Goal: Task Accomplishment & Management: Use online tool/utility

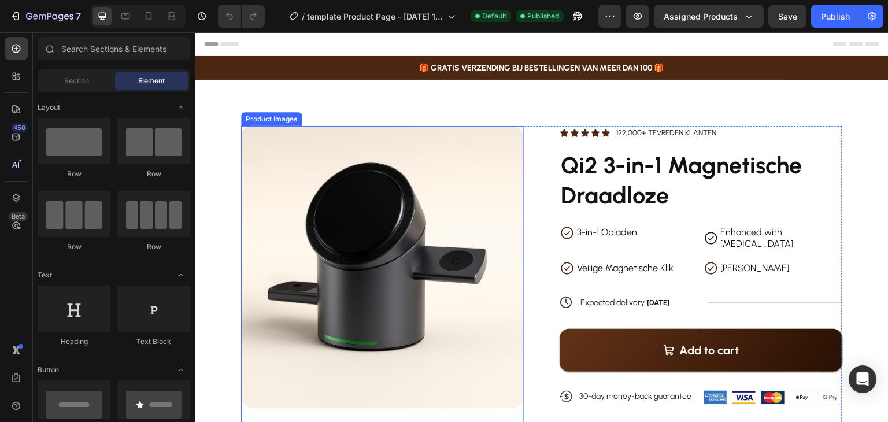
click at [376, 165] on img at bounding box center [382, 267] width 283 height 283
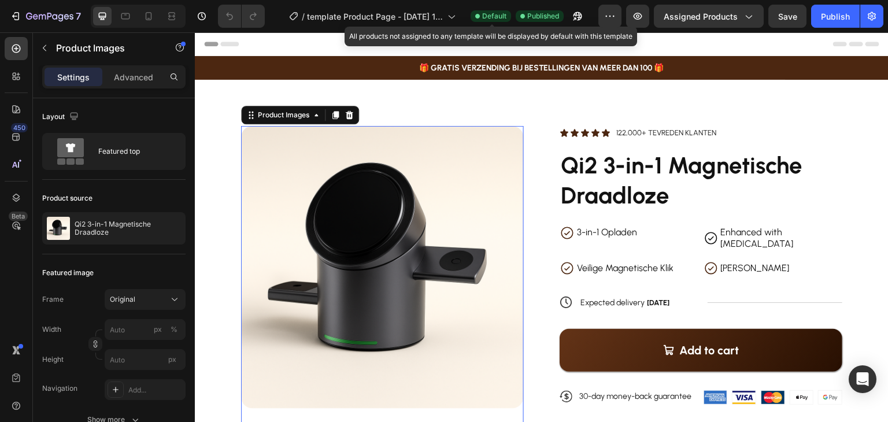
click at [503, 17] on span "Default" at bounding box center [494, 16] width 24 height 10
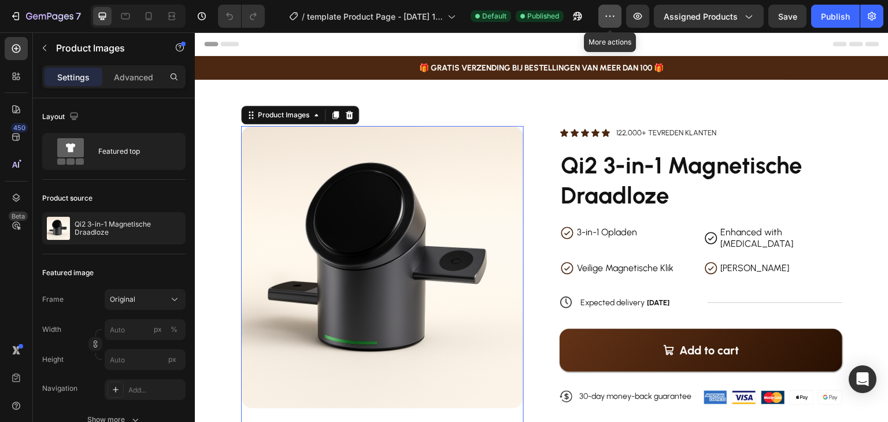
click at [615, 17] on icon "button" at bounding box center [610, 16] width 12 height 12
click at [157, 108] on div "Layout" at bounding box center [113, 117] width 143 height 18
click at [143, 76] on p "Advanced" at bounding box center [133, 77] width 39 height 12
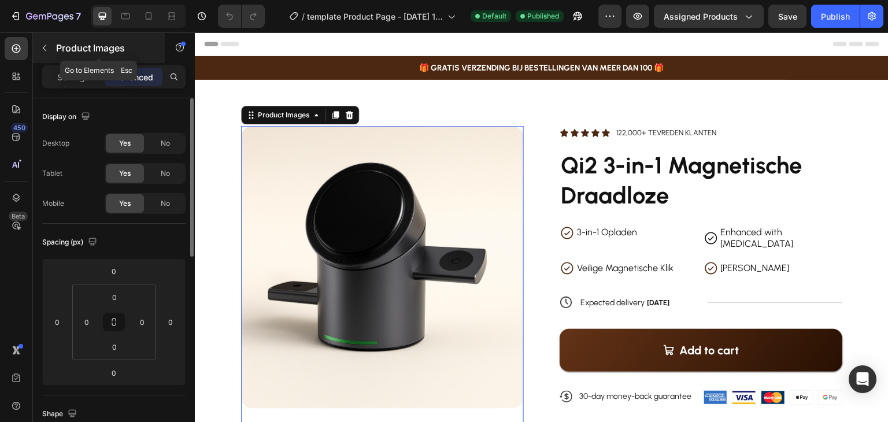
click at [42, 45] on icon "button" at bounding box center [44, 47] width 9 height 9
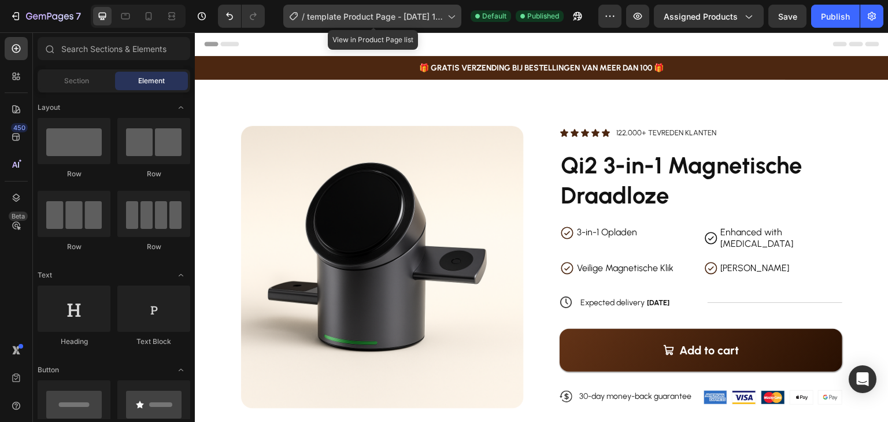
click at [390, 17] on span "template Product Page - [DATE] 15:10:27" at bounding box center [375, 16] width 136 height 12
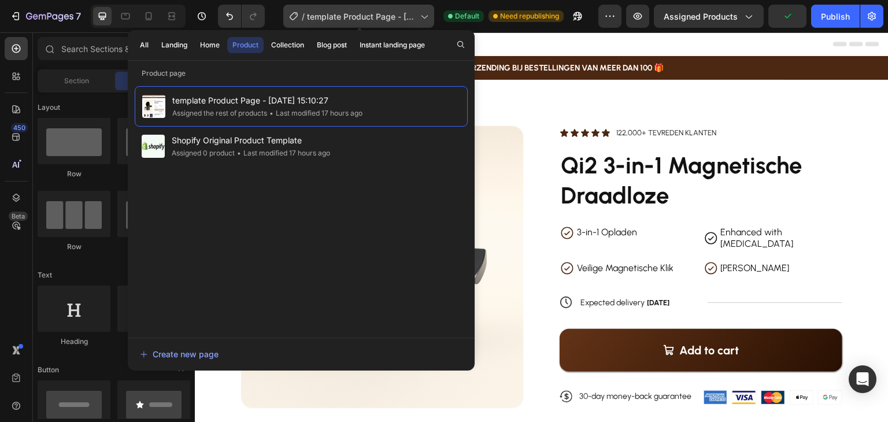
click at [329, 8] on div "/ template Product Page - Sep 25, 15:10:27" at bounding box center [358, 16] width 151 height 23
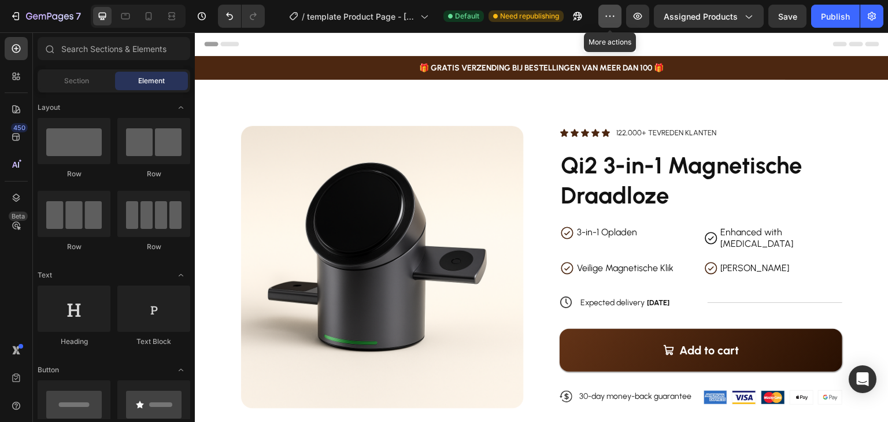
click at [616, 19] on icon "button" at bounding box center [610, 16] width 12 height 12
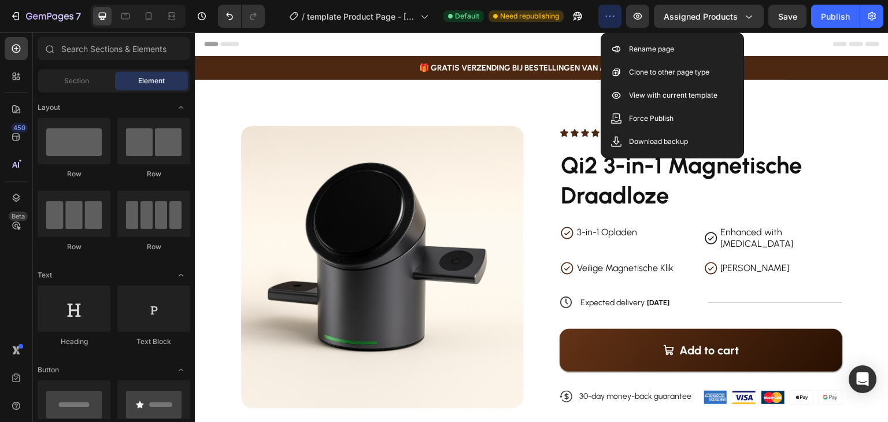
click at [616, 19] on icon "button" at bounding box center [610, 16] width 12 height 12
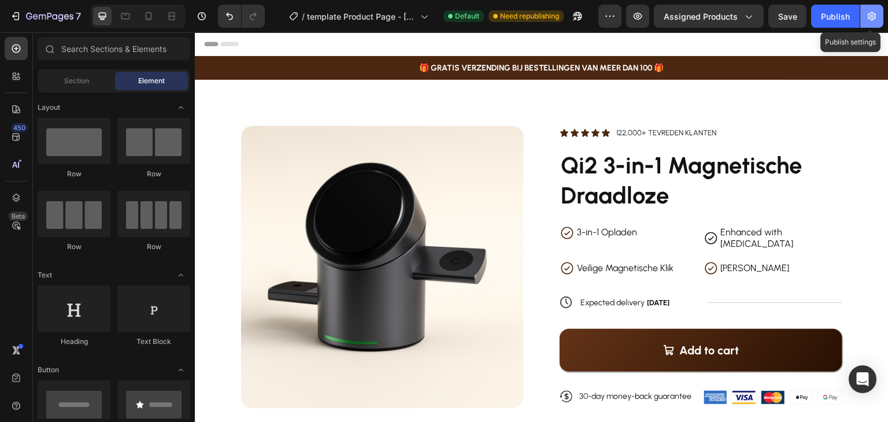
click at [872, 10] on icon "button" at bounding box center [872, 16] width 12 height 12
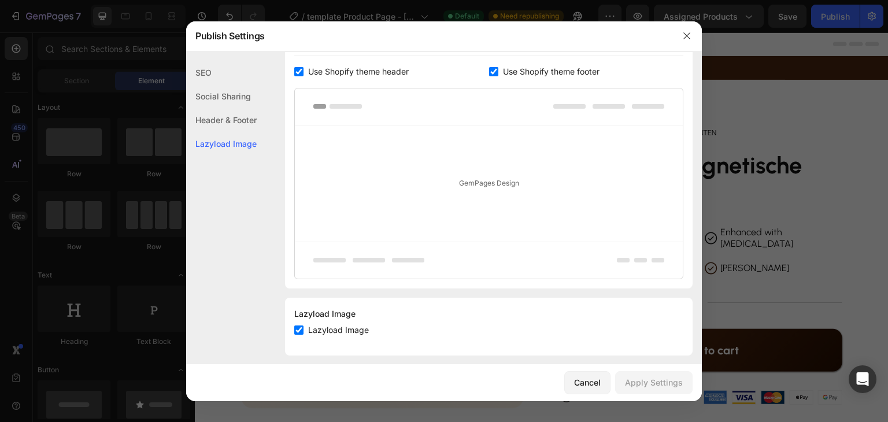
scroll to position [231, 0]
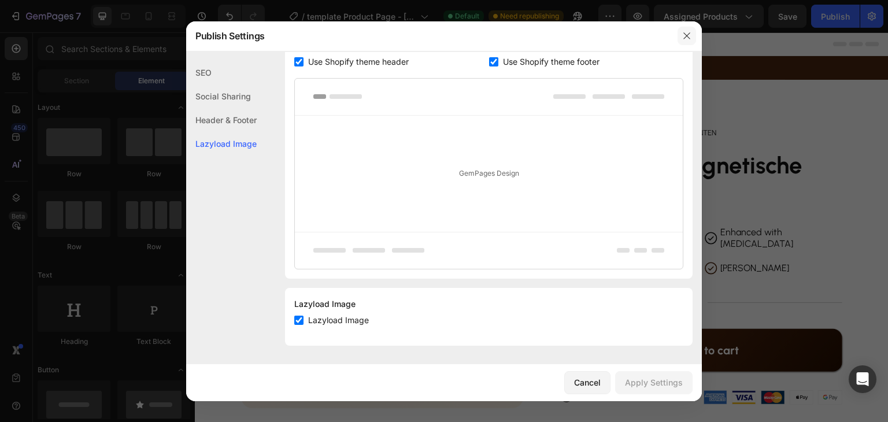
click at [687, 40] on icon "button" at bounding box center [686, 35] width 9 height 9
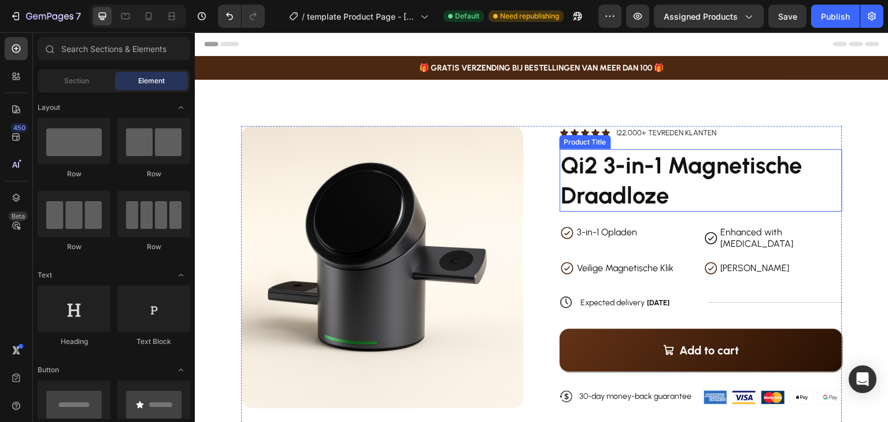
click at [616, 171] on h1 "Qi2 3-in-1 Magnetische Draadloze" at bounding box center [700, 180] width 283 height 62
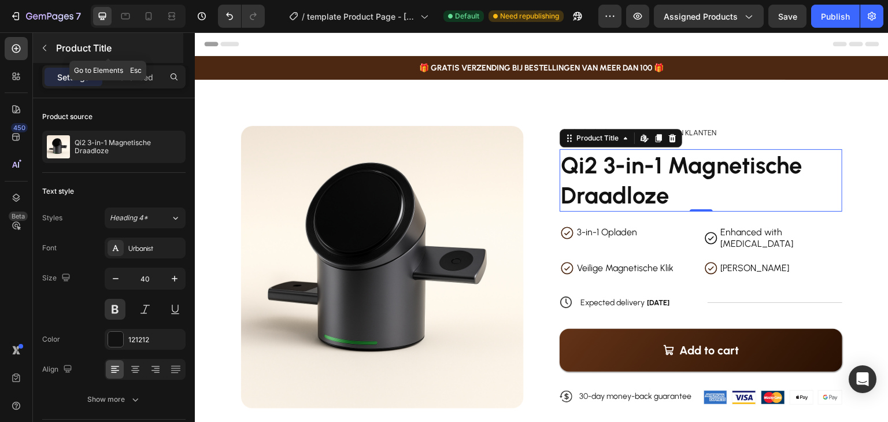
click at [45, 45] on icon "button" at bounding box center [44, 47] width 9 height 9
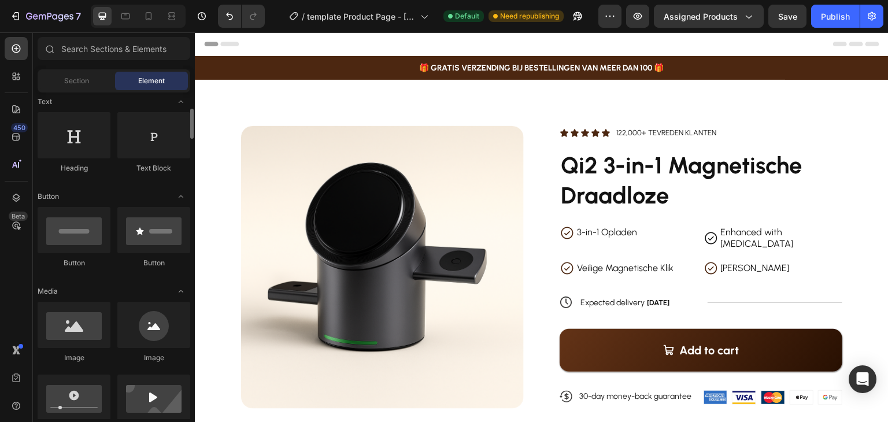
scroll to position [0, 0]
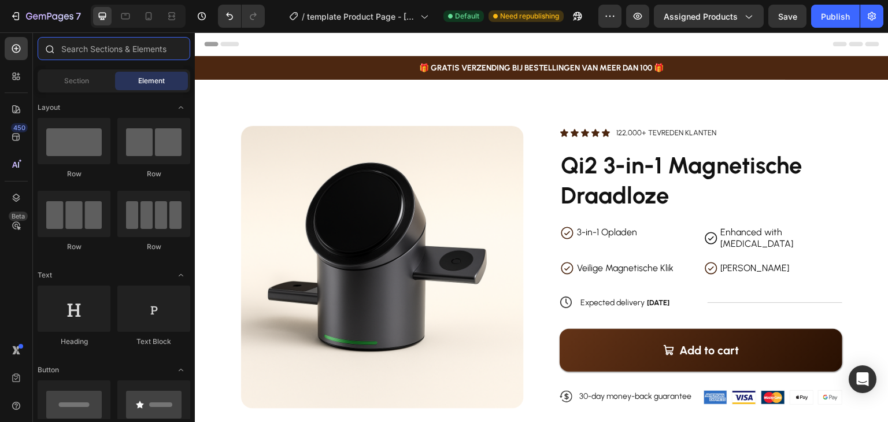
click at [117, 54] on input "text" at bounding box center [114, 48] width 153 height 23
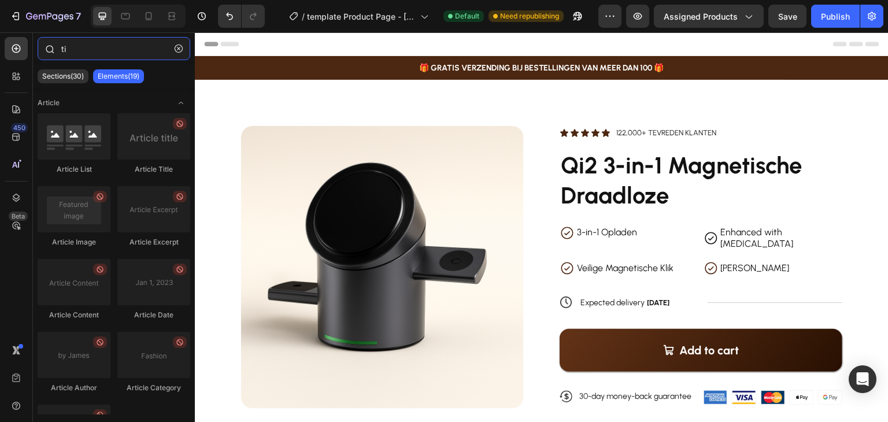
type input "t"
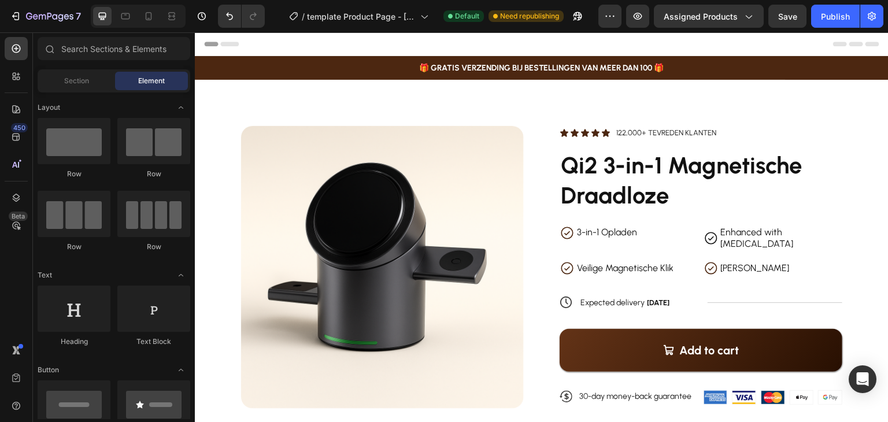
click at [225, 47] on span "Header" at bounding box center [229, 44] width 25 height 12
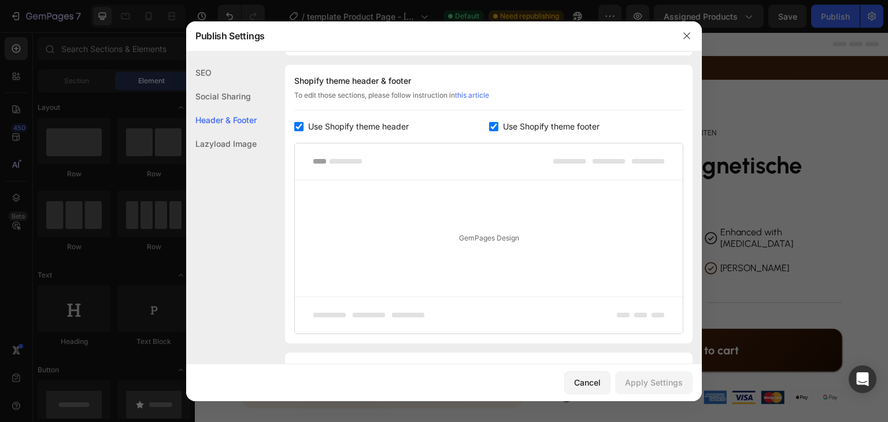
scroll to position [168, 0]
click at [686, 34] on icon "button" at bounding box center [686, 35] width 9 height 9
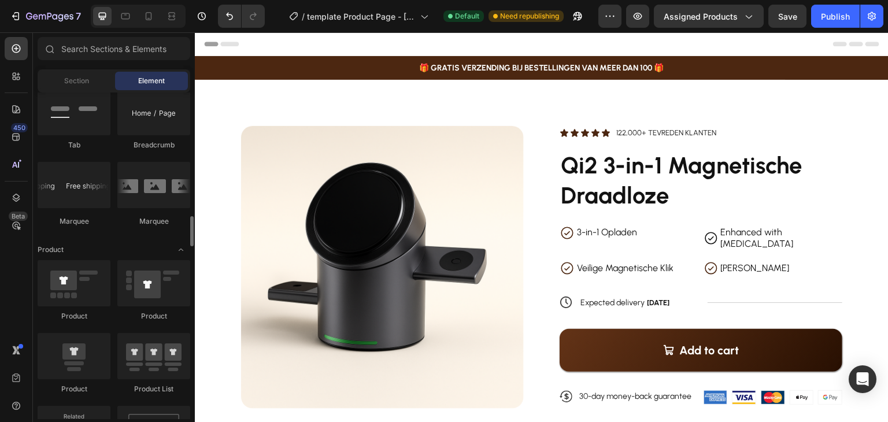
scroll to position [1387, 0]
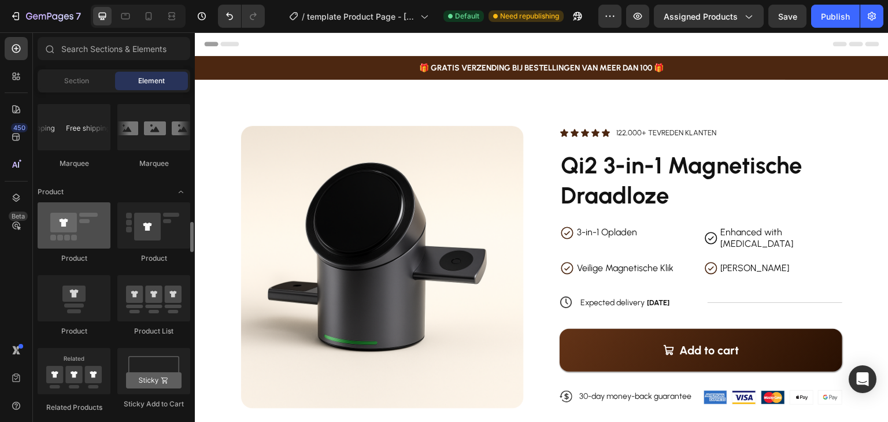
click at [77, 230] on div at bounding box center [74, 225] width 73 height 46
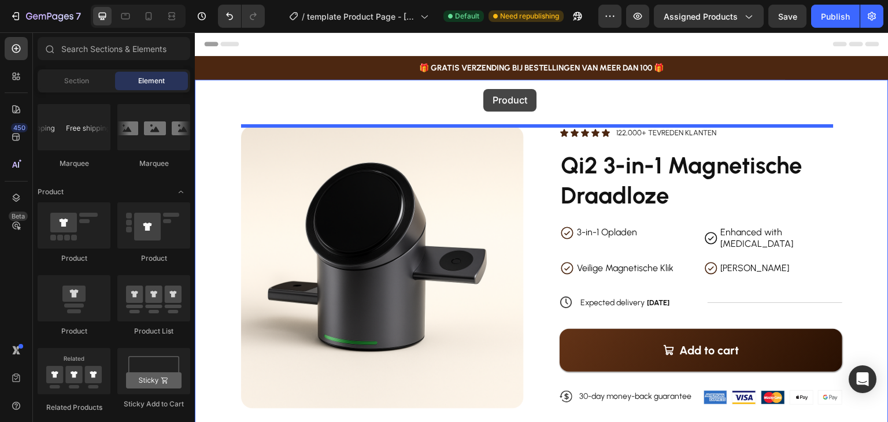
drag, startPoint x: 272, startPoint y: 262, endPoint x: 483, endPoint y: 89, distance: 273.1
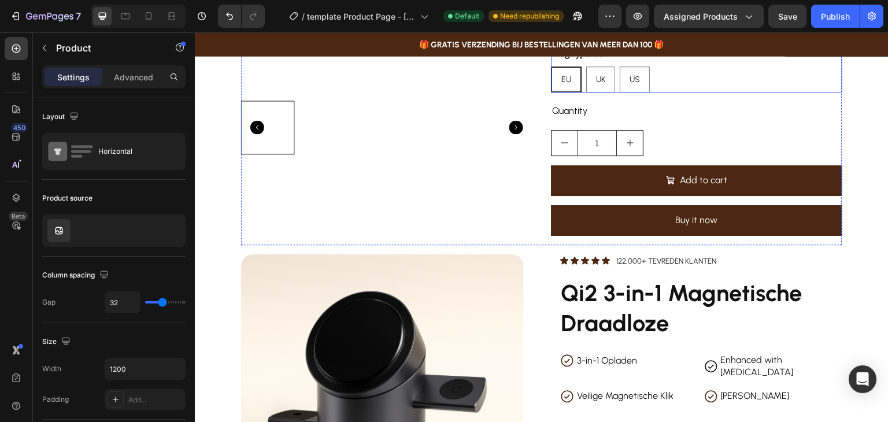
scroll to position [405, 0]
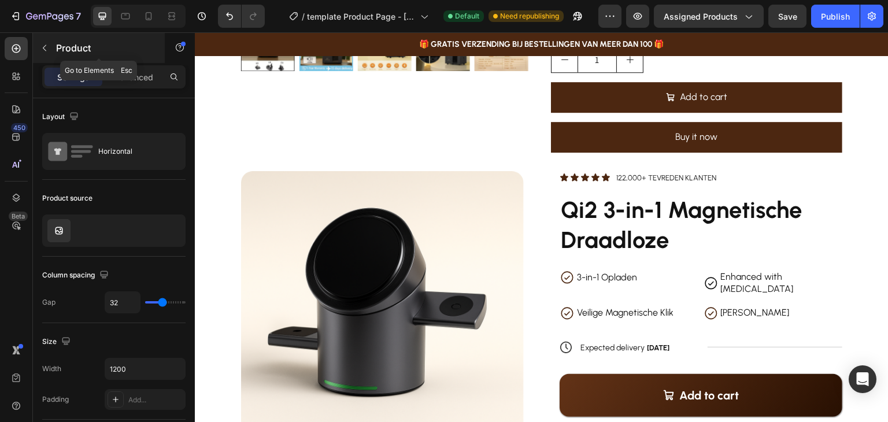
click at [107, 47] on p "Product" at bounding box center [105, 48] width 98 height 14
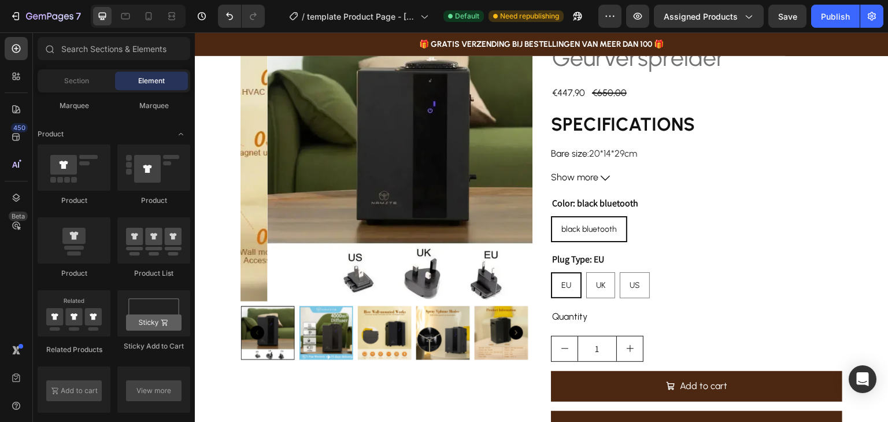
scroll to position [0, 0]
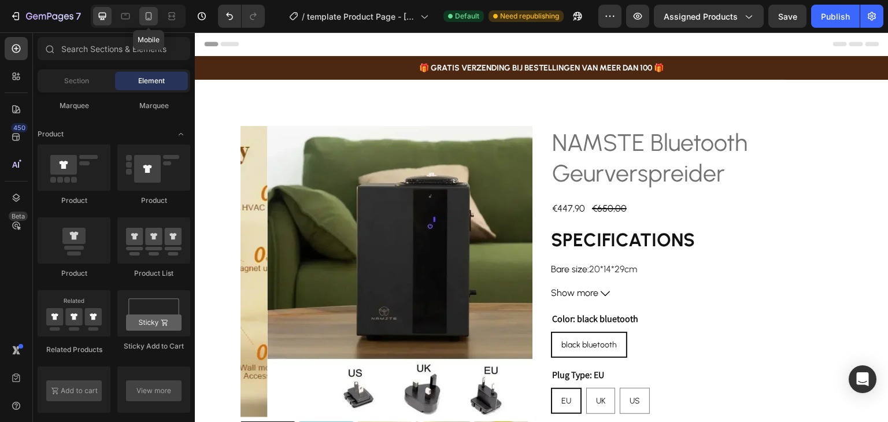
click at [145, 11] on icon at bounding box center [149, 16] width 12 height 12
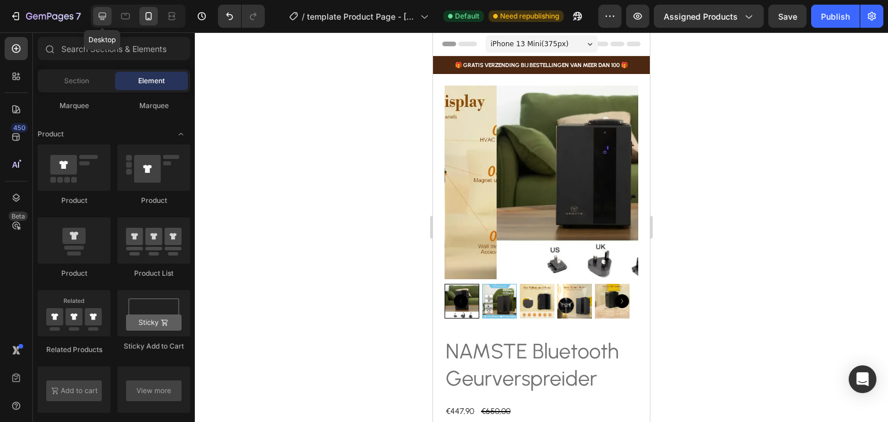
click at [106, 14] on icon at bounding box center [103, 16] width 12 height 12
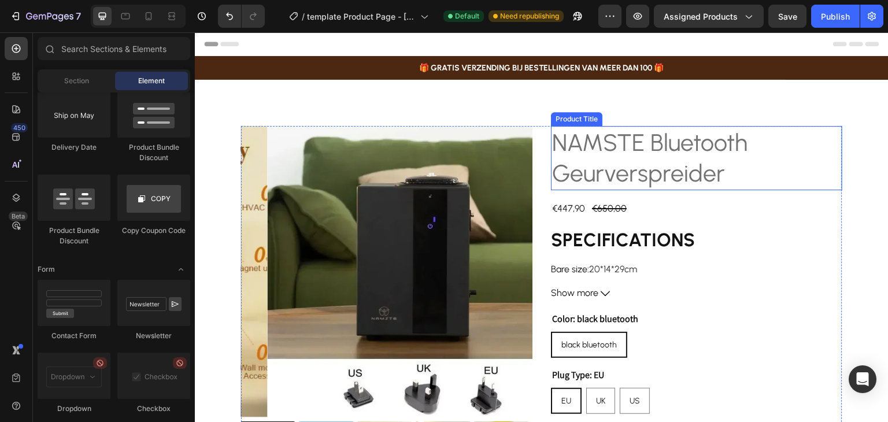
click at [650, 136] on h2 "NAMSTE Bluetooth Geurverspreider" at bounding box center [696, 158] width 291 height 64
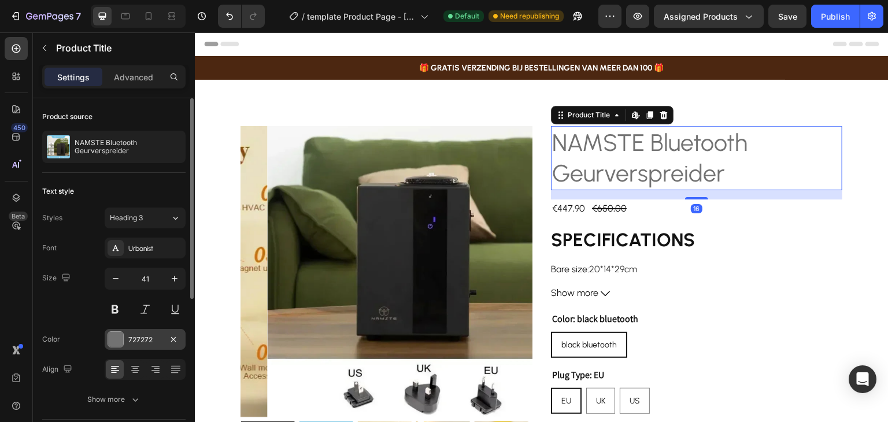
click at [118, 338] on div at bounding box center [115, 339] width 15 height 15
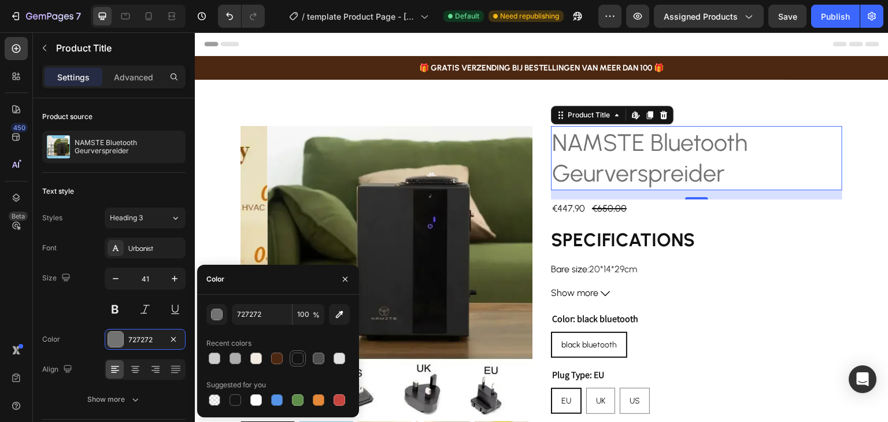
click at [296, 359] on div at bounding box center [298, 359] width 12 height 12
type input "121212"
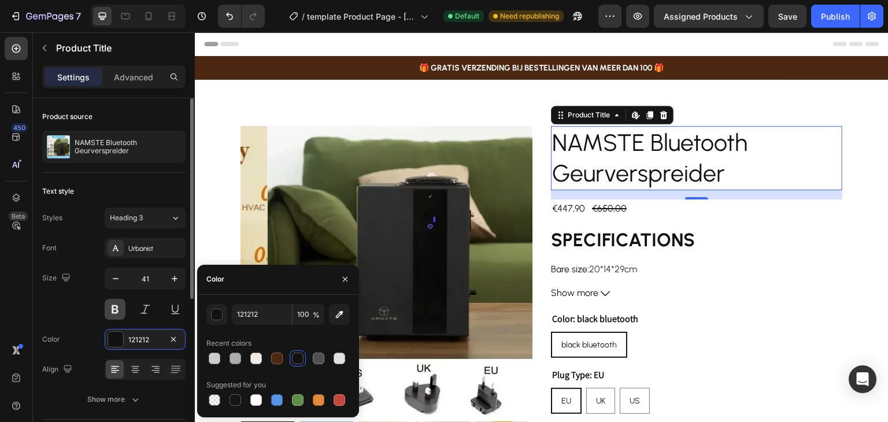
click at [114, 306] on button at bounding box center [115, 309] width 21 height 21
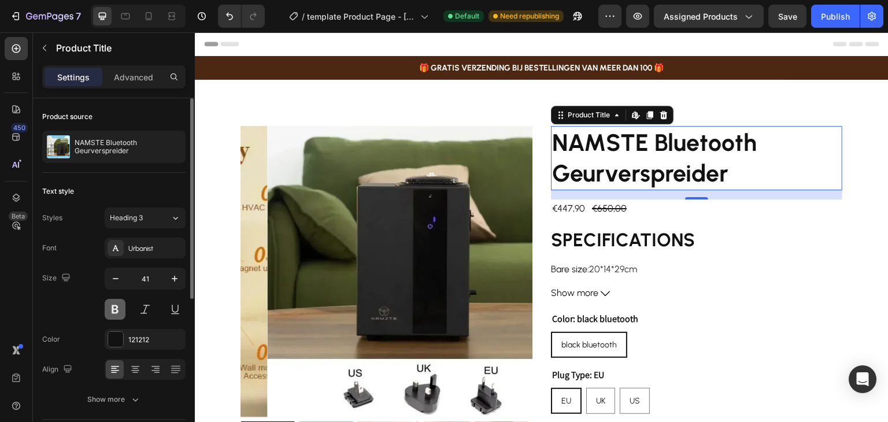
click at [114, 306] on button at bounding box center [115, 309] width 21 height 21
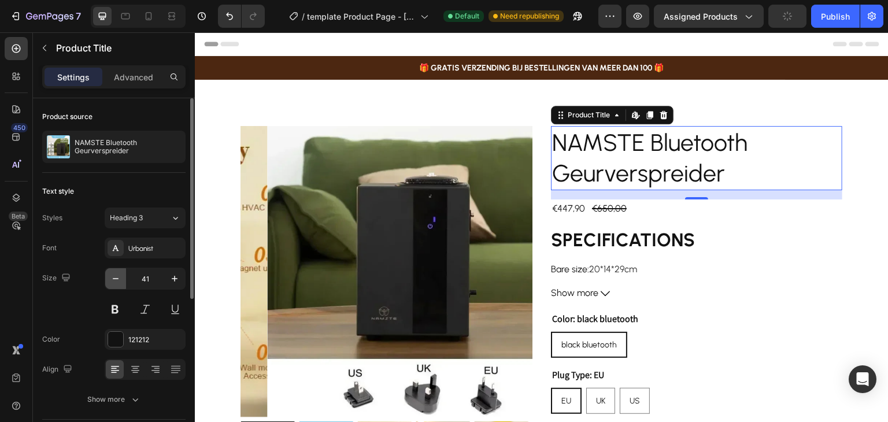
click at [118, 275] on icon "button" at bounding box center [116, 279] width 12 height 12
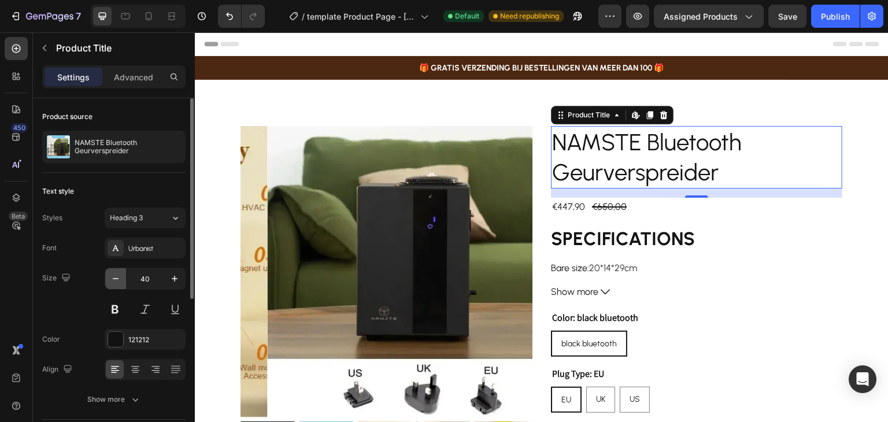
click at [118, 275] on icon "button" at bounding box center [116, 279] width 12 height 12
type input "39"
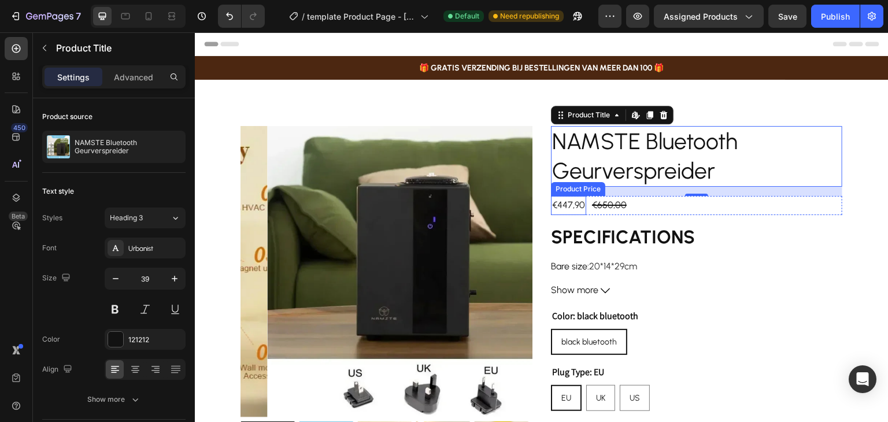
click at [560, 207] on div "€447,90" at bounding box center [568, 205] width 35 height 19
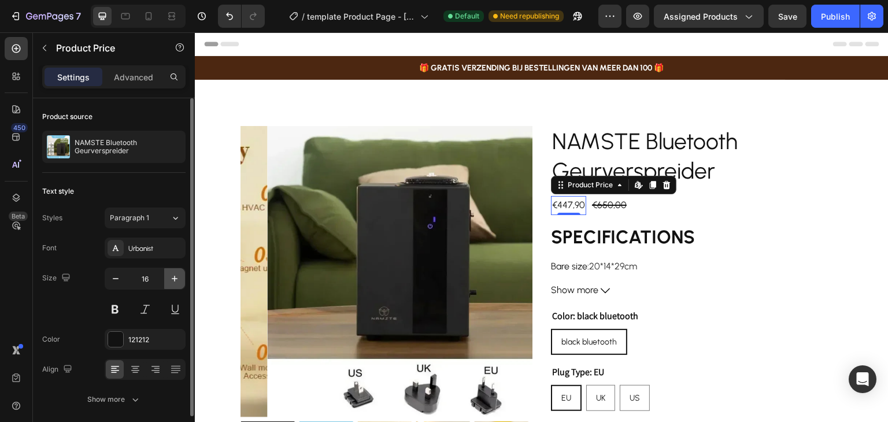
click at [177, 278] on icon "button" at bounding box center [175, 279] width 6 height 6
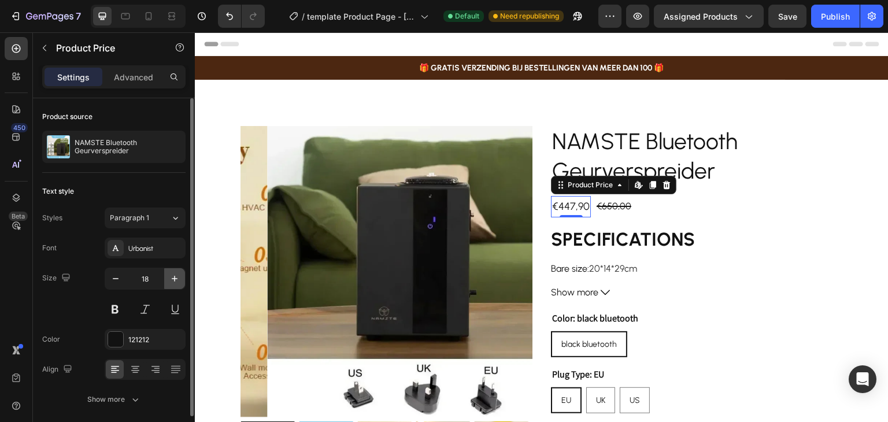
click at [177, 278] on icon "button" at bounding box center [175, 279] width 6 height 6
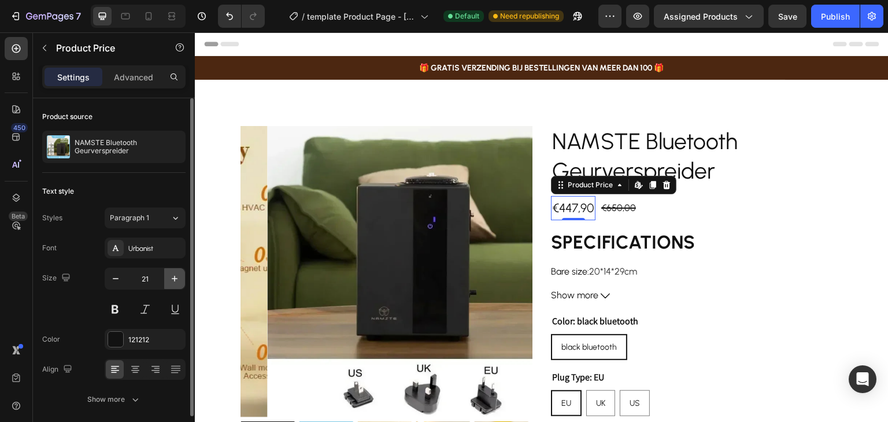
click at [177, 278] on icon "button" at bounding box center [175, 279] width 6 height 6
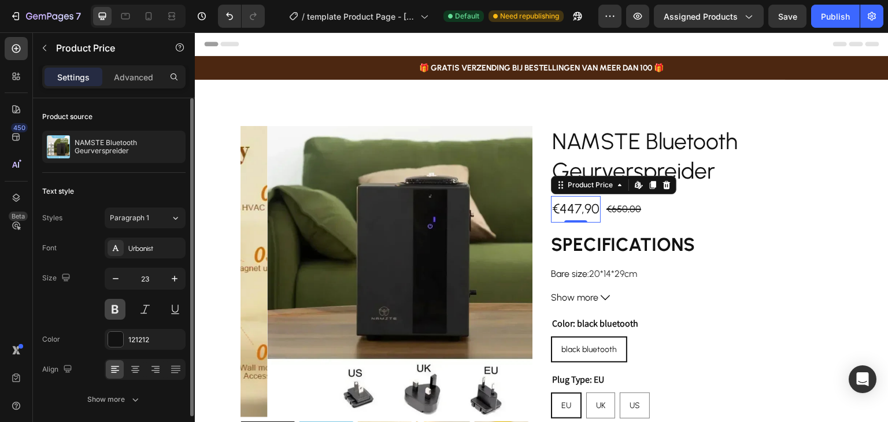
click at [113, 312] on button at bounding box center [115, 309] width 21 height 21
click at [171, 278] on icon "button" at bounding box center [175, 279] width 12 height 12
type input "25"
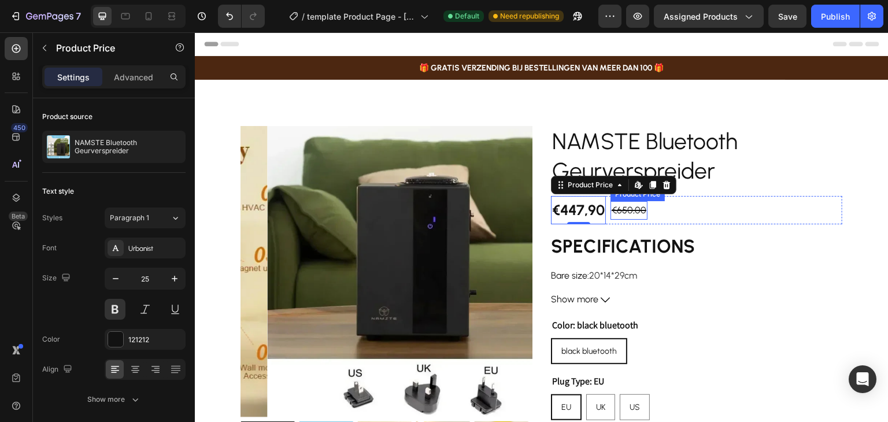
click at [631, 212] on div "€650,00" at bounding box center [628, 210] width 37 height 19
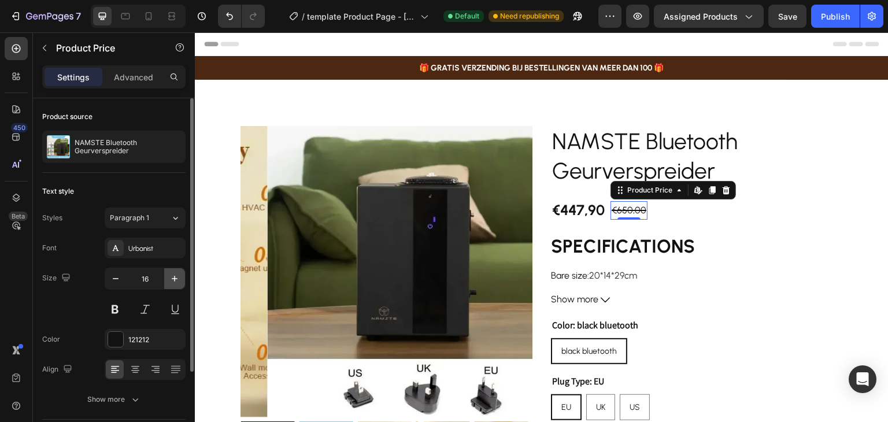
click at [173, 273] on icon "button" at bounding box center [175, 279] width 12 height 12
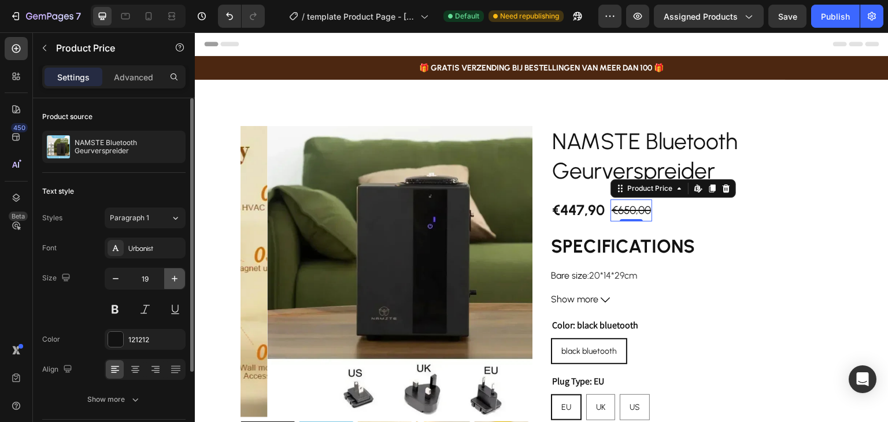
click at [173, 273] on icon "button" at bounding box center [175, 279] width 12 height 12
click at [110, 281] on icon "button" at bounding box center [116, 279] width 12 height 12
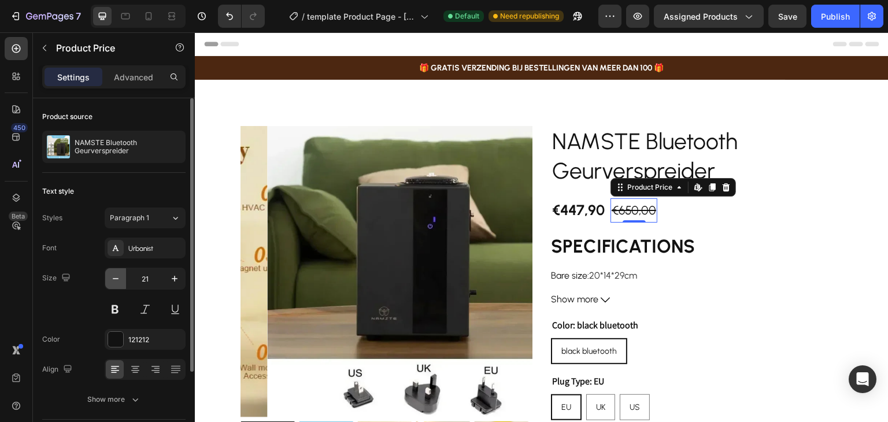
type input "20"
click at [113, 335] on div at bounding box center [115, 339] width 15 height 15
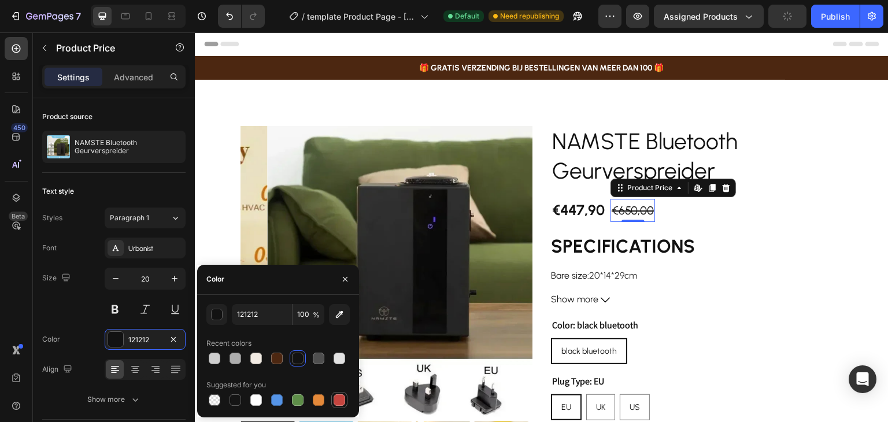
click at [340, 399] on div at bounding box center [340, 400] width 12 height 12
click at [316, 359] on div at bounding box center [319, 359] width 12 height 12
type input "4F4F4F"
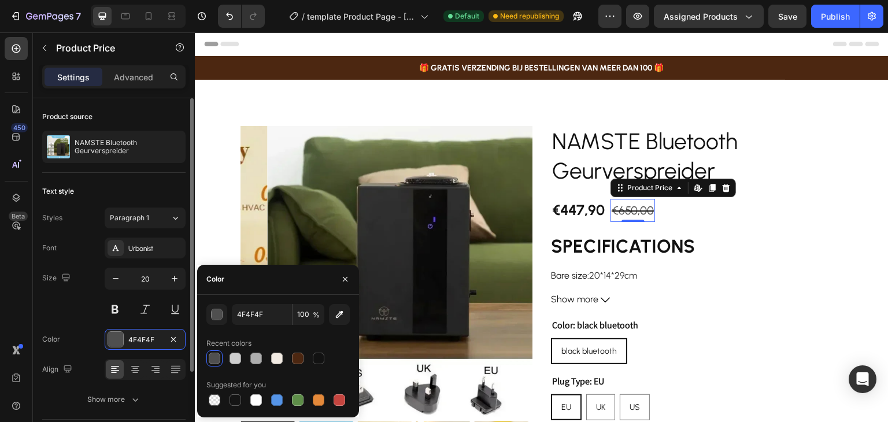
click at [71, 302] on div "Size 20" at bounding box center [113, 294] width 143 height 52
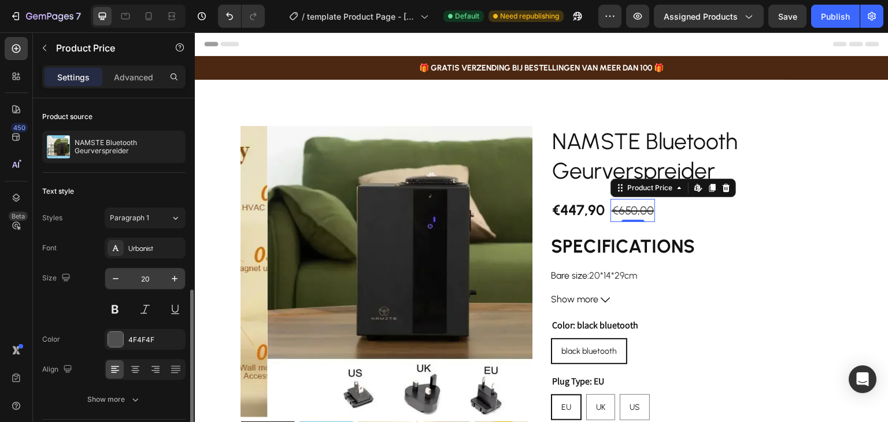
scroll to position [108, 0]
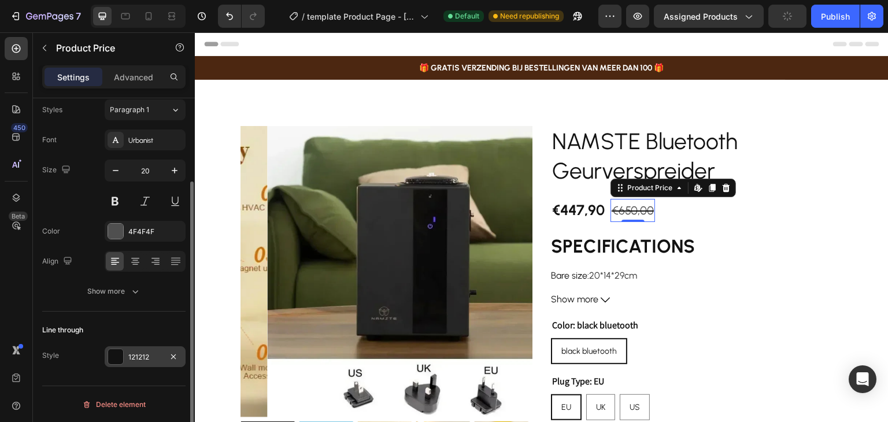
click at [112, 358] on div at bounding box center [115, 356] width 15 height 15
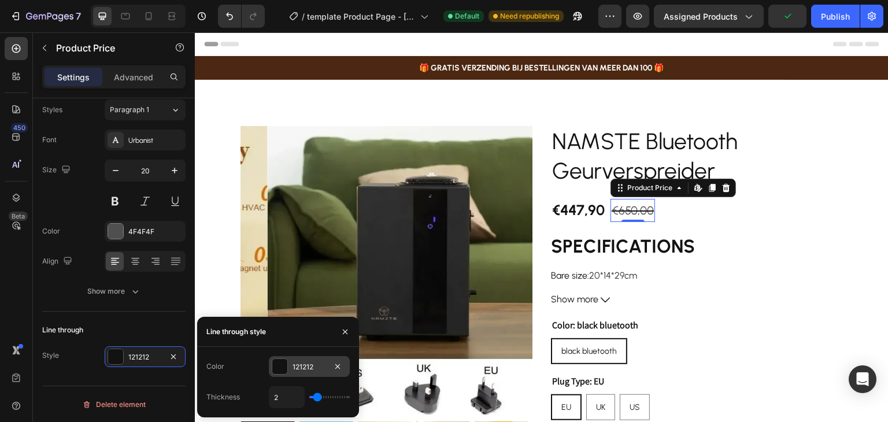
click at [279, 364] on div at bounding box center [279, 366] width 15 height 15
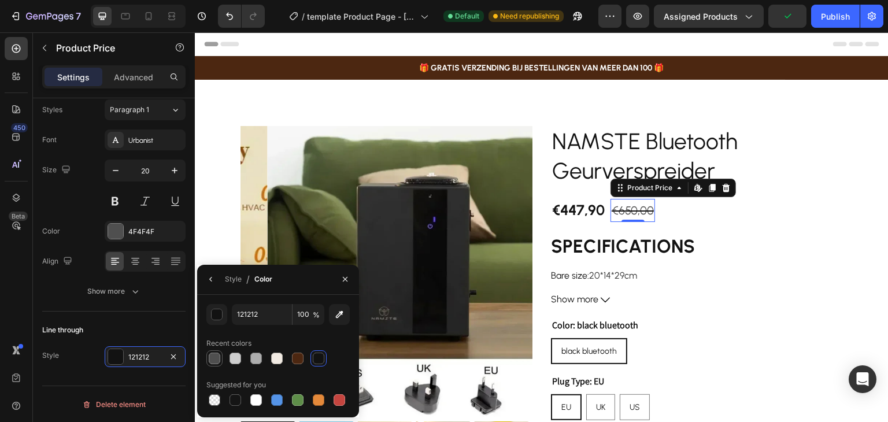
click at [219, 357] on div at bounding box center [215, 359] width 12 height 12
click at [340, 400] on div at bounding box center [340, 400] width 12 height 12
click at [219, 317] on div "button" at bounding box center [218, 315] width 12 height 12
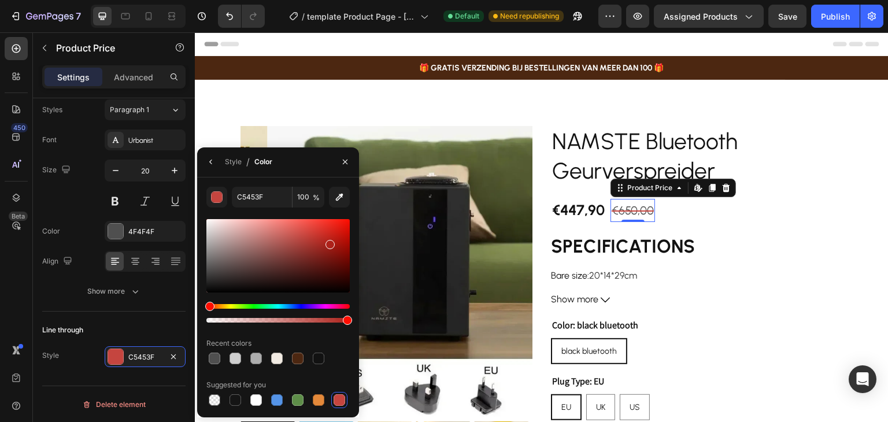
click at [329, 242] on div at bounding box center [277, 255] width 143 height 73
click at [331, 234] on div at bounding box center [277, 255] width 143 height 73
type input "C9241C"
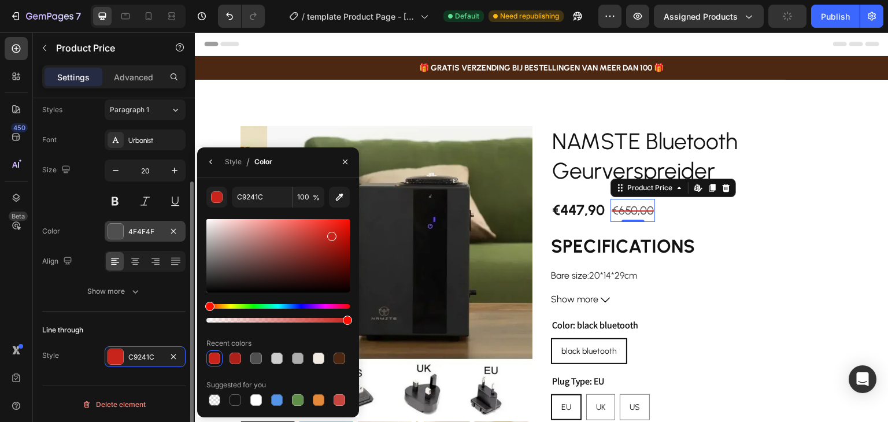
click at [120, 231] on div at bounding box center [115, 231] width 15 height 15
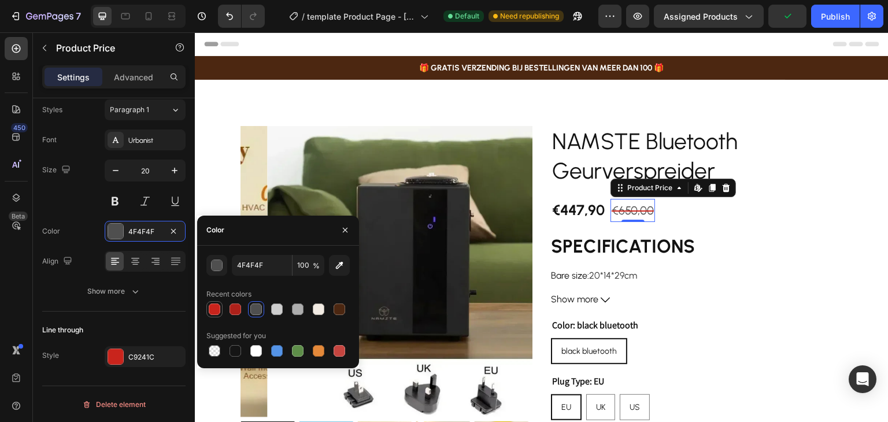
click at [217, 309] on div at bounding box center [215, 309] width 12 height 12
type input "C9241C"
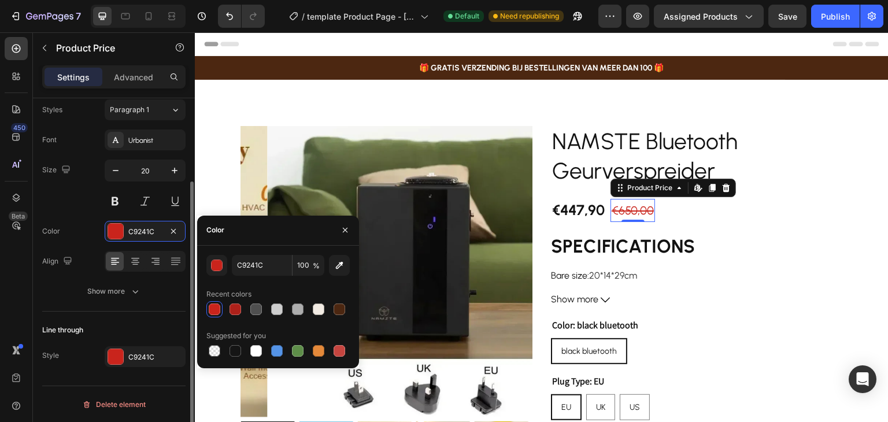
click at [146, 317] on div "Line through Style C9241C" at bounding box center [113, 344] width 143 height 65
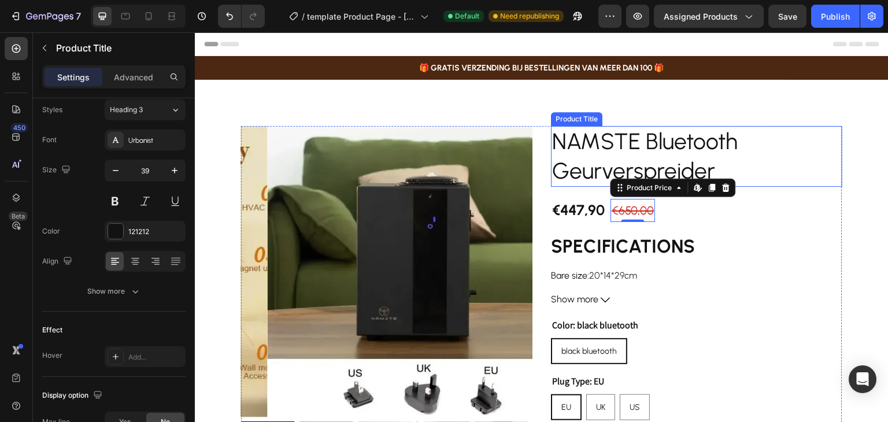
click at [572, 155] on h2 "NAMSTE Bluetooth Geurverspreider" at bounding box center [696, 156] width 291 height 61
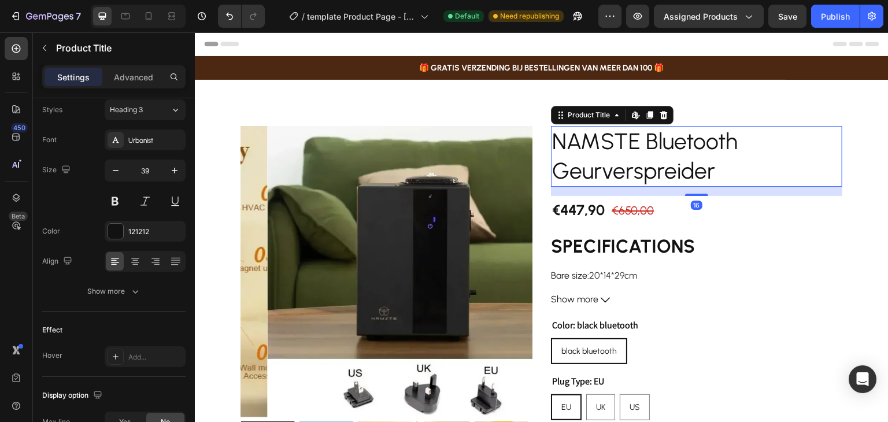
scroll to position [0, 0]
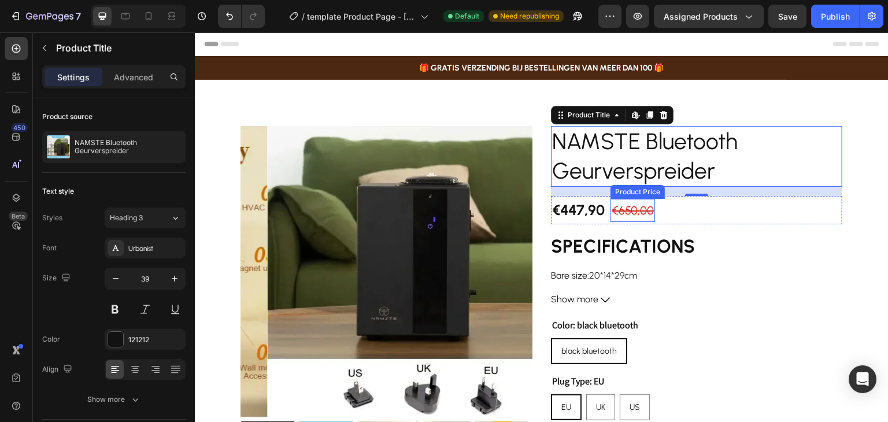
click at [635, 212] on div "€650,00" at bounding box center [632, 210] width 45 height 23
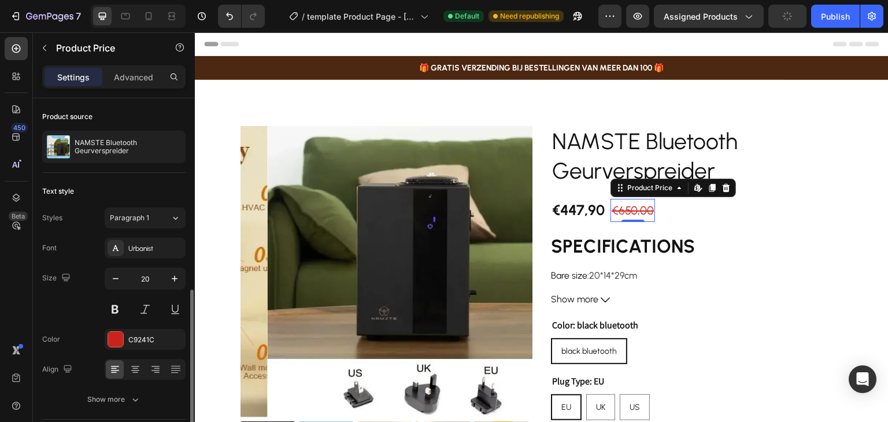
scroll to position [108, 0]
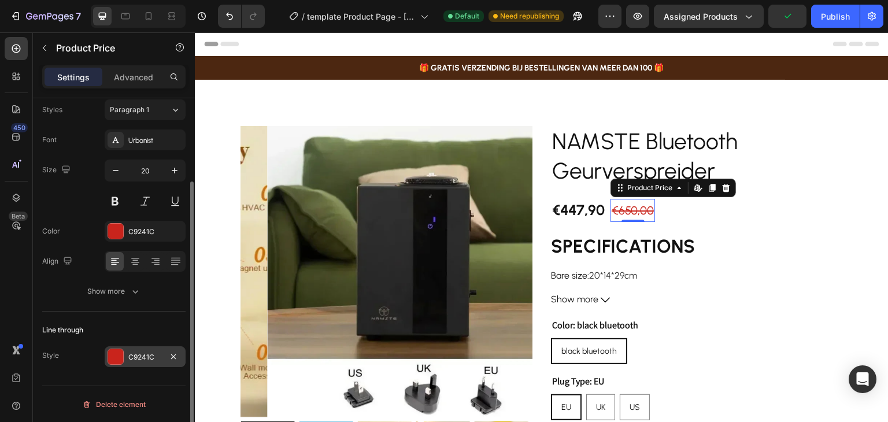
click at [116, 358] on div at bounding box center [115, 356] width 15 height 15
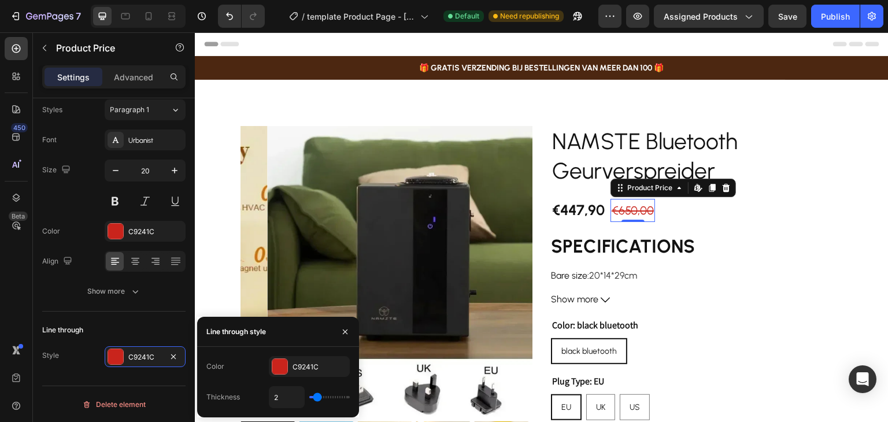
click at [310, 395] on div "2" at bounding box center [309, 397] width 81 height 22
type input "1"
click at [314, 398] on input "range" at bounding box center [329, 397] width 40 height 2
click at [126, 327] on div "Line through" at bounding box center [113, 330] width 143 height 18
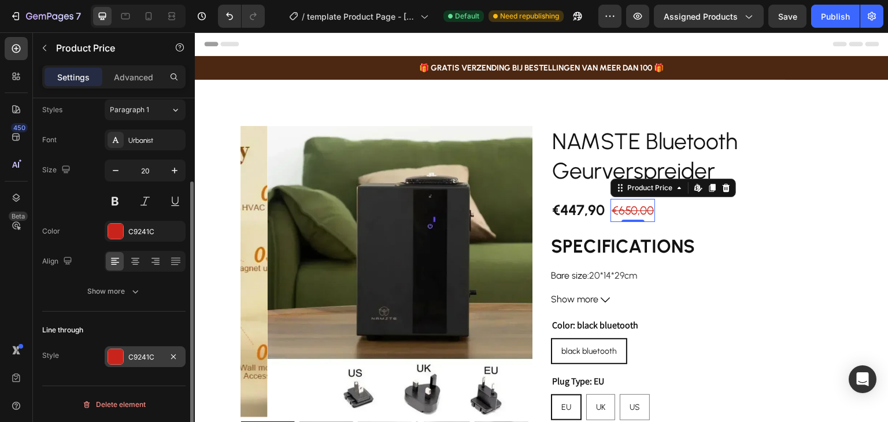
click at [147, 355] on div "C9241C" at bounding box center [145, 357] width 34 height 10
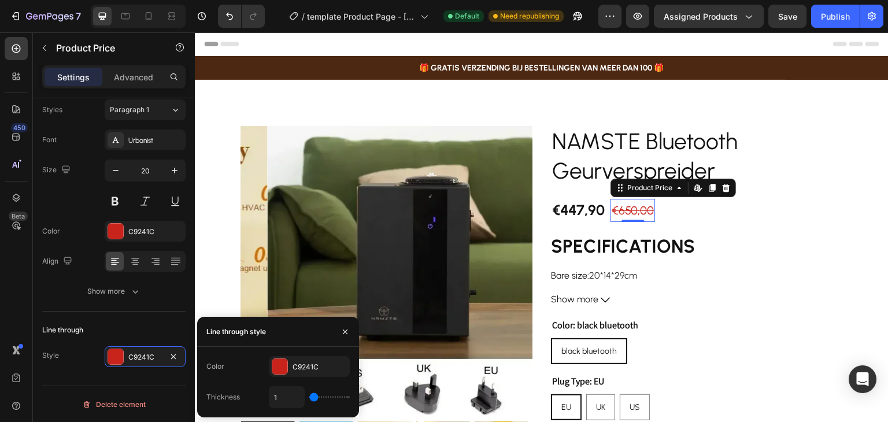
type input "2"
click at [316, 398] on input "range" at bounding box center [329, 397] width 40 height 2
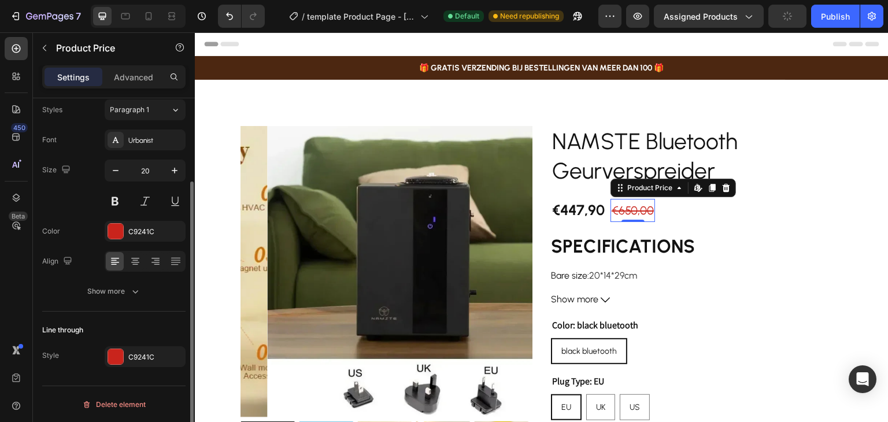
click at [148, 321] on div "Line through" at bounding box center [113, 330] width 143 height 18
click at [171, 174] on icon "button" at bounding box center [175, 171] width 12 height 12
type input "21"
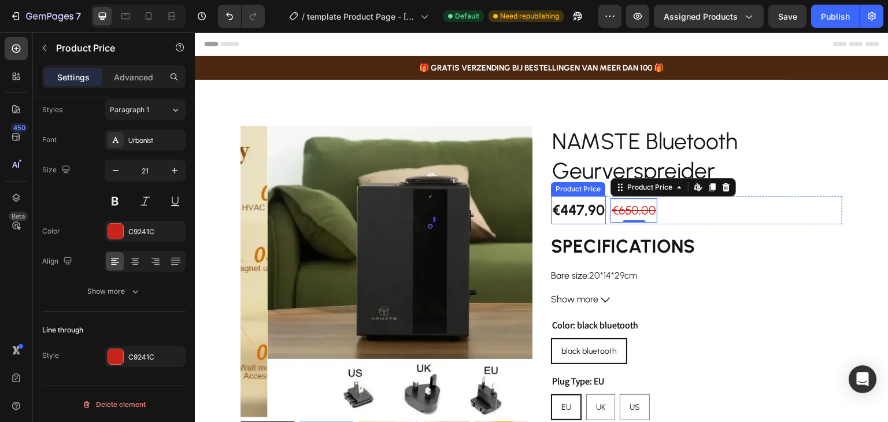
click at [582, 216] on div "€447,90" at bounding box center [578, 210] width 55 height 28
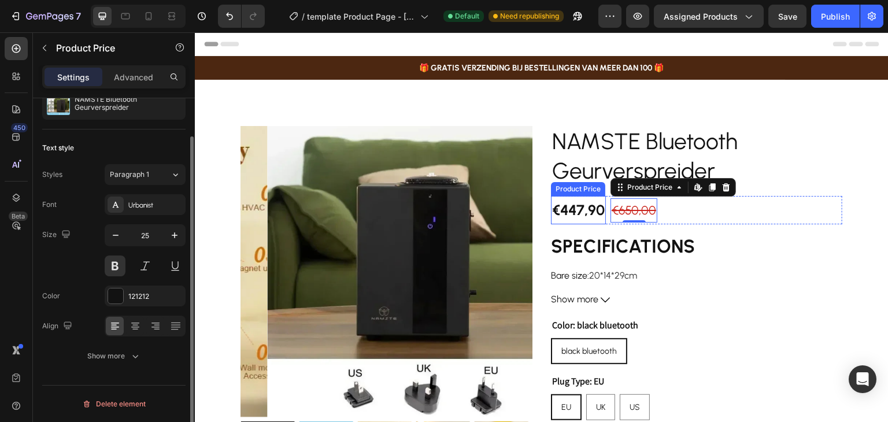
scroll to position [43, 0]
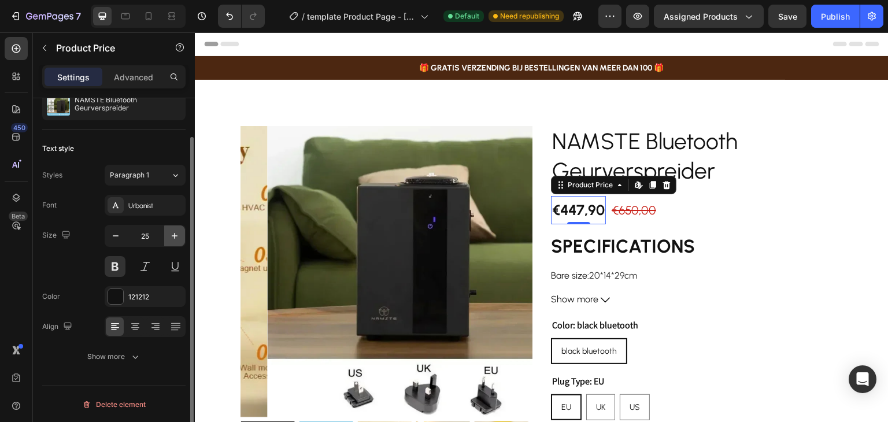
click at [169, 236] on icon "button" at bounding box center [175, 236] width 12 height 12
type input "27"
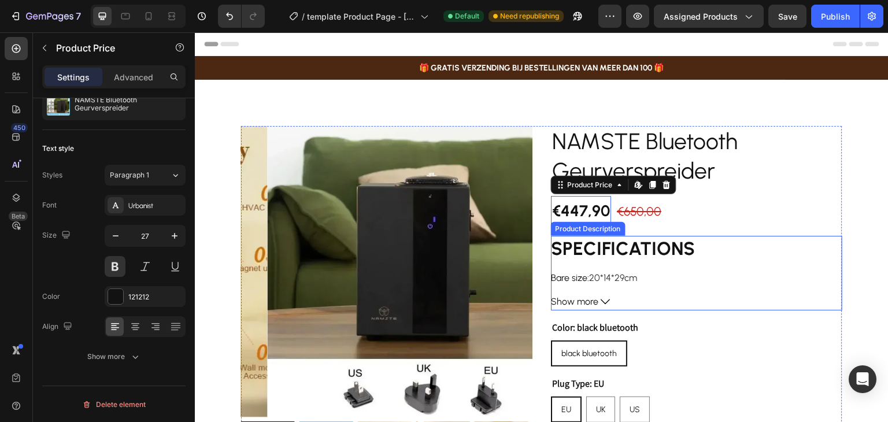
click at [677, 246] on h1 "SPECIFICATIONS" at bounding box center [623, 249] width 144 height 22
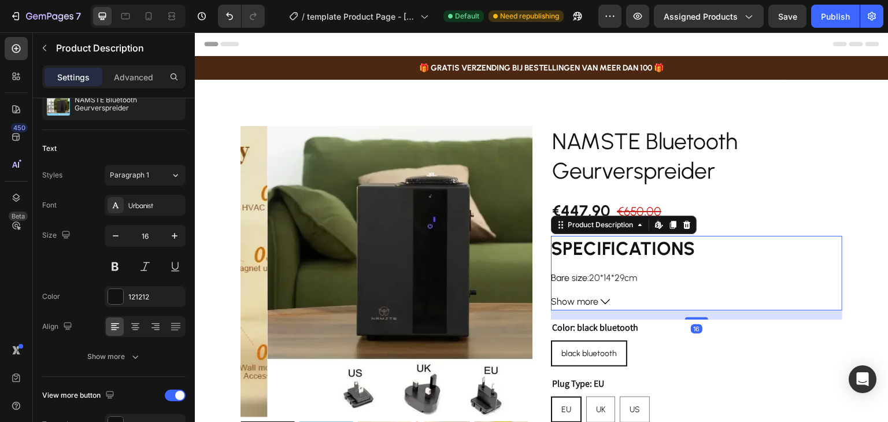
scroll to position [0, 0]
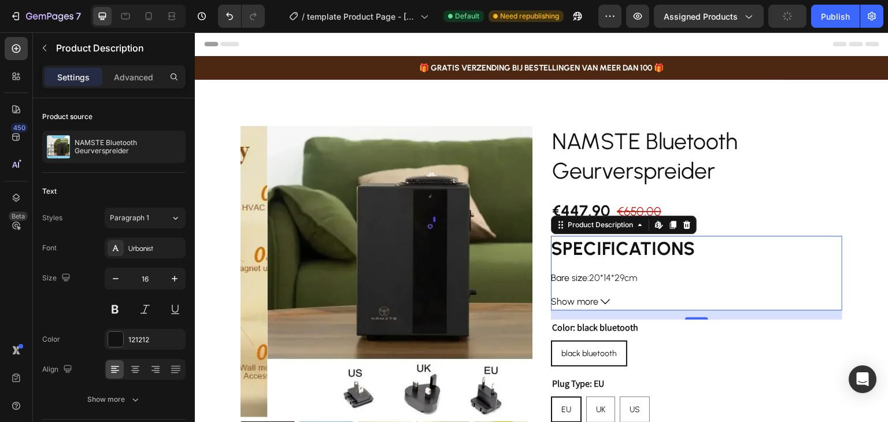
click at [601, 300] on icon at bounding box center [605, 301] width 9 height 9
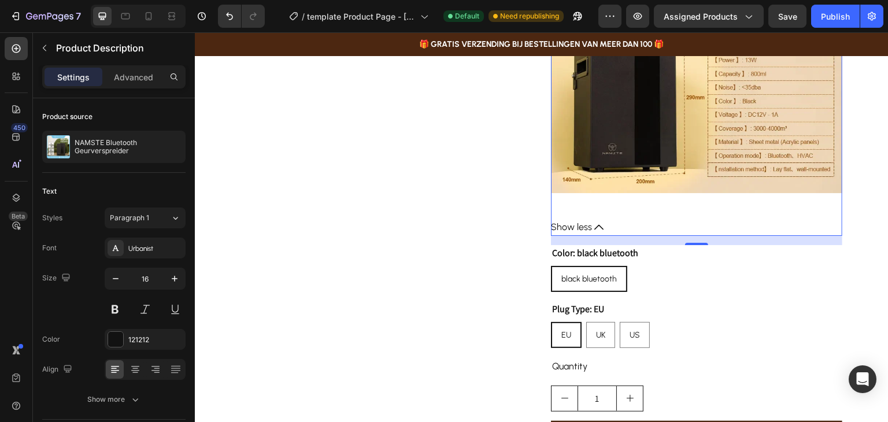
scroll to position [1907, 0]
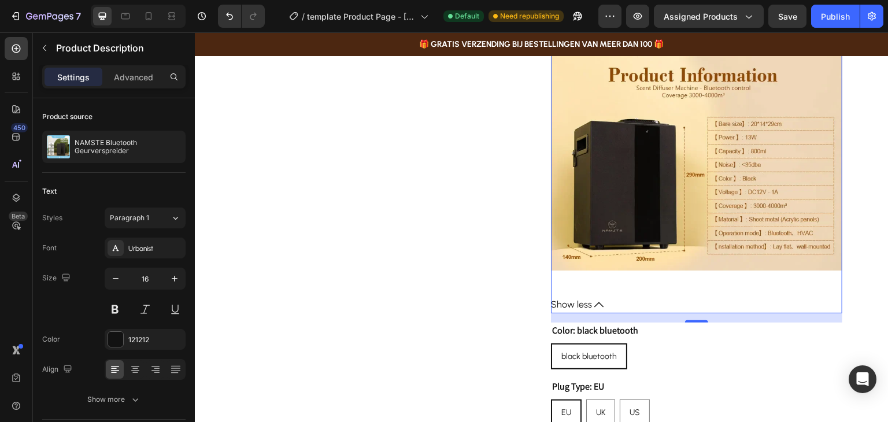
click at [594, 300] on icon at bounding box center [598, 304] width 9 height 9
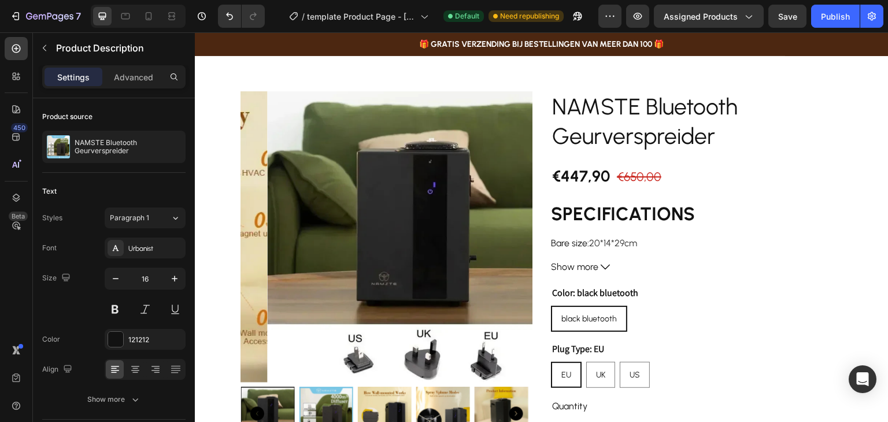
scroll to position [0, 0]
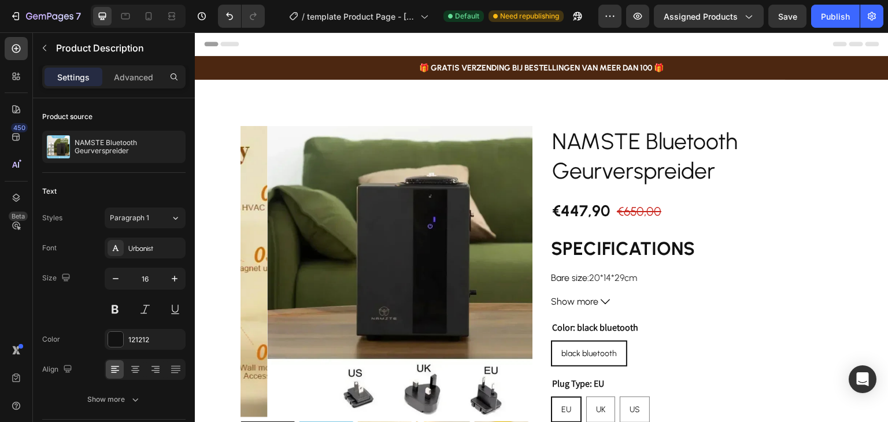
click at [604, 256] on h1 "SPECIFICATIONS" at bounding box center [623, 249] width 144 height 22
click at [583, 244] on h1 "SPECIFICATIONS" at bounding box center [623, 249] width 144 height 22
click at [587, 304] on span "Show more" at bounding box center [574, 302] width 47 height 17
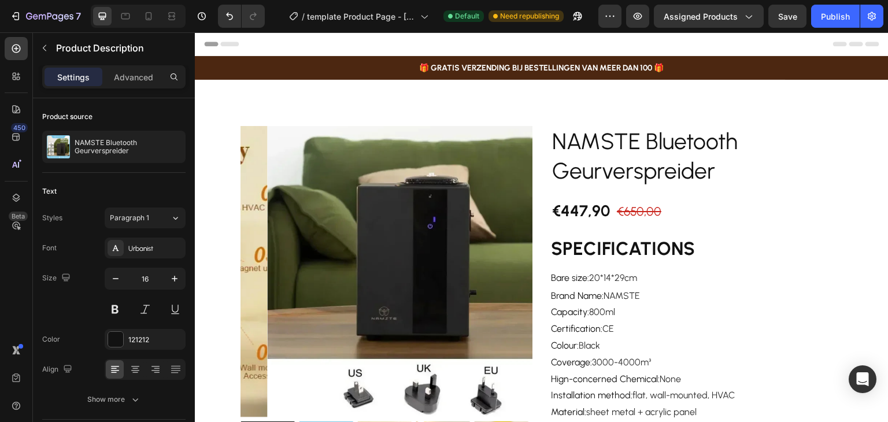
drag, startPoint x: 594, startPoint y: 279, endPoint x: 591, endPoint y: 262, distance: 16.4
click at [594, 278] on span "20*14*29cm" at bounding box center [613, 277] width 48 height 11
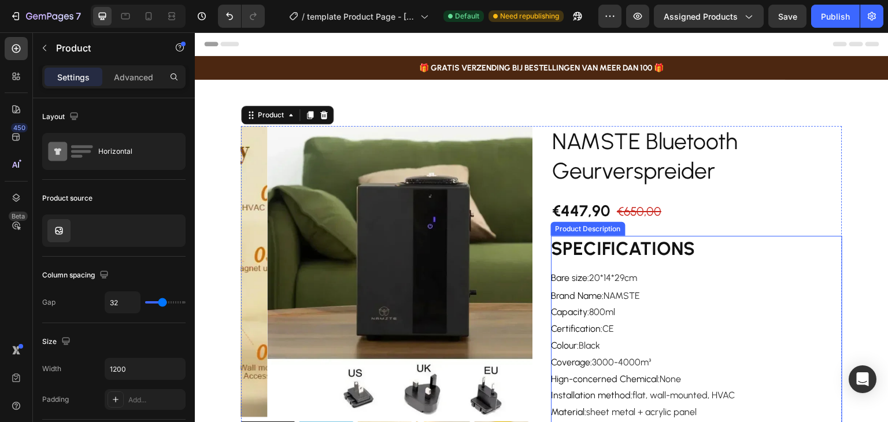
click at [582, 231] on div "Product Description" at bounding box center [588, 229] width 70 height 10
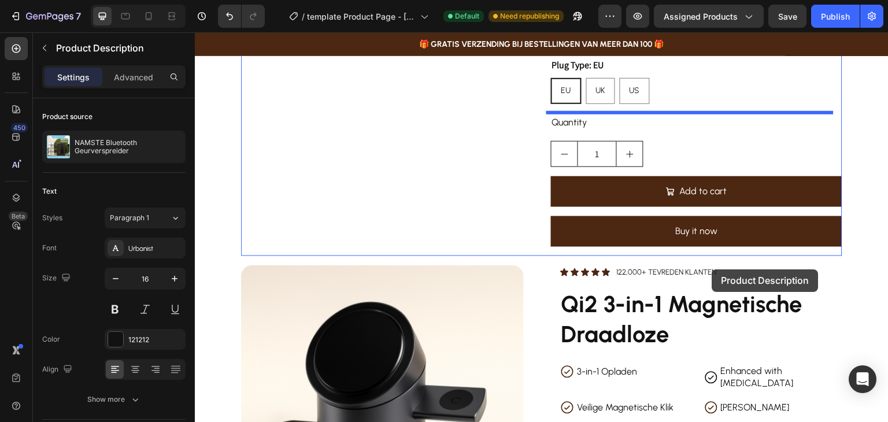
scroll to position [2193, 0]
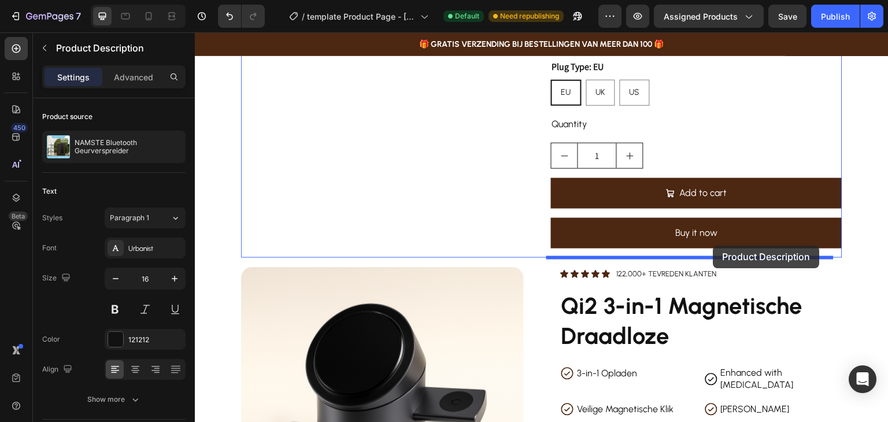
drag, startPoint x: 559, startPoint y: 226, endPoint x: 713, endPoint y: 246, distance: 155.6
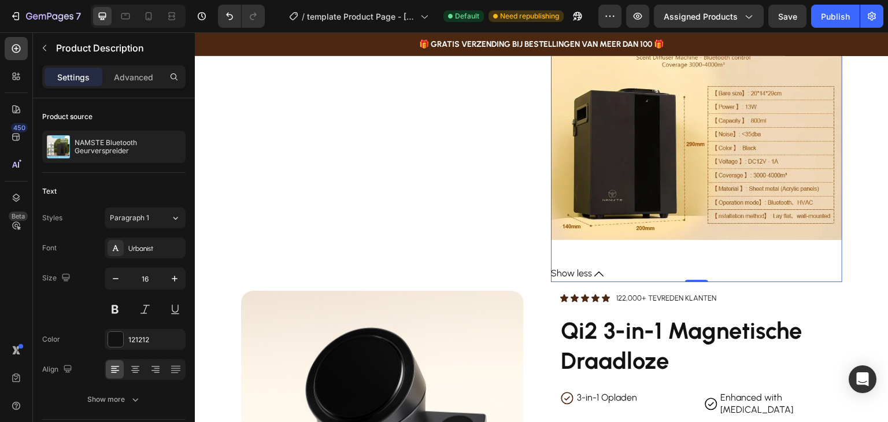
click at [594, 269] on icon at bounding box center [598, 273] width 9 height 9
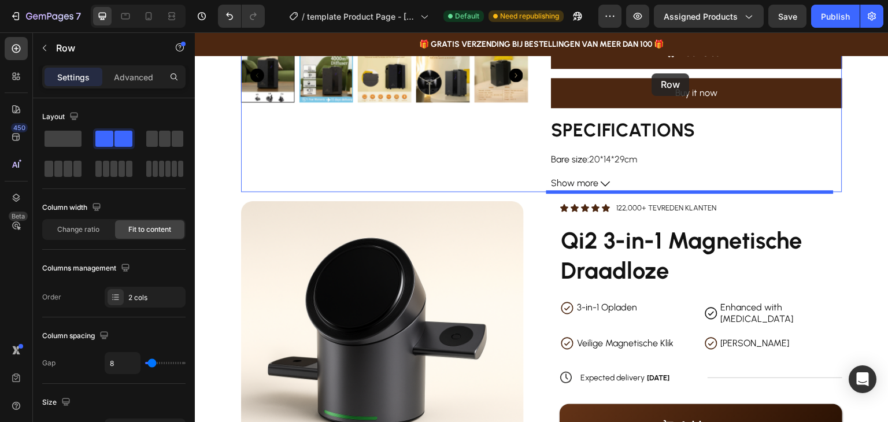
scroll to position [362, 0]
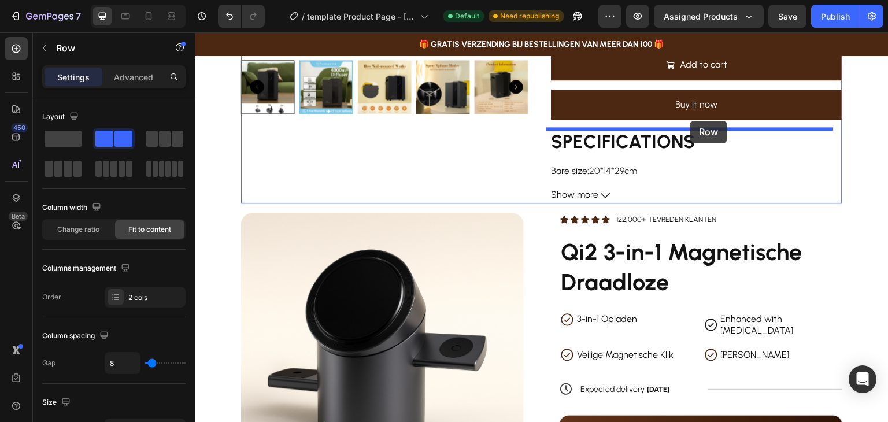
drag, startPoint x: 567, startPoint y: 356, endPoint x: 690, endPoint y: 121, distance: 265.5
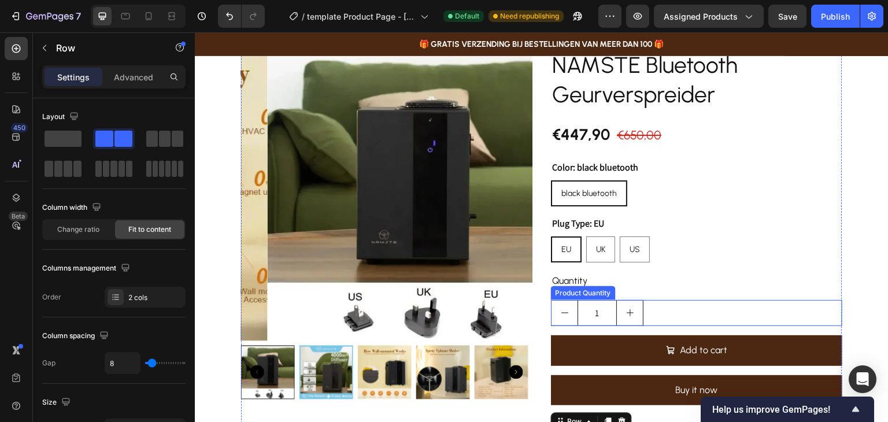
scroll to position [15, 0]
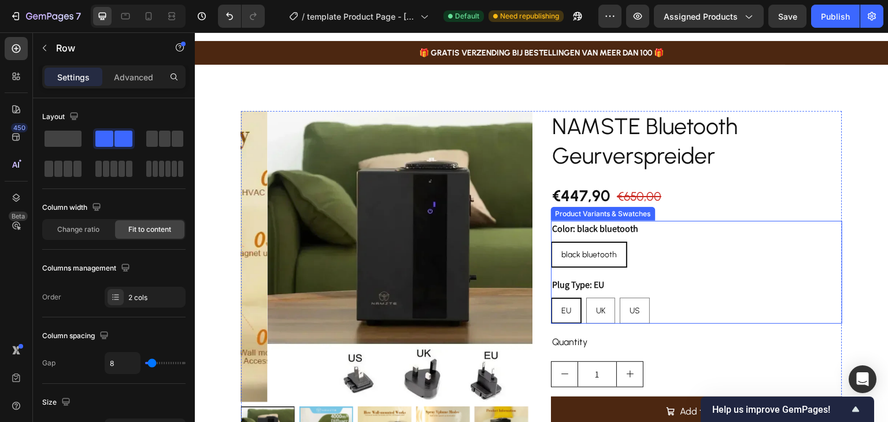
click at [627, 231] on legend "Color: black bluetooth" at bounding box center [595, 229] width 88 height 16
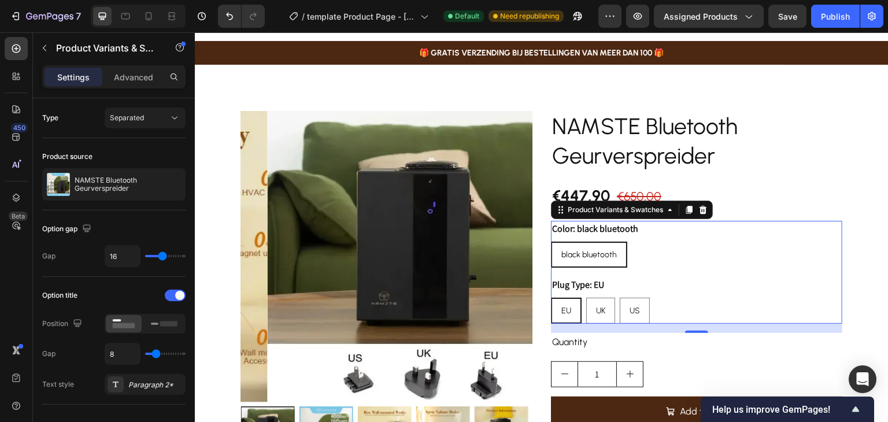
click at [660, 253] on div "black bluetooth black bluetooth black bluetooth" at bounding box center [696, 255] width 291 height 26
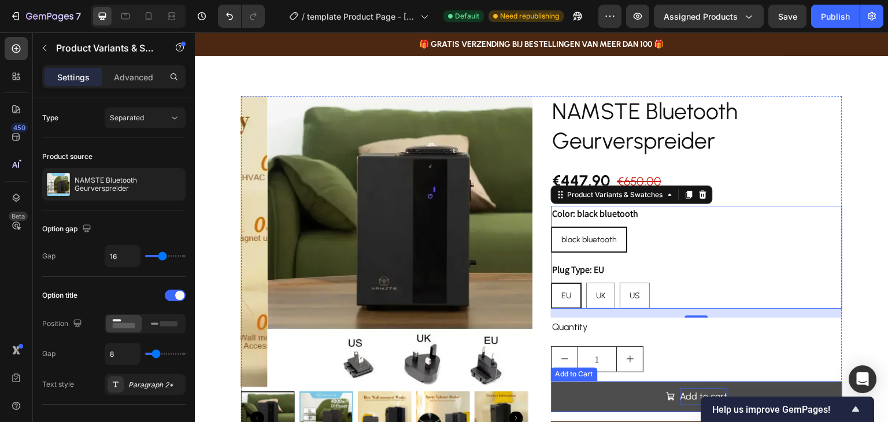
scroll to position [0, 0]
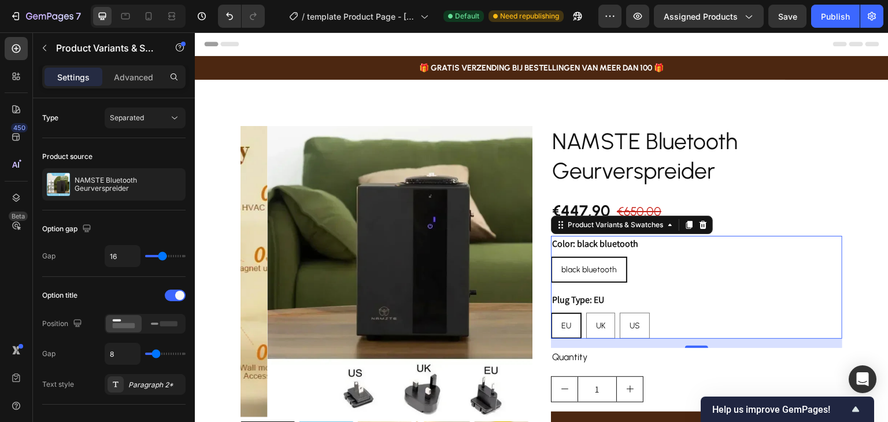
click at [677, 265] on div "black bluetooth black bluetooth black bluetooth" at bounding box center [696, 270] width 291 height 26
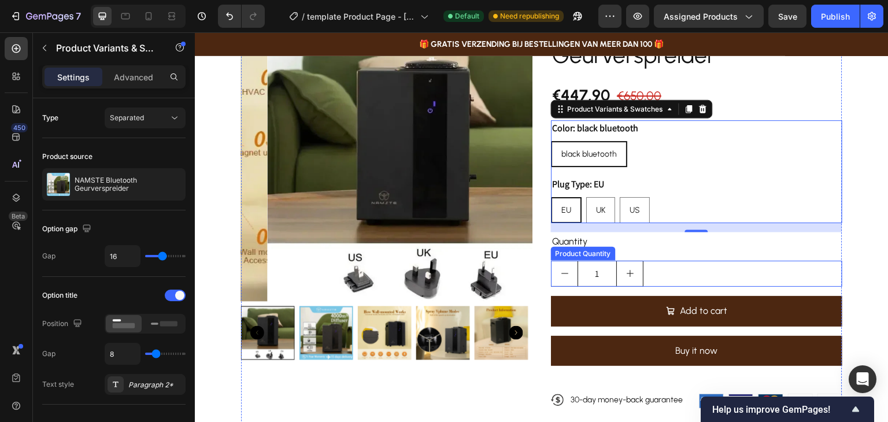
click at [680, 276] on div "1" at bounding box center [696, 274] width 291 height 26
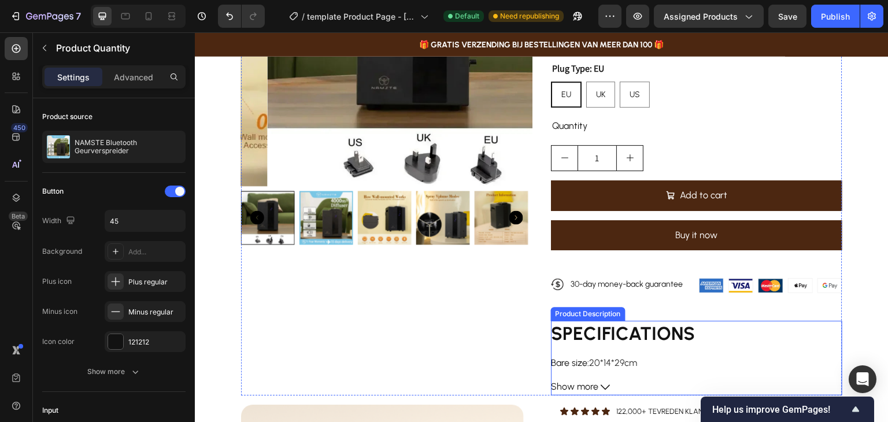
scroll to position [173, 0]
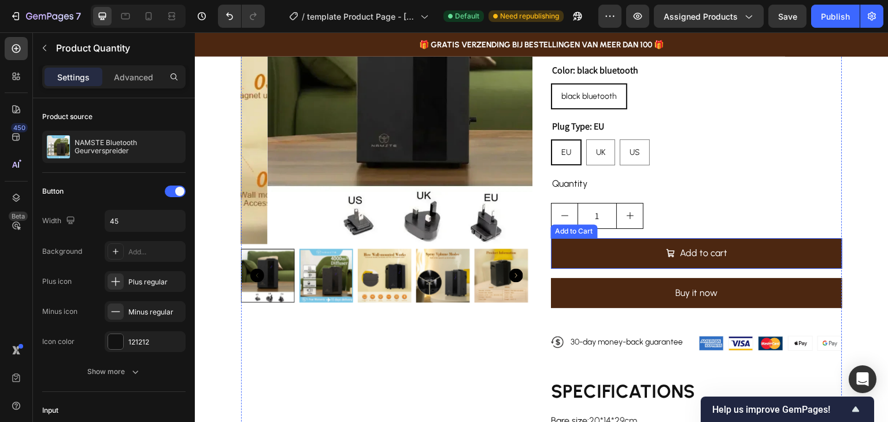
click at [567, 231] on div "Add to Cart" at bounding box center [574, 231] width 42 height 10
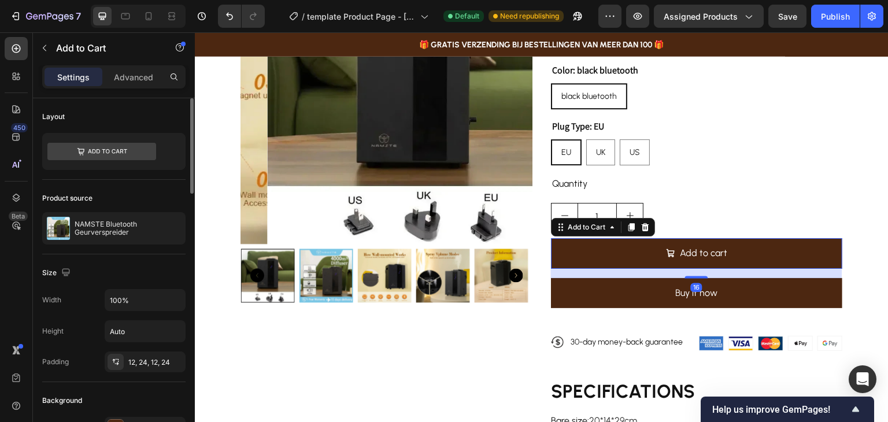
scroll to position [116, 0]
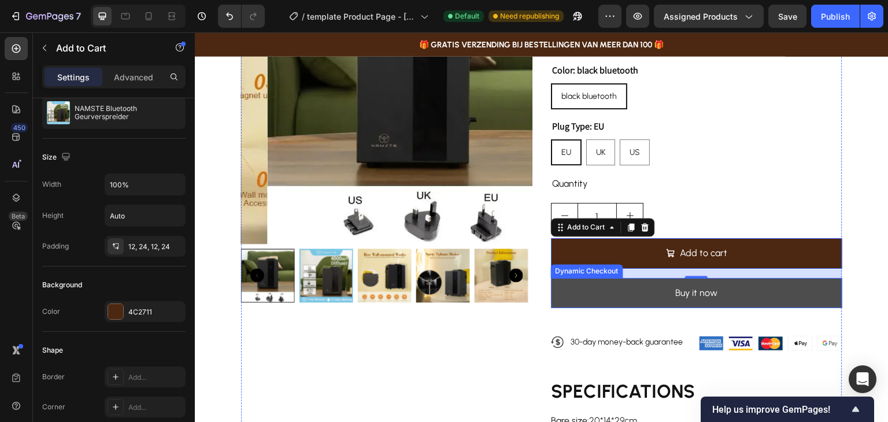
click at [598, 279] on button "Buy it now" at bounding box center [696, 293] width 291 height 31
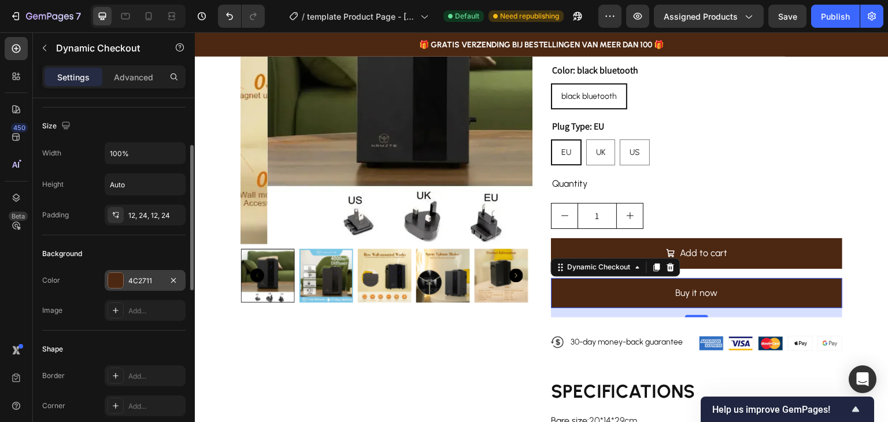
click at [113, 283] on div at bounding box center [115, 280] width 15 height 15
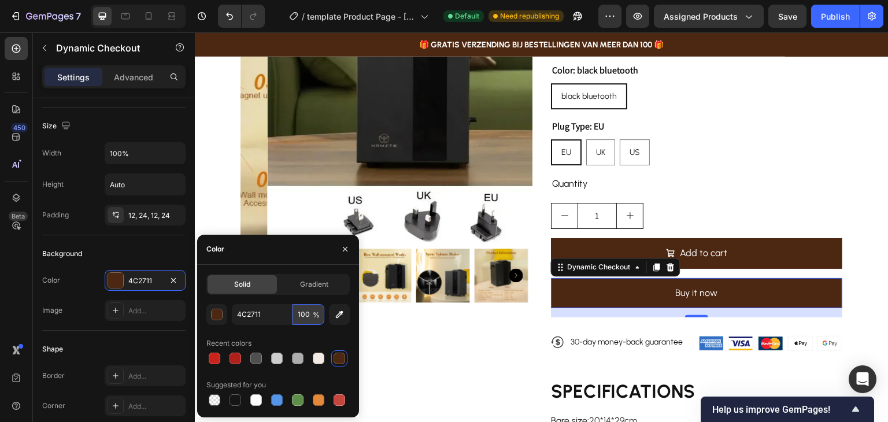
click at [311, 318] on input "100" at bounding box center [308, 314] width 32 height 21
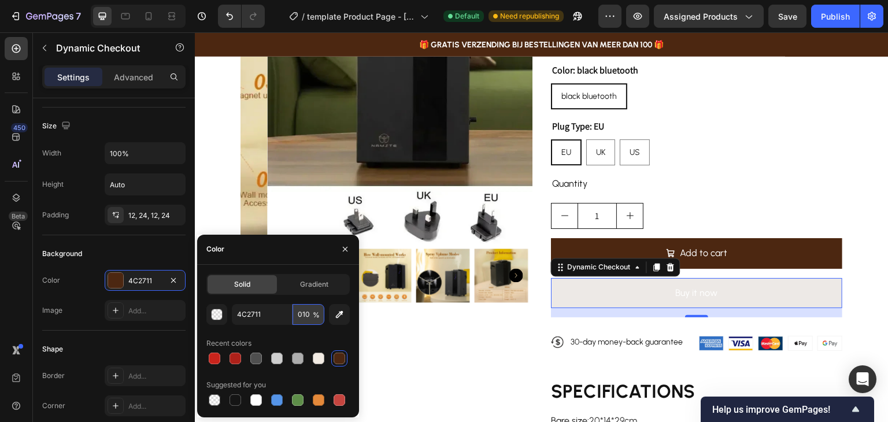
type input "0100"
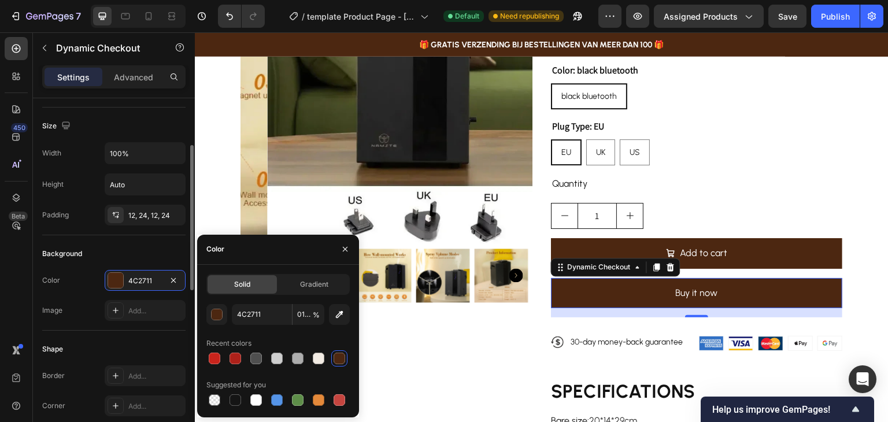
click at [154, 249] on div "Background" at bounding box center [113, 253] width 143 height 18
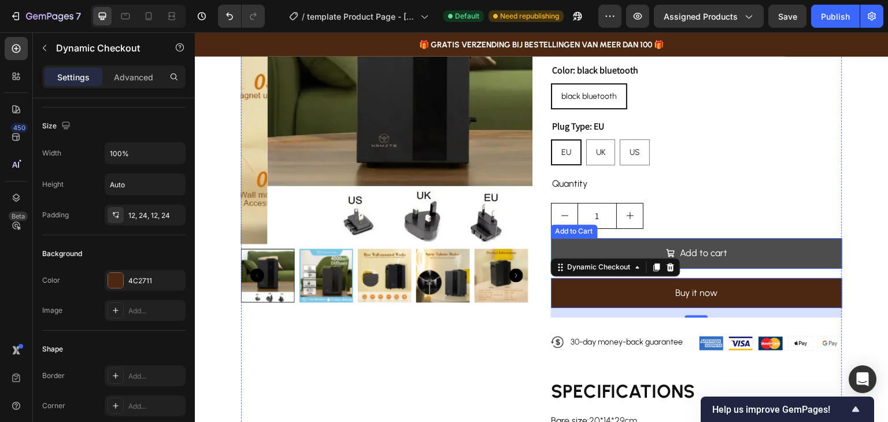
click at [794, 239] on button "Add to cart" at bounding box center [696, 253] width 291 height 31
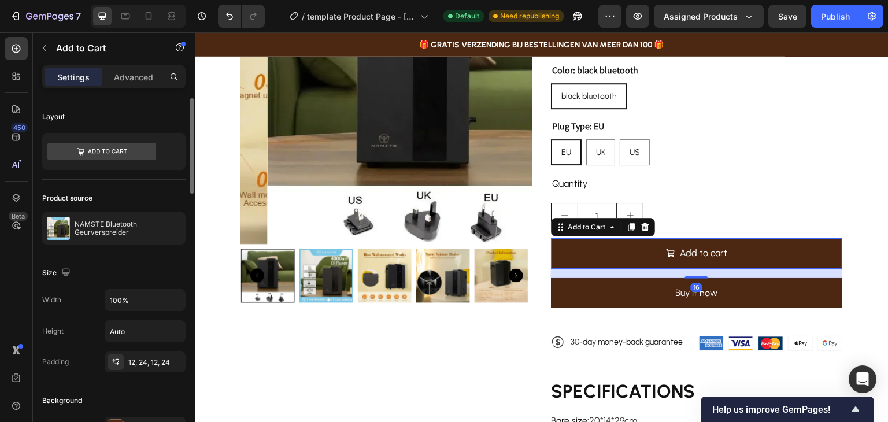
scroll to position [58, 0]
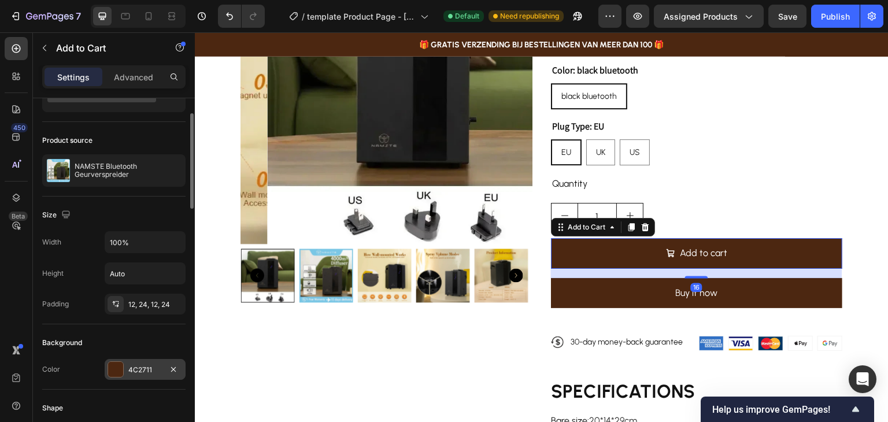
click at [123, 367] on div at bounding box center [115, 369] width 15 height 15
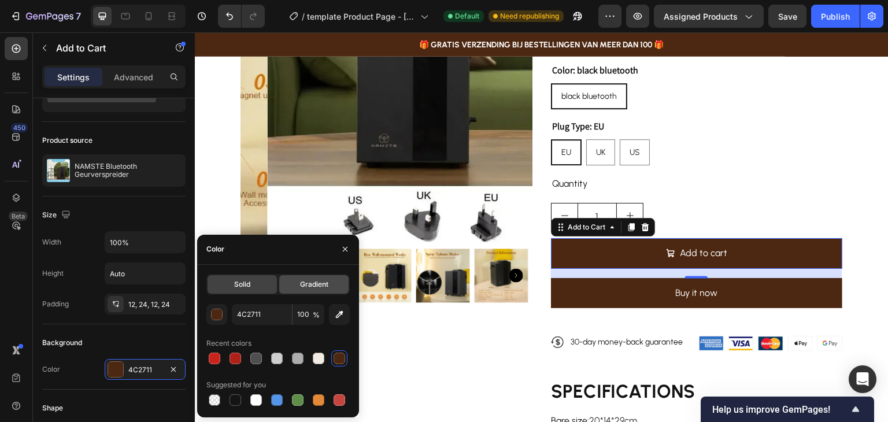
click at [325, 277] on div "Gradient" at bounding box center [313, 284] width 69 height 18
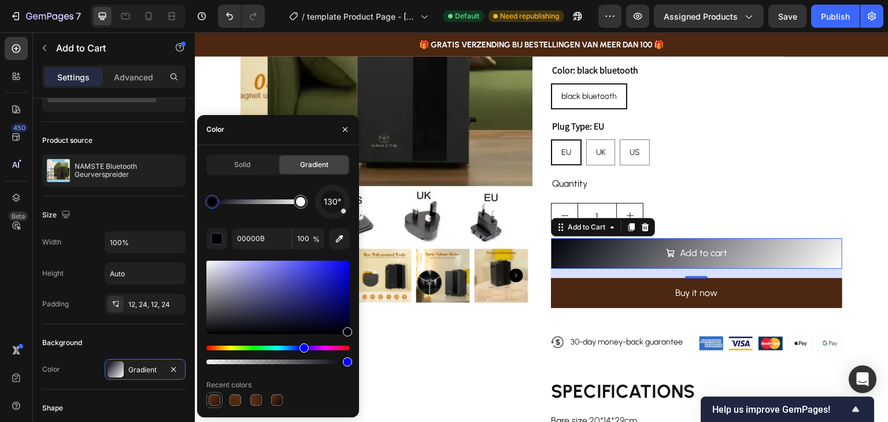
click at [214, 398] on div at bounding box center [215, 400] width 12 height 12
type input "633317"
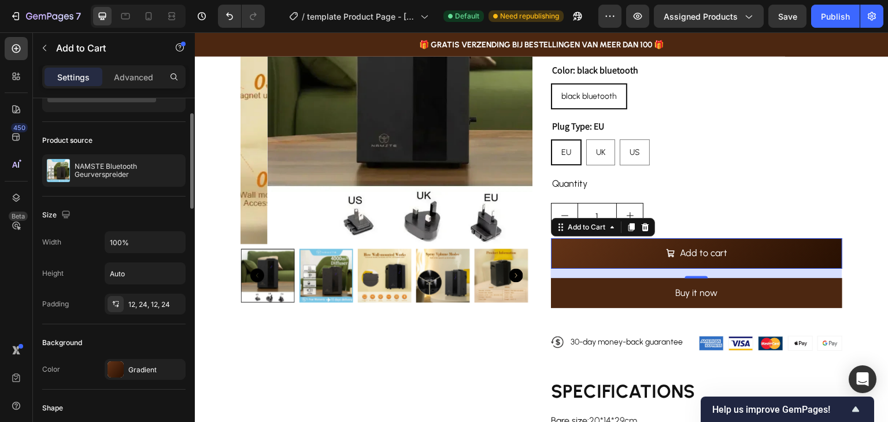
click at [81, 310] on div "Padding 12, 24, 12, 24" at bounding box center [113, 304] width 143 height 21
click at [113, 303] on icon at bounding box center [114, 303] width 3 height 4
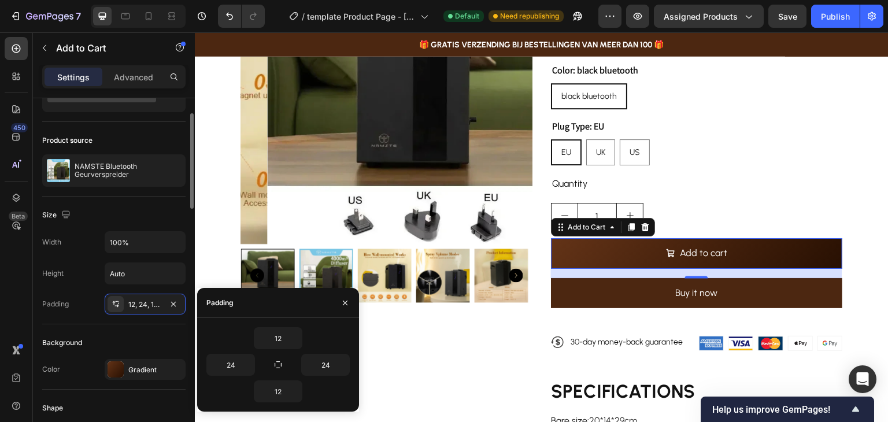
click at [136, 334] on div "Background" at bounding box center [113, 343] width 143 height 18
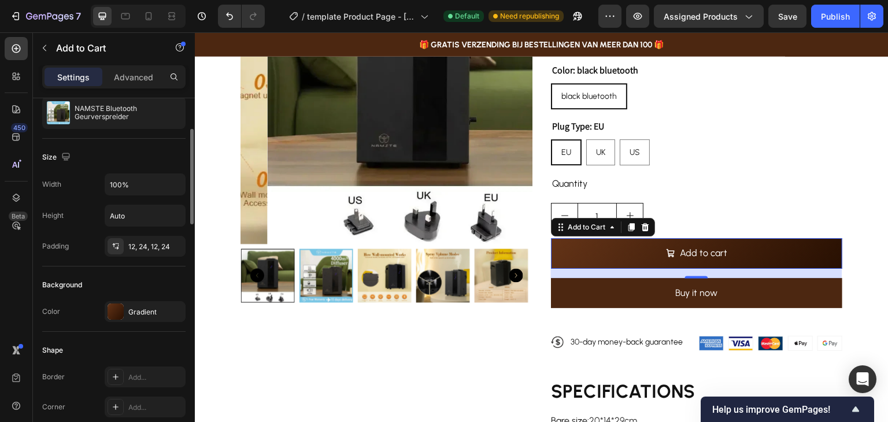
scroll to position [173, 0]
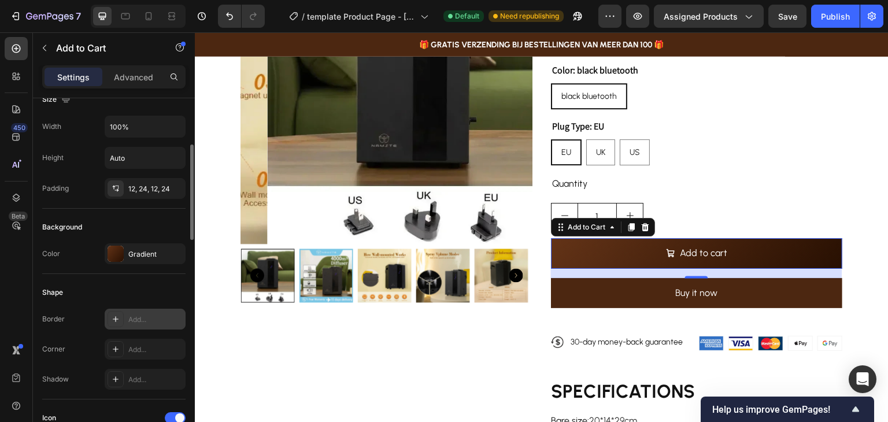
click at [135, 324] on div "Add..." at bounding box center [145, 319] width 81 height 21
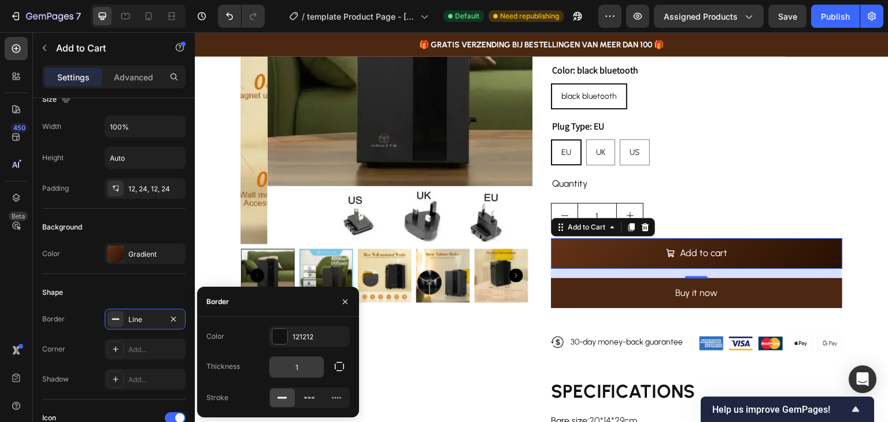
click at [311, 370] on input "1" at bounding box center [296, 367] width 54 height 21
type input "2"
click at [165, 283] on div "Shape" at bounding box center [113, 292] width 143 height 18
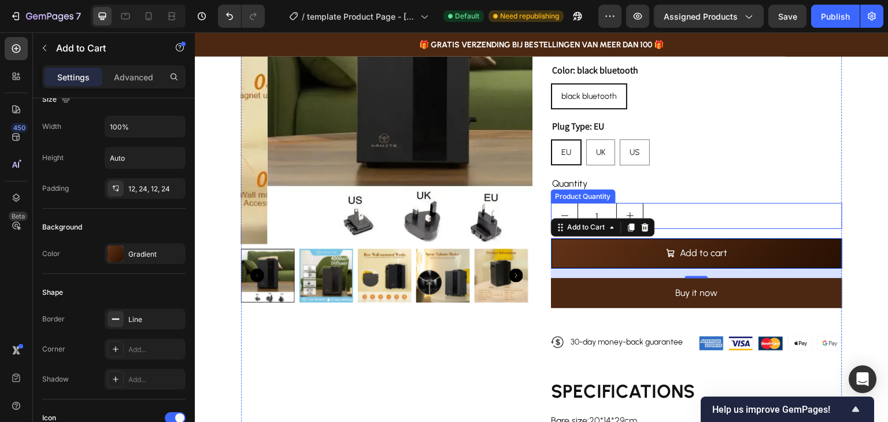
click at [730, 177] on div "Quantity" at bounding box center [696, 184] width 291 height 19
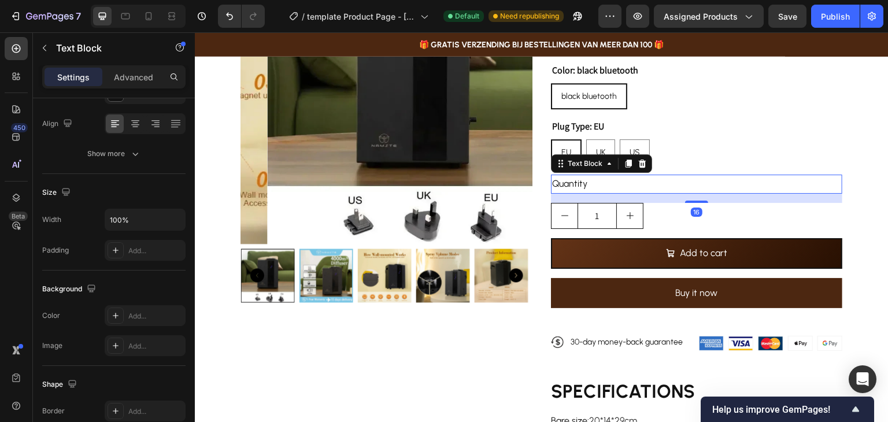
scroll to position [0, 0]
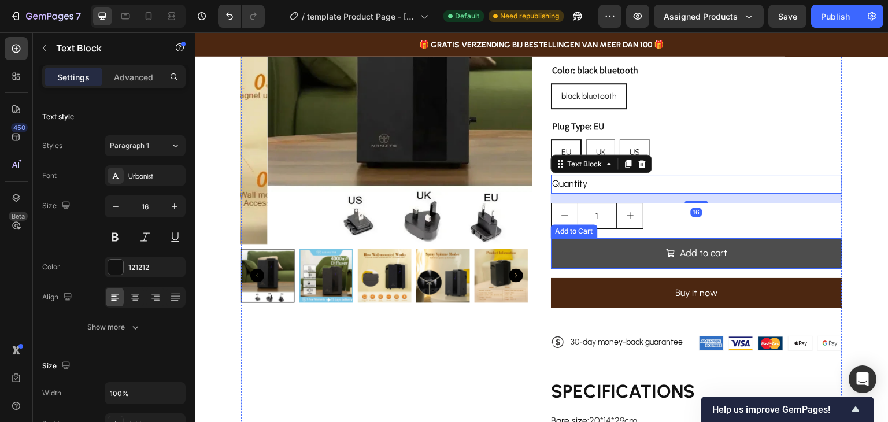
click at [734, 239] on button "Add to cart" at bounding box center [696, 253] width 291 height 31
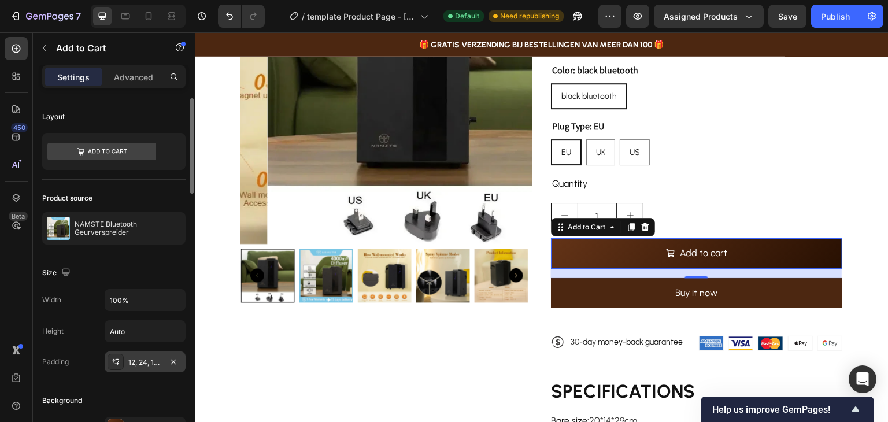
scroll to position [231, 0]
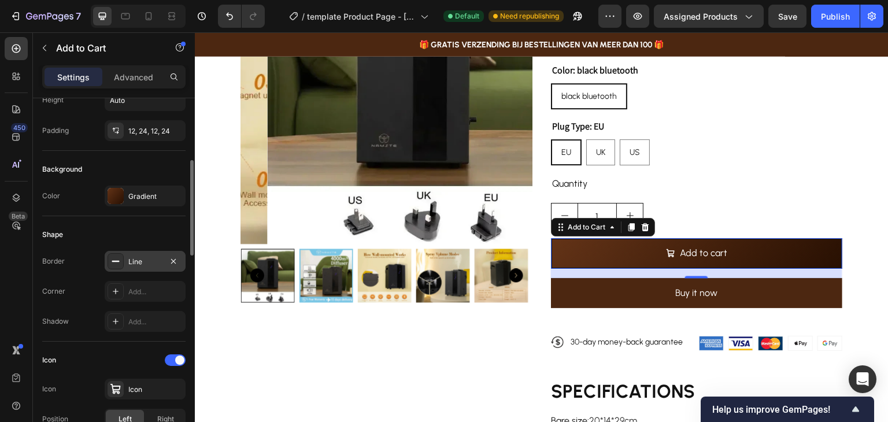
click at [150, 257] on div "Line" at bounding box center [145, 262] width 34 height 10
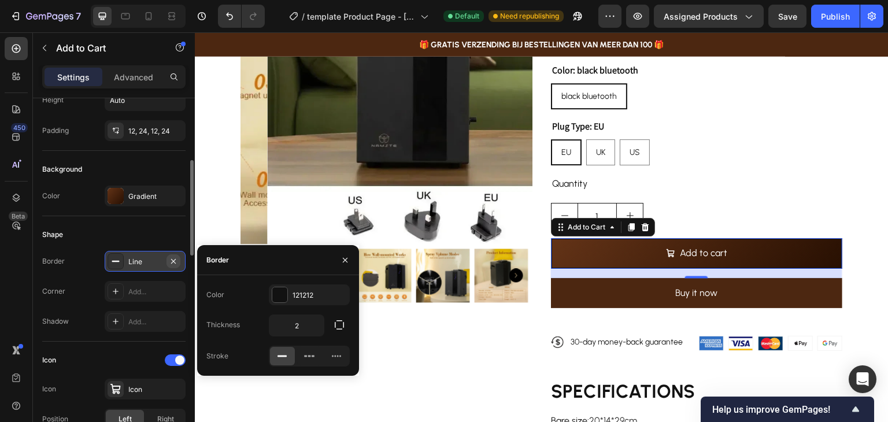
click at [173, 261] on icon "button" at bounding box center [173, 261] width 9 height 9
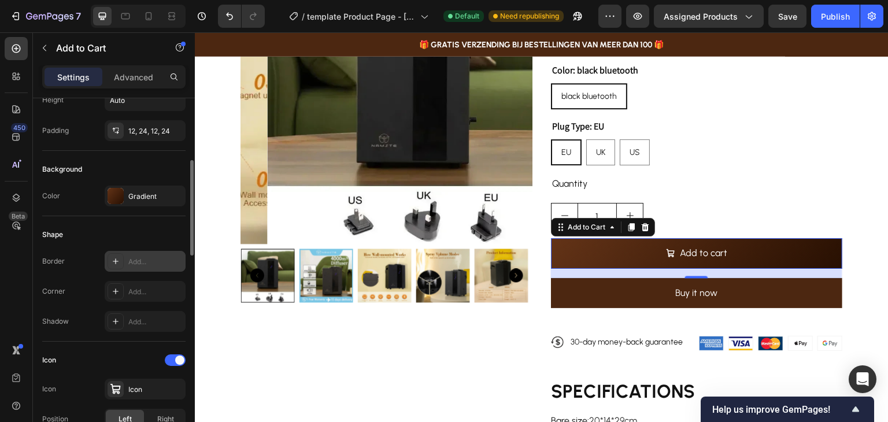
click at [118, 228] on div "Shape" at bounding box center [113, 234] width 143 height 18
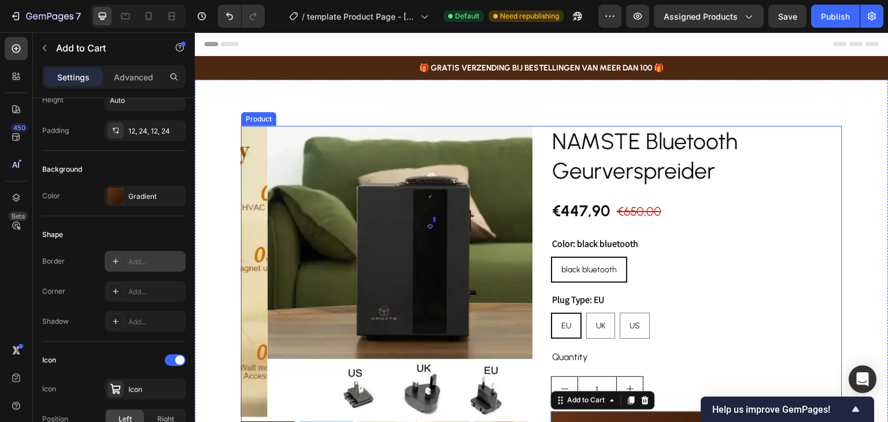
scroll to position [173, 0]
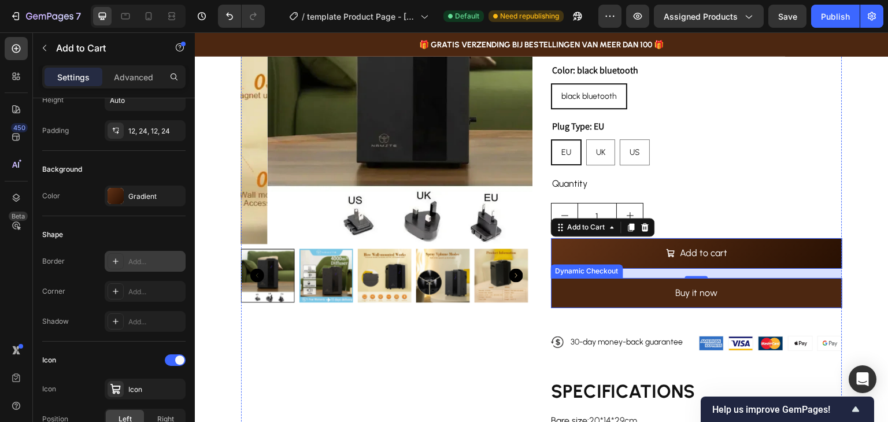
click at [587, 271] on div "Dynamic Checkout" at bounding box center [587, 271] width 68 height 10
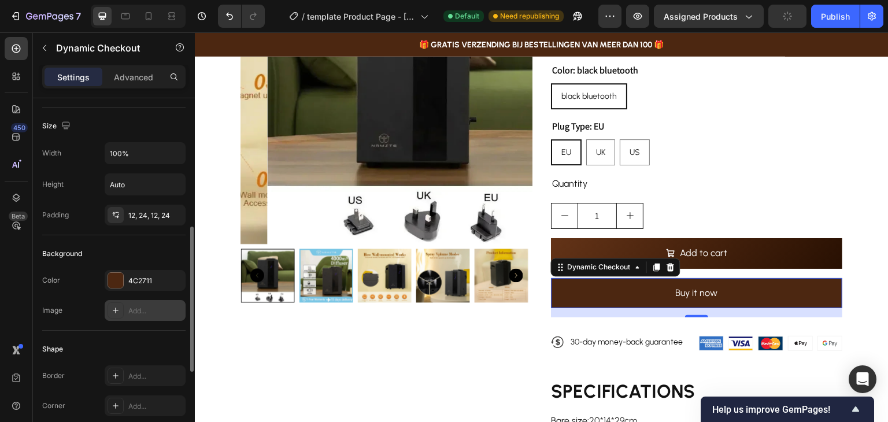
scroll to position [231, 0]
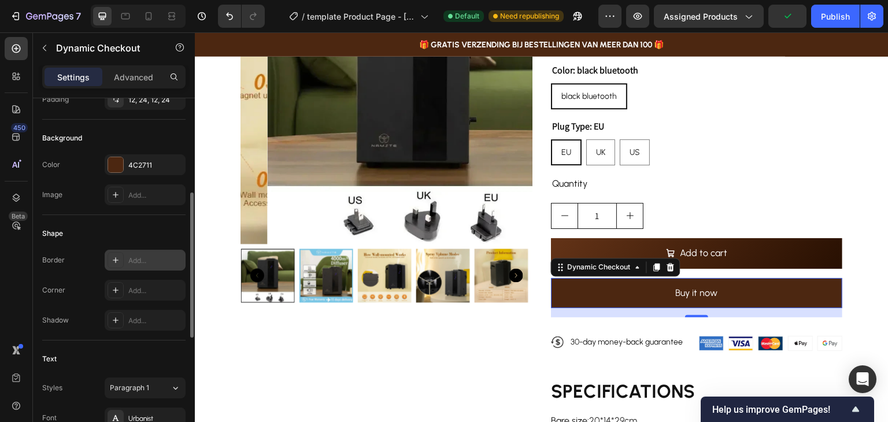
click at [136, 259] on div "Add..." at bounding box center [155, 260] width 54 height 10
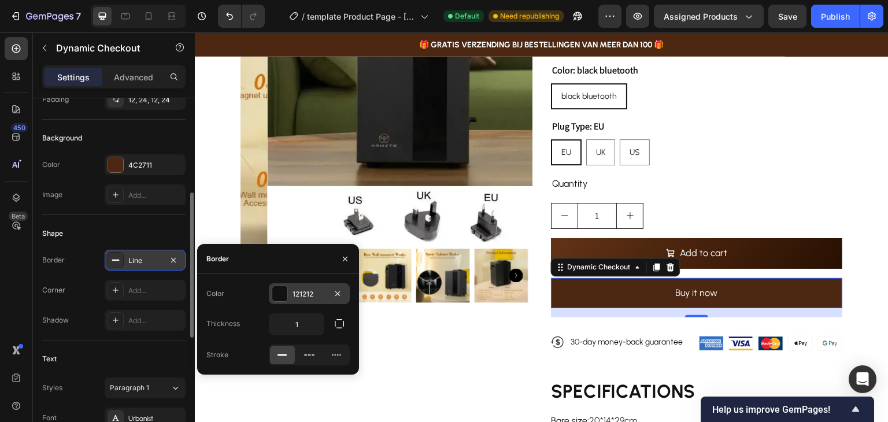
click at [285, 292] on div at bounding box center [279, 293] width 15 height 15
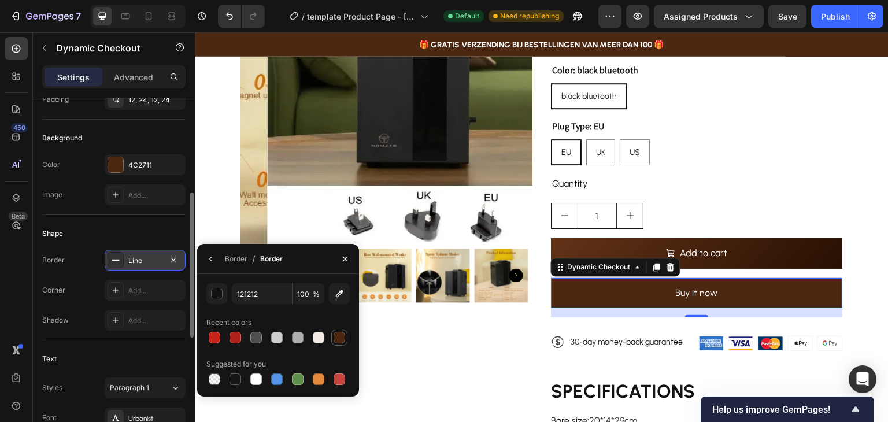
click at [338, 336] on div at bounding box center [340, 338] width 12 height 12
type input "4C2711"
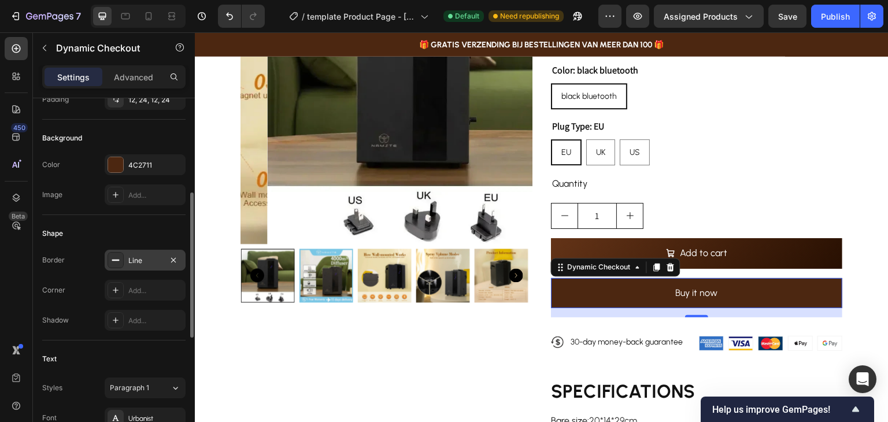
click at [77, 231] on div "Shape" at bounding box center [113, 233] width 143 height 18
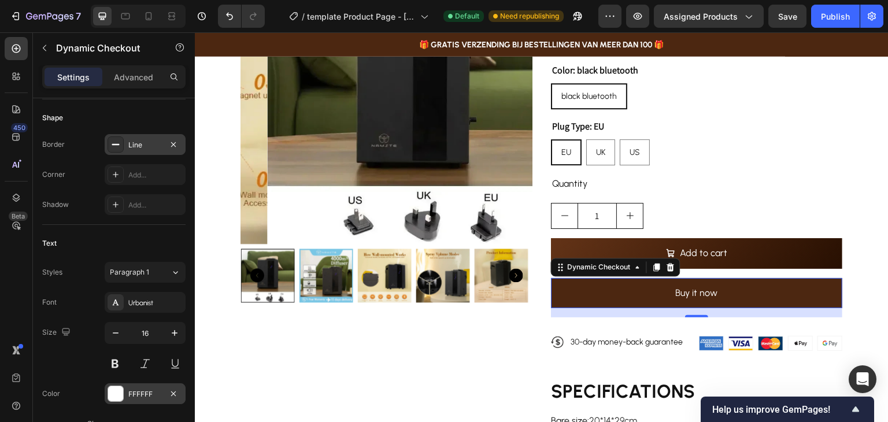
click at [116, 394] on div at bounding box center [115, 393] width 15 height 15
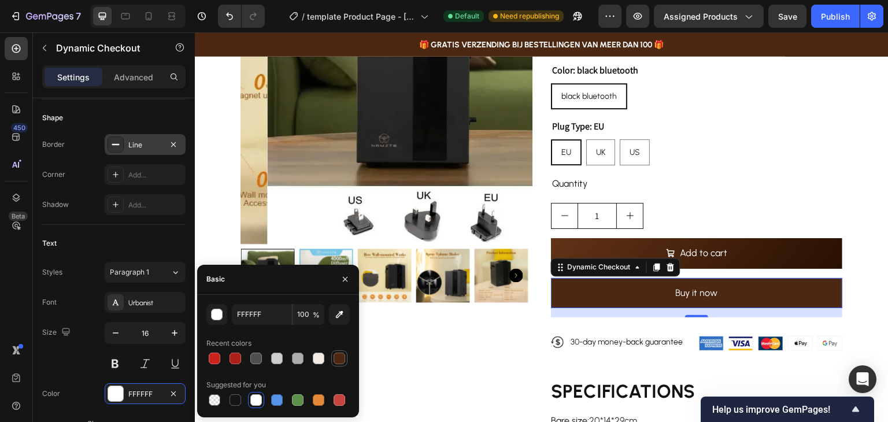
click at [340, 357] on div at bounding box center [340, 359] width 12 height 12
type input "4C2711"
click at [146, 240] on div "Text" at bounding box center [113, 243] width 143 height 18
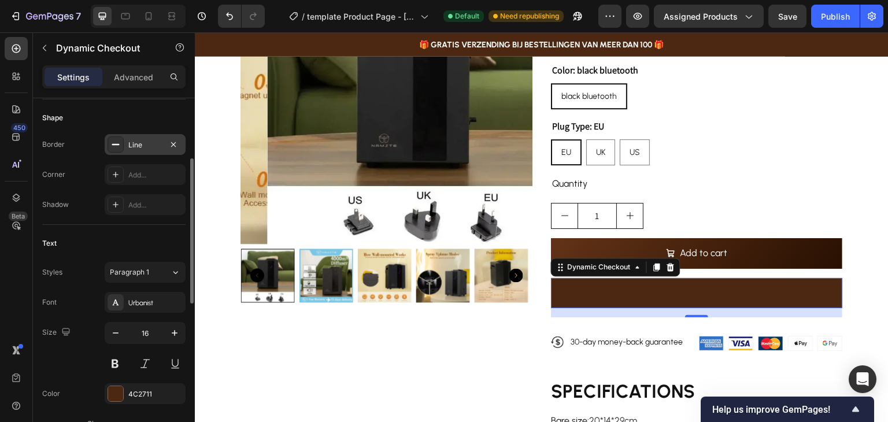
scroll to position [173, 0]
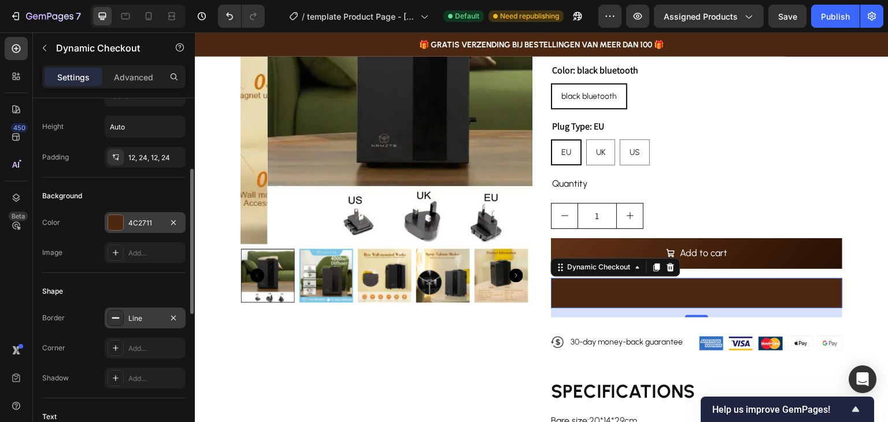
click at [142, 224] on div "4C2711" at bounding box center [145, 223] width 34 height 10
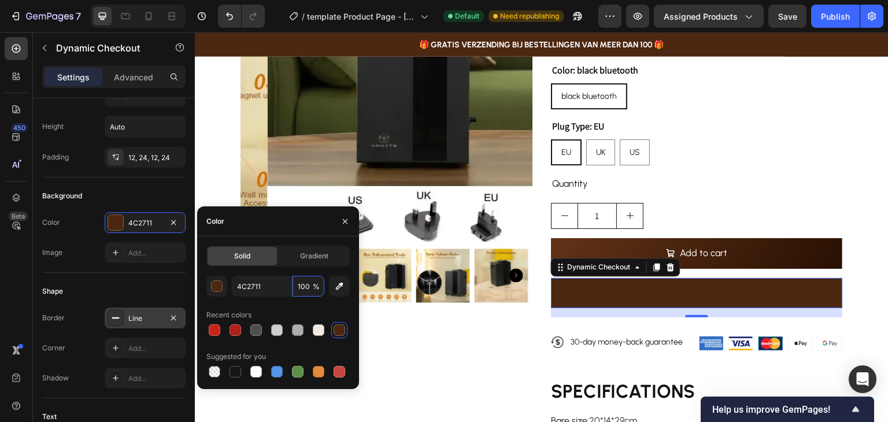
click at [312, 284] on input "100" at bounding box center [308, 286] width 32 height 21
type input "0"
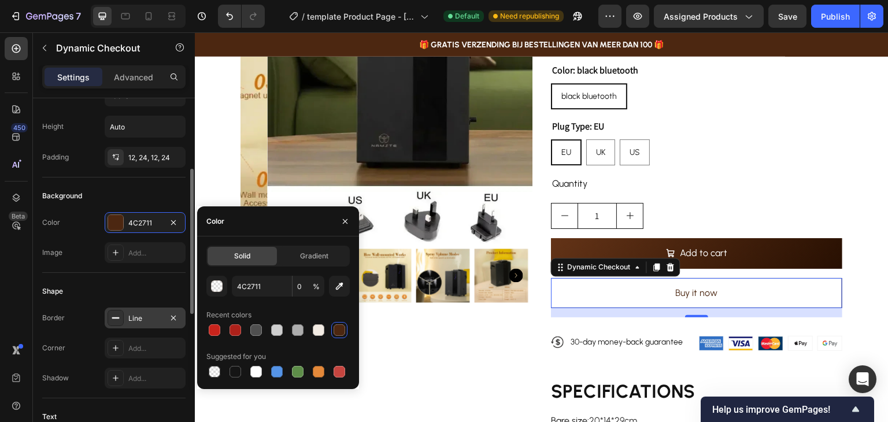
click at [144, 279] on div "Shape Border Line Corner Add... Shadow Add..." at bounding box center [113, 335] width 143 height 125
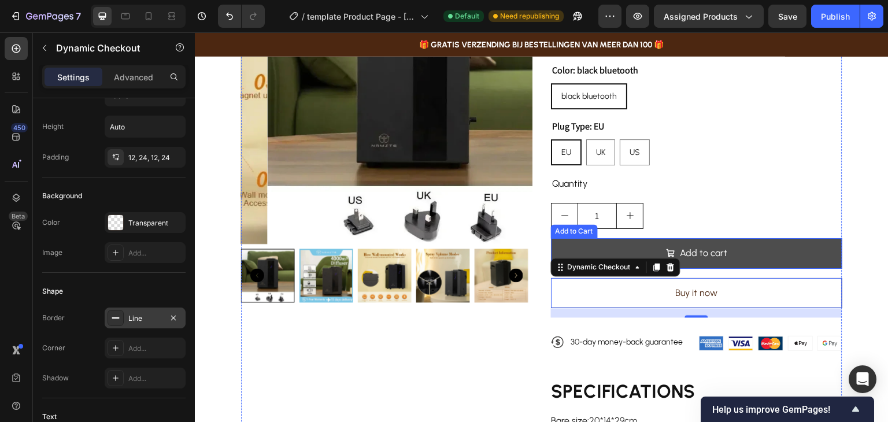
click at [785, 239] on button "Add to cart" at bounding box center [696, 253] width 291 height 31
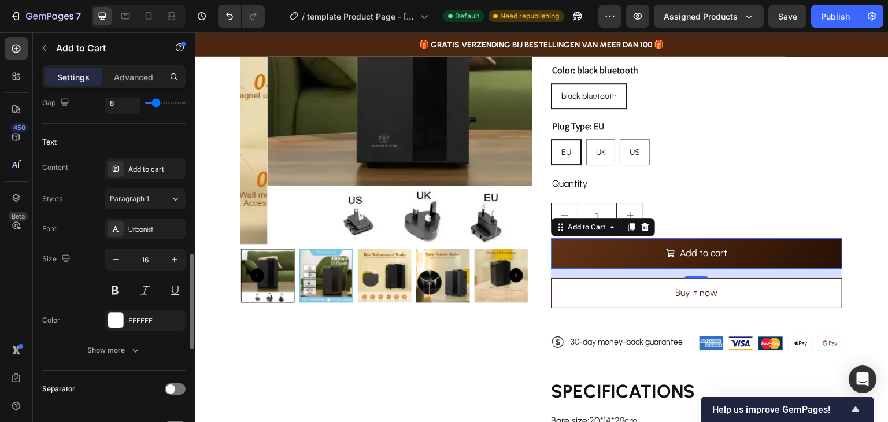
scroll to position [636, 0]
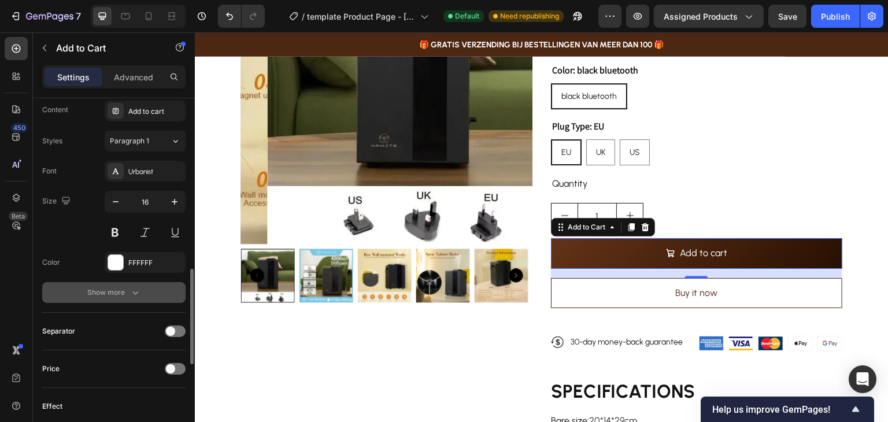
click at [126, 290] on div "Show more" at bounding box center [114, 293] width 54 height 12
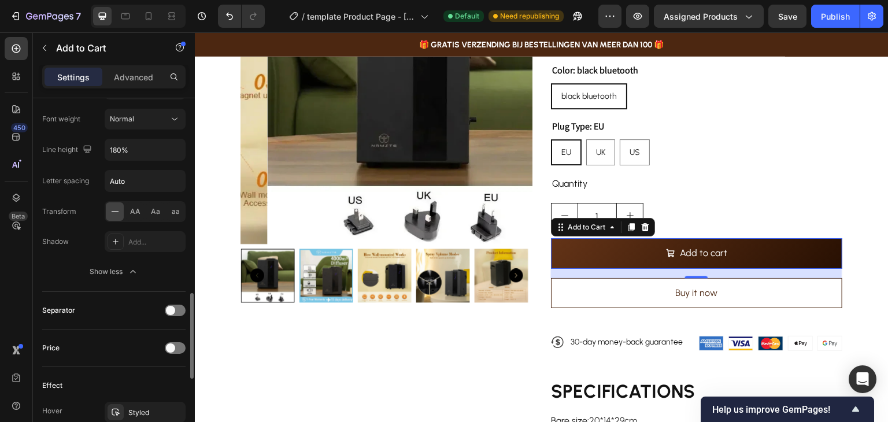
scroll to position [867, 0]
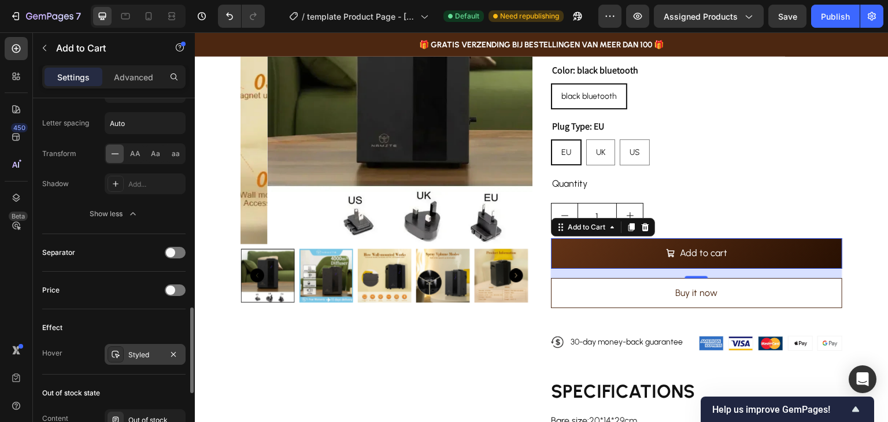
click at [138, 350] on div "Styled" at bounding box center [145, 355] width 34 height 10
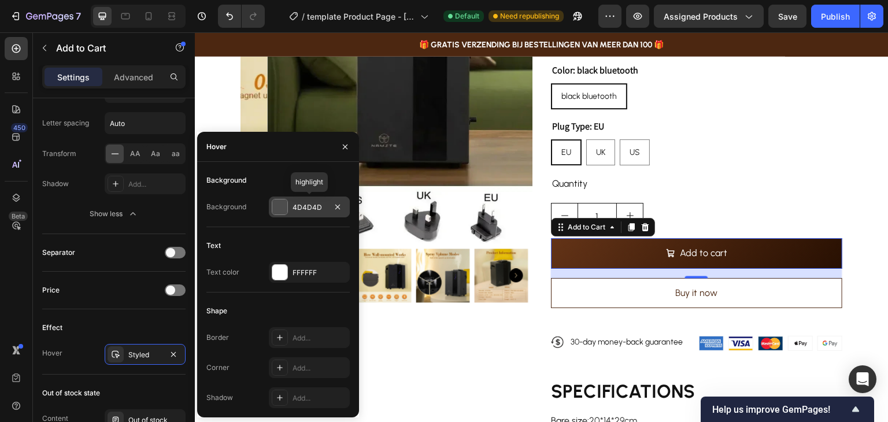
click at [280, 201] on div at bounding box center [279, 206] width 15 height 15
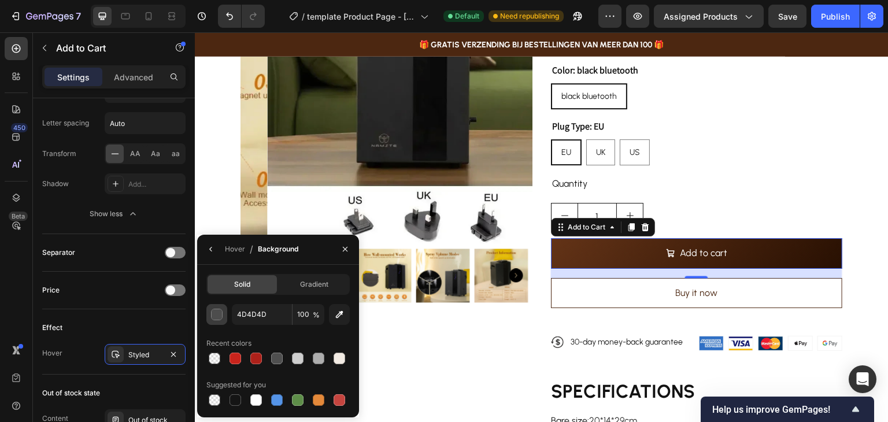
click at [212, 314] on div "button" at bounding box center [218, 315] width 12 height 12
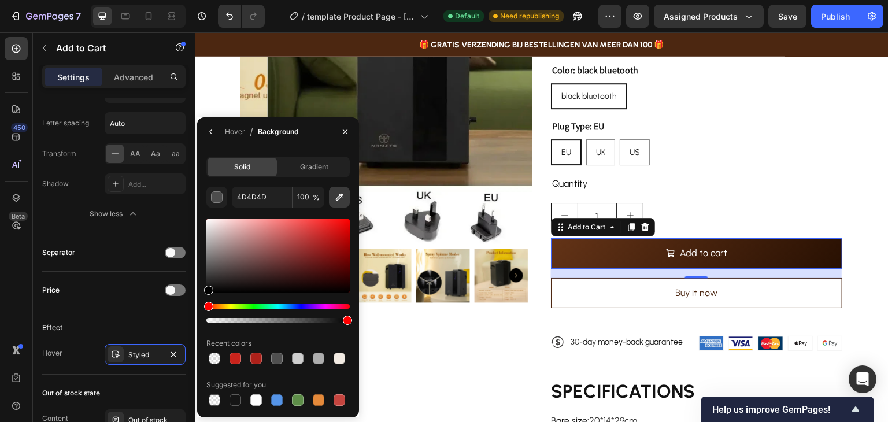
click at [340, 193] on icon "button" at bounding box center [340, 197] width 12 height 12
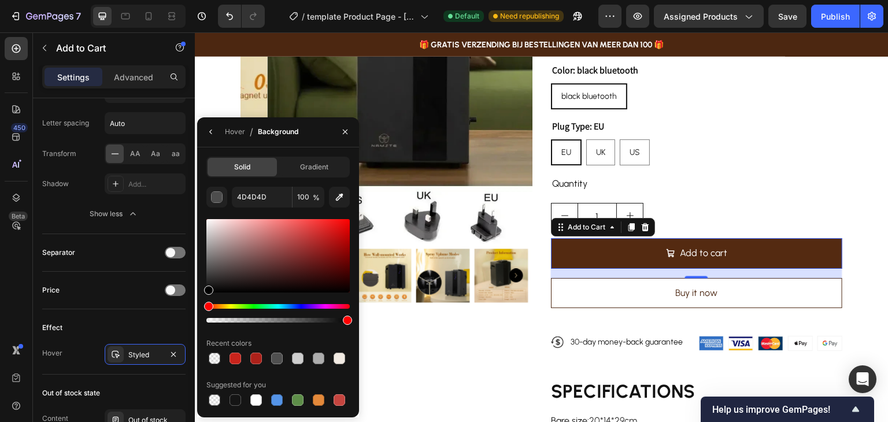
type input "542A11"
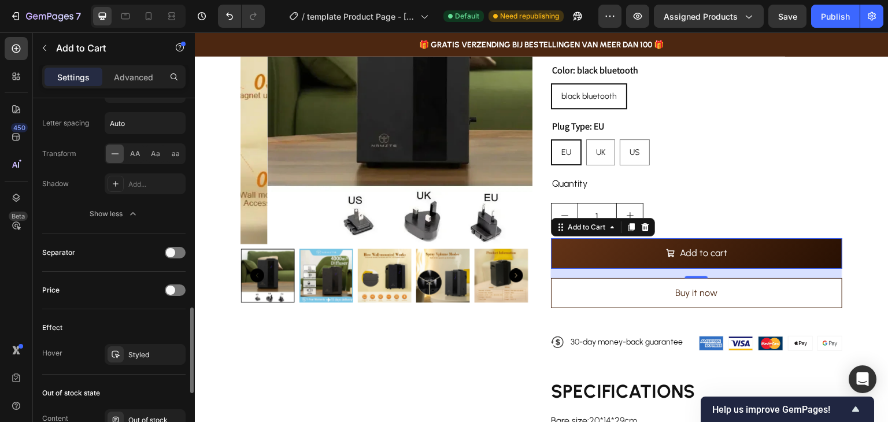
click at [137, 322] on div "Effect" at bounding box center [113, 327] width 143 height 18
click at [131, 353] on div "Styled" at bounding box center [145, 355] width 34 height 10
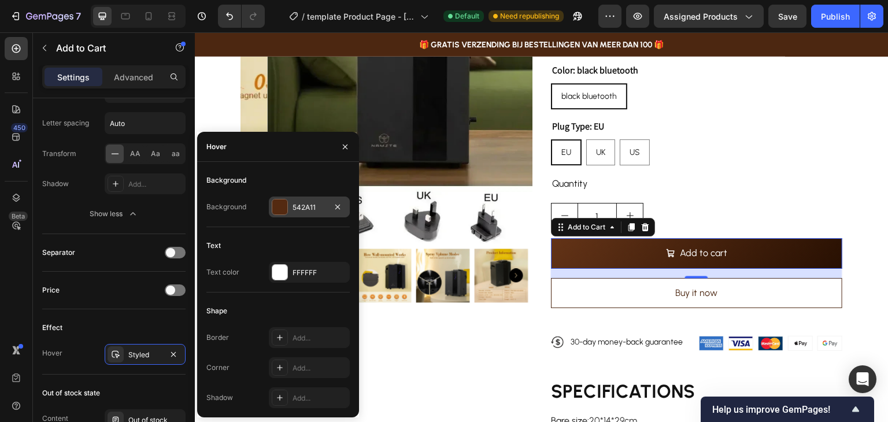
click at [280, 204] on div at bounding box center [279, 206] width 15 height 15
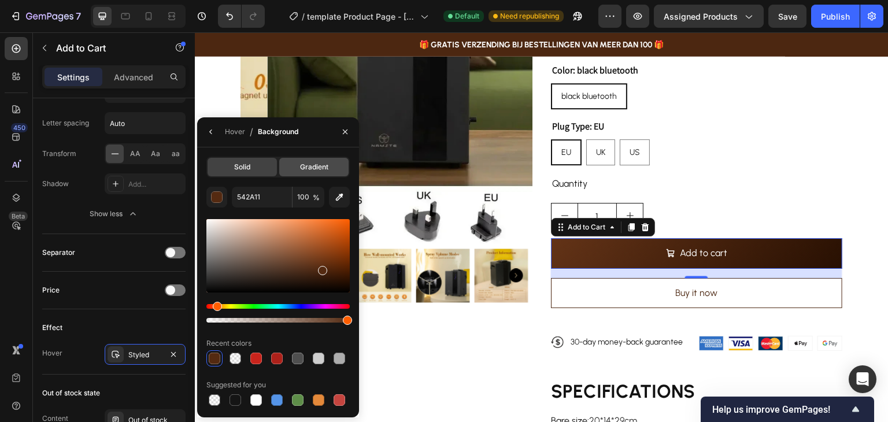
click at [305, 166] on span "Gradient" at bounding box center [314, 167] width 28 height 10
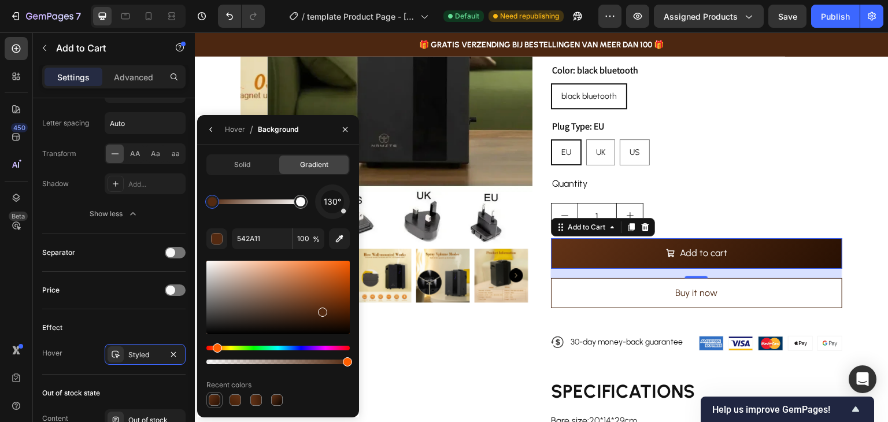
click at [220, 399] on div at bounding box center [215, 400] width 12 height 12
click at [236, 400] on div at bounding box center [235, 400] width 12 height 12
type input "472209"
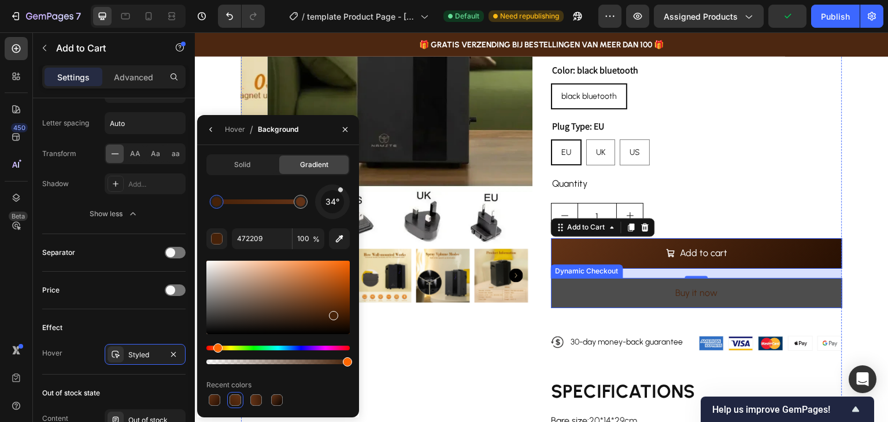
click at [644, 295] on button "Buy it now" at bounding box center [696, 293] width 291 height 31
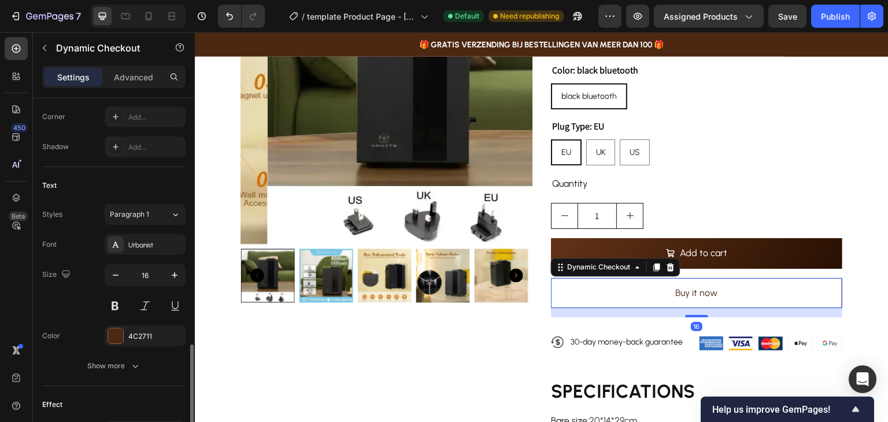
scroll to position [518, 0]
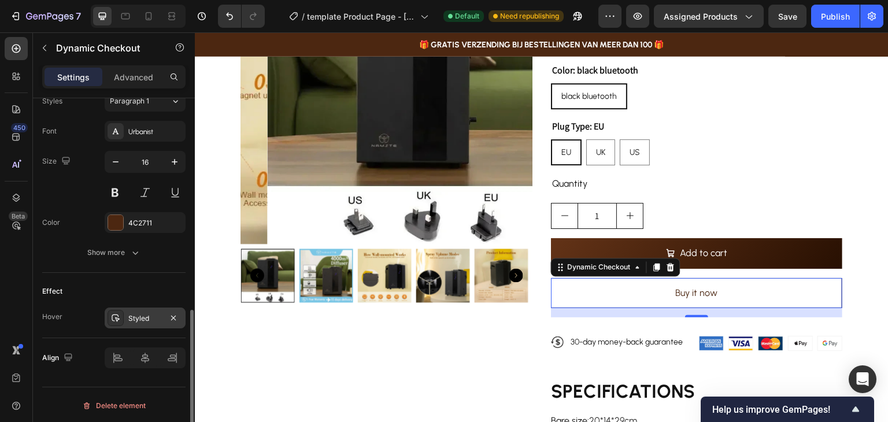
click at [137, 321] on div "Styled" at bounding box center [145, 318] width 34 height 10
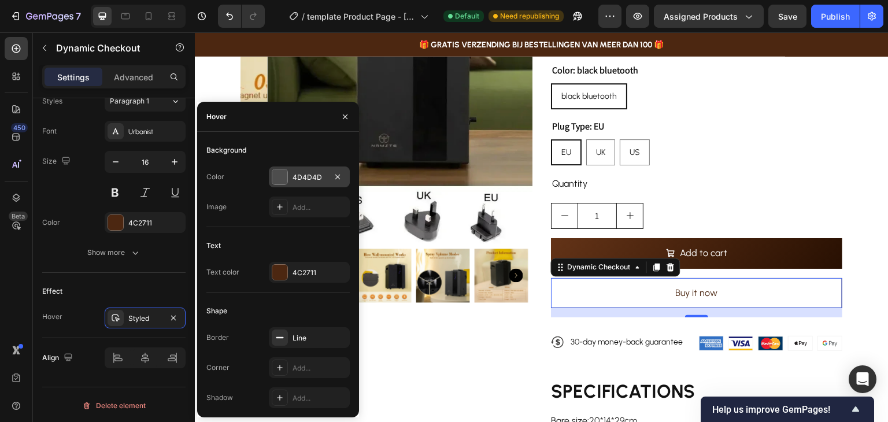
click at [281, 176] on div at bounding box center [279, 176] width 15 height 15
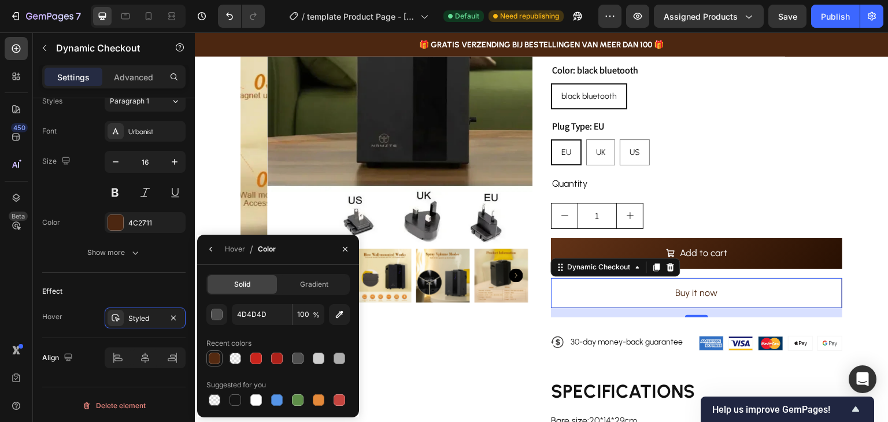
click at [216, 360] on div at bounding box center [215, 359] width 12 height 12
type input "542A11"
click at [83, 323] on div "Hover Styled" at bounding box center [113, 317] width 143 height 21
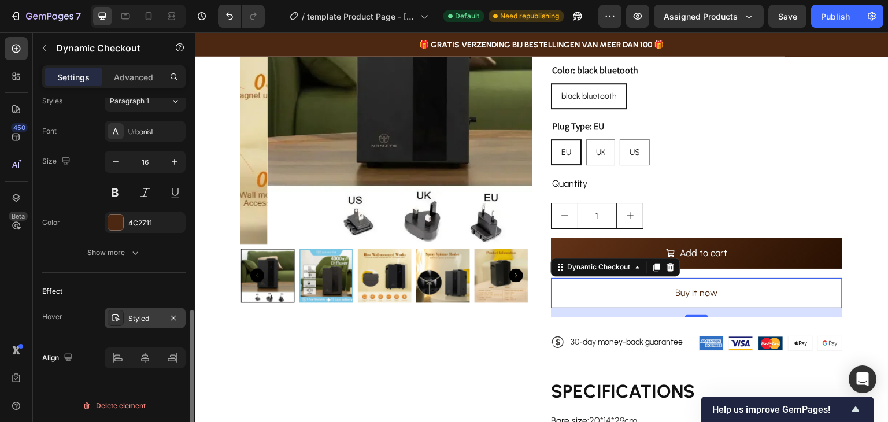
click at [120, 311] on div at bounding box center [116, 318] width 16 height 16
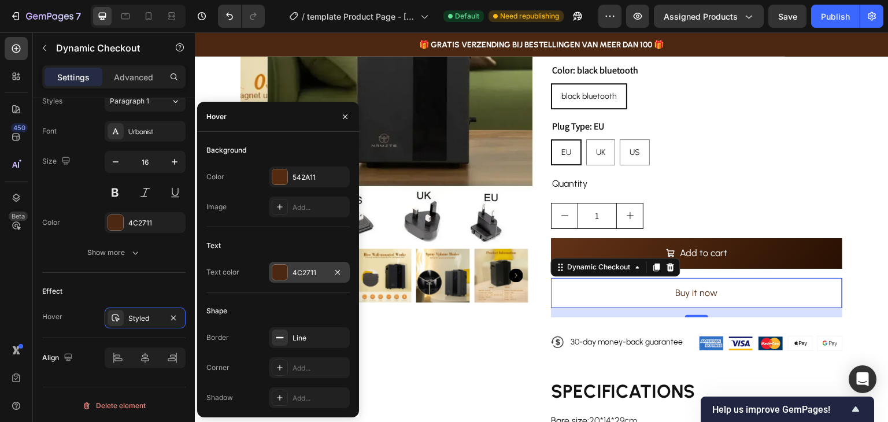
click at [286, 272] on div at bounding box center [279, 272] width 15 height 15
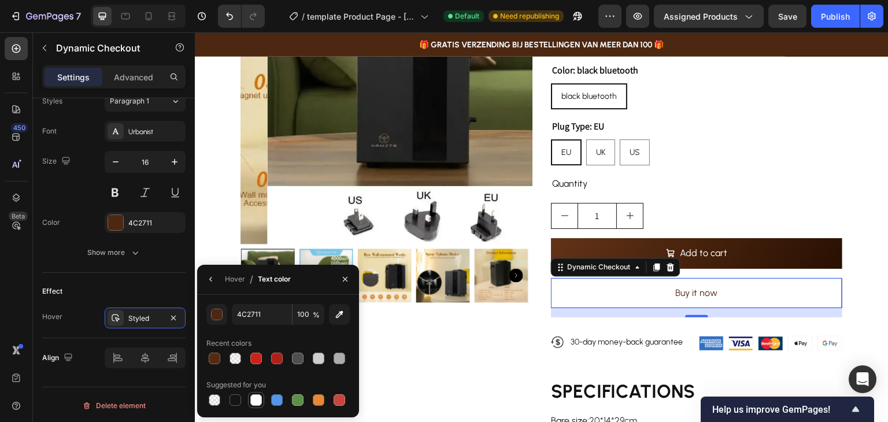
click at [254, 394] on div at bounding box center [256, 400] width 12 height 12
type input "FFFFFF"
click at [127, 285] on div "Effect" at bounding box center [113, 291] width 143 height 18
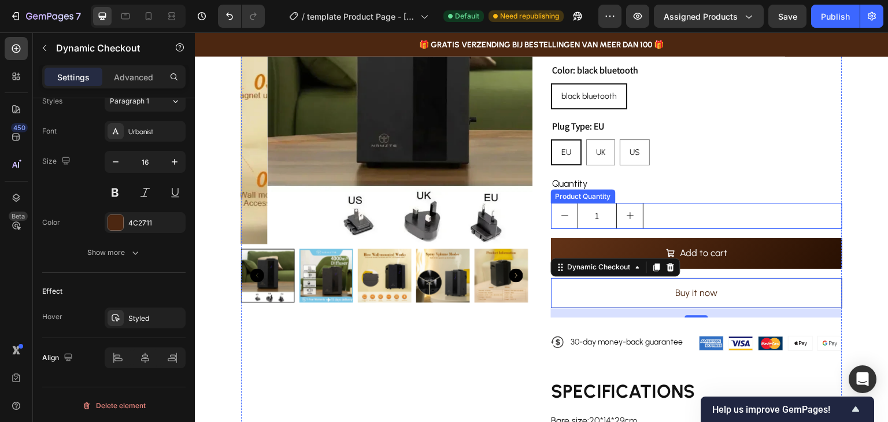
click at [604, 209] on input "1" at bounding box center [596, 215] width 39 height 25
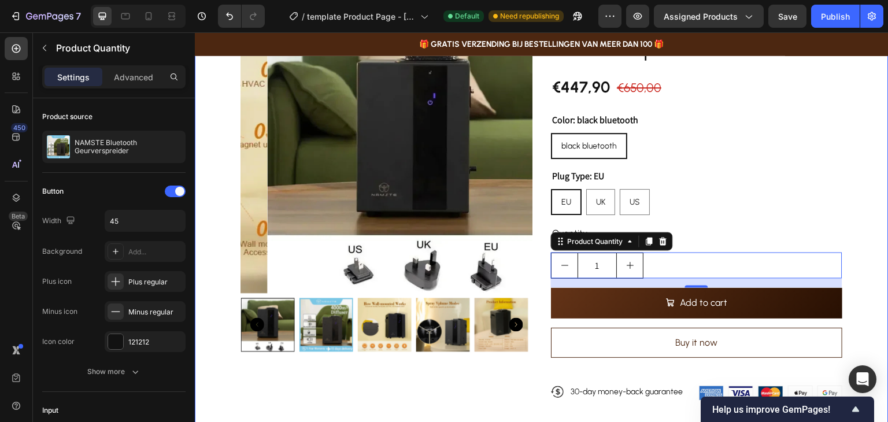
scroll to position [116, 0]
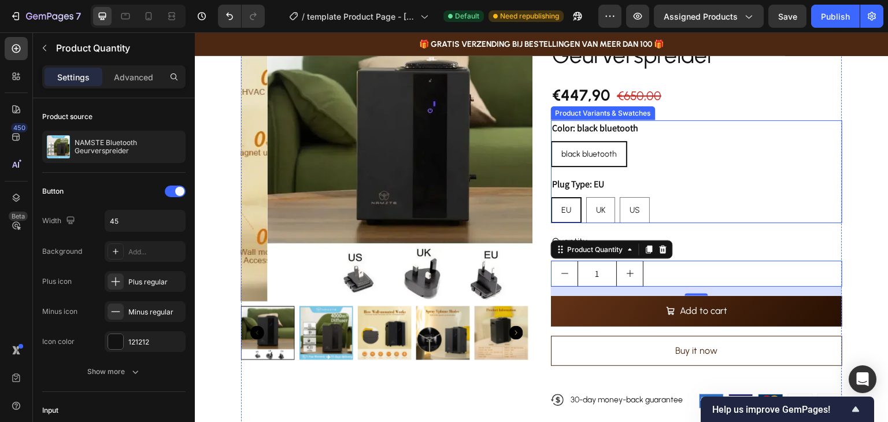
click at [570, 182] on legend "Plug Type: EU" at bounding box center [578, 184] width 54 height 16
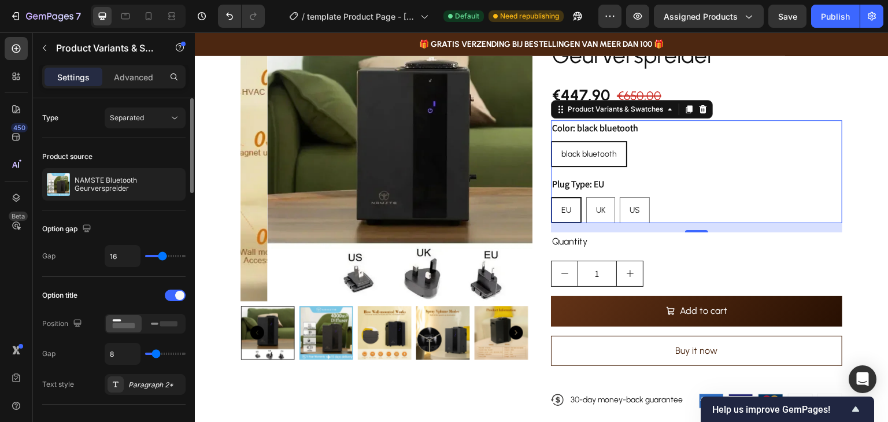
type input "11"
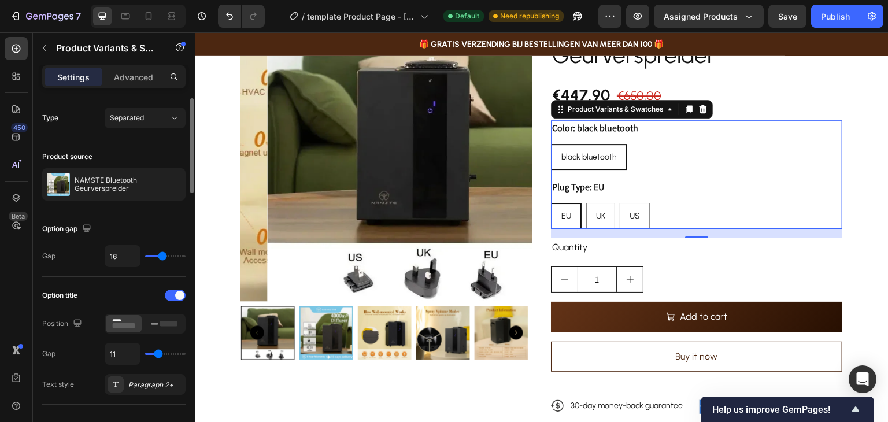
type input "14"
type input "15"
type input "16"
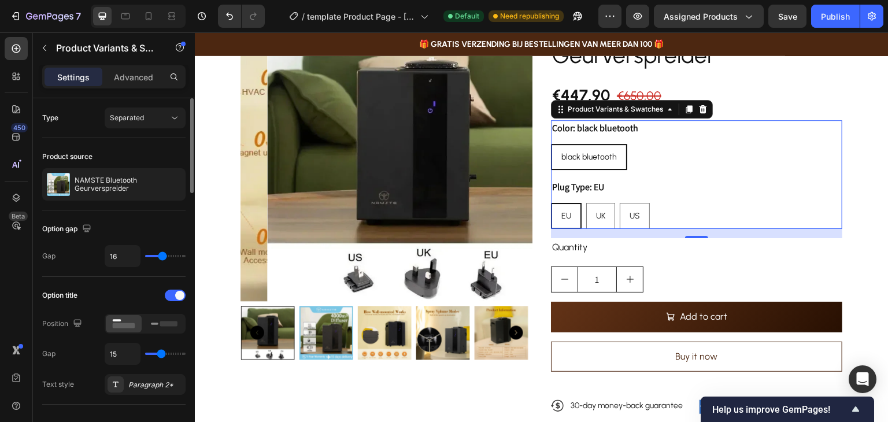
type input "16"
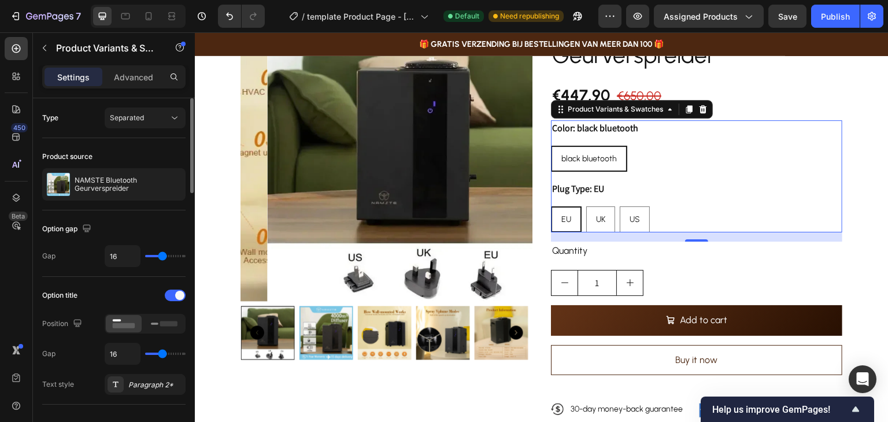
type input "11"
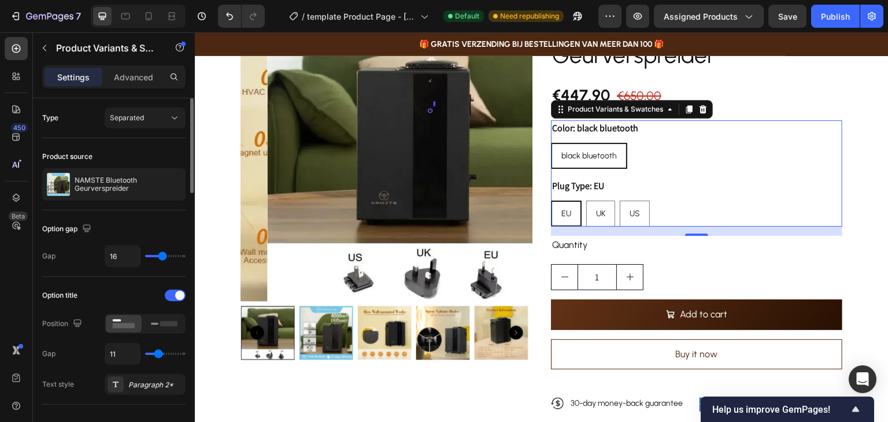
type input "1"
type input "0"
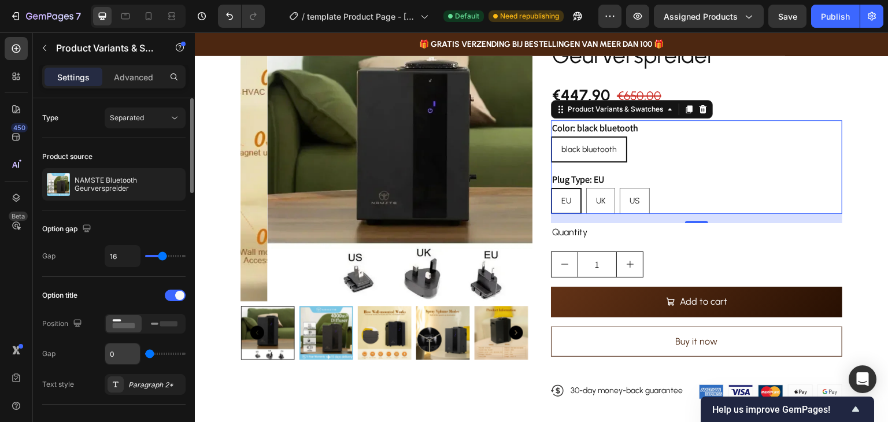
drag, startPoint x: 155, startPoint y: 354, endPoint x: 134, endPoint y: 345, distance: 23.1
type input "0"
click at [145, 353] on input "range" at bounding box center [165, 354] width 40 height 2
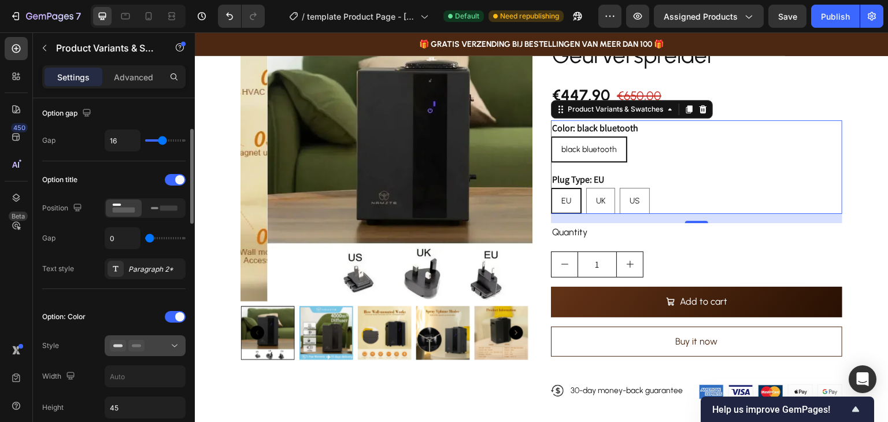
click at [134, 340] on icon at bounding box center [136, 346] width 16 height 12
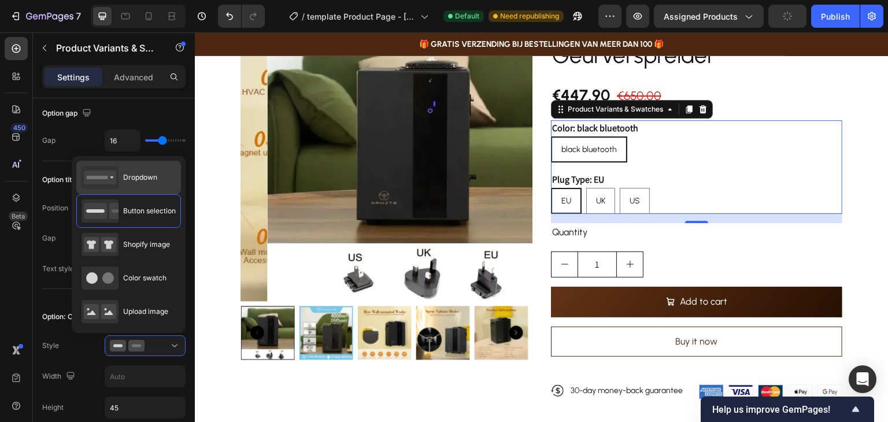
click at [116, 174] on rect at bounding box center [100, 178] width 32 height 14
type input "100%"
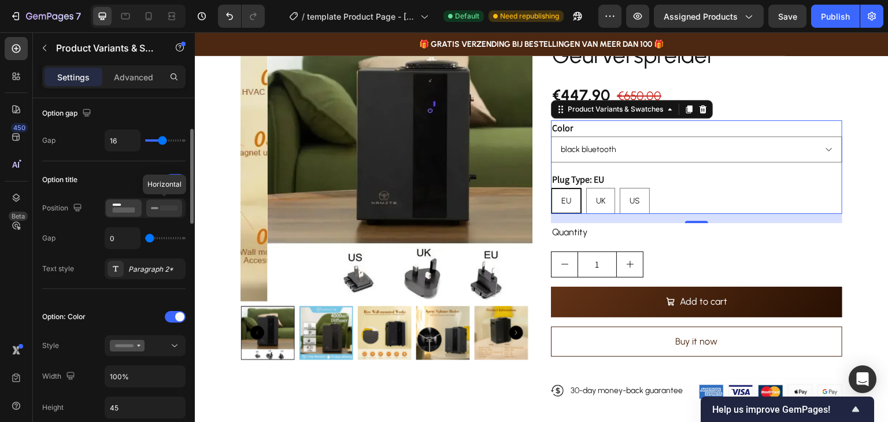
click at [166, 209] on rect at bounding box center [168, 207] width 17 height 5
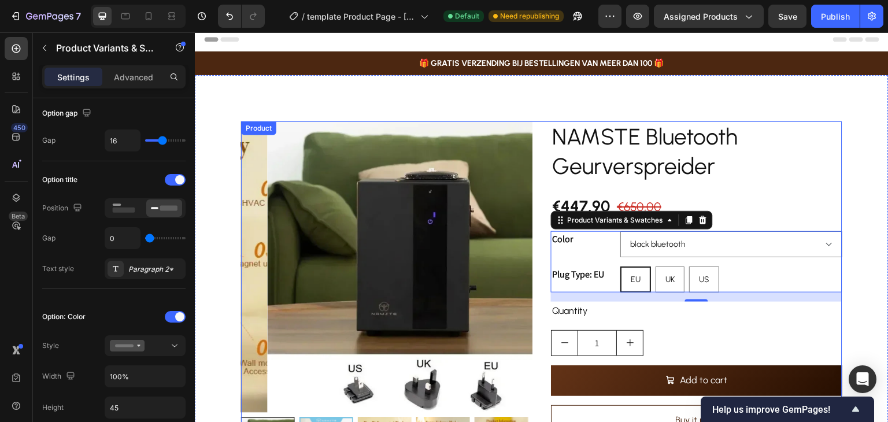
scroll to position [0, 0]
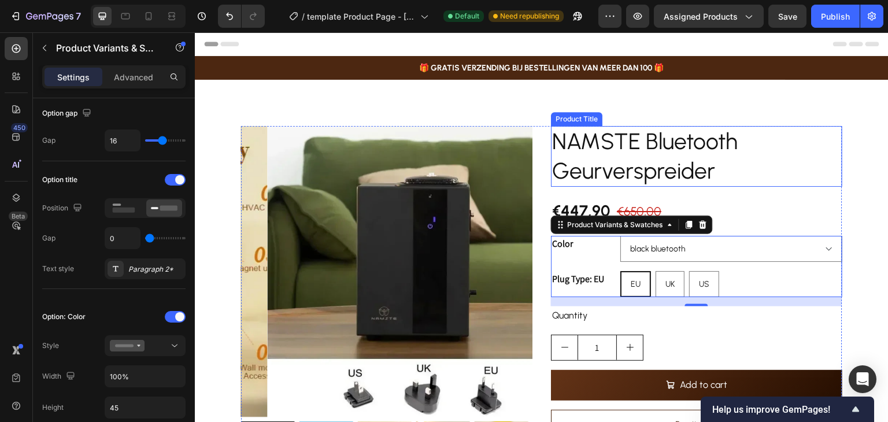
click at [650, 166] on h2 "NAMSTE Bluetooth Geurverspreider" at bounding box center [696, 156] width 291 height 61
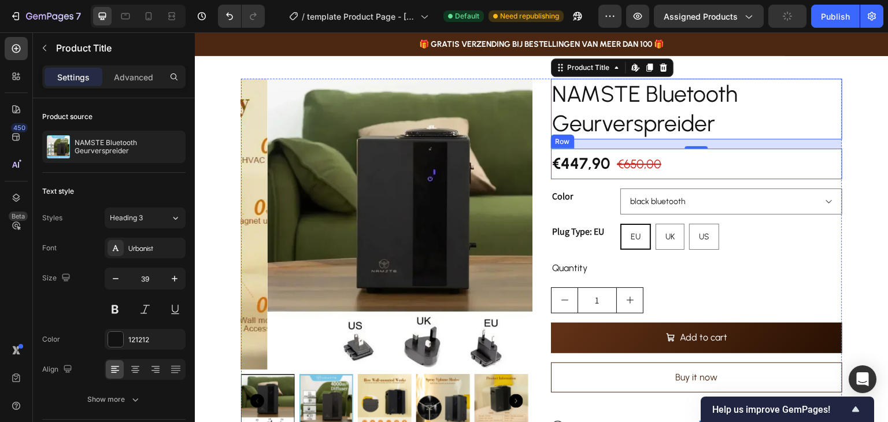
scroll to position [58, 0]
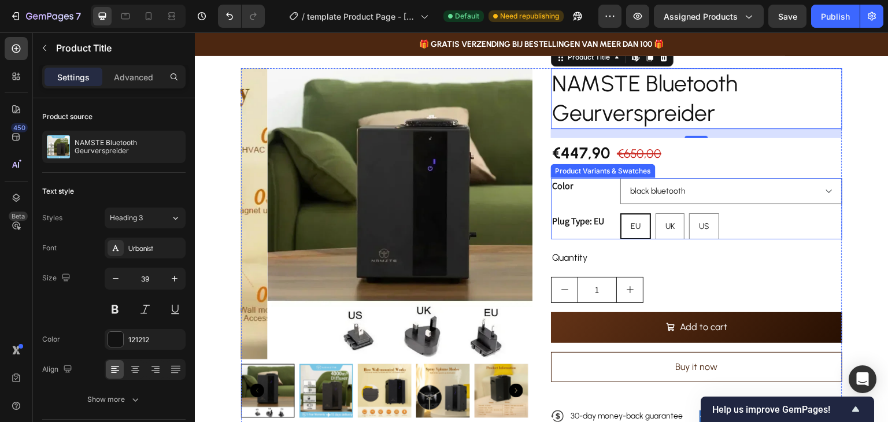
click at [588, 173] on div "Product Variants & Swatches" at bounding box center [603, 171] width 100 height 10
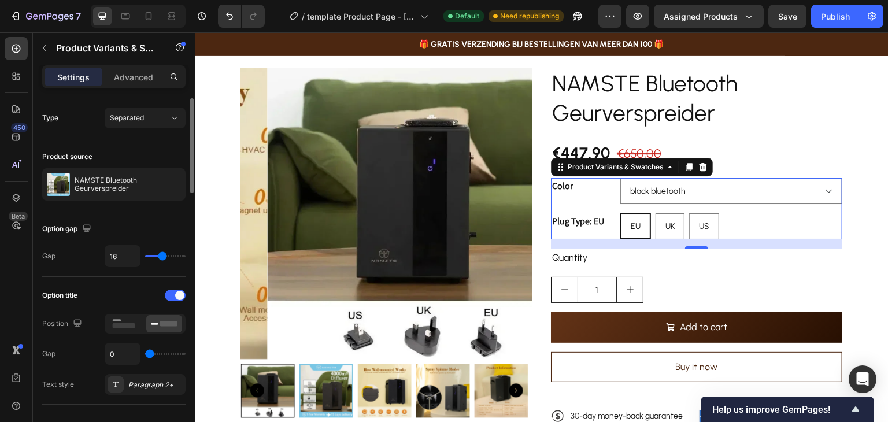
click at [131, 334] on div "Option title Position Gap 0 Text style Paragraph 2*" at bounding box center [113, 340] width 143 height 109
click at [124, 317] on icon at bounding box center [123, 323] width 27 height 13
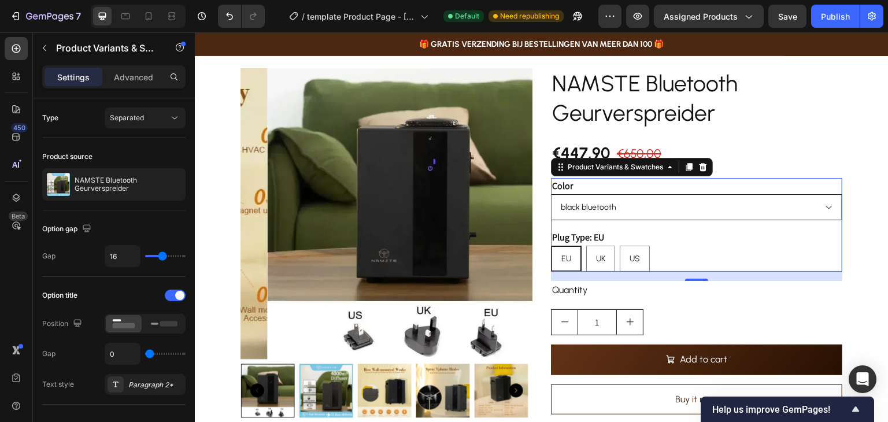
click at [784, 198] on select "black bluetooth" at bounding box center [696, 207] width 291 height 26
click at [601, 262] on div "UK" at bounding box center [601, 259] width 28 height 24
click at [586, 246] on input "UK UK UK" at bounding box center [586, 245] width 1 height 1
radio input "true"
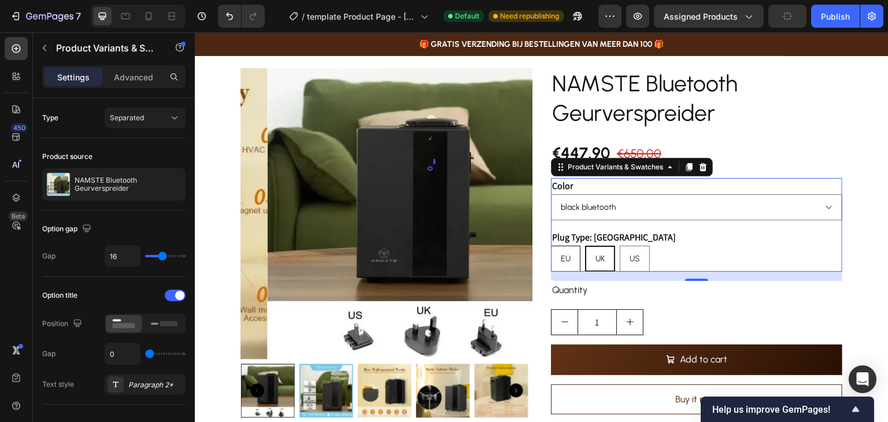
click at [566, 255] on div "EU" at bounding box center [565, 259] width 28 height 24
click at [551, 246] on input "EU EU EU" at bounding box center [550, 245] width 1 height 1
radio input "true"
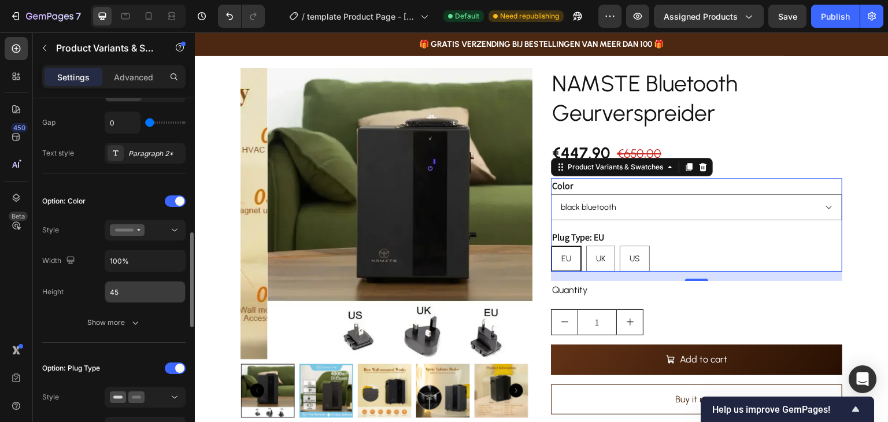
scroll to position [289, 0]
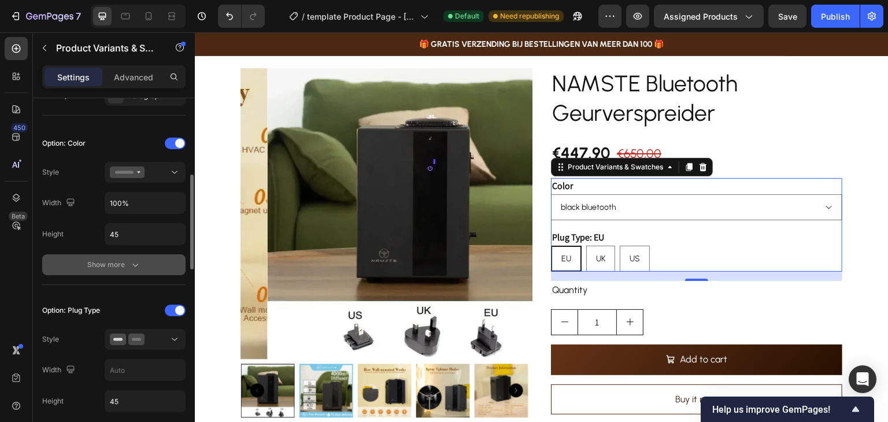
click at [134, 259] on icon "button" at bounding box center [135, 265] width 12 height 12
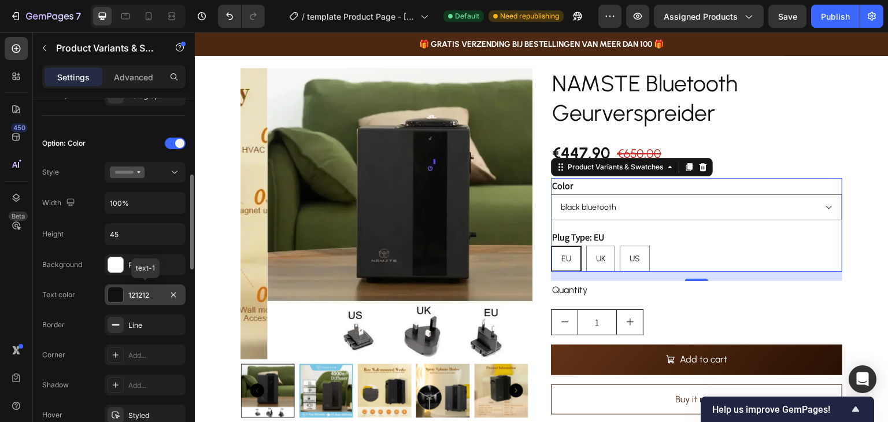
click at [134, 291] on div "121212" at bounding box center [145, 295] width 34 height 10
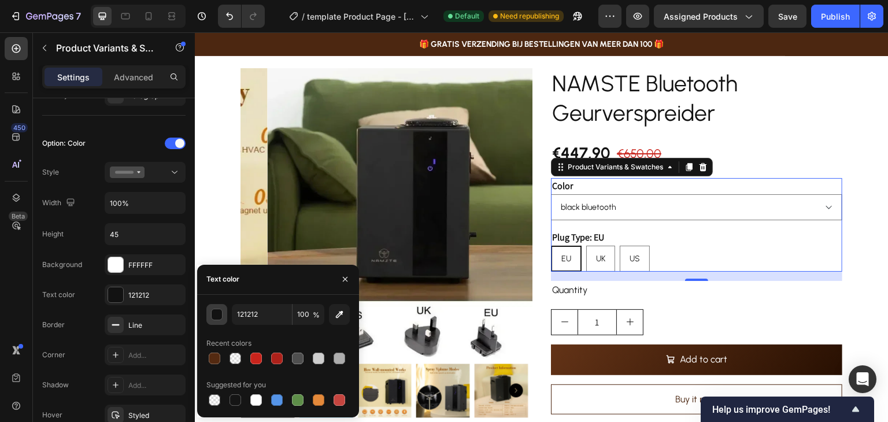
click at [216, 305] on button "button" at bounding box center [216, 314] width 21 height 21
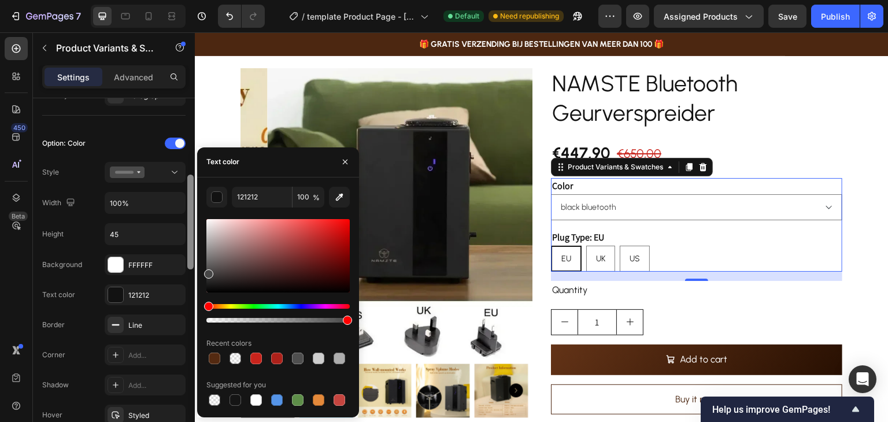
drag, startPoint x: 209, startPoint y: 267, endPoint x: 194, endPoint y: 272, distance: 15.7
click at [194, 272] on div "450 Beta Sections(30) Elements(84) Section Element Hero Section Product Detail …" at bounding box center [97, 227] width 195 height 390
type input "474747"
click at [95, 272] on div "Background FFFFFF" at bounding box center [113, 264] width 143 height 21
click at [80, 286] on div "Text color 474747" at bounding box center [113, 294] width 143 height 21
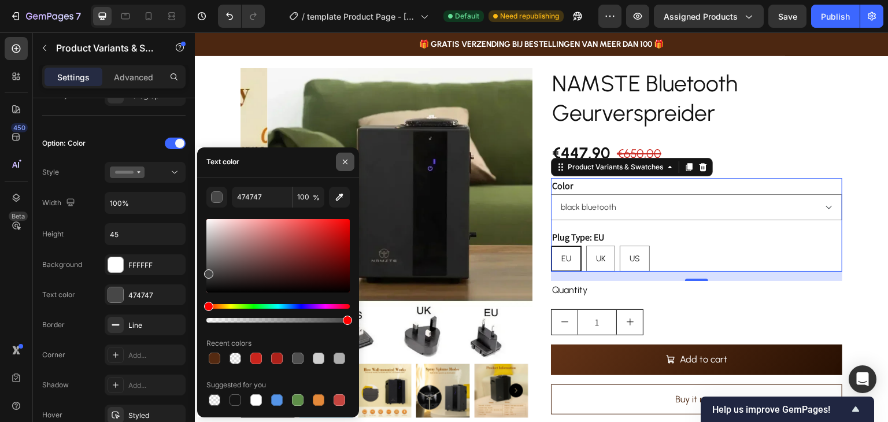
click at [351, 164] on button "button" at bounding box center [345, 162] width 18 height 18
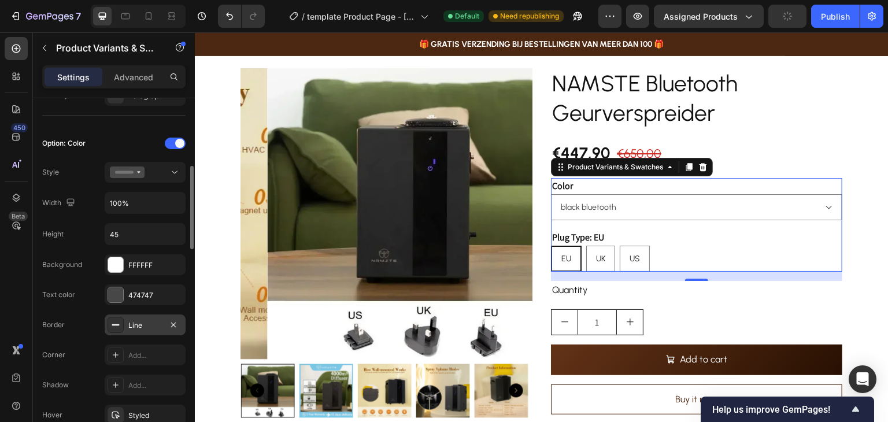
click at [127, 322] on div "Line" at bounding box center [145, 324] width 81 height 21
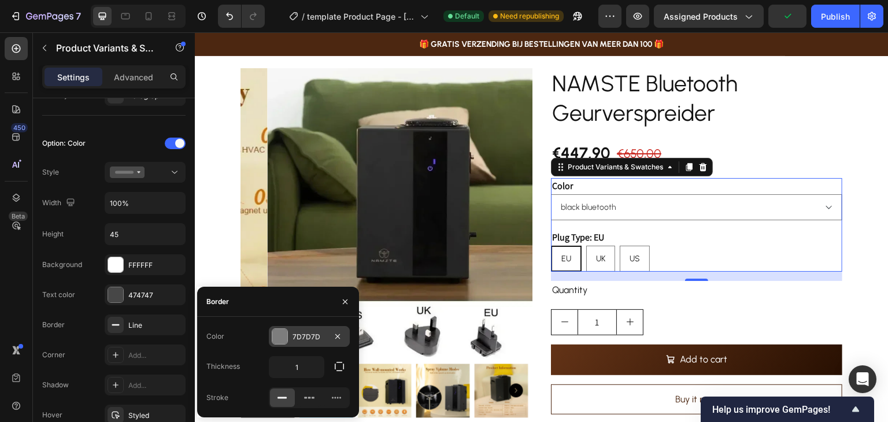
click at [280, 336] on div at bounding box center [279, 336] width 15 height 15
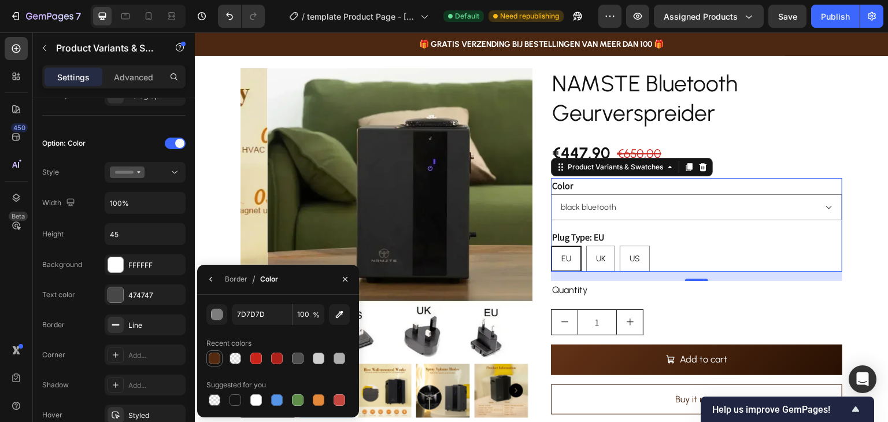
click at [214, 357] on div at bounding box center [215, 359] width 12 height 12
click at [302, 354] on div at bounding box center [298, 359] width 12 height 12
click at [213, 309] on div "button" at bounding box center [218, 315] width 12 height 12
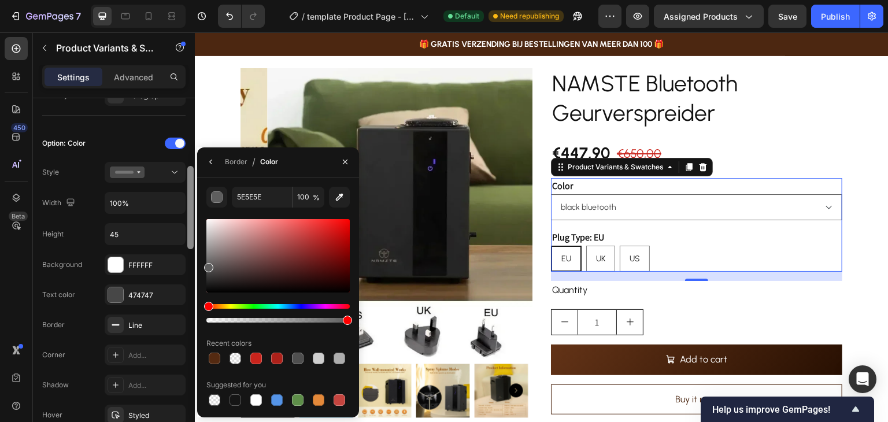
drag, startPoint x: 212, startPoint y: 273, endPoint x: 192, endPoint y: 265, distance: 21.3
click at [192, 265] on div "450 Beta Sections(30) Elements(84) Section Element Hero Section Product Detail …" at bounding box center [97, 227] width 195 height 390
drag, startPoint x: 209, startPoint y: 268, endPoint x: 192, endPoint y: 254, distance: 21.7
click at [192, 254] on div "450 Beta Sections(30) Elements(84) Section Element Hero Section Product Detail …" at bounding box center [97, 227] width 195 height 390
click at [87, 291] on div "Text color 474747" at bounding box center [113, 294] width 143 height 21
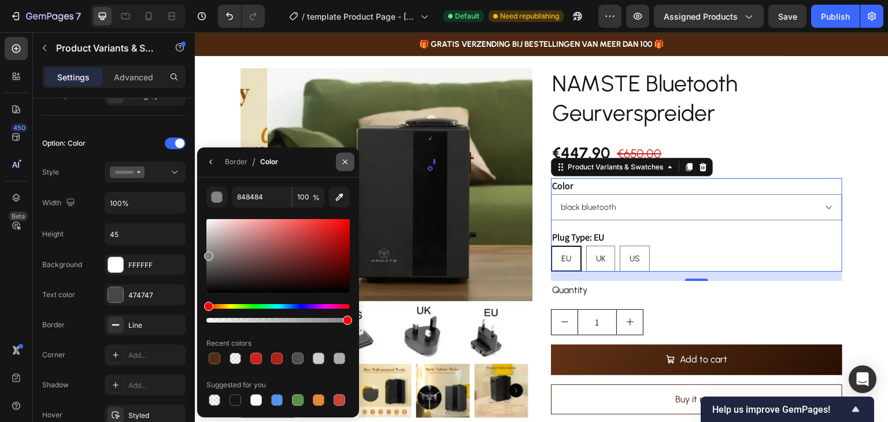
click at [352, 165] on button "button" at bounding box center [345, 162] width 18 height 18
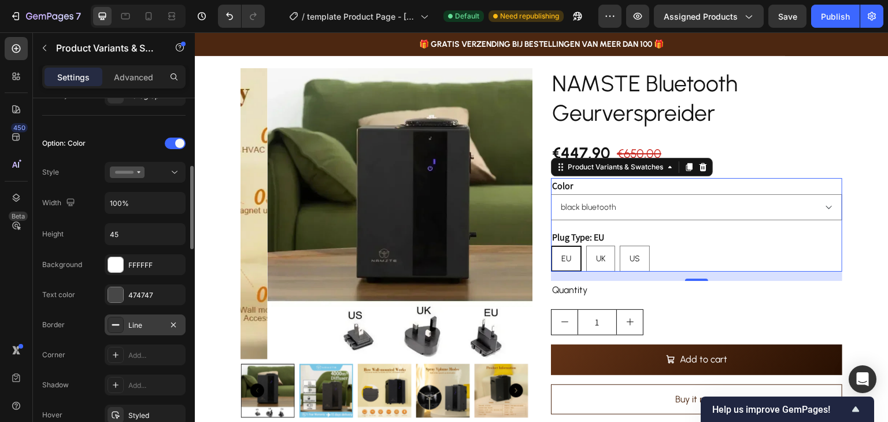
click at [130, 327] on div "Line" at bounding box center [145, 325] width 34 height 10
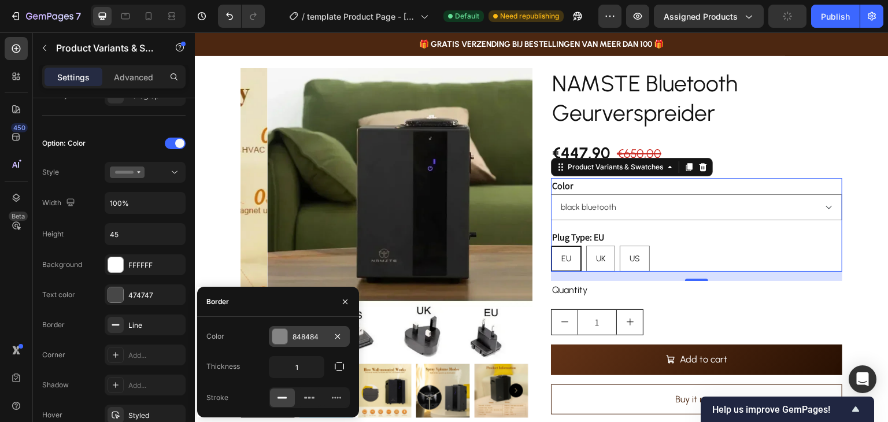
click at [283, 331] on div at bounding box center [279, 336] width 15 height 15
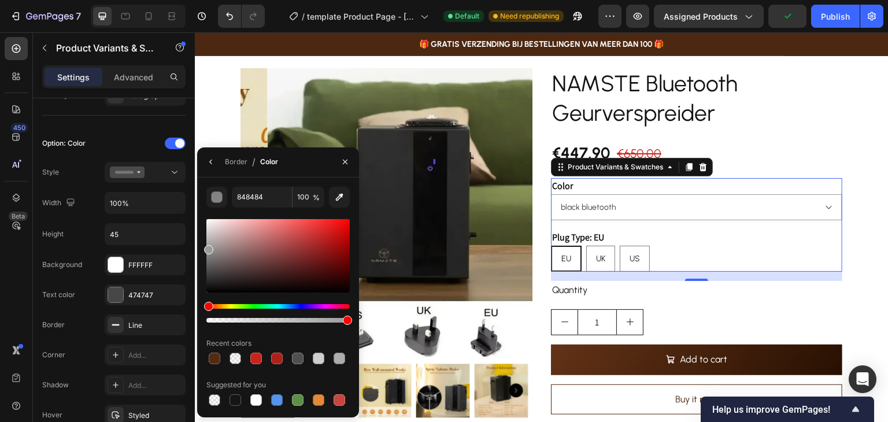
drag, startPoint x: 212, startPoint y: 252, endPoint x: 202, endPoint y: 247, distance: 10.6
click at [202, 247] on div "848484 100 % Recent colors Suggested for you" at bounding box center [278, 297] width 162 height 221
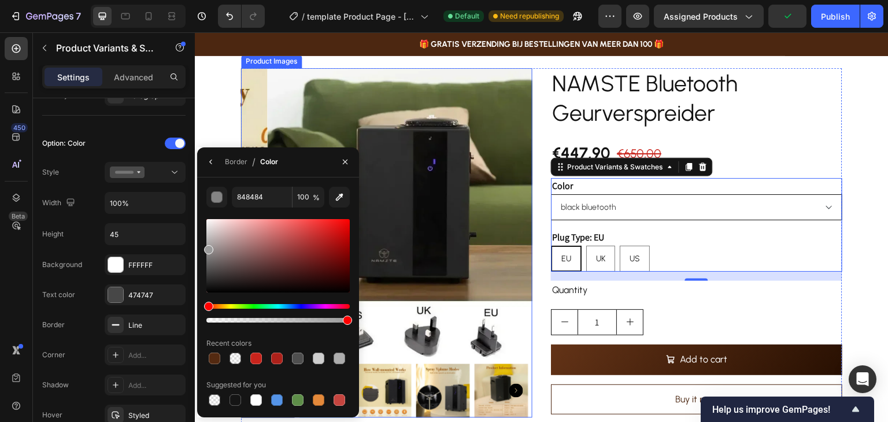
type input "9B9B9B"
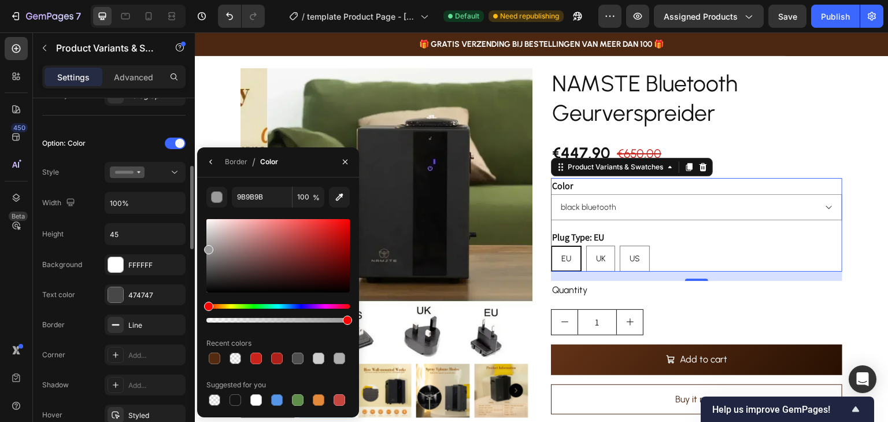
click at [84, 314] on div "Border Line" at bounding box center [113, 324] width 143 height 21
click at [344, 160] on icon "button" at bounding box center [344, 161] width 9 height 9
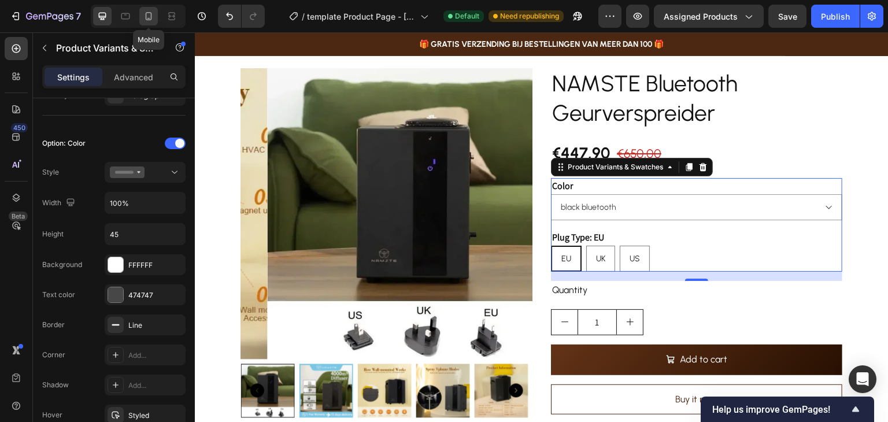
click at [148, 13] on icon at bounding box center [149, 16] width 12 height 12
type input "12"
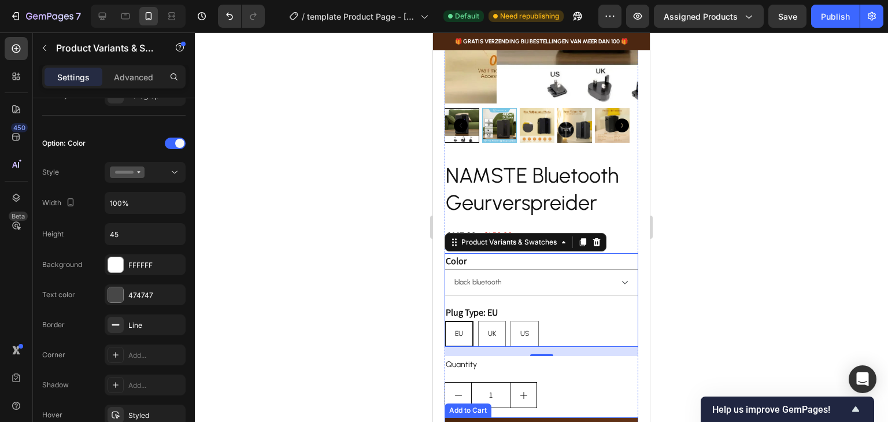
scroll to position [173, 0]
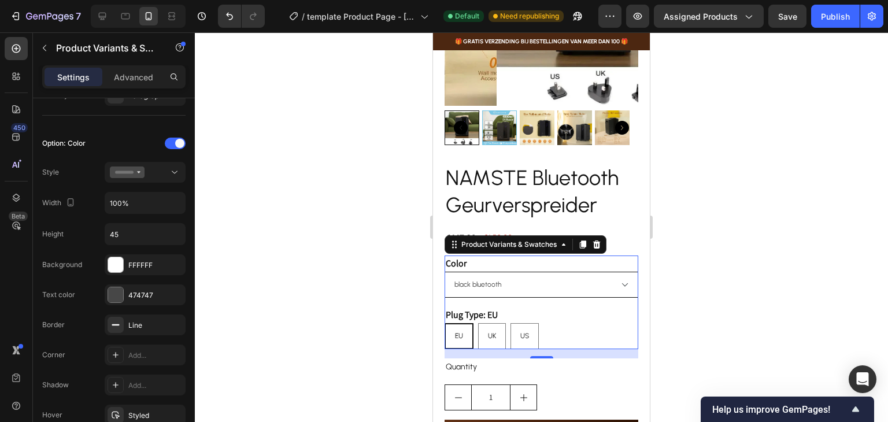
click at [487, 276] on select "black bluetooth" at bounding box center [541, 285] width 194 height 26
click at [113, 297] on div at bounding box center [115, 294] width 15 height 15
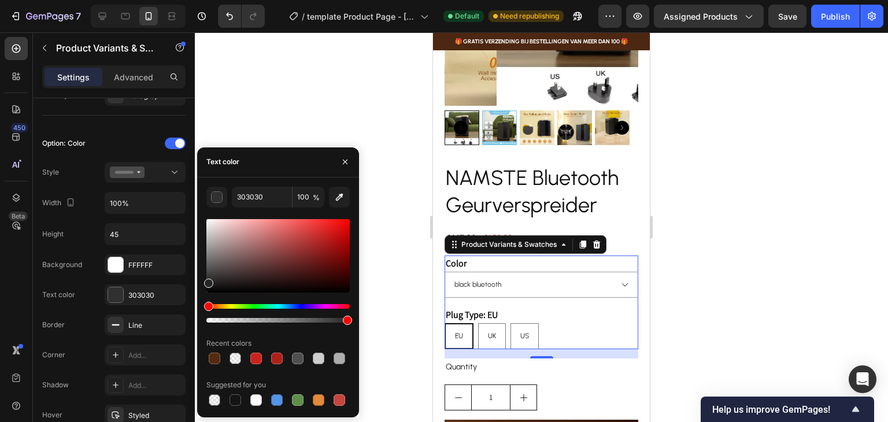
drag, startPoint x: 210, startPoint y: 278, endPoint x: 203, endPoint y: 281, distance: 8.1
click at [203, 281] on div "303030 100 % Recent colors Suggested for you" at bounding box center [278, 297] width 162 height 221
click at [89, 284] on div "Text color 262626" at bounding box center [113, 294] width 143 height 21
click at [235, 398] on div at bounding box center [235, 400] width 12 height 12
type input "151515"
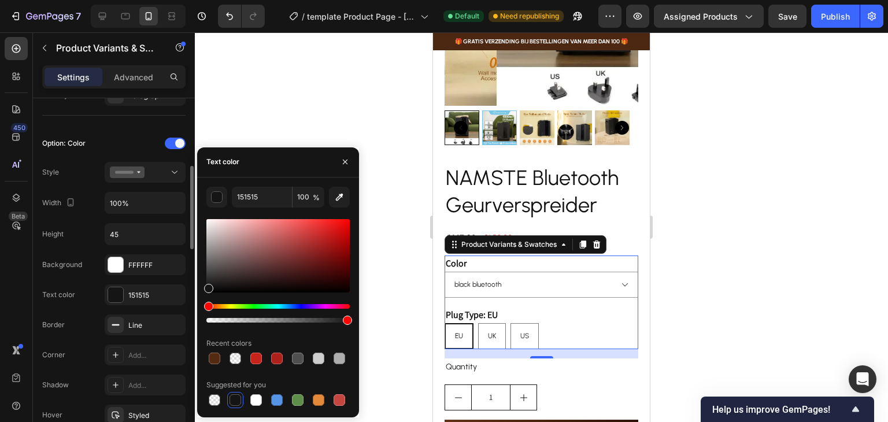
click at [83, 292] on div "Text color 151515" at bounding box center [113, 294] width 143 height 21
click at [342, 162] on icon "button" at bounding box center [344, 161] width 9 height 9
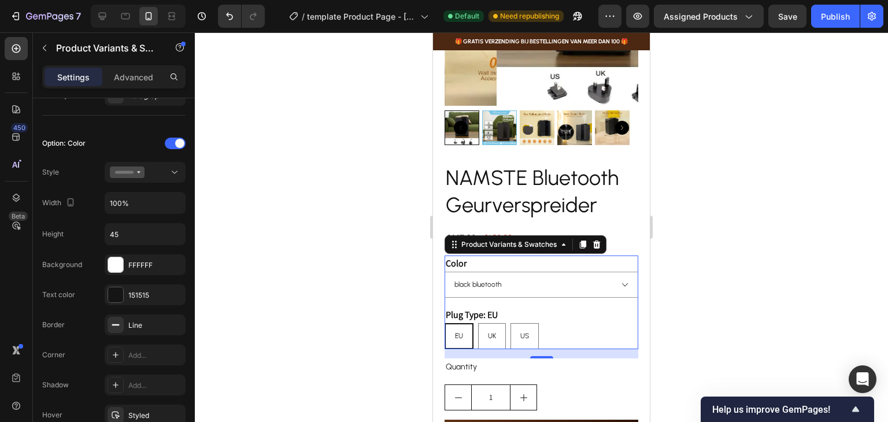
scroll to position [405, 0]
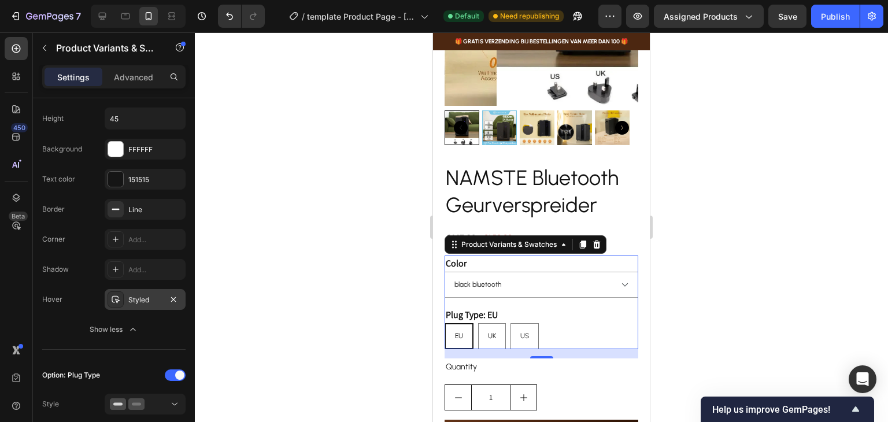
click at [143, 305] on div "Styled" at bounding box center [145, 299] width 81 height 21
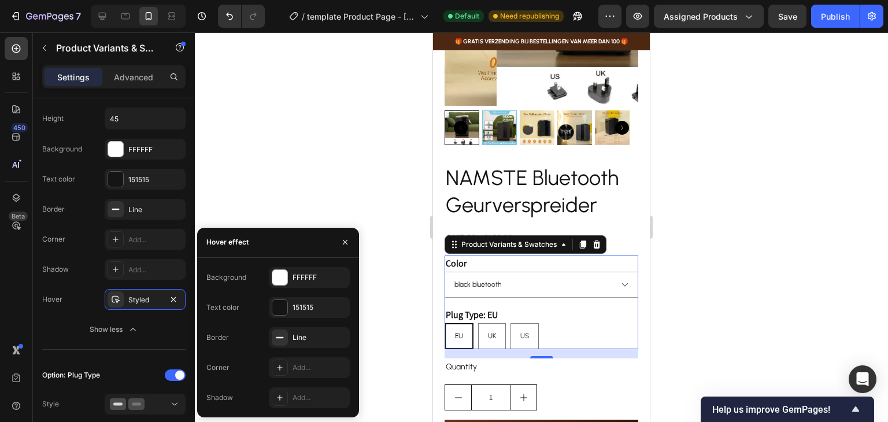
click at [62, 300] on div "Hover Styled" at bounding box center [113, 299] width 143 height 21
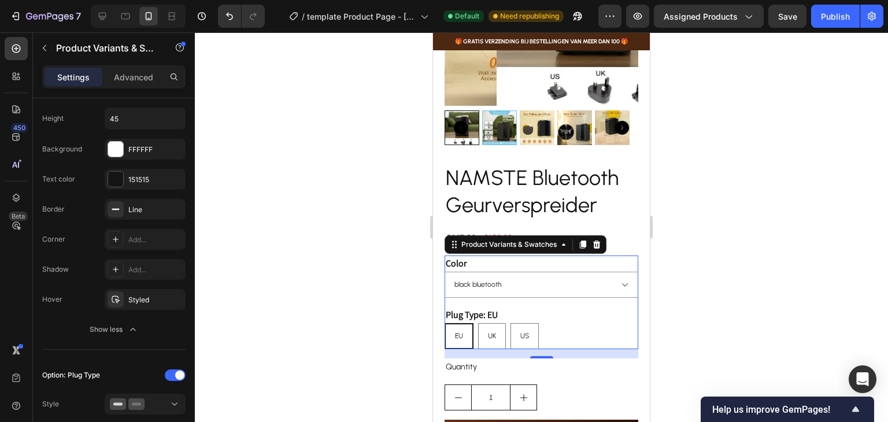
scroll to position [520, 0]
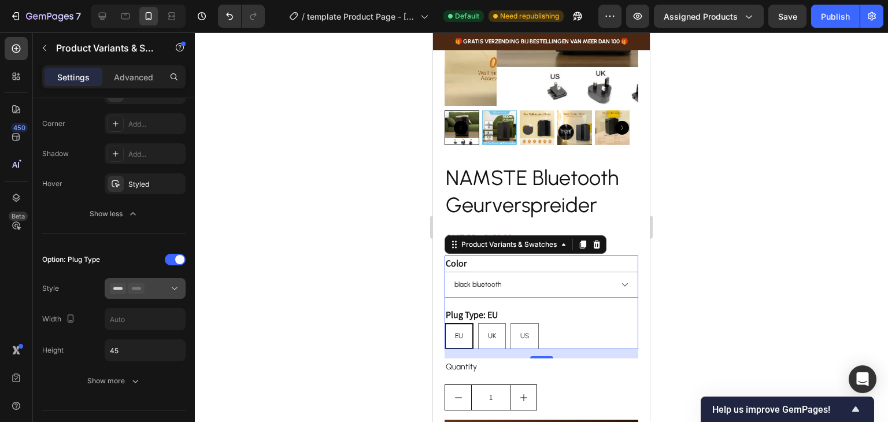
click at [180, 287] on button at bounding box center [145, 288] width 81 height 21
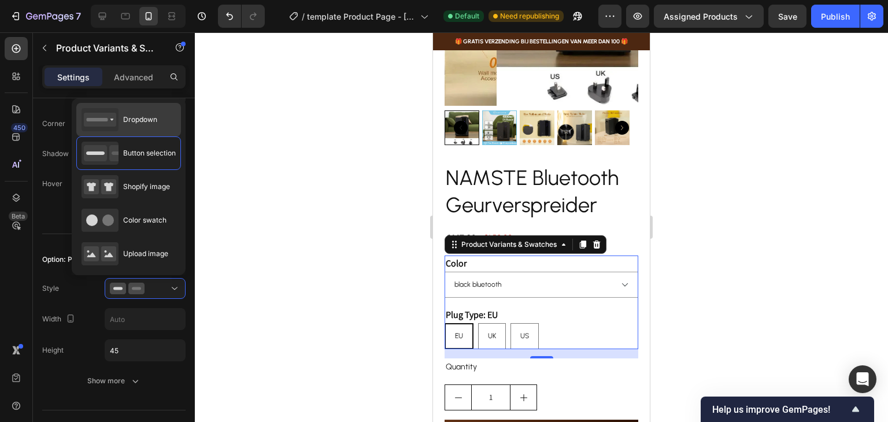
click at [117, 121] on icon at bounding box center [99, 119] width 37 height 23
type input "100%"
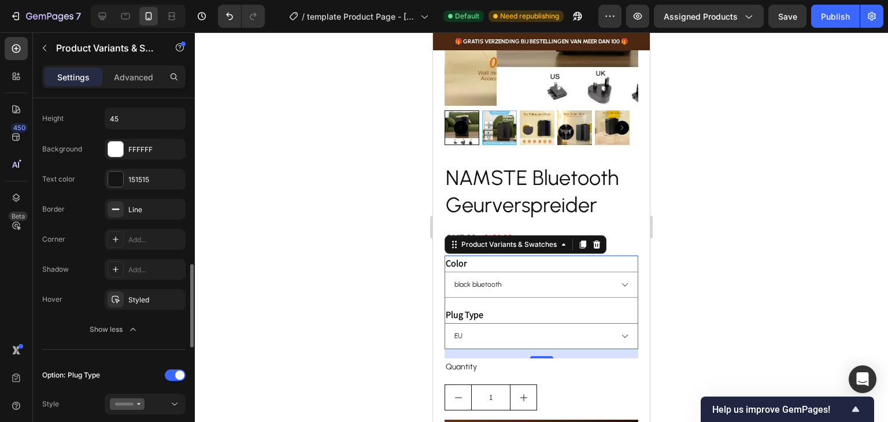
scroll to position [462, 0]
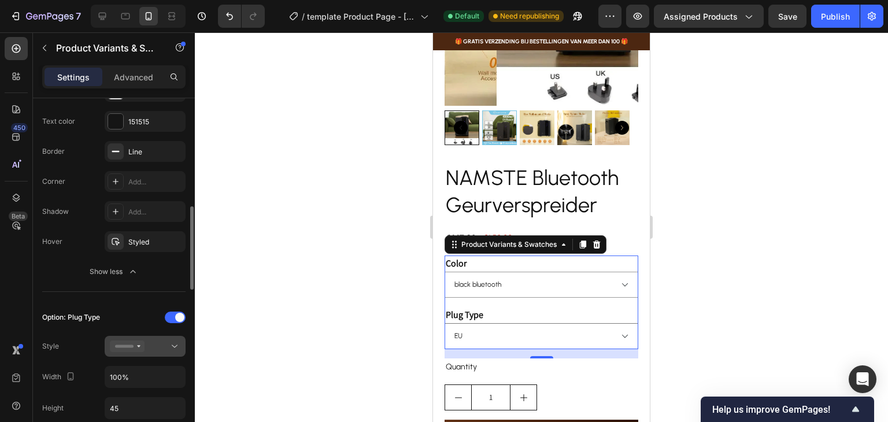
click at [150, 343] on div at bounding box center [145, 346] width 71 height 12
click at [26, 279] on div "450 Beta" at bounding box center [16, 188] width 23 height 302
click at [596, 325] on select "EU [GEOGRAPHIC_DATA] [GEOGRAPHIC_DATA]" at bounding box center [541, 336] width 194 height 26
click at [602, 327] on select "EU [GEOGRAPHIC_DATA] [GEOGRAPHIC_DATA]" at bounding box center [541, 336] width 194 height 26
click at [547, 307] on div "Plug Type EU UK US" at bounding box center [541, 328] width 194 height 42
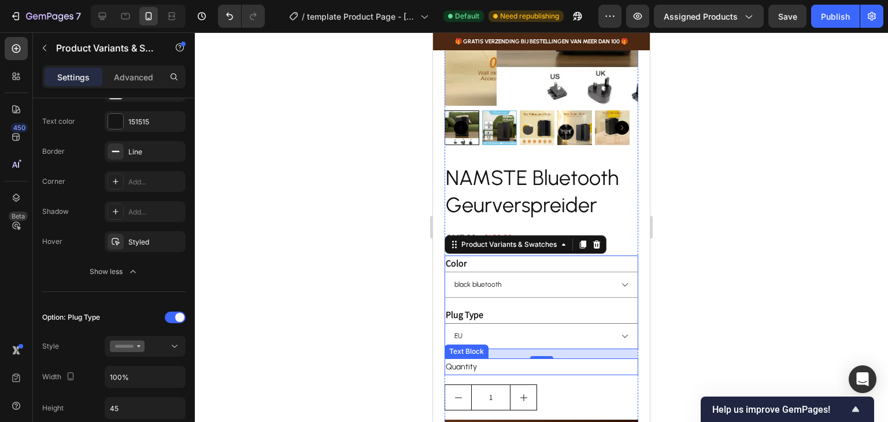
click at [544, 375] on div "NAMSTE Bluetooth Geurverspreider Product Title €447,90 Product Price Product Pr…" at bounding box center [541, 392] width 194 height 456
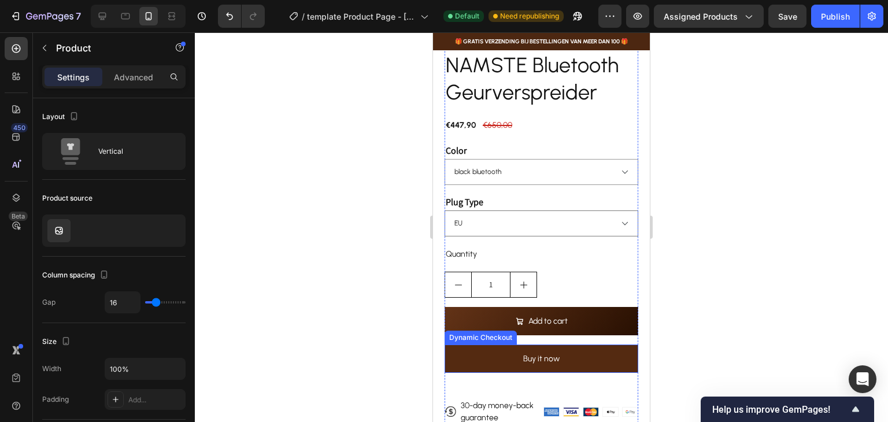
scroll to position [231, 0]
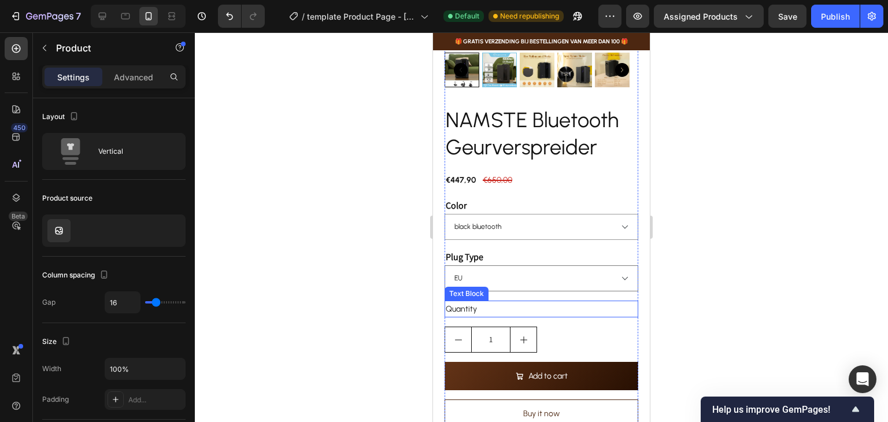
click at [454, 301] on div "Quantity" at bounding box center [541, 309] width 194 height 17
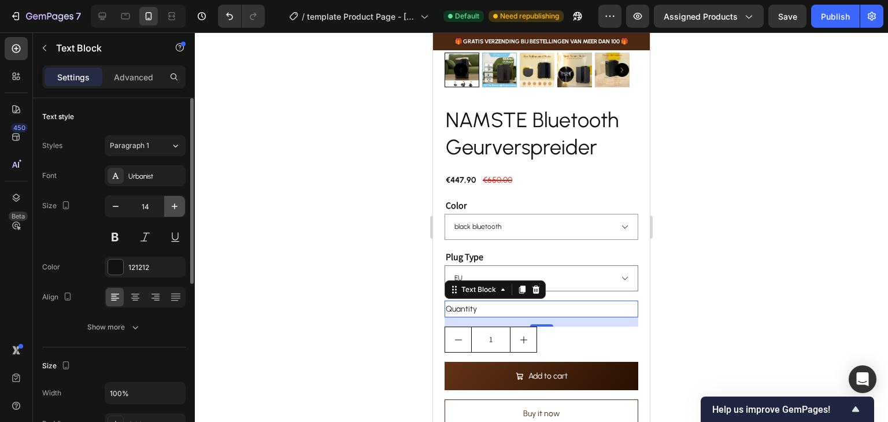
click at [175, 202] on icon "button" at bounding box center [175, 207] width 12 height 12
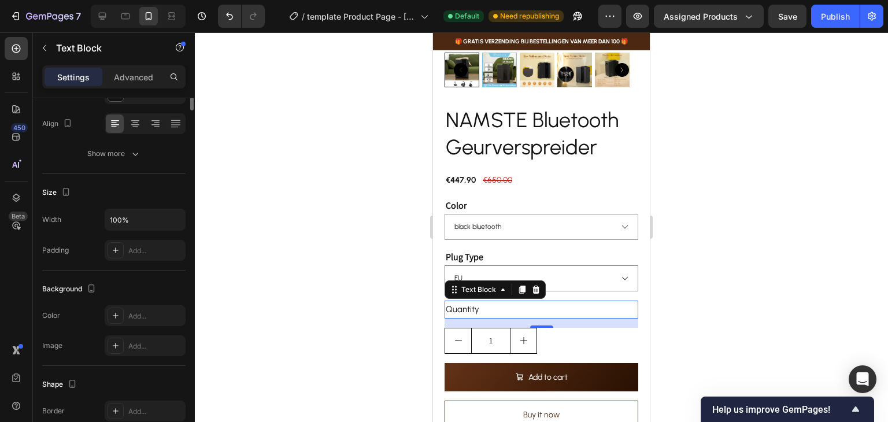
scroll to position [0, 0]
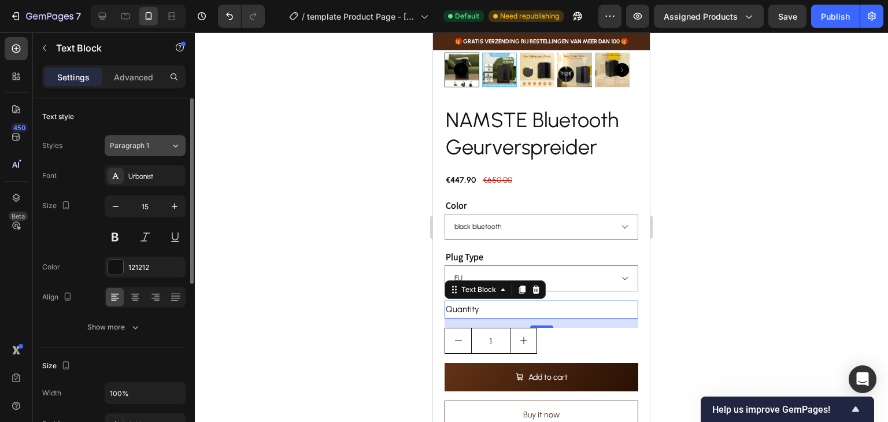
click at [158, 152] on button "Paragraph 1" at bounding box center [145, 145] width 81 height 21
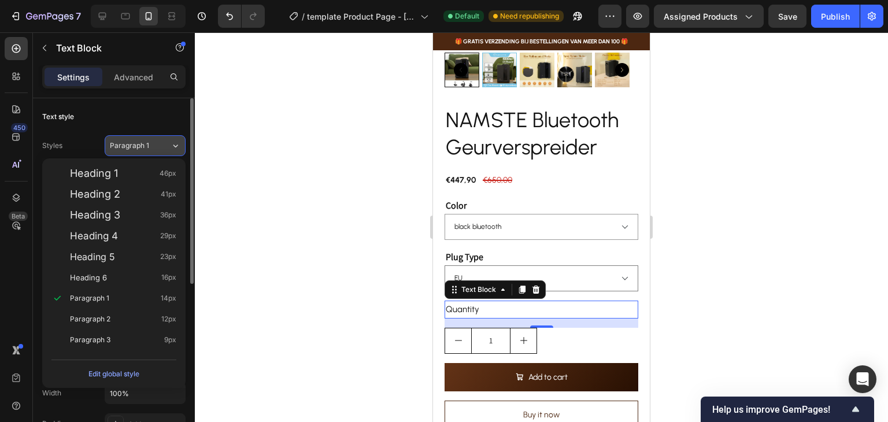
click at [158, 152] on button "Paragraph 1" at bounding box center [145, 145] width 81 height 21
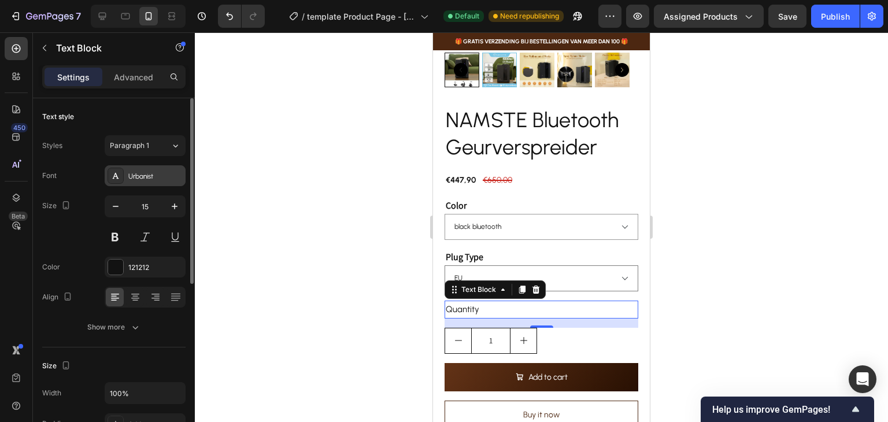
click at [158, 176] on div "Urbanist" at bounding box center [155, 176] width 54 height 10
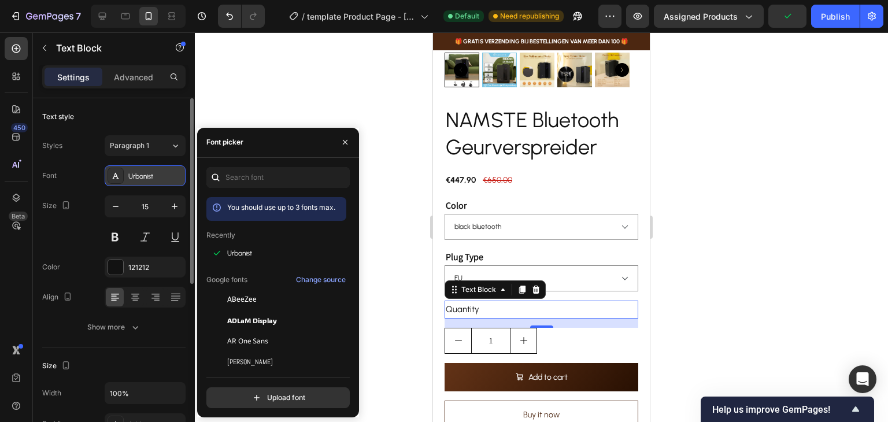
click at [158, 176] on div "Urbanist" at bounding box center [155, 176] width 54 height 10
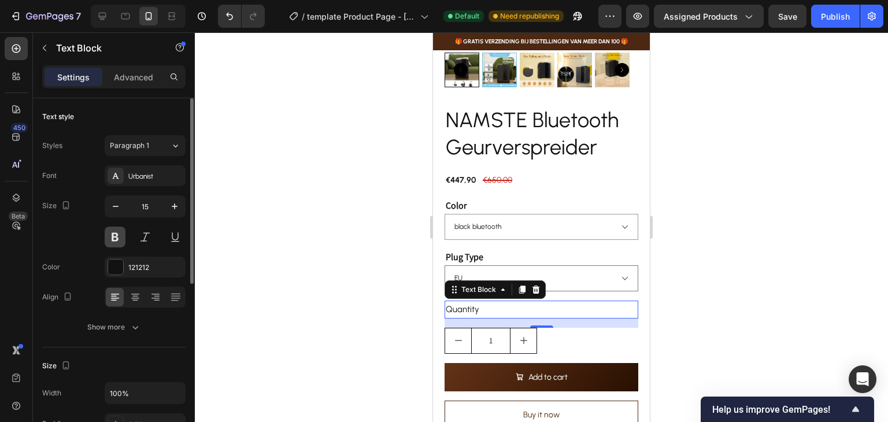
click at [114, 235] on button at bounding box center [115, 237] width 21 height 21
click at [172, 206] on icon "button" at bounding box center [175, 206] width 6 height 6
type input "16"
click at [150, 344] on div "Text style Styles Paragraph 1 Font Urbanist Size 16 Color 121212 Align Show more" at bounding box center [113, 222] width 143 height 249
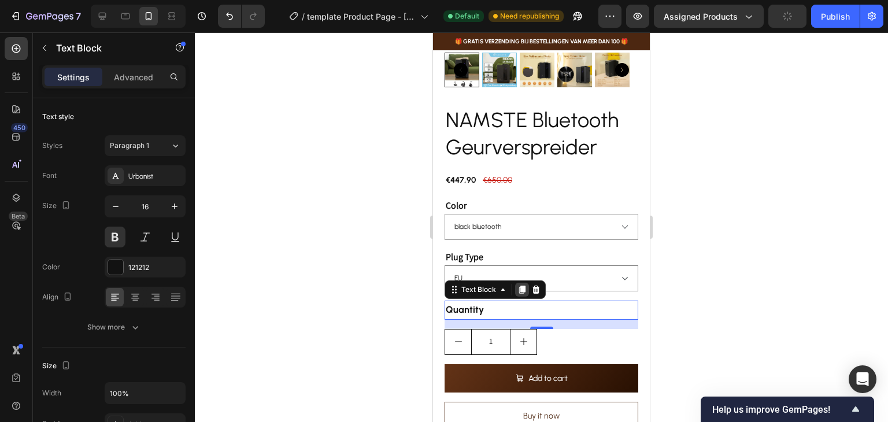
scroll to position [289, 0]
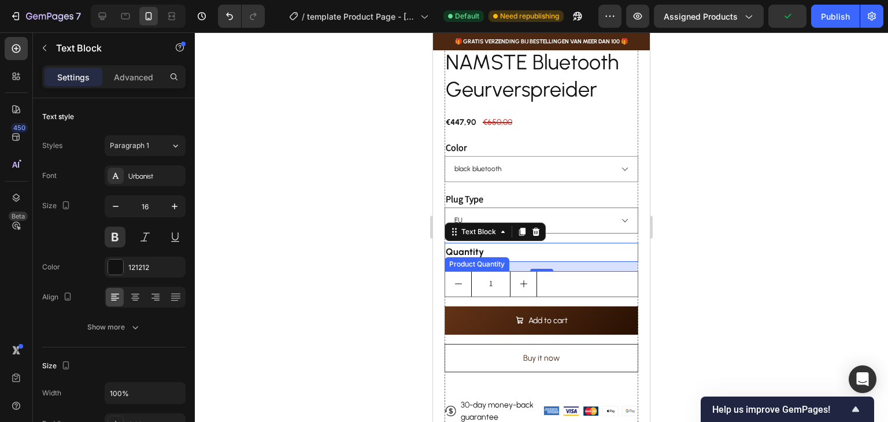
click at [505, 279] on input "1" at bounding box center [490, 284] width 39 height 25
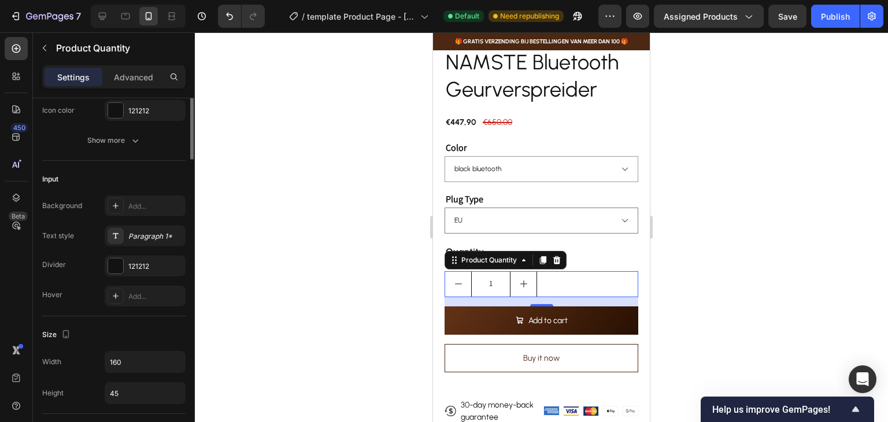
scroll to position [58, 0]
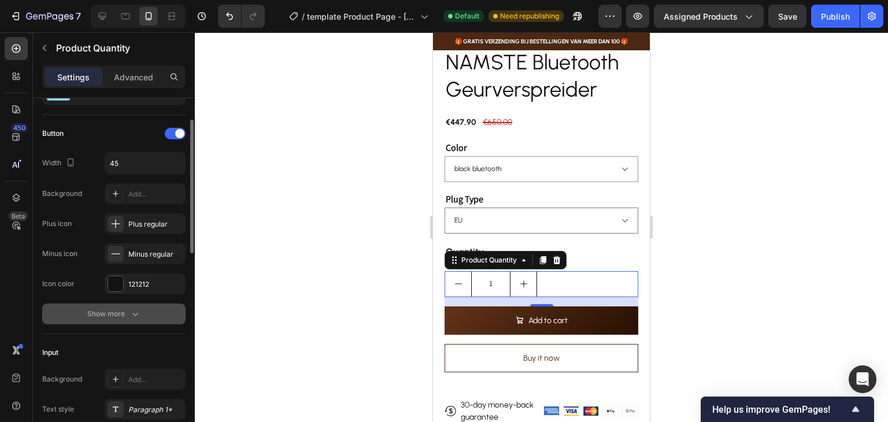
click at [110, 316] on div "Show more" at bounding box center [114, 314] width 54 height 12
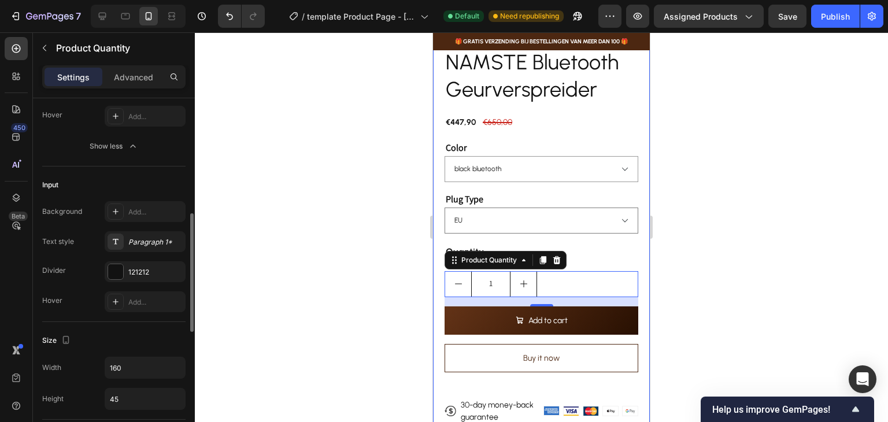
scroll to position [462, 0]
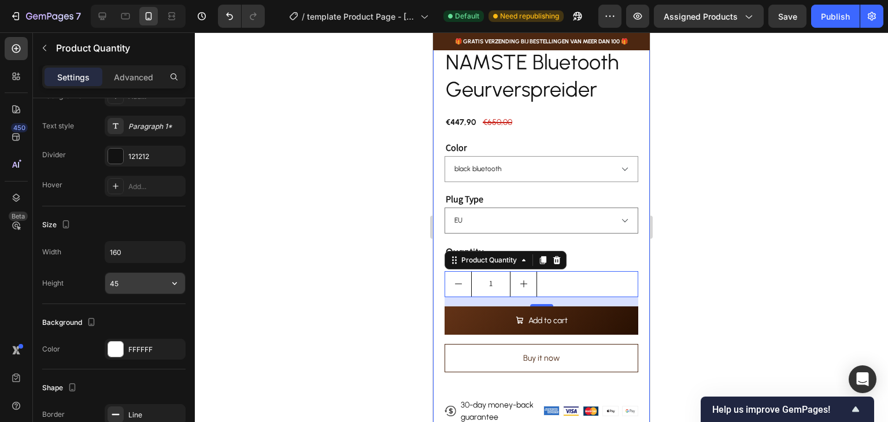
click at [144, 285] on input "45" at bounding box center [145, 283] width 80 height 21
click at [172, 279] on icon "button" at bounding box center [175, 283] width 12 height 12
click at [159, 310] on span "100%" at bounding box center [165, 311] width 19 height 10
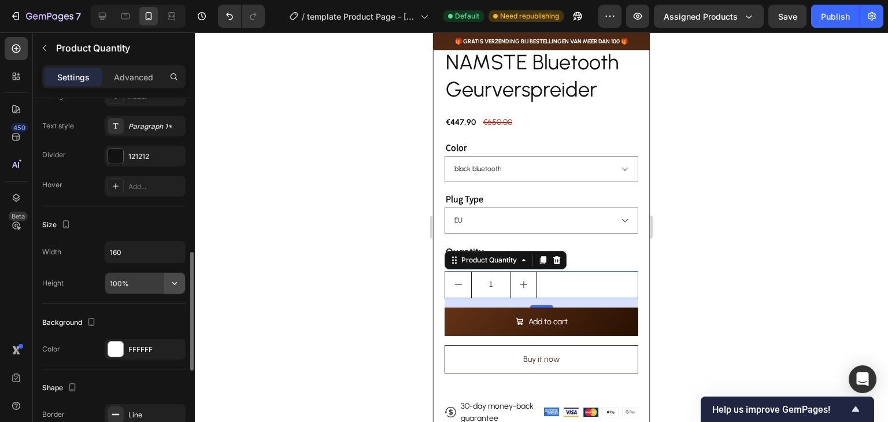
click at [175, 281] on icon "button" at bounding box center [175, 283] width 12 height 12
click at [150, 281] on input "100%" at bounding box center [145, 283] width 80 height 21
drag, startPoint x: 155, startPoint y: 284, endPoint x: 90, endPoint y: 278, distance: 65.0
click at [90, 278] on div "Height 45%" at bounding box center [113, 283] width 143 height 22
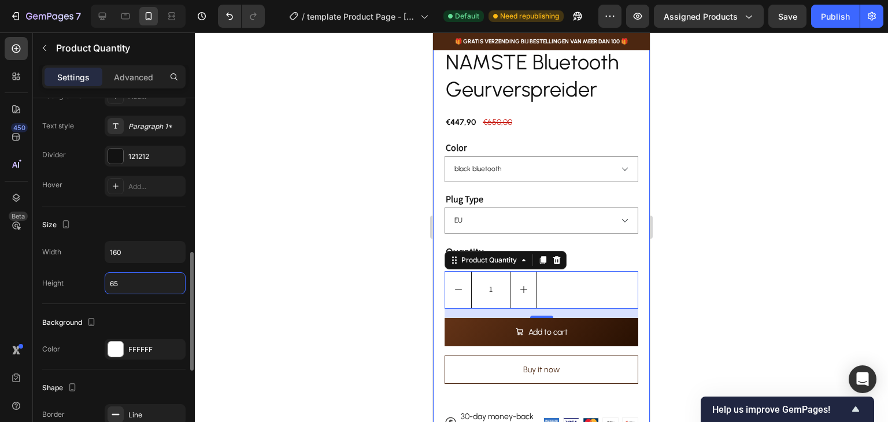
drag, startPoint x: 128, startPoint y: 284, endPoint x: 94, endPoint y: 277, distance: 34.4
click at [94, 277] on div "Height 65" at bounding box center [113, 283] width 143 height 22
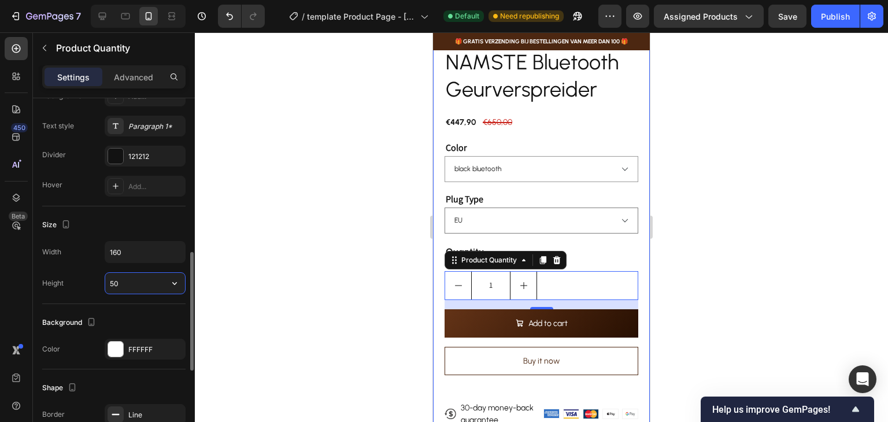
click at [116, 276] on input "50" at bounding box center [145, 283] width 80 height 21
click at [120, 278] on input "50" at bounding box center [145, 283] width 80 height 21
type input "5"
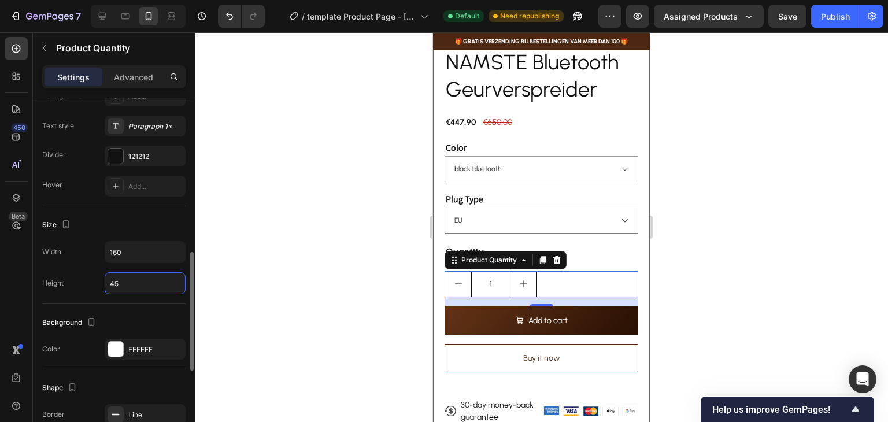
type input "45"
click at [75, 290] on div "Height 45" at bounding box center [113, 283] width 143 height 22
click at [123, 250] on input "160" at bounding box center [145, 252] width 80 height 21
click at [177, 248] on icon "button" at bounding box center [175, 252] width 12 height 12
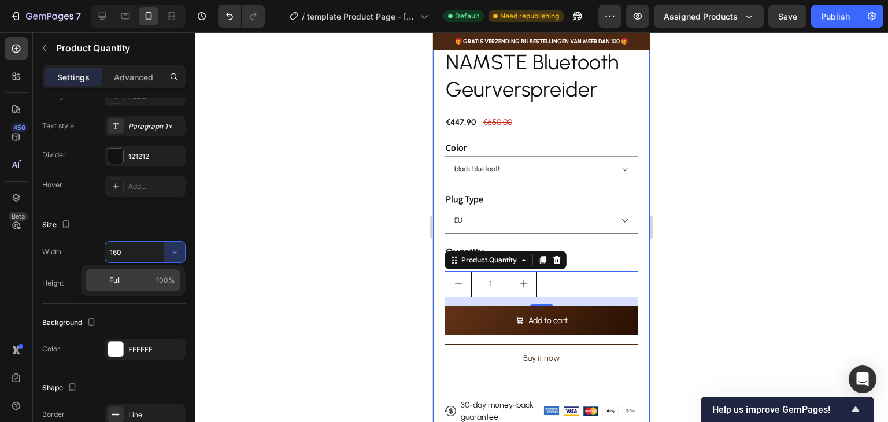
click at [171, 278] on span "100%" at bounding box center [165, 280] width 19 height 10
type input "100%"
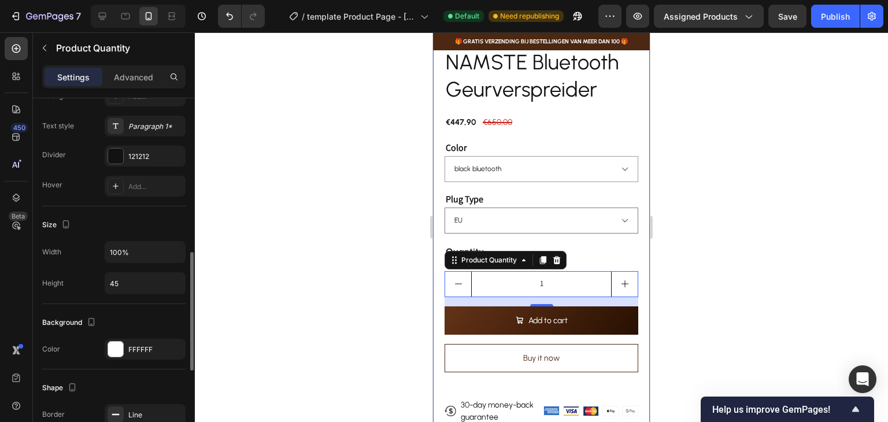
click at [83, 232] on div "Size" at bounding box center [113, 225] width 143 height 18
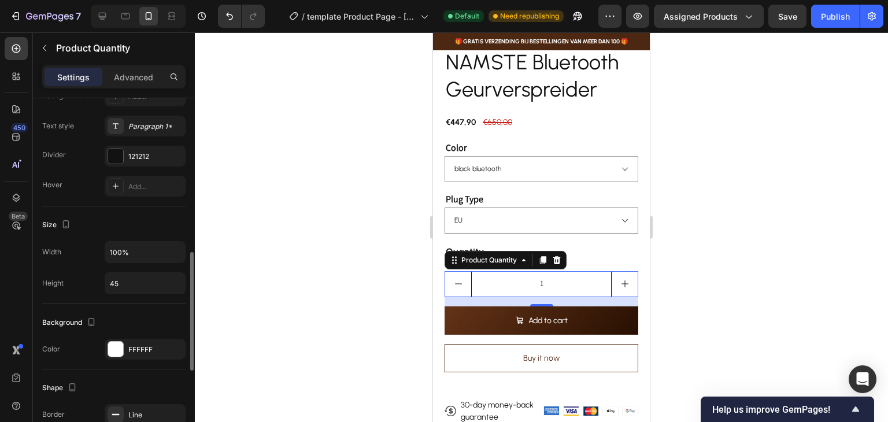
scroll to position [578, 0]
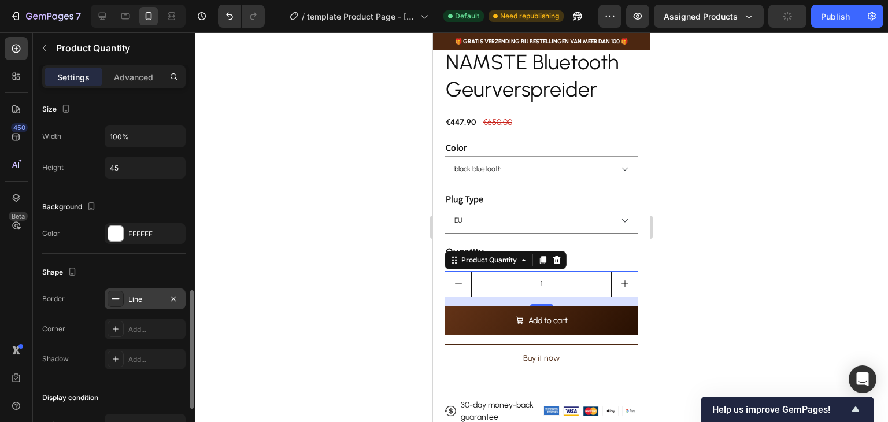
click at [120, 301] on icon at bounding box center [115, 298] width 9 height 9
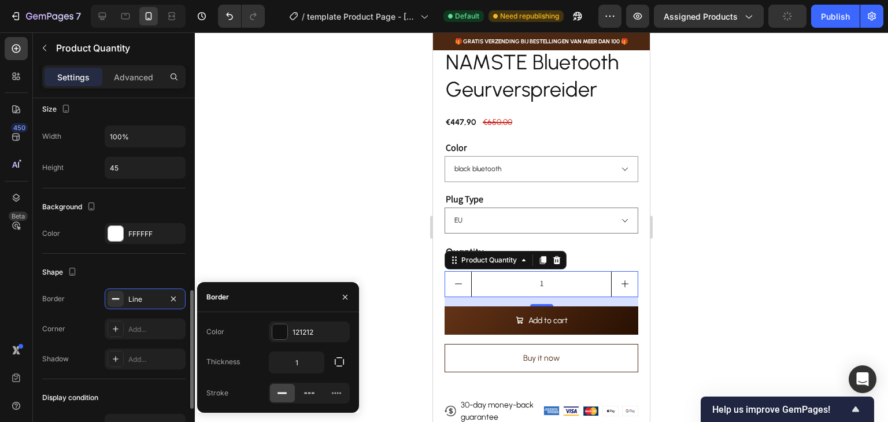
click at [131, 264] on div "Shape" at bounding box center [113, 272] width 143 height 18
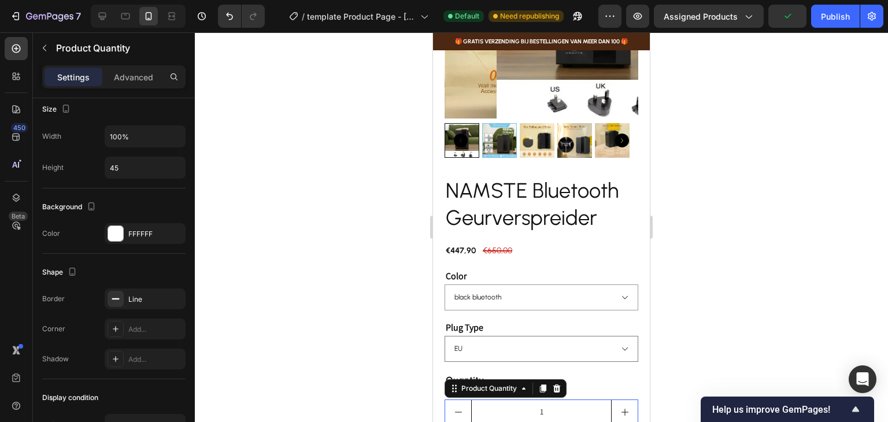
scroll to position [116, 0]
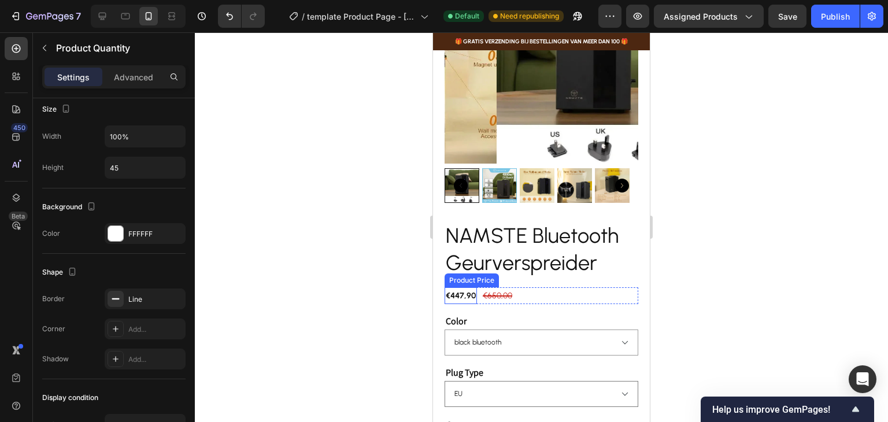
click at [469, 275] on div "Product Price" at bounding box center [472, 280] width 50 height 10
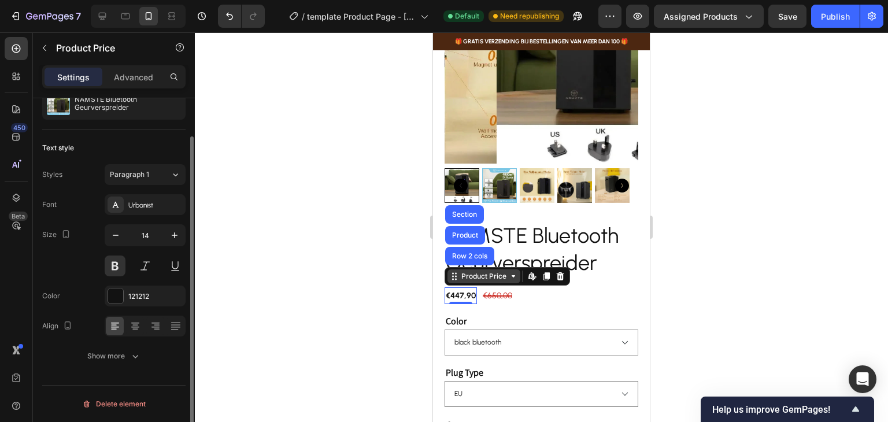
scroll to position [0, 0]
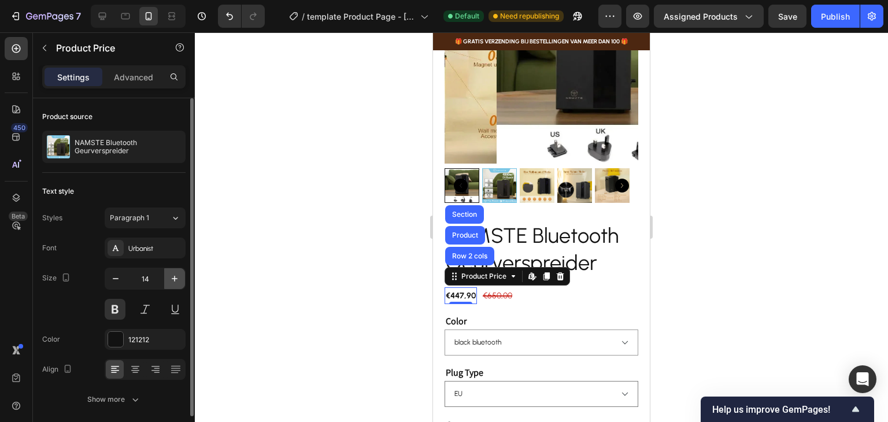
click at [175, 284] on button "button" at bounding box center [174, 278] width 21 height 21
click at [175, 281] on icon "button" at bounding box center [175, 279] width 12 height 12
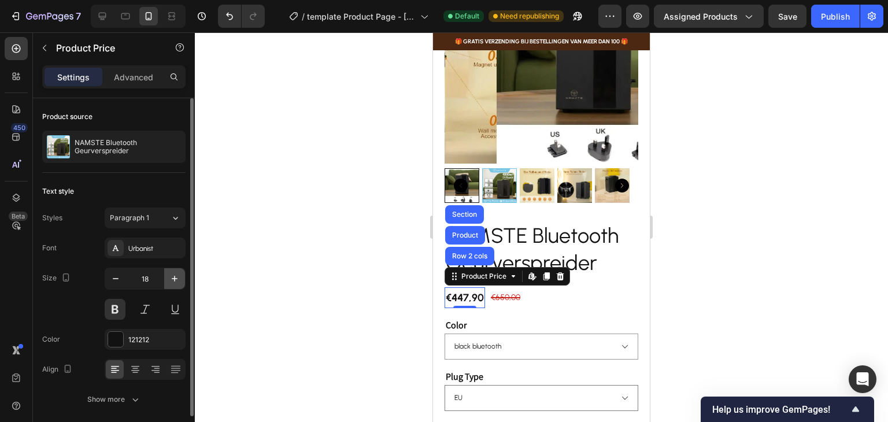
click at [175, 281] on icon "button" at bounding box center [175, 279] width 12 height 12
click at [175, 282] on icon "button" at bounding box center [175, 279] width 12 height 12
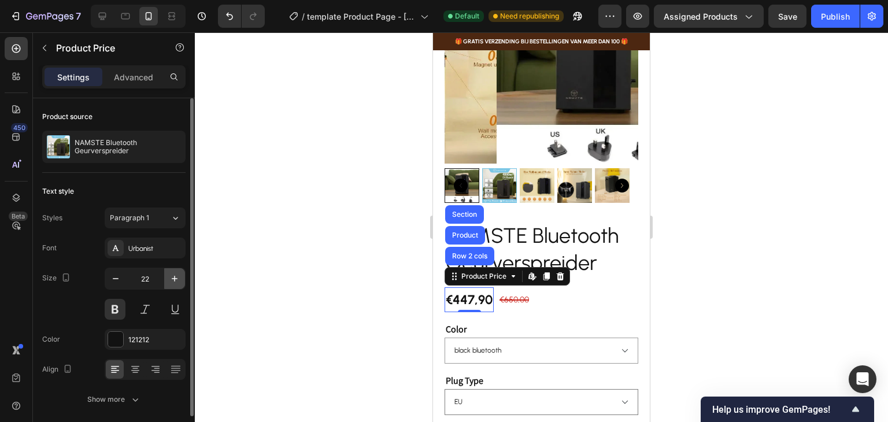
click at [175, 282] on icon "button" at bounding box center [175, 279] width 12 height 12
type input "25"
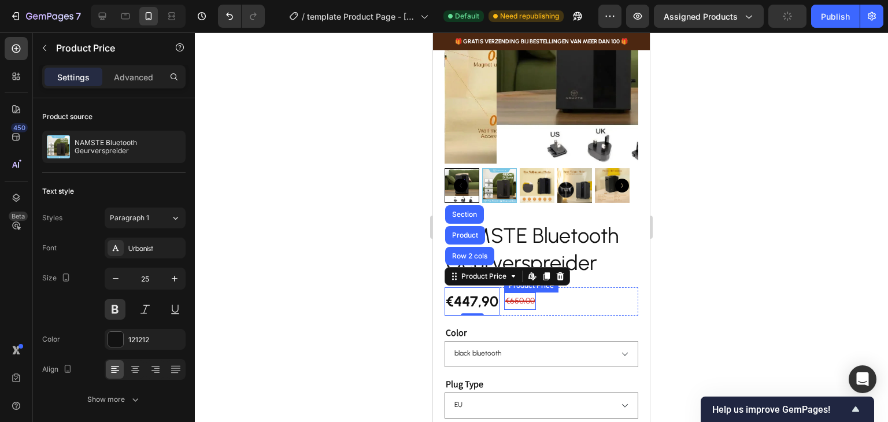
click at [526, 293] on div "€650,00" at bounding box center [520, 300] width 32 height 17
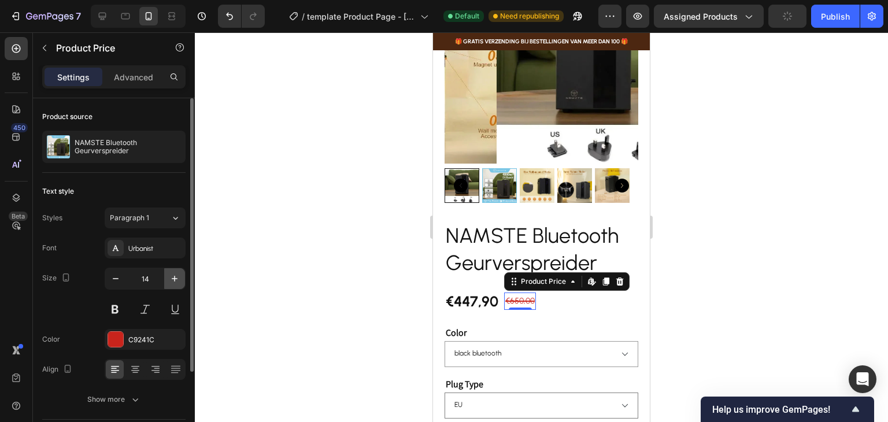
click at [170, 274] on icon "button" at bounding box center [175, 279] width 12 height 12
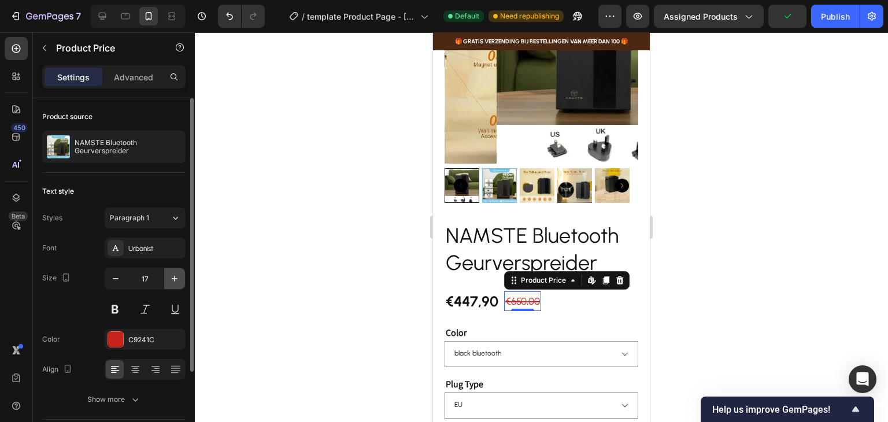
click at [170, 274] on icon "button" at bounding box center [175, 279] width 12 height 12
type input "20"
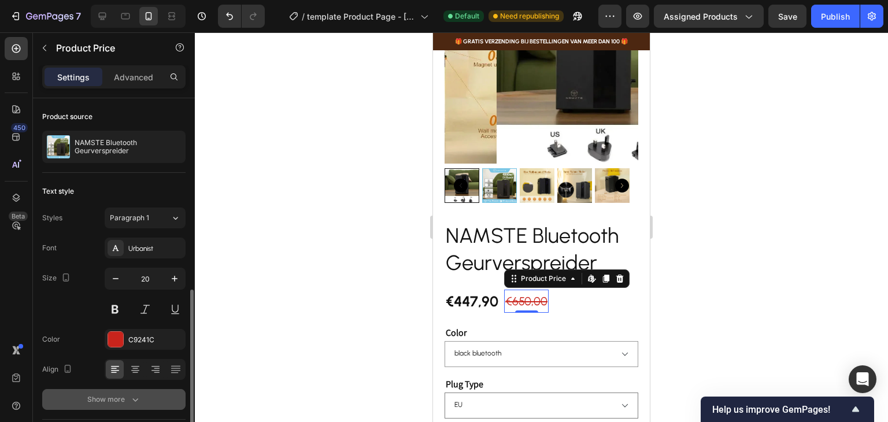
scroll to position [108, 0]
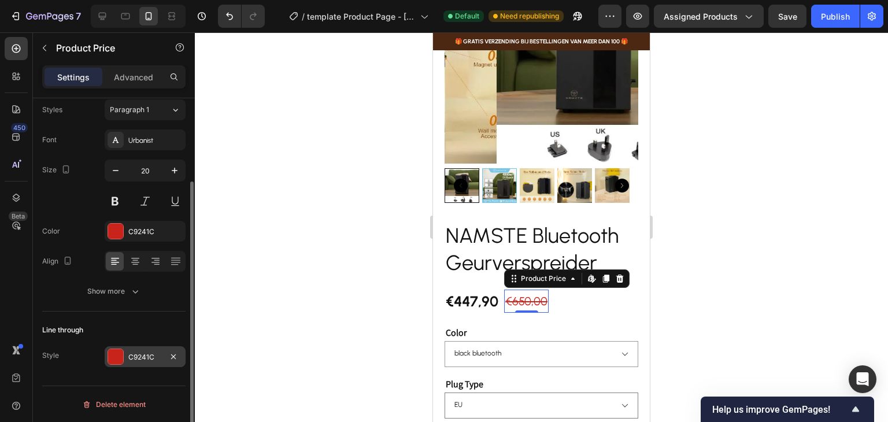
click at [122, 355] on div at bounding box center [115, 356] width 15 height 15
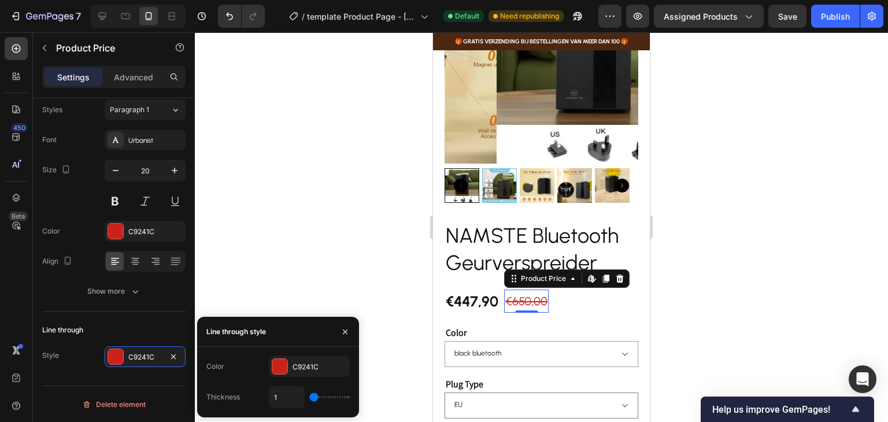
click at [309, 398] on input "range" at bounding box center [329, 397] width 40 height 2
drag, startPoint x: 310, startPoint y: 397, endPoint x: 303, endPoint y: 396, distance: 7.0
click at [309, 396] on input "range" at bounding box center [329, 397] width 40 height 2
type input "2"
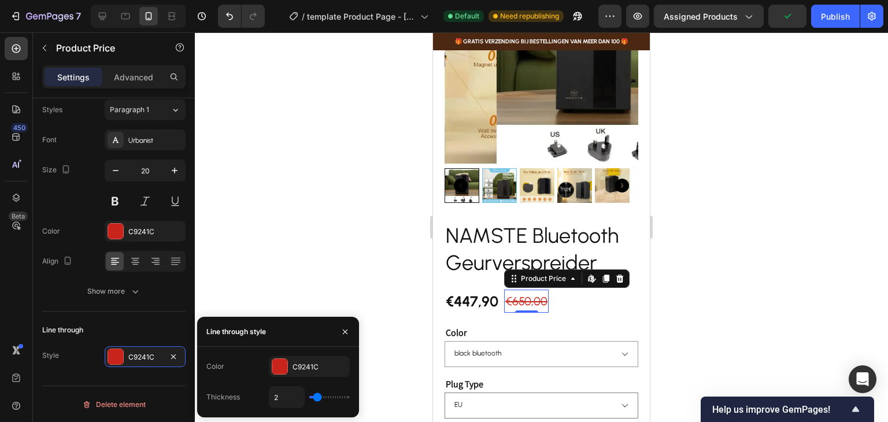
type input "1"
click at [312, 396] on input "range" at bounding box center [329, 397] width 40 height 2
click at [166, 312] on div "Line through Style C9241C" at bounding box center [113, 344] width 143 height 65
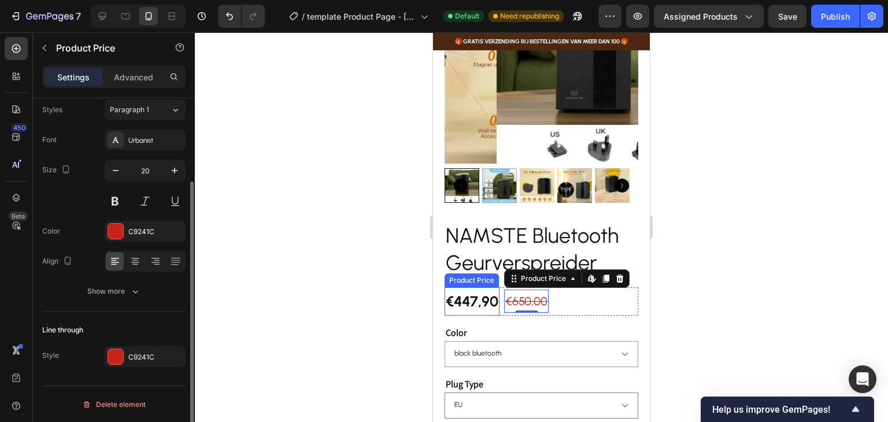
click at [80, 225] on div "Color C9241C" at bounding box center [113, 231] width 143 height 21
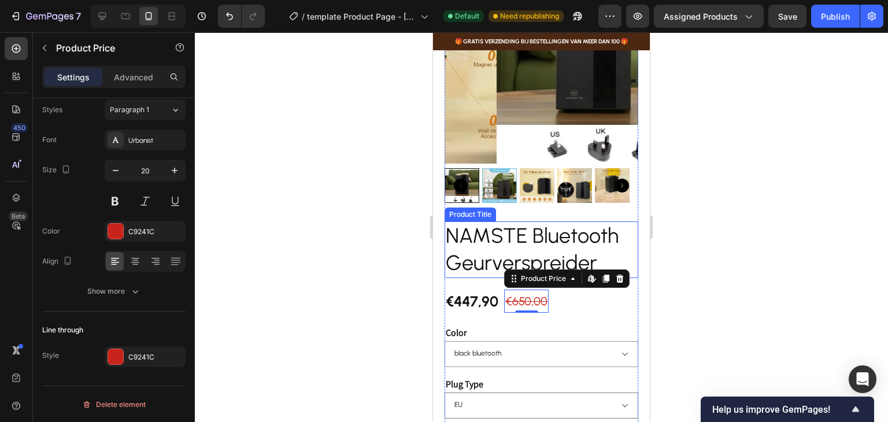
click at [527, 236] on h2 "NAMSTE Bluetooth Geurverspreider" at bounding box center [541, 249] width 194 height 57
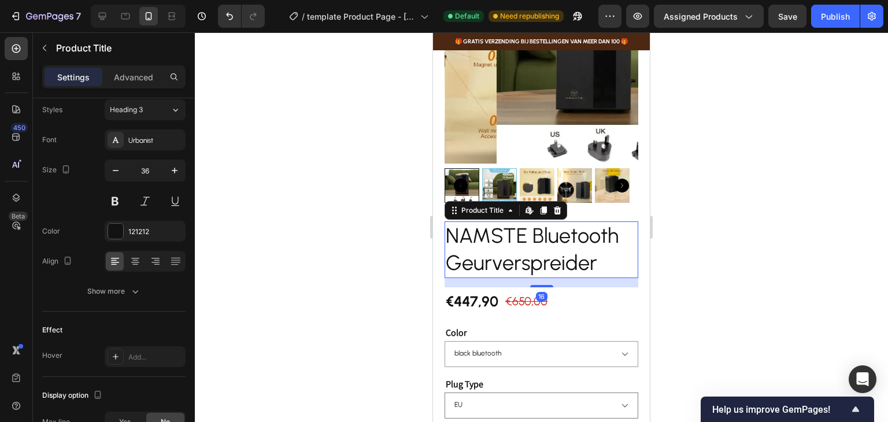
scroll to position [0, 0]
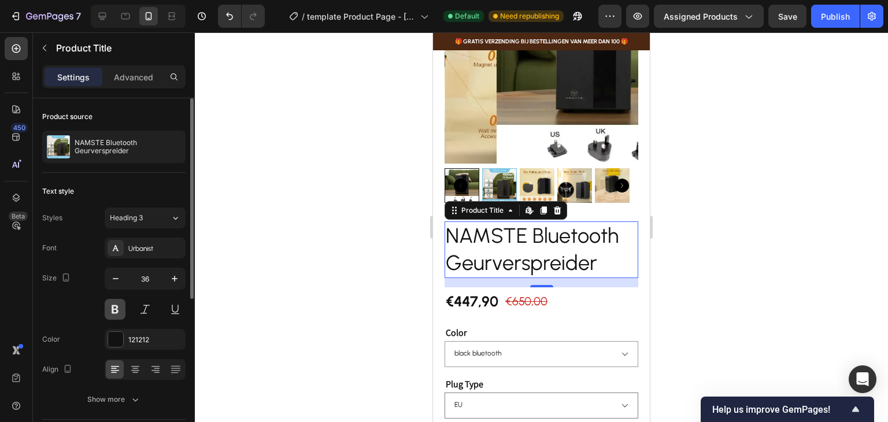
click at [118, 306] on button at bounding box center [115, 309] width 21 height 21
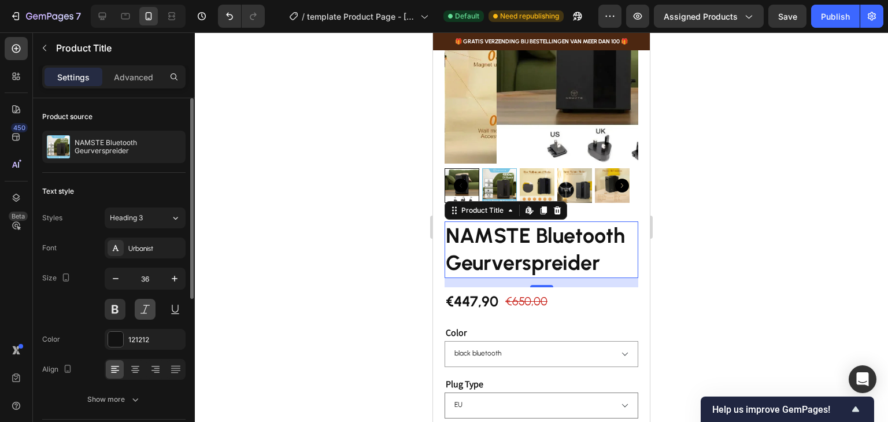
click at [139, 302] on button at bounding box center [145, 309] width 21 height 21
click at [116, 273] on icon "button" at bounding box center [116, 279] width 12 height 12
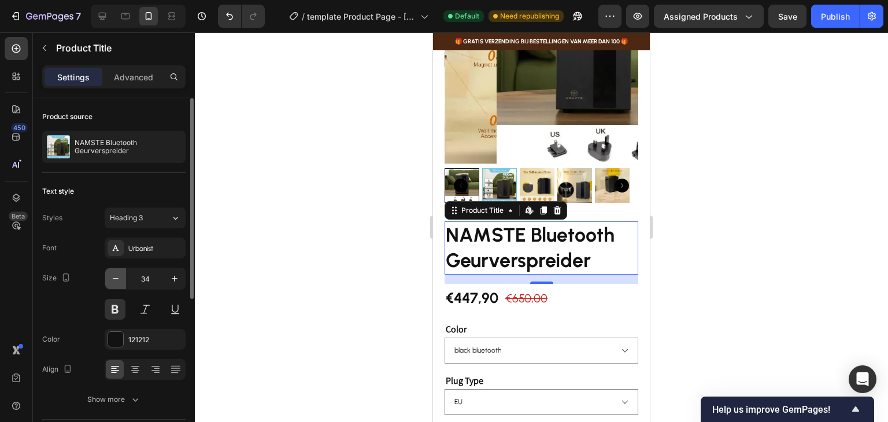
click at [116, 273] on icon "button" at bounding box center [116, 279] width 12 height 12
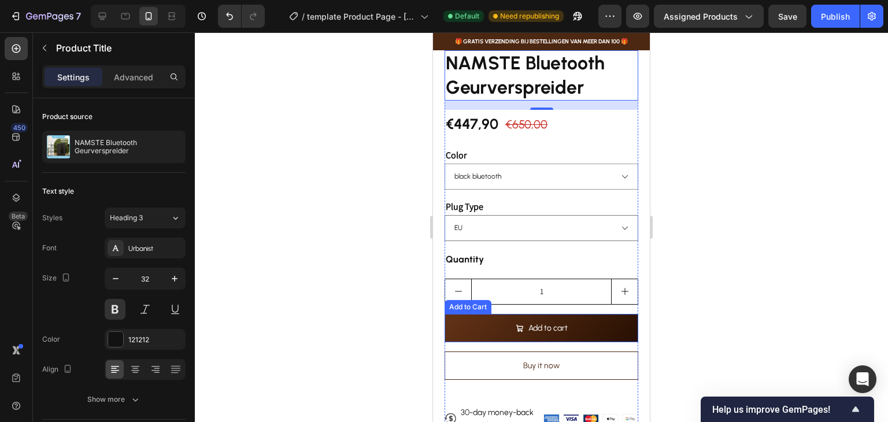
scroll to position [289, 0]
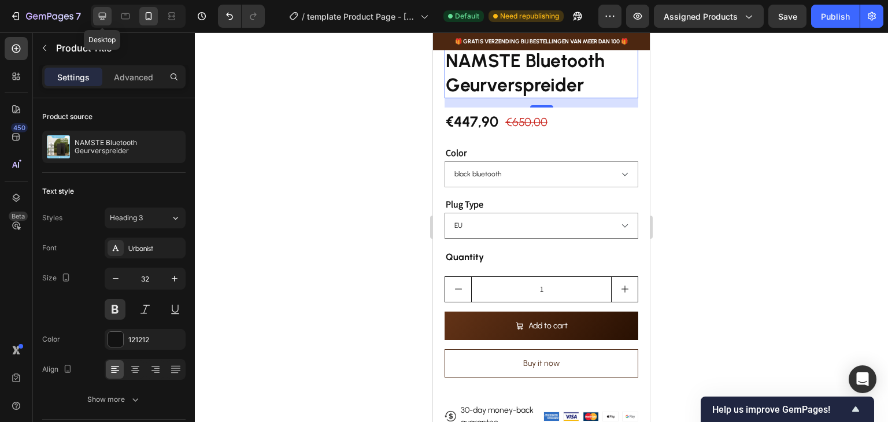
click at [99, 19] on icon at bounding box center [103, 16] width 12 height 12
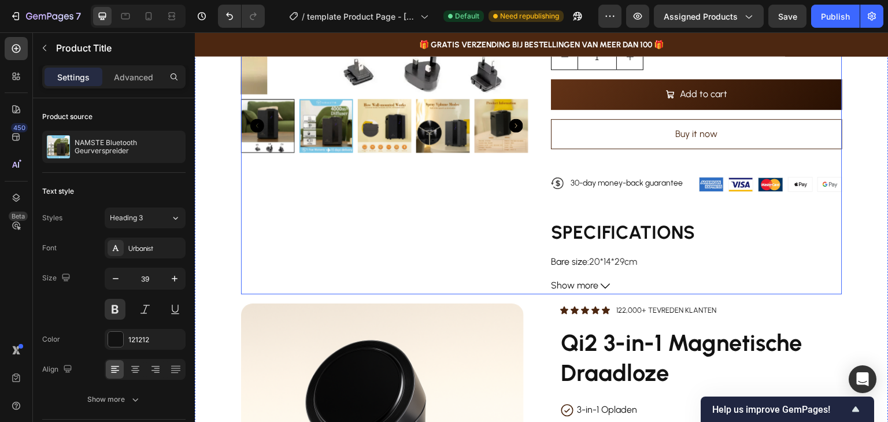
scroll to position [53, 0]
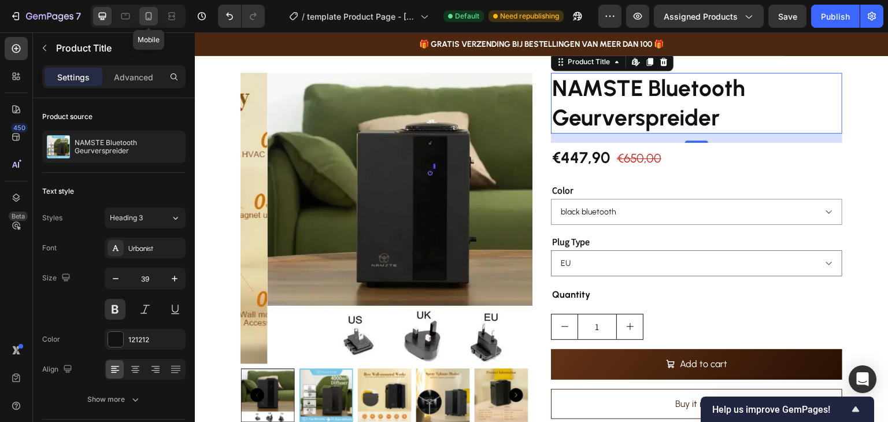
click at [151, 17] on icon at bounding box center [149, 16] width 12 height 12
type input "32"
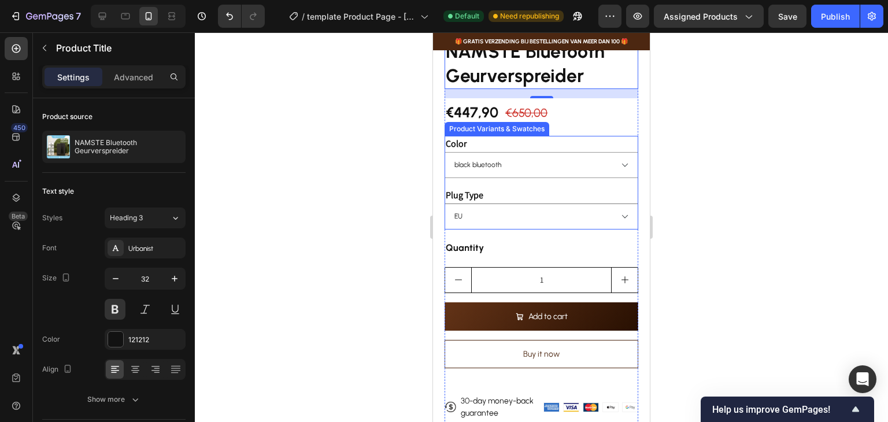
scroll to position [313, 0]
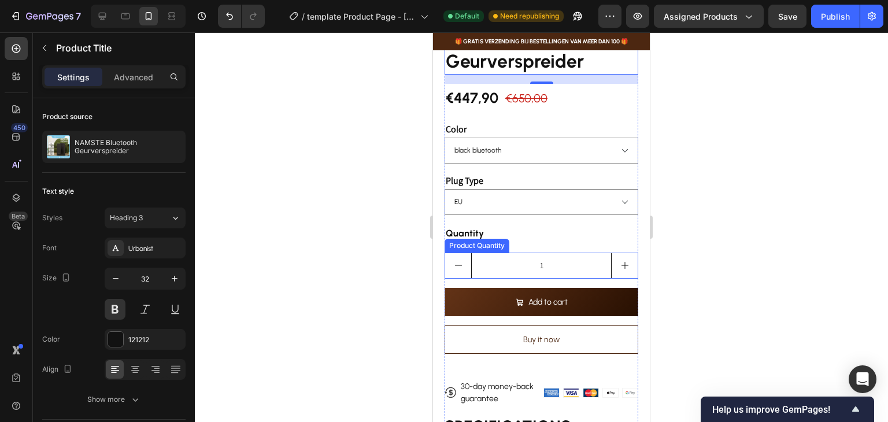
click at [467, 240] on div "Product Quantity" at bounding box center [477, 245] width 60 height 10
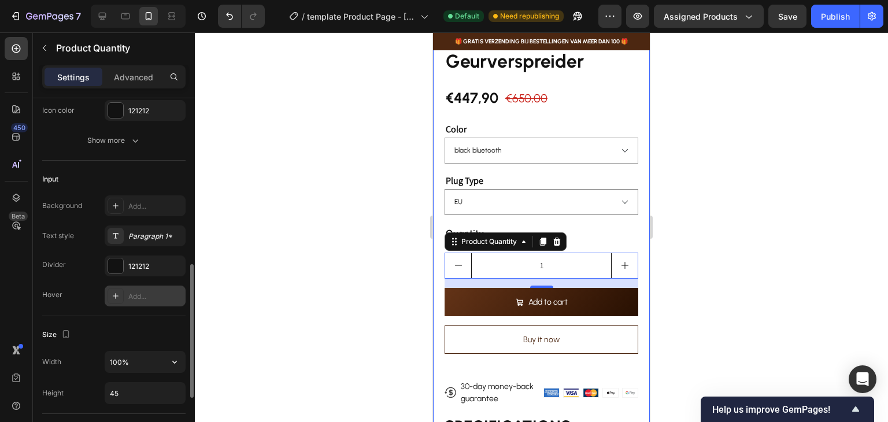
scroll to position [347, 0]
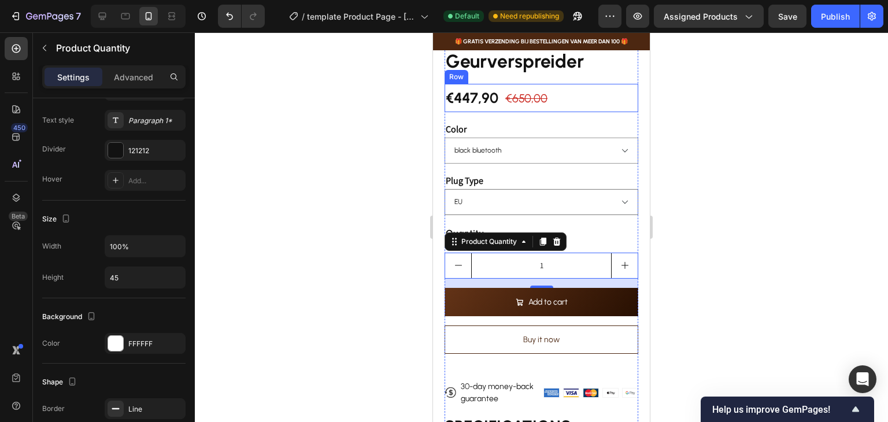
click at [573, 84] on div "€447,90 Product Price Product Price €650,00 Product Price Product Price Row" at bounding box center [541, 98] width 194 height 28
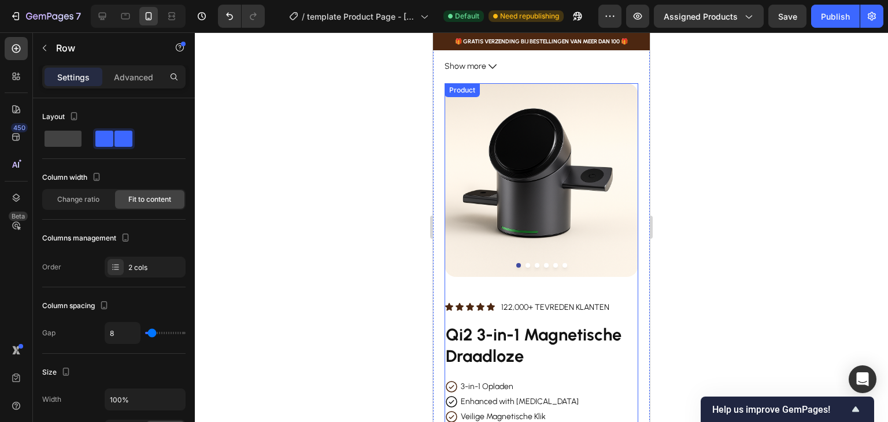
scroll to position [578, 0]
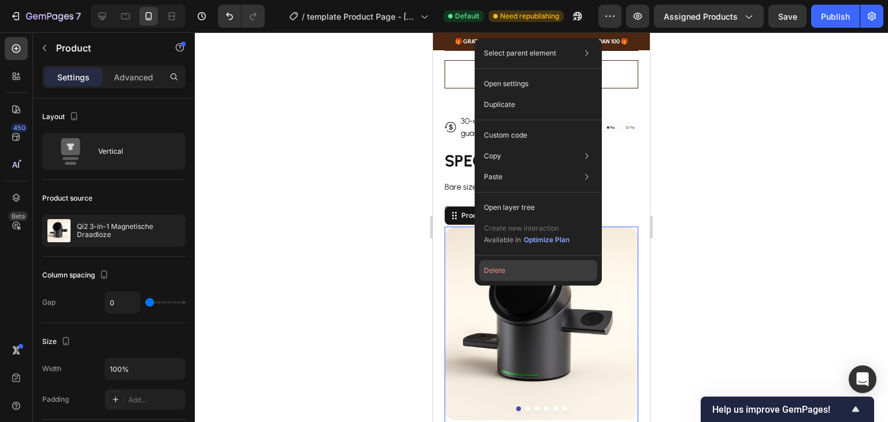
click at [497, 271] on button "Delete" at bounding box center [538, 270] width 118 height 21
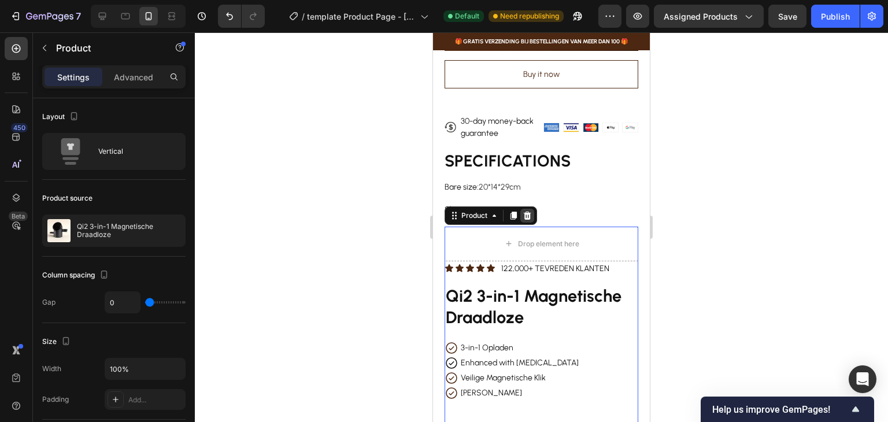
click at [529, 211] on icon at bounding box center [528, 215] width 8 height 8
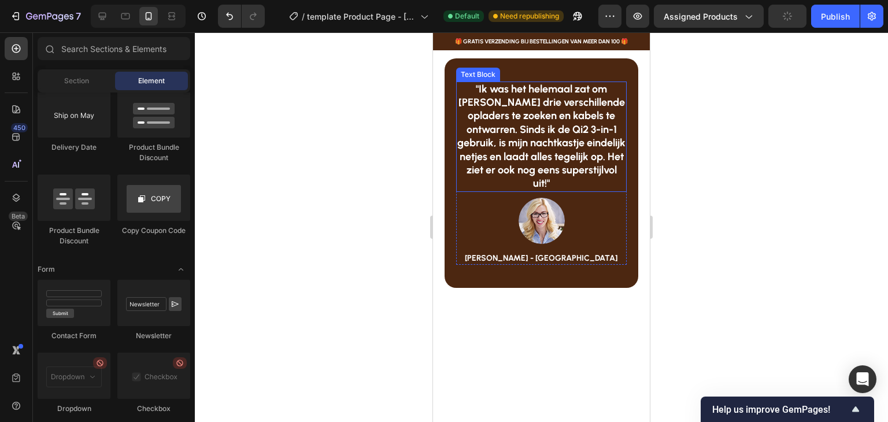
scroll to position [637, 0]
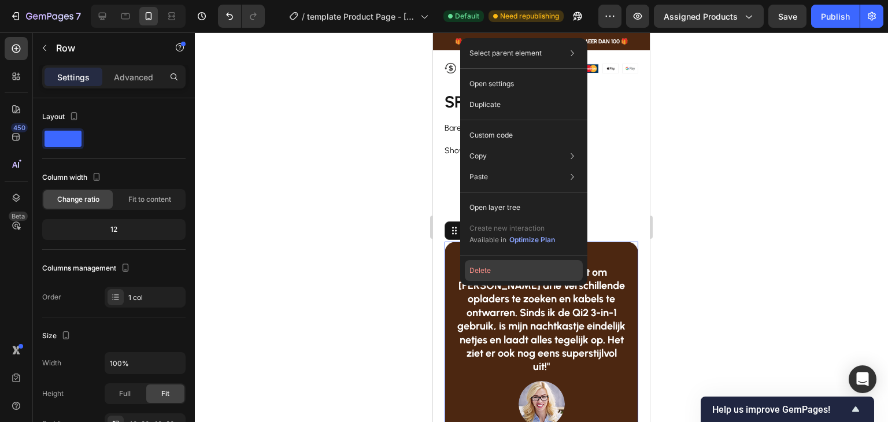
click at [483, 271] on button "Delete" at bounding box center [524, 270] width 118 height 21
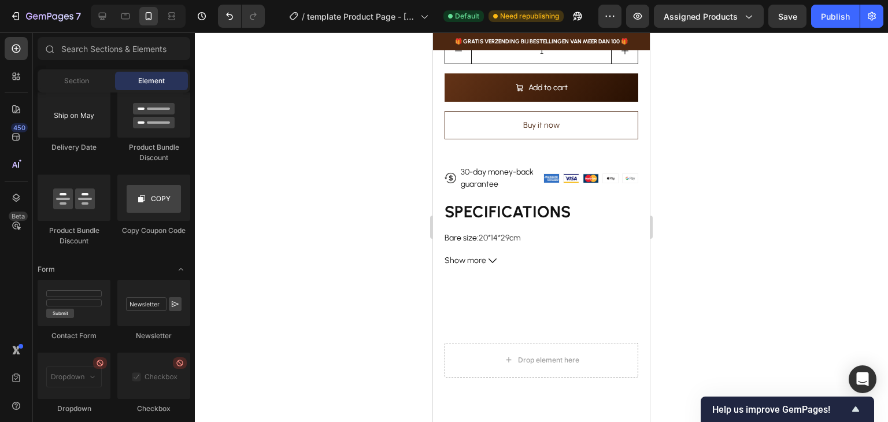
scroll to position [521, 0]
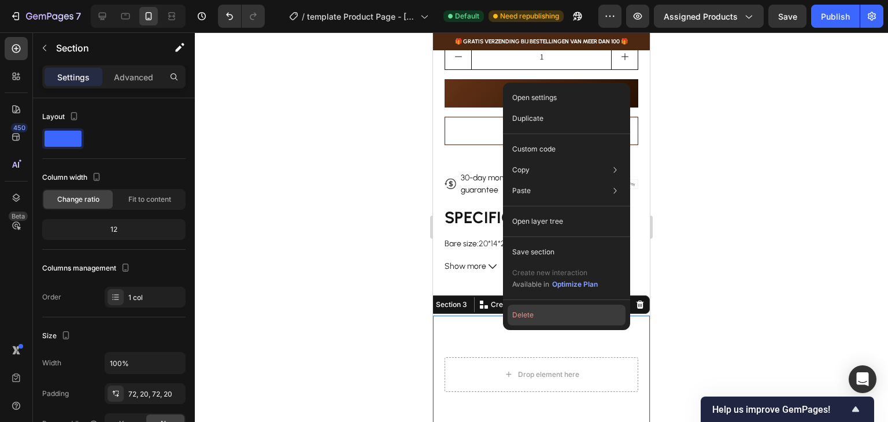
click at [539, 313] on button "Delete" at bounding box center [566, 315] width 118 height 21
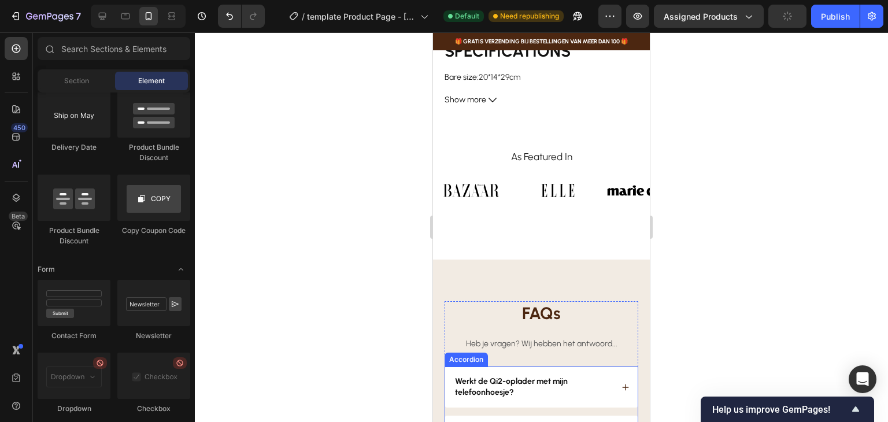
scroll to position [695, 0]
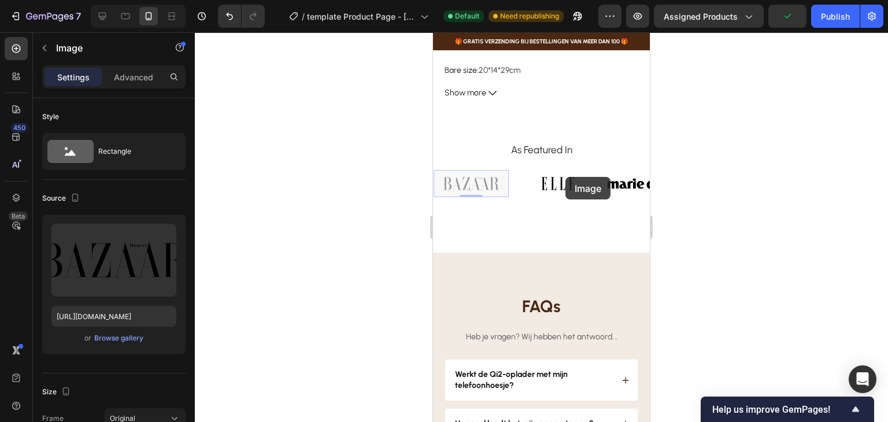
drag, startPoint x: 536, startPoint y: 177, endPoint x: 565, endPoint y: 177, distance: 28.9
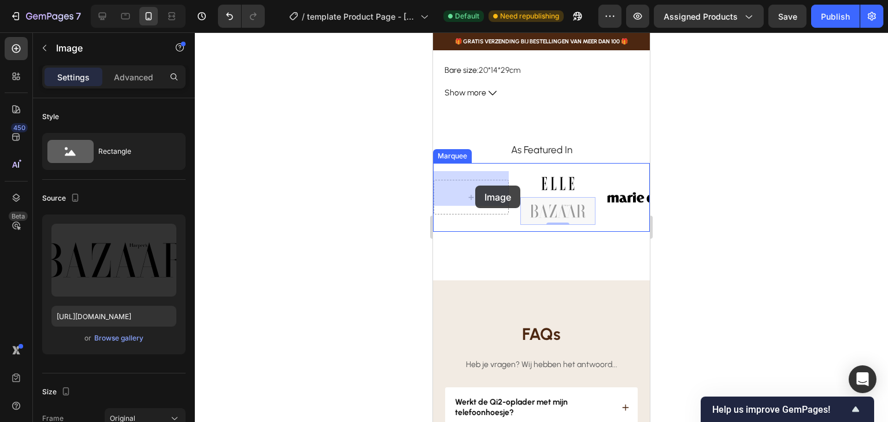
drag, startPoint x: 552, startPoint y: 195, endPoint x: 475, endPoint y: 186, distance: 77.4
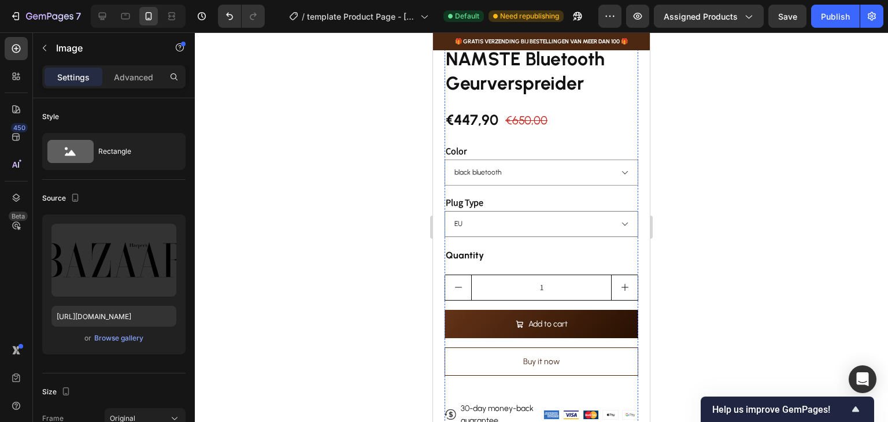
scroll to position [290, 0]
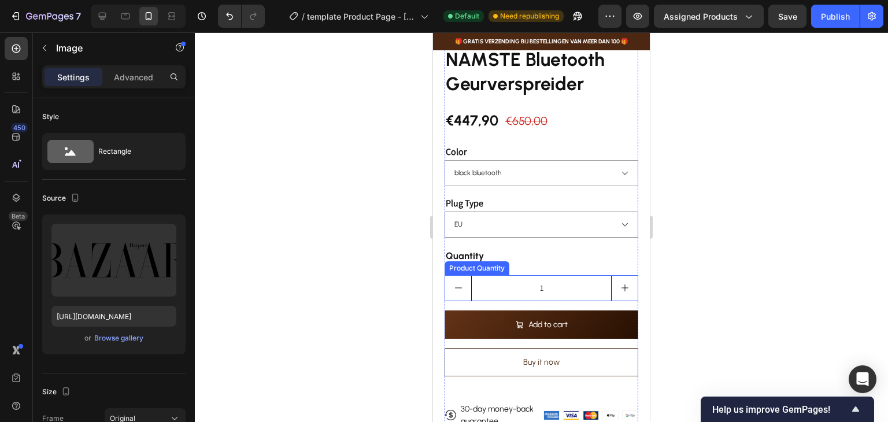
click at [481, 263] on div "Product Quantity" at bounding box center [477, 268] width 60 height 10
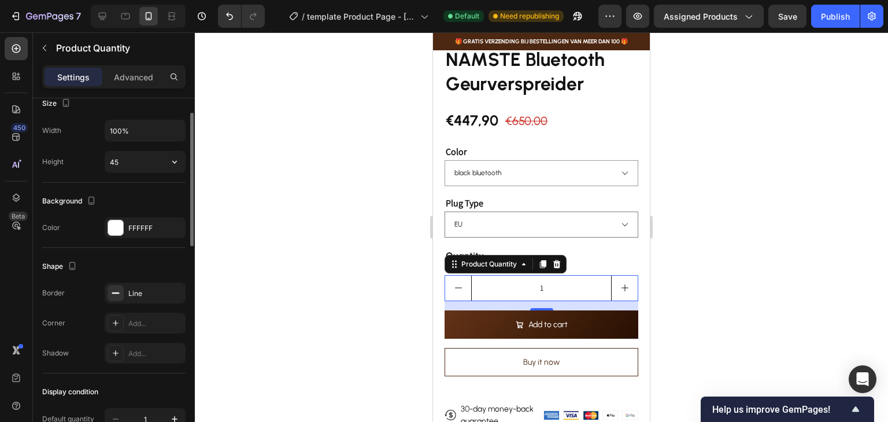
scroll to position [347, 0]
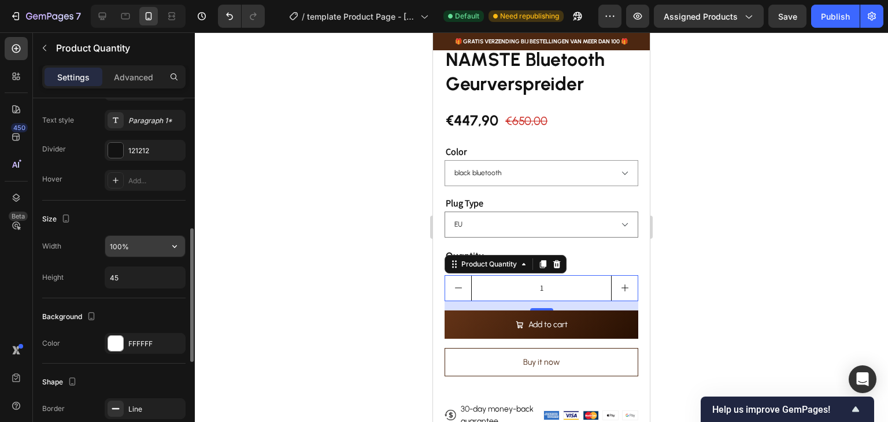
click at [155, 251] on input "100%" at bounding box center [145, 246] width 80 height 21
drag, startPoint x: 118, startPoint y: 246, endPoint x: 93, endPoint y: 243, distance: 25.0
click at [93, 243] on div "Width 50%" at bounding box center [113, 246] width 143 height 22
type input "45%"
click at [124, 214] on div "Size" at bounding box center [113, 219] width 143 height 18
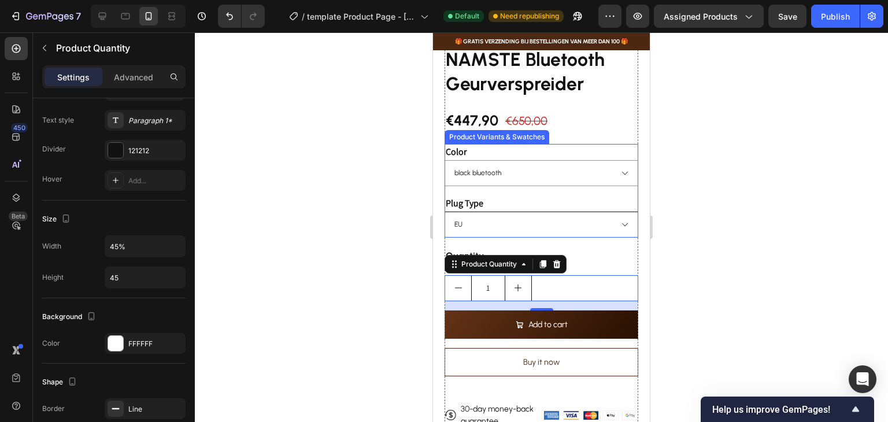
click at [581, 213] on select "EU [GEOGRAPHIC_DATA] [GEOGRAPHIC_DATA]" at bounding box center [541, 225] width 194 height 26
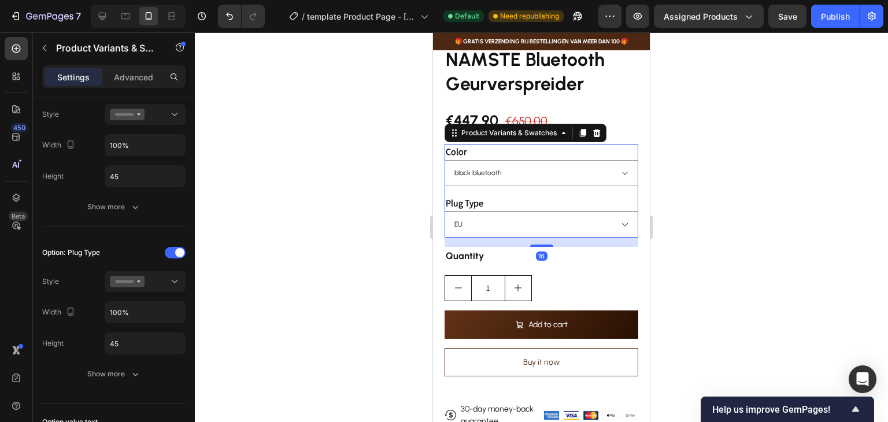
scroll to position [0, 0]
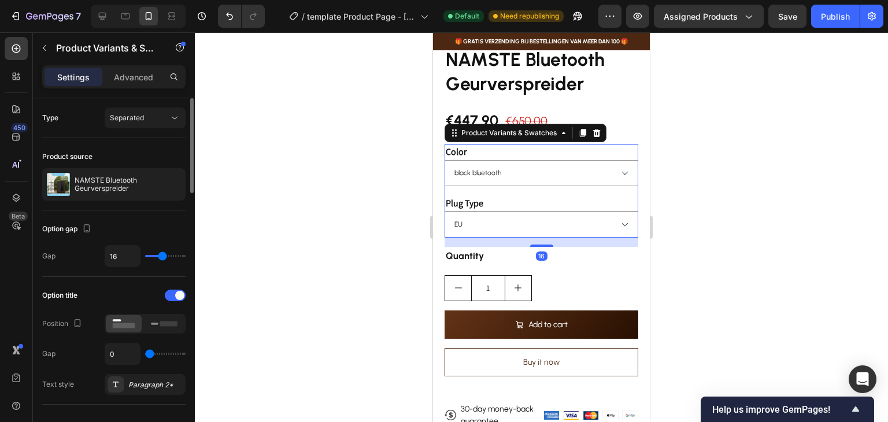
click at [588, 212] on select "EU [GEOGRAPHIC_DATA] [GEOGRAPHIC_DATA]" at bounding box center [541, 225] width 194 height 26
click at [592, 195] on div "Plug Type EU UK US" at bounding box center [541, 216] width 194 height 42
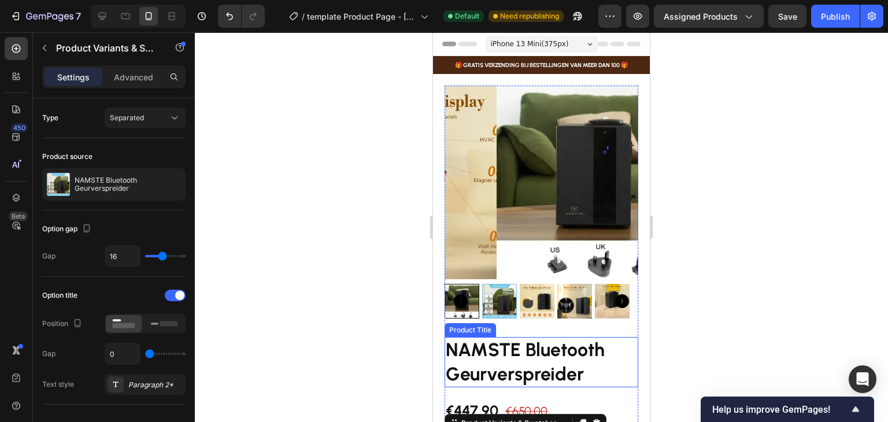
scroll to position [173, 0]
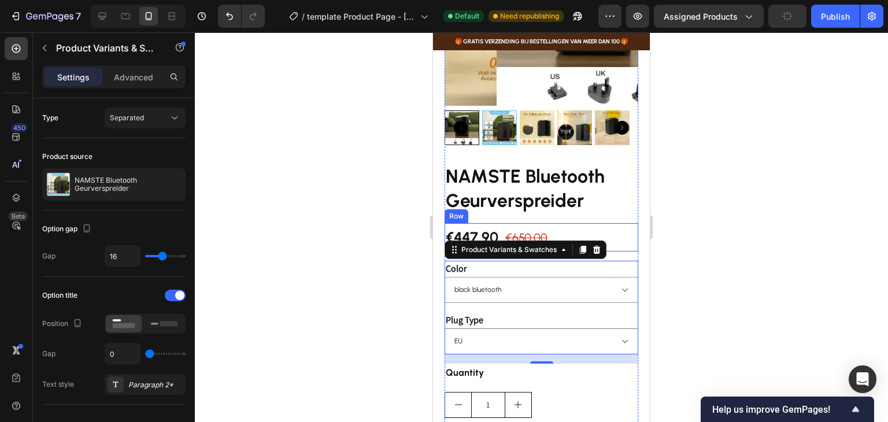
click at [610, 223] on div "€447,90 Product Price Product Price €650,00 Product Price Product Price Row" at bounding box center [541, 237] width 194 height 28
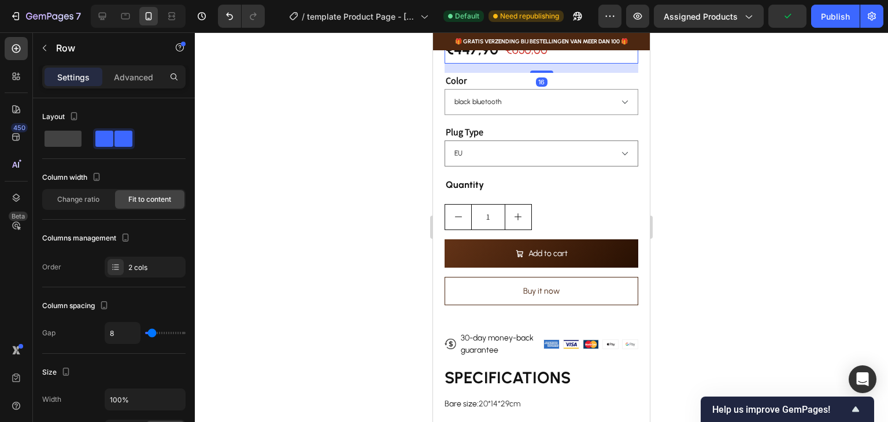
scroll to position [405, 0]
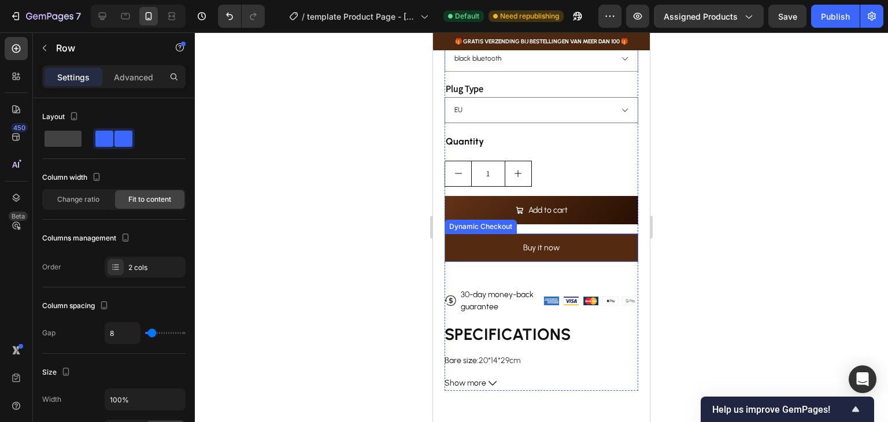
click at [475, 248] on button "Buy it now" at bounding box center [541, 248] width 194 height 28
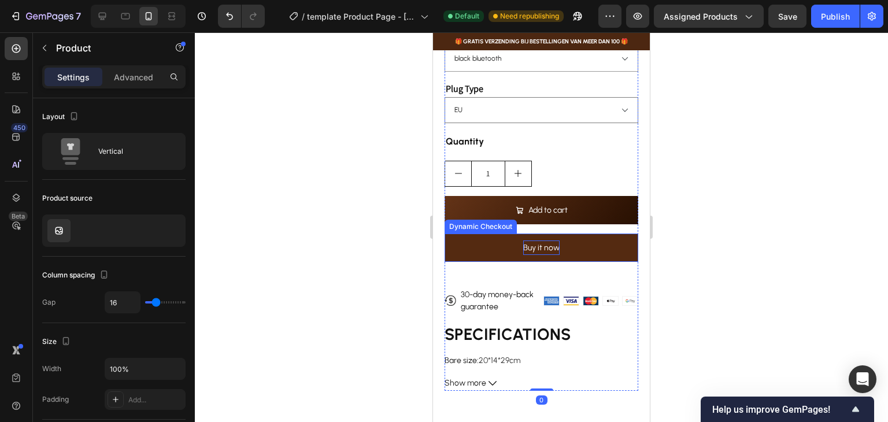
click at [542, 244] on div "Buy it now" at bounding box center [541, 247] width 36 height 14
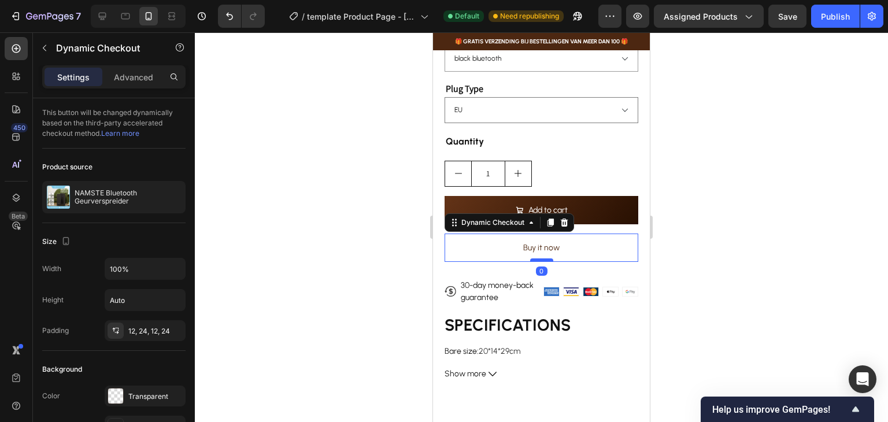
drag, startPoint x: 545, startPoint y: 262, endPoint x: 546, endPoint y: 251, distance: 10.4
click at [546, 258] on div at bounding box center [541, 259] width 23 height 3
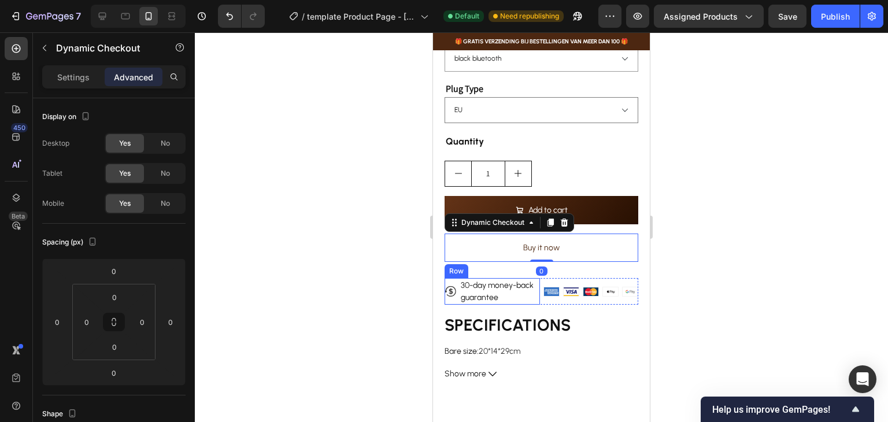
click at [451, 266] on div "Row" at bounding box center [456, 271] width 24 height 14
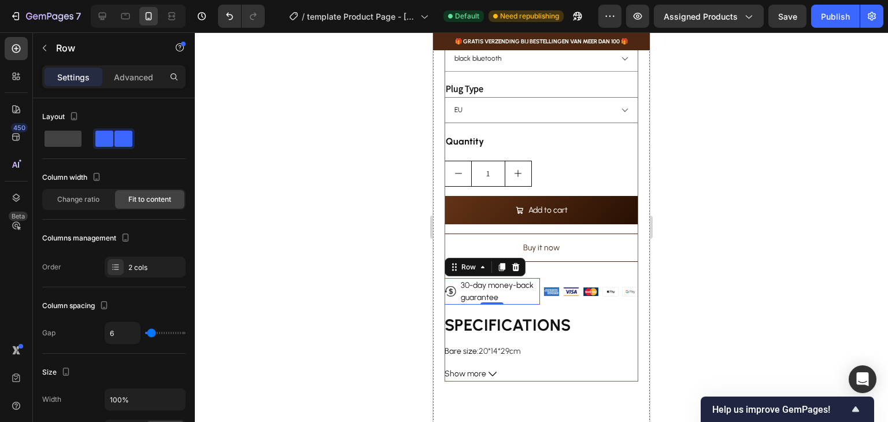
click at [566, 260] on div "NAMSTE Bluetooth Geurverspreider Product Title €447,90 Product Price Product Pr…" at bounding box center [541, 156] width 194 height 449
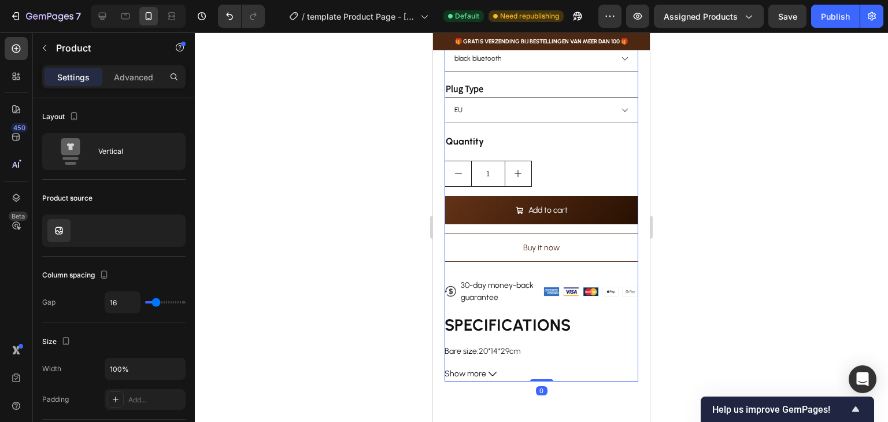
scroll to position [347, 0]
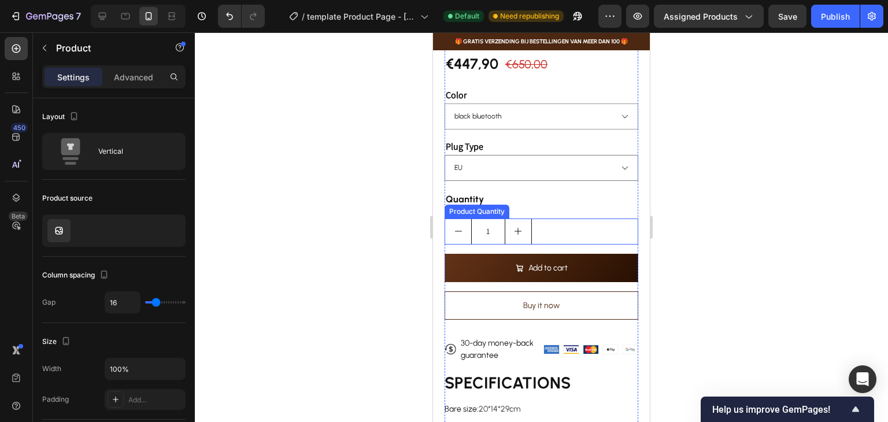
click at [517, 232] on button "increment" at bounding box center [518, 231] width 26 height 25
type input "2"
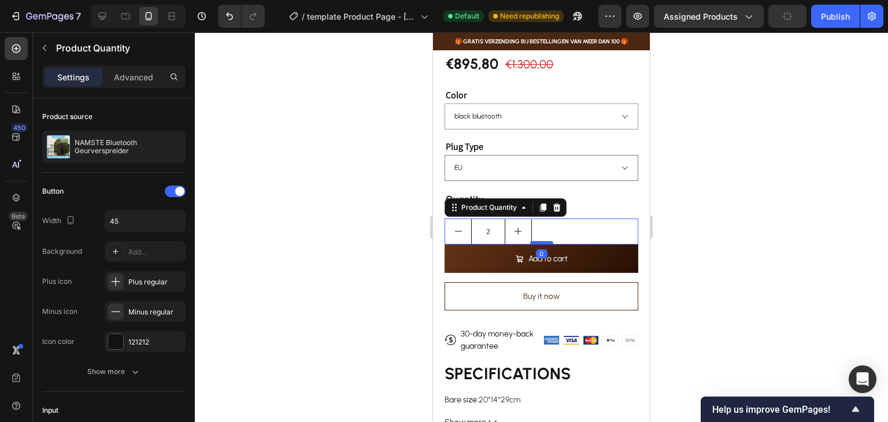
drag, startPoint x: 535, startPoint y: 243, endPoint x: 536, endPoint y: 233, distance: 10.5
click at [536, 241] on div at bounding box center [541, 242] width 23 height 3
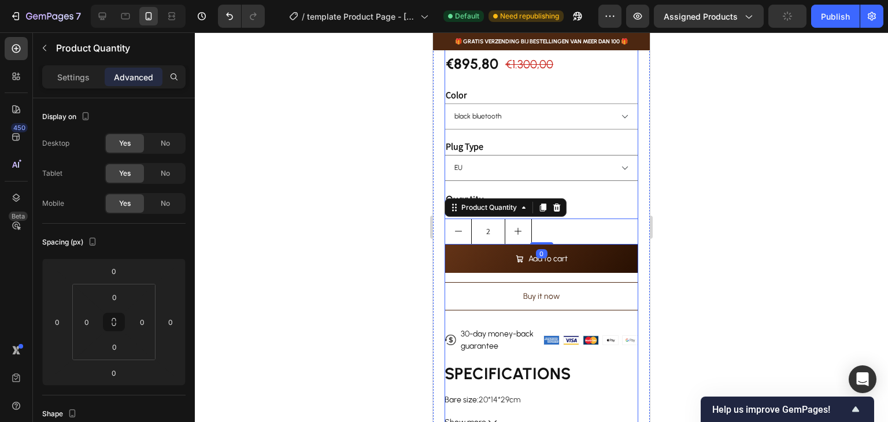
click at [586, 201] on div "NAMSTE Bluetooth Geurverspreider Product Title €895,80 Product Price Product Pr…" at bounding box center [541, 210] width 194 height 440
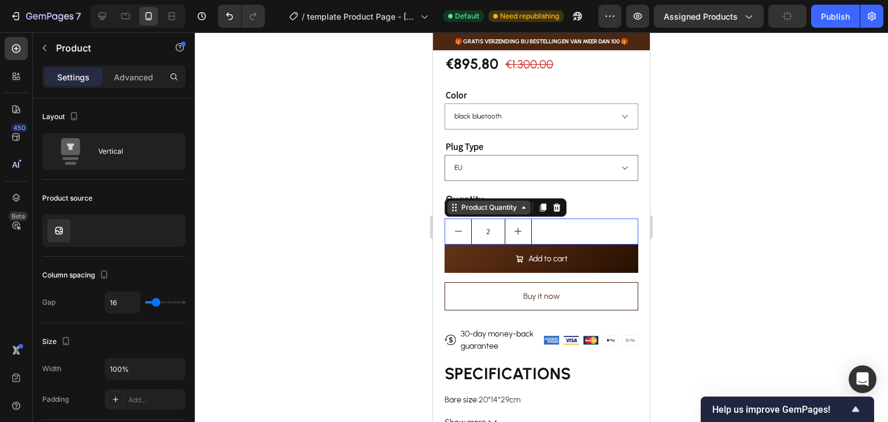
click at [478, 205] on div "Product Quantity" at bounding box center [488, 208] width 83 height 14
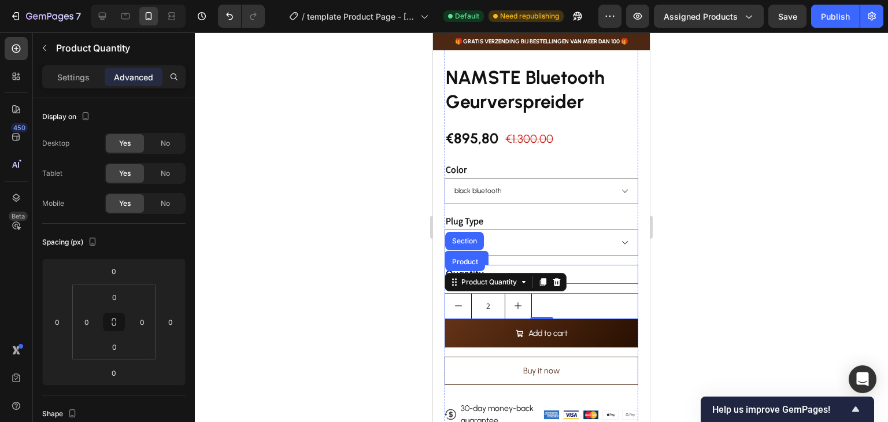
scroll to position [289, 0]
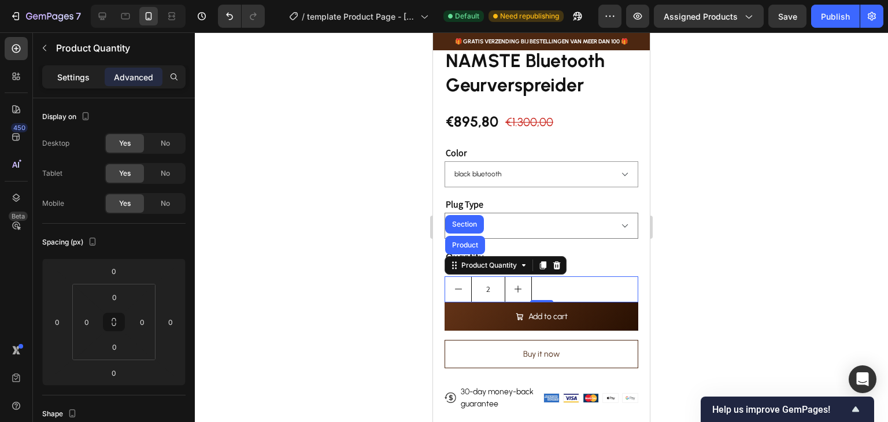
click at [86, 75] on p "Settings" at bounding box center [73, 77] width 32 height 12
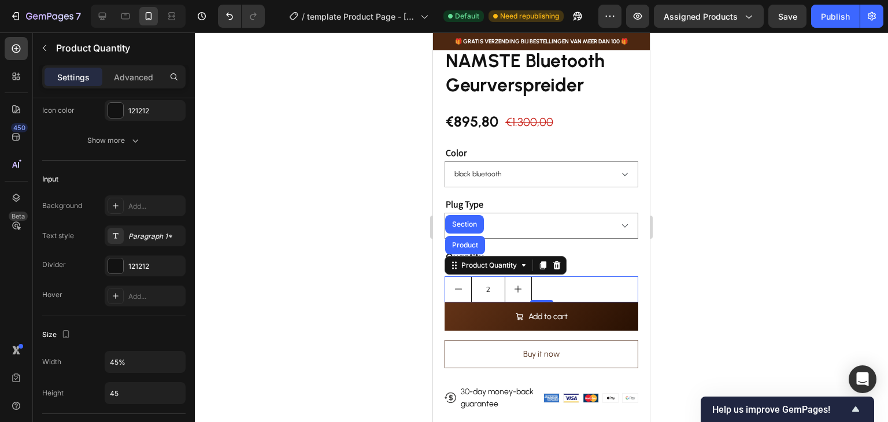
scroll to position [405, 0]
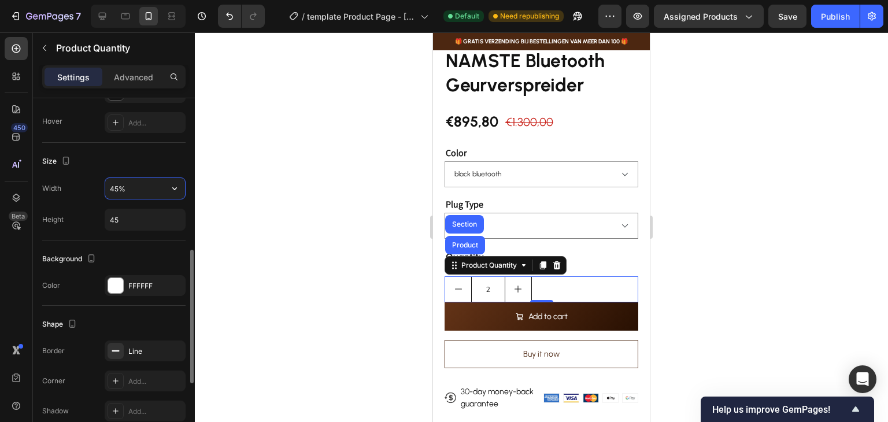
click at [144, 189] on input "45%" at bounding box center [145, 188] width 80 height 21
click at [172, 191] on icon "button" at bounding box center [175, 189] width 12 height 12
click at [158, 216] on span "100%" at bounding box center [165, 217] width 19 height 10
type input "100%"
click at [455, 285] on button "decrement" at bounding box center [458, 289] width 26 height 25
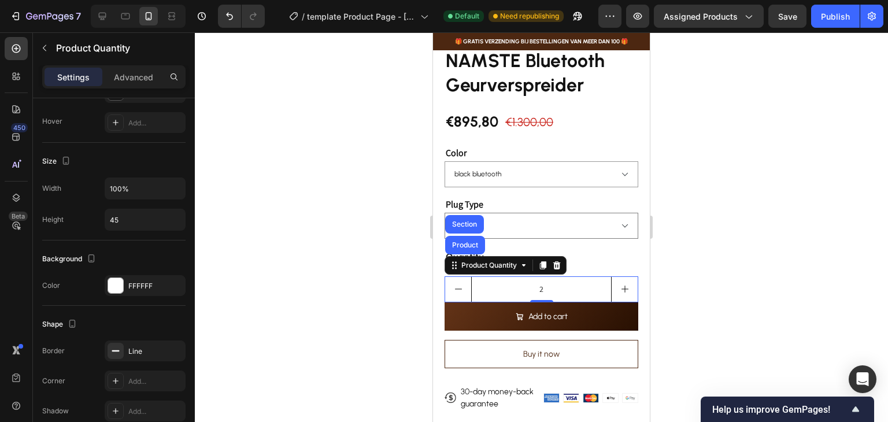
type input "1"
click at [572, 216] on select "EU [GEOGRAPHIC_DATA] [GEOGRAPHIC_DATA]" at bounding box center [541, 226] width 194 height 26
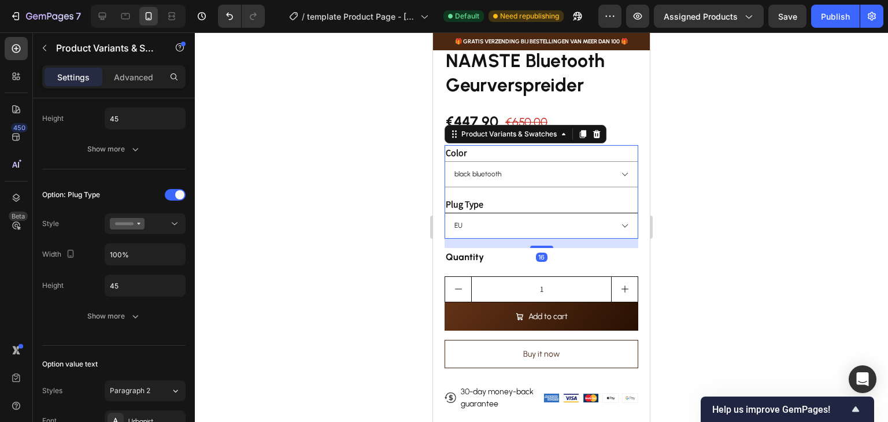
scroll to position [0, 0]
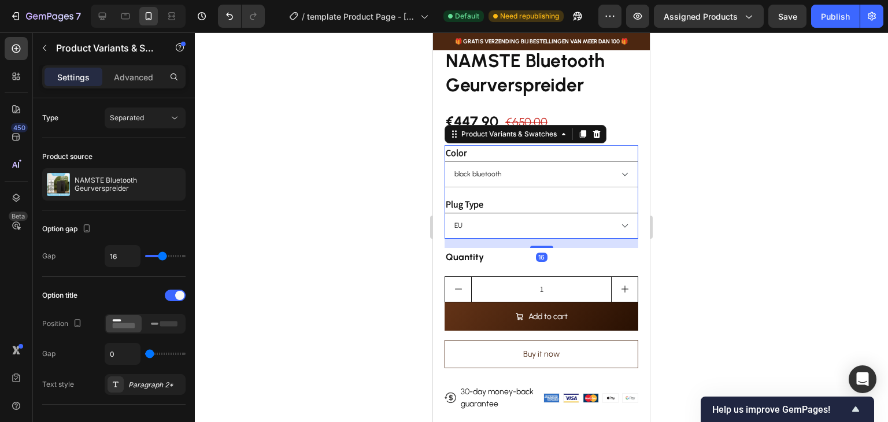
click at [617, 213] on select "EU [GEOGRAPHIC_DATA] [GEOGRAPHIC_DATA]" at bounding box center [541, 226] width 194 height 26
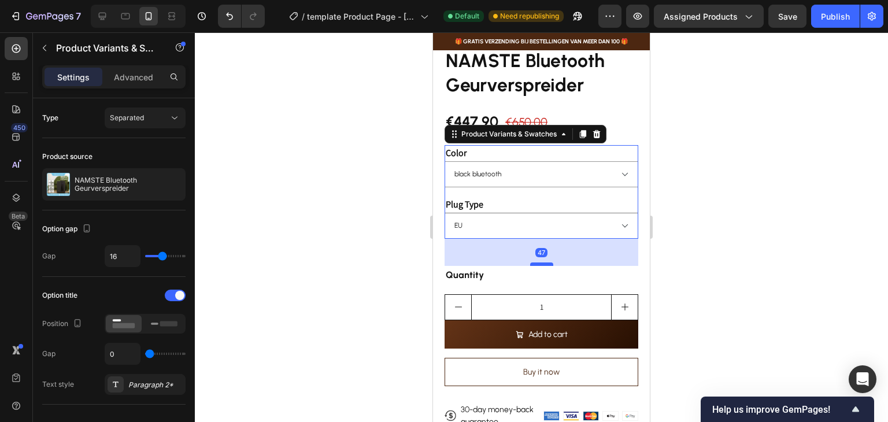
drag, startPoint x: 541, startPoint y: 236, endPoint x: 541, endPoint y: 254, distance: 17.9
click at [541, 262] on div at bounding box center [541, 263] width 23 height 3
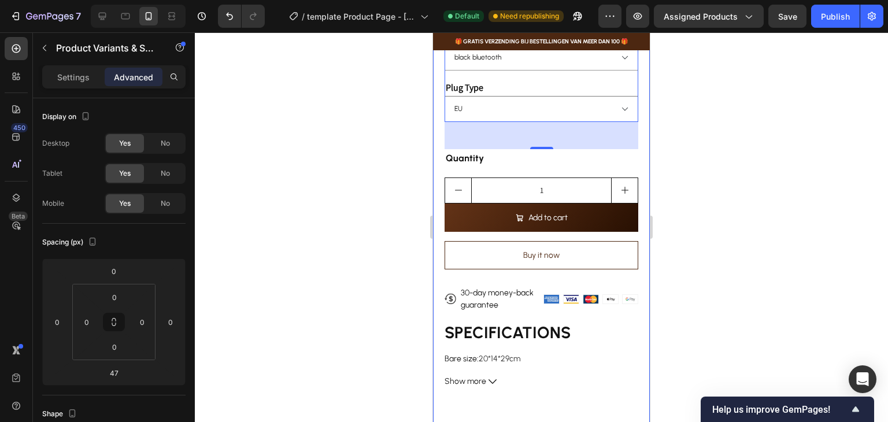
scroll to position [520, 0]
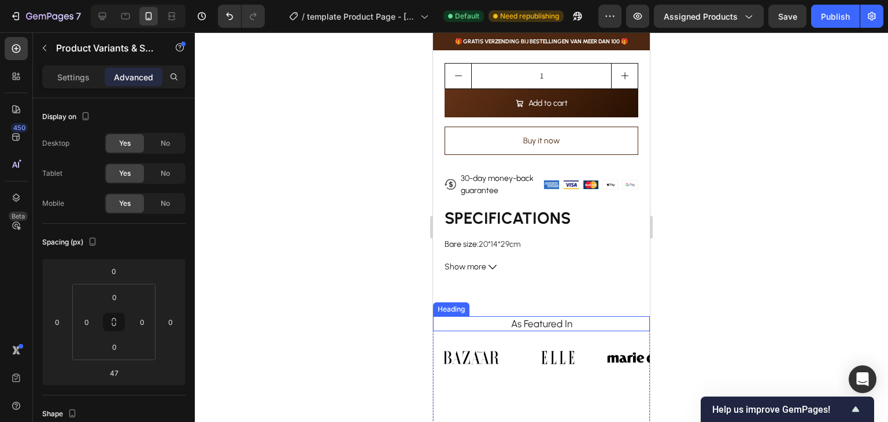
click at [527, 316] on h2 "As Featured In" at bounding box center [541, 323] width 199 height 15
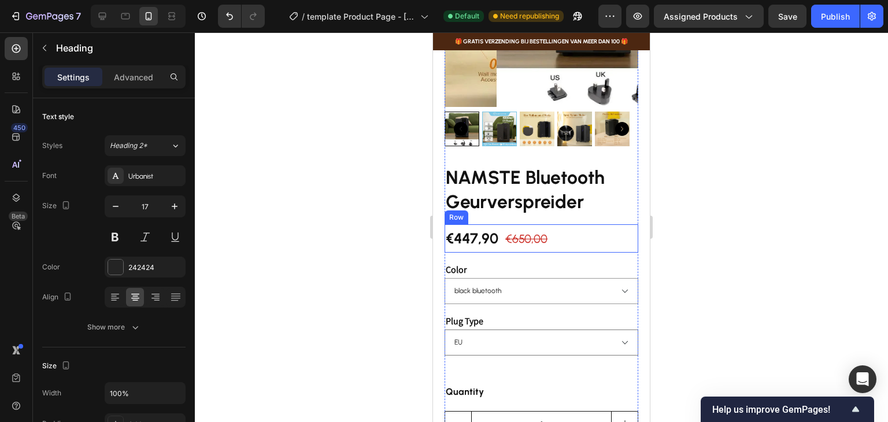
scroll to position [173, 0]
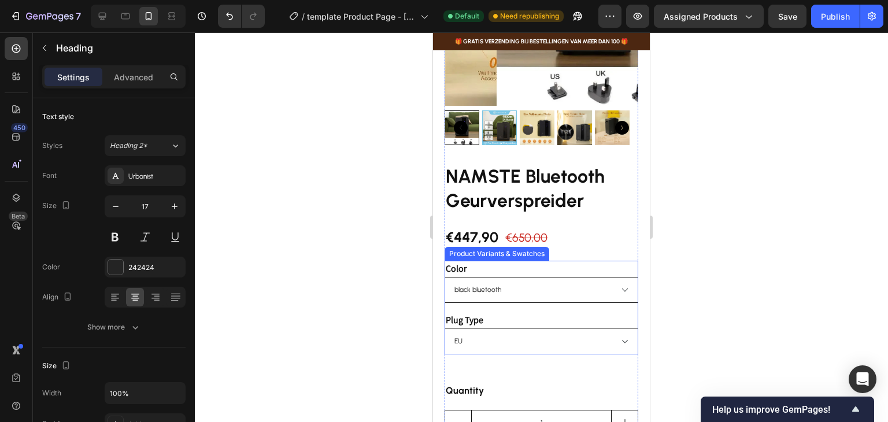
click at [473, 277] on select "black bluetooth" at bounding box center [541, 290] width 194 height 26
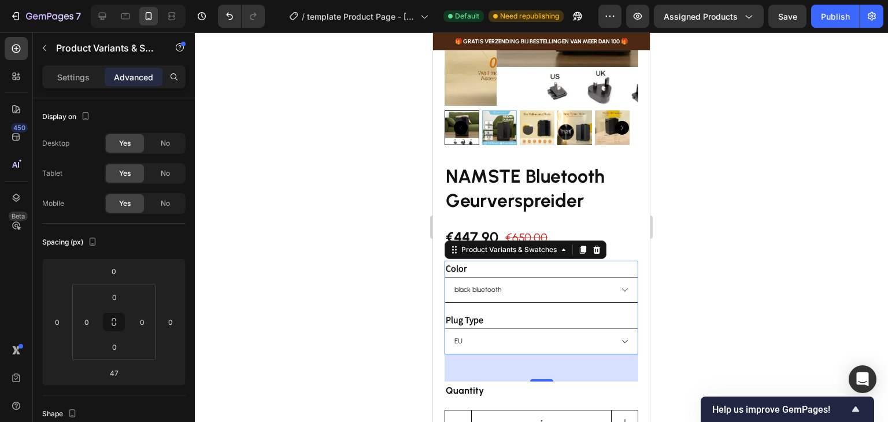
click at [616, 280] on select "black bluetooth" at bounding box center [541, 290] width 194 height 26
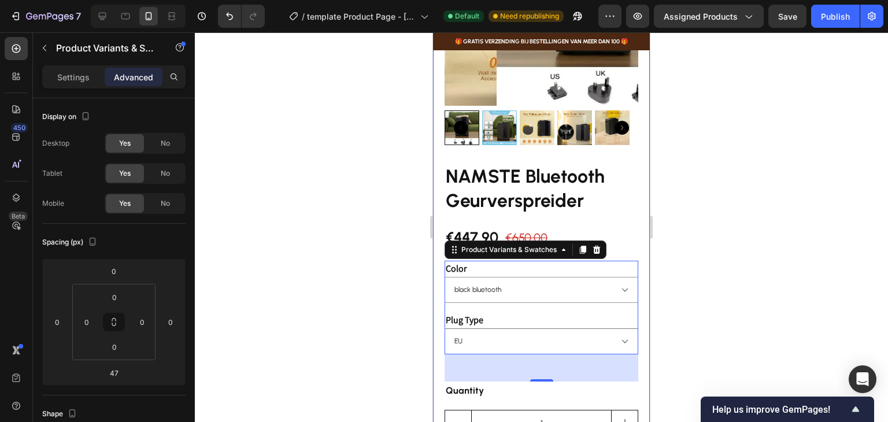
click at [622, 223] on div "€447,90 Product Price Product Price €650,00 Product Price Product Price Row" at bounding box center [541, 237] width 194 height 28
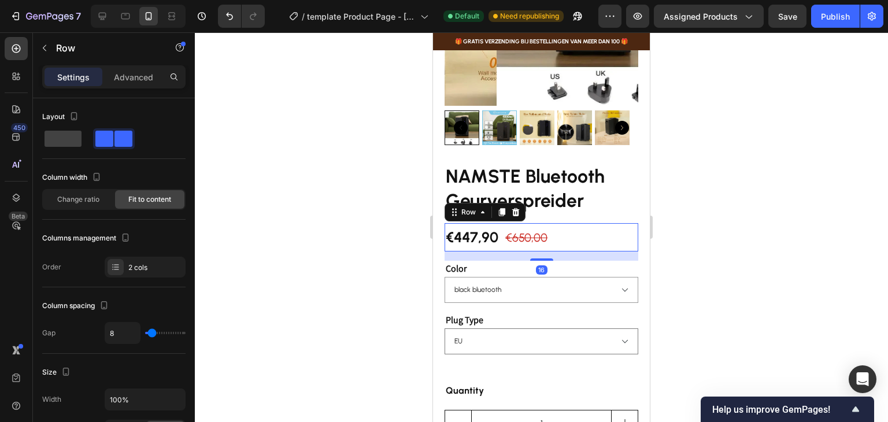
click at [750, 234] on div at bounding box center [541, 227] width 693 height 390
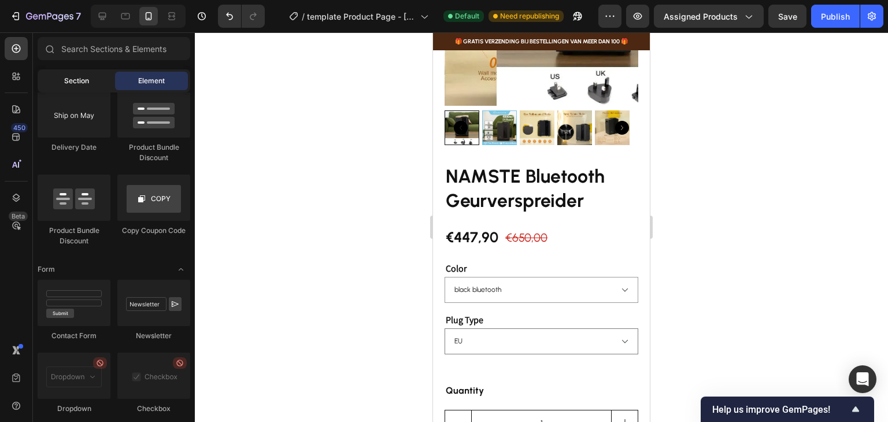
click at [81, 80] on span "Section" at bounding box center [76, 81] width 25 height 10
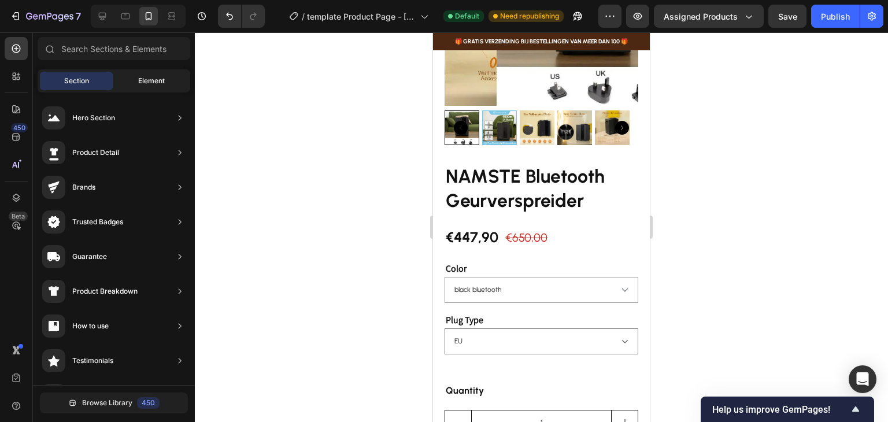
click at [140, 77] on span "Element" at bounding box center [151, 81] width 27 height 10
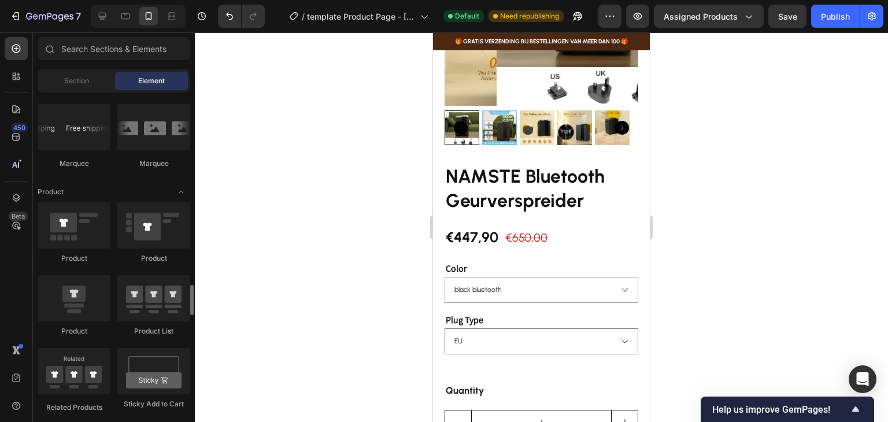
scroll to position [1445, 0]
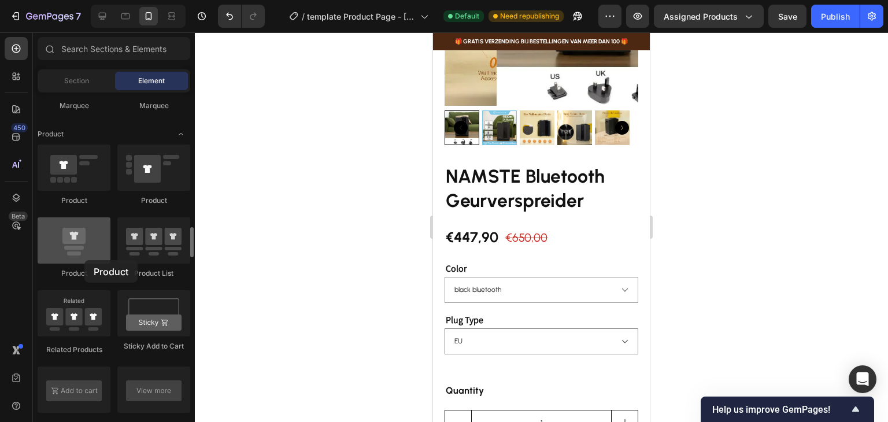
click at [84, 260] on div at bounding box center [74, 240] width 73 height 46
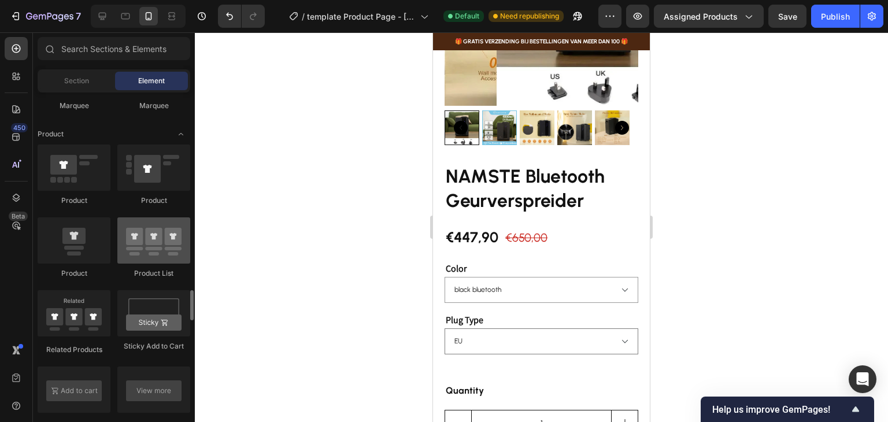
scroll to position [1503, 0]
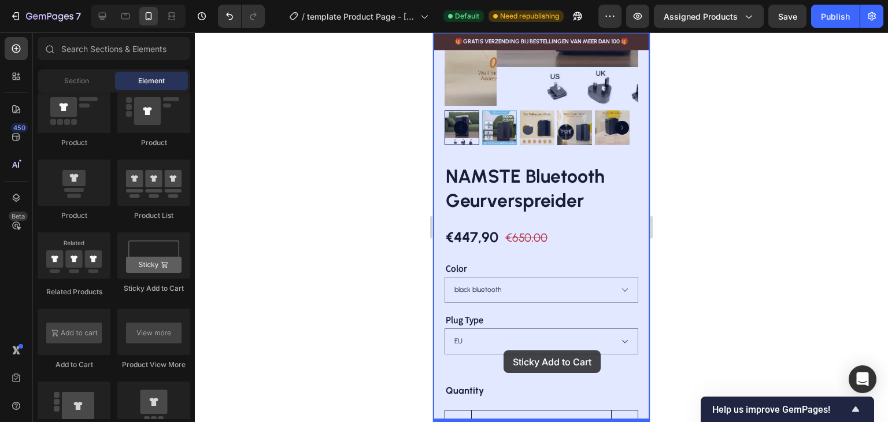
drag, startPoint x: 596, startPoint y: 283, endPoint x: 503, endPoint y: 350, distance: 114.2
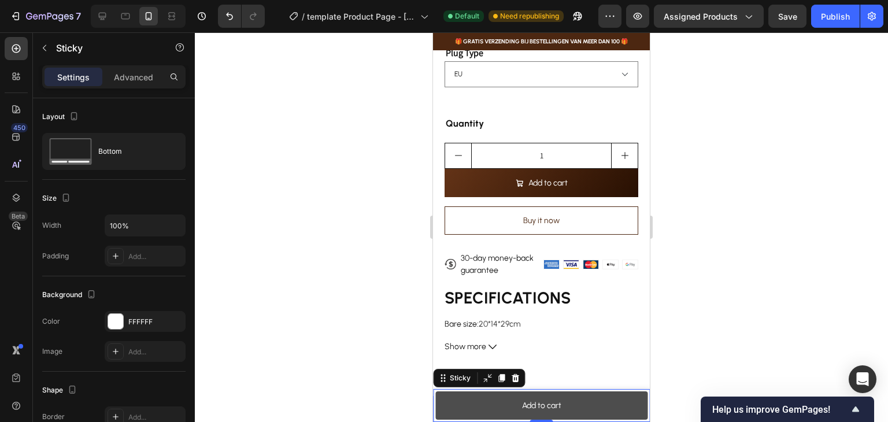
scroll to position [462, 0]
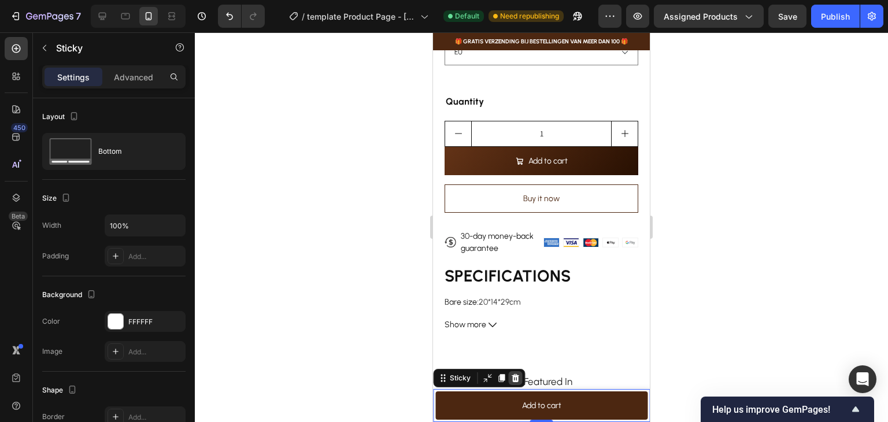
click at [517, 375] on icon at bounding box center [516, 378] width 8 height 8
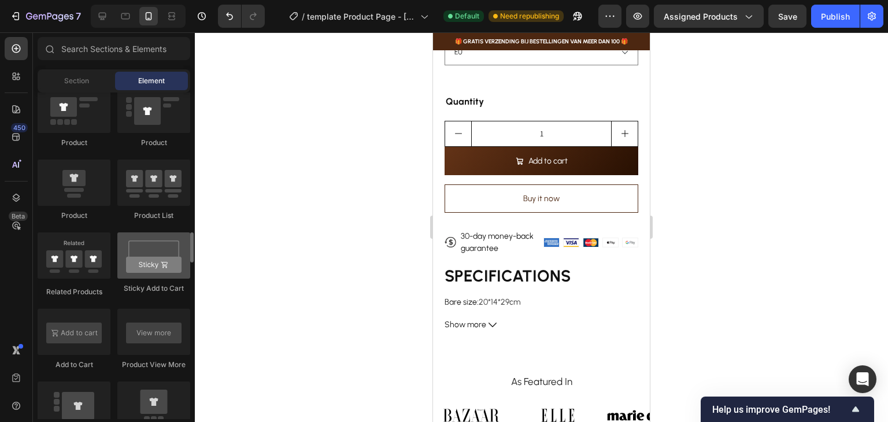
scroll to position [1561, 0]
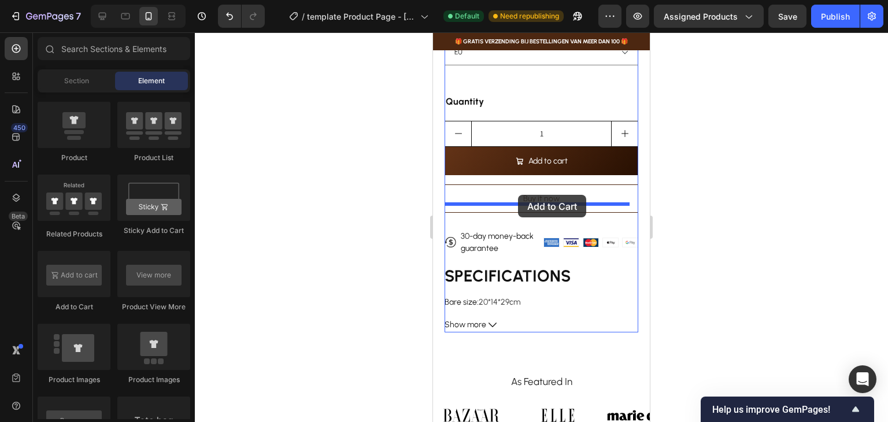
drag, startPoint x: 509, startPoint y: 319, endPoint x: 518, endPoint y: 195, distance: 124.6
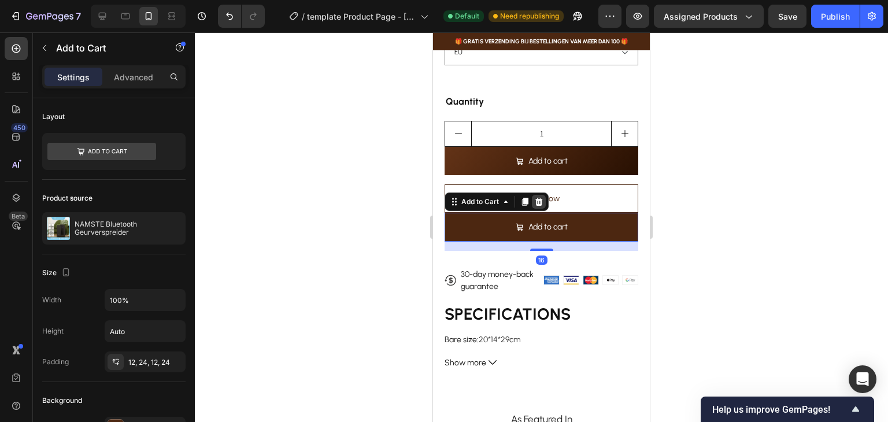
click at [541, 197] on icon at bounding box center [538, 201] width 9 height 9
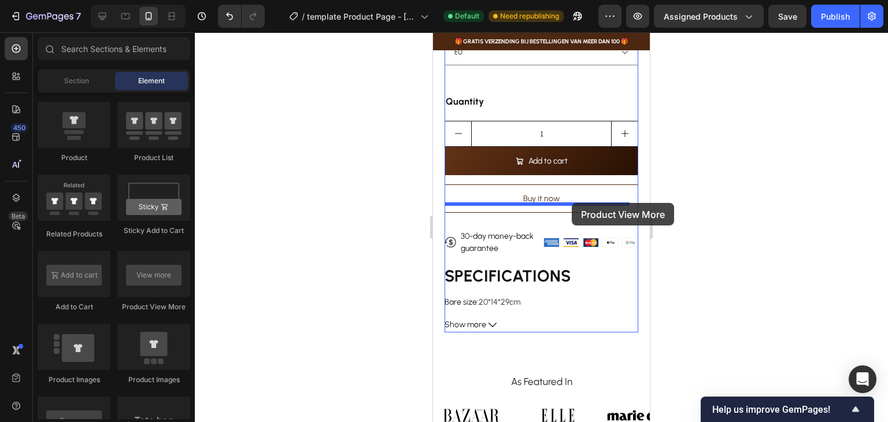
drag, startPoint x: 576, startPoint y: 320, endPoint x: 552, endPoint y: 206, distance: 116.4
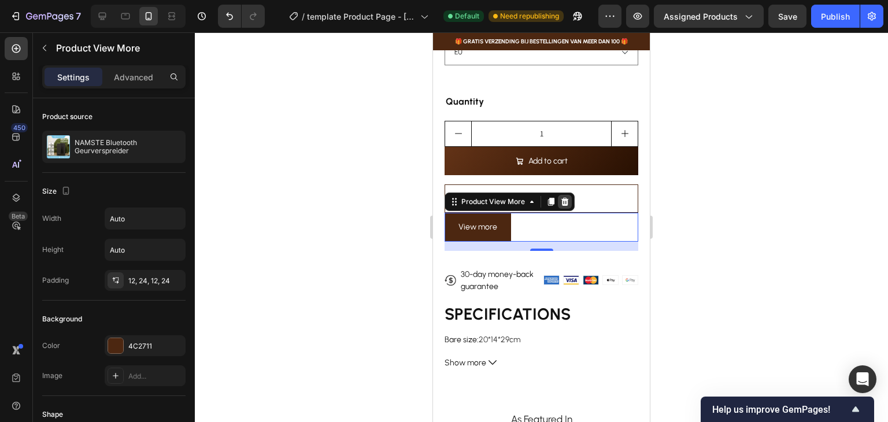
click at [565, 198] on icon at bounding box center [565, 202] width 8 height 8
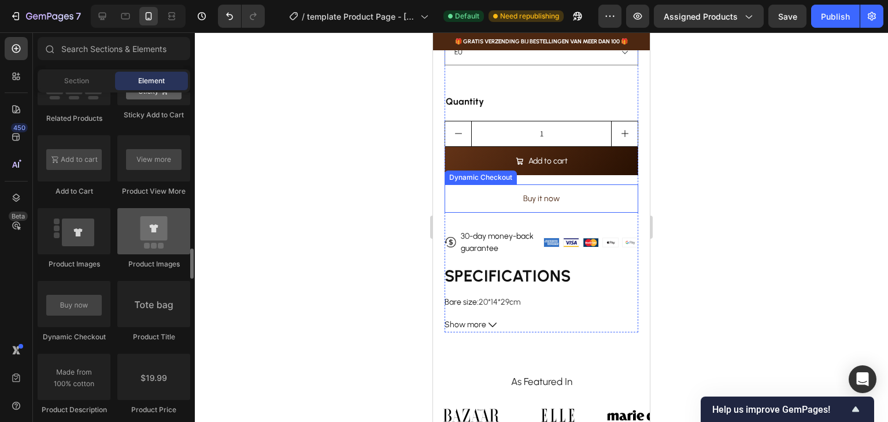
scroll to position [1734, 0]
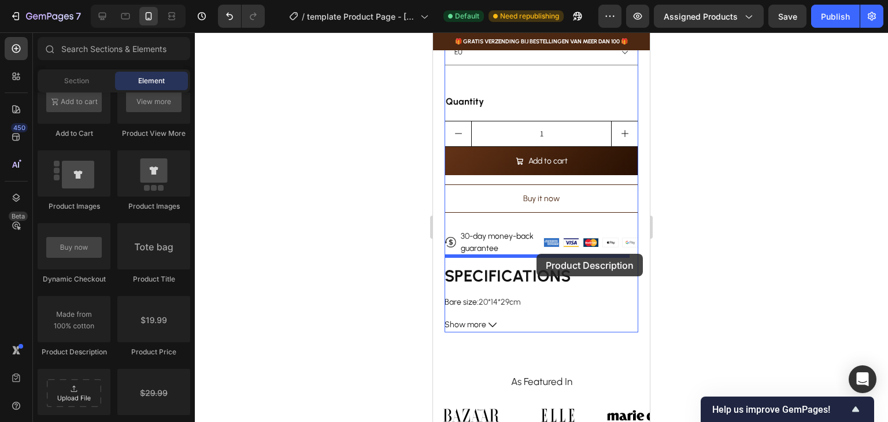
drag, startPoint x: 514, startPoint y: 362, endPoint x: 536, endPoint y: 254, distance: 111.0
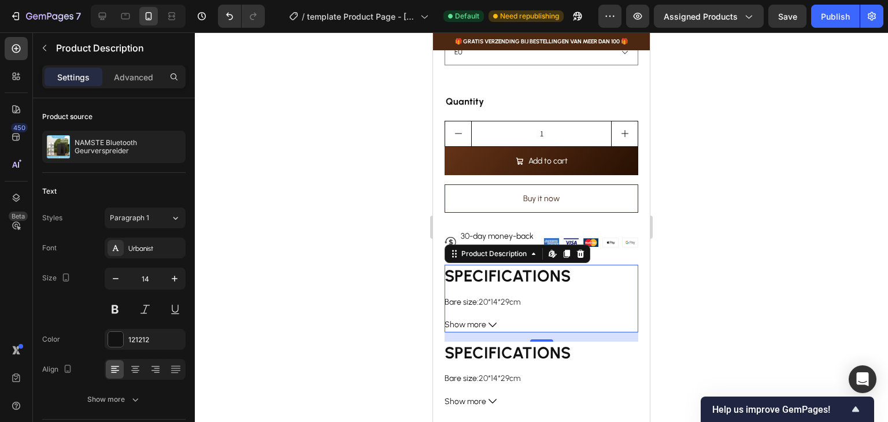
click at [583, 247] on div at bounding box center [580, 254] width 14 height 14
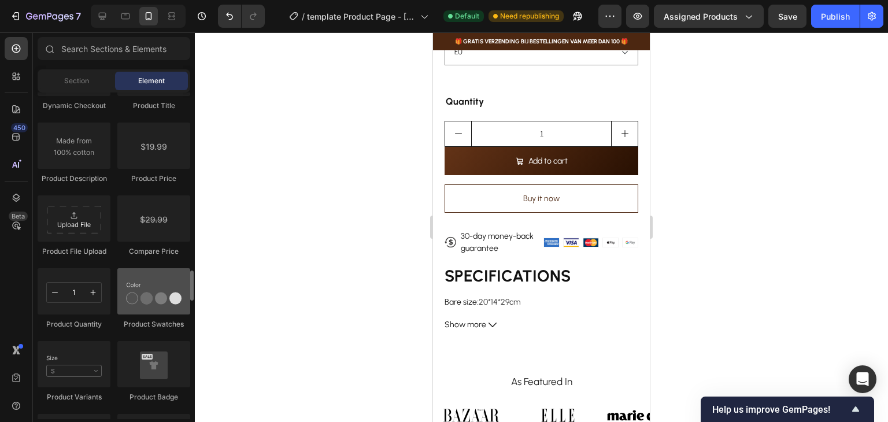
scroll to position [1965, 0]
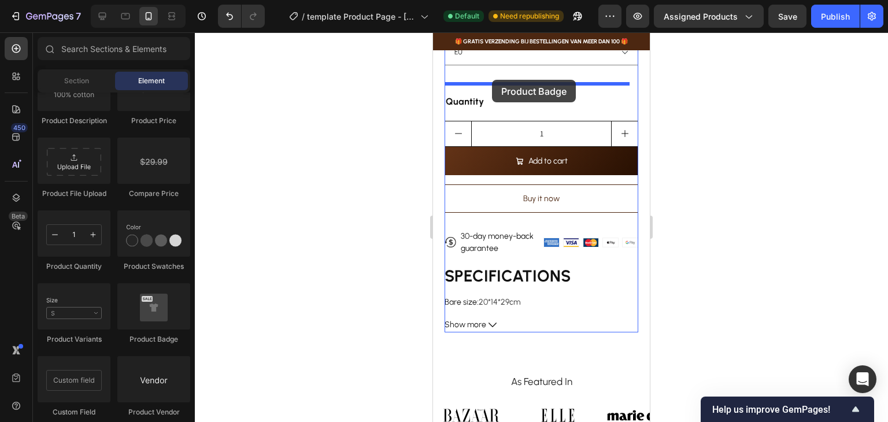
drag, startPoint x: 590, startPoint y: 345, endPoint x: 492, endPoint y: 80, distance: 282.7
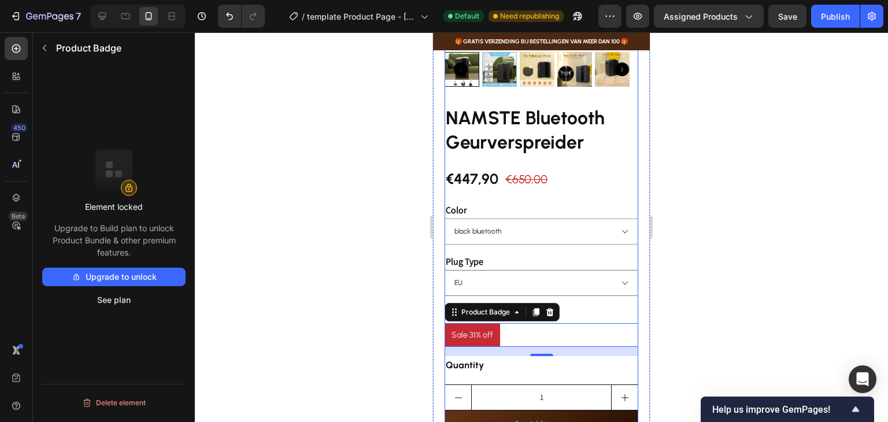
scroll to position [231, 0]
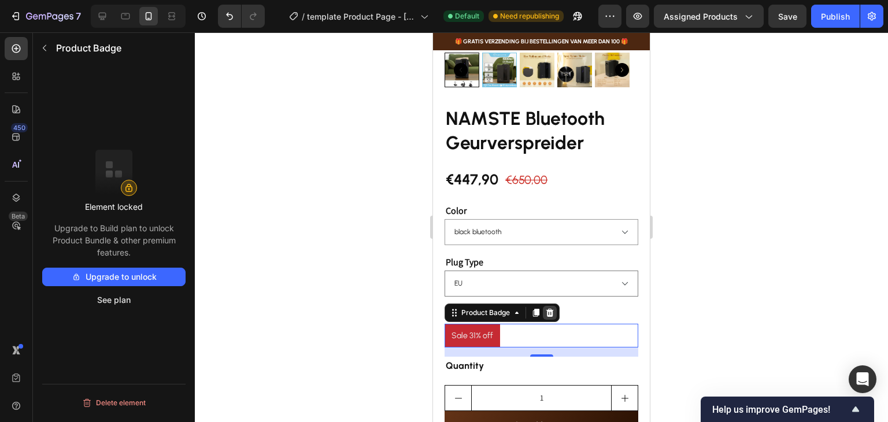
click at [553, 309] on icon at bounding box center [550, 313] width 8 height 8
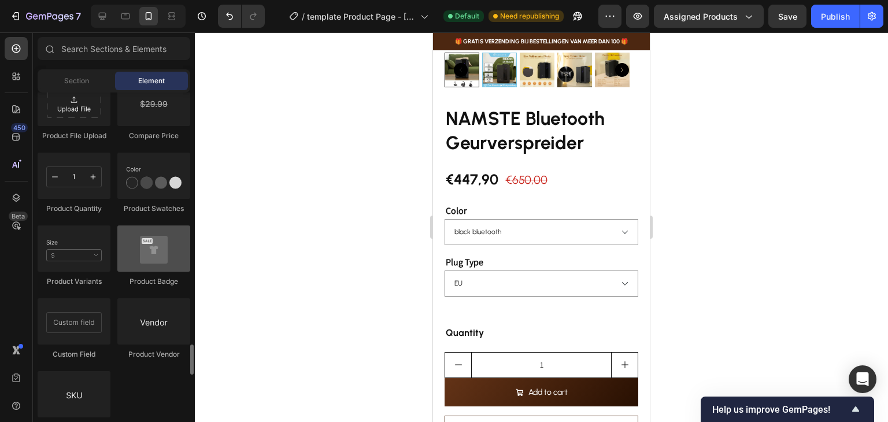
scroll to position [2081, 0]
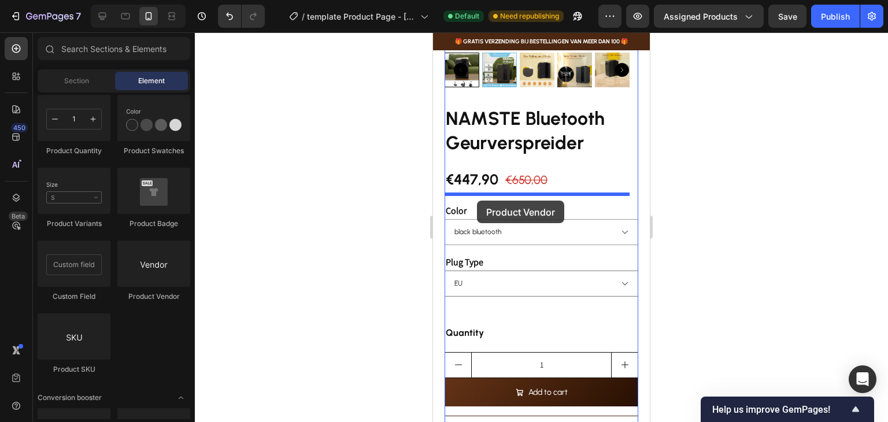
drag, startPoint x: 738, startPoint y: 265, endPoint x: 477, endPoint y: 201, distance: 269.0
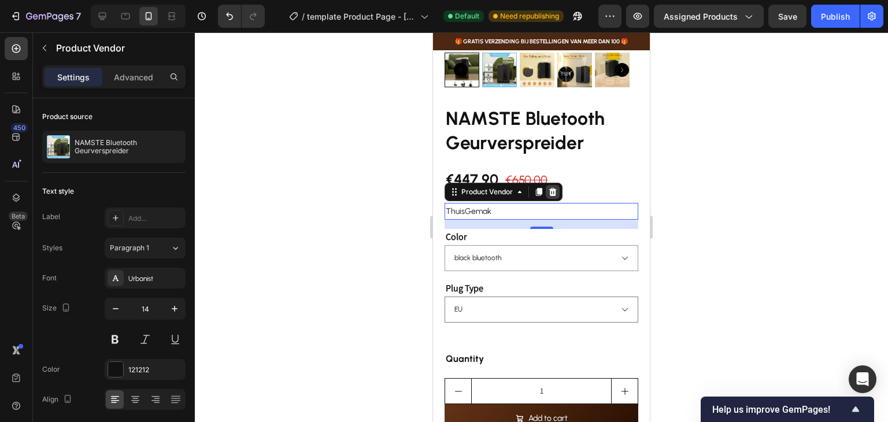
click at [553, 185] on div at bounding box center [553, 192] width 14 height 14
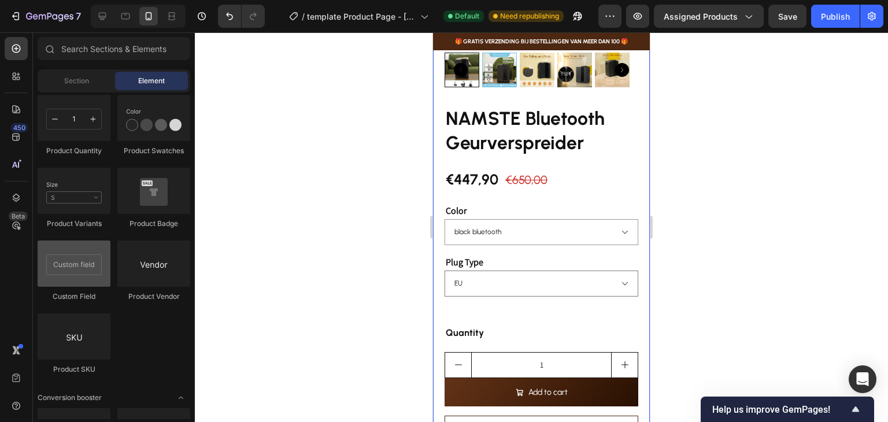
scroll to position [2196, 0]
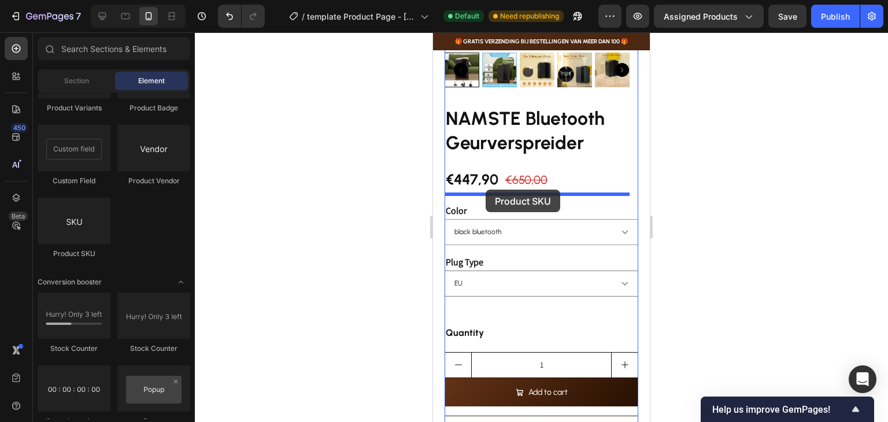
drag, startPoint x: 512, startPoint y: 257, endPoint x: 486, endPoint y: 190, distance: 71.9
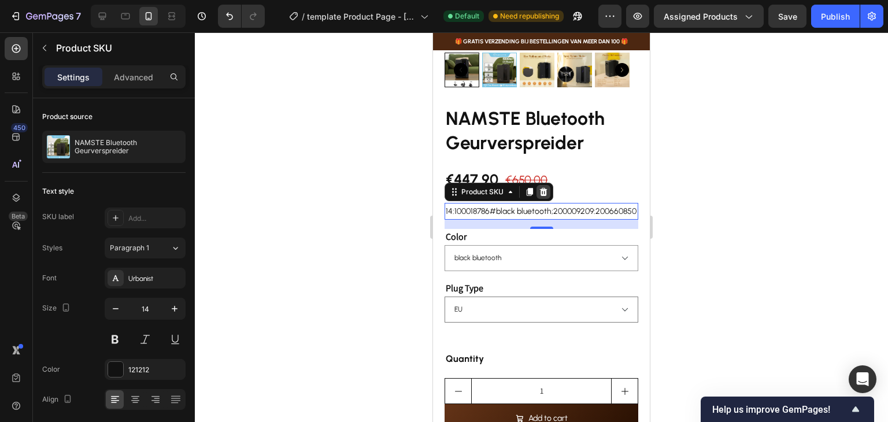
click at [546, 188] on icon at bounding box center [544, 192] width 8 height 8
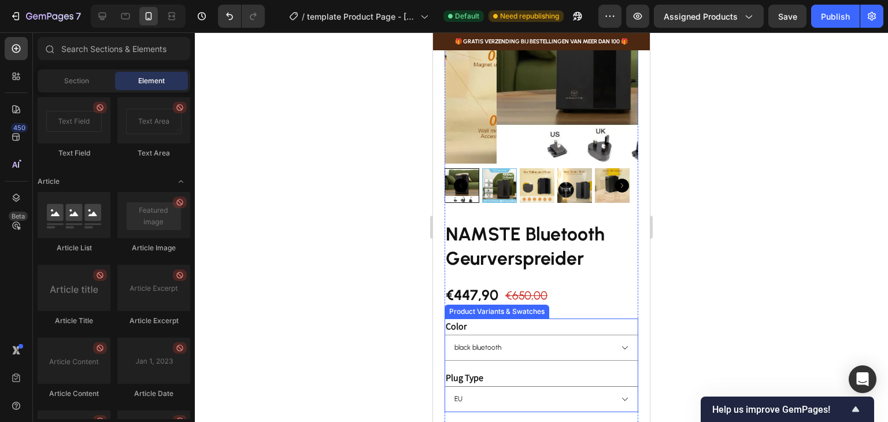
scroll to position [3176, 0]
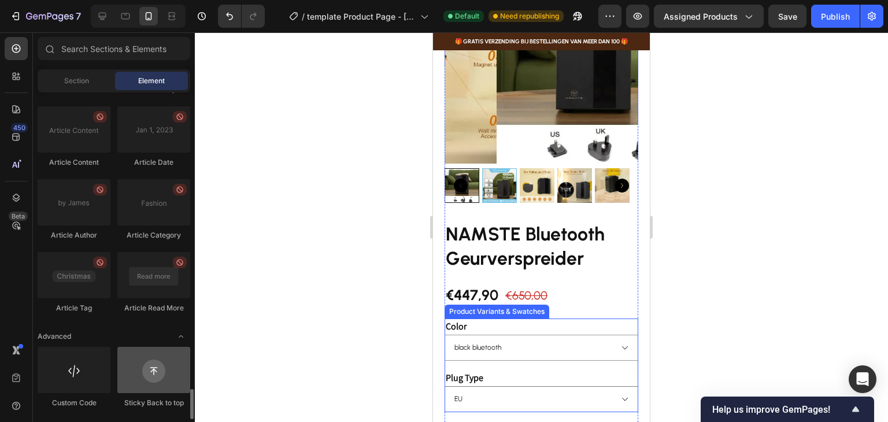
click at [160, 384] on div at bounding box center [153, 370] width 73 height 46
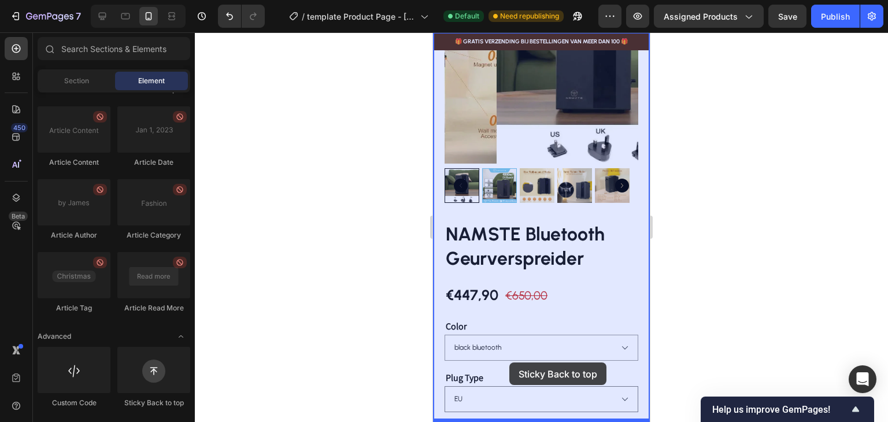
drag, startPoint x: 591, startPoint y: 413, endPoint x: 513, endPoint y: 364, distance: 92.5
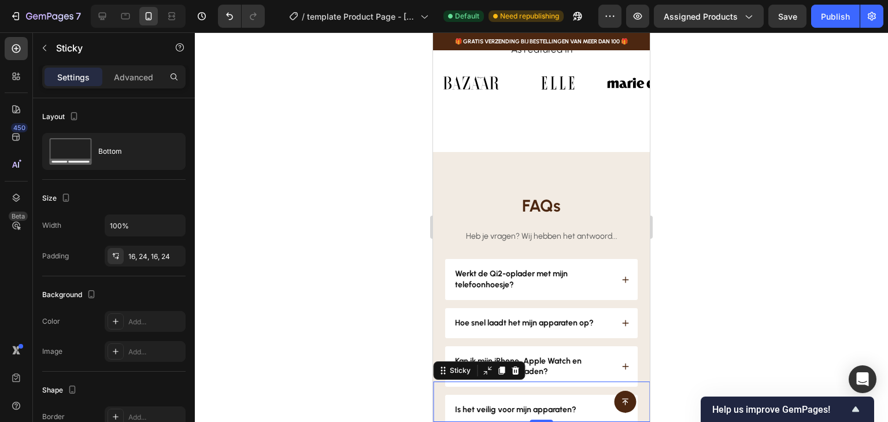
scroll to position [983, 0]
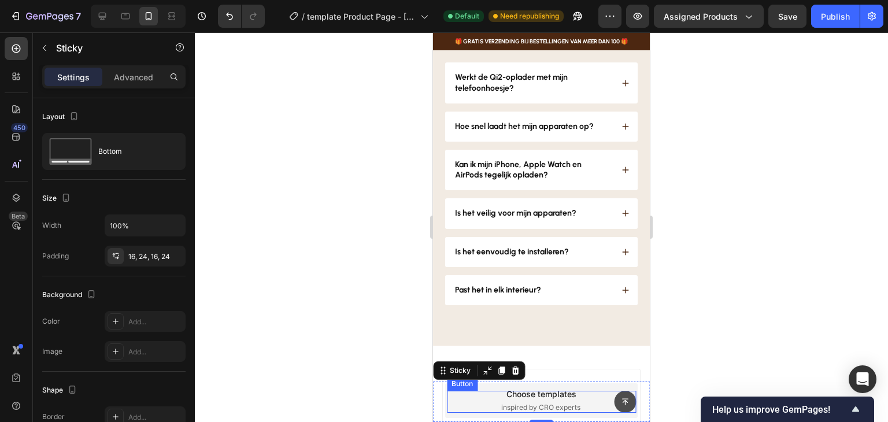
click at [621, 403] on icon at bounding box center [625, 402] width 8 height 8
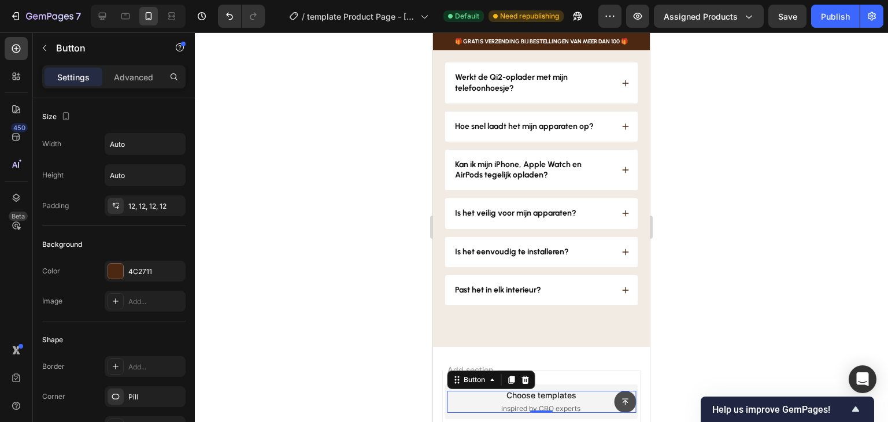
click at [622, 401] on icon at bounding box center [625, 402] width 6 height 6
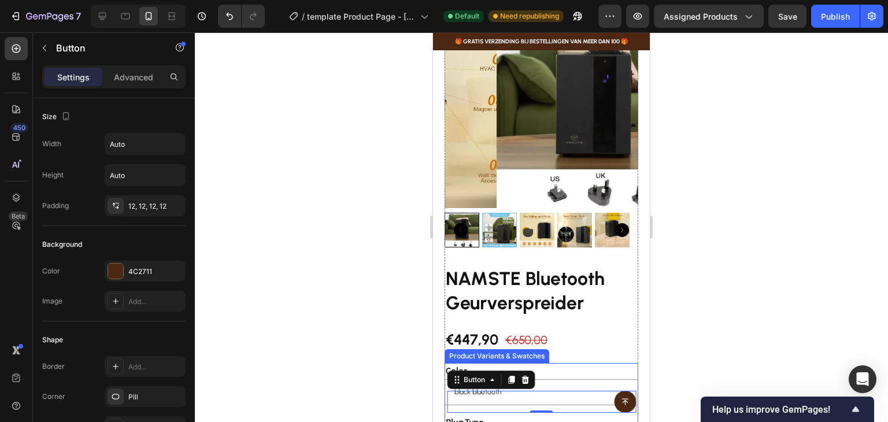
scroll to position [173, 0]
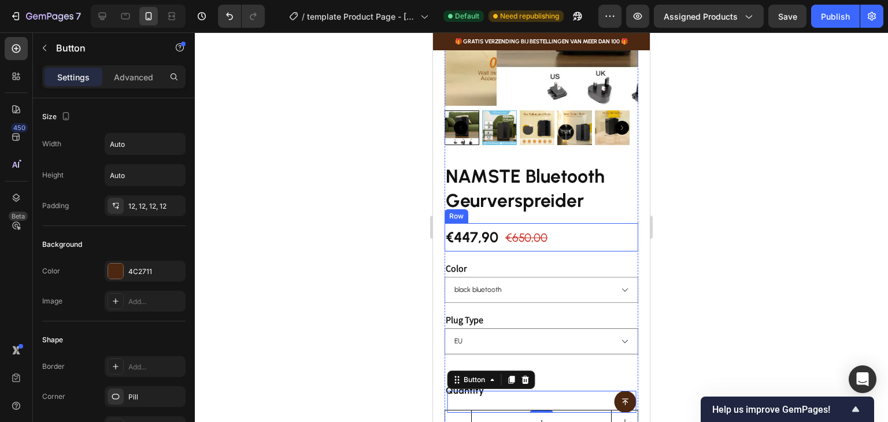
click at [602, 223] on div "€447,90 Product Price Product Price €650,00 Product Price Product Price Row" at bounding box center [541, 237] width 194 height 28
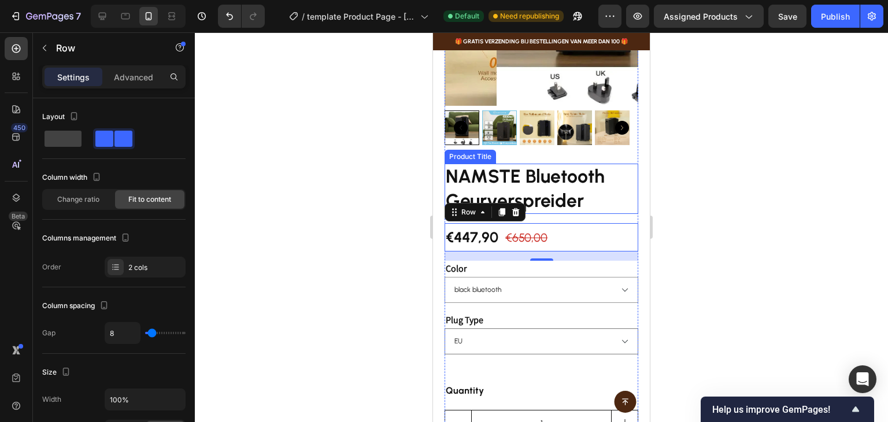
click at [569, 205] on div "NAMSTE Bluetooth Geurverspreider Product Title €447,90 Product Price Product Pr…" at bounding box center [541, 393] width 194 height 458
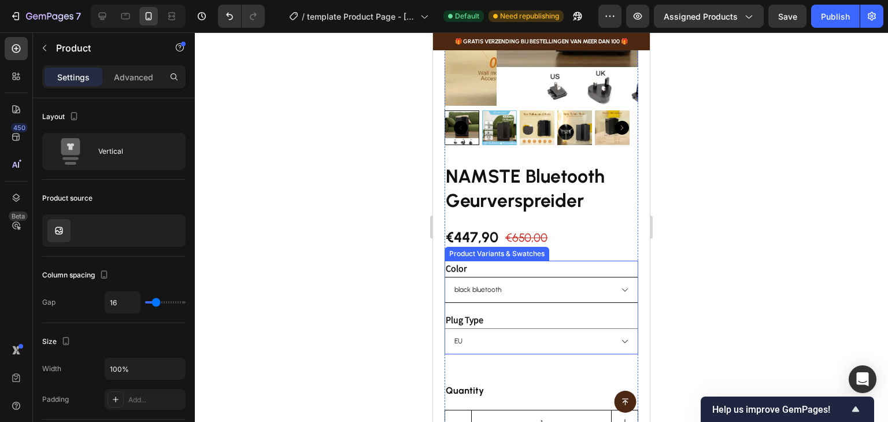
scroll to position [231, 0]
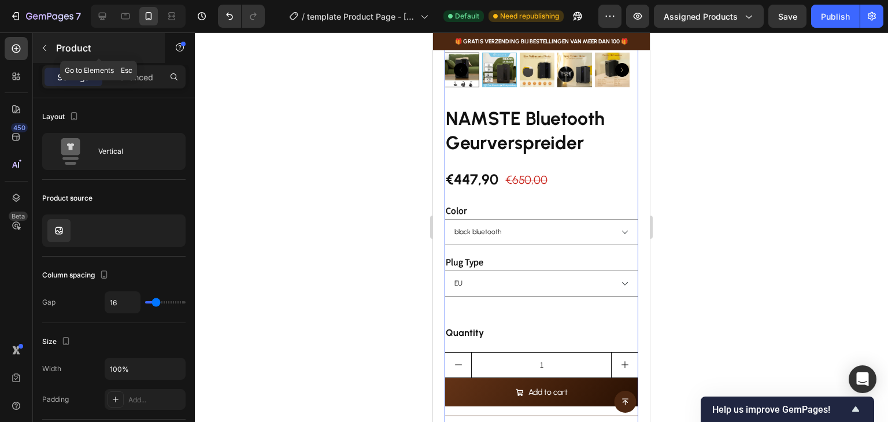
click at [44, 41] on button "button" at bounding box center [44, 48] width 18 height 18
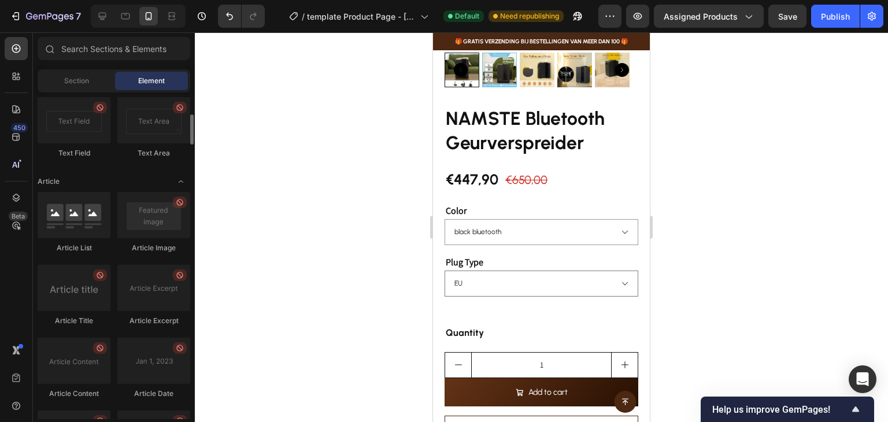
scroll to position [2713, 0]
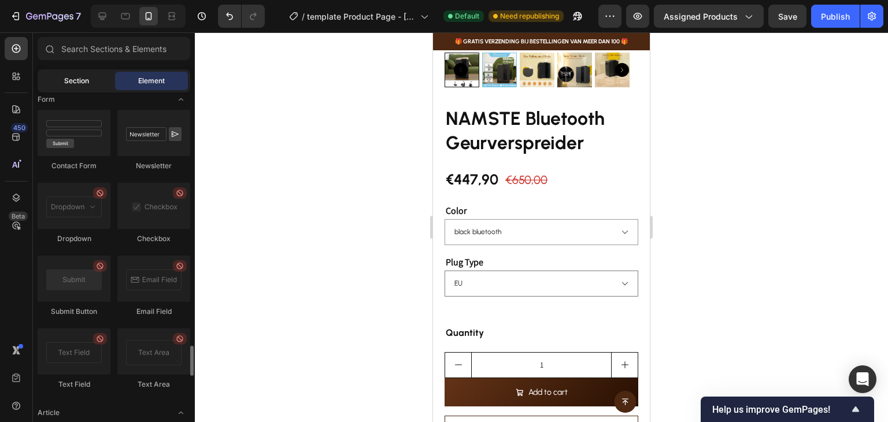
click at [85, 80] on span "Section" at bounding box center [76, 81] width 25 height 10
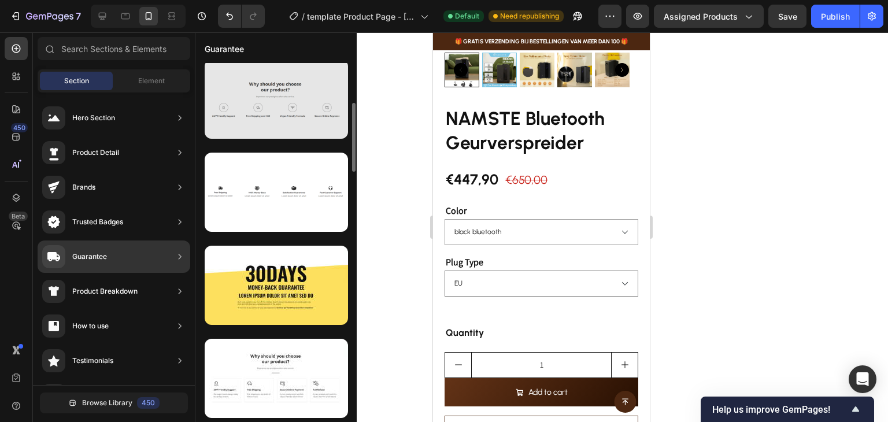
scroll to position [507, 0]
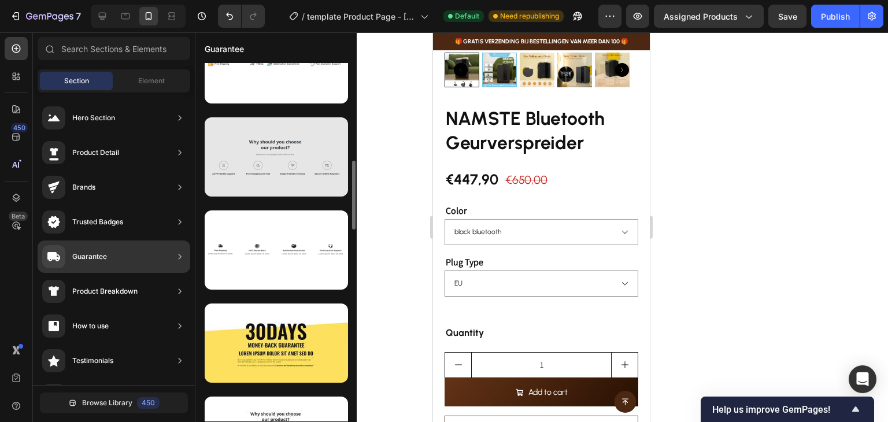
click at [295, 177] on div at bounding box center [276, 156] width 143 height 79
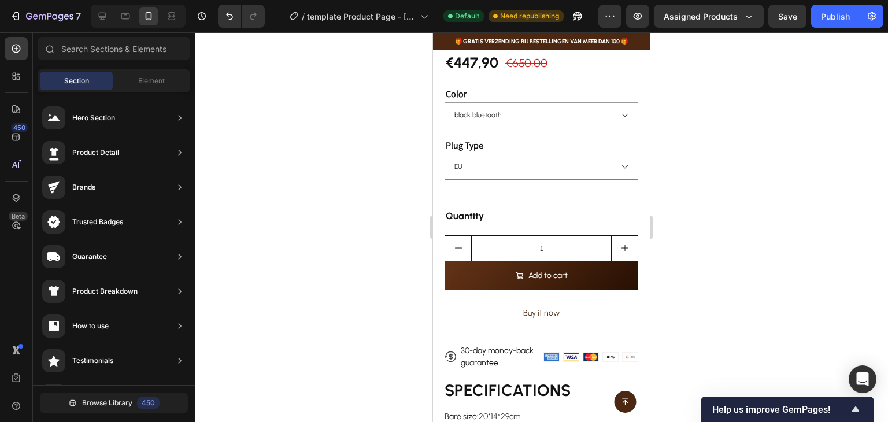
scroll to position [289, 0]
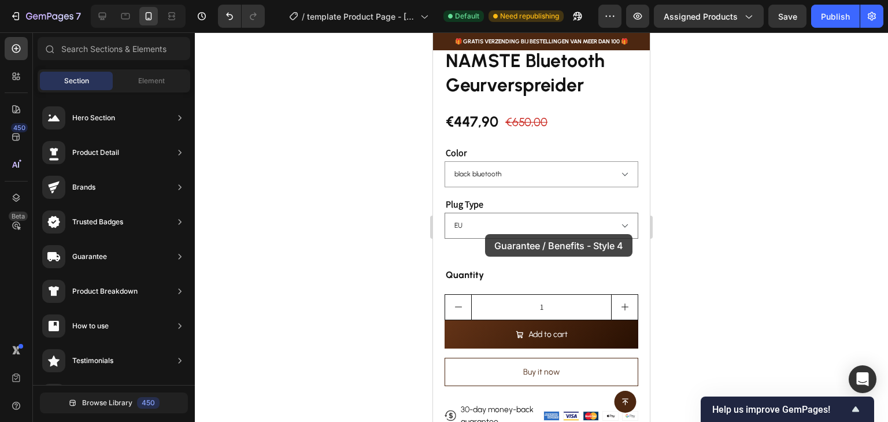
drag, startPoint x: 724, startPoint y: 211, endPoint x: 486, endPoint y: 242, distance: 239.6
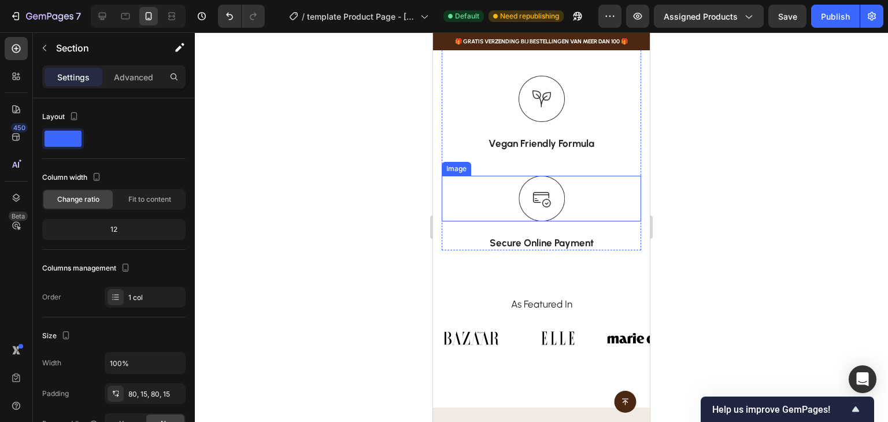
scroll to position [985, 0]
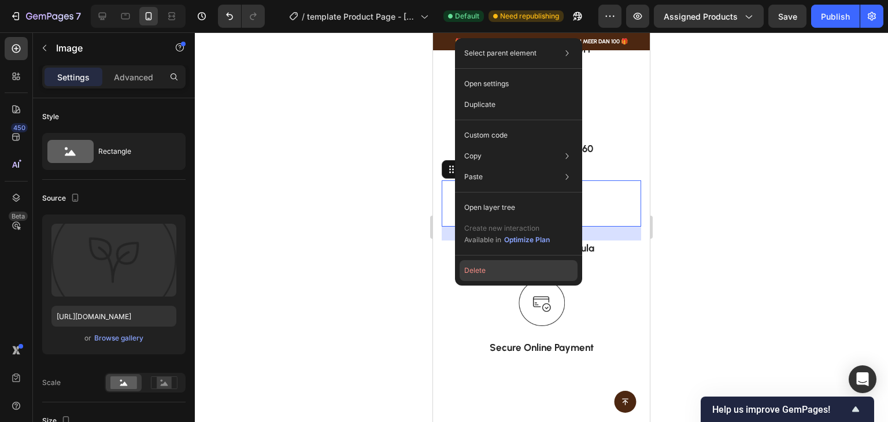
click at [484, 266] on button "Delete" at bounding box center [519, 270] width 118 height 21
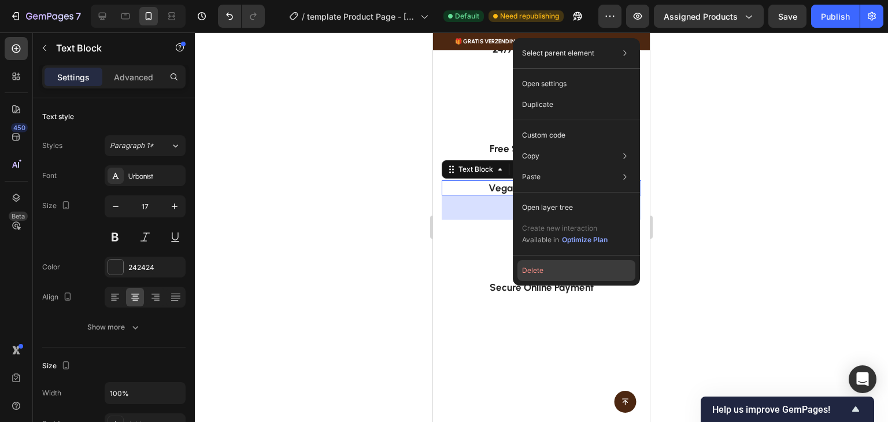
click at [551, 271] on button "Delete" at bounding box center [576, 270] width 118 height 21
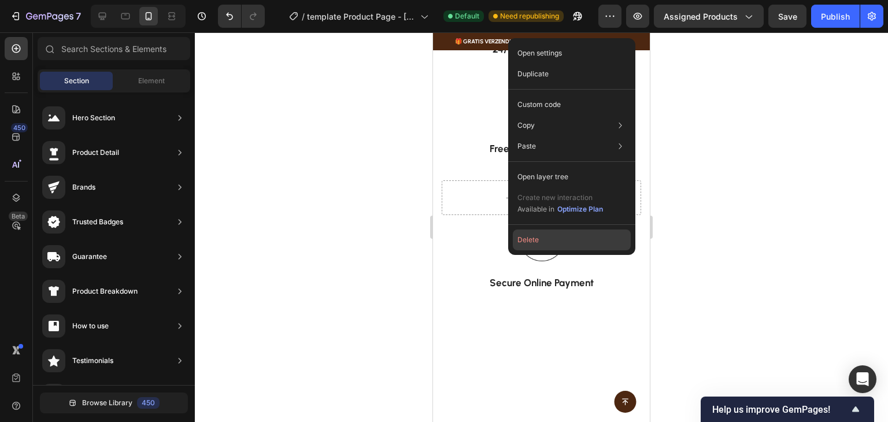
click at [521, 243] on button "Delete" at bounding box center [572, 239] width 118 height 21
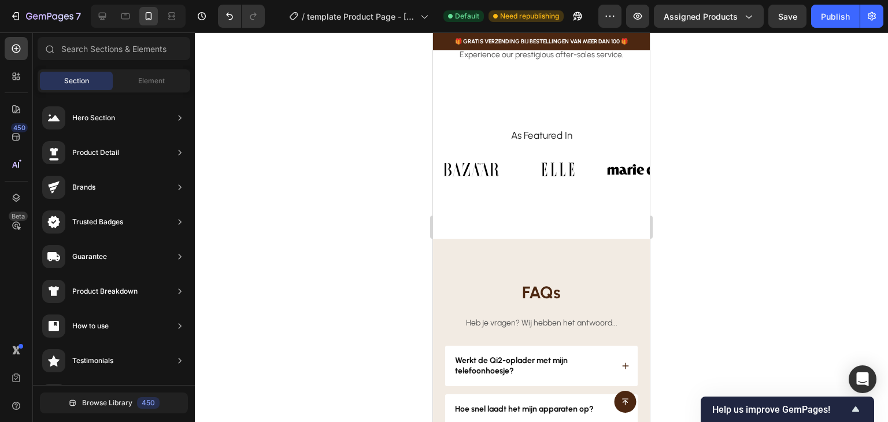
scroll to position [928, 0]
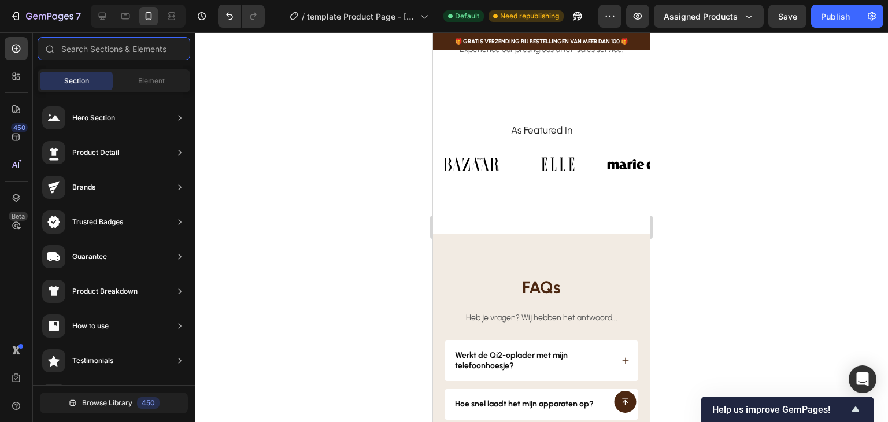
type input "t"
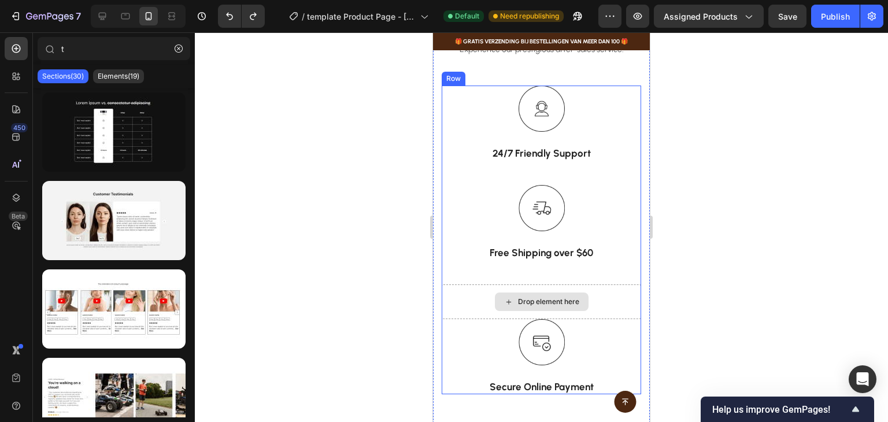
click at [525, 285] on div "Drop element here" at bounding box center [541, 301] width 199 height 35
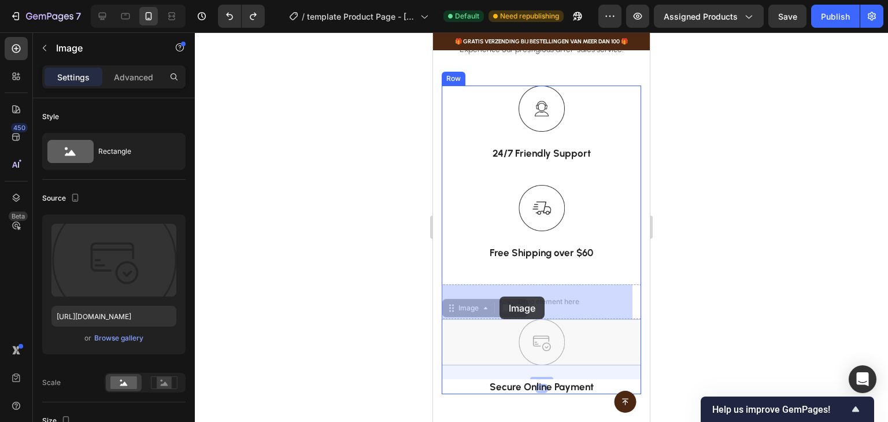
drag, startPoint x: 457, startPoint y: 313, endPoint x: 500, endPoint y: 297, distance: 46.3
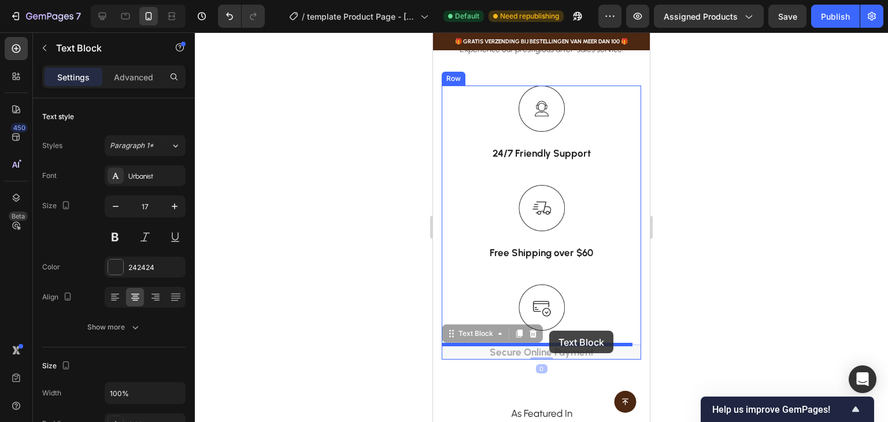
drag, startPoint x: 481, startPoint y: 338, endPoint x: 549, endPoint y: 331, distance: 68.0
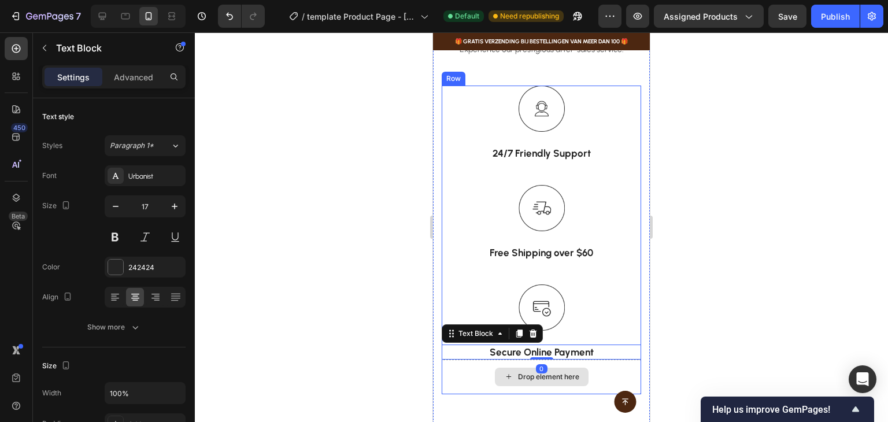
click at [459, 373] on div "Drop element here" at bounding box center [541, 377] width 199 height 35
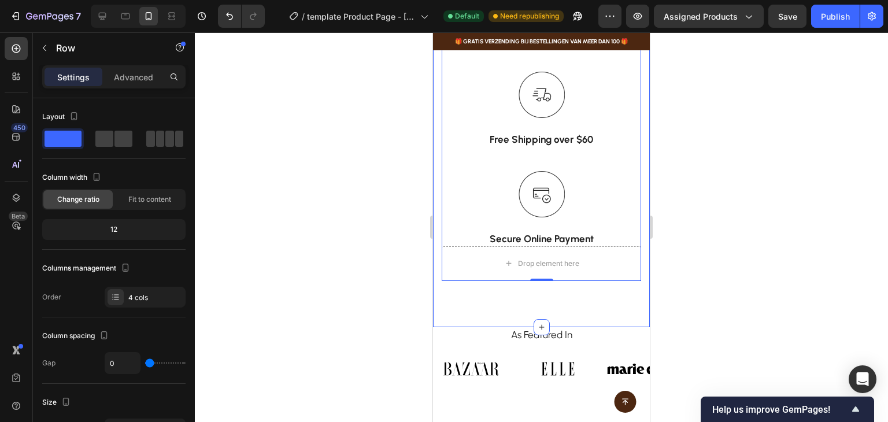
scroll to position [1043, 0]
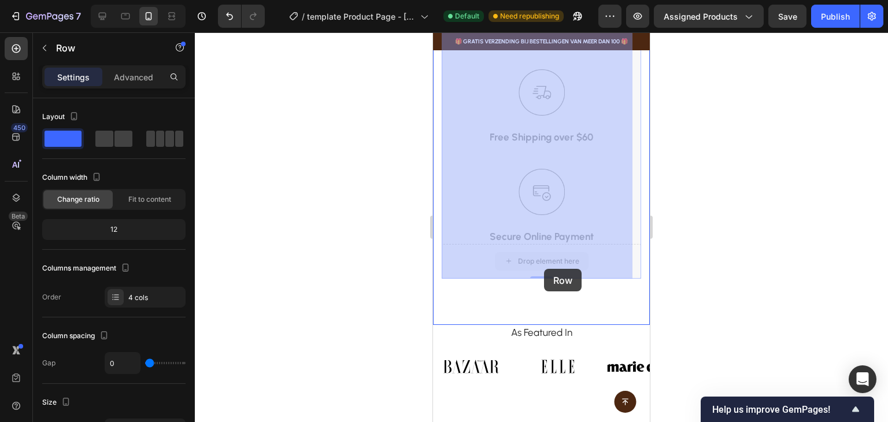
drag, startPoint x: 543, startPoint y: 275, endPoint x: 544, endPoint y: 269, distance: 6.4
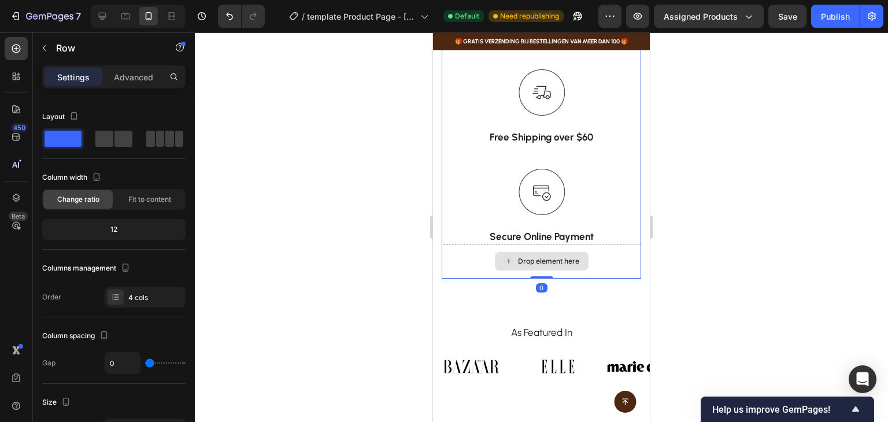
drag, startPoint x: 541, startPoint y: 278, endPoint x: 546, endPoint y: 251, distance: 27.6
click at [546, 251] on div "Image 24/7 Friendly Support Text Block Image Free Shipping over $60 Text Block …" at bounding box center [541, 124] width 199 height 309
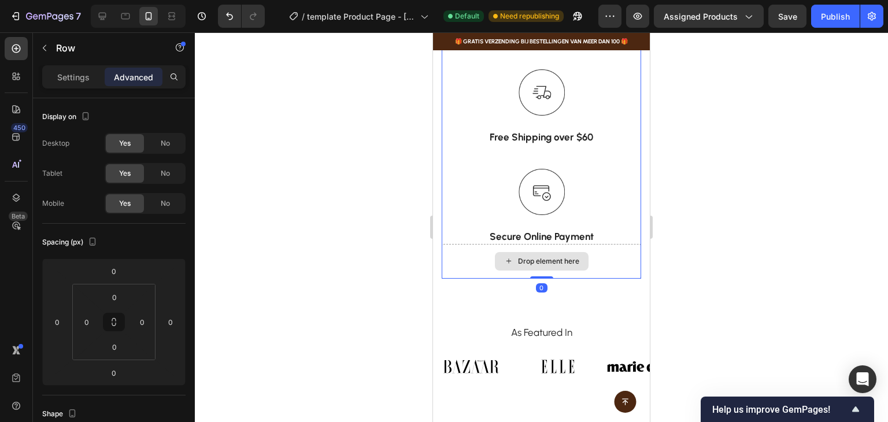
click at [606, 257] on div "Drop element here" at bounding box center [541, 261] width 199 height 35
click at [568, 260] on div "Drop element here" at bounding box center [548, 261] width 61 height 9
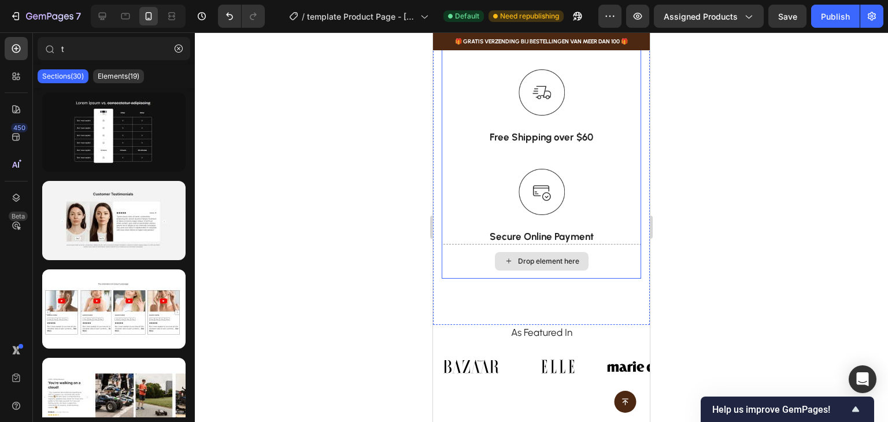
click at [518, 264] on div "Drop element here" at bounding box center [548, 261] width 61 height 9
click at [479, 306] on div "Why should you choose our product? Heading Experience our prestigious after-sal…" at bounding box center [541, 54] width 217 height 540
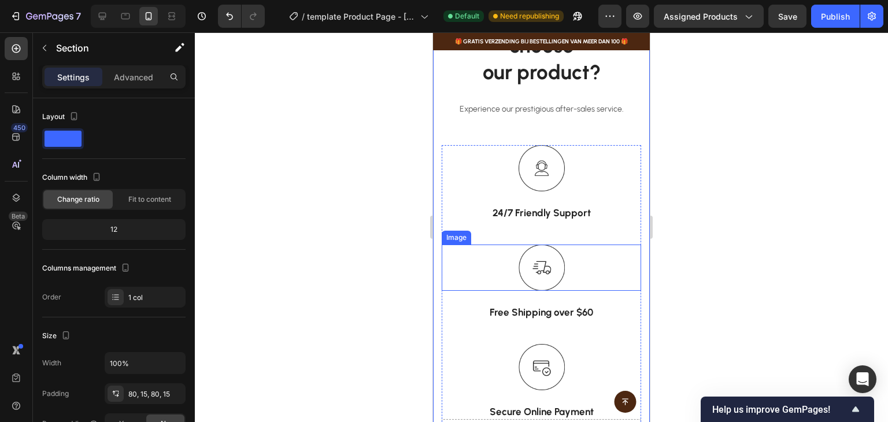
scroll to position [870, 0]
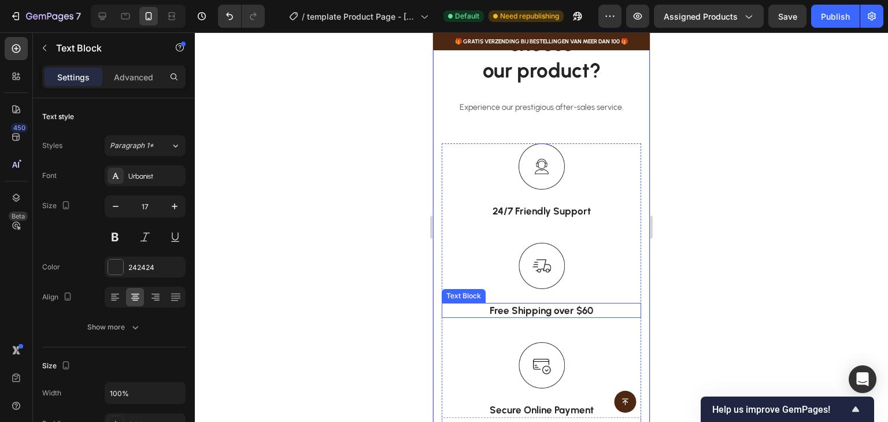
click at [580, 313] on p "Free Shipping over $60" at bounding box center [541, 310] width 197 height 13
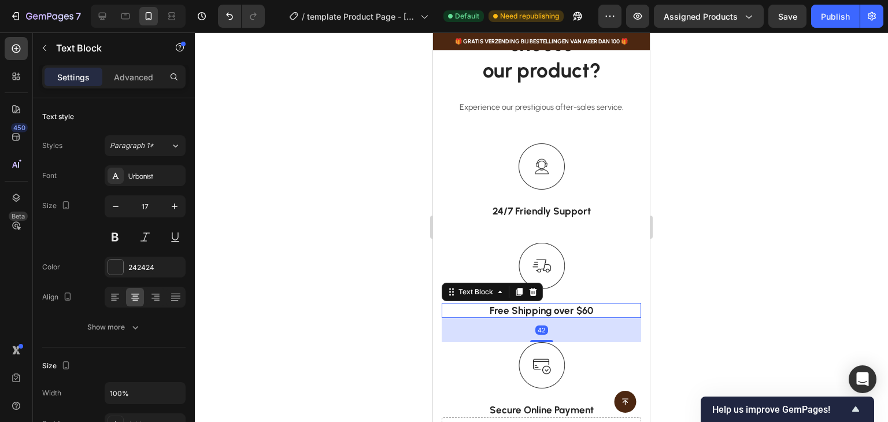
click at [582, 303] on div "Free Shipping over $60" at bounding box center [541, 310] width 199 height 15
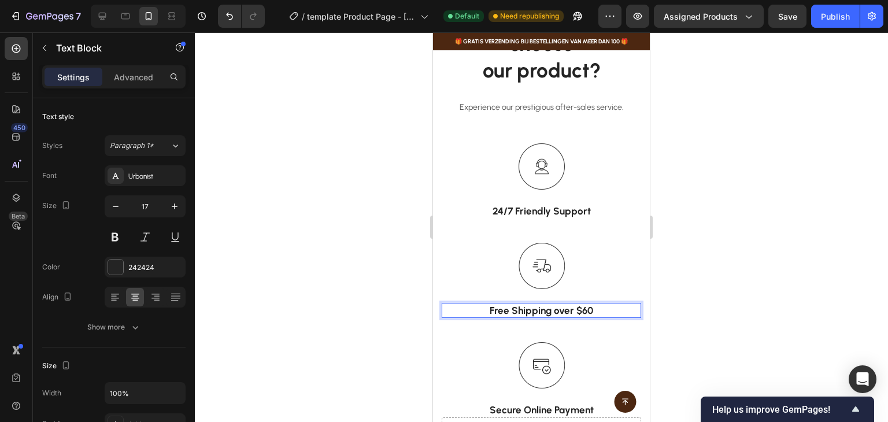
click at [586, 312] on p "Free Shipping over $60" at bounding box center [541, 310] width 197 height 13
click at [587, 310] on p "Free Shipping over 100" at bounding box center [541, 310] width 197 height 13
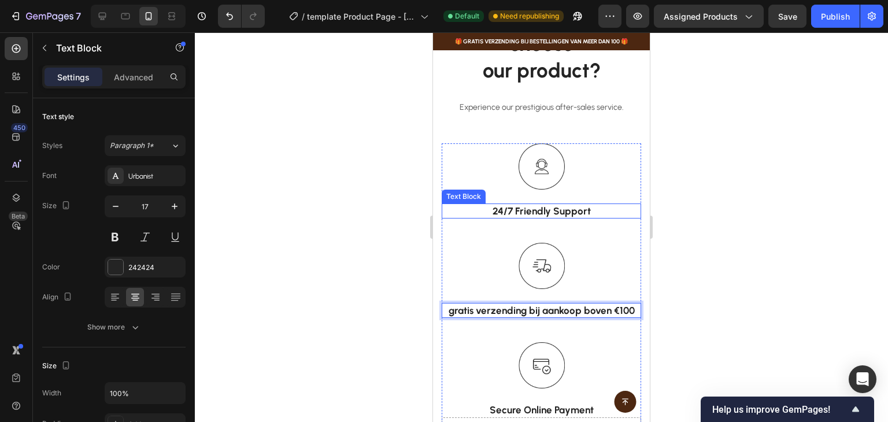
click at [575, 216] on p "24/7 Friendly Support" at bounding box center [541, 211] width 197 height 13
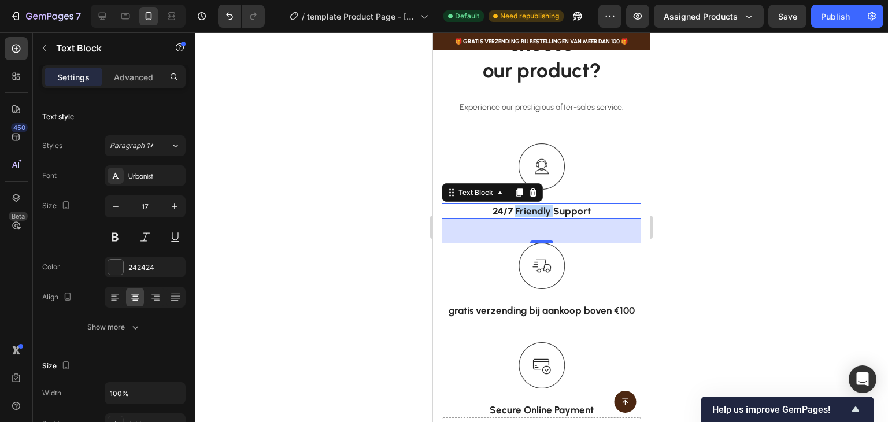
click at [532, 211] on p "24/7 Friendly Support" at bounding box center [541, 211] width 197 height 13
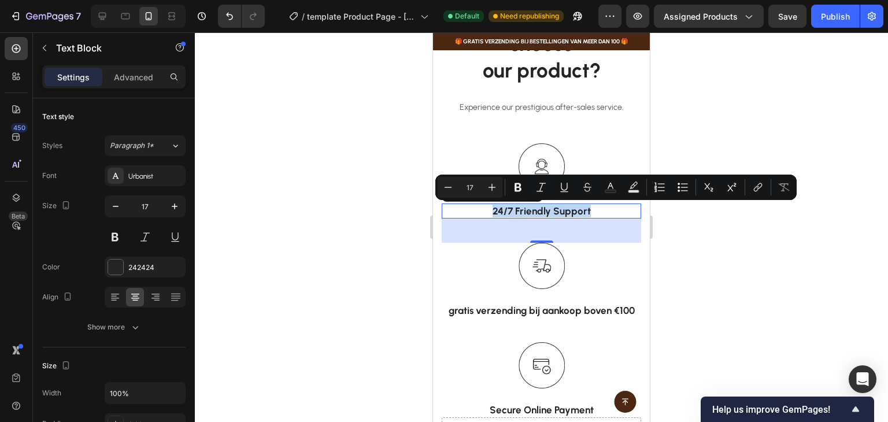
click at [532, 211] on p "24/7 Friendly Support" at bounding box center [541, 211] width 197 height 13
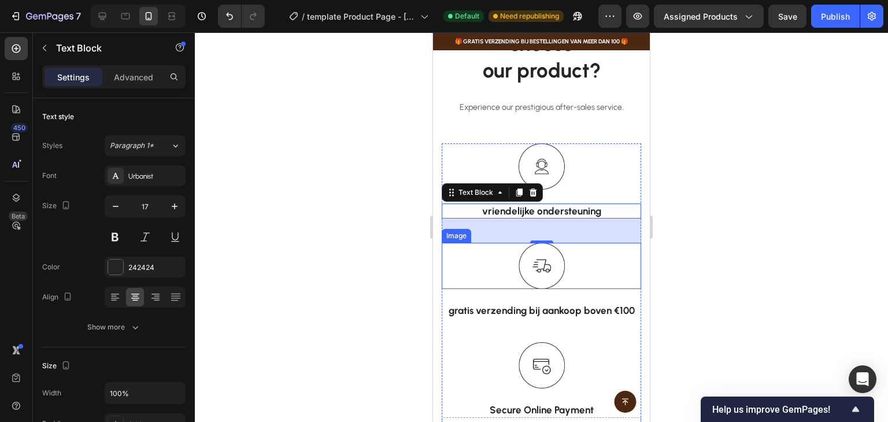
click at [590, 279] on div at bounding box center [541, 266] width 199 height 46
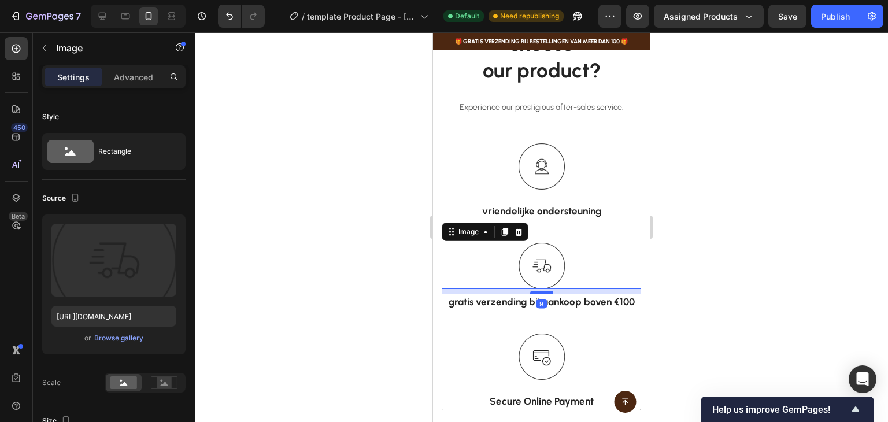
drag, startPoint x: 543, startPoint y: 300, endPoint x: 543, endPoint y: 291, distance: 8.7
click at [543, 291] on div at bounding box center [541, 292] width 23 height 3
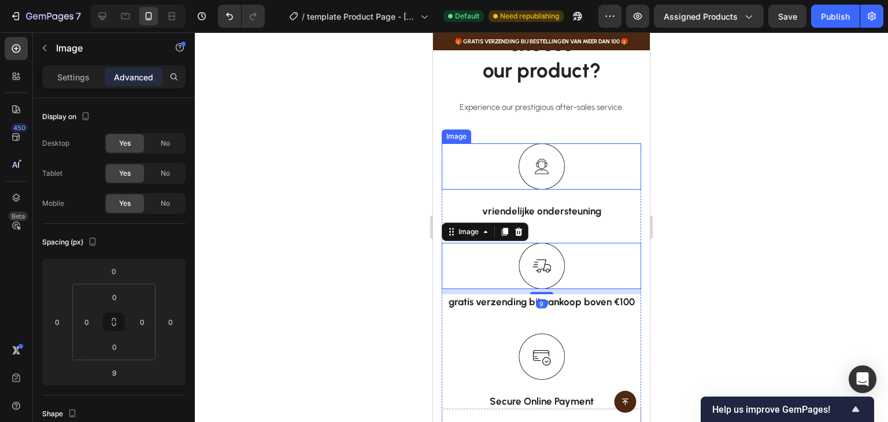
click at [543, 179] on img at bounding box center [541, 166] width 46 height 46
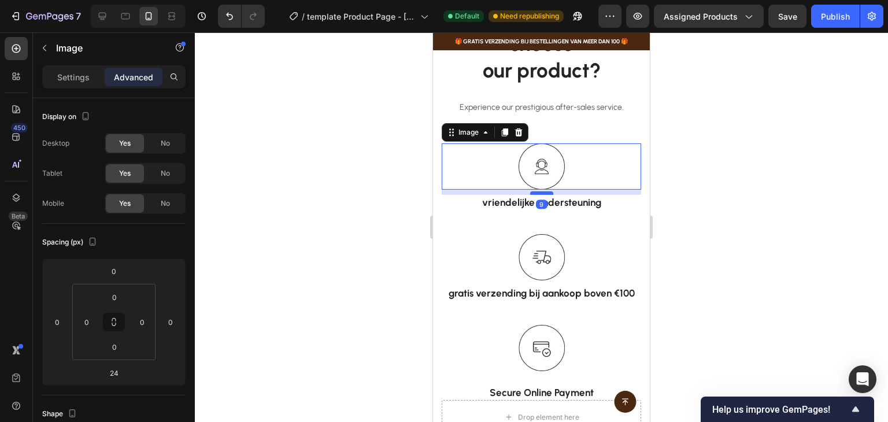
drag, startPoint x: 546, startPoint y: 202, endPoint x: 547, endPoint y: 193, distance: 8.7
click at [547, 193] on div at bounding box center [541, 192] width 23 height 3
type input "9"
click at [540, 338] on img at bounding box center [541, 348] width 46 height 46
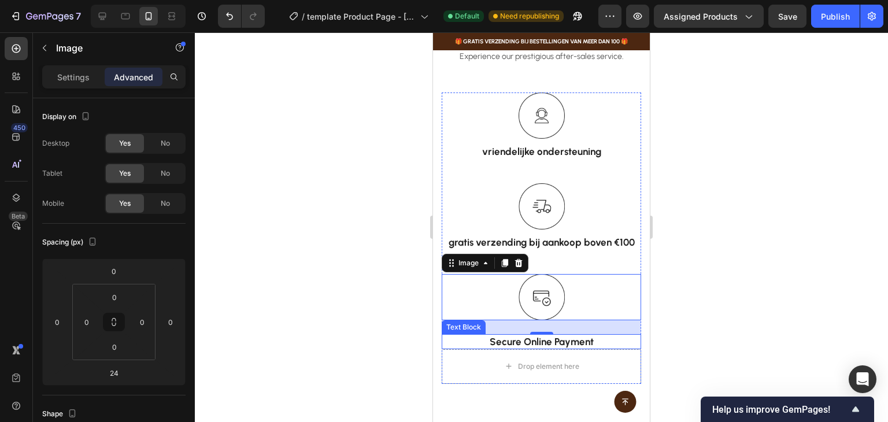
scroll to position [985, 0]
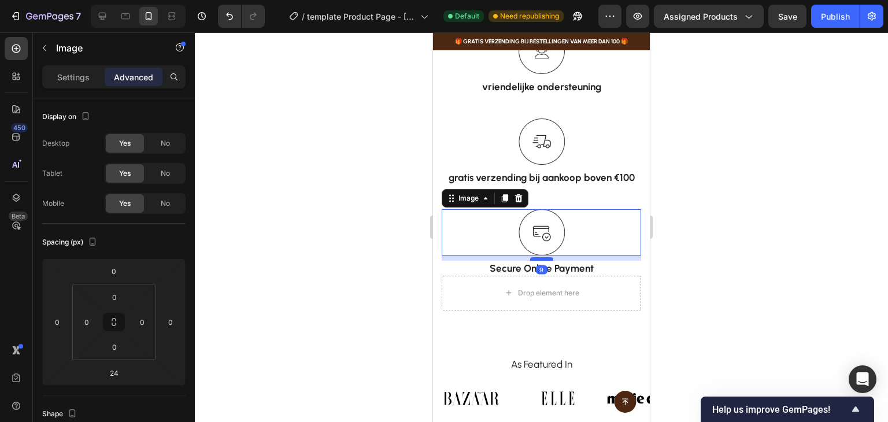
drag, startPoint x: 535, startPoint y: 267, endPoint x: 537, endPoint y: 258, distance: 9.0
click at [537, 258] on div at bounding box center [541, 258] width 23 height 3
type input "9"
click at [601, 190] on div "Image gratis verzending bij aankoop boven €100 Text Block" at bounding box center [541, 163] width 199 height 91
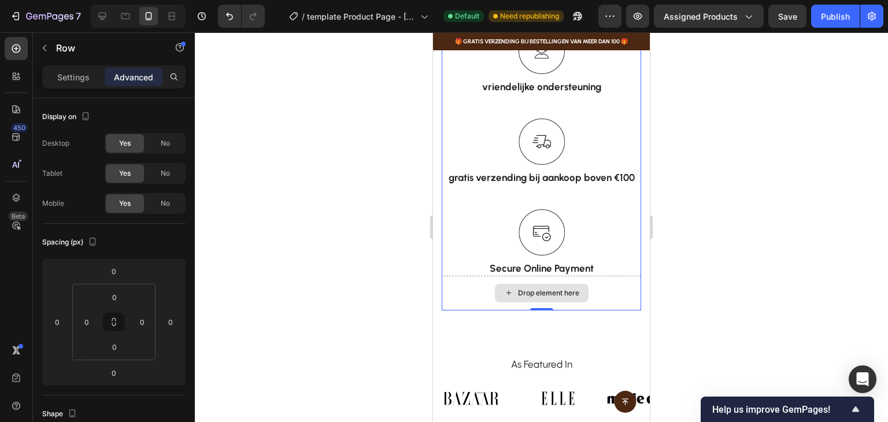
click at [543, 269] on p "Secure Online Payment" at bounding box center [541, 268] width 197 height 13
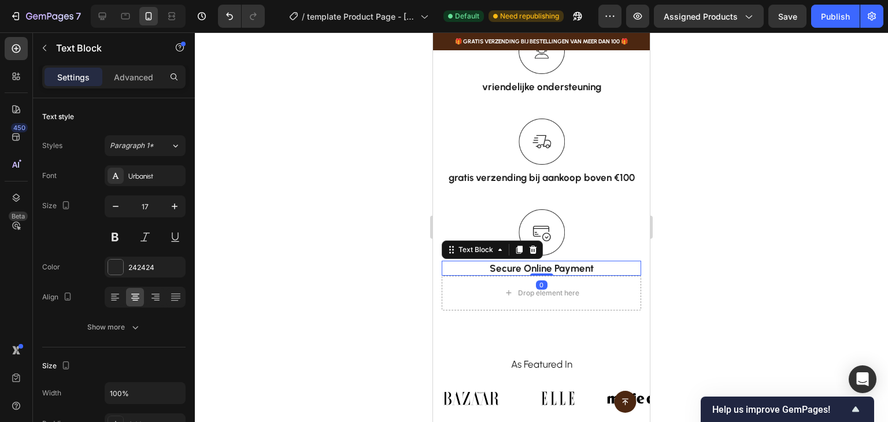
click at [543, 269] on p "Secure Online Payment" at bounding box center [541, 268] width 197 height 13
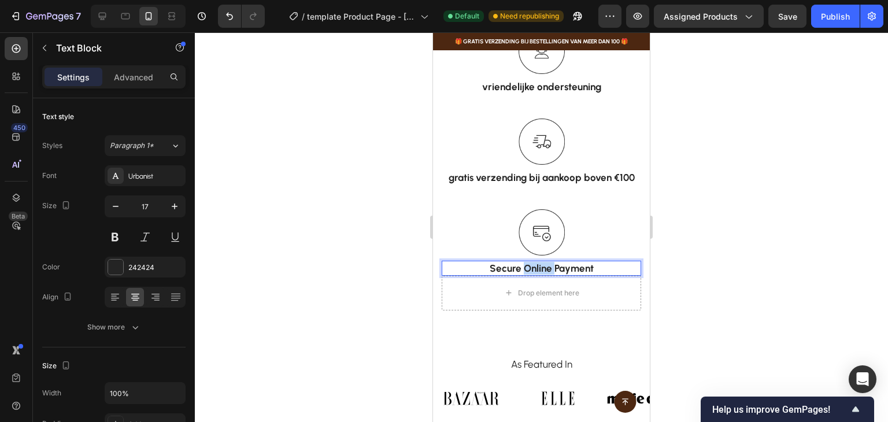
click at [543, 269] on p "Secure Online Payment" at bounding box center [541, 268] width 197 height 13
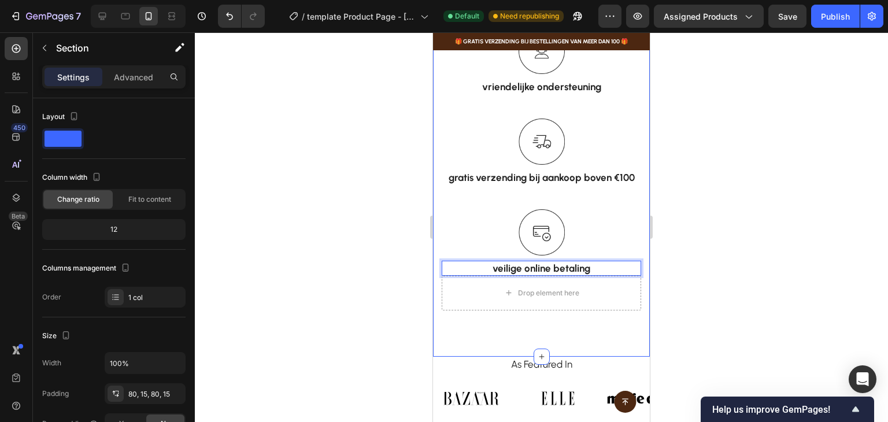
click at [543, 339] on div "Why should you choose our product? Heading Experience our prestigious after-sal…" at bounding box center [541, 99] width 217 height 514
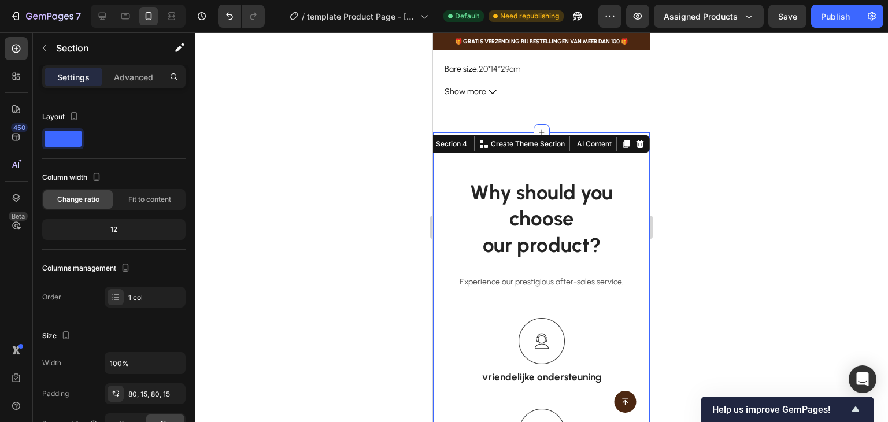
scroll to position [696, 0]
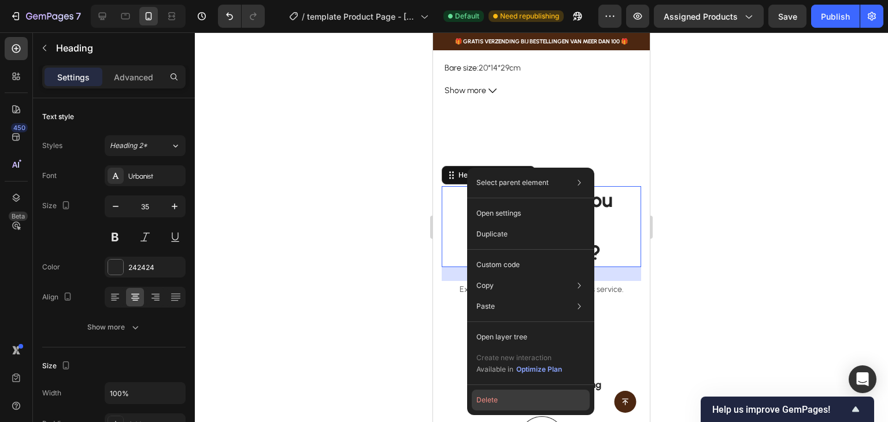
click at [488, 403] on button "Delete" at bounding box center [531, 400] width 118 height 21
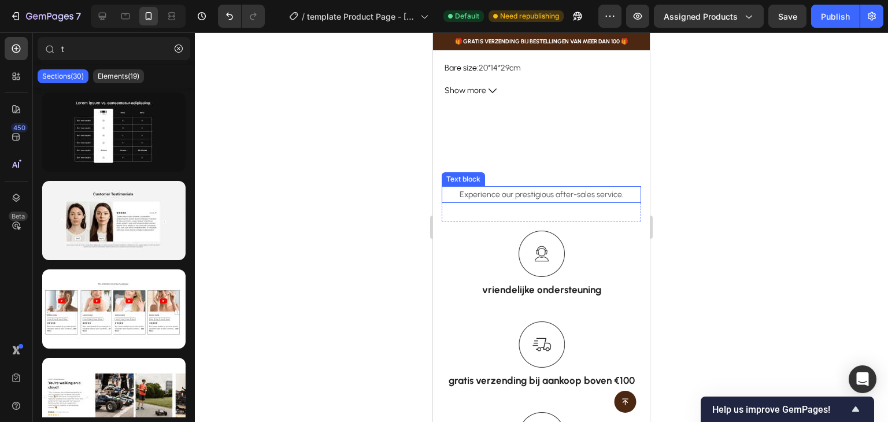
click at [543, 187] on p "Experience our prestigious after-sales service." at bounding box center [541, 194] width 197 height 14
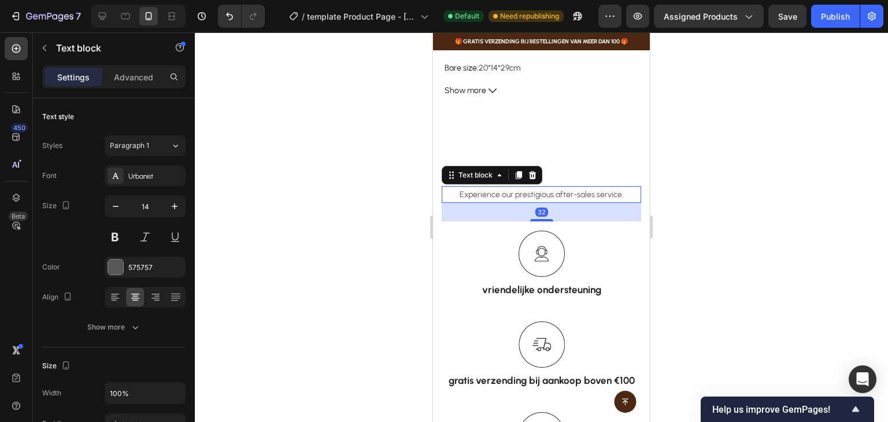
click at [543, 187] on p "Experience our prestigious after-sales service." at bounding box center [541, 194] width 197 height 14
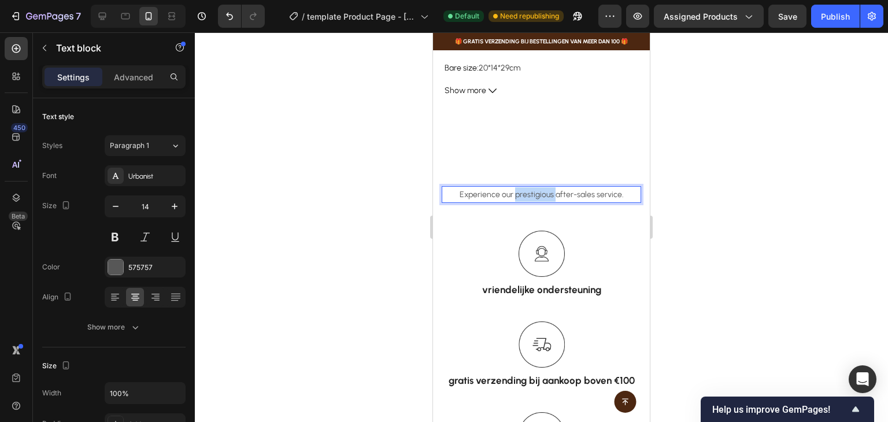
click at [543, 187] on p "Experience our prestigious after-sales service." at bounding box center [541, 194] width 197 height 14
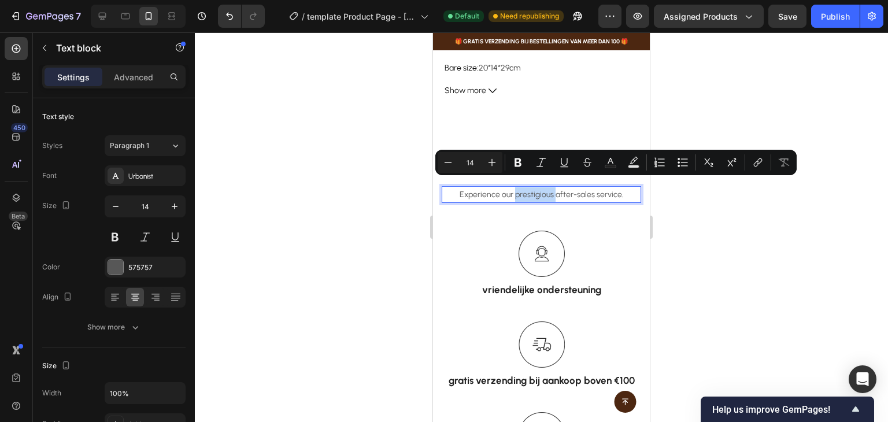
click at [543, 187] on p "Experience our prestigious after-sales service." at bounding box center [541, 194] width 197 height 14
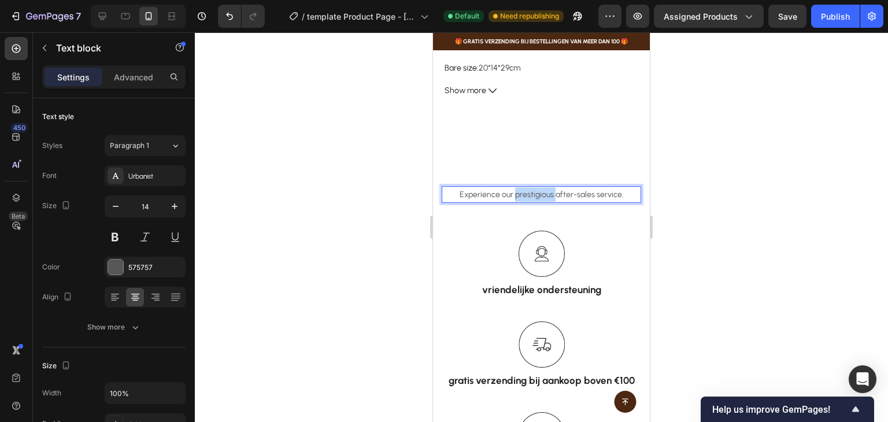
click at [543, 187] on p "Experience our prestigious after-sales service." at bounding box center [541, 194] width 197 height 14
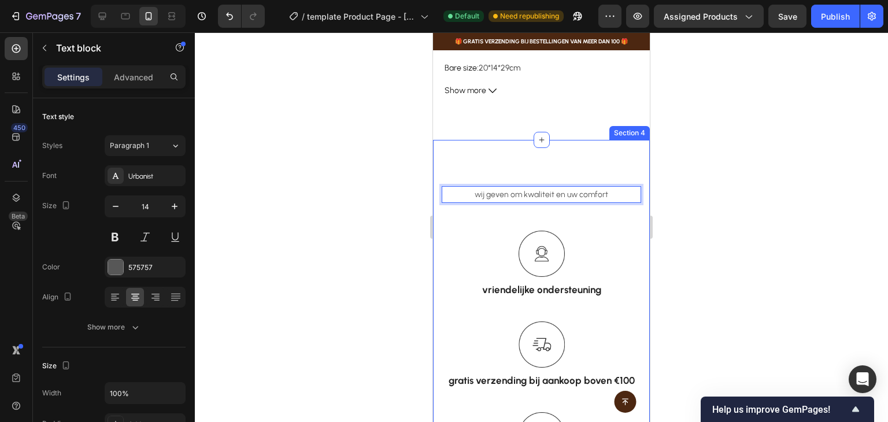
click at [499, 152] on div "wij geven om kwaliteit en uw comfort Text block 32 Row Image vriendelijke onder…" at bounding box center [541, 350] width 217 height 420
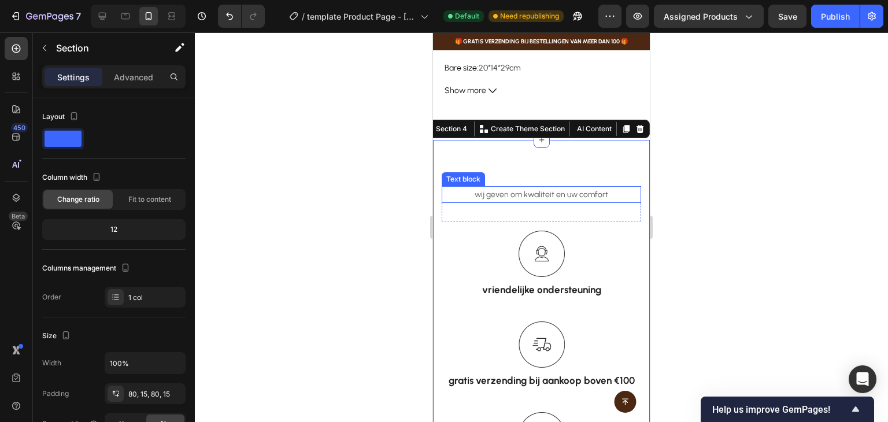
click at [534, 187] on p "wij geven om kwaliteit en uw comfort" at bounding box center [541, 194] width 197 height 14
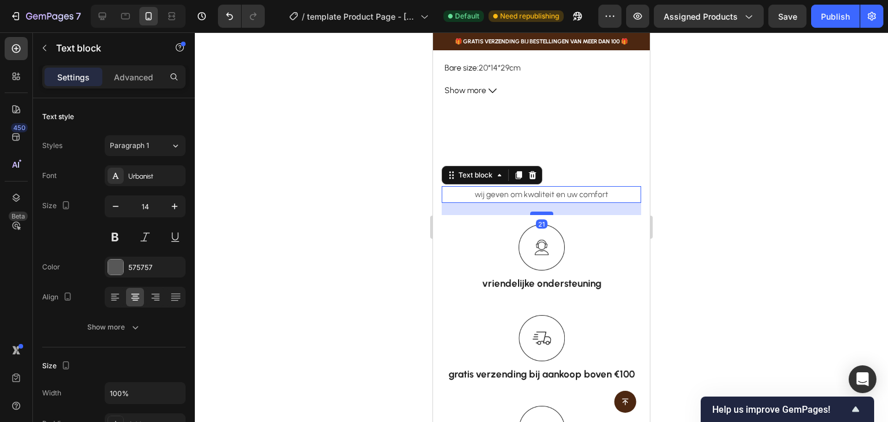
drag, startPoint x: 544, startPoint y: 211, endPoint x: 544, endPoint y: 205, distance: 6.4
click at [544, 212] on div at bounding box center [541, 213] width 23 height 3
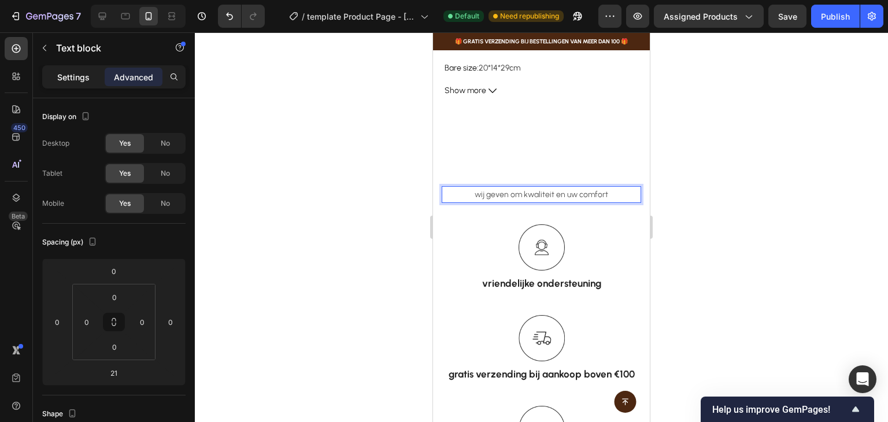
click at [84, 68] on div "Settings" at bounding box center [74, 77] width 58 height 18
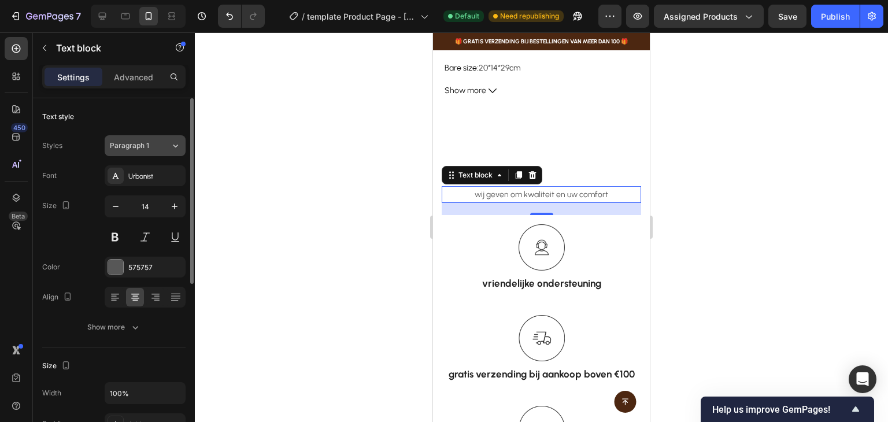
click at [156, 151] on button "Paragraph 1" at bounding box center [145, 145] width 81 height 21
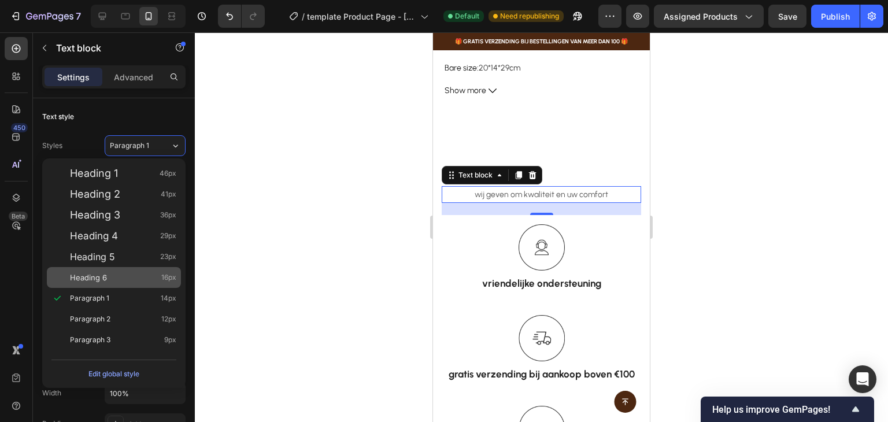
click at [120, 275] on div "Heading 6 16px" at bounding box center [123, 278] width 106 height 12
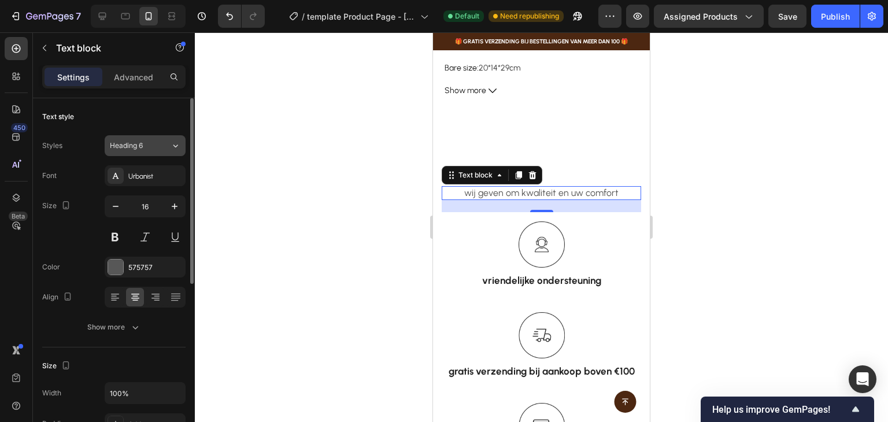
click at [148, 144] on div "Heading 6" at bounding box center [133, 145] width 47 height 10
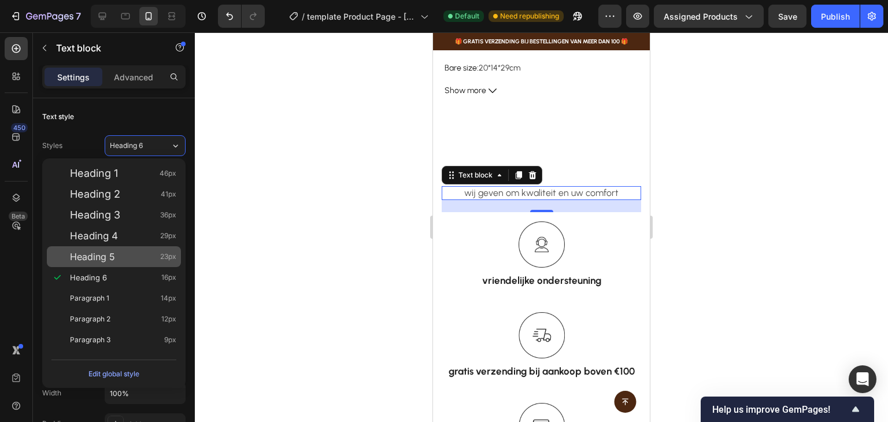
click at [120, 248] on div "Heading 5 23px" at bounding box center [114, 256] width 134 height 21
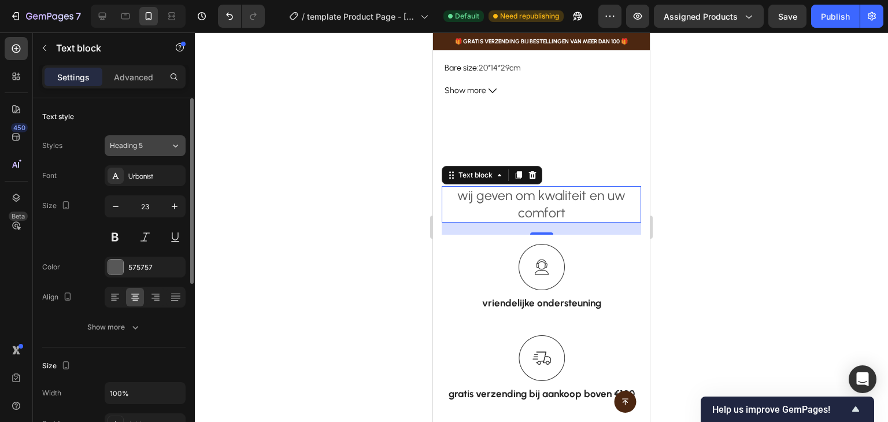
click at [166, 146] on div "Heading 5" at bounding box center [140, 145] width 61 height 10
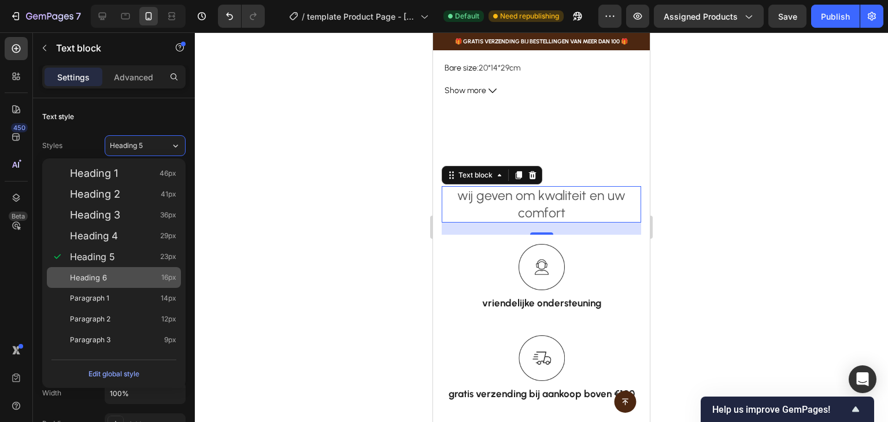
click at [132, 273] on div "Heading 6 16px" at bounding box center [123, 278] width 106 height 12
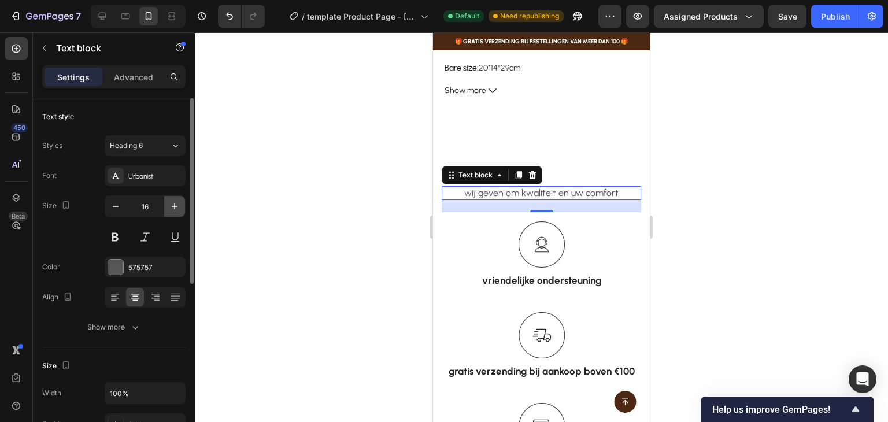
click at [171, 207] on icon "button" at bounding box center [175, 207] width 12 height 12
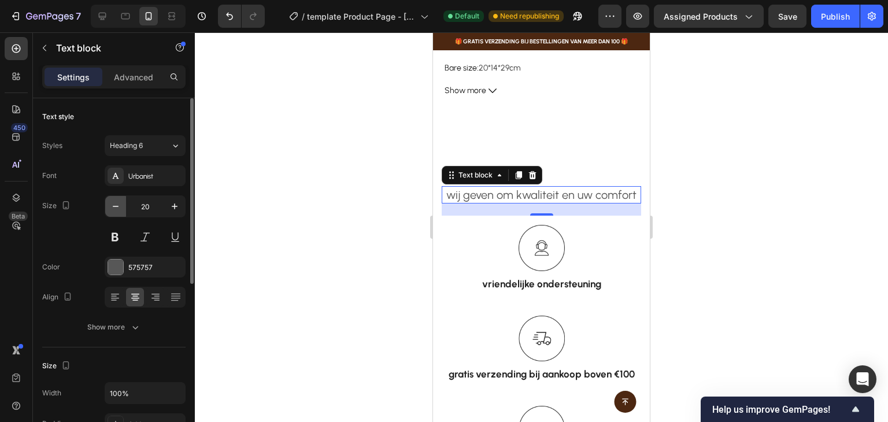
click at [117, 201] on icon "button" at bounding box center [116, 207] width 12 height 12
type input "19"
click at [122, 264] on div at bounding box center [115, 267] width 15 height 15
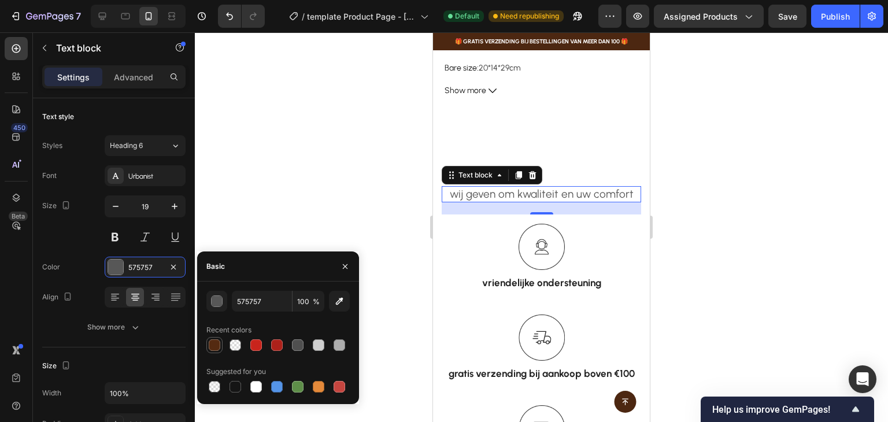
click at [212, 349] on div at bounding box center [215, 345] width 12 height 12
click at [240, 386] on div at bounding box center [235, 387] width 12 height 12
type input "151515"
click at [116, 236] on button at bounding box center [115, 237] width 21 height 21
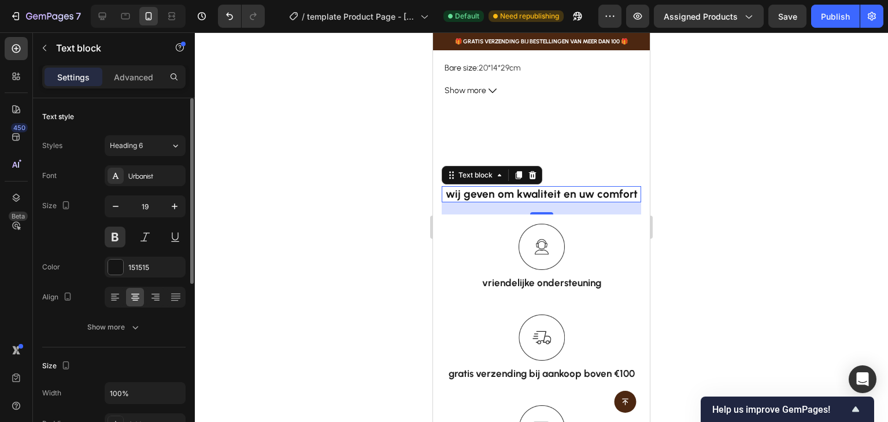
click at [69, 235] on div "Size 19" at bounding box center [113, 221] width 143 height 52
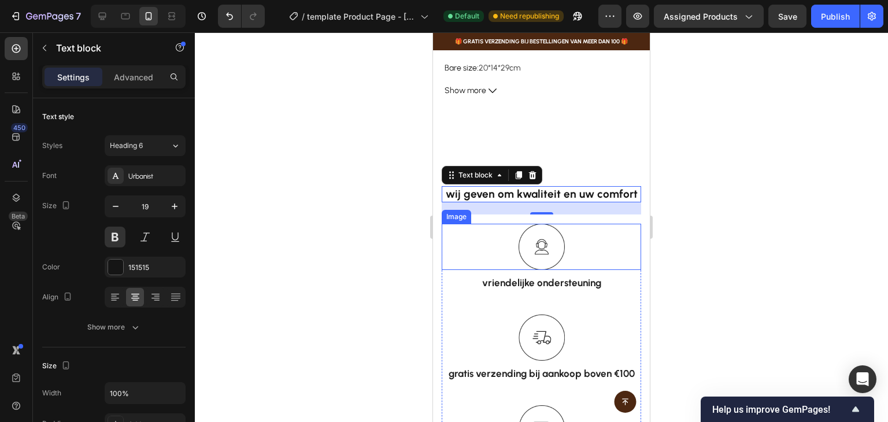
click at [550, 248] on img at bounding box center [541, 247] width 46 height 46
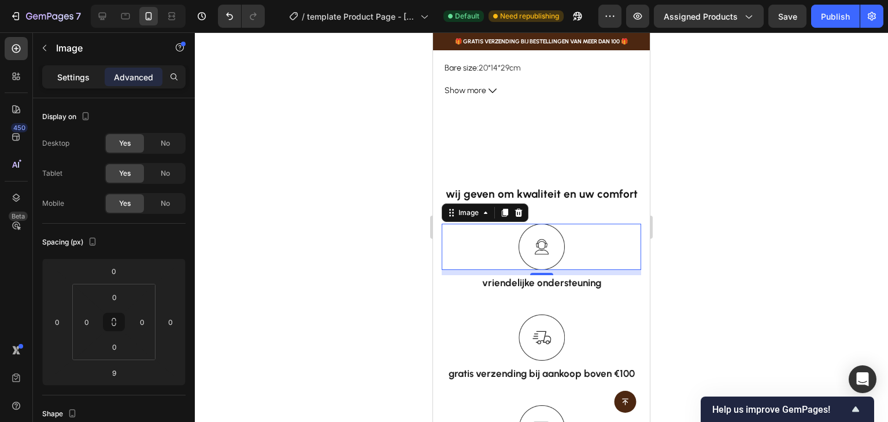
click at [79, 68] on div "Settings" at bounding box center [74, 77] width 58 height 18
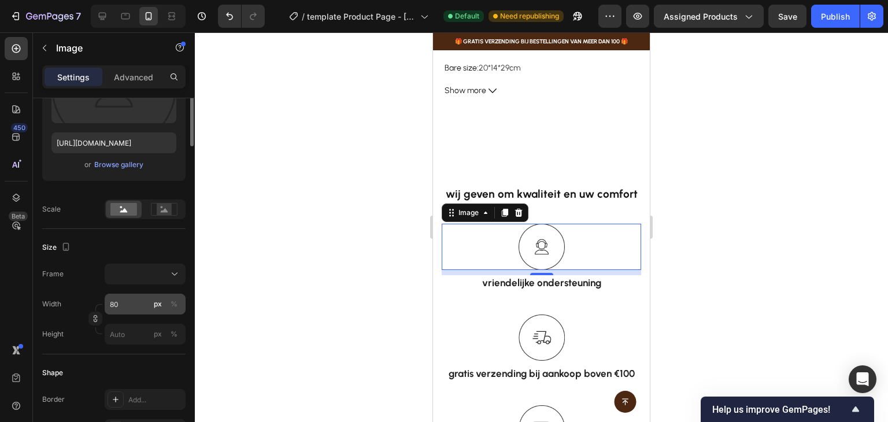
scroll to position [0, 0]
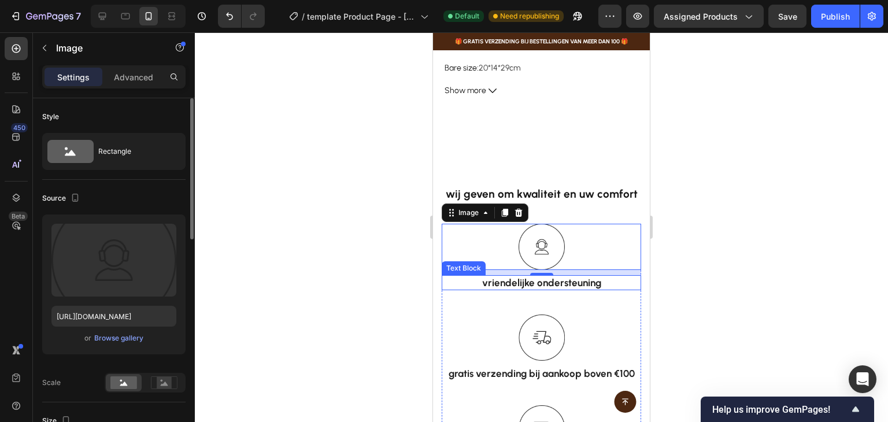
click at [516, 276] on p "vriendelijke ondersteuning" at bounding box center [541, 282] width 197 height 13
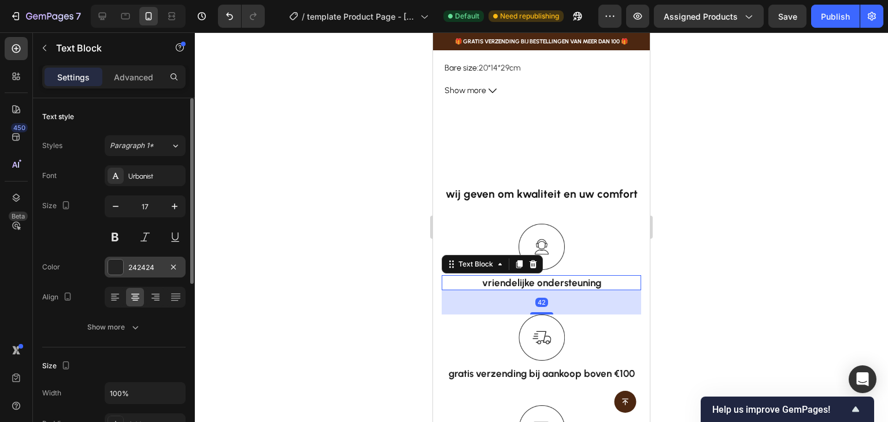
click at [121, 264] on div at bounding box center [115, 267] width 15 height 15
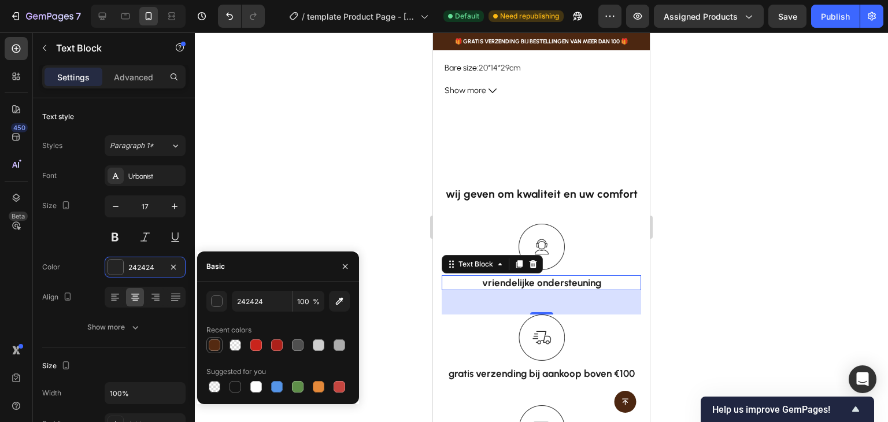
click at [217, 342] on div at bounding box center [215, 345] width 12 height 12
click at [234, 386] on div at bounding box center [235, 387] width 12 height 12
type input "151515"
click at [541, 369] on p "gratis verzending bij aankoop boven €100" at bounding box center [541, 373] width 197 height 13
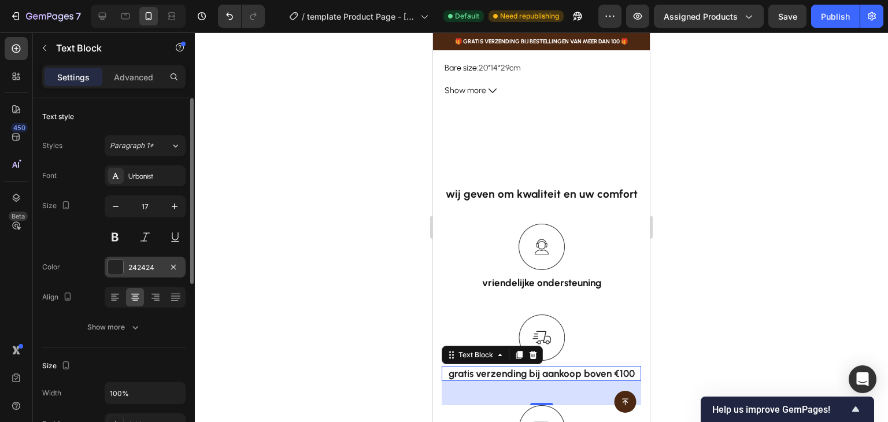
click at [109, 266] on div at bounding box center [115, 267] width 15 height 15
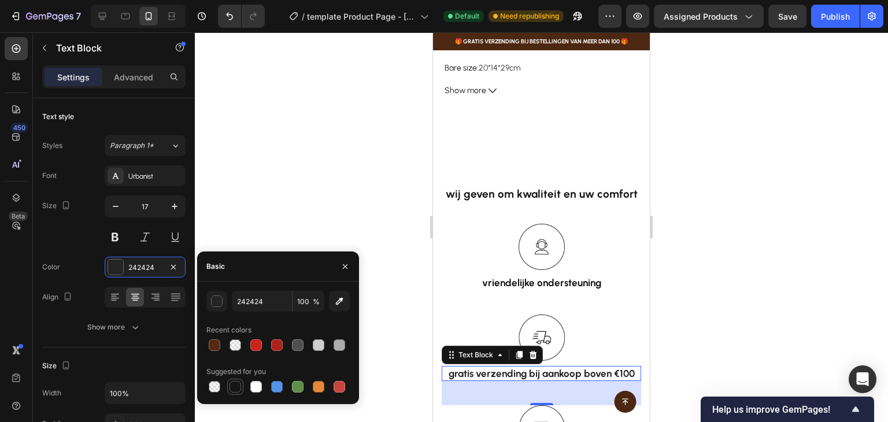
click at [234, 389] on div at bounding box center [235, 387] width 12 height 12
type input "151515"
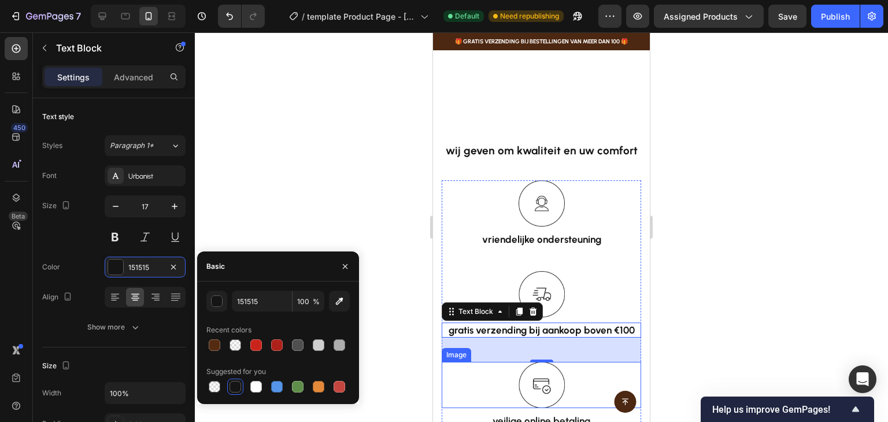
scroll to position [812, 0]
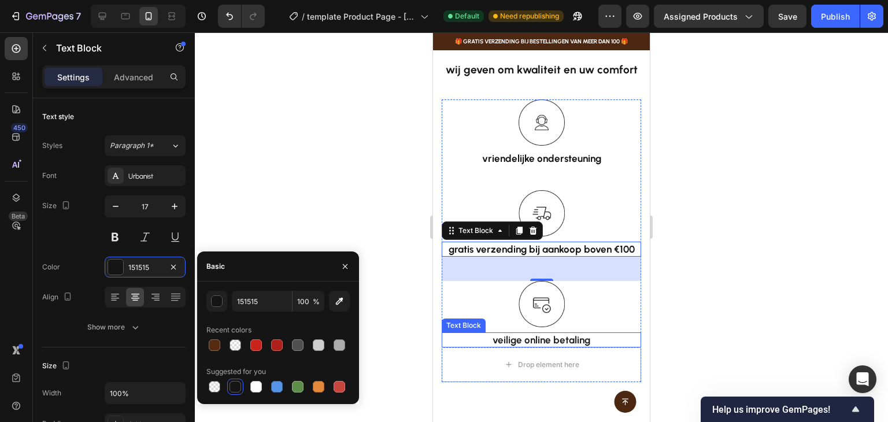
click at [543, 343] on p "veilige online betaling" at bounding box center [541, 340] width 197 height 13
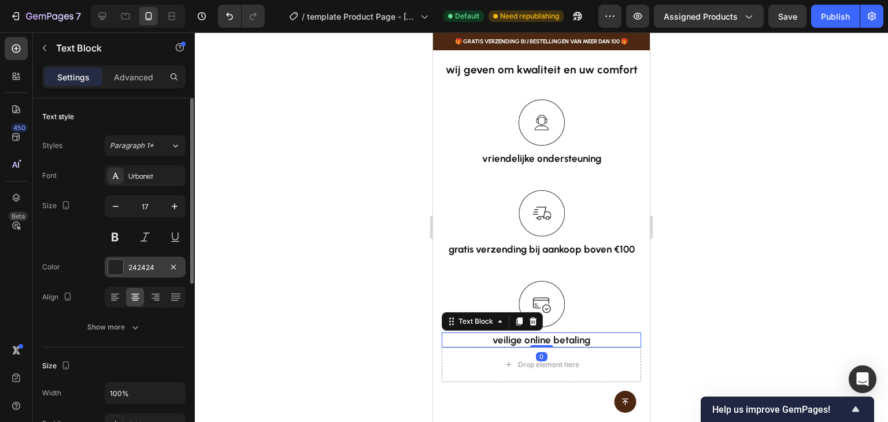
click at [132, 269] on div "242424" at bounding box center [145, 267] width 34 height 10
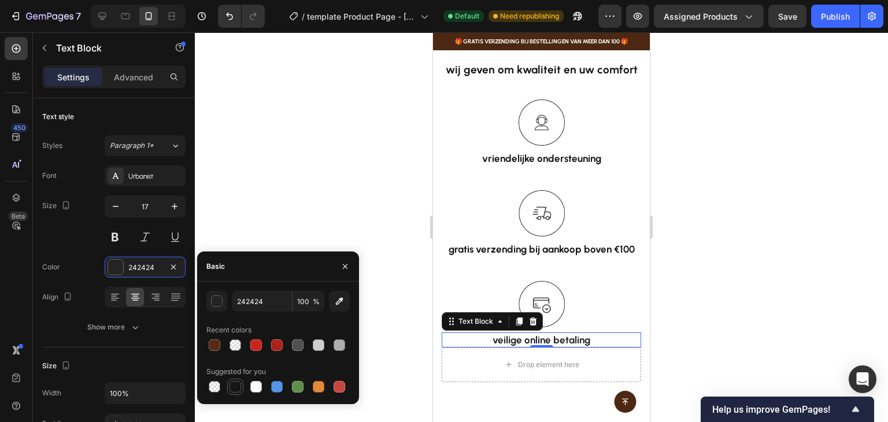
click at [239, 389] on div at bounding box center [235, 387] width 12 height 12
type input "151515"
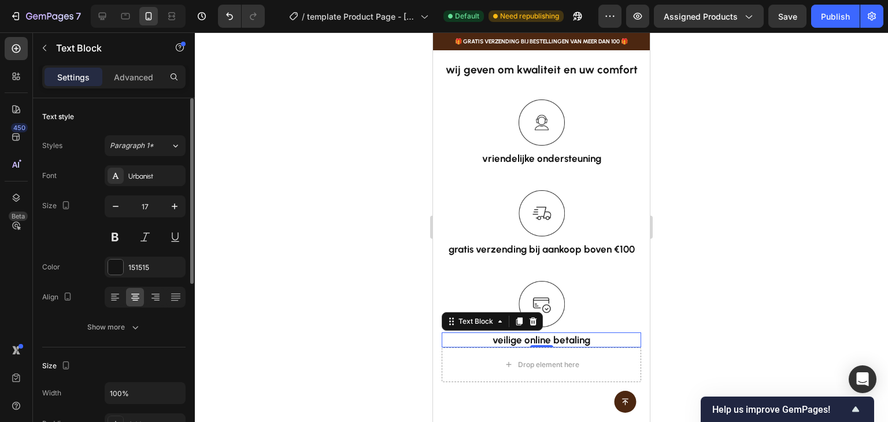
click at [155, 347] on div "Size Width 100% Padding Add..." at bounding box center [113, 395] width 143 height 97
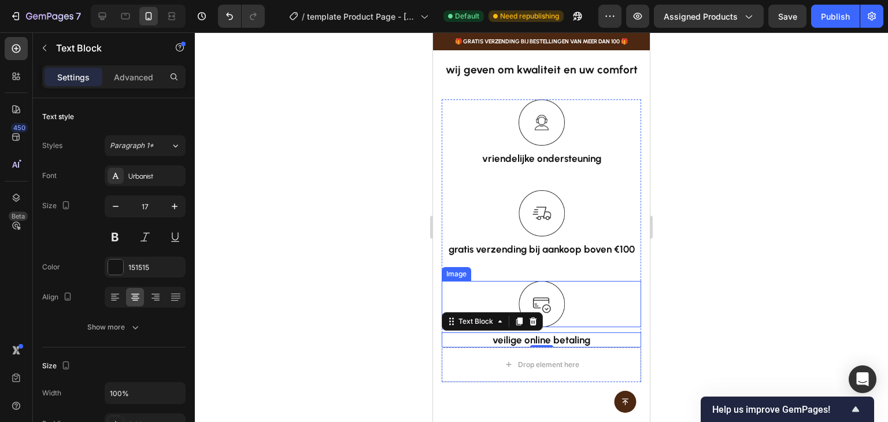
click at [606, 287] on div at bounding box center [541, 304] width 199 height 46
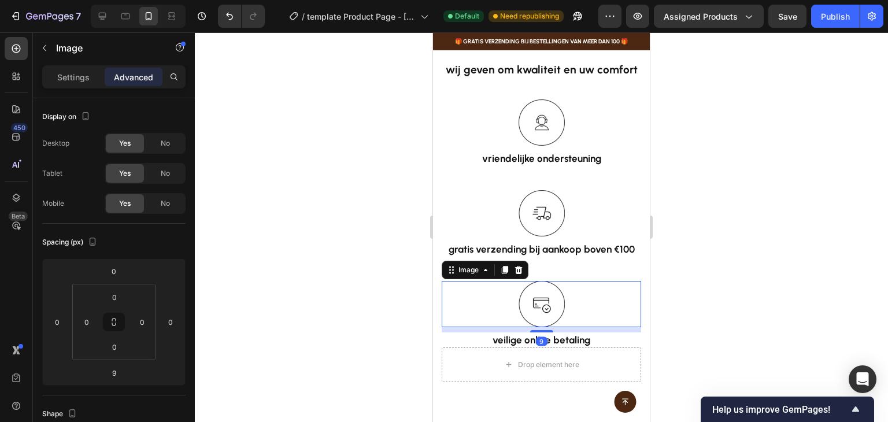
scroll to position [870, 0]
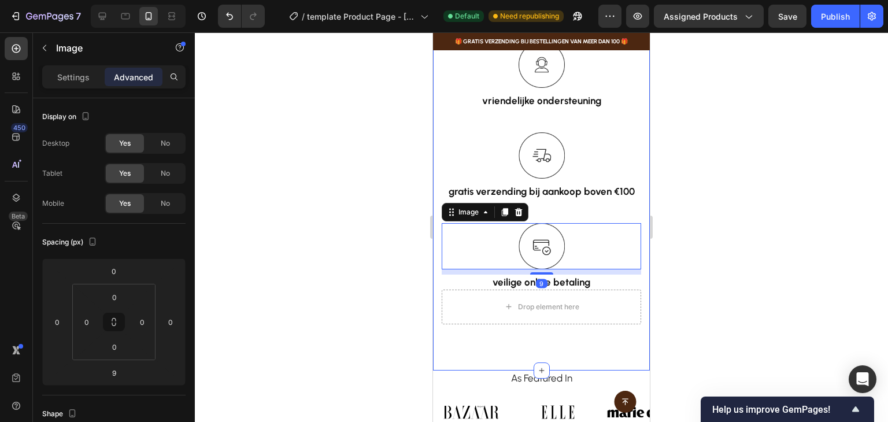
click at [548, 351] on div "wij geven om kwaliteit en uw comfort Text block Row Image vriendelijke onderste…" at bounding box center [541, 164] width 217 height 413
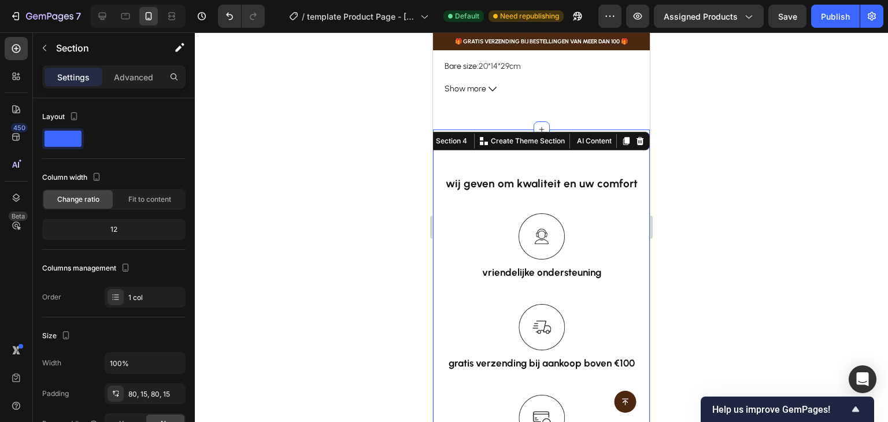
scroll to position [583, 0]
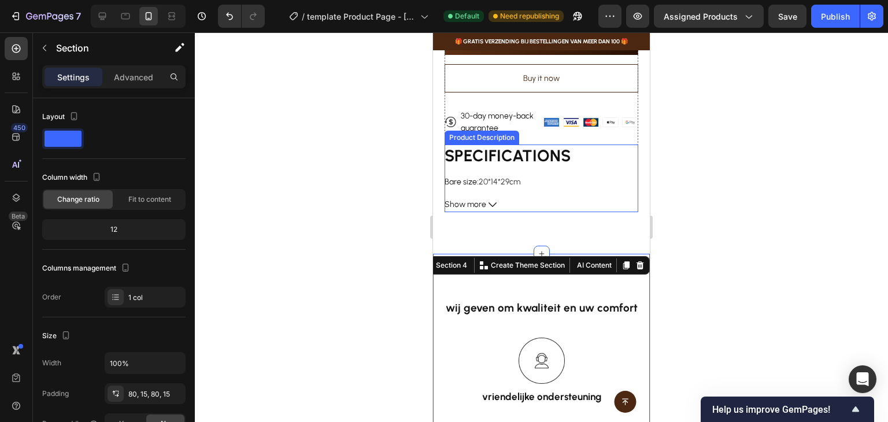
click at [549, 197] on button "Show more" at bounding box center [541, 204] width 194 height 14
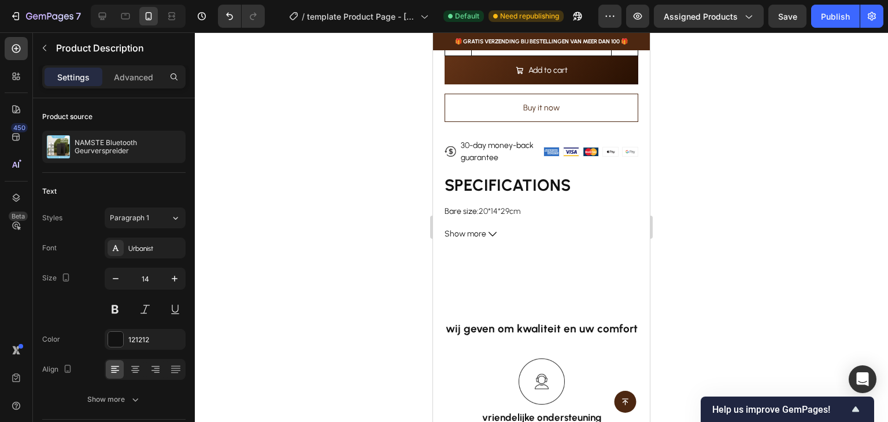
scroll to position [525, 0]
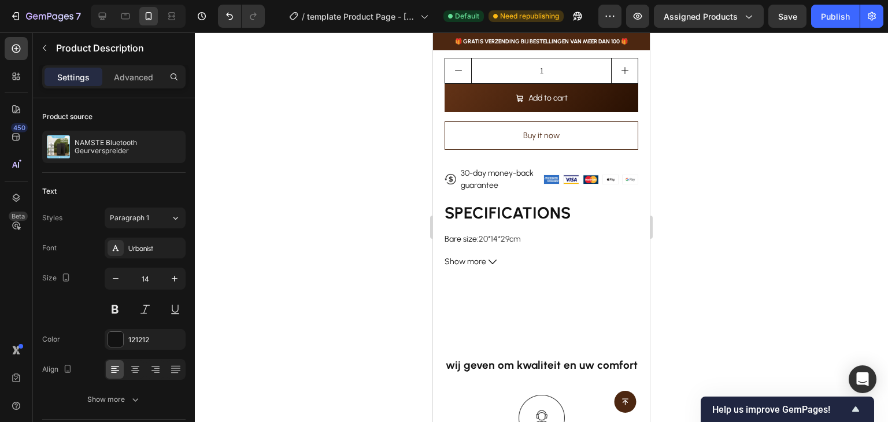
click at [490, 260] on icon at bounding box center [492, 262] width 8 height 5
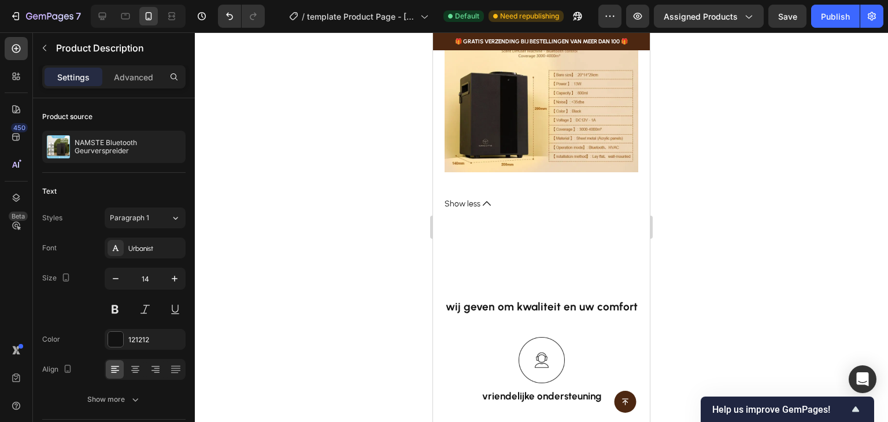
scroll to position [1970, 0]
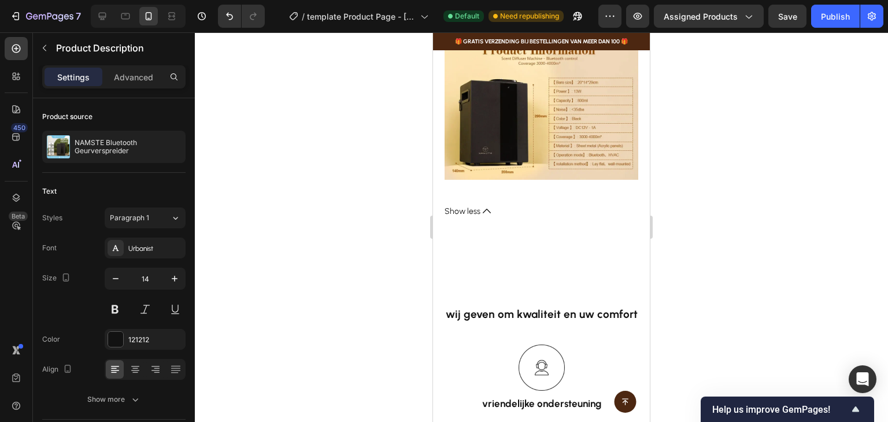
click at [480, 204] on button "Show less" at bounding box center [541, 211] width 194 height 14
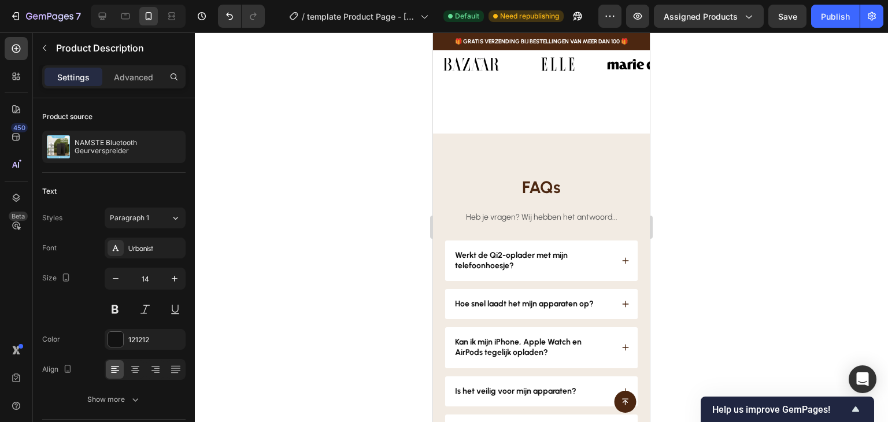
scroll to position [1104, 0]
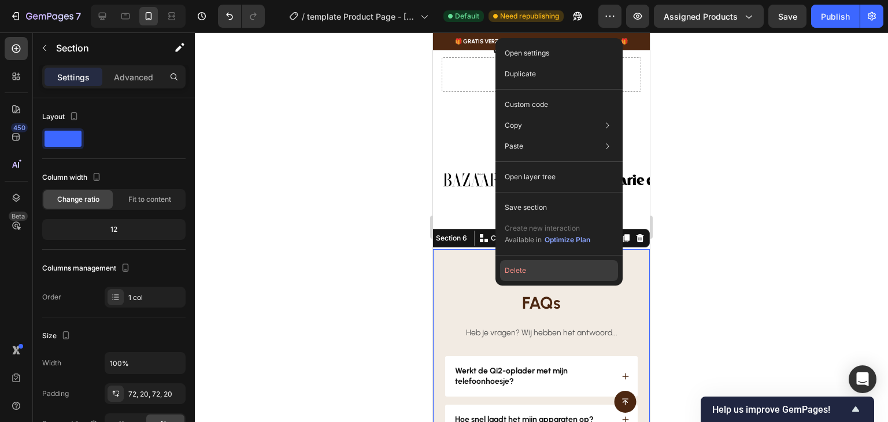
click at [541, 270] on button "Delete" at bounding box center [559, 270] width 118 height 21
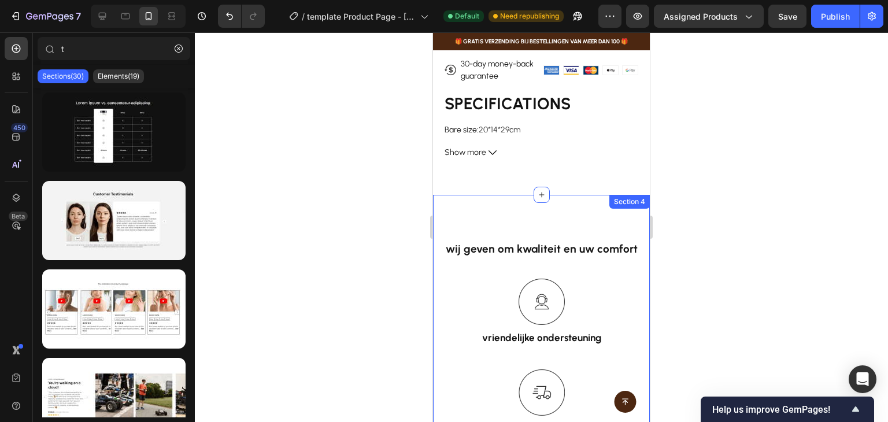
scroll to position [527, 0]
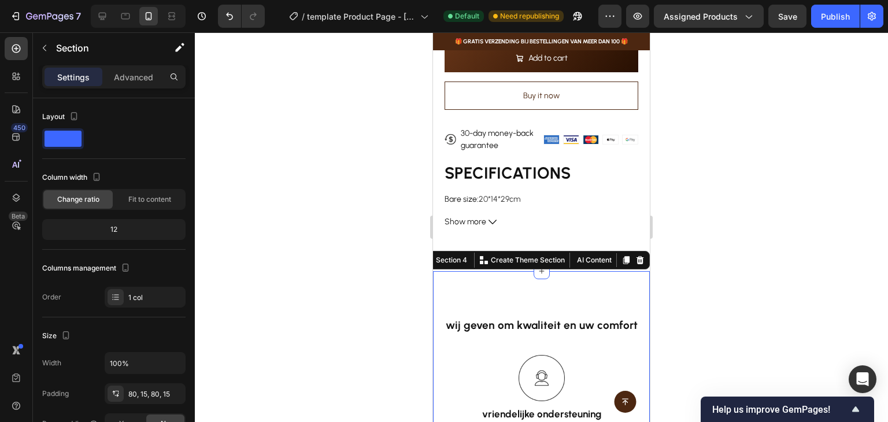
scroll to position [585, 0]
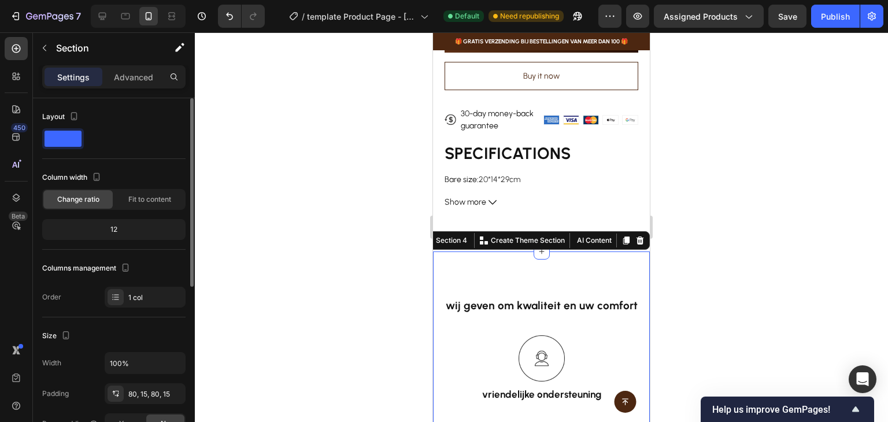
click at [120, 225] on div "12" at bounding box center [114, 229] width 139 height 16
click at [147, 190] on div "Fit to content" at bounding box center [149, 199] width 69 height 18
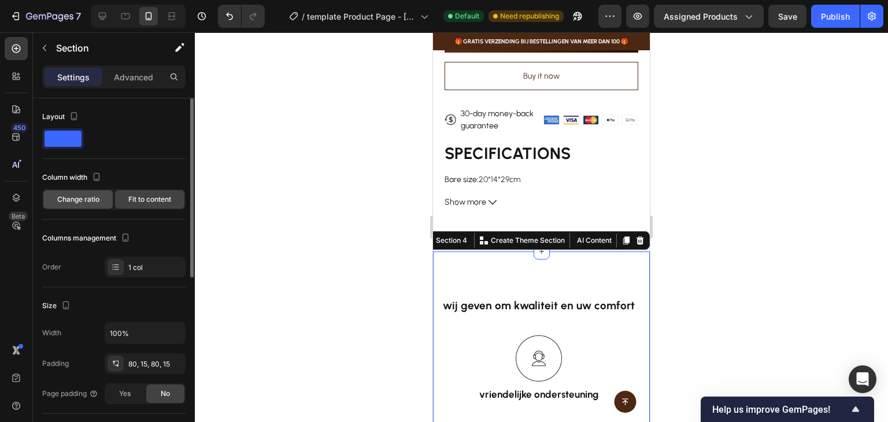
click at [92, 201] on span "Change ratio" at bounding box center [78, 199] width 42 height 10
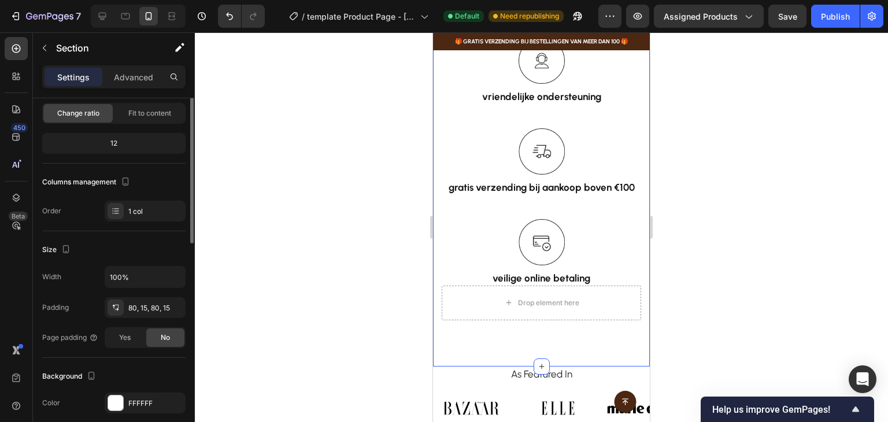
scroll to position [0, 0]
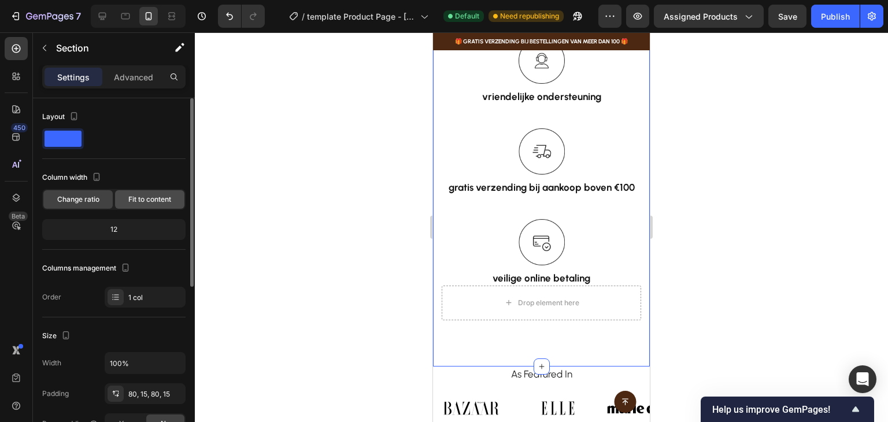
click at [147, 202] on span "Fit to content" at bounding box center [149, 199] width 43 height 10
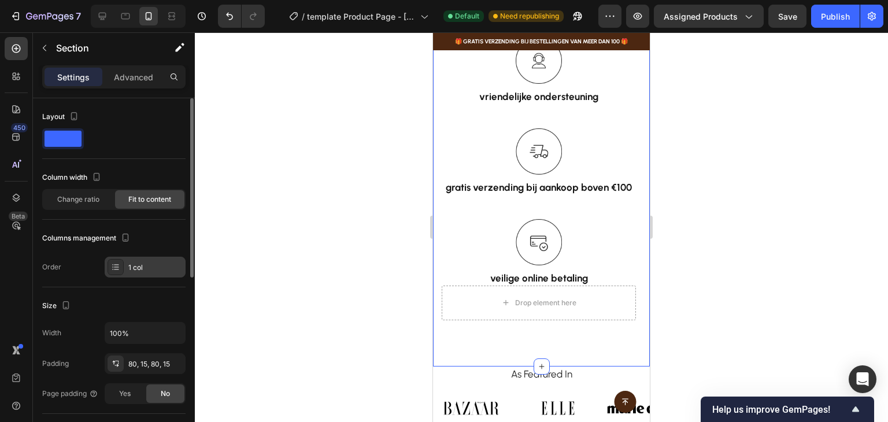
click at [155, 273] on div "1 col" at bounding box center [145, 267] width 81 height 21
click at [74, 263] on div "Order 1 col" at bounding box center [113, 267] width 143 height 21
click at [90, 205] on div "Change ratio" at bounding box center [77, 199] width 69 height 18
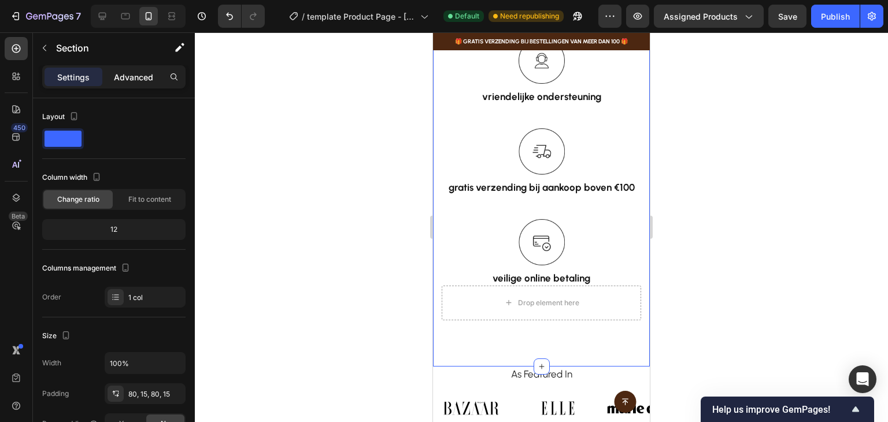
click at [138, 75] on p "Advanced" at bounding box center [133, 77] width 39 height 12
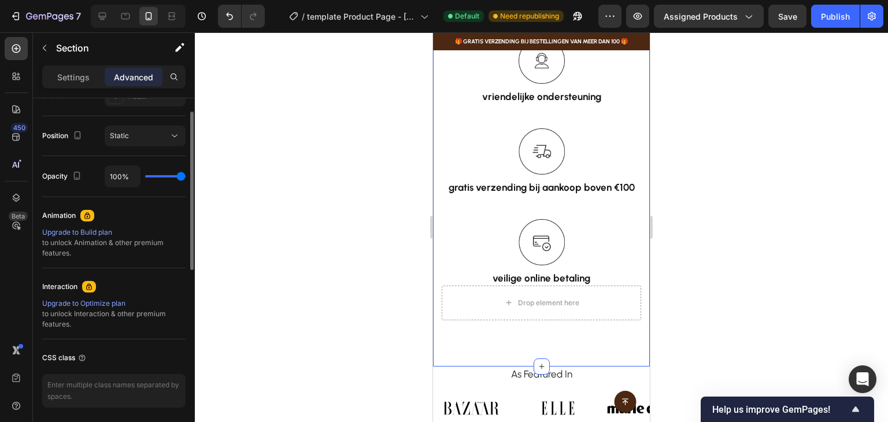
scroll to position [231, 0]
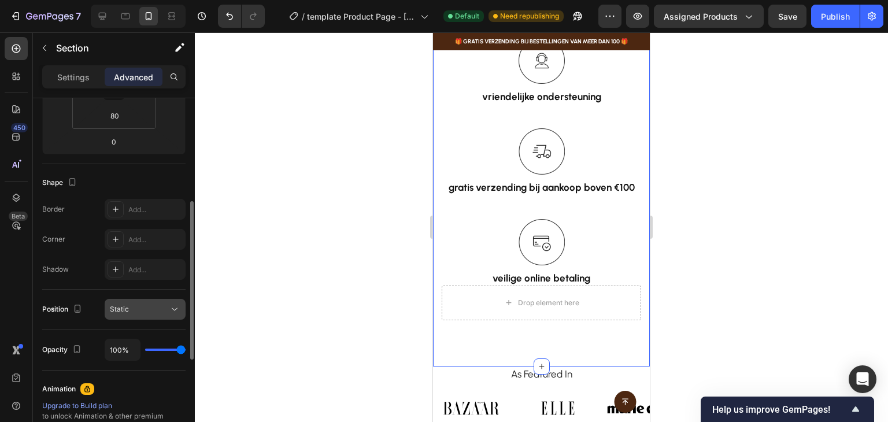
click at [157, 307] on div "Static" at bounding box center [139, 309] width 59 height 10
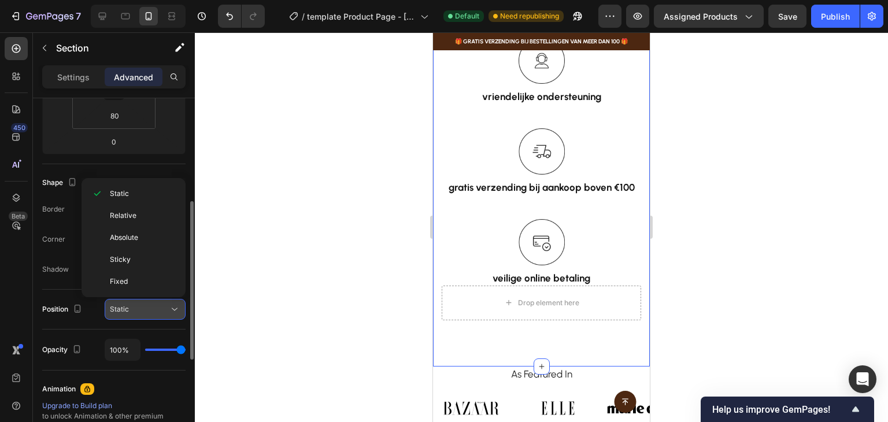
click at [157, 307] on div "Static" at bounding box center [139, 309] width 59 height 10
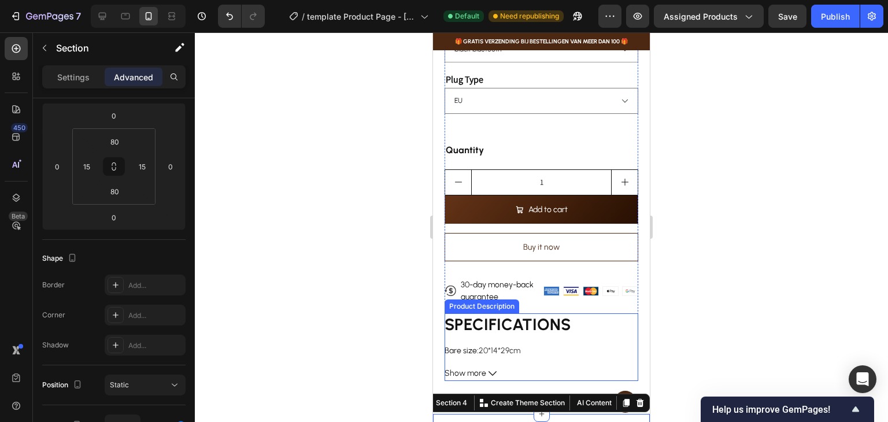
scroll to position [413, 0]
click at [543, 346] on div "SPECIFICATIONS Bare size : 20*14*29cm Brand Name : NAMSTE Capacity : 800ml Cert…" at bounding box center [541, 335] width 194 height 43
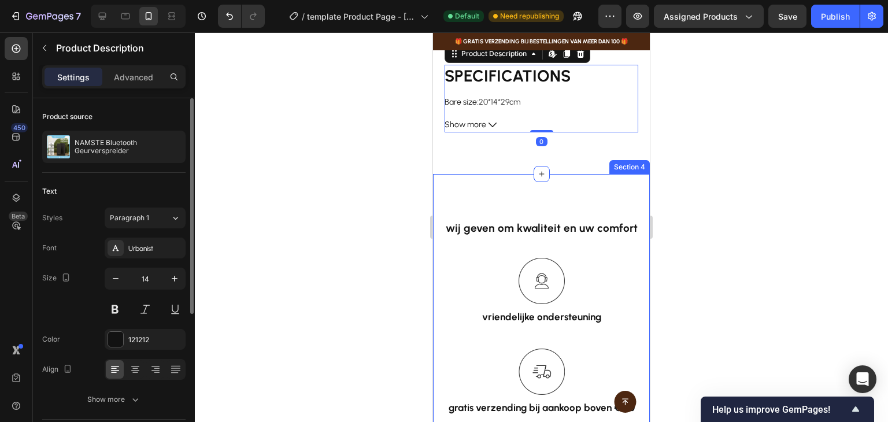
scroll to position [702, 0]
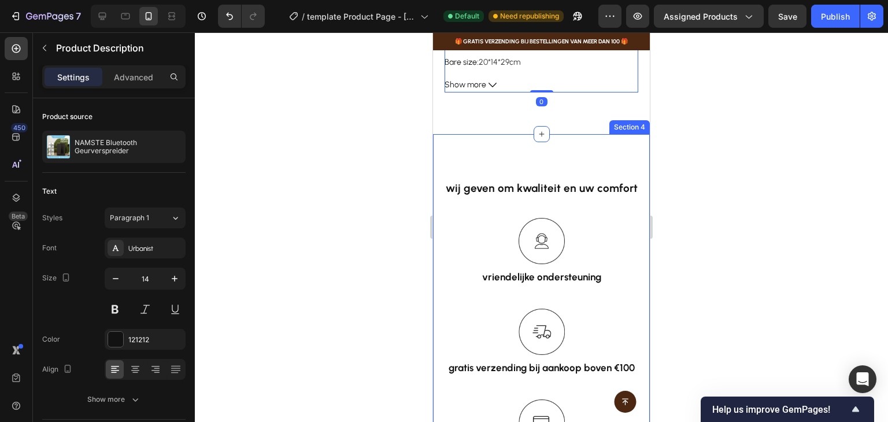
click at [543, 142] on div "wij geven om kwaliteit en uw comfort Text block Row Image vriendelijke onderste…" at bounding box center [541, 340] width 217 height 413
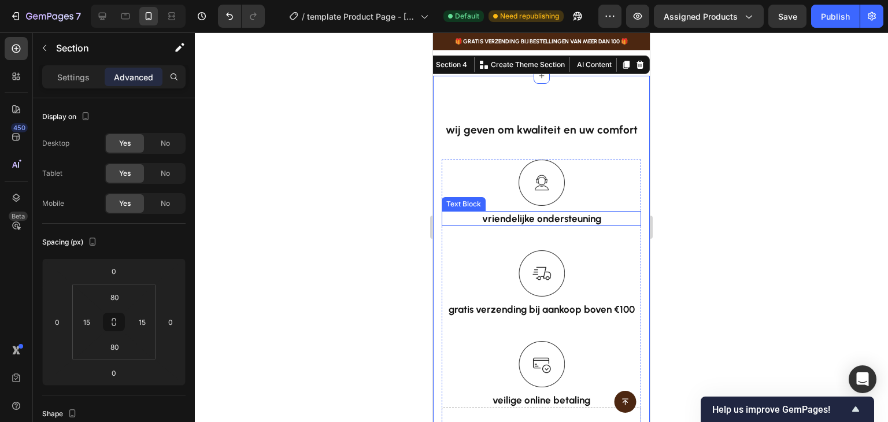
scroll to position [818, 0]
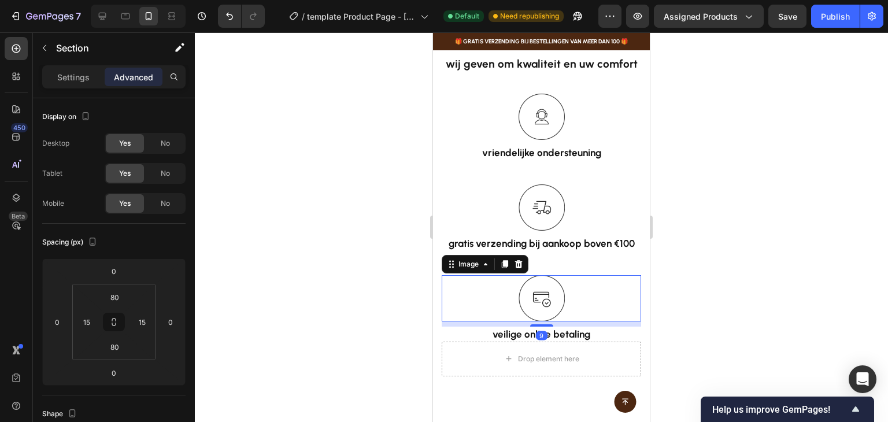
click at [541, 303] on img at bounding box center [541, 298] width 46 height 46
click at [79, 81] on p "Settings" at bounding box center [73, 77] width 32 height 12
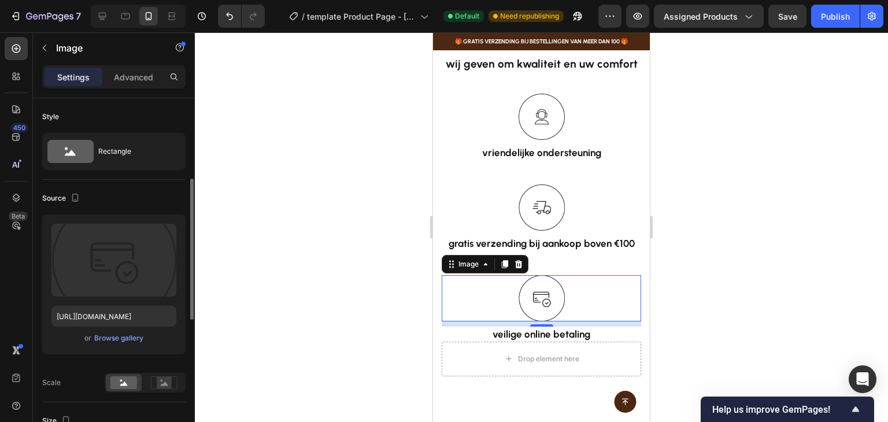
scroll to position [116, 0]
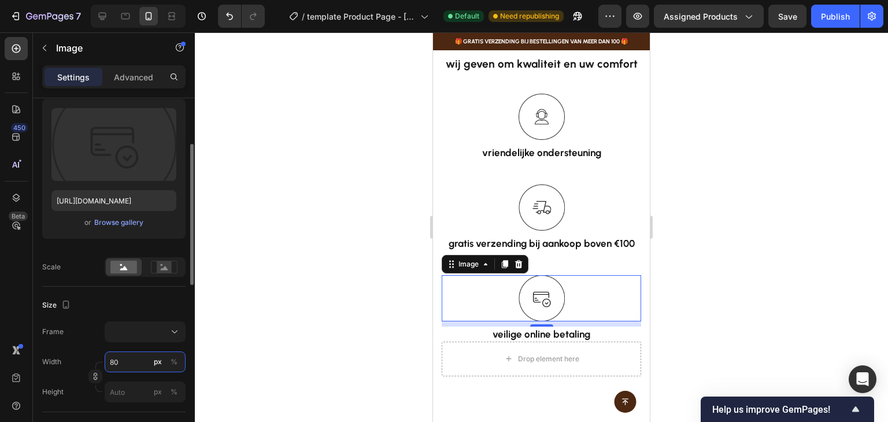
click at [136, 360] on input "80" at bounding box center [145, 361] width 81 height 21
type input "4"
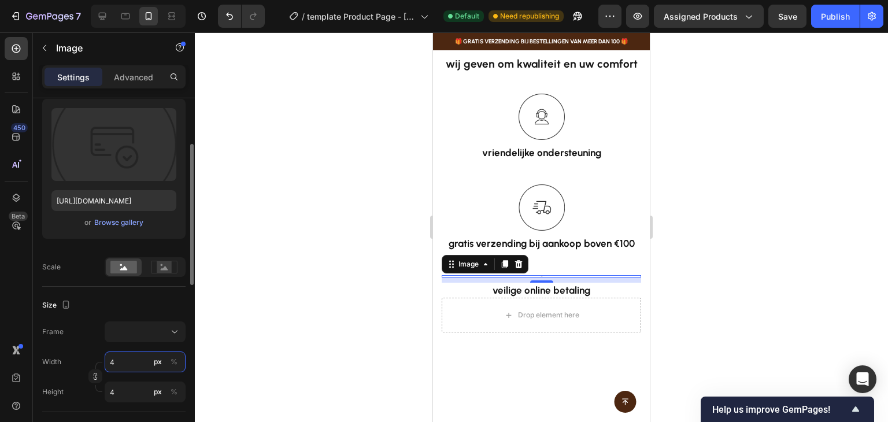
type input "40"
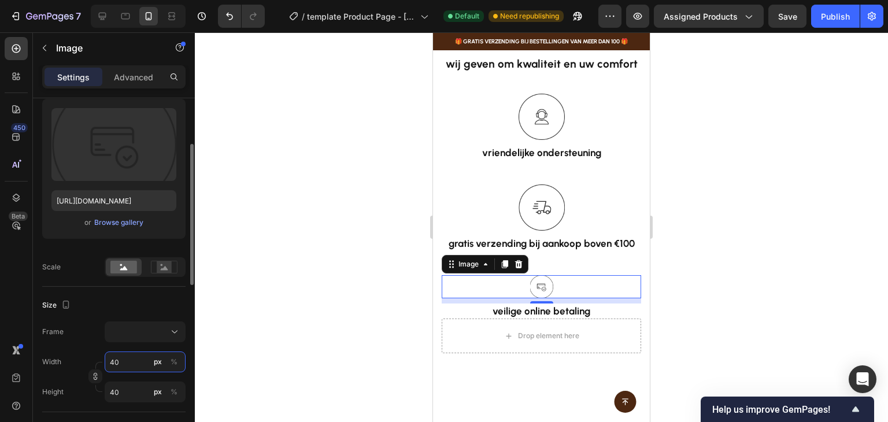
drag, startPoint x: 136, startPoint y: 360, endPoint x: 83, endPoint y: 358, distance: 53.2
click at [83, 358] on div "Width 40 px %" at bounding box center [113, 361] width 143 height 21
type input "5"
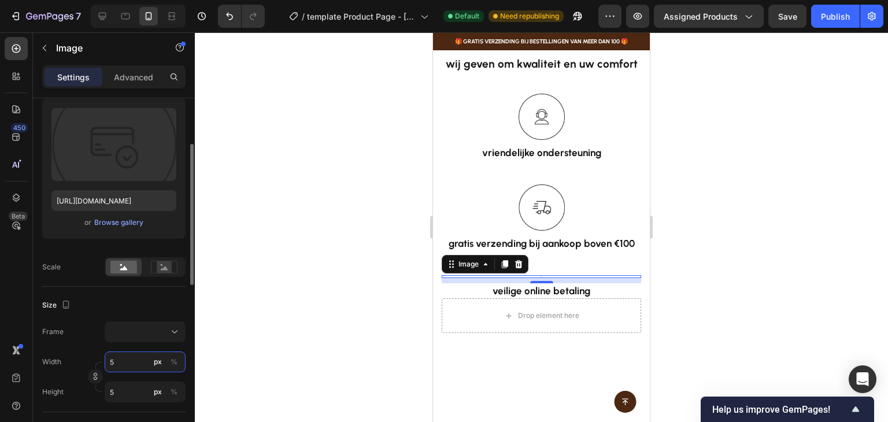
type input "50"
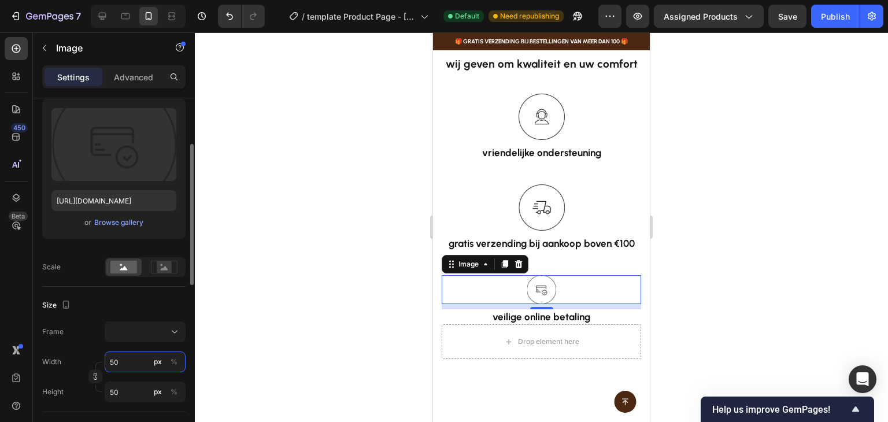
drag, startPoint x: 129, startPoint y: 361, endPoint x: 97, endPoint y: 361, distance: 32.4
click at [97, 361] on div "Width 50 px %" at bounding box center [113, 361] width 143 height 21
type input "6"
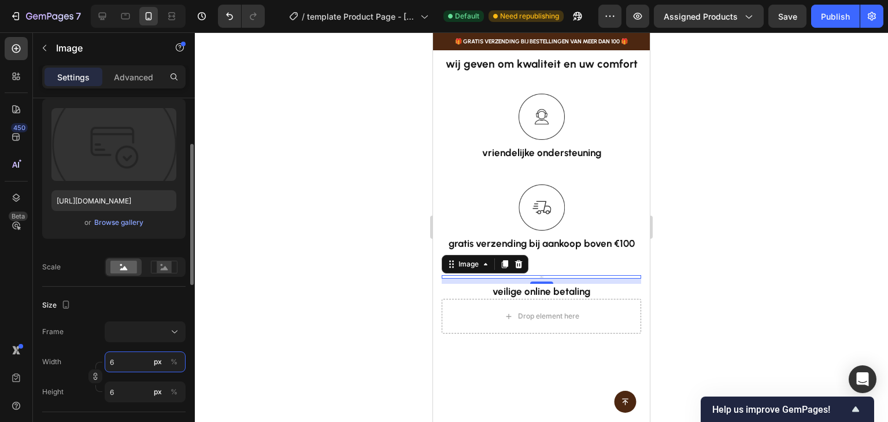
type input "60"
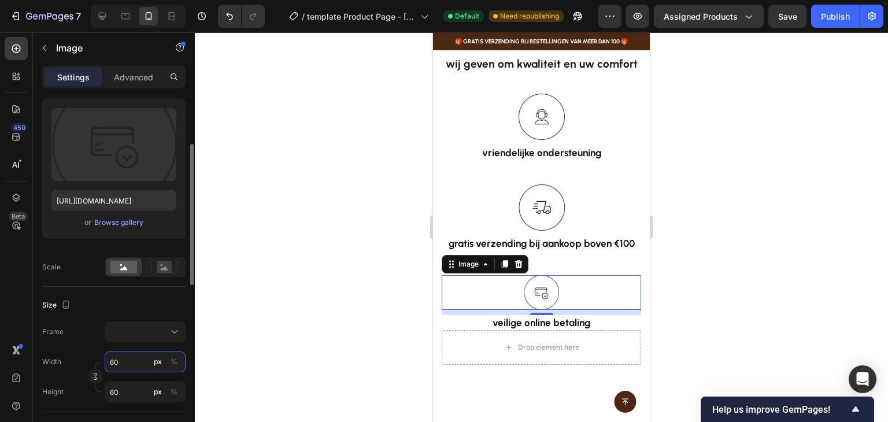
type input "60"
click at [134, 310] on div "Size" at bounding box center [113, 305] width 143 height 18
click at [546, 203] on img at bounding box center [541, 207] width 46 height 46
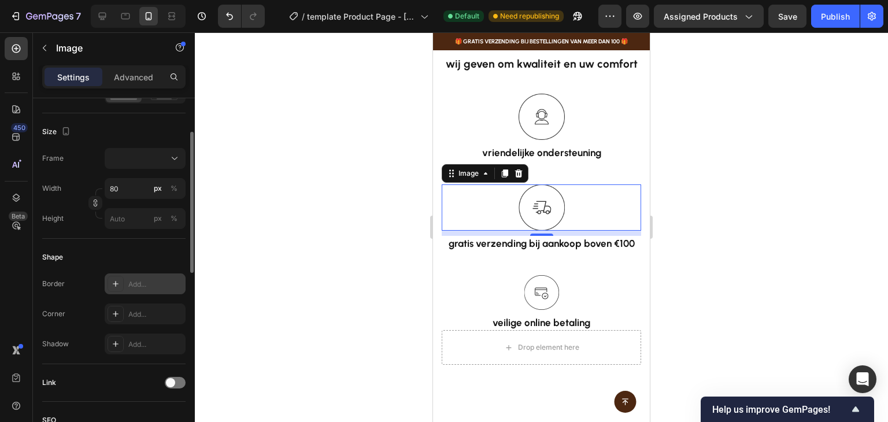
scroll to position [173, 0]
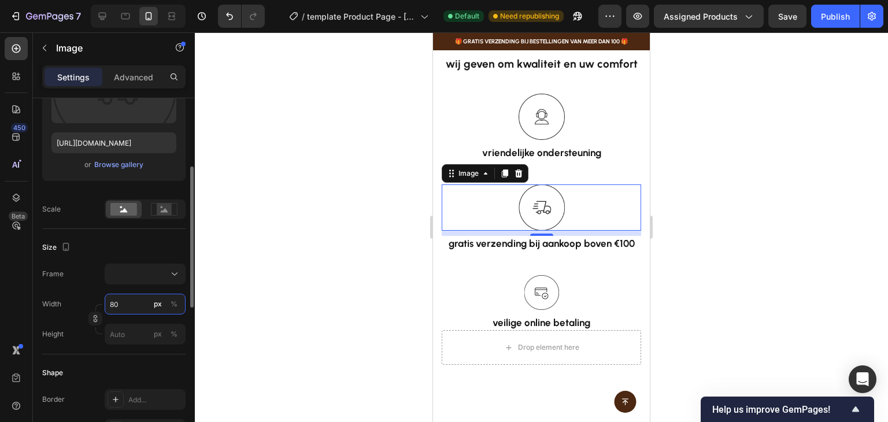
click at [132, 313] on input "80" at bounding box center [145, 304] width 81 height 21
type input "6"
type input "60"
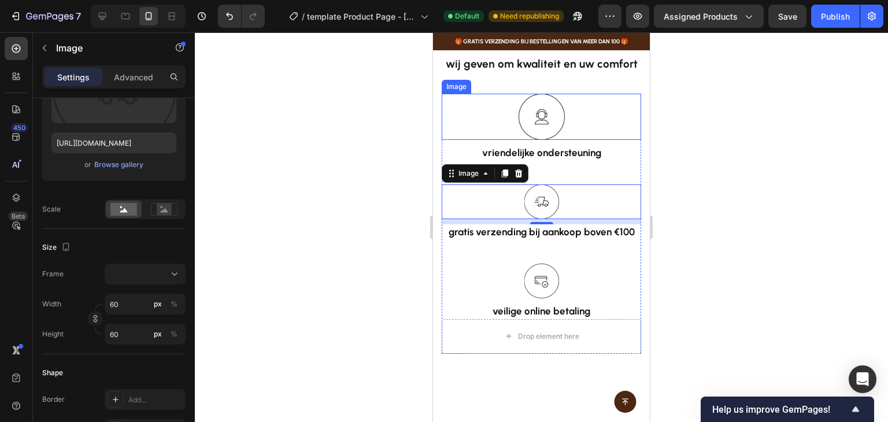
click at [550, 108] on img at bounding box center [541, 117] width 46 height 46
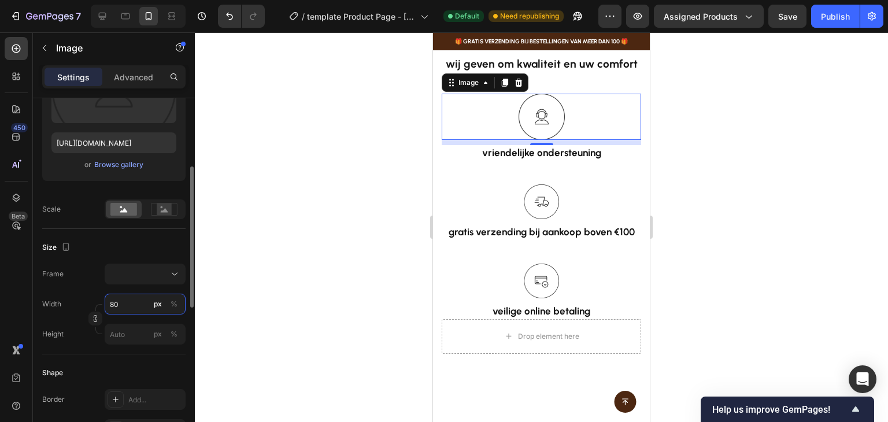
type input "6"
type input "60"
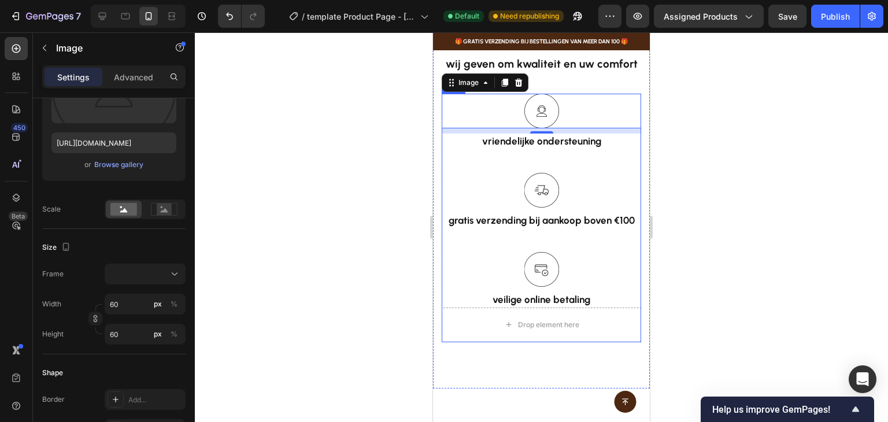
click at [570, 167] on div "Image 9 vriendelijke ondersteuning Text Block" at bounding box center [541, 133] width 199 height 79
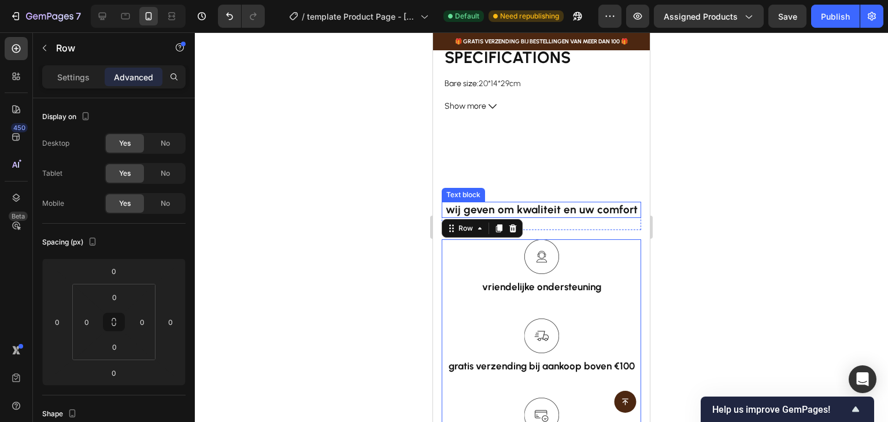
scroll to position [760, 0]
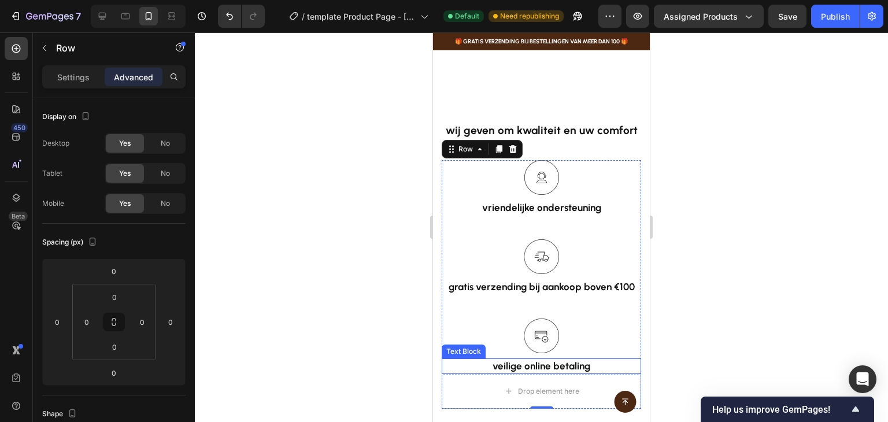
click at [462, 360] on p "veilige online betaling" at bounding box center [541, 366] width 197 height 13
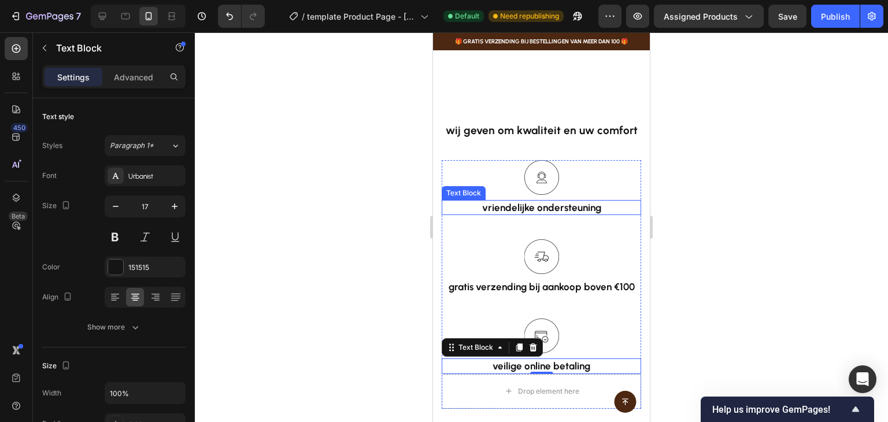
scroll to position [702, 0]
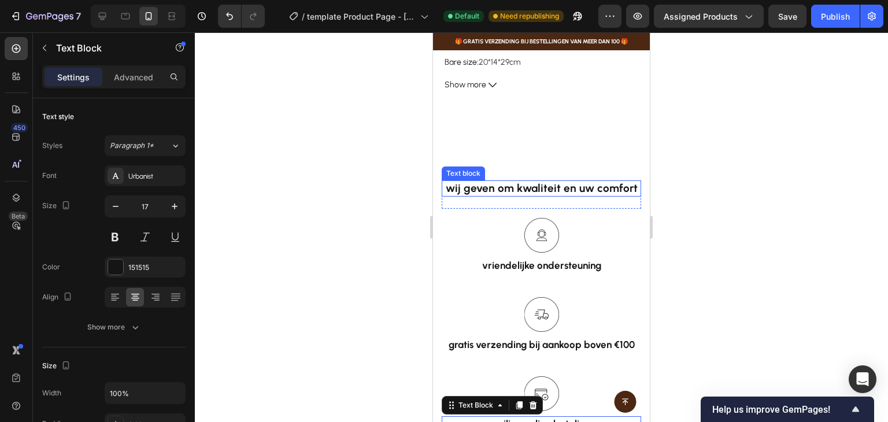
click at [552, 183] on p "wij geven om kwaliteit en uw comfort" at bounding box center [541, 188] width 197 height 14
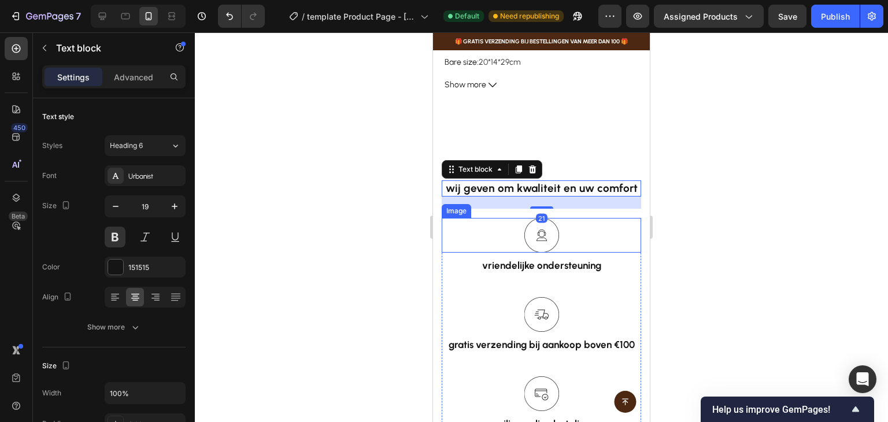
click at [482, 222] on div at bounding box center [541, 235] width 199 height 35
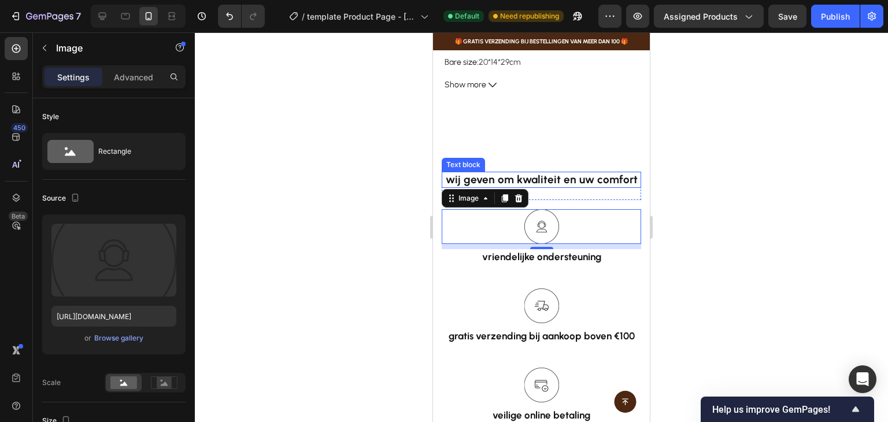
click at [577, 183] on p "wij geven om kwaliteit en uw comfort" at bounding box center [541, 180] width 197 height 14
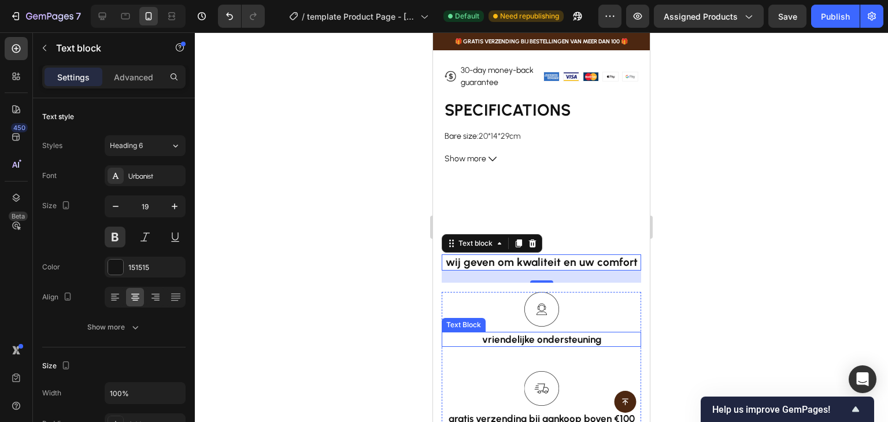
scroll to position [644, 0]
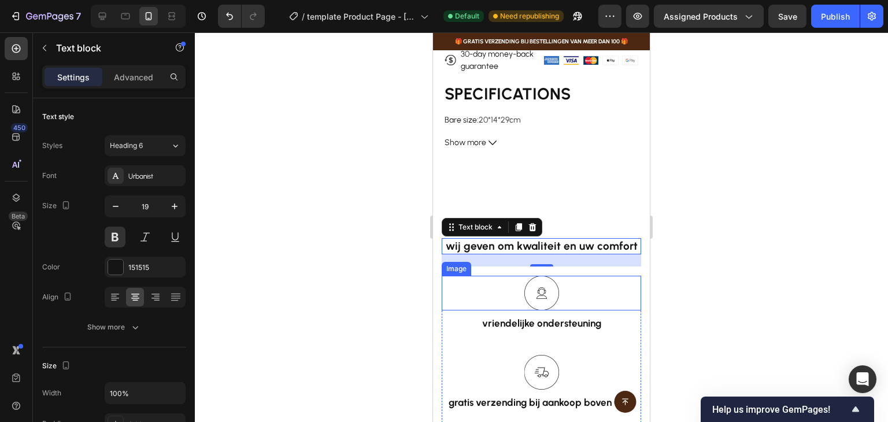
click at [542, 276] on img at bounding box center [541, 293] width 35 height 35
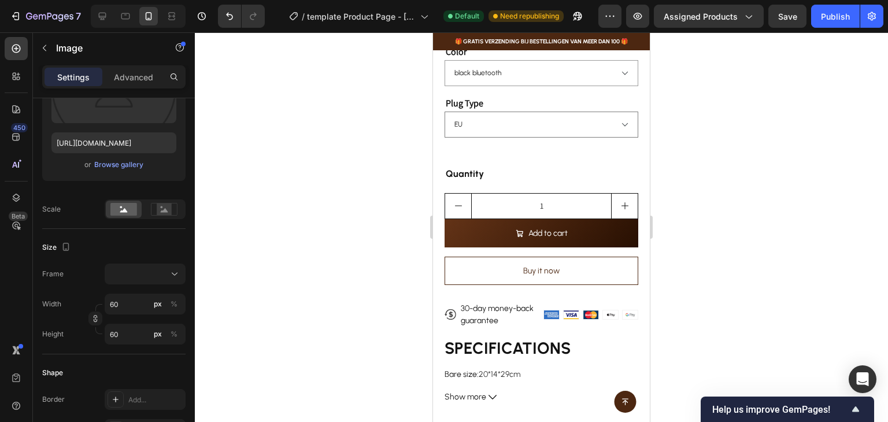
scroll to position [240, 0]
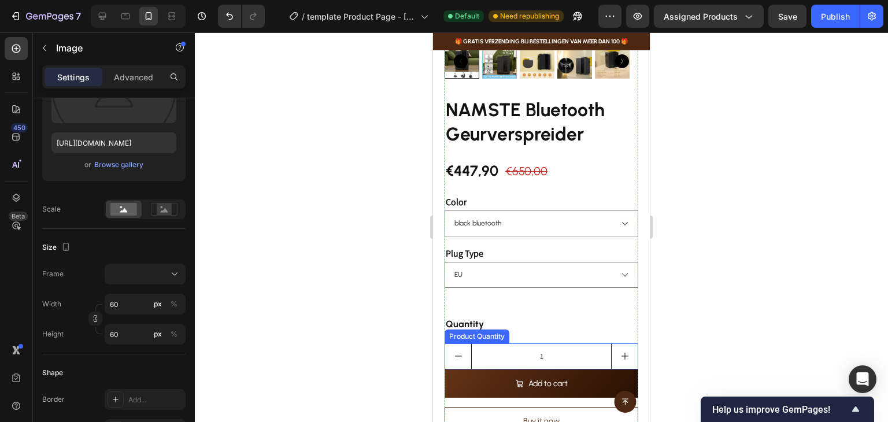
click at [505, 347] on input "1" at bounding box center [541, 356] width 140 height 25
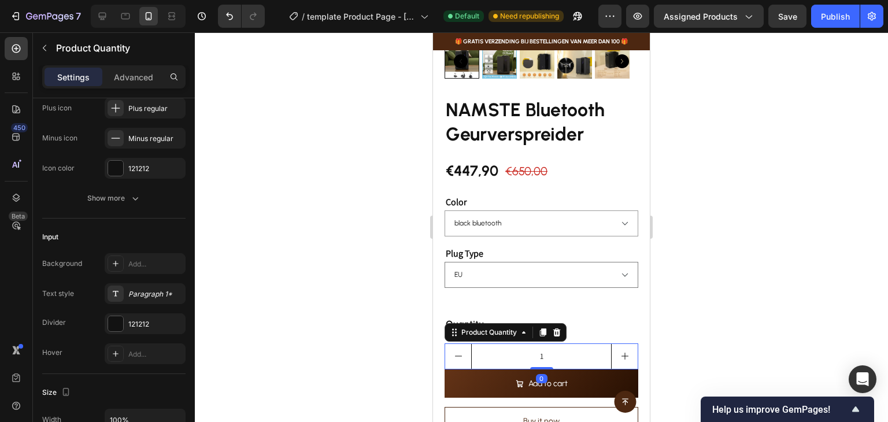
scroll to position [0, 0]
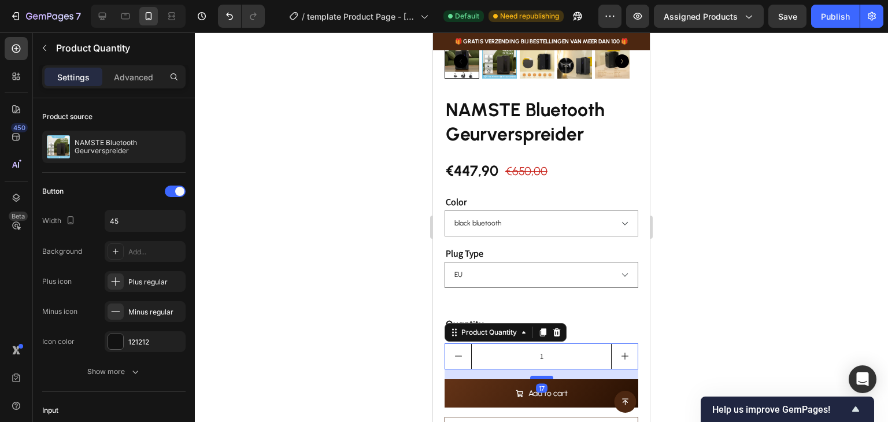
drag, startPoint x: 537, startPoint y: 359, endPoint x: 537, endPoint y: 369, distance: 9.8
click at [537, 376] on div at bounding box center [541, 377] width 23 height 3
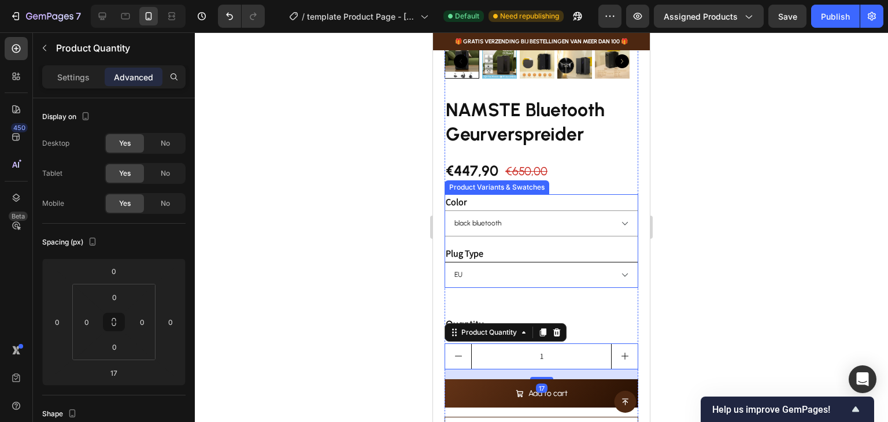
click at [589, 271] on select "EU [GEOGRAPHIC_DATA] [GEOGRAPHIC_DATA]" at bounding box center [541, 275] width 194 height 26
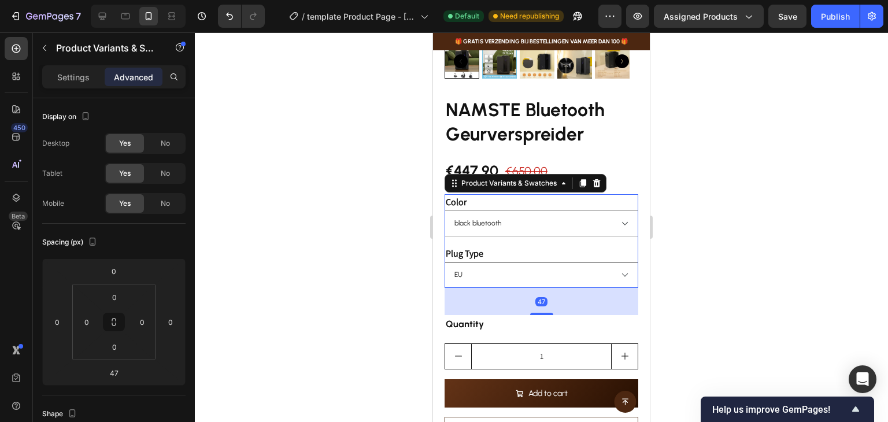
scroll to position [355, 0]
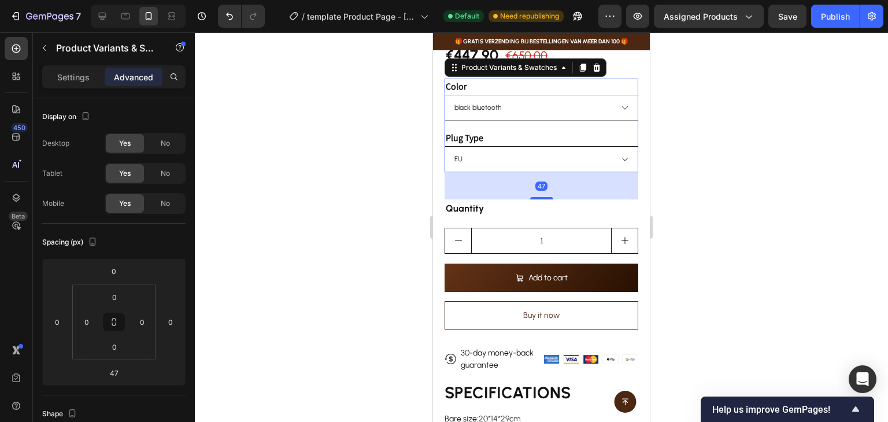
click at [615, 146] on select "EU [GEOGRAPHIC_DATA] [GEOGRAPHIC_DATA]" at bounding box center [541, 159] width 194 height 26
click at [621, 153] on select "EU [GEOGRAPHIC_DATA] [GEOGRAPHIC_DATA]" at bounding box center [541, 159] width 194 height 26
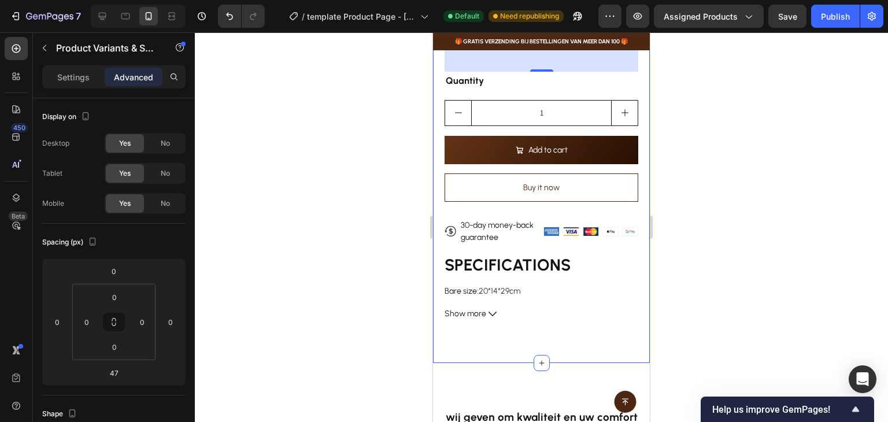
scroll to position [529, 0]
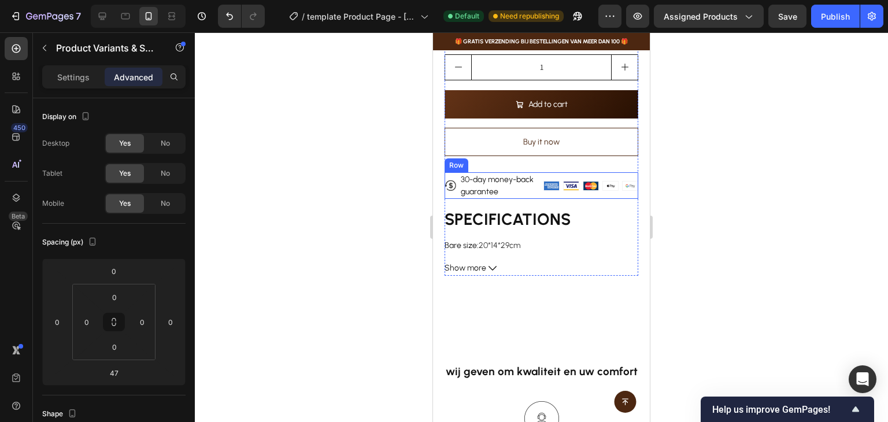
click at [552, 172] on div "Image Image Image Image Image Row" at bounding box center [590, 185] width 95 height 27
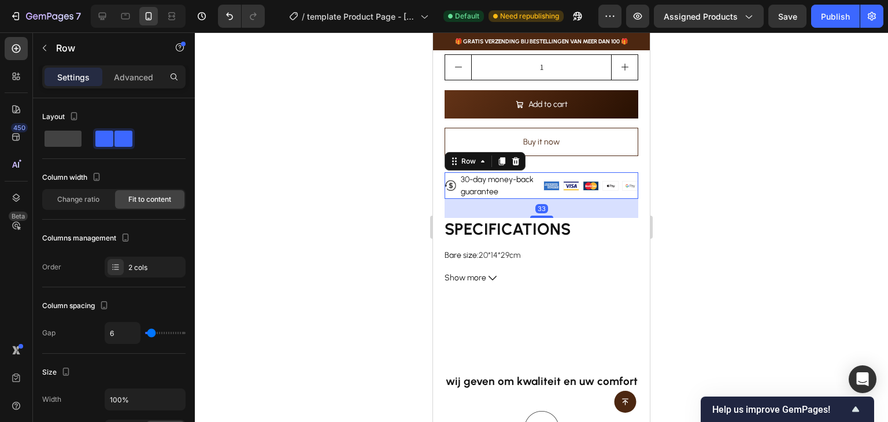
drag, startPoint x: 538, startPoint y: 199, endPoint x: 539, endPoint y: 209, distance: 9.8
click at [539, 216] on div at bounding box center [541, 217] width 23 height 2
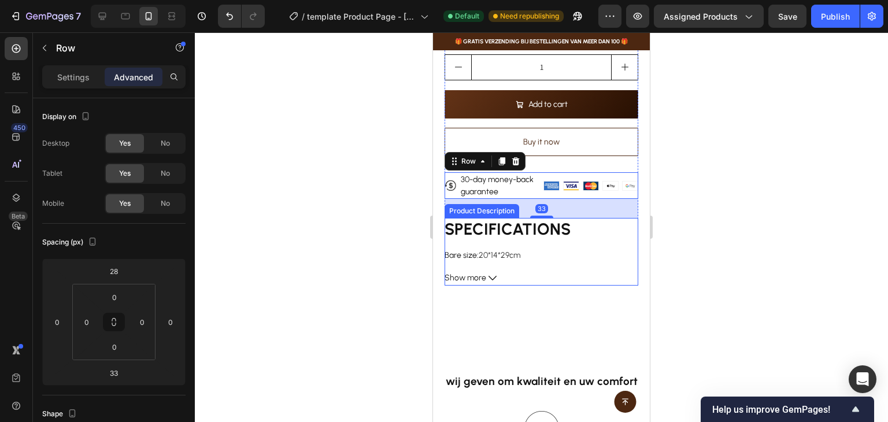
click at [617, 241] on div "SPECIFICATIONS Bare size : 20*14*29cm Brand Name : NAMSTE Capacity : 800ml Cert…" at bounding box center [541, 239] width 194 height 43
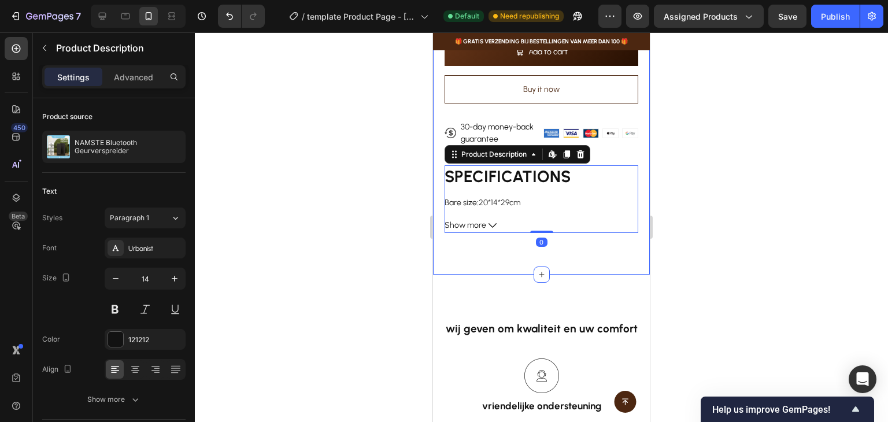
scroll to position [644, 0]
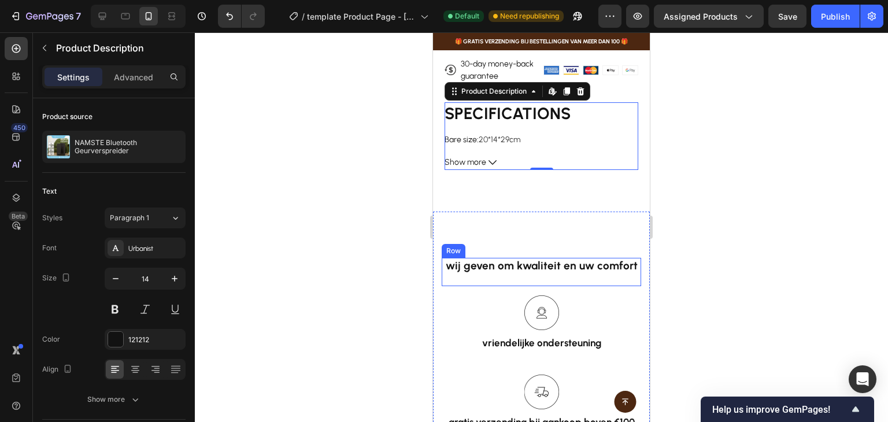
click at [533, 259] on p "wij geven om kwaliteit en uw comfort" at bounding box center [541, 266] width 197 height 14
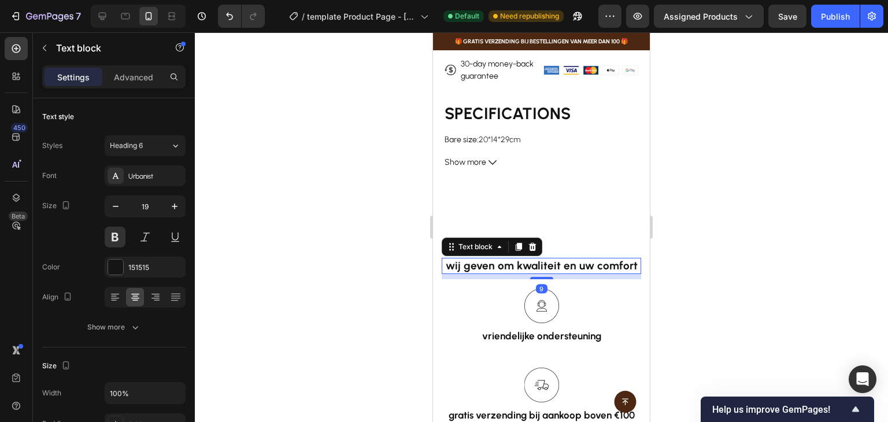
drag, startPoint x: 543, startPoint y: 276, endPoint x: 555, endPoint y: 261, distance: 19.7
click at [550, 274] on div "9" at bounding box center [541, 274] width 199 height 0
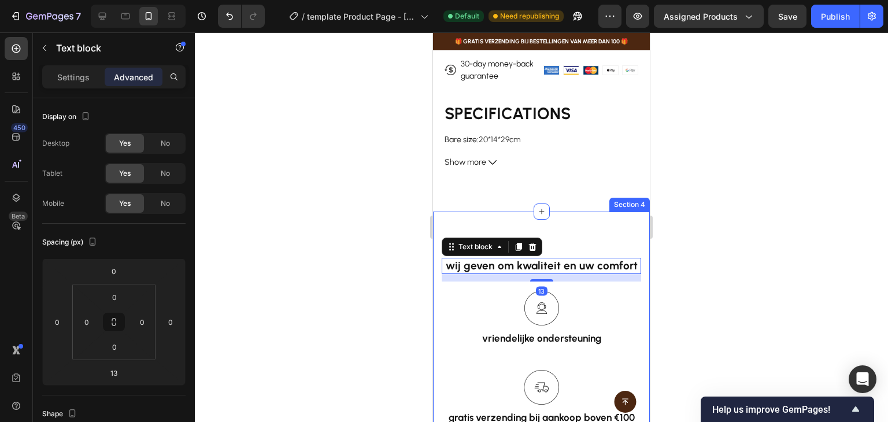
click at [574, 232] on div "wij geven om kwaliteit en uw comfort Text block 13 Row Image vriendelijke onder…" at bounding box center [541, 399] width 217 height 374
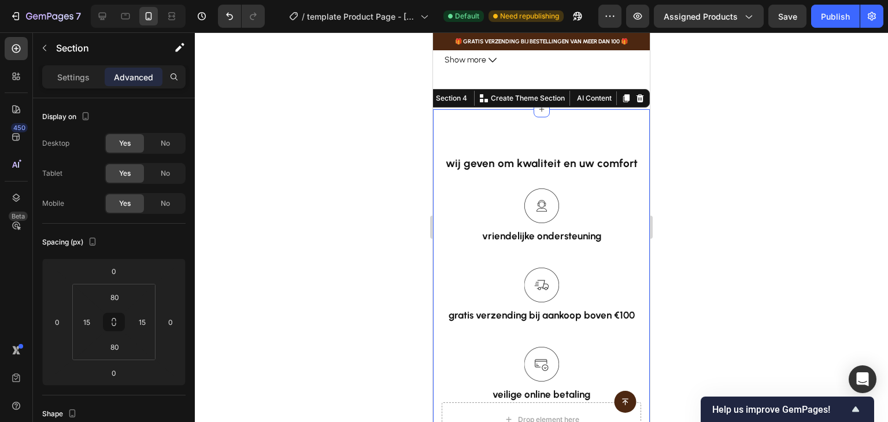
scroll to position [760, 0]
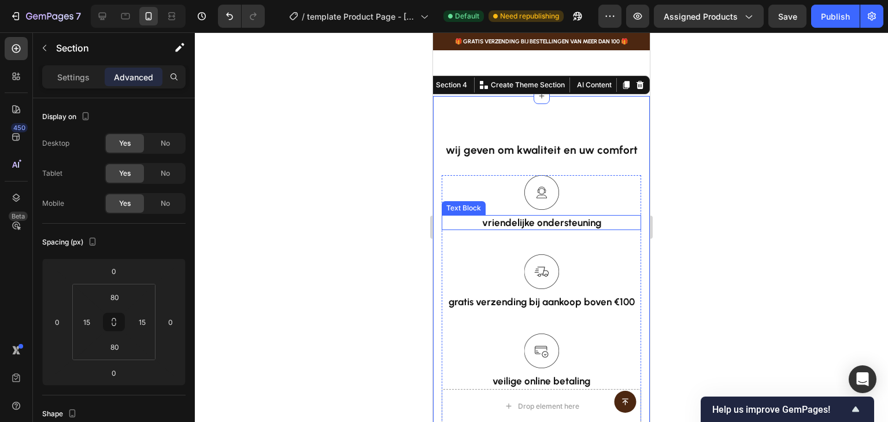
click at [582, 218] on p "vriendelijke ondersteuning" at bounding box center [541, 222] width 197 height 13
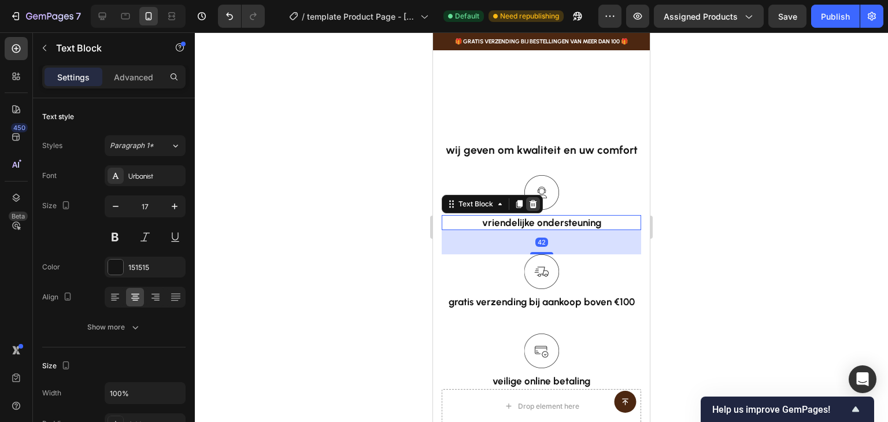
click at [533, 199] on icon at bounding box center [532, 203] width 9 height 9
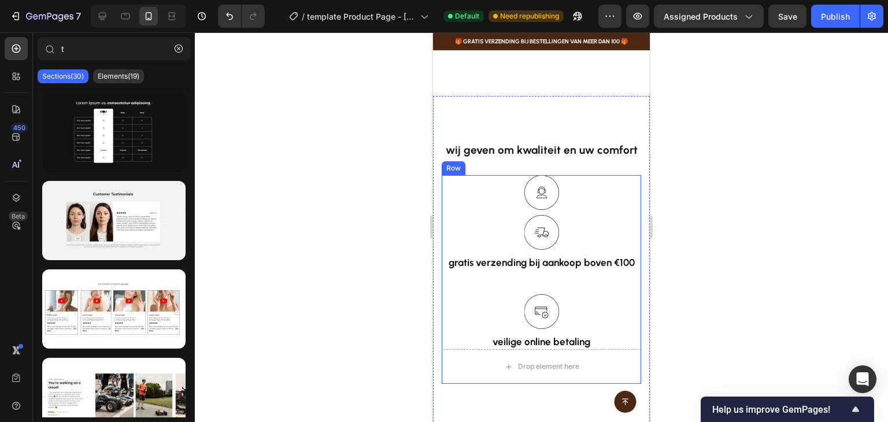
click at [556, 256] on p "gratis verzending bij aankoop boven €100" at bounding box center [541, 262] width 197 height 13
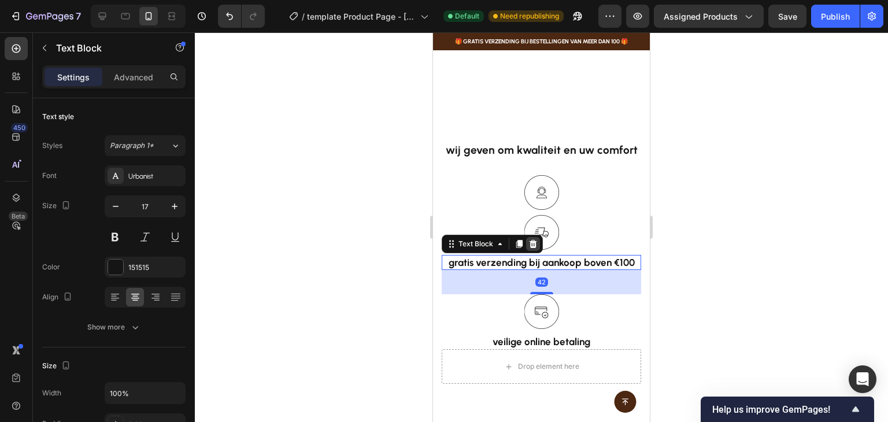
click at [532, 240] on icon at bounding box center [533, 244] width 8 height 8
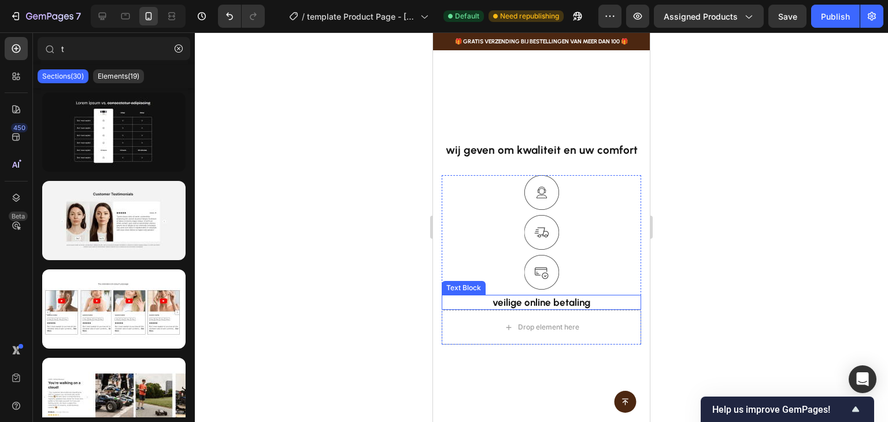
click at [553, 296] on p "veilige online betaling" at bounding box center [541, 302] width 197 height 13
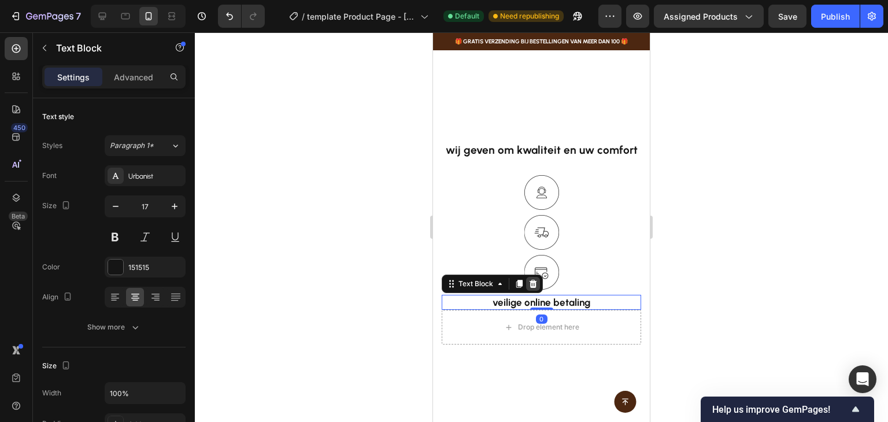
click at [533, 279] on icon at bounding box center [532, 283] width 9 height 9
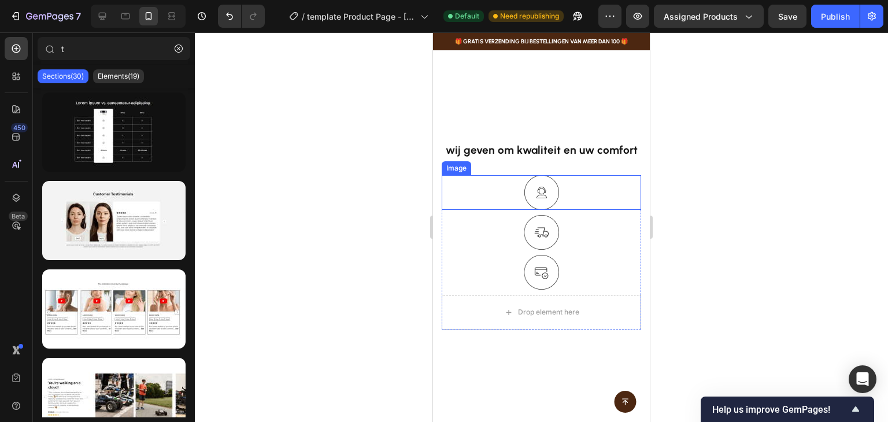
click at [455, 163] on div "Image" at bounding box center [456, 168] width 25 height 10
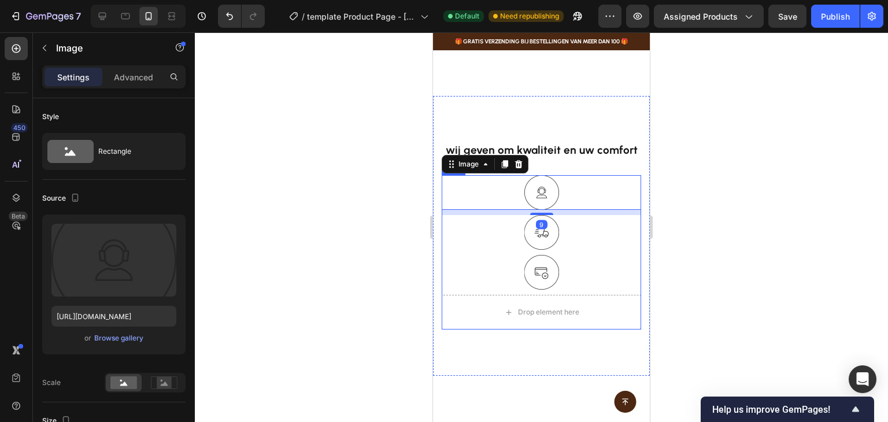
click at [455, 245] on div "Image" at bounding box center [541, 235] width 199 height 40
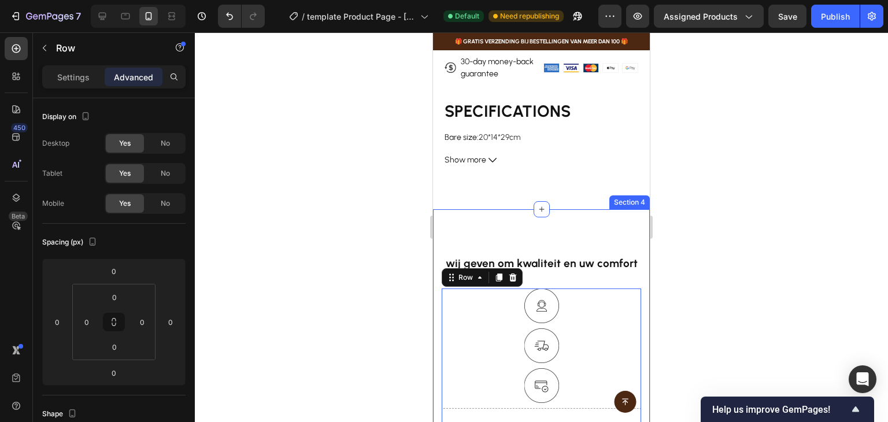
scroll to position [644, 0]
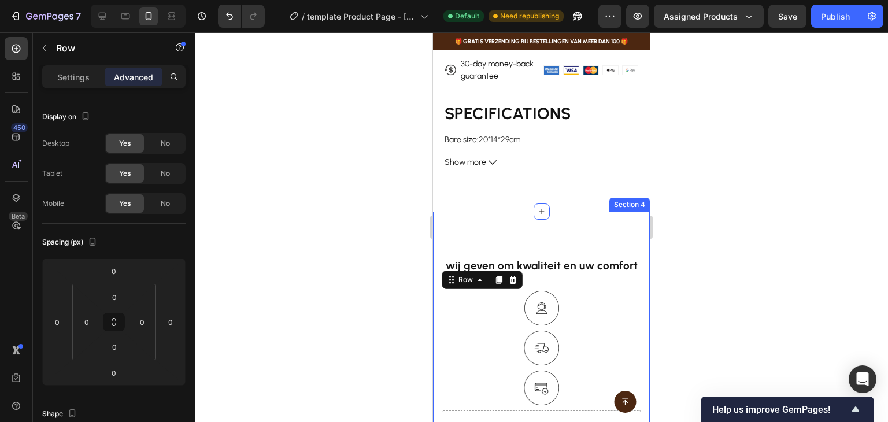
click at [486, 240] on div "wij geven om kwaliteit en uw comfort Text block Row Image Image Image Drop elem…" at bounding box center [541, 352] width 217 height 280
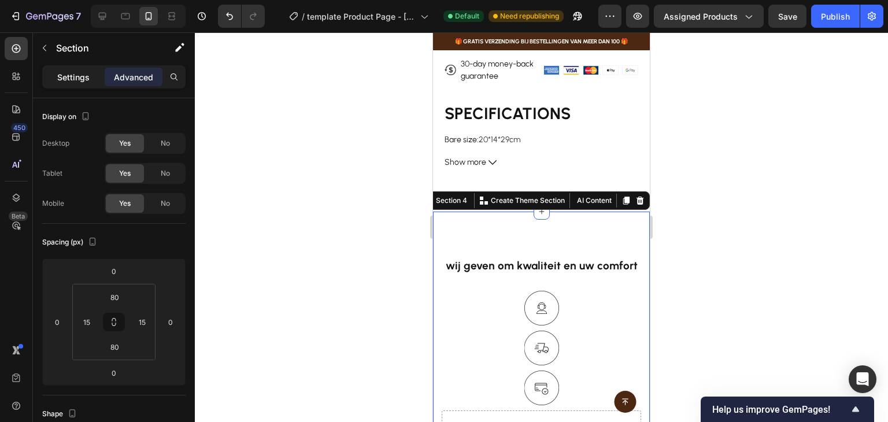
click at [67, 75] on p "Settings" at bounding box center [73, 77] width 32 height 12
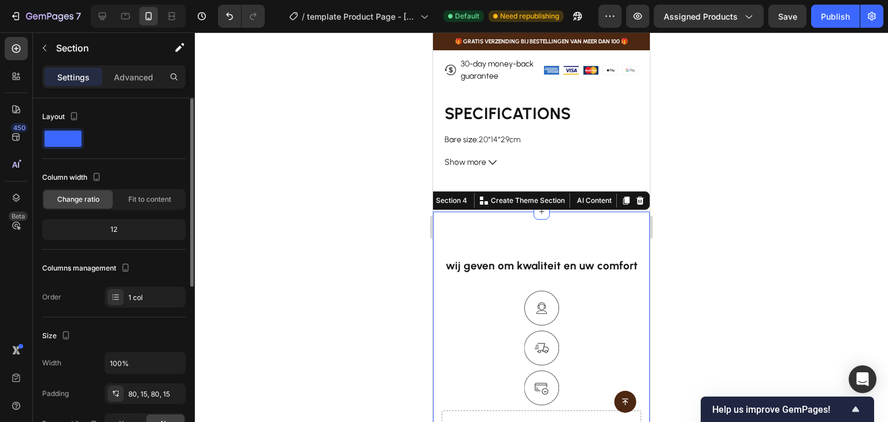
click at [69, 137] on span at bounding box center [63, 139] width 37 height 16
click at [80, 131] on div at bounding box center [63, 139] width 37 height 16
click at [74, 113] on icon "button" at bounding box center [74, 116] width 12 height 12
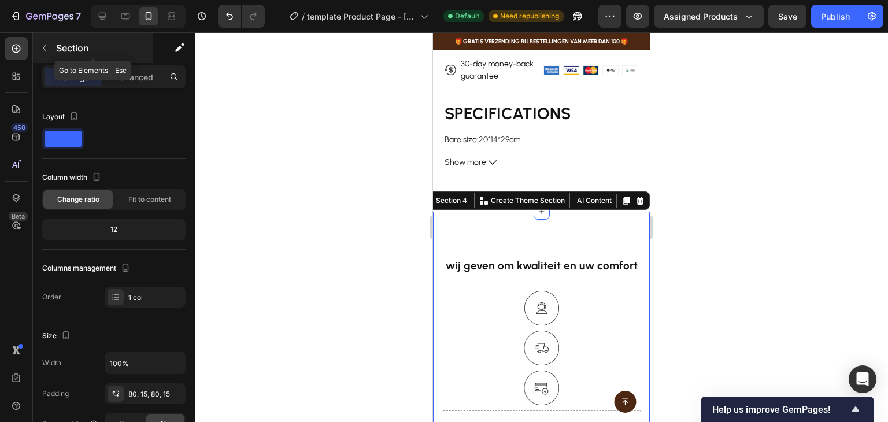
click at [51, 49] on button "button" at bounding box center [44, 48] width 18 height 18
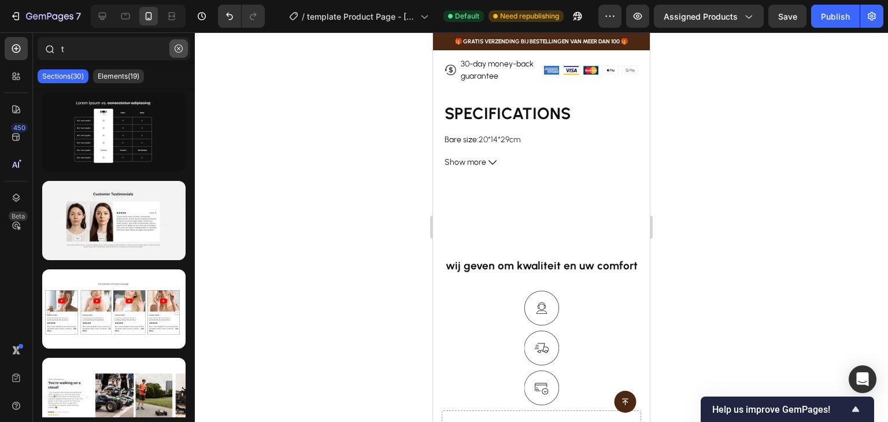
click at [181, 47] on icon "button" at bounding box center [179, 49] width 8 height 8
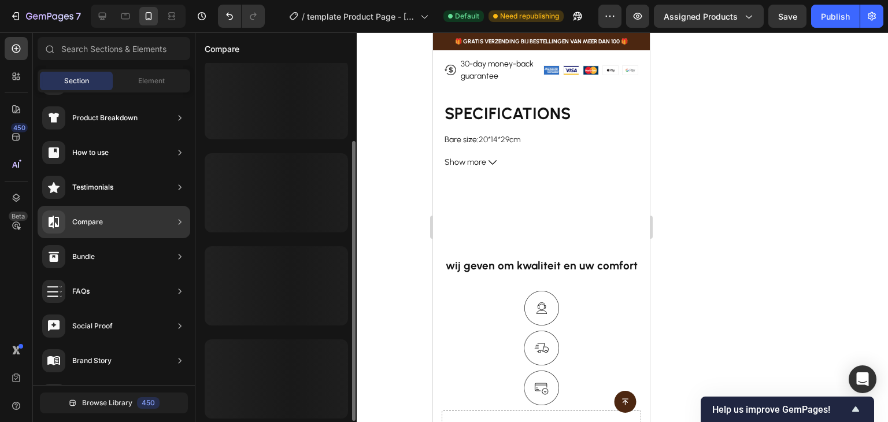
scroll to position [0, 0]
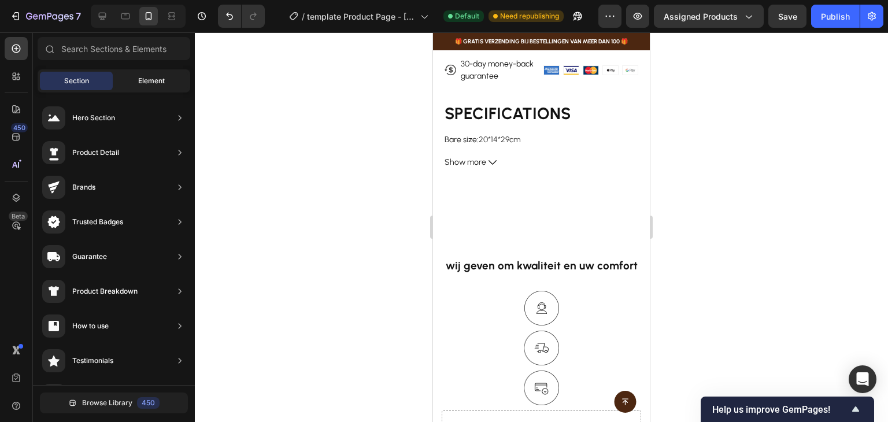
click at [160, 87] on div "Element" at bounding box center [151, 81] width 73 height 18
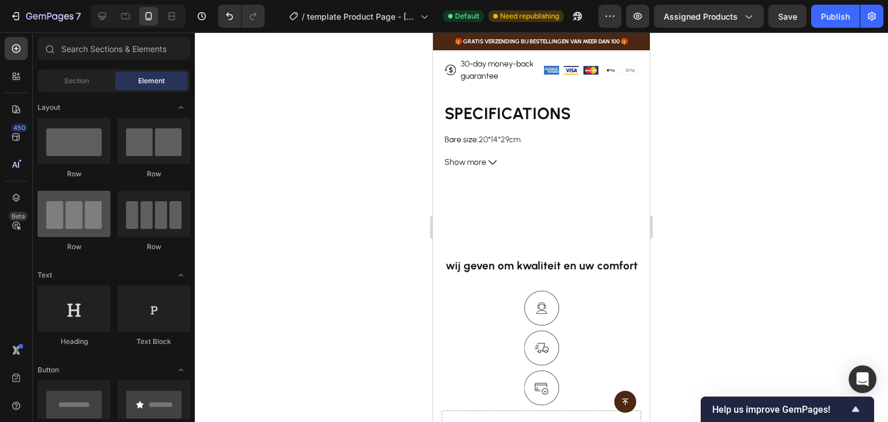
click at [95, 213] on div at bounding box center [74, 214] width 73 height 46
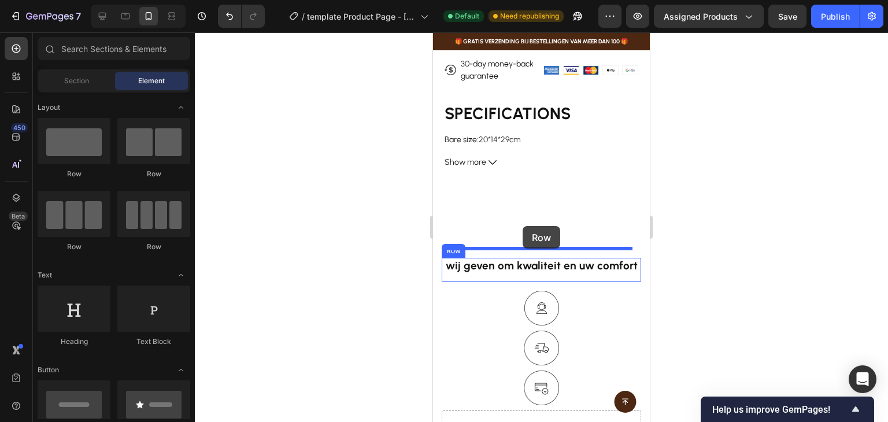
drag, startPoint x: 525, startPoint y: 244, endPoint x: 523, endPoint y: 226, distance: 18.1
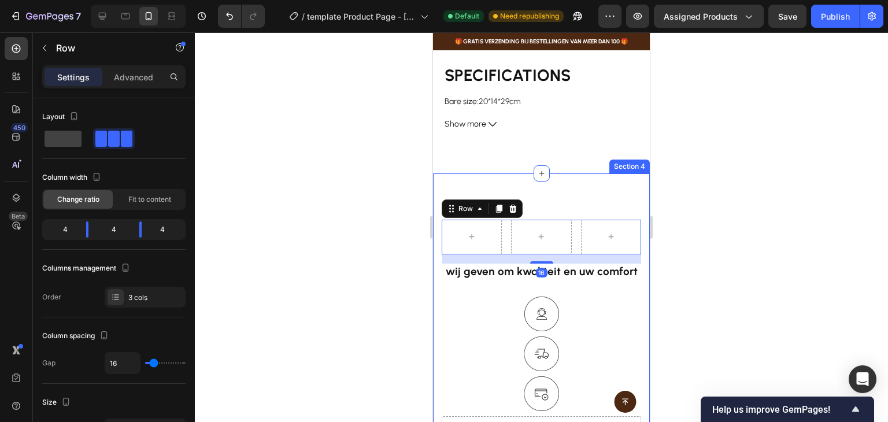
scroll to position [702, 0]
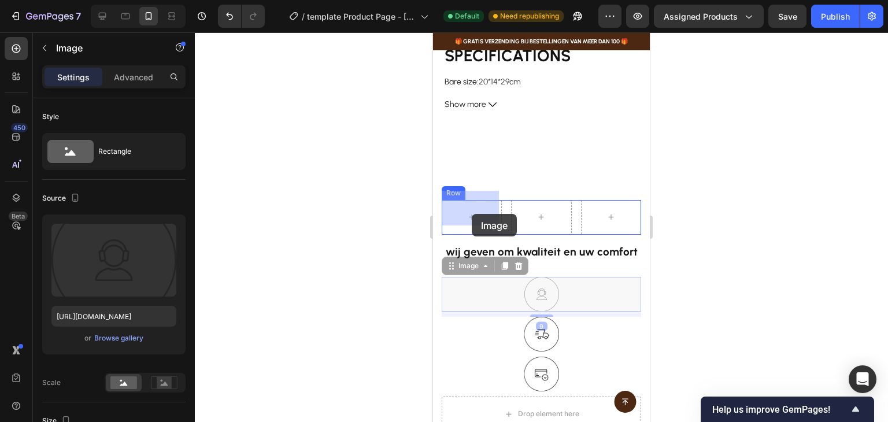
drag, startPoint x: 459, startPoint y: 262, endPoint x: 472, endPoint y: 214, distance: 49.6
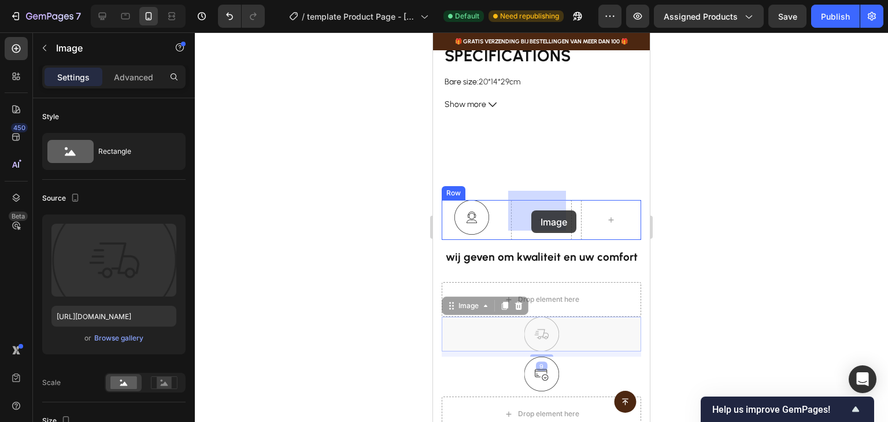
drag, startPoint x: 525, startPoint y: 317, endPoint x: 531, endPoint y: 207, distance: 110.0
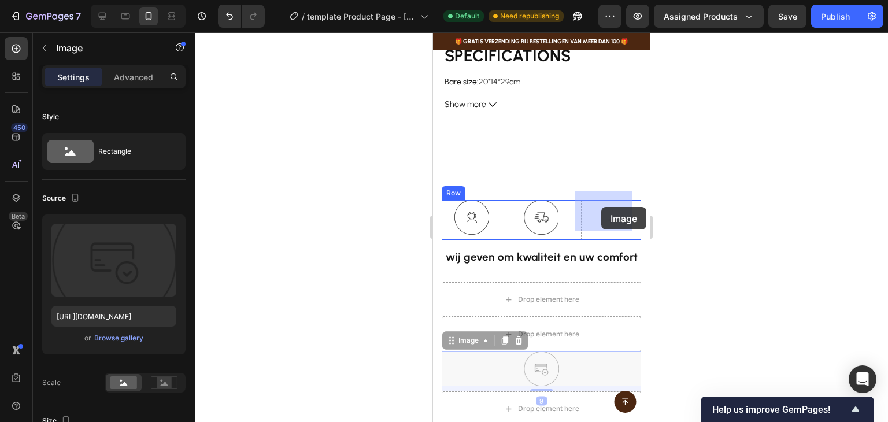
drag, startPoint x: 530, startPoint y: 361, endPoint x: 601, endPoint y: 207, distance: 169.9
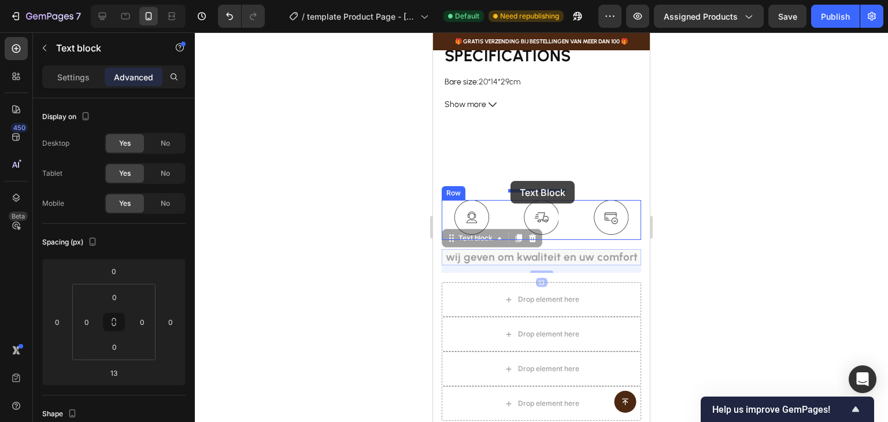
drag, startPoint x: 476, startPoint y: 236, endPoint x: 510, endPoint y: 181, distance: 65.1
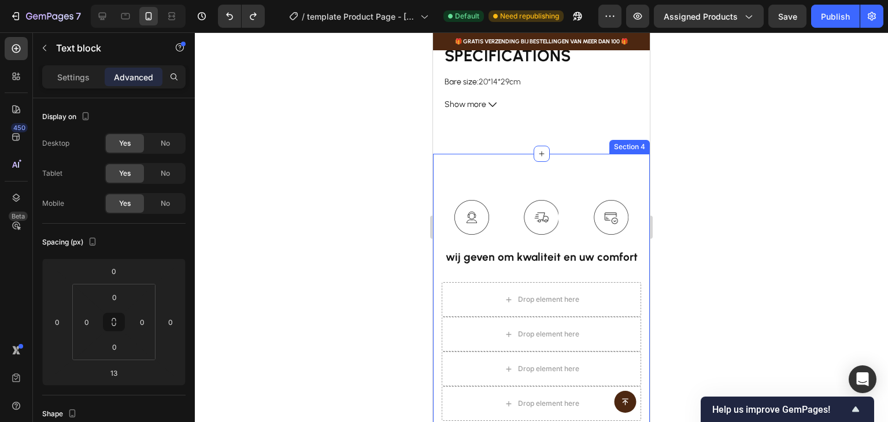
click at [510, 164] on div "Image Image Image Row wij geven om kwaliteit en uw comfort Text block Row Drop …" at bounding box center [541, 311] width 217 height 314
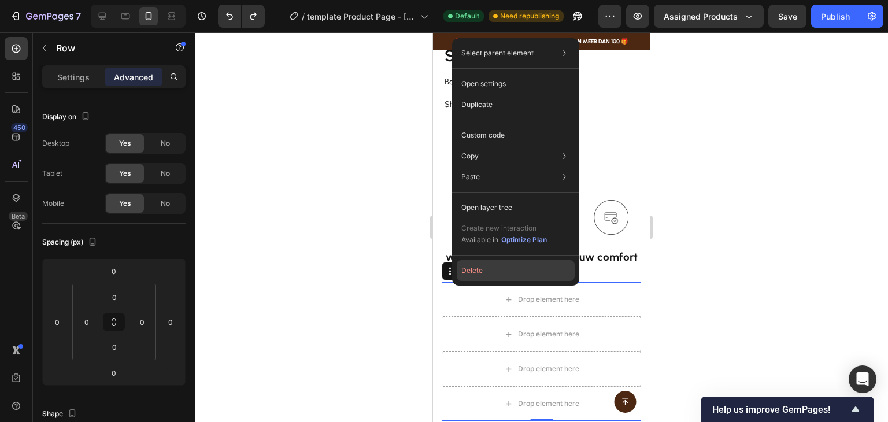
click at [468, 269] on button "Delete" at bounding box center [516, 270] width 118 height 21
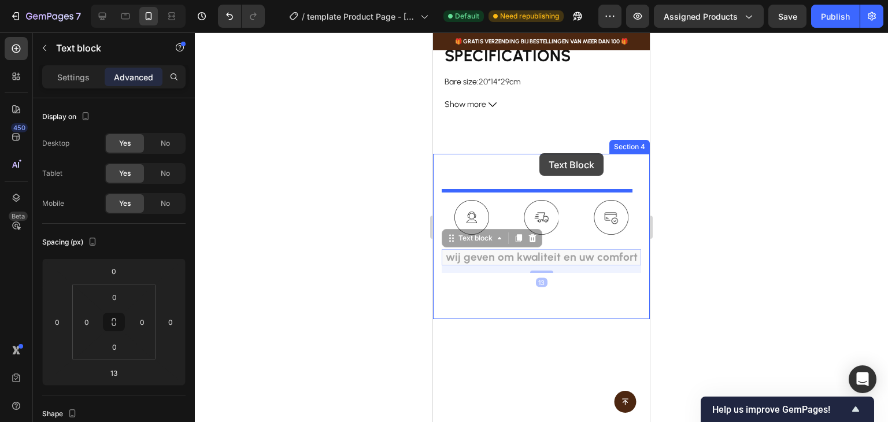
drag, startPoint x: 542, startPoint y: 251, endPoint x: 539, endPoint y: 153, distance: 97.7
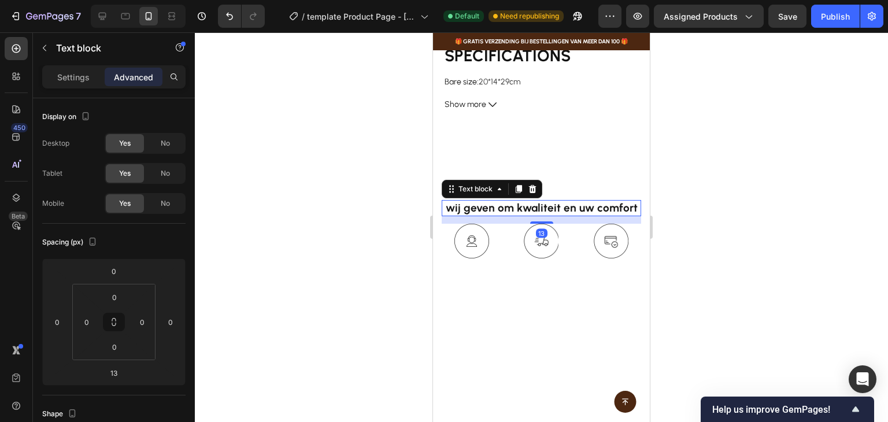
click at [538, 327] on div at bounding box center [541, 365] width 217 height 111
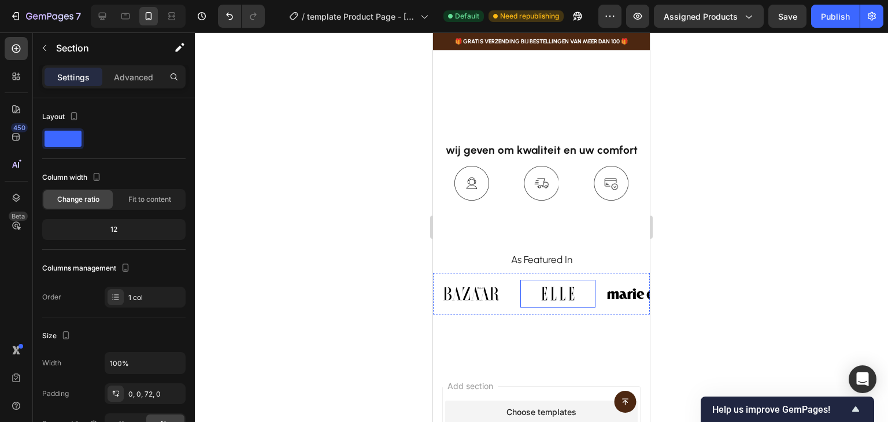
scroll to position [644, 0]
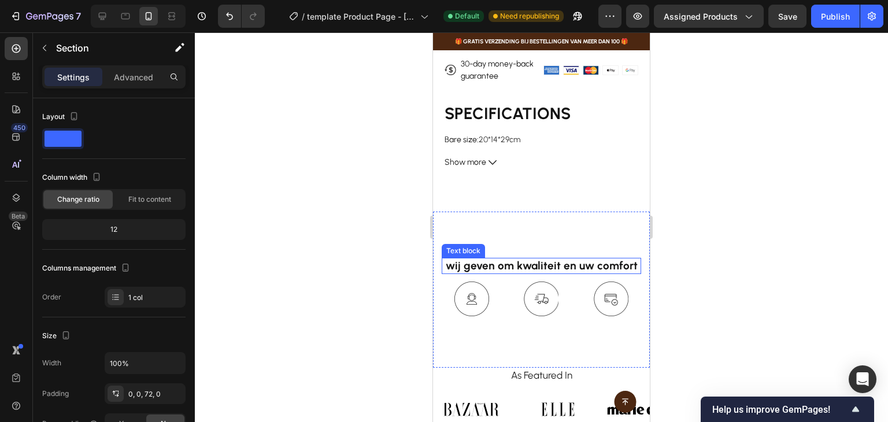
click at [587, 259] on p "wij geven om kwaliteit en uw comfort" at bounding box center [541, 266] width 197 height 14
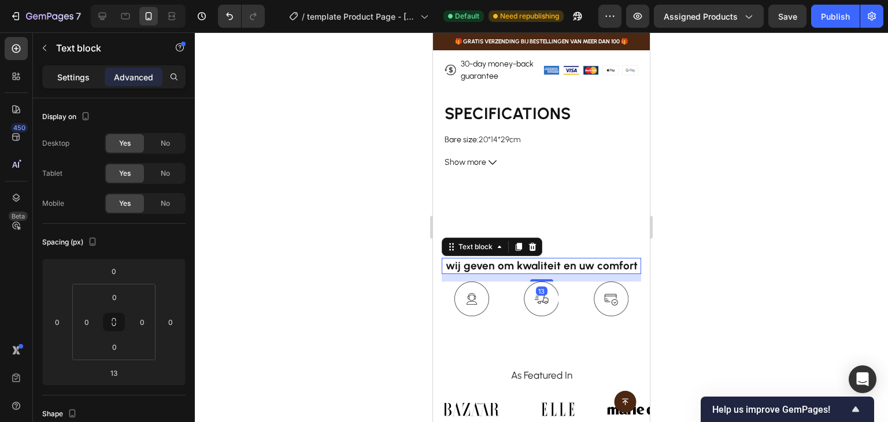
click at [89, 77] on p "Settings" at bounding box center [73, 77] width 32 height 12
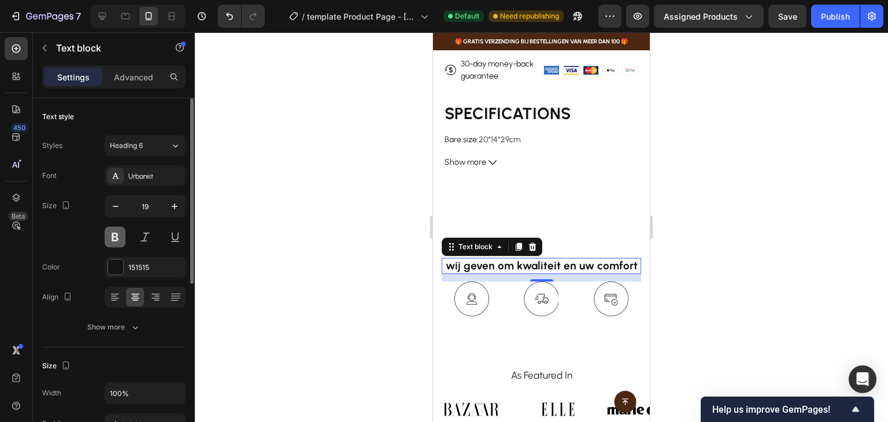
click at [115, 232] on button at bounding box center [115, 237] width 21 height 21
click at [118, 269] on div at bounding box center [115, 267] width 15 height 15
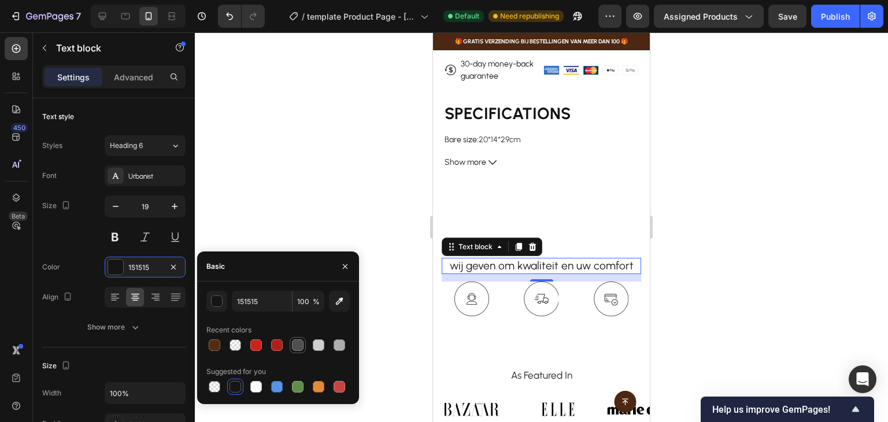
click at [296, 345] on div at bounding box center [298, 345] width 12 height 12
click at [216, 303] on div "button" at bounding box center [218, 302] width 12 height 12
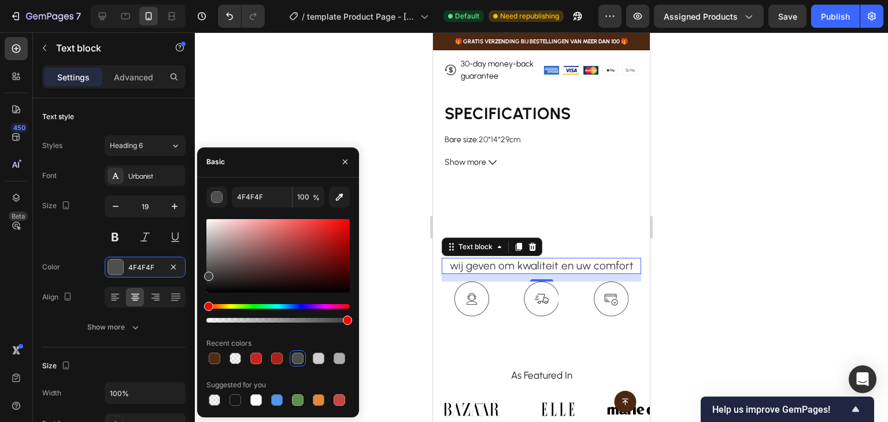
drag, startPoint x: 210, startPoint y: 275, endPoint x: 197, endPoint y: 273, distance: 13.9
click at [197, 273] on div "4F4F4F 100 % Recent colors Suggested for you" at bounding box center [278, 297] width 162 height 221
type input "3F3F3F"
click at [86, 252] on div "Font Urbanist Size 19 Color 3F3F3F Align Show more" at bounding box center [113, 251] width 143 height 172
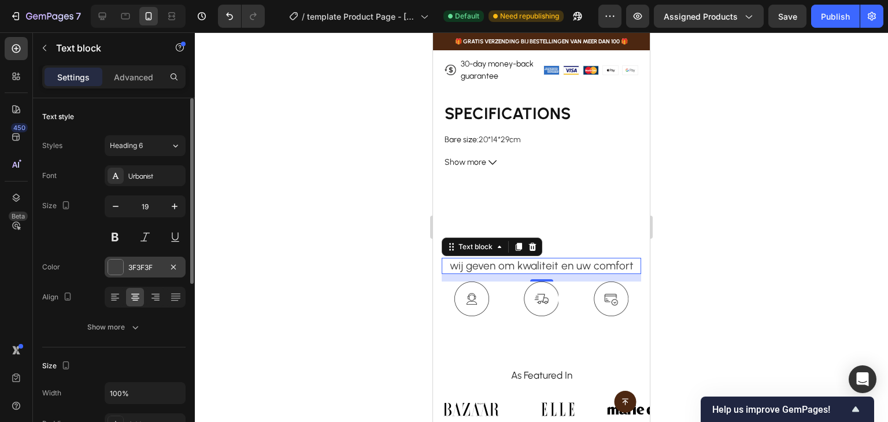
click at [129, 264] on div "3F3F3F" at bounding box center [145, 267] width 34 height 10
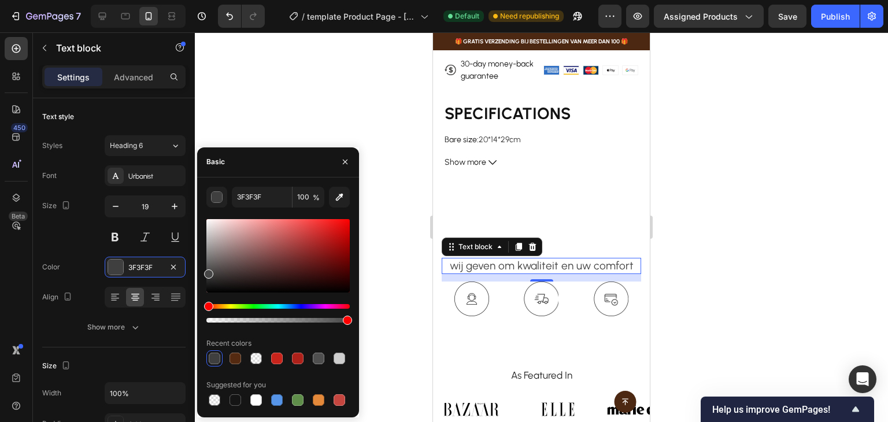
drag, startPoint x: 208, startPoint y: 275, endPoint x: 201, endPoint y: 272, distance: 7.5
click at [201, 272] on div "3F3F3F 100 % Recent colors Suggested for you" at bounding box center [278, 297] width 162 height 221
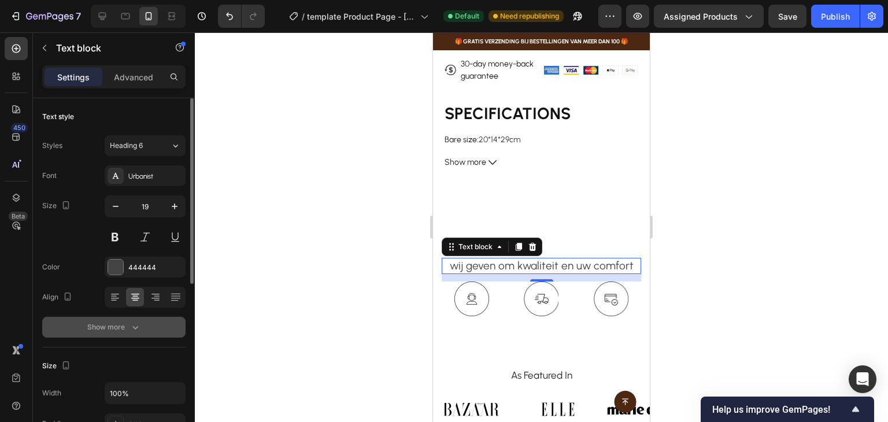
click at [169, 330] on button "Show more" at bounding box center [113, 327] width 143 height 21
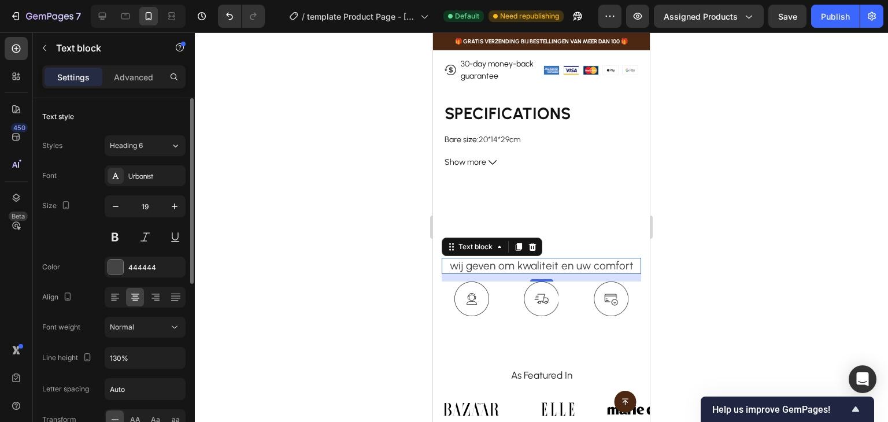
click at [81, 237] on div "Size 19" at bounding box center [113, 221] width 143 height 52
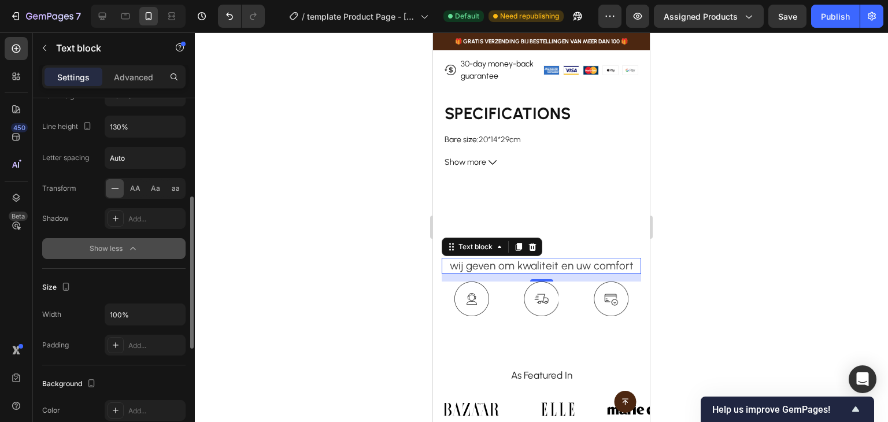
click at [132, 251] on icon "button" at bounding box center [133, 249] width 12 height 12
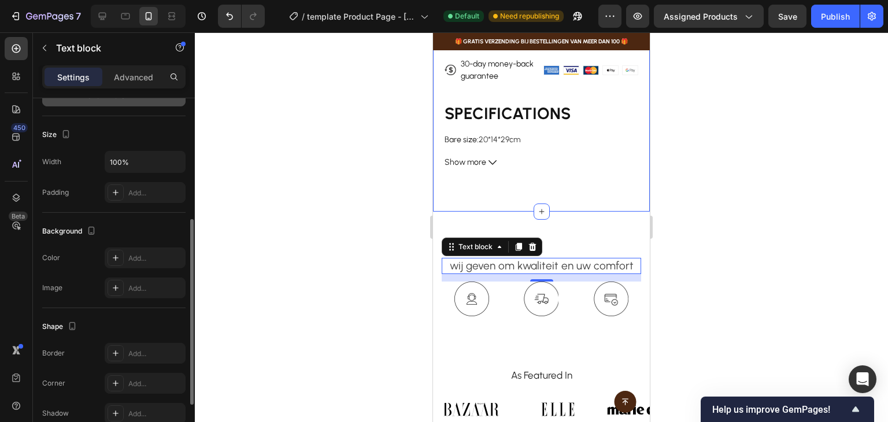
click at [495, 160] on icon at bounding box center [492, 162] width 8 height 5
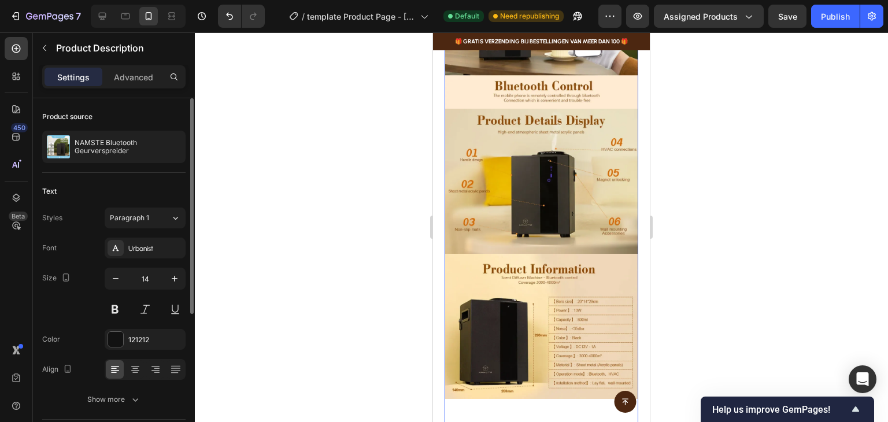
scroll to position [1974, 0]
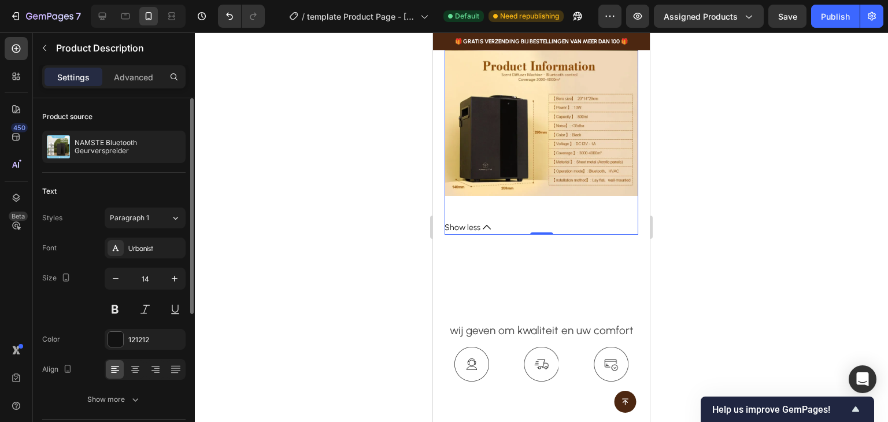
click at [484, 223] on icon at bounding box center [487, 227] width 8 height 8
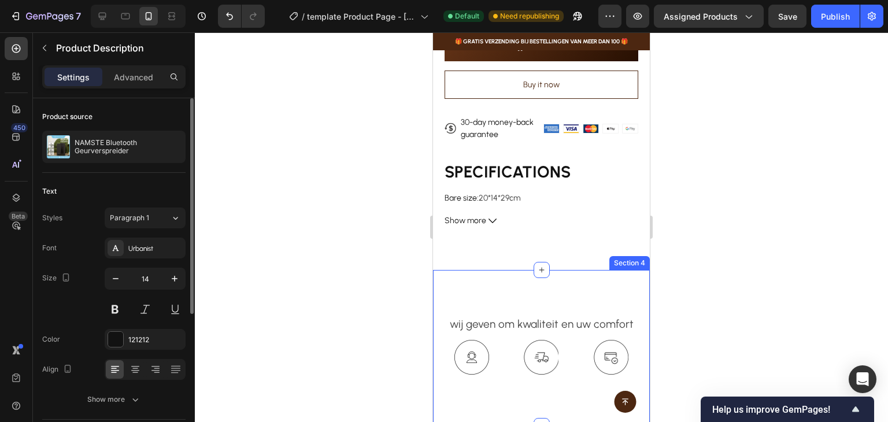
scroll to position [593, 0]
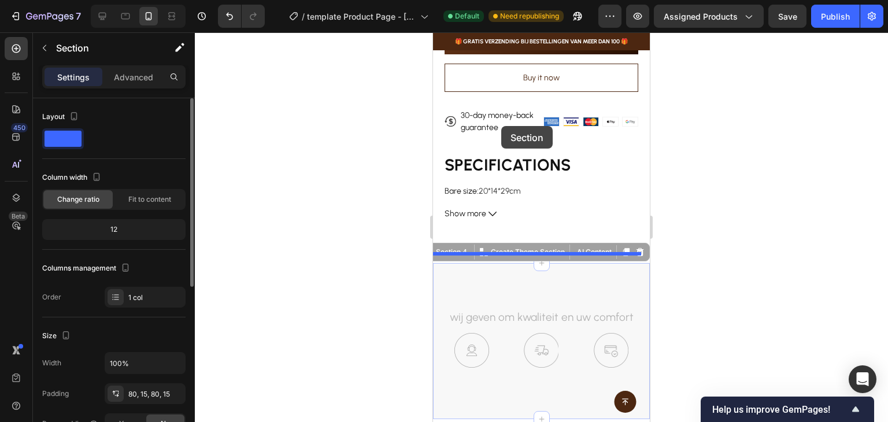
drag, startPoint x: 450, startPoint y: 288, endPoint x: 501, endPoint y: 122, distance: 173.7
click at [501, 122] on div "iPhone 13 Mini ( 375 px) iPhone 13 Mini iPhone 13 Pro iPhone 11 Pro Max iPhone …" at bounding box center [541, 107] width 217 height 1336
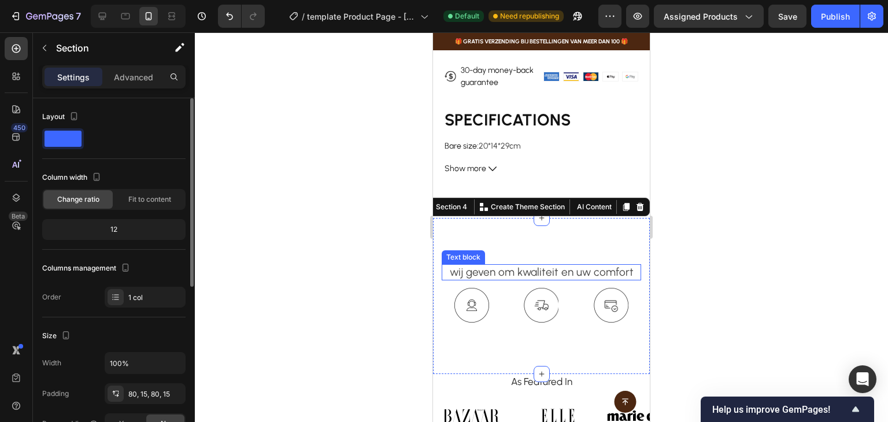
scroll to position [651, 0]
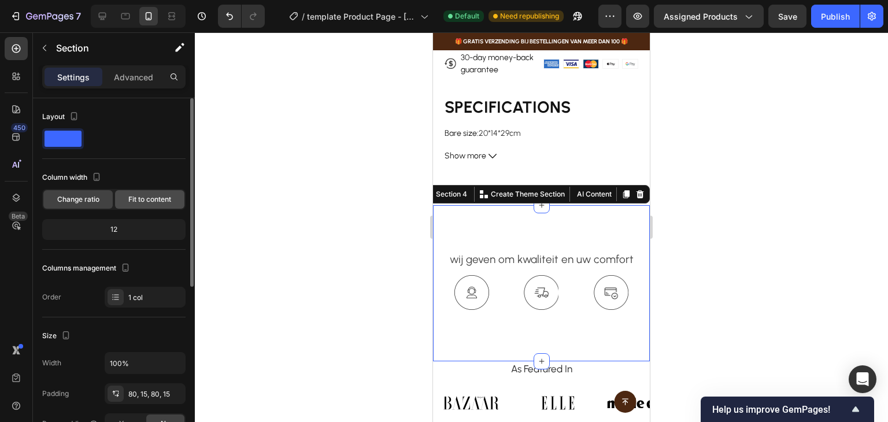
click at [146, 202] on span "Fit to content" at bounding box center [149, 199] width 43 height 10
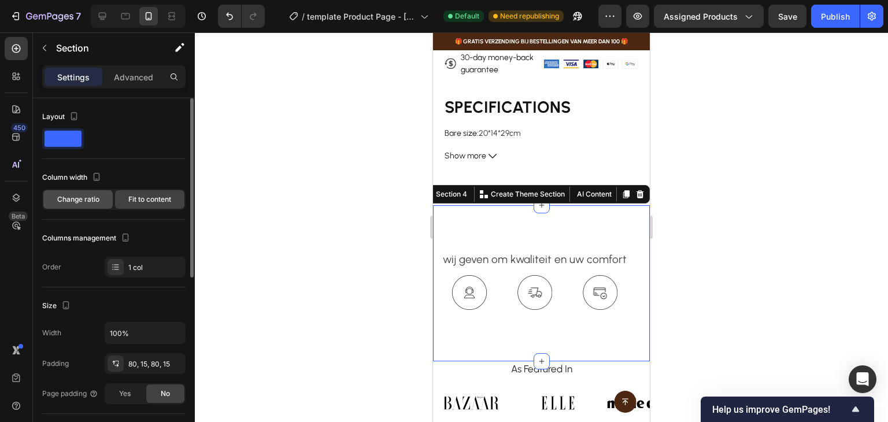
click at [99, 205] on div "Change ratio" at bounding box center [77, 199] width 69 height 18
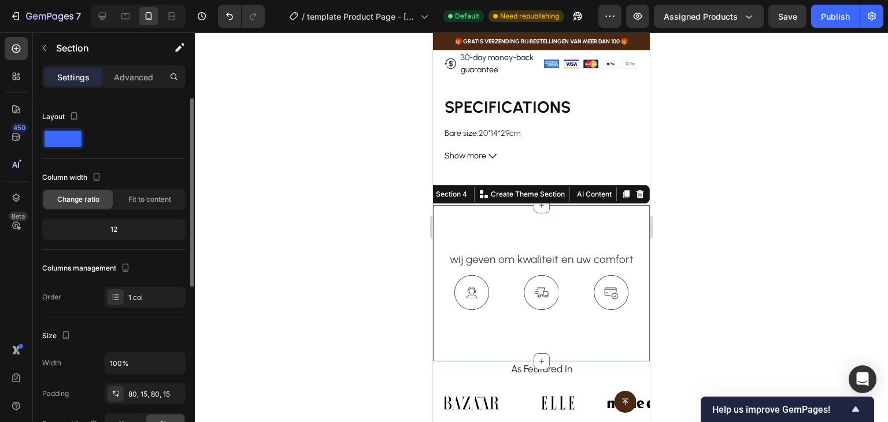
click at [113, 228] on div "12" at bounding box center [114, 229] width 139 height 16
drag, startPoint x: 125, startPoint y: 229, endPoint x: 111, endPoint y: 228, distance: 14.6
click at [119, 229] on div "12" at bounding box center [114, 229] width 139 height 16
click at [97, 225] on div "12" at bounding box center [114, 229] width 139 height 16
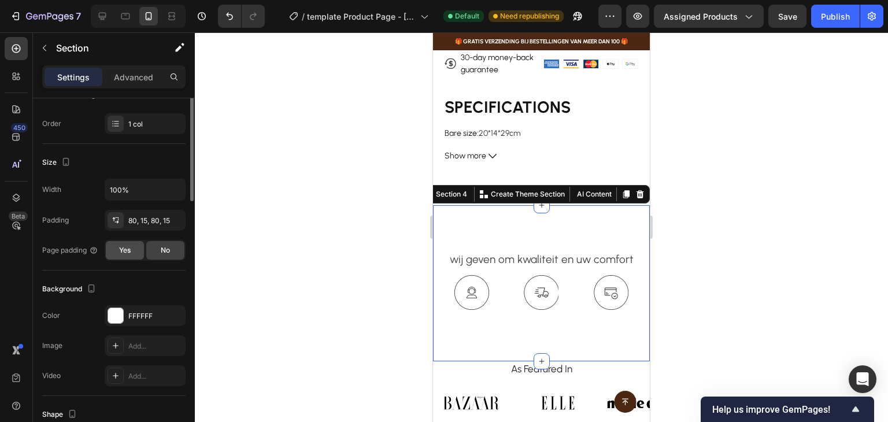
scroll to position [58, 0]
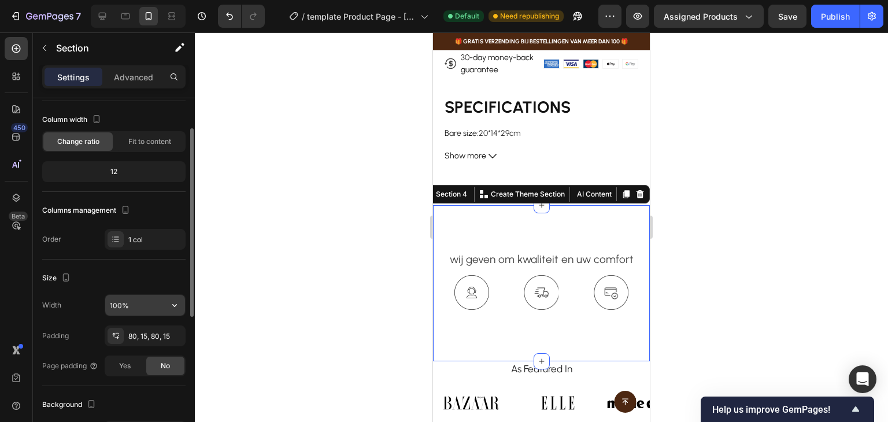
click at [150, 309] on input "100%" at bounding box center [145, 305] width 80 height 21
click at [130, 275] on div "Size" at bounding box center [113, 278] width 143 height 18
click at [133, 336] on div "80, 15, 80, 15" at bounding box center [145, 336] width 34 height 10
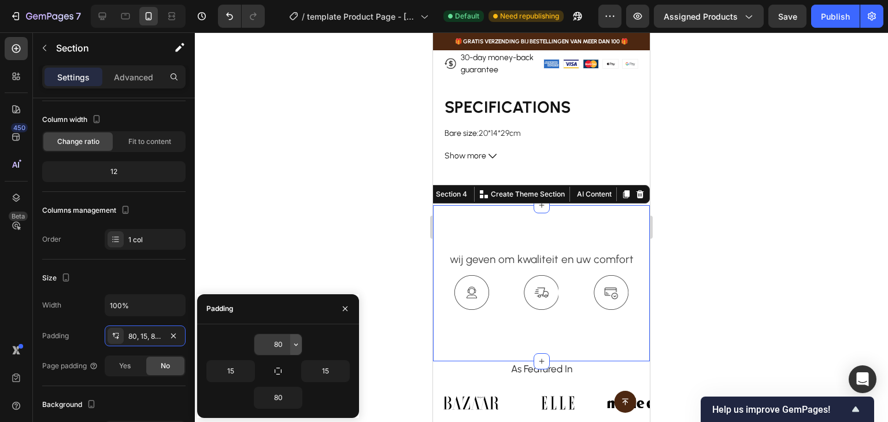
click at [290, 341] on button "button" at bounding box center [296, 344] width 12 height 21
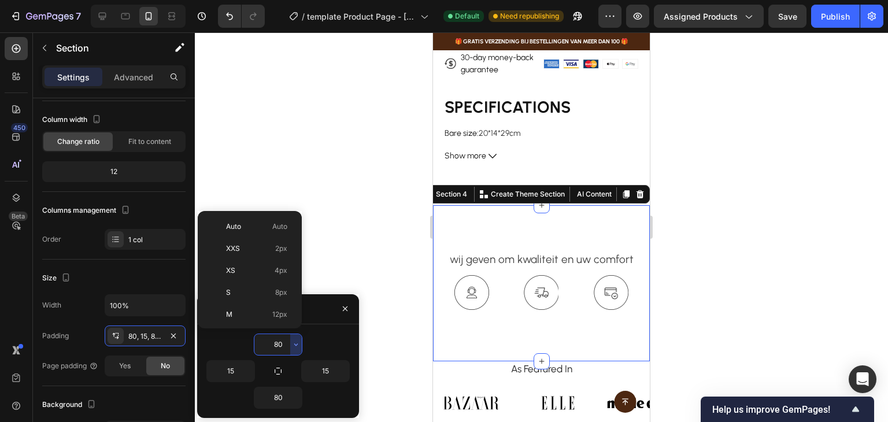
scroll to position [125, 0]
click at [266, 252] on p "2XL 32px" at bounding box center [256, 255] width 61 height 10
type input "32"
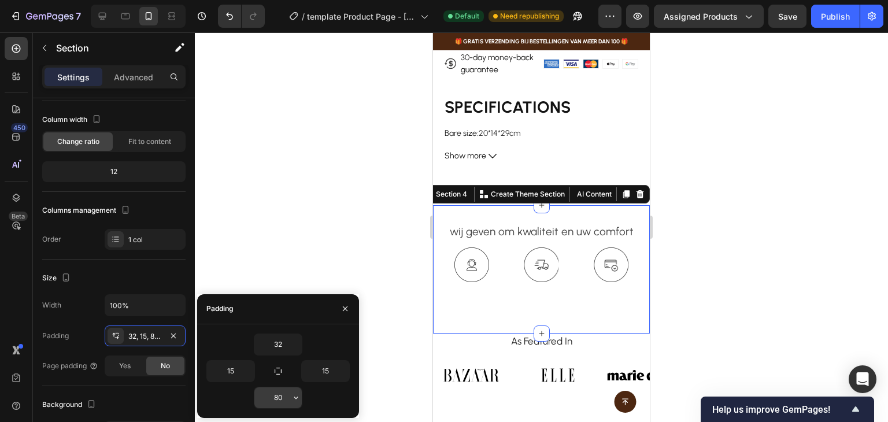
click at [288, 393] on input "80" at bounding box center [277, 397] width 47 height 21
click at [289, 402] on input "80" at bounding box center [277, 397] width 47 height 21
click at [294, 401] on icon "button" at bounding box center [295, 397] width 9 height 9
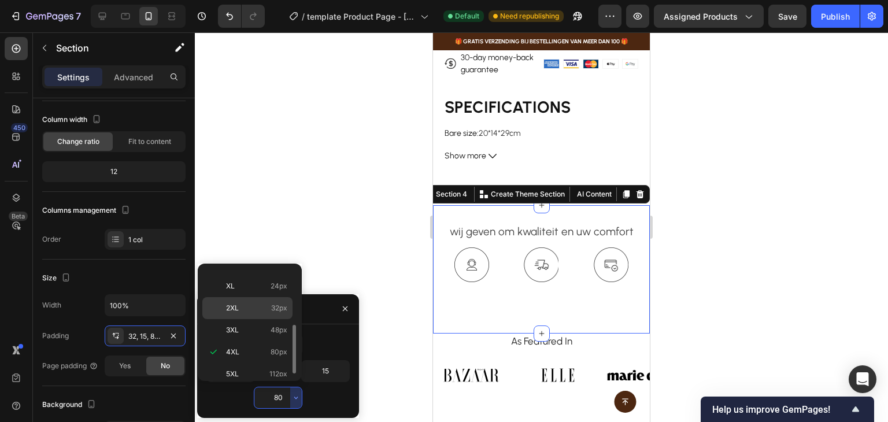
click at [276, 305] on span "32px" at bounding box center [279, 308] width 16 height 10
type input "32"
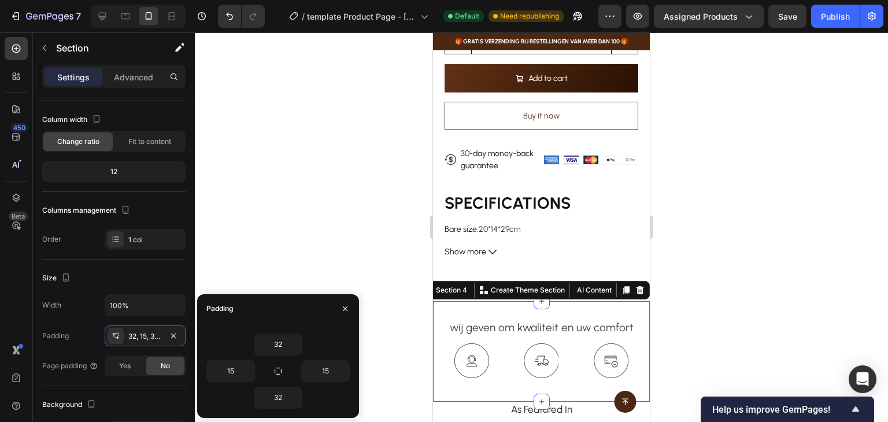
scroll to position [535, 0]
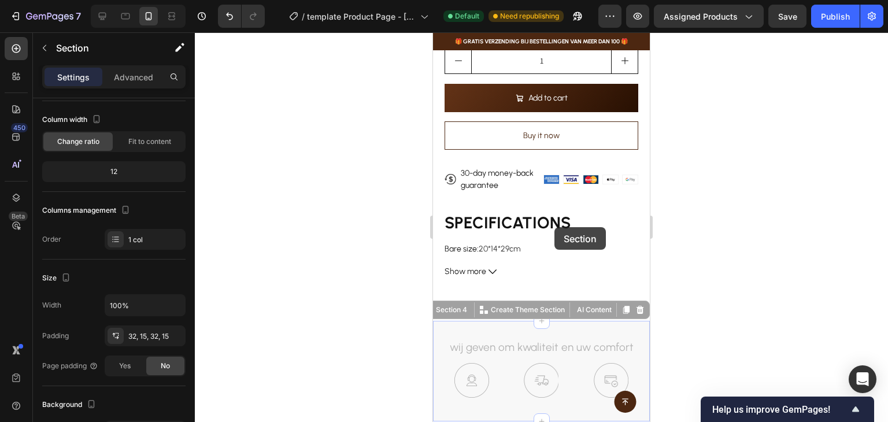
drag, startPoint x: 558, startPoint y: 326, endPoint x: 554, endPoint y: 227, distance: 98.9
click at [554, 227] on div "iPhone 13 Mini ( 375 px) iPhone 13 Mini iPhone 13 Pro iPhone 11 Pro Max iPhone …" at bounding box center [541, 137] width 217 height 1280
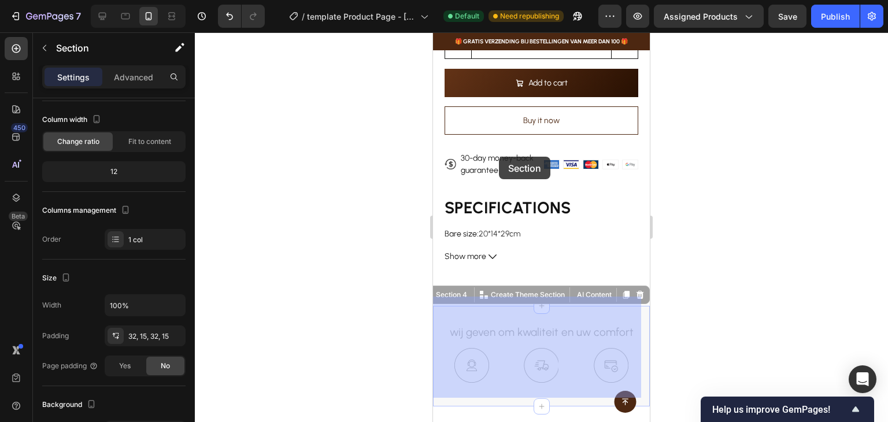
scroll to position [420, 0]
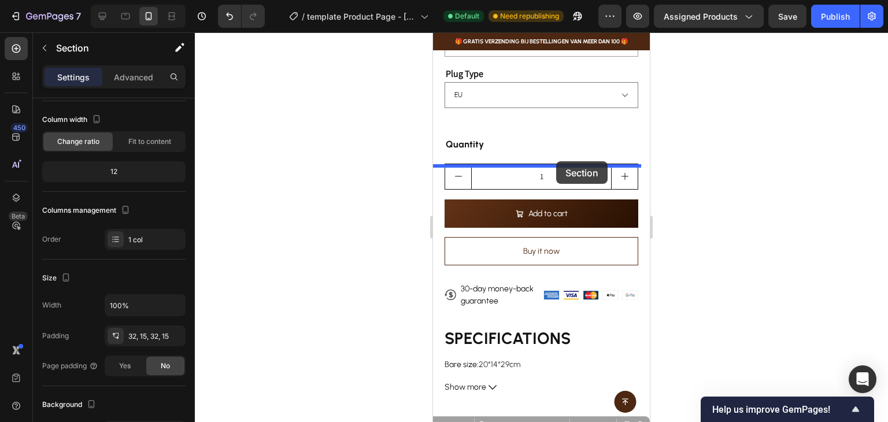
drag, startPoint x: 559, startPoint y: 316, endPoint x: 556, endPoint y: 161, distance: 154.9
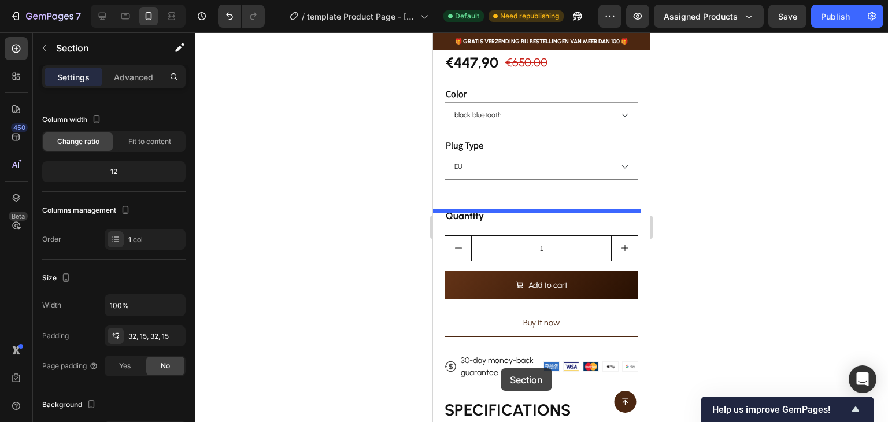
scroll to position [509, 0]
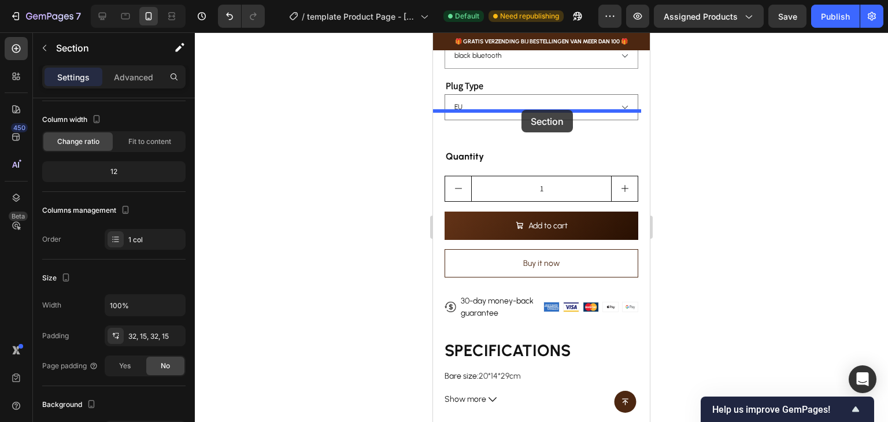
drag, startPoint x: 440, startPoint y: 77, endPoint x: 521, endPoint y: 110, distance: 87.9
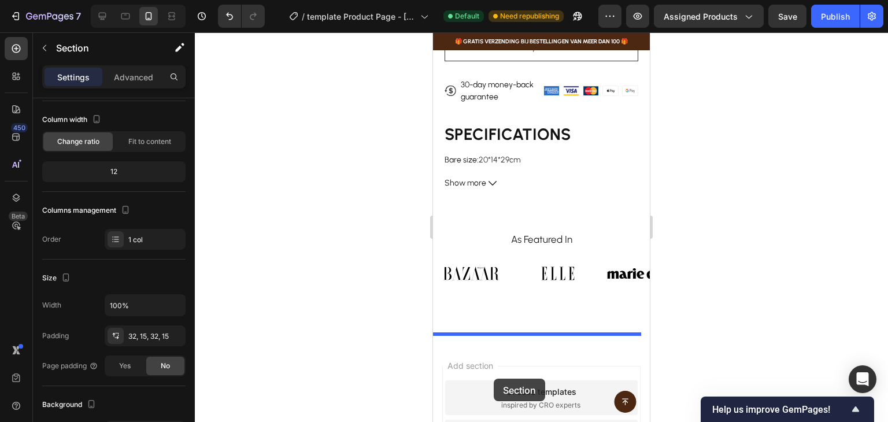
scroll to position [727, 0]
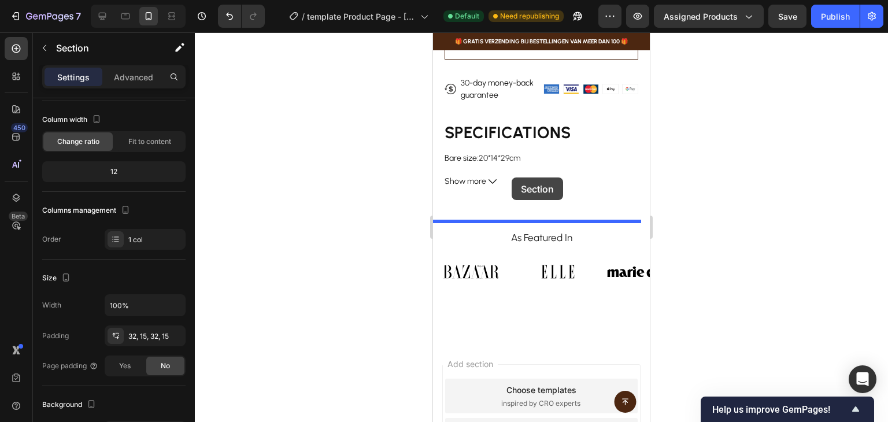
drag, startPoint x: 439, startPoint y: 62, endPoint x: 512, endPoint y: 177, distance: 135.8
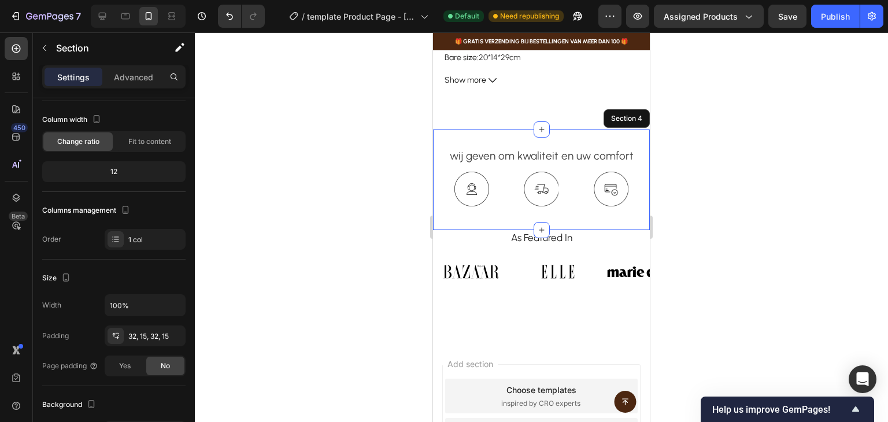
scroll to position [625, 0]
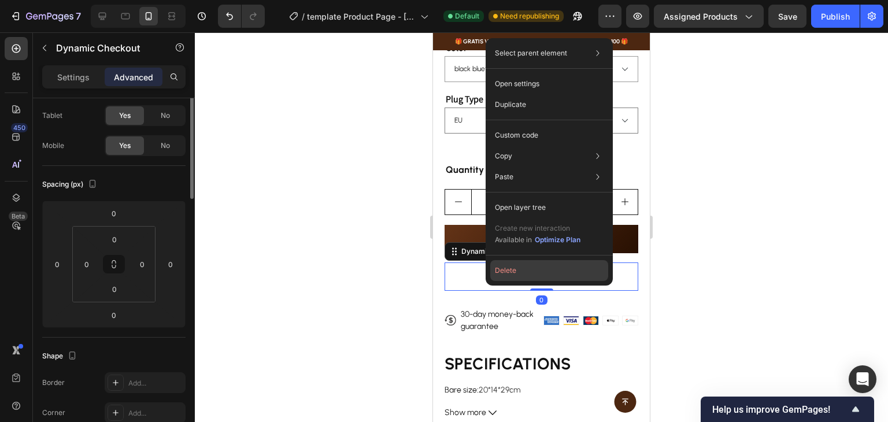
scroll to position [0, 0]
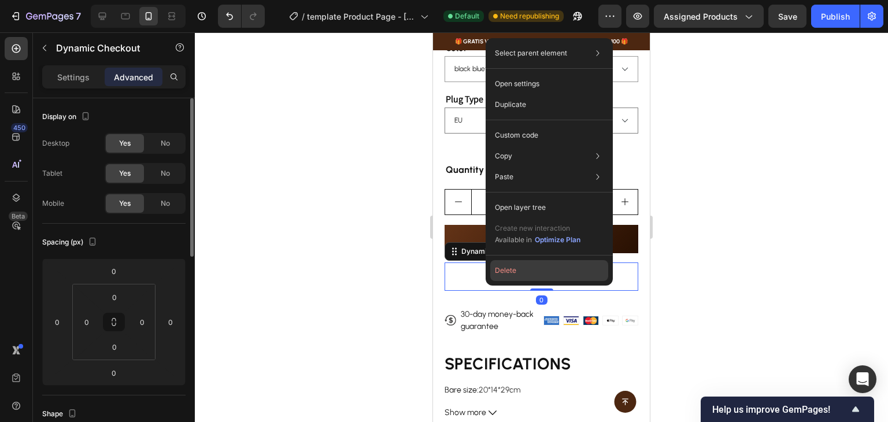
click at [505, 272] on button "Delete" at bounding box center [549, 270] width 118 height 21
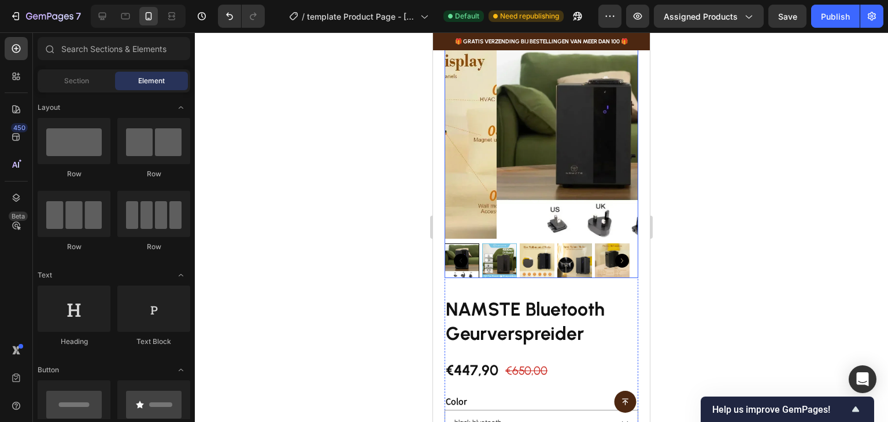
scroll to position [58, 0]
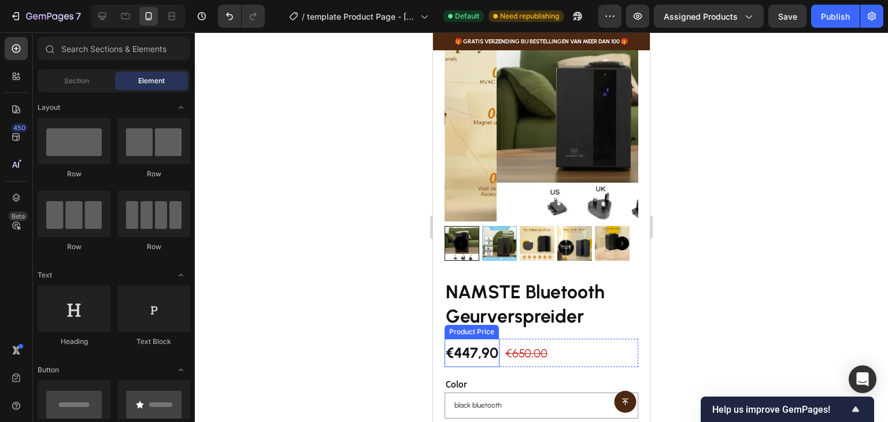
click at [481, 345] on div "€447,90" at bounding box center [471, 353] width 55 height 28
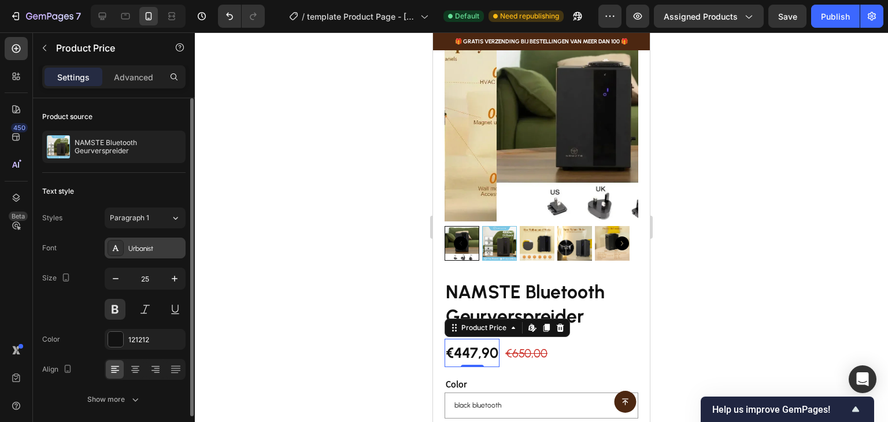
scroll to position [43, 0]
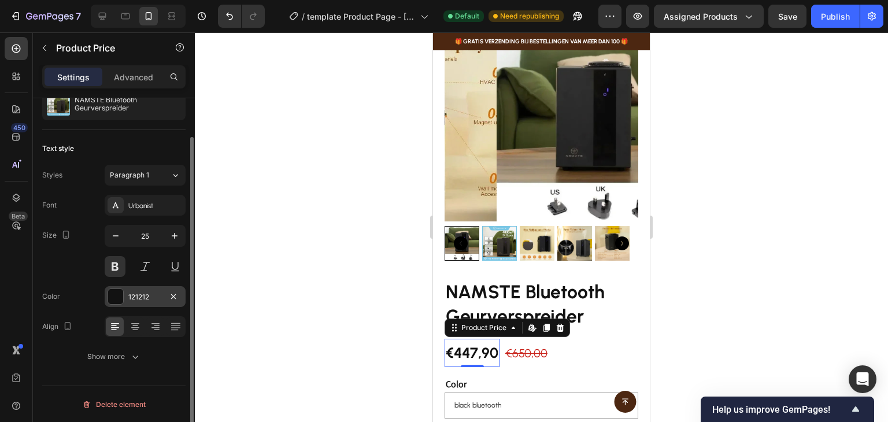
click at [116, 297] on div at bounding box center [115, 296] width 15 height 15
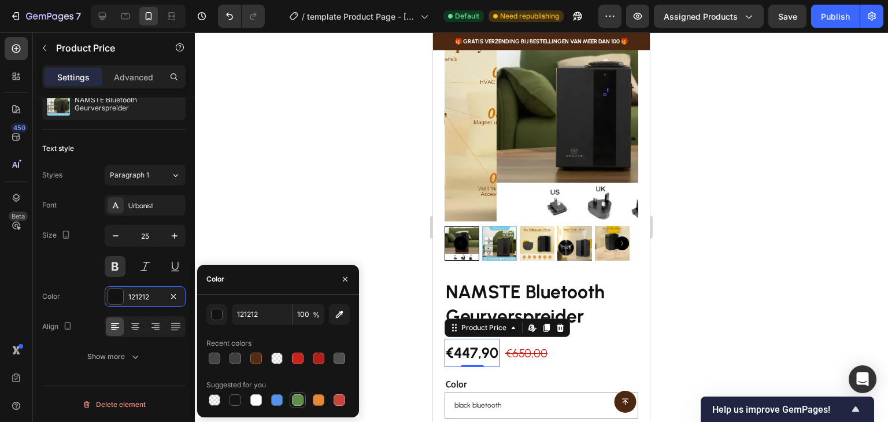
click at [296, 399] on div at bounding box center [298, 400] width 12 height 12
click at [215, 315] on div "button" at bounding box center [218, 315] width 12 height 12
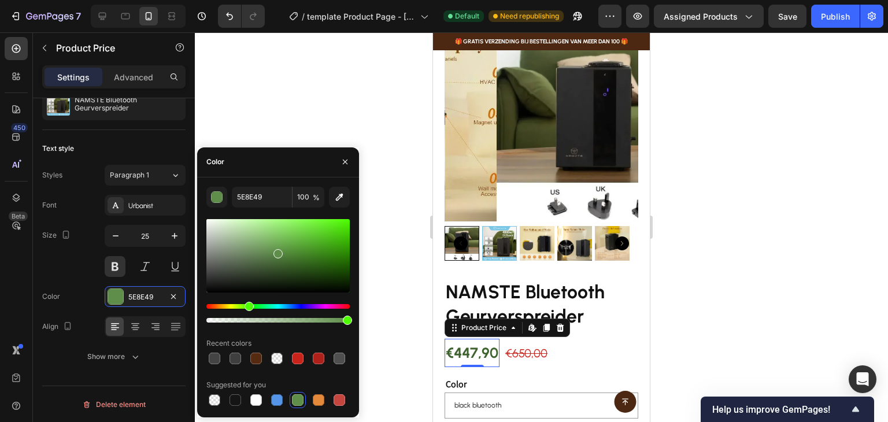
click at [281, 263] on div at bounding box center [277, 255] width 143 height 73
click at [284, 257] on div at bounding box center [277, 255] width 143 height 73
click at [288, 254] on div at bounding box center [277, 255] width 143 height 73
type input "4F8439"
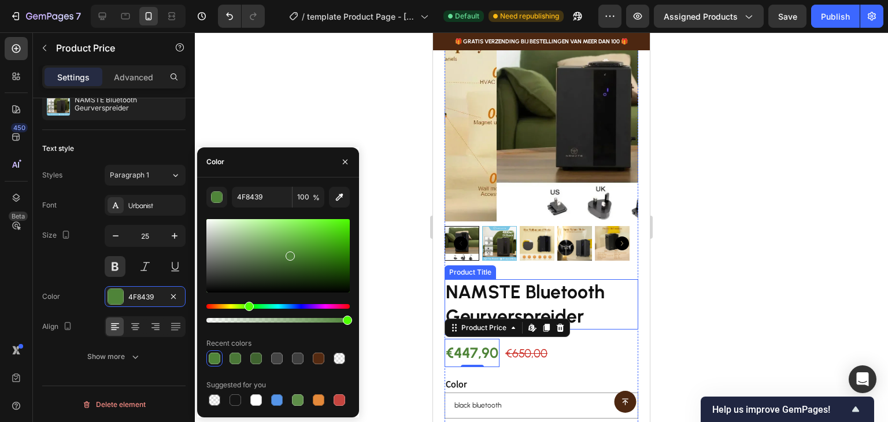
click at [576, 281] on h2 "NAMSTE Bluetooth Geurverspreider" at bounding box center [541, 304] width 194 height 50
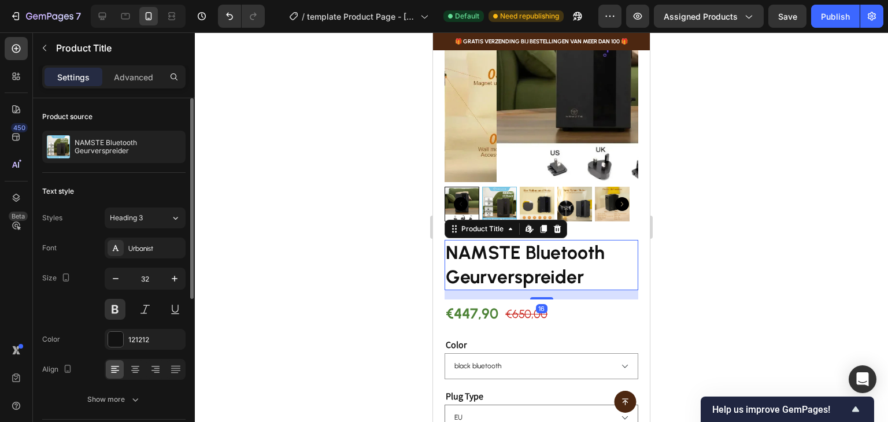
scroll to position [116, 0]
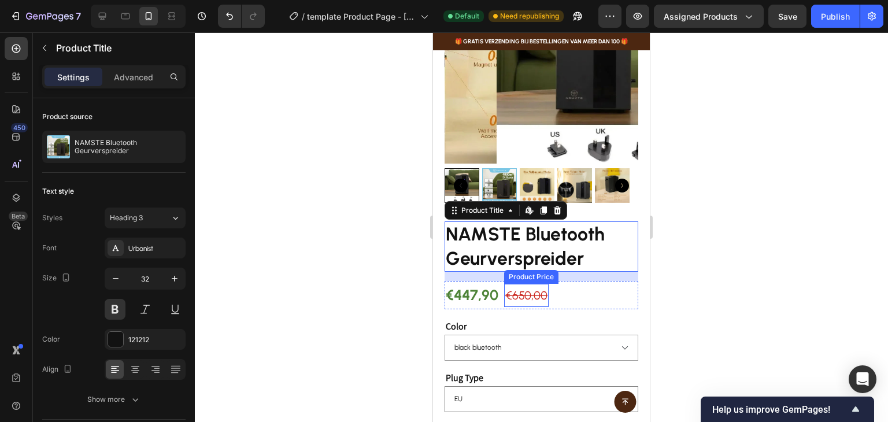
click at [527, 292] on div "€650,00" at bounding box center [526, 295] width 45 height 23
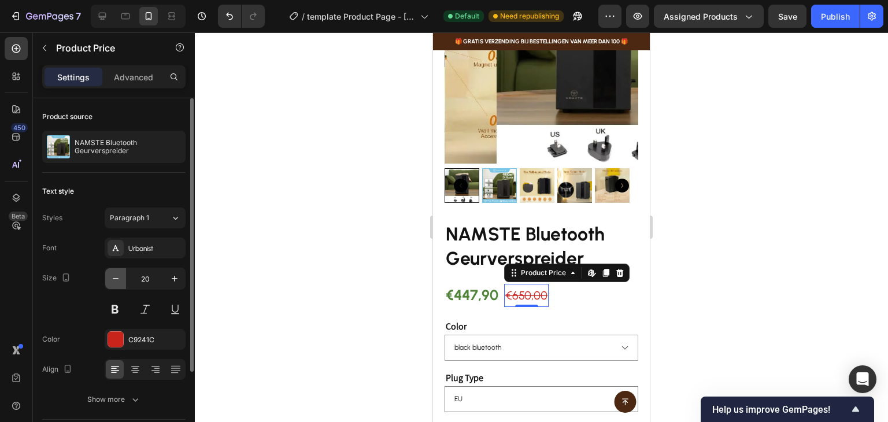
click at [116, 275] on icon "button" at bounding box center [116, 279] width 12 height 12
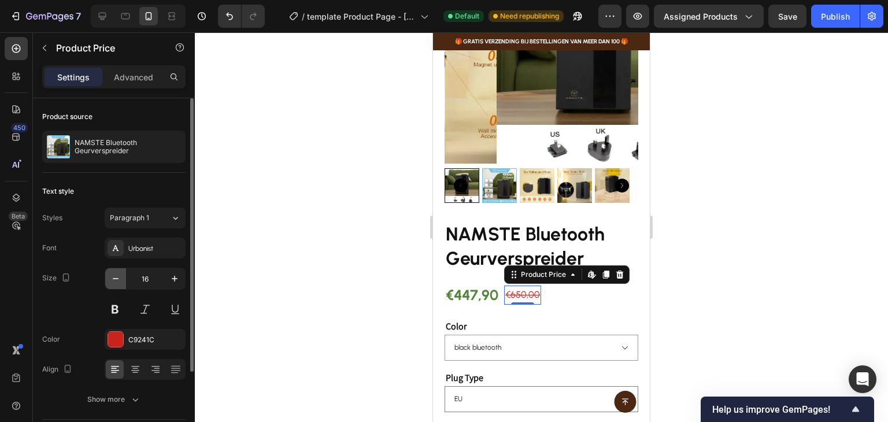
type input "15"
click at [125, 336] on div "C9241C" at bounding box center [145, 339] width 81 height 21
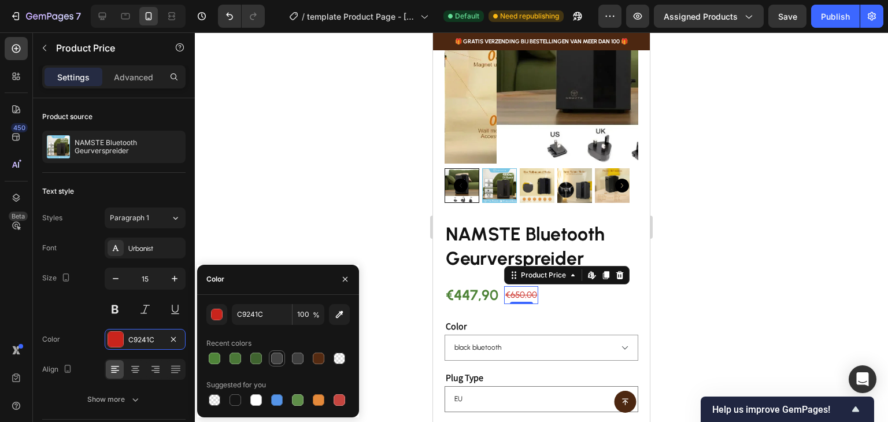
click at [277, 361] on div at bounding box center [277, 359] width 12 height 12
click at [298, 354] on div at bounding box center [298, 359] width 12 height 12
type input "3F3F3F"
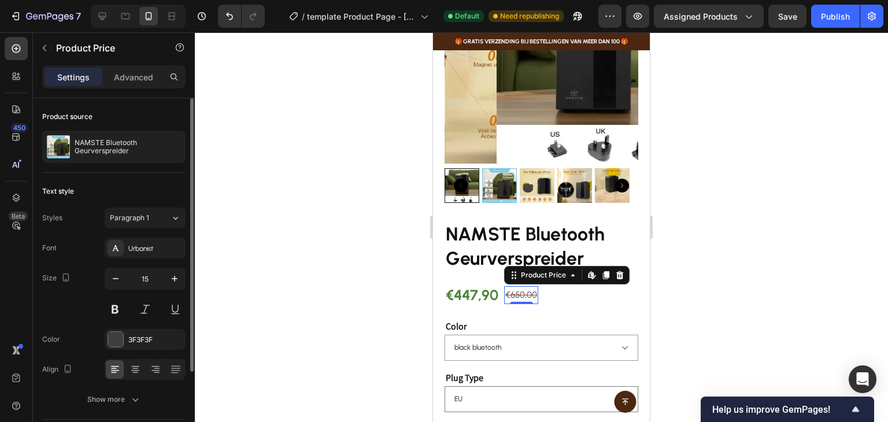
click at [79, 307] on div "Size 15" at bounding box center [113, 294] width 143 height 52
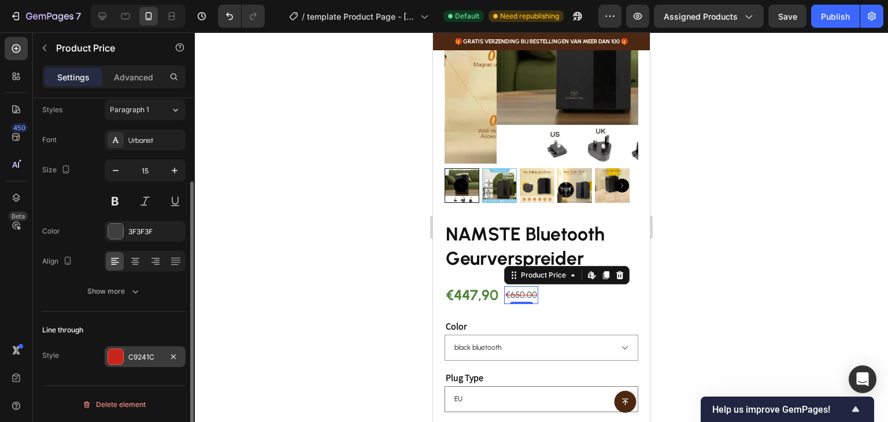
click at [116, 358] on div at bounding box center [115, 356] width 15 height 15
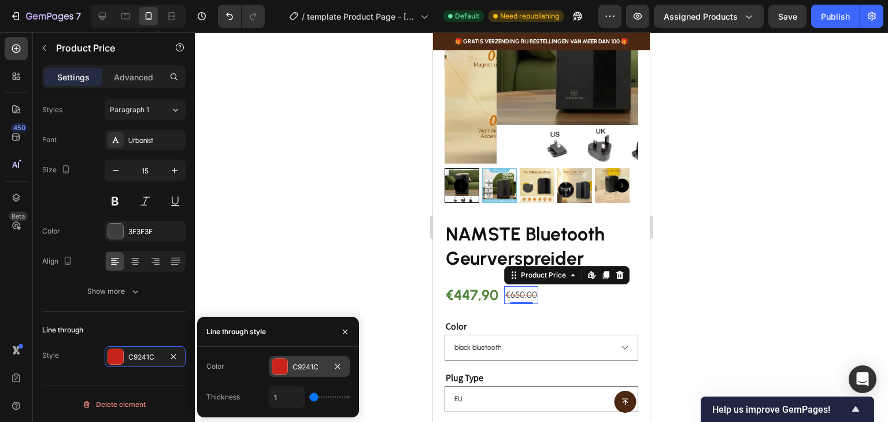
click at [280, 362] on div at bounding box center [279, 366] width 15 height 15
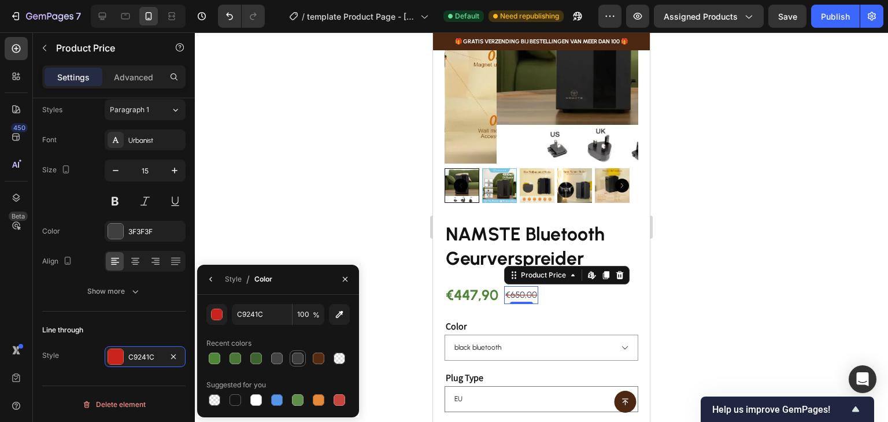
click at [293, 360] on div at bounding box center [298, 359] width 12 height 12
type input "3F3F3F"
click at [132, 304] on div "Text style Styles Paragraph 1 Font Urbanist Size 15 Color 3F3F3F Align Show more" at bounding box center [113, 188] width 143 height 247
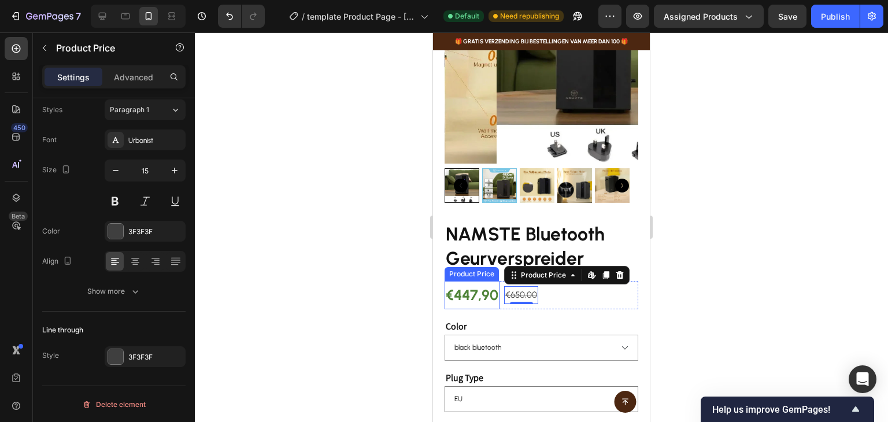
click at [467, 290] on div "€447,90" at bounding box center [471, 295] width 55 height 28
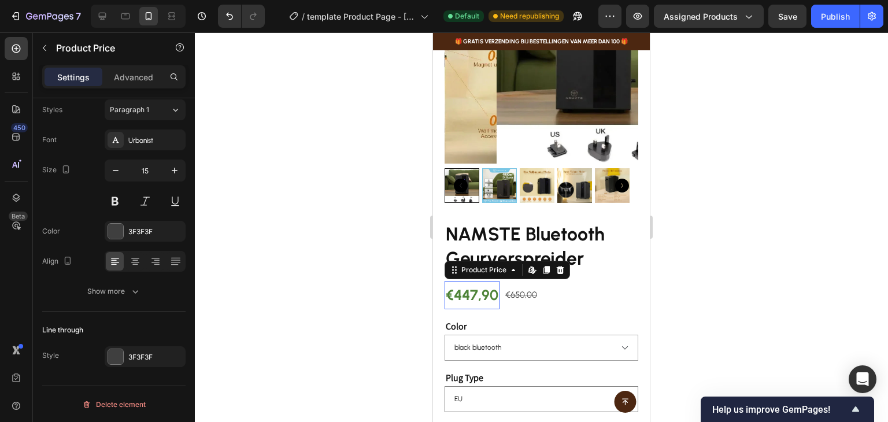
scroll to position [43, 0]
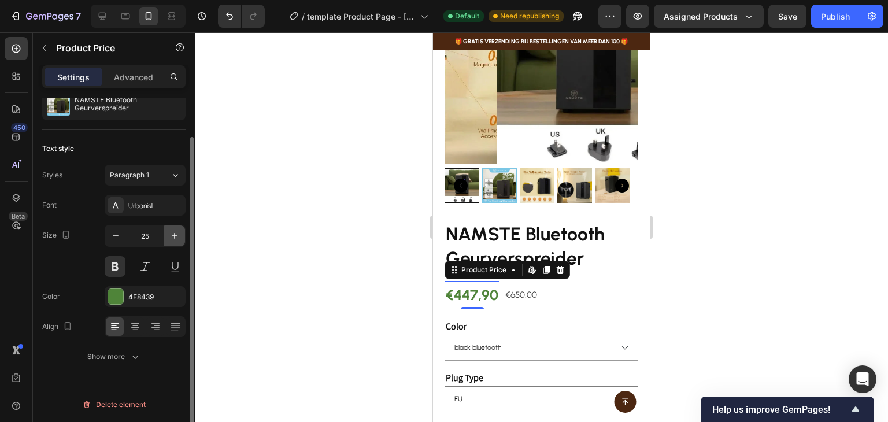
click at [174, 235] on icon "button" at bounding box center [175, 236] width 6 height 6
type input "27"
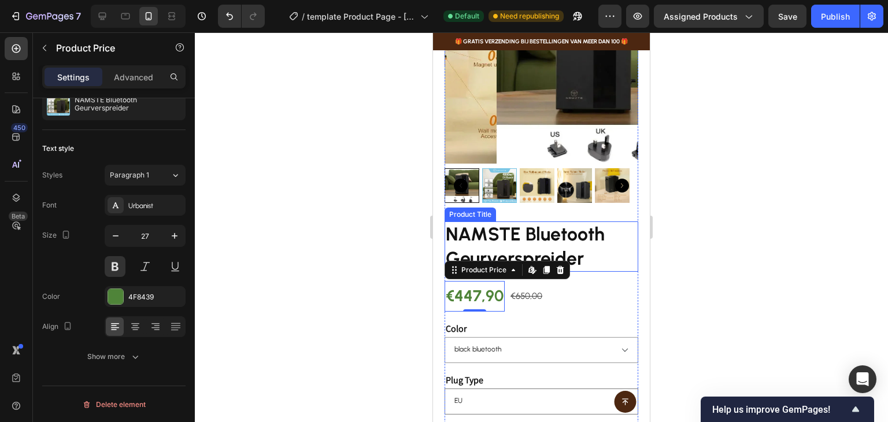
click at [565, 231] on h2 "NAMSTE Bluetooth Geurverspreider" at bounding box center [541, 246] width 194 height 50
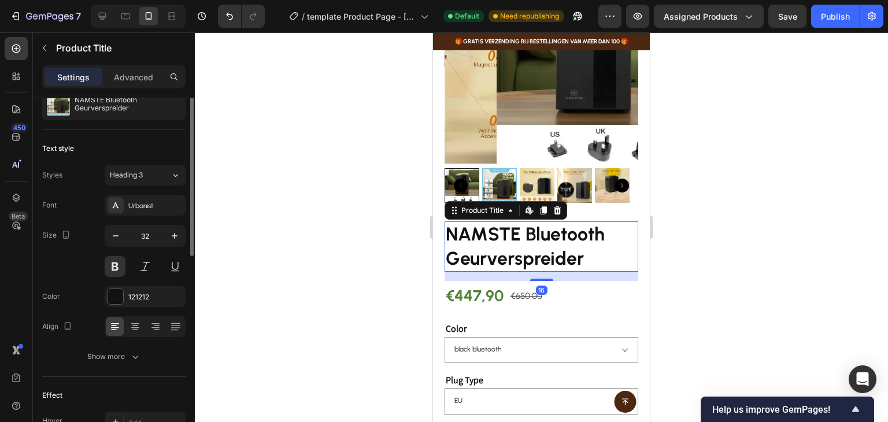
scroll to position [0, 0]
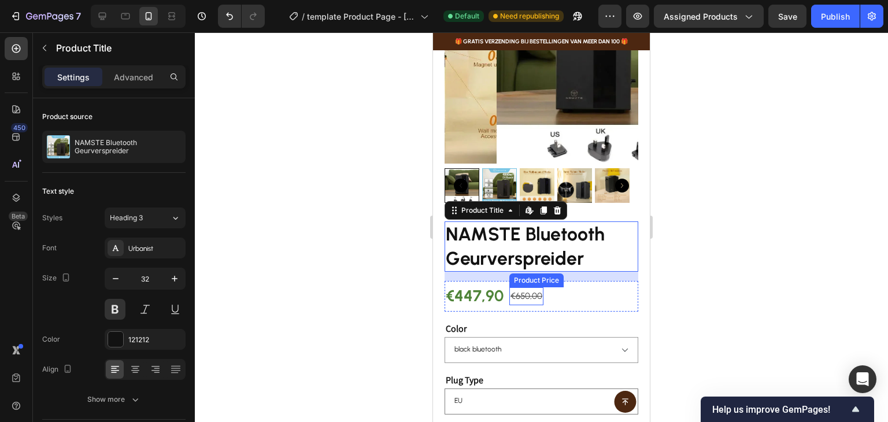
click at [520, 288] on div "€650,00" at bounding box center [526, 296] width 34 height 18
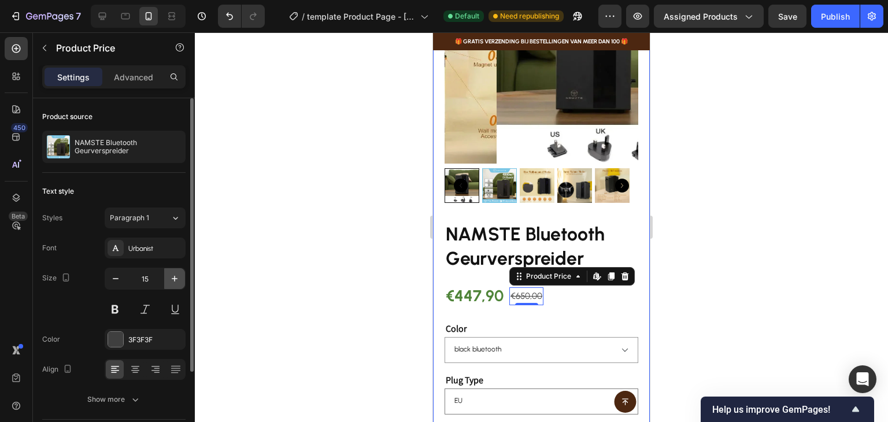
click at [173, 277] on icon "button" at bounding box center [175, 279] width 12 height 12
type input "16"
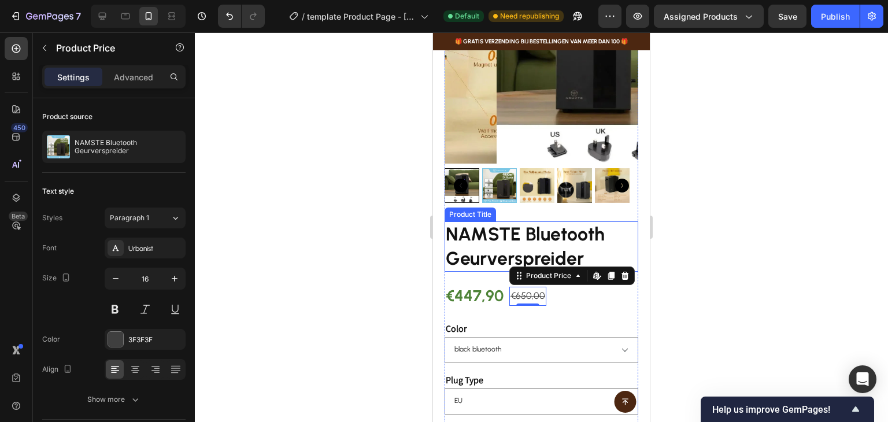
click at [495, 231] on h2 "NAMSTE Bluetooth Geurverspreider" at bounding box center [541, 246] width 194 height 50
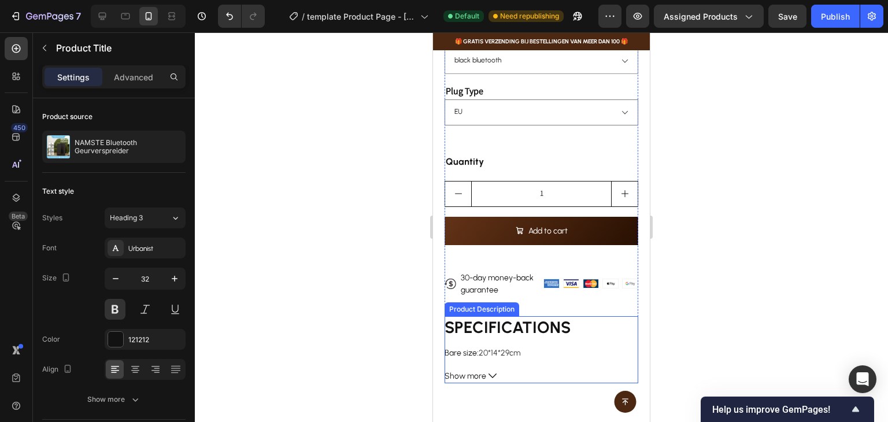
scroll to position [405, 0]
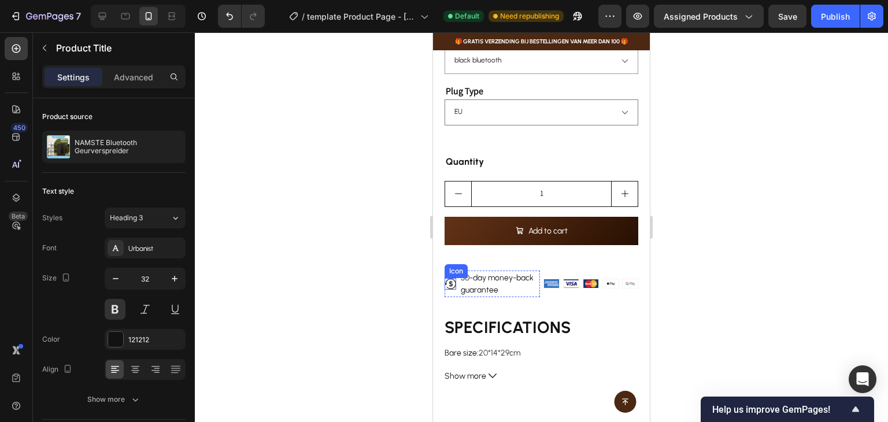
click at [455, 278] on icon at bounding box center [450, 284] width 12 height 12
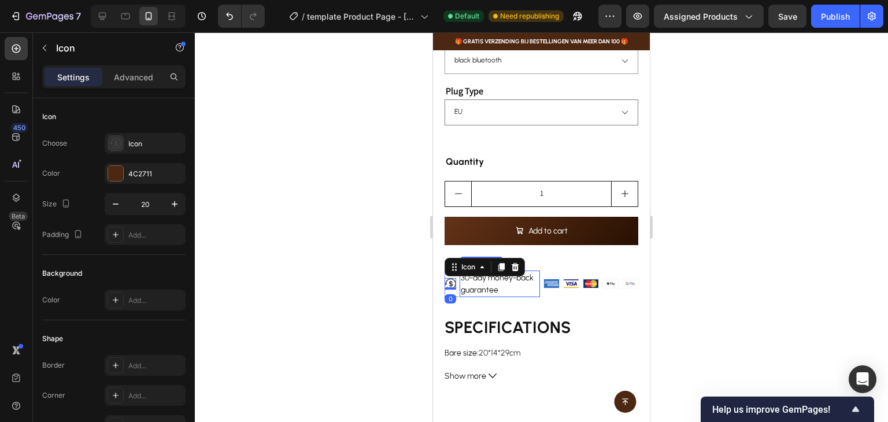
click at [514, 272] on p "30-day money-back guarantee" at bounding box center [500, 284] width 78 height 24
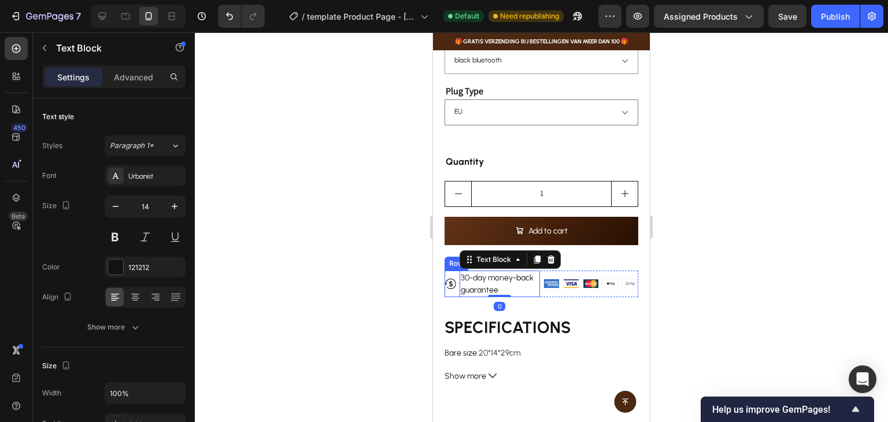
click at [451, 271] on div "Icon" at bounding box center [450, 284] width 12 height 27
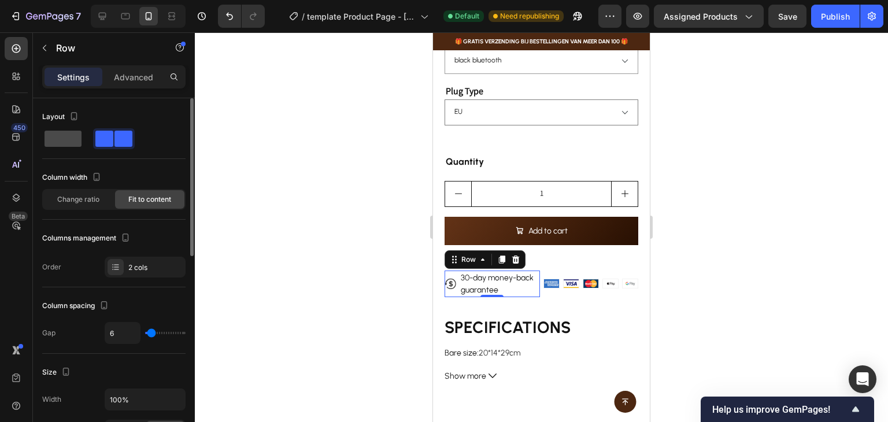
click at [69, 129] on div at bounding box center [63, 138] width 42 height 21
type input "0"
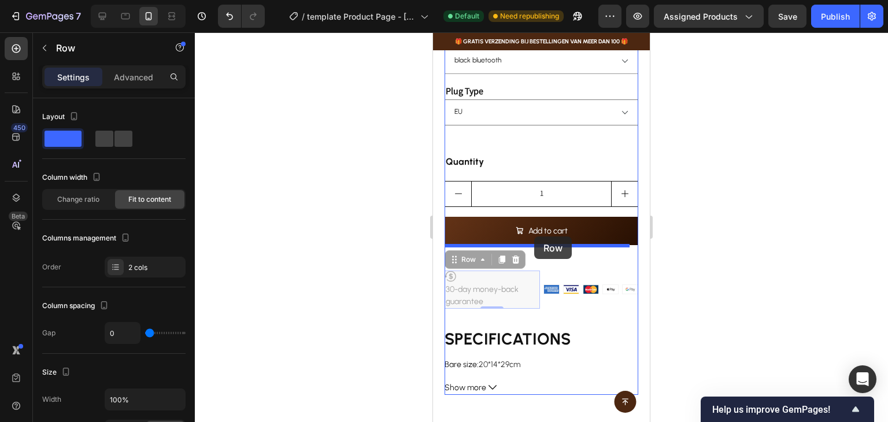
drag, startPoint x: 457, startPoint y: 253, endPoint x: 534, endPoint y: 236, distance: 79.1
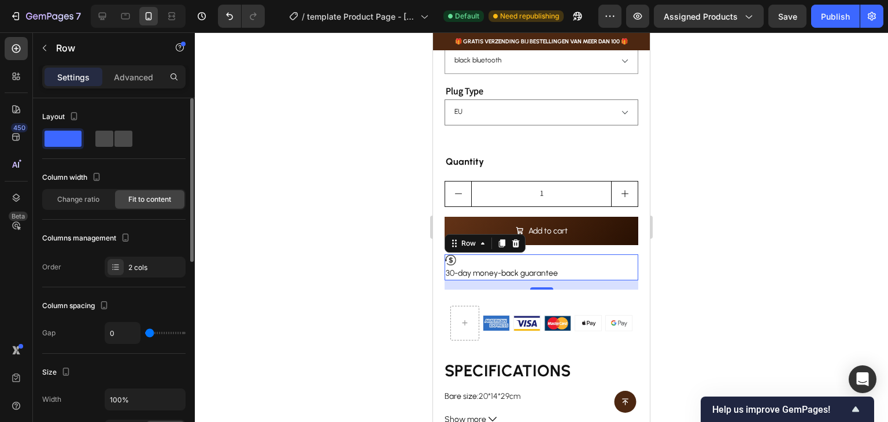
click at [109, 139] on span at bounding box center [104, 139] width 18 height 16
type input "6"
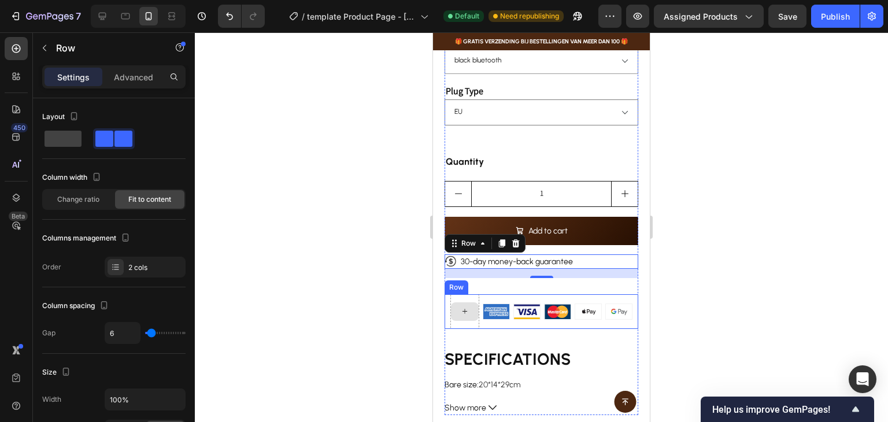
click at [468, 294] on div at bounding box center [464, 311] width 29 height 35
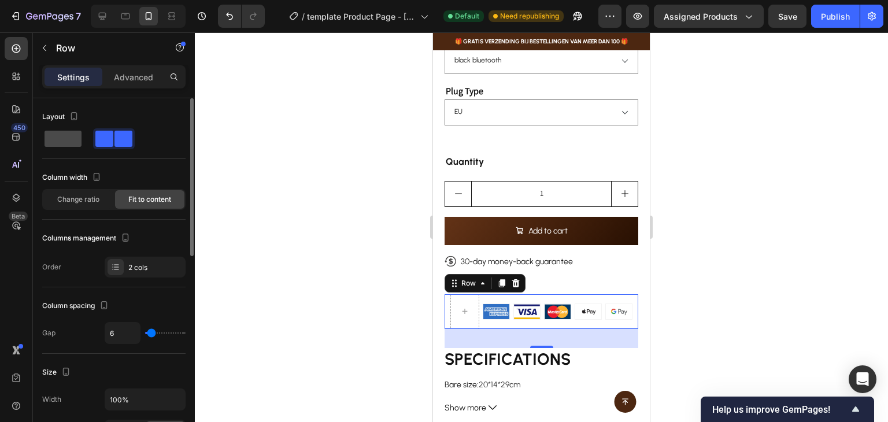
click at [48, 135] on span at bounding box center [63, 139] width 37 height 16
type input "0"
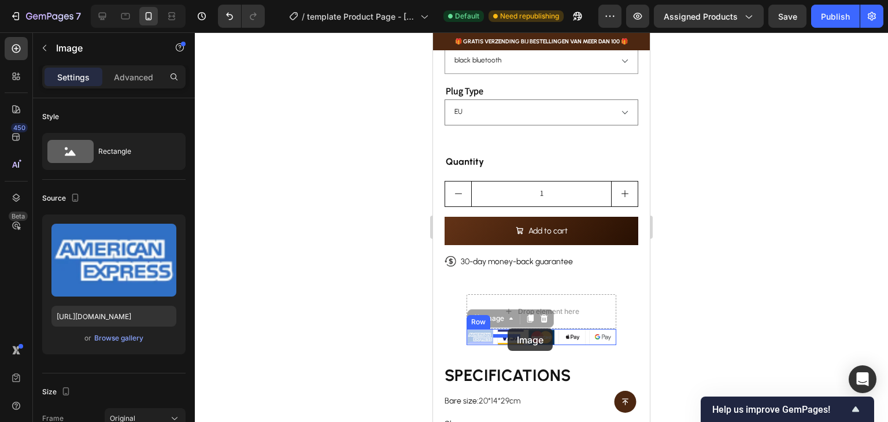
drag, startPoint x: 486, startPoint y: 328, endPoint x: 507, endPoint y: 328, distance: 22.0
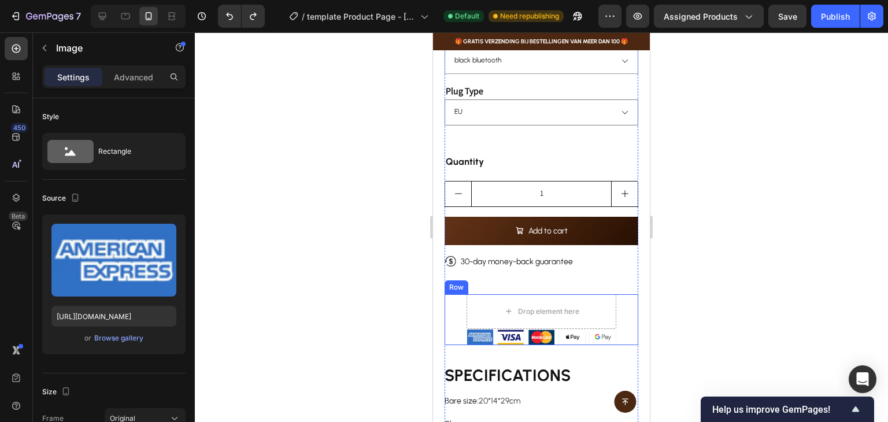
click at [618, 325] on div "Drop element here Image Image Image Image Image Row Row" at bounding box center [541, 319] width 194 height 51
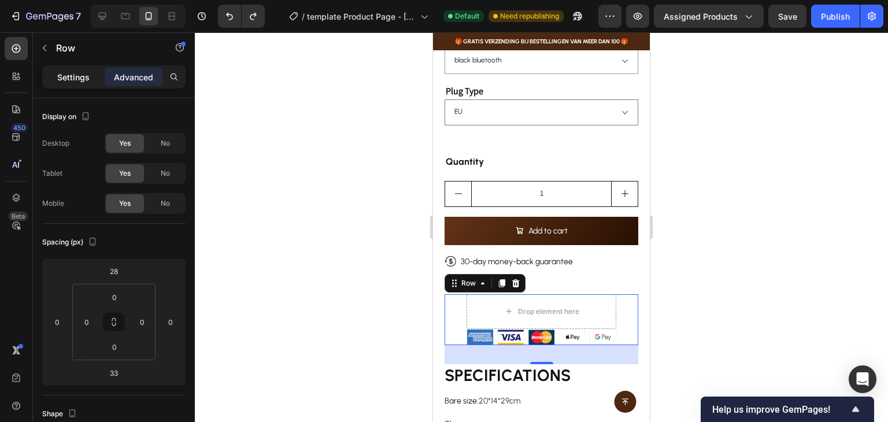
click at [83, 82] on p "Settings" at bounding box center [73, 77] width 32 height 12
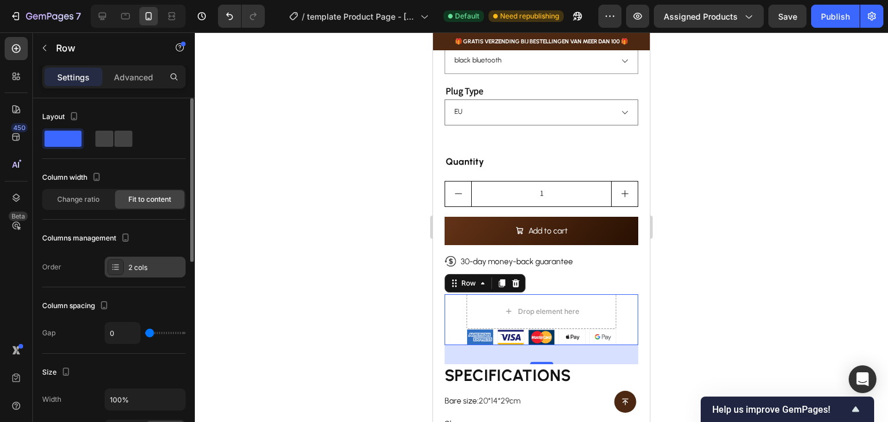
click at [135, 264] on div "2 cols" at bounding box center [155, 267] width 54 height 10
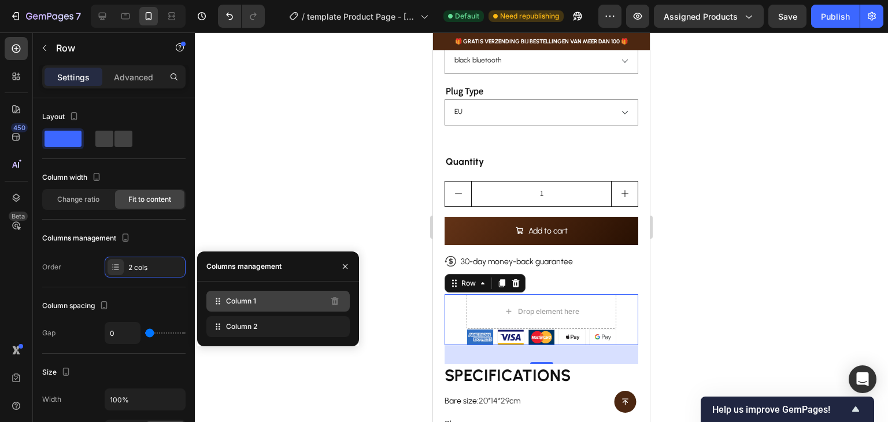
click at [236, 301] on span "Column 1" at bounding box center [241, 301] width 30 height 10
click at [273, 306] on div "Column 1" at bounding box center [277, 301] width 143 height 21
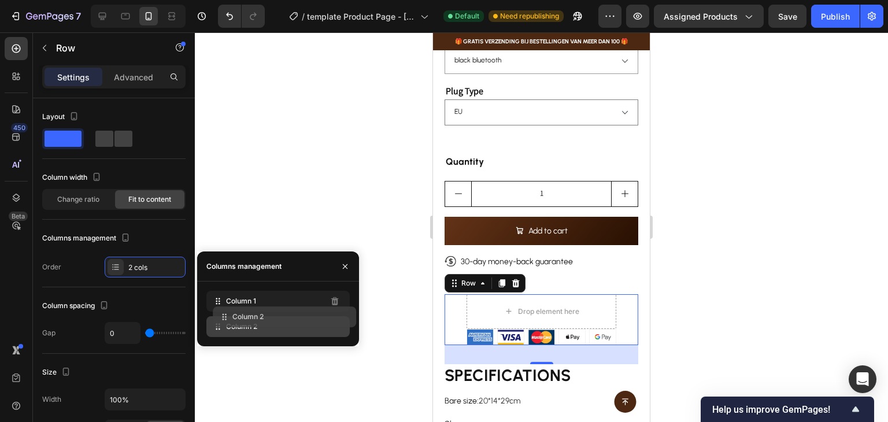
drag, startPoint x: 244, startPoint y: 328, endPoint x: 250, endPoint y: 318, distance: 11.7
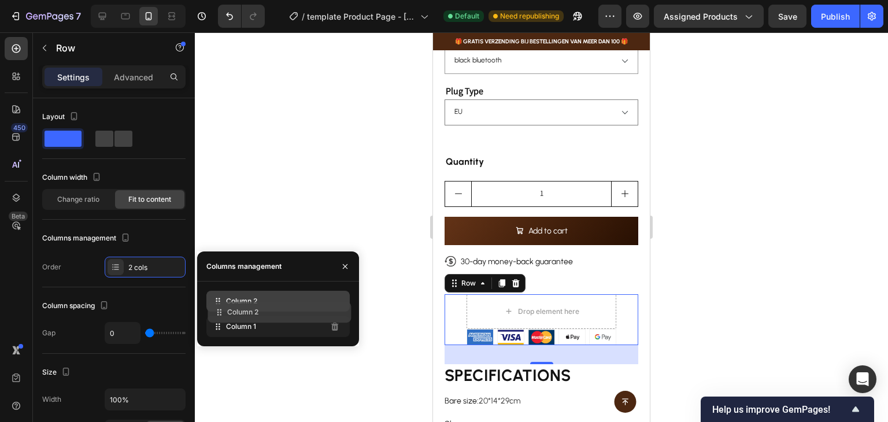
drag, startPoint x: 254, startPoint y: 320, endPoint x: 255, endPoint y: 306, distance: 14.5
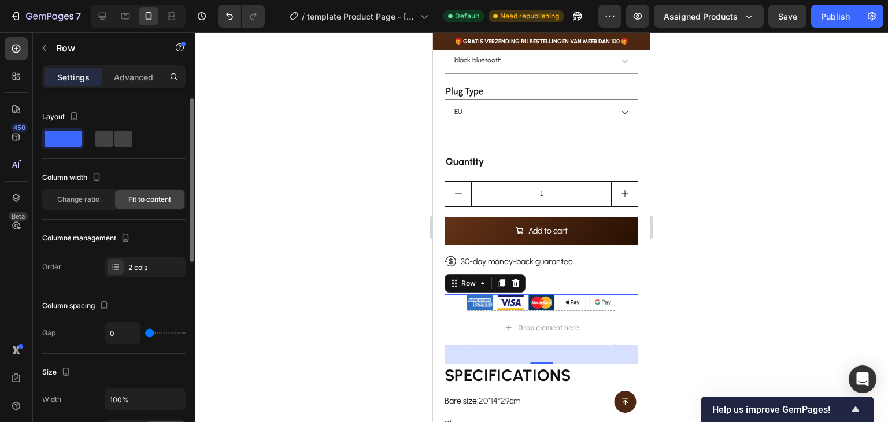
click at [158, 241] on div "Columns management" at bounding box center [113, 238] width 143 height 18
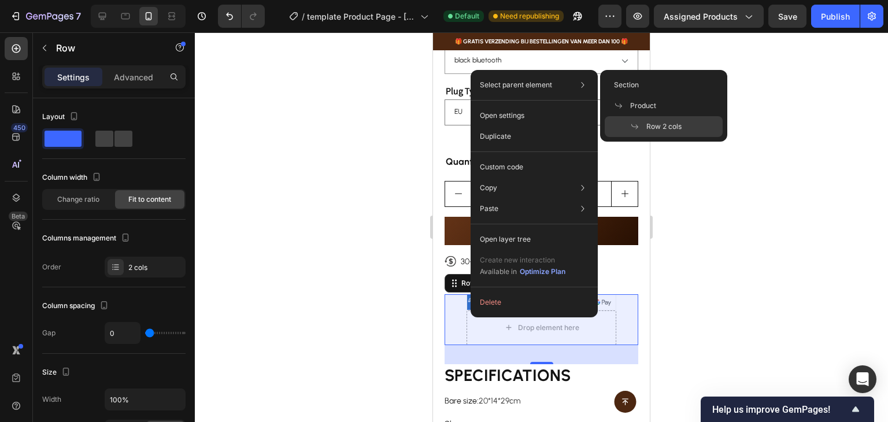
click at [670, 121] on span "Row 2 cols" at bounding box center [663, 126] width 35 height 10
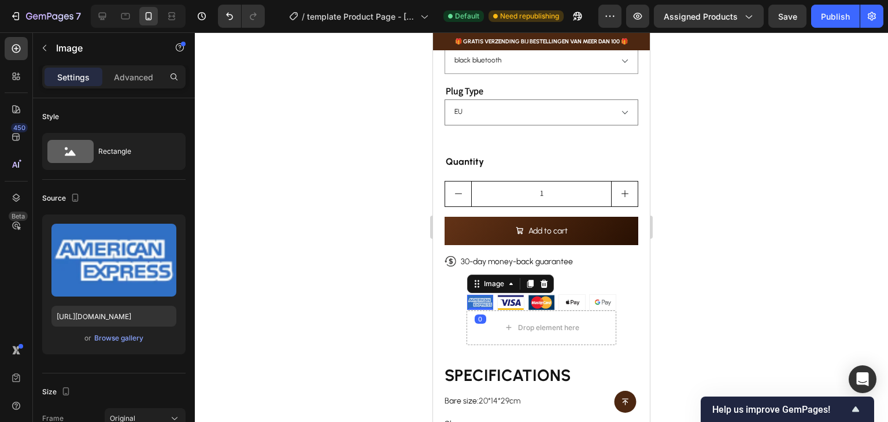
click at [469, 299] on div "Image 0" at bounding box center [479, 302] width 27 height 16
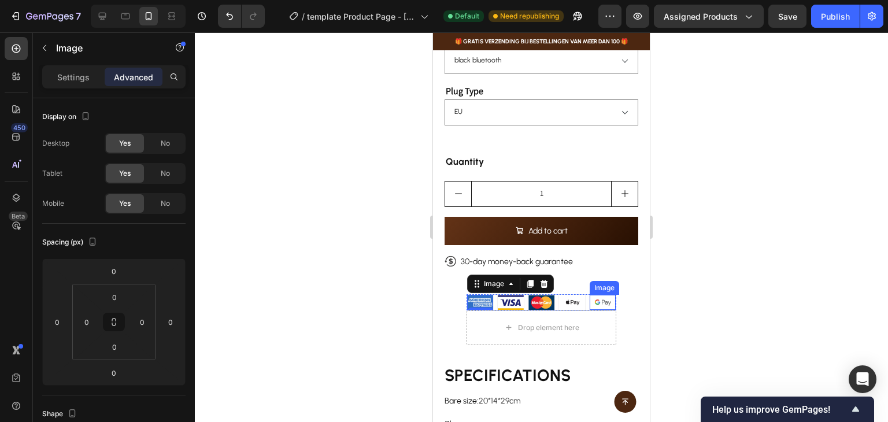
click at [606, 295] on img at bounding box center [603, 302] width 26 height 15
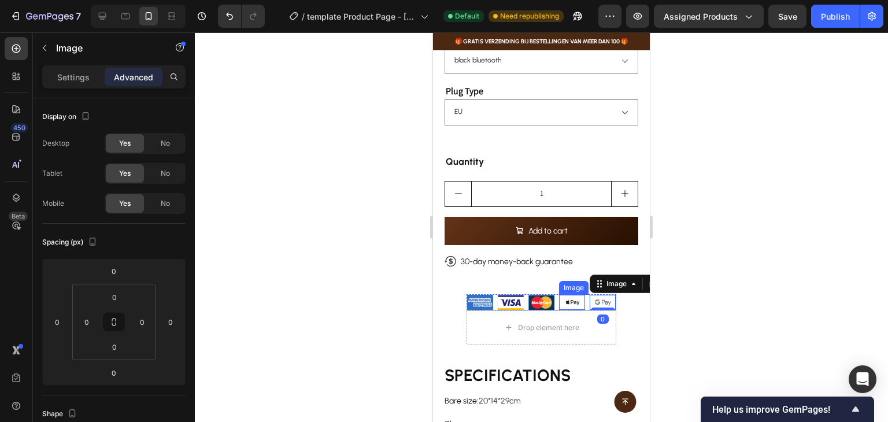
click at [566, 297] on img at bounding box center [572, 302] width 26 height 15
click at [592, 298] on img at bounding box center [603, 302] width 26 height 15
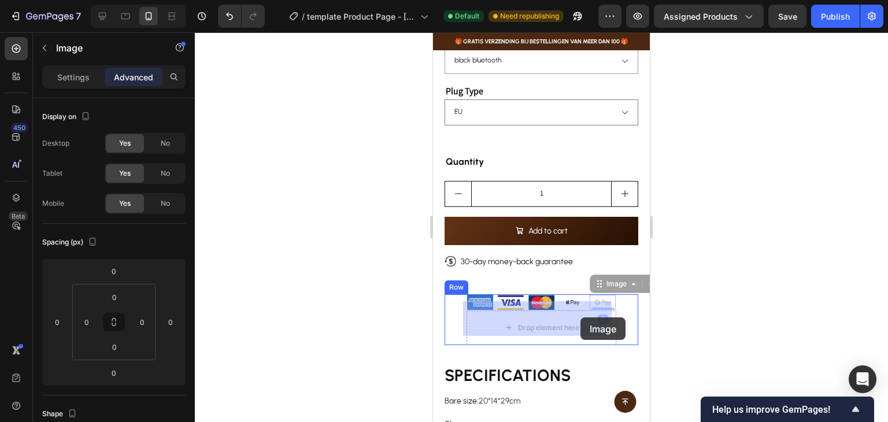
drag, startPoint x: 594, startPoint y: 299, endPoint x: 586, endPoint y: 311, distance: 14.3
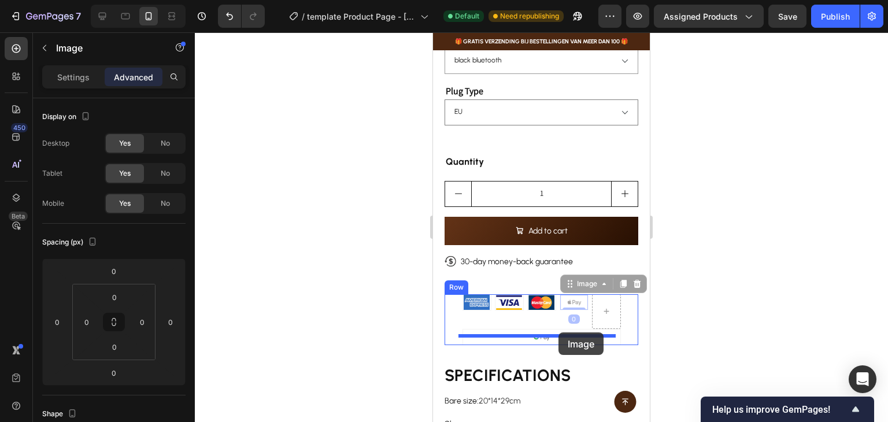
drag, startPoint x: 574, startPoint y: 295, endPoint x: 558, endPoint y: 332, distance: 40.7
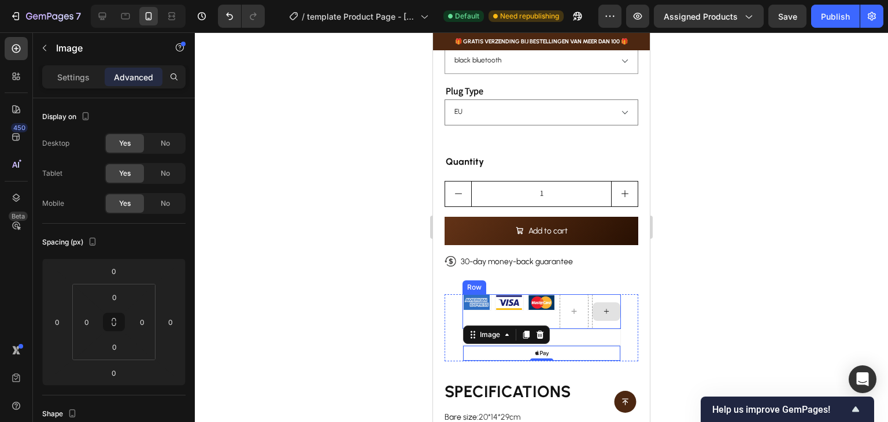
scroll to position [520, 0]
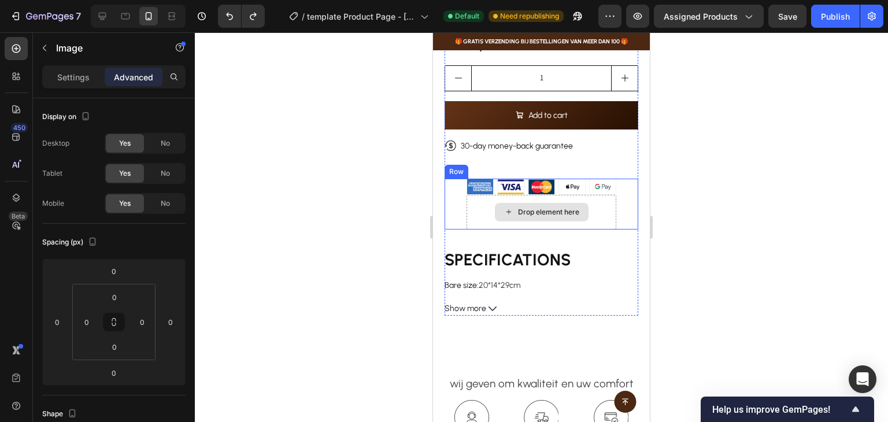
click at [486, 195] on div "Drop element here" at bounding box center [541, 212] width 150 height 35
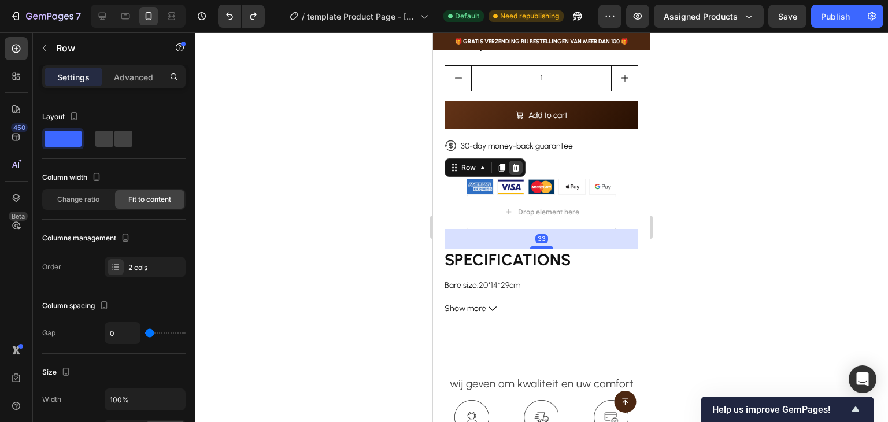
click at [517, 164] on icon at bounding box center [516, 168] width 8 height 8
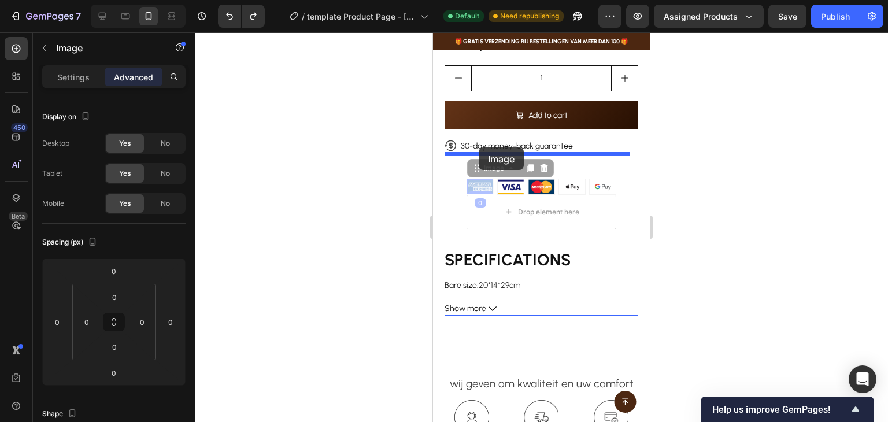
drag, startPoint x: 479, startPoint y: 177, endPoint x: 479, endPoint y: 147, distance: 29.5
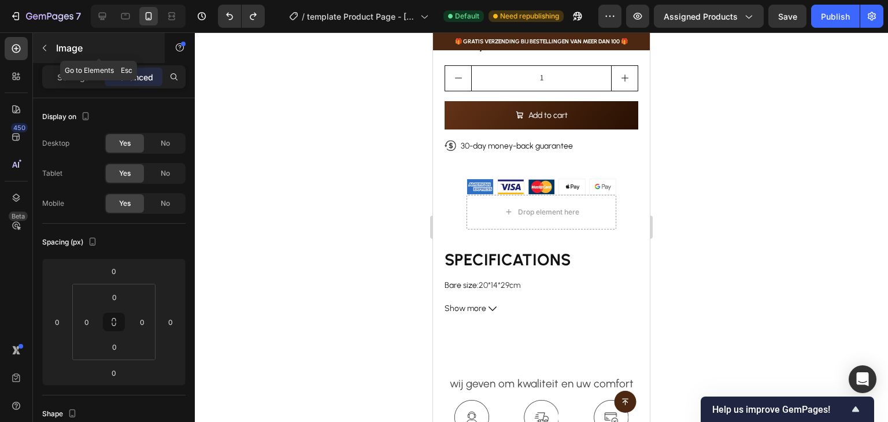
click at [56, 46] on p "Image" at bounding box center [105, 48] width 98 height 14
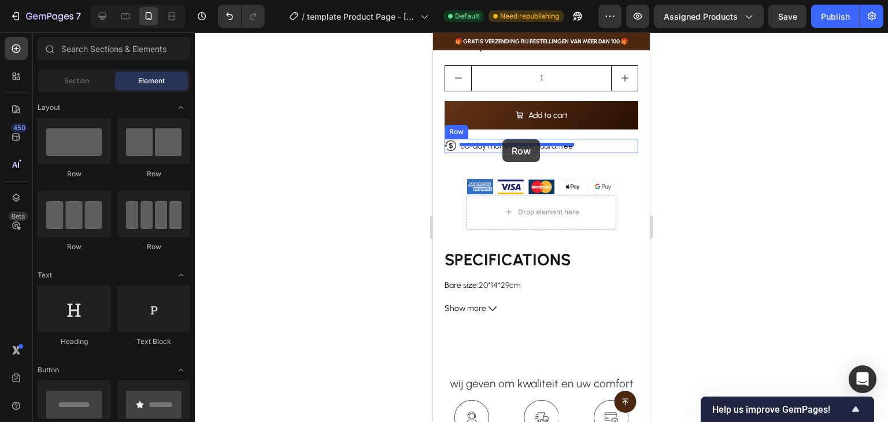
drag, startPoint x: 512, startPoint y: 182, endPoint x: 502, endPoint y: 139, distance: 43.8
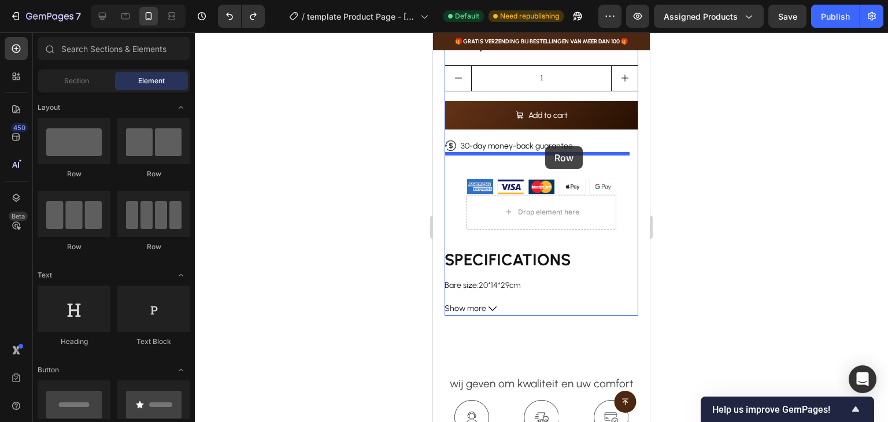
drag, startPoint x: 506, startPoint y: 176, endPoint x: 545, endPoint y: 146, distance: 49.5
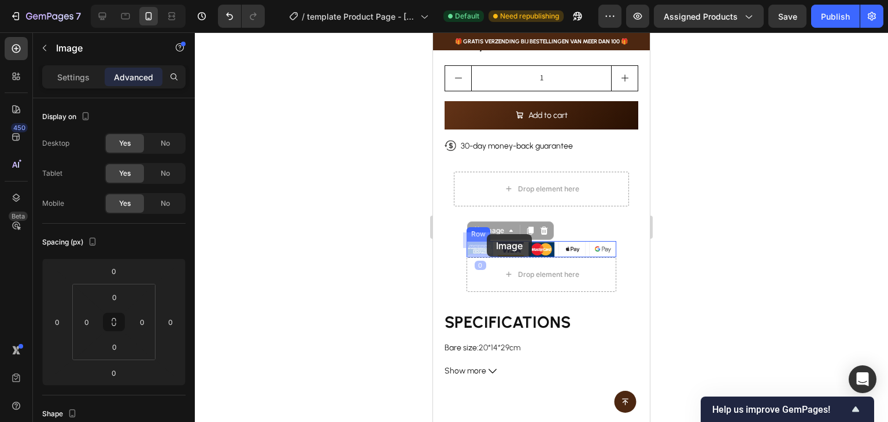
drag, startPoint x: 481, startPoint y: 239, endPoint x: 487, endPoint y: 234, distance: 7.0
click at [91, 74] on div "Settings" at bounding box center [74, 77] width 58 height 18
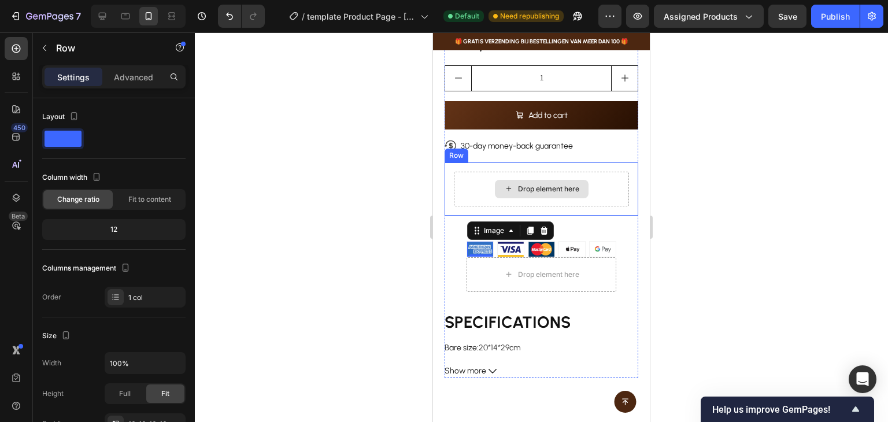
click at [499, 172] on div "Drop element here" at bounding box center [541, 189] width 175 height 35
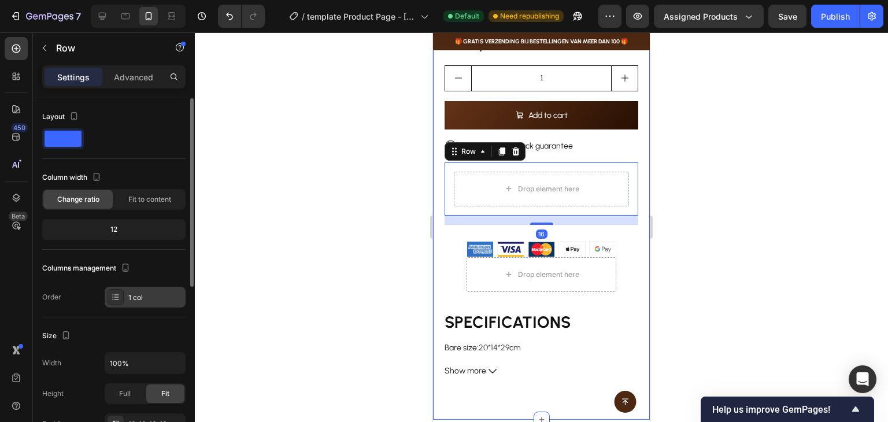
click at [143, 299] on div "1 col" at bounding box center [155, 297] width 54 height 10
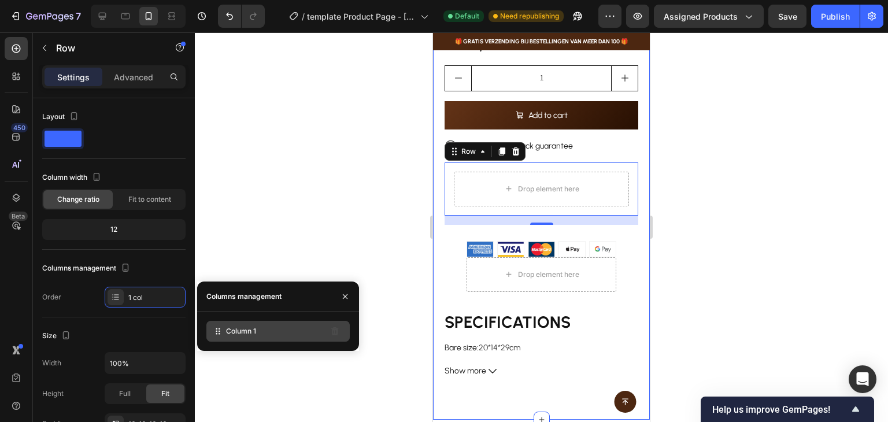
click at [247, 322] on div "Column 1" at bounding box center [277, 331] width 143 height 21
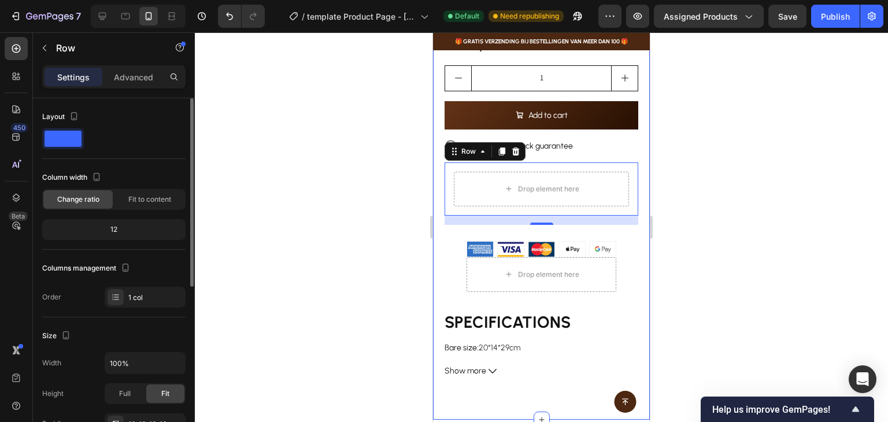
click at [148, 264] on div "Columns management" at bounding box center [113, 268] width 143 height 18
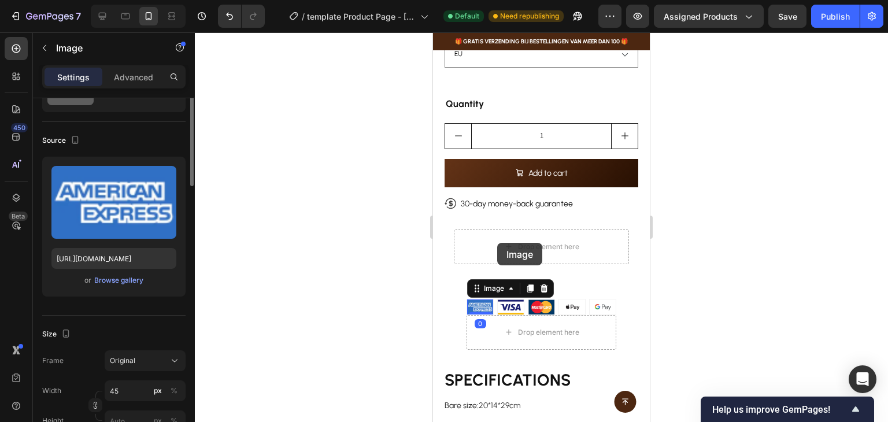
scroll to position [0, 0]
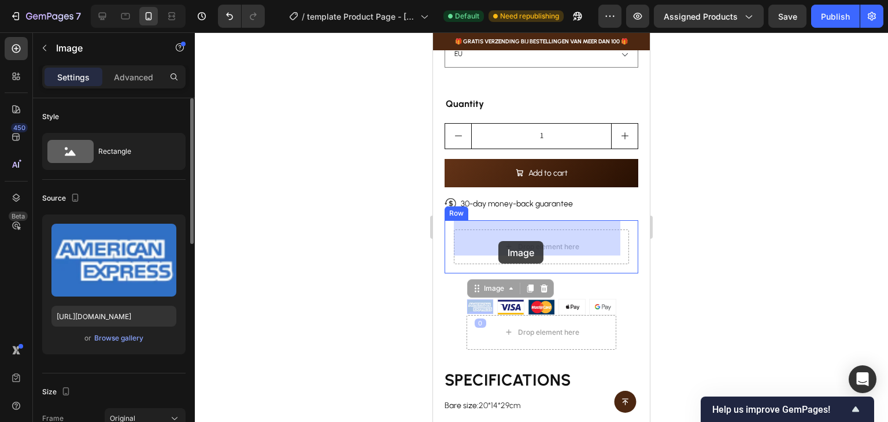
drag, startPoint x: 481, startPoint y: 296, endPoint x: 498, endPoint y: 242, distance: 56.9
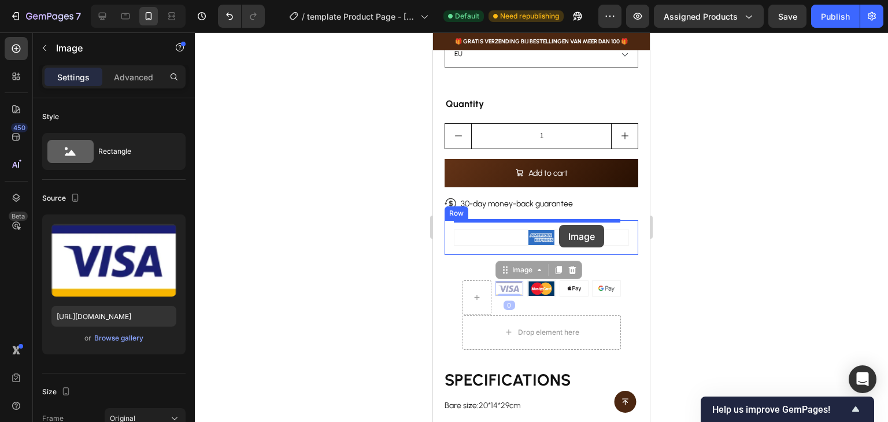
drag, startPoint x: 510, startPoint y: 276, endPoint x: 559, endPoint y: 225, distance: 71.5
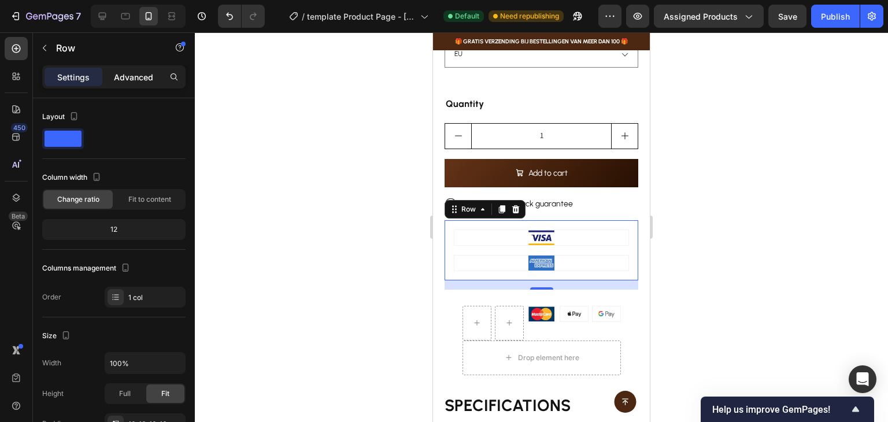
click at [146, 75] on p "Advanced" at bounding box center [133, 77] width 39 height 12
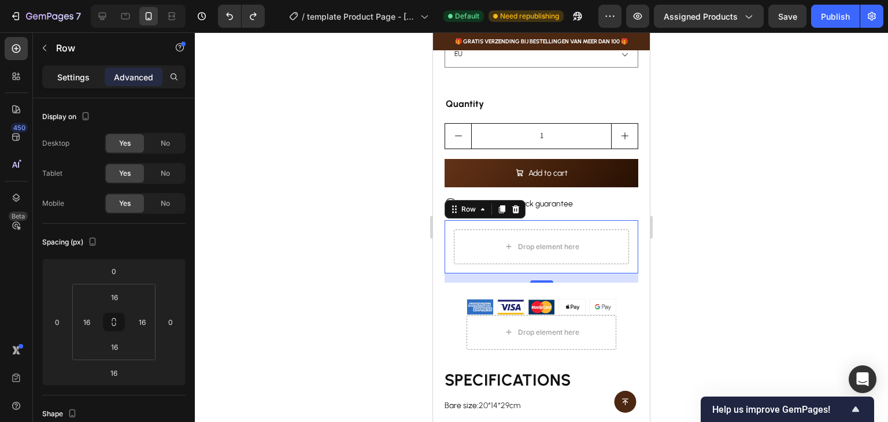
click at [76, 80] on p "Settings" at bounding box center [73, 77] width 32 height 12
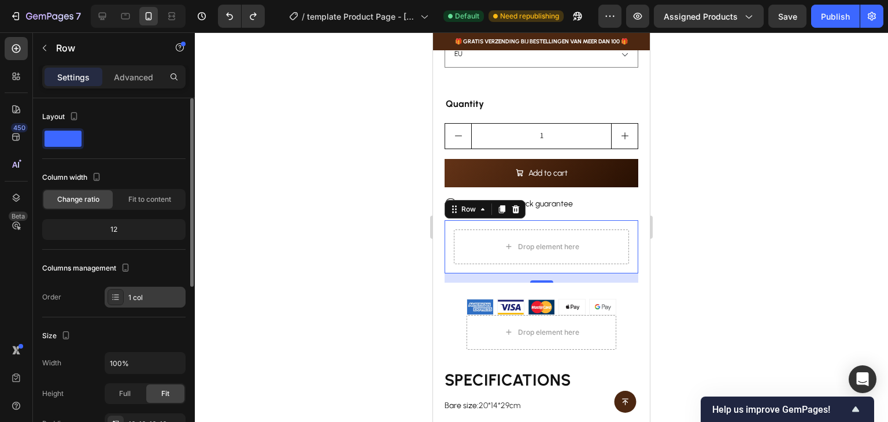
click at [124, 298] on div "1 col" at bounding box center [145, 297] width 81 height 21
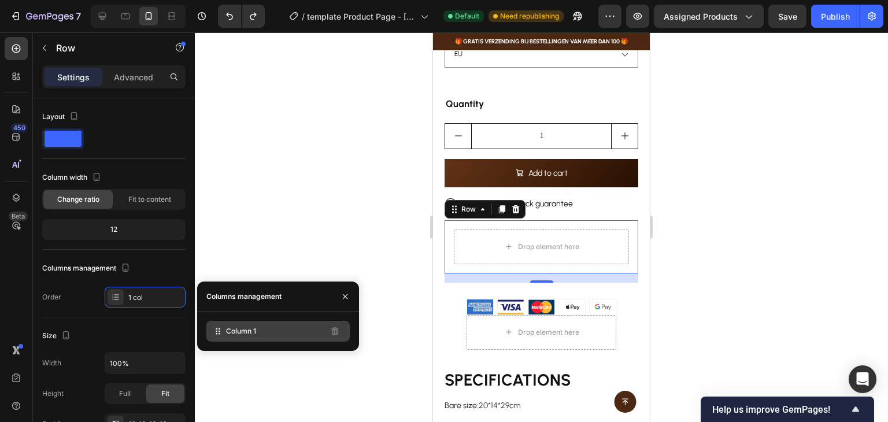
click at [247, 328] on span "Column 1" at bounding box center [241, 331] width 30 height 10
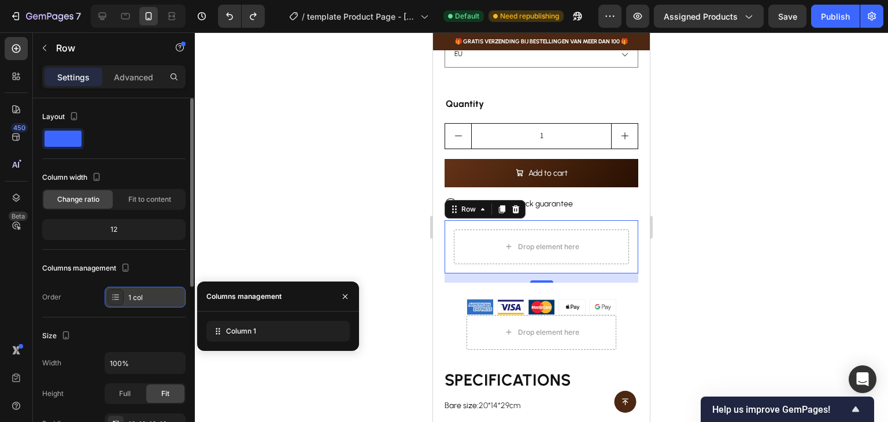
click at [106, 296] on div "1 col" at bounding box center [145, 297] width 81 height 21
click at [115, 298] on icon at bounding box center [115, 296] width 9 height 9
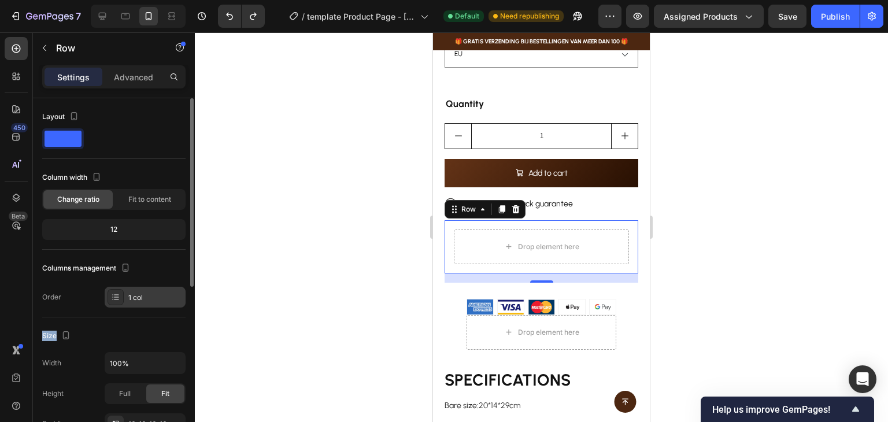
click at [115, 298] on icon at bounding box center [115, 296] width 9 height 9
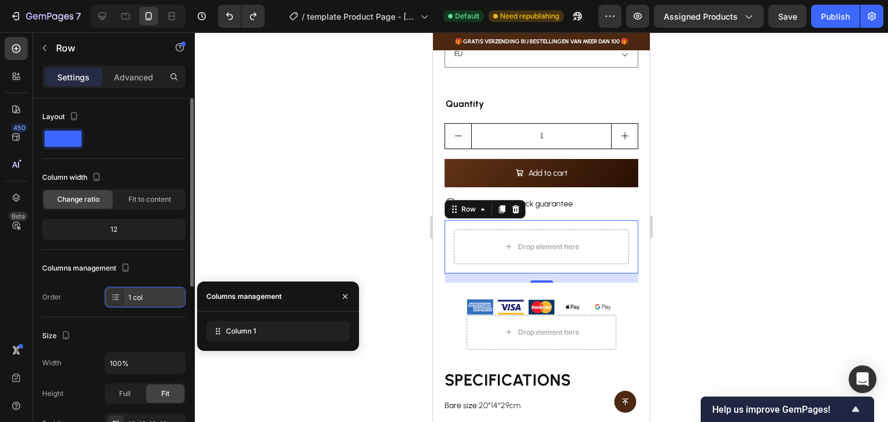
click at [113, 300] on icon at bounding box center [115, 296] width 9 height 9
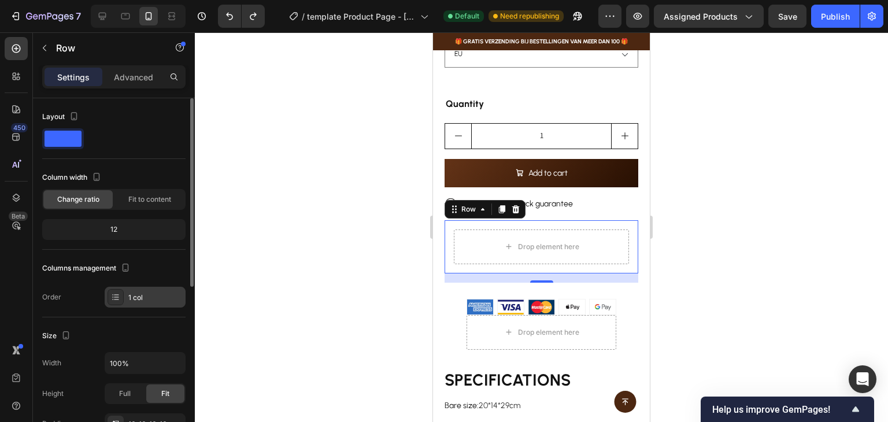
click at [110, 297] on div at bounding box center [116, 297] width 16 height 16
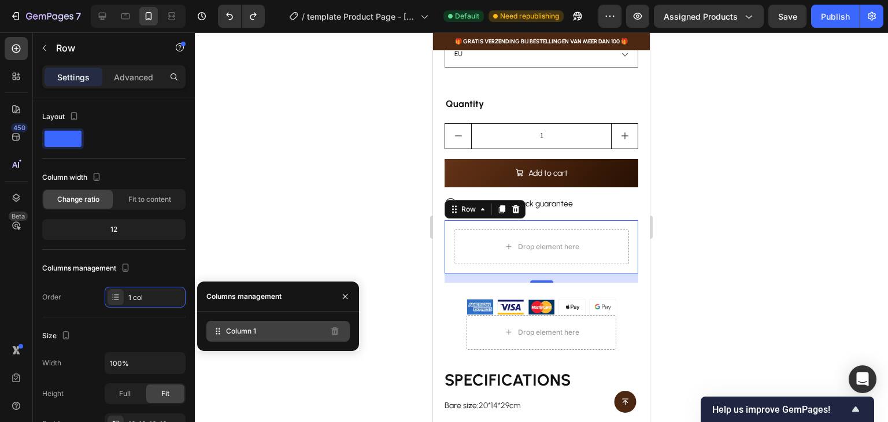
click at [290, 323] on div "Column 1" at bounding box center [277, 331] width 143 height 21
click at [221, 330] on icon at bounding box center [218, 331] width 12 height 12
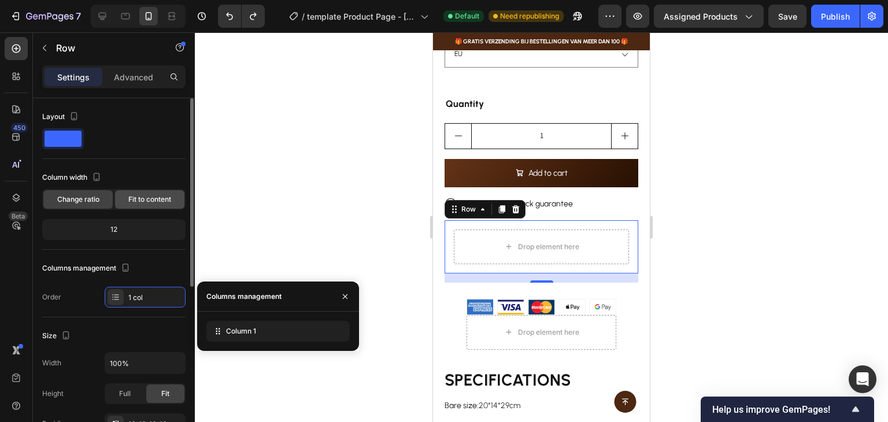
click at [146, 195] on span "Fit to content" at bounding box center [149, 199] width 43 height 10
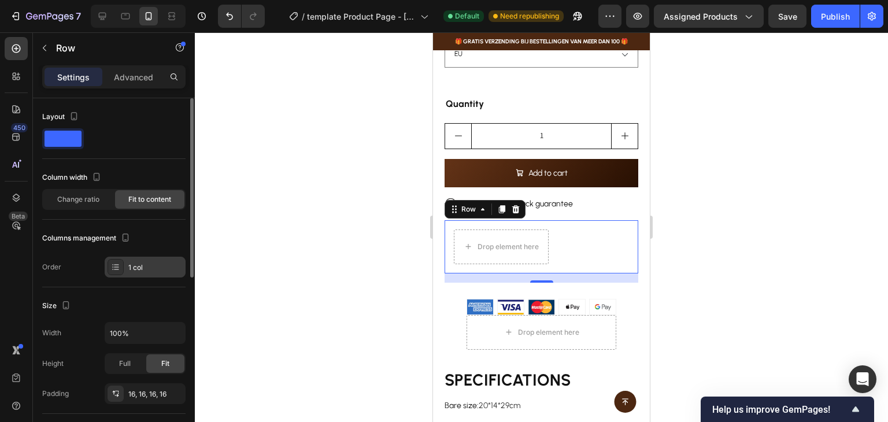
click at [143, 262] on div "1 col" at bounding box center [155, 267] width 54 height 10
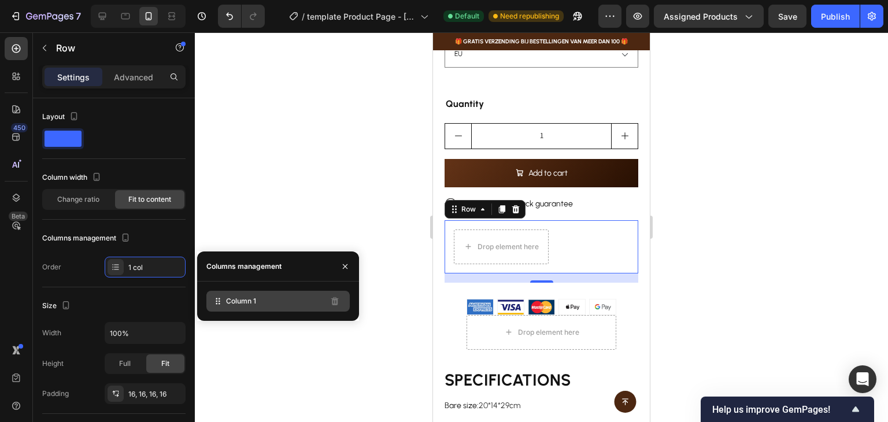
click at [281, 298] on div "Column 1" at bounding box center [277, 301] width 143 height 21
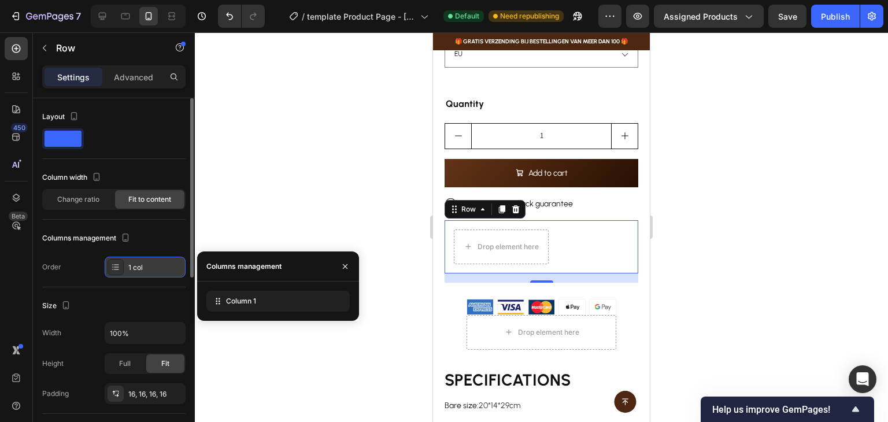
click at [113, 272] on div at bounding box center [116, 267] width 16 height 16
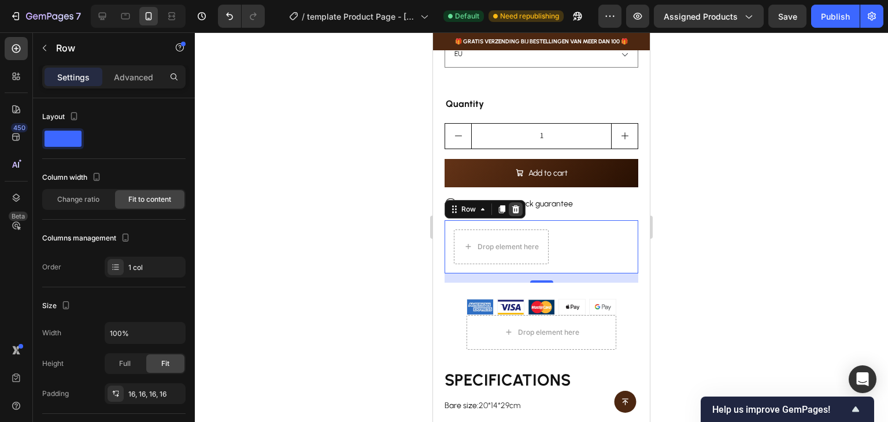
click at [516, 205] on icon at bounding box center [516, 209] width 8 height 8
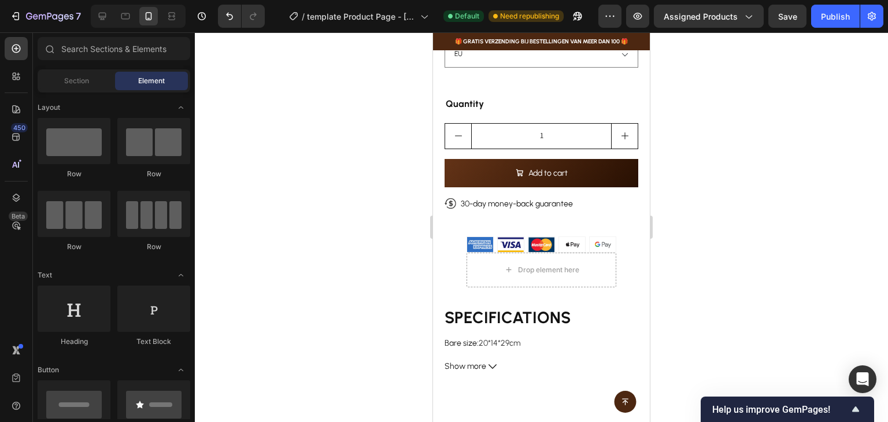
drag, startPoint x: 156, startPoint y: 230, endPoint x: 392, endPoint y: 236, distance: 235.9
click at [191, 229] on div "Layout Row Row Row Row Text Heading Text Block Button Button Button Media Image…" at bounding box center [114, 255] width 162 height 327
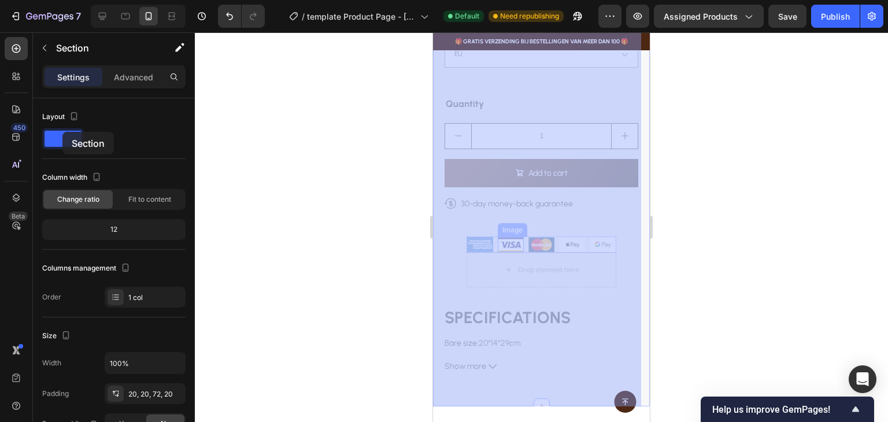
drag, startPoint x: 514, startPoint y: 229, endPoint x: 66, endPoint y: 132, distance: 458.2
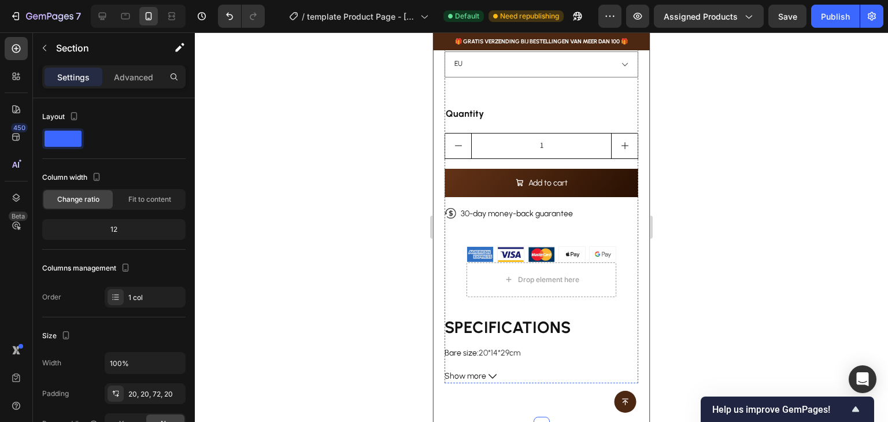
scroll to position [578, 0]
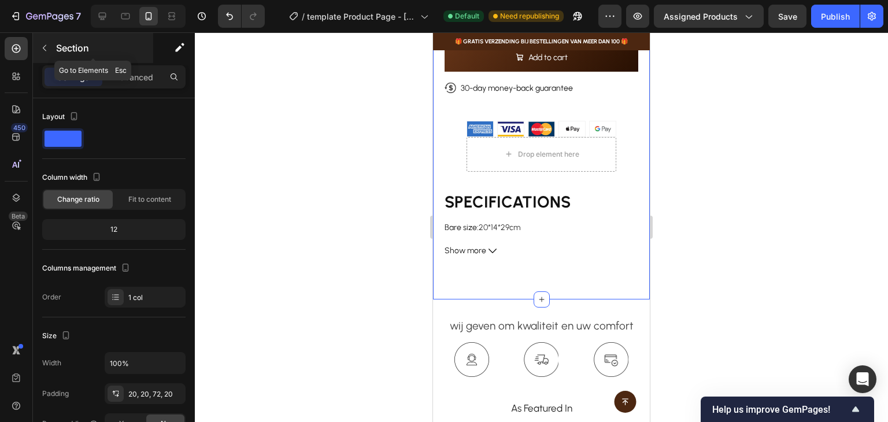
click at [46, 51] on icon "button" at bounding box center [44, 47] width 9 height 9
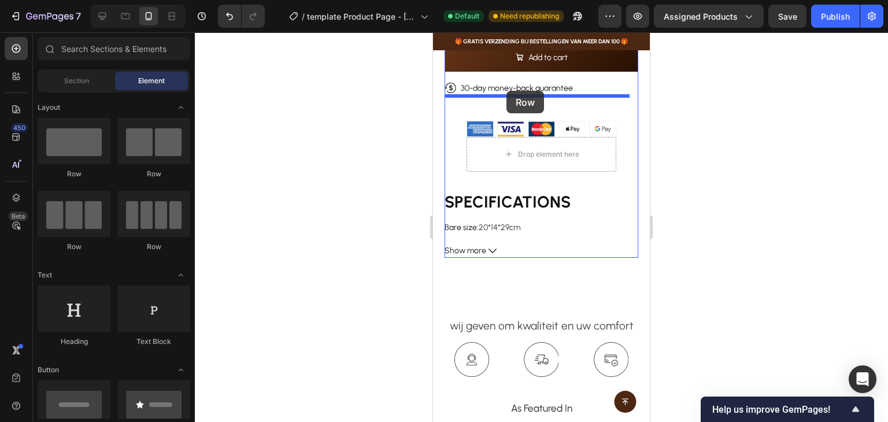
drag, startPoint x: 580, startPoint y: 255, endPoint x: 506, endPoint y: 91, distance: 179.8
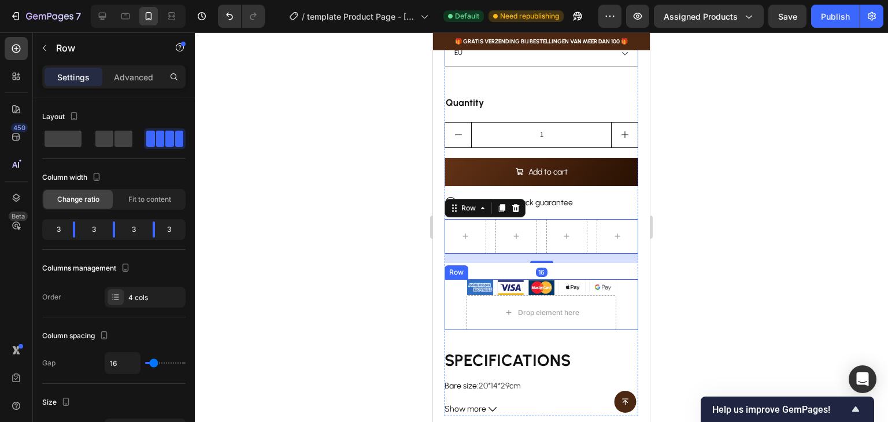
scroll to position [462, 0]
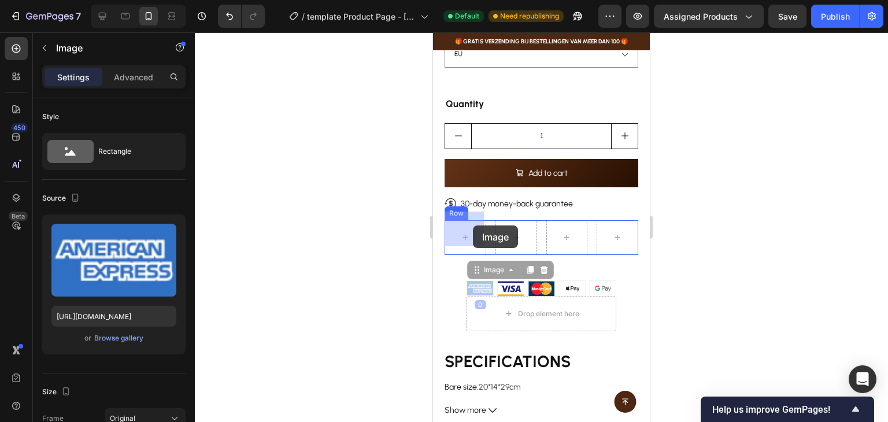
drag, startPoint x: 481, startPoint y: 275, endPoint x: 473, endPoint y: 228, distance: 47.5
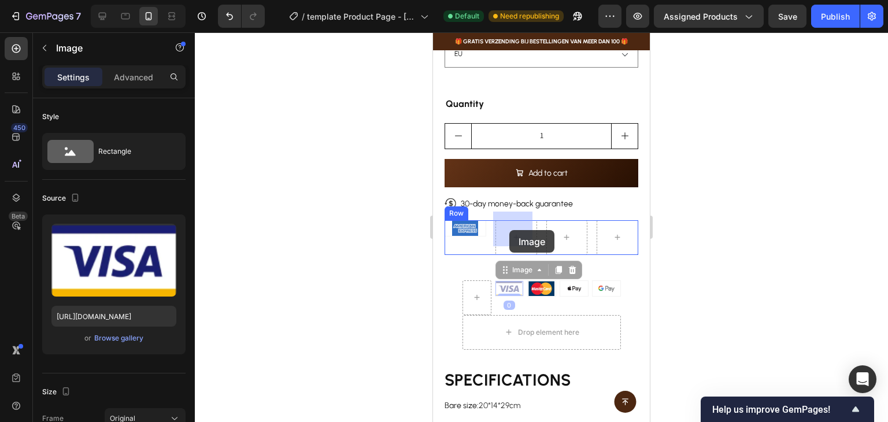
drag, startPoint x: 507, startPoint y: 282, endPoint x: 509, endPoint y: 230, distance: 52.1
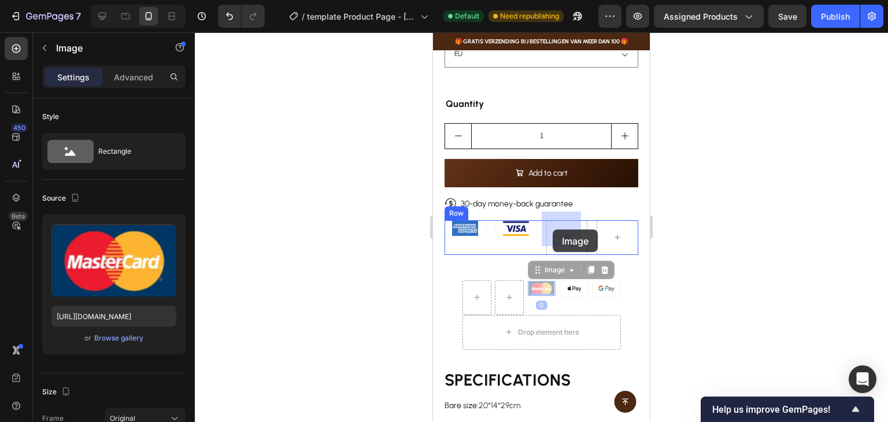
drag, startPoint x: 534, startPoint y: 283, endPoint x: 553, endPoint y: 229, distance: 56.3
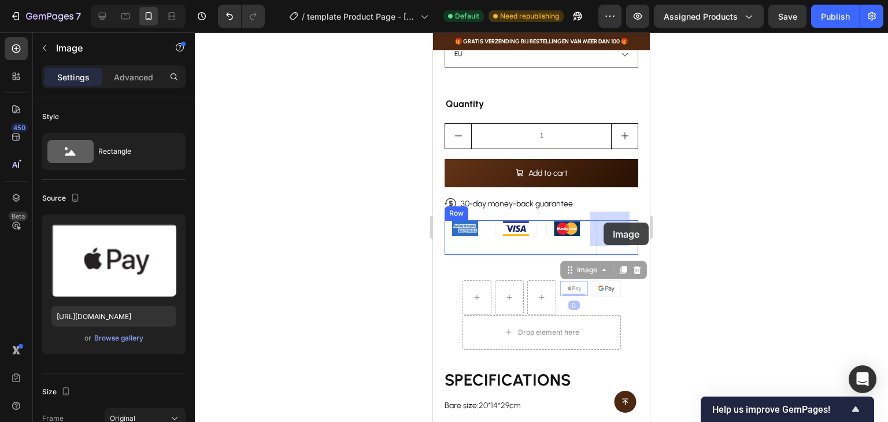
drag, startPoint x: 572, startPoint y: 280, endPoint x: 603, endPoint y: 223, distance: 66.0
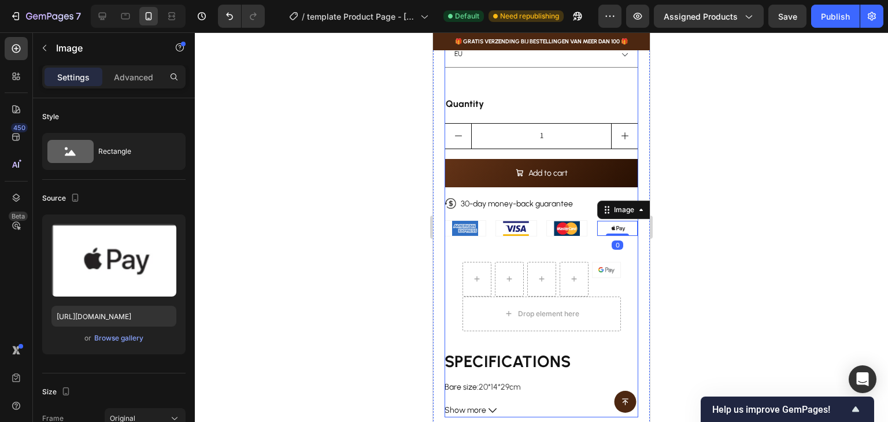
click at [467, 238] on div "NAMSTE Bluetooth Geurverspreider Product Title €447,90 Product Price Product Pr…" at bounding box center [541, 146] width 194 height 543
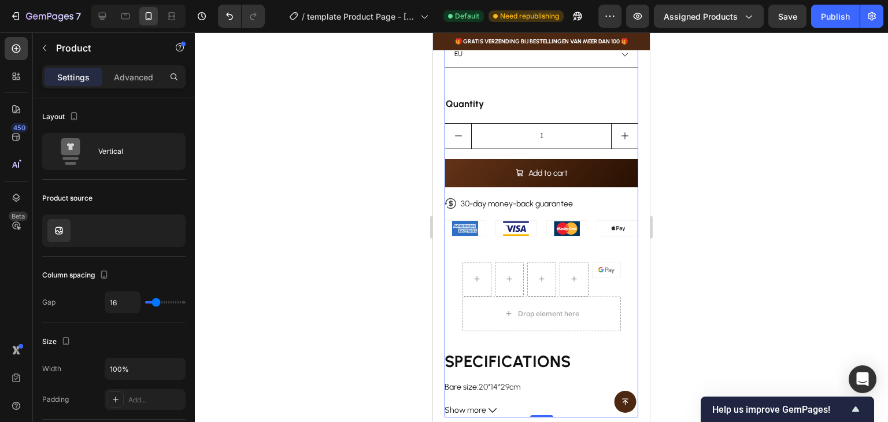
click at [488, 231] on div "NAMSTE Bluetooth Geurverspreider Product Title €447,90 Product Price Product Pr…" at bounding box center [541, 146] width 194 height 543
click at [45, 43] on icon "button" at bounding box center [44, 47] width 9 height 9
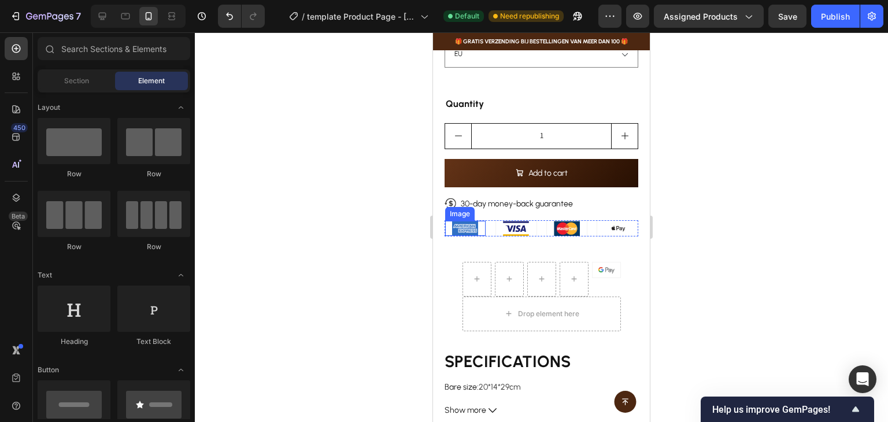
click at [472, 221] on img at bounding box center [465, 228] width 26 height 15
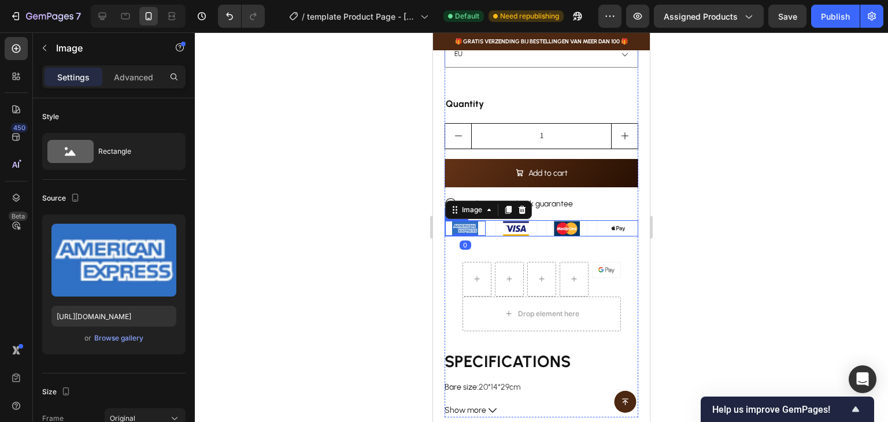
click at [489, 222] on div "Image 0 Image Image Image Row" at bounding box center [541, 228] width 194 height 16
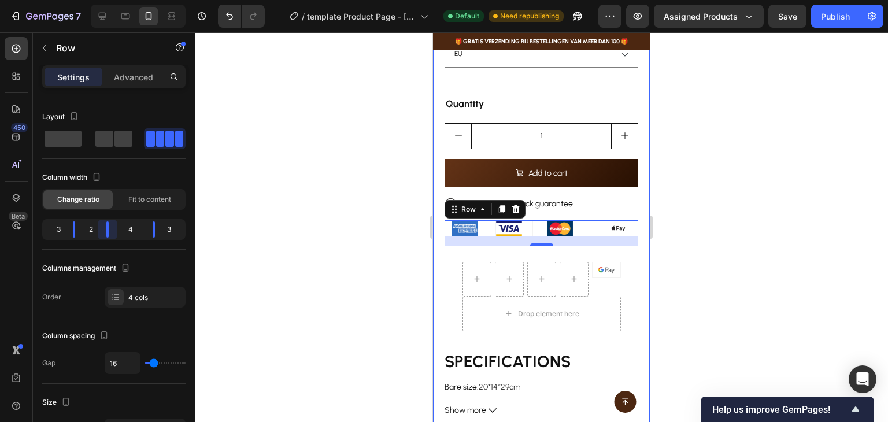
drag, startPoint x: 118, startPoint y: 231, endPoint x: 104, endPoint y: 231, distance: 13.9
click at [104, 0] on body "7 / template Product Page - Sep 25, 15:10:27 Default Need republishing Preview …" at bounding box center [444, 0] width 888 height 0
drag, startPoint x: 79, startPoint y: 232, endPoint x: 69, endPoint y: 232, distance: 9.2
click at [69, 0] on body "7 / template Product Page - Sep 25, 15:10:27 Default Need republishing Preview …" at bounding box center [444, 0] width 888 height 0
drag, startPoint x: 107, startPoint y: 235, endPoint x: 95, endPoint y: 235, distance: 12.1
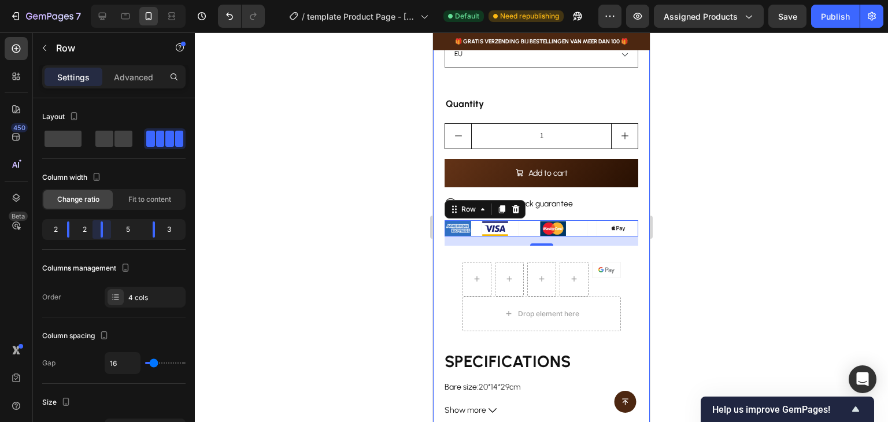
click at [95, 0] on body "7 / template Product Page - Sep 25, 15:10:27 Default Need republishing Preview …" at bounding box center [444, 0] width 888 height 0
drag, startPoint x: 155, startPoint y: 232, endPoint x: 121, endPoint y: 234, distance: 34.2
click at [121, 0] on body "7 / template Product Page - Sep 25, 15:10:27 Default Need republishing Preview …" at bounding box center [444, 0] width 888 height 0
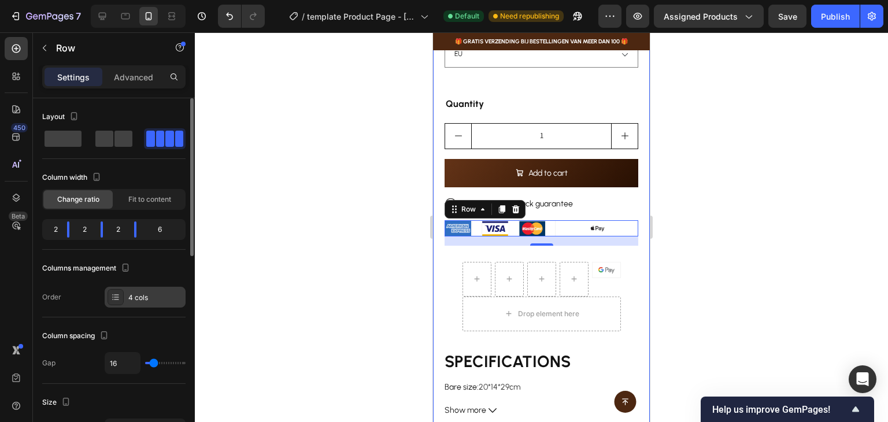
click at [153, 294] on div "4 cols" at bounding box center [155, 297] width 54 height 10
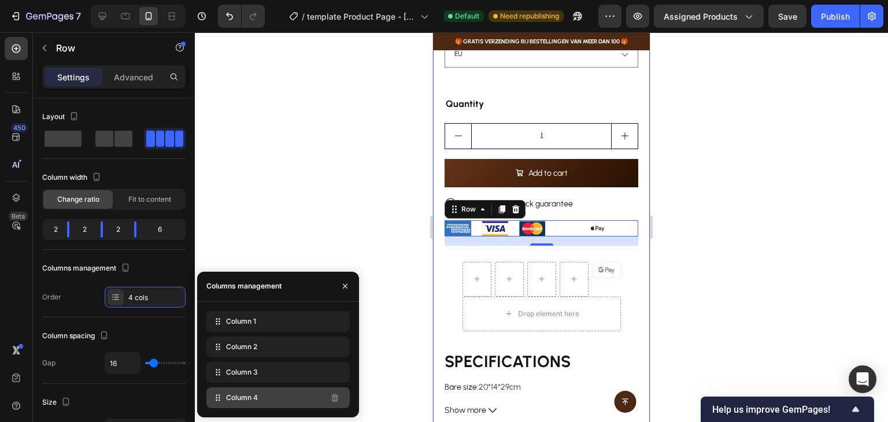
drag, startPoint x: 266, startPoint y: 394, endPoint x: 218, endPoint y: 394, distance: 47.4
click at [216, 394] on icon at bounding box center [218, 398] width 12 height 12
click at [219, 395] on icon at bounding box center [219, 395] width 2 height 2
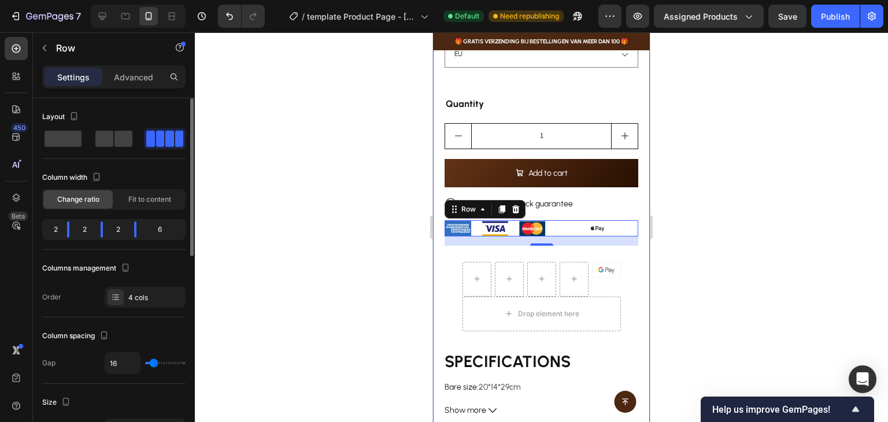
click at [171, 137] on span at bounding box center [169, 139] width 9 height 16
click at [150, 205] on div "Fit to content" at bounding box center [149, 199] width 69 height 18
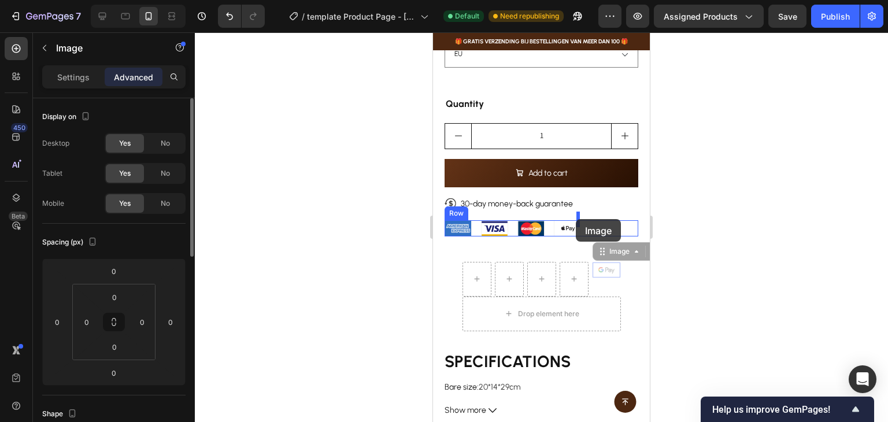
drag, startPoint x: 602, startPoint y: 260, endPoint x: 576, endPoint y: 219, distance: 48.9
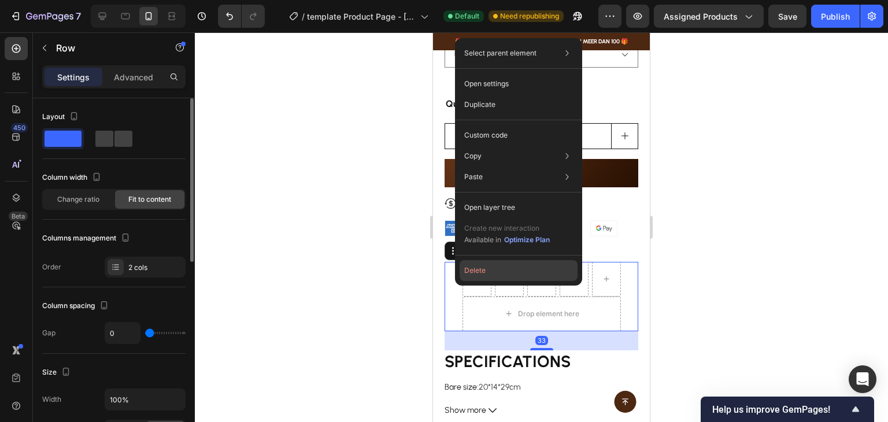
drag, startPoint x: 479, startPoint y: 268, endPoint x: 48, endPoint y: 231, distance: 432.1
click at [479, 268] on button "Delete" at bounding box center [519, 270] width 118 height 21
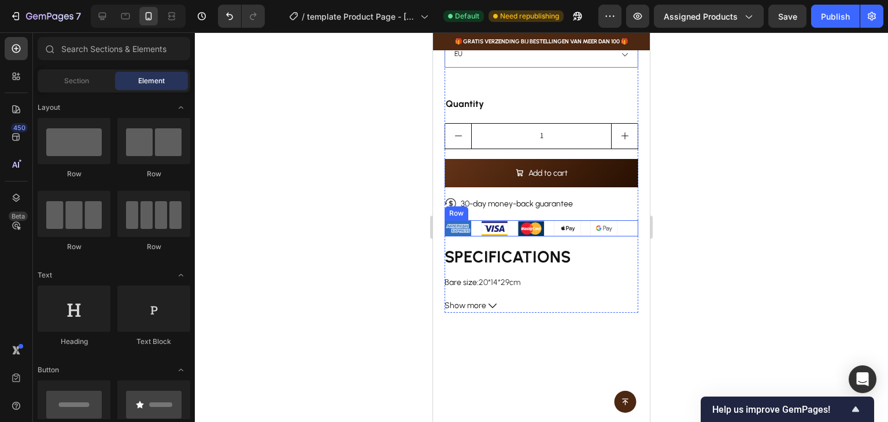
click at [474, 223] on div "Image Image Image Image Image Row" at bounding box center [541, 228] width 194 height 16
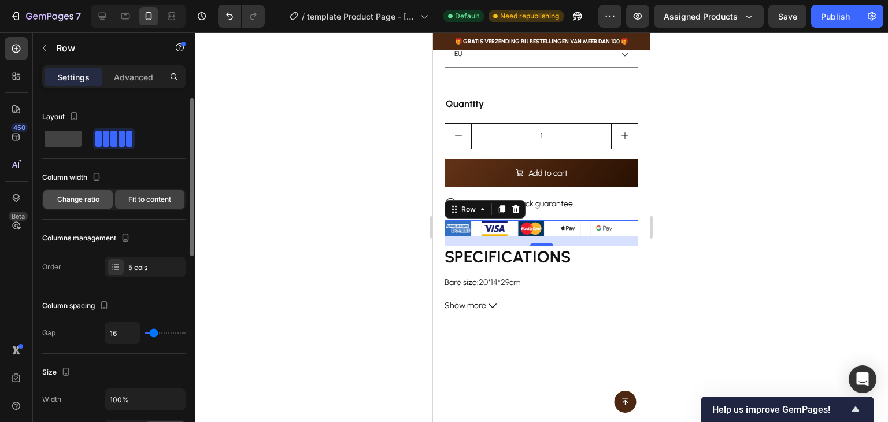
click at [92, 193] on div "Change ratio" at bounding box center [77, 199] width 69 height 18
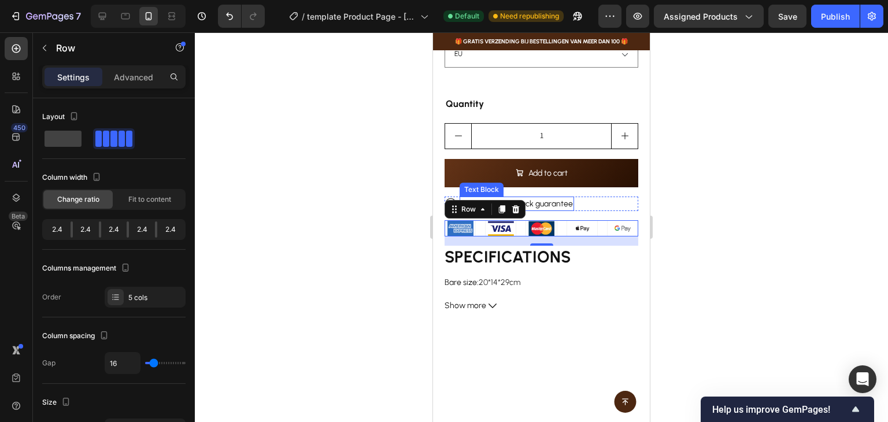
click at [566, 198] on p "30-day money-back guarantee" at bounding box center [517, 204] width 112 height 12
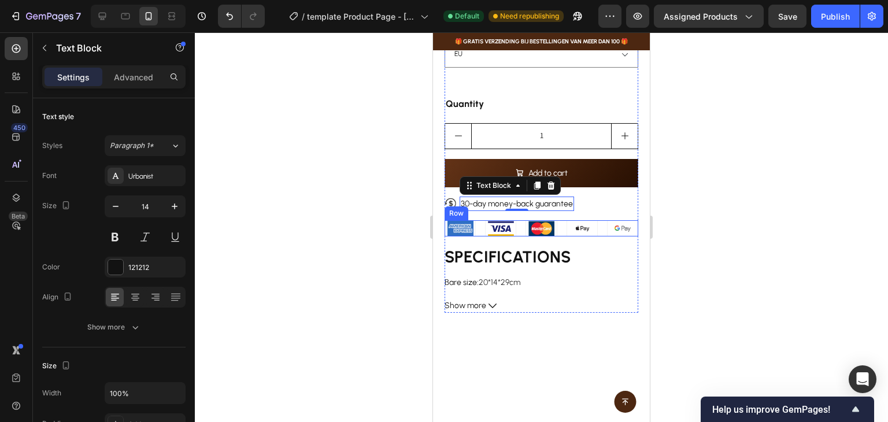
click at [516, 220] on div "Image Image Image Image Image Row" at bounding box center [541, 228] width 194 height 16
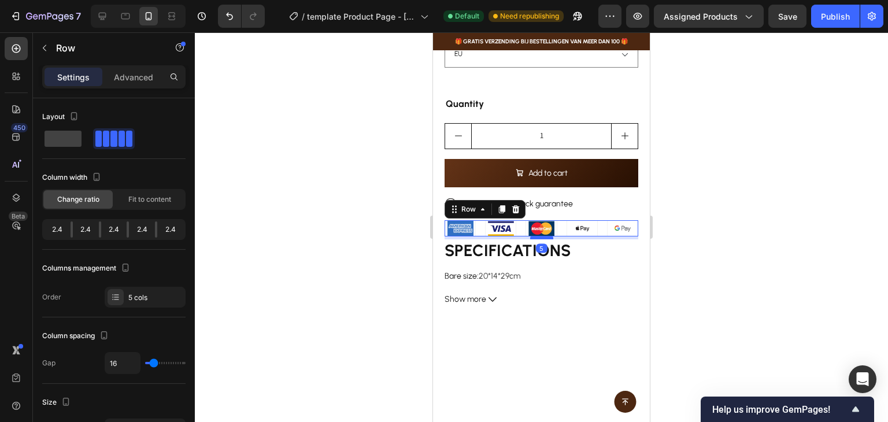
drag, startPoint x: 535, startPoint y: 235, endPoint x: 536, endPoint y: 229, distance: 6.5
click at [536, 236] on div at bounding box center [541, 237] width 23 height 3
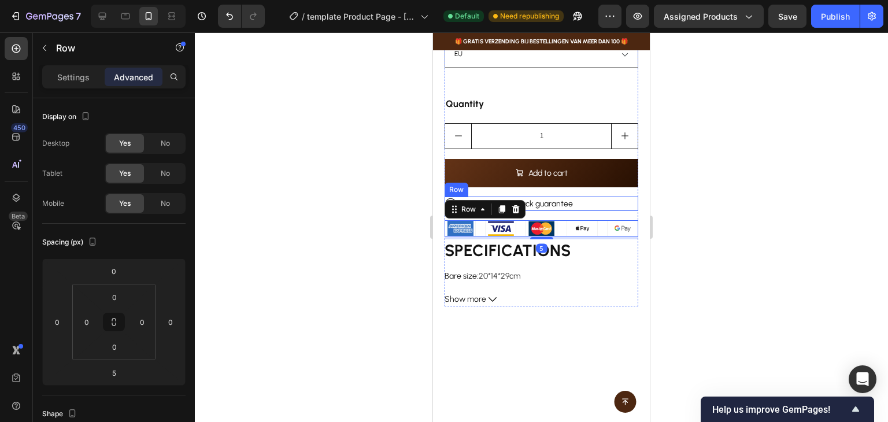
click at [596, 197] on div "Icon 30-day money-back guarantee Text Block Row" at bounding box center [541, 204] width 194 height 14
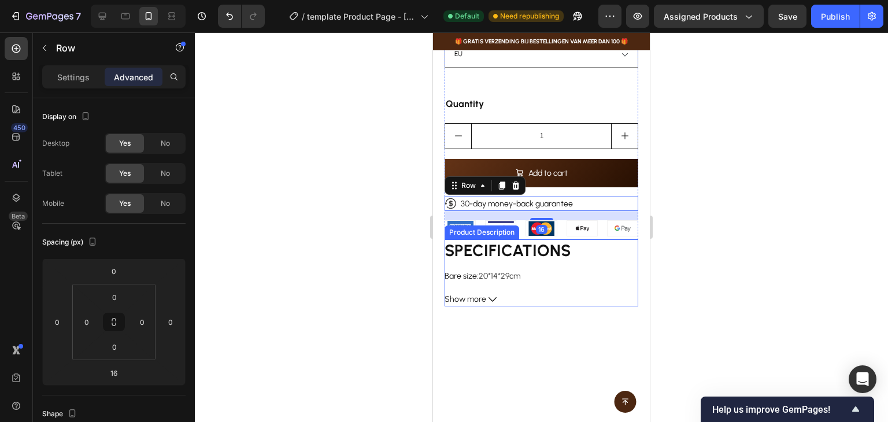
click at [579, 265] on div "SPECIFICATIONS Bare size : 20*14*29cm Brand Name : NAMSTE Capacity : 800ml Cert…" at bounding box center [541, 260] width 194 height 43
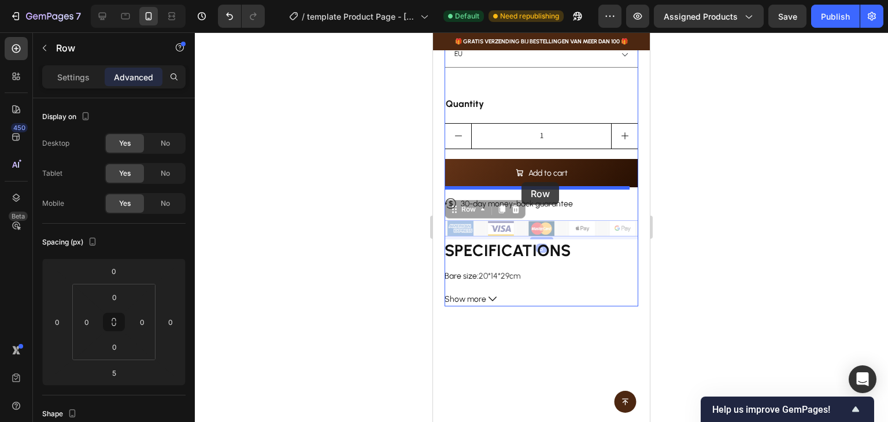
drag, startPoint x: 517, startPoint y: 222, endPoint x: 521, endPoint y: 182, distance: 40.1
click at [521, 182] on div "iPhone 13 Mini ( 375 px) iPhone 13 Mini iPhone 13 Pro iPhone 11 Pro Max iPhone …" at bounding box center [541, 187] width 217 height 1235
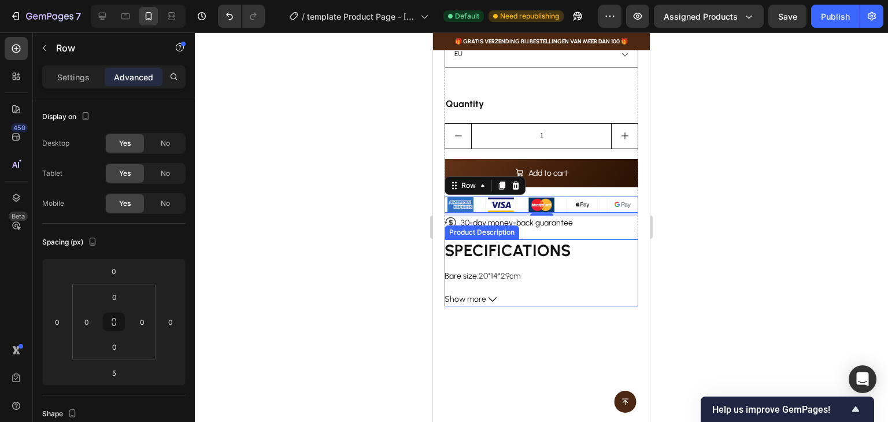
click at [562, 241] on h1 "SPECIFICATIONS" at bounding box center [507, 250] width 126 height 20
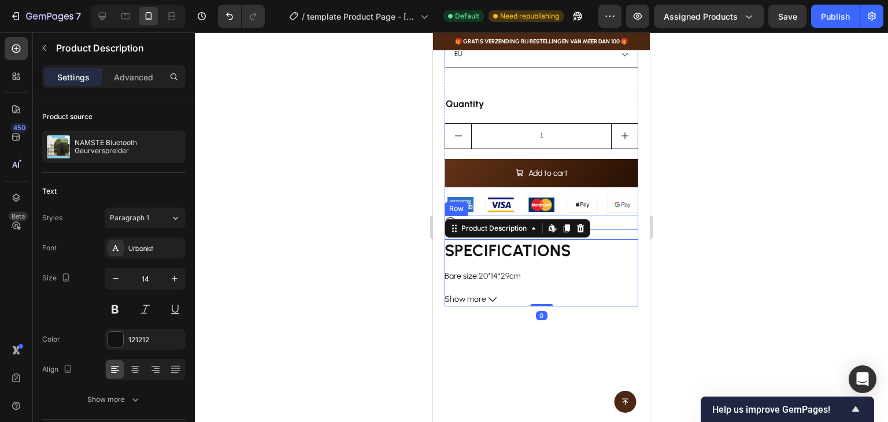
click at [606, 216] on div "Icon 30-day money-back guarantee Text Block Row" at bounding box center [541, 223] width 194 height 14
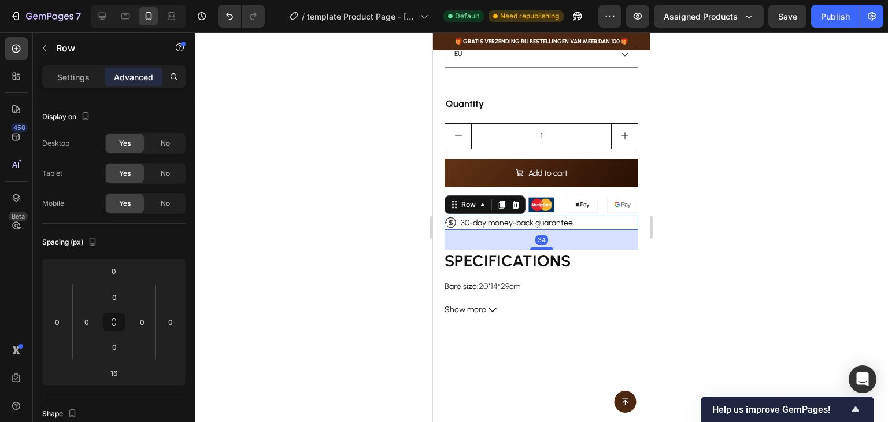
click at [544, 247] on div at bounding box center [541, 248] width 23 height 2
type input "34"
click at [595, 95] on div "Quantity" at bounding box center [541, 104] width 194 height 19
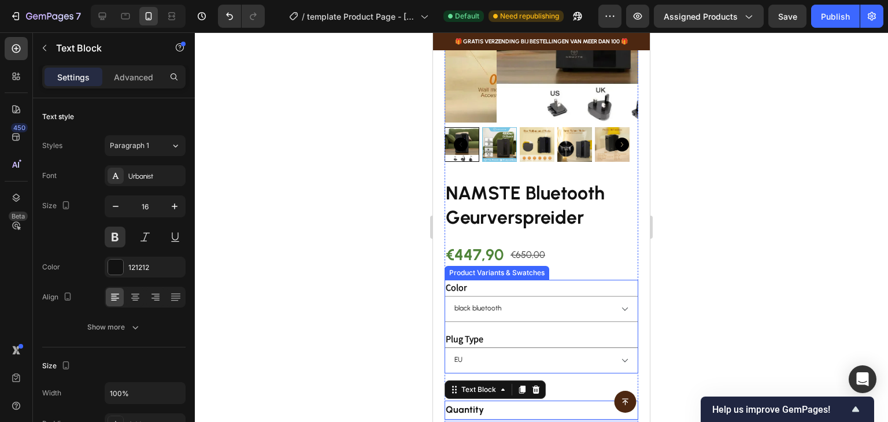
scroll to position [116, 0]
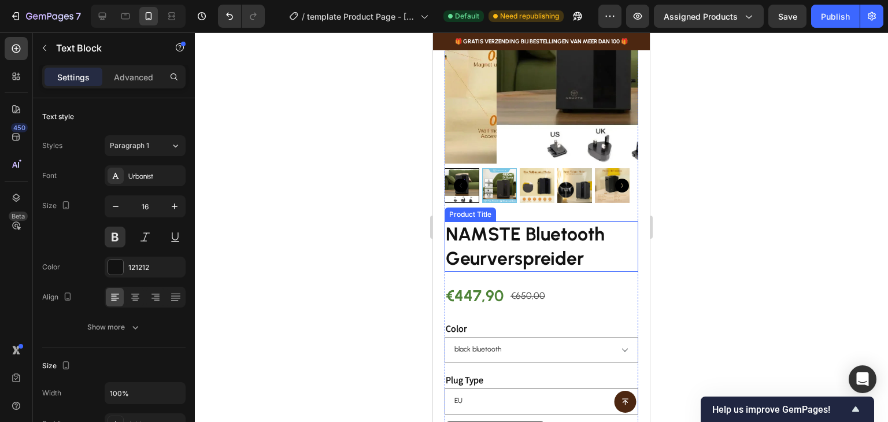
click at [538, 253] on h2 "NAMSTE Bluetooth Geurverspreider" at bounding box center [541, 246] width 194 height 50
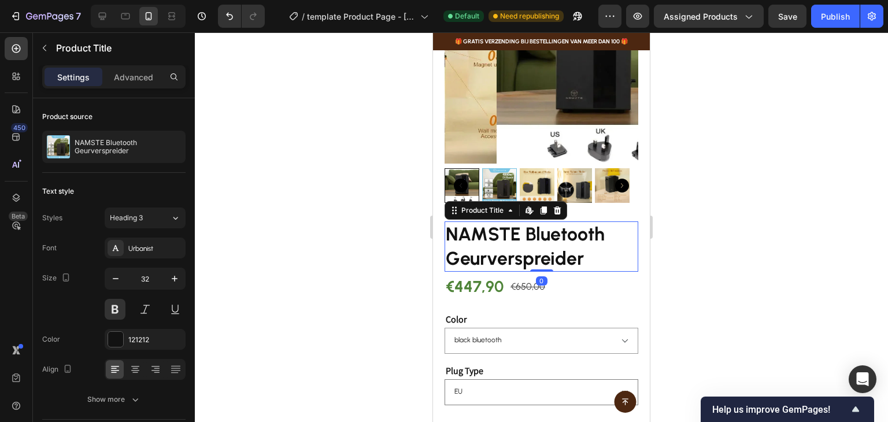
drag, startPoint x: 541, startPoint y: 269, endPoint x: 541, endPoint y: 259, distance: 10.4
click at [541, 259] on div "NAMSTE Bluetooth Geurverspreider Product Title Edit content in Shopify 0" at bounding box center [541, 246] width 194 height 50
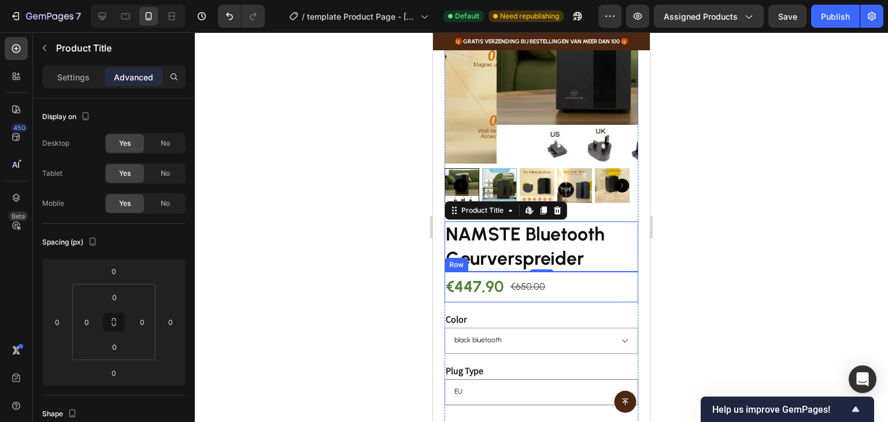
click at [506, 279] on div "€447,90 Product Price Product Price €650,00 Product Price Product Price Row" at bounding box center [541, 287] width 194 height 31
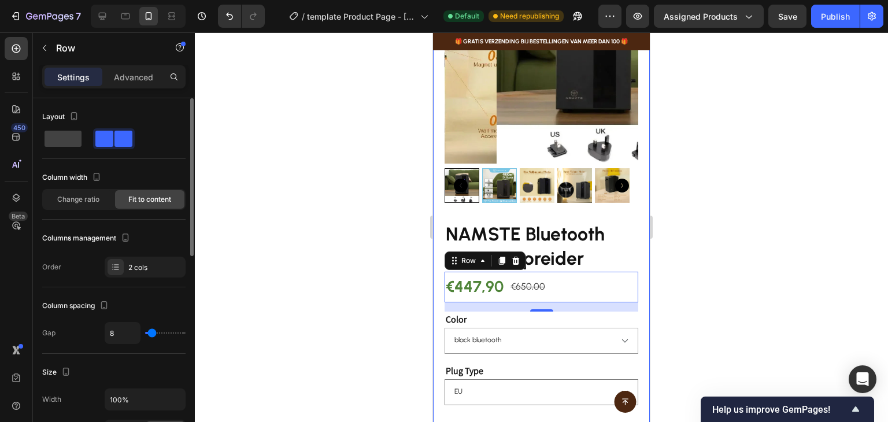
type input "6"
type input "0"
type input "2"
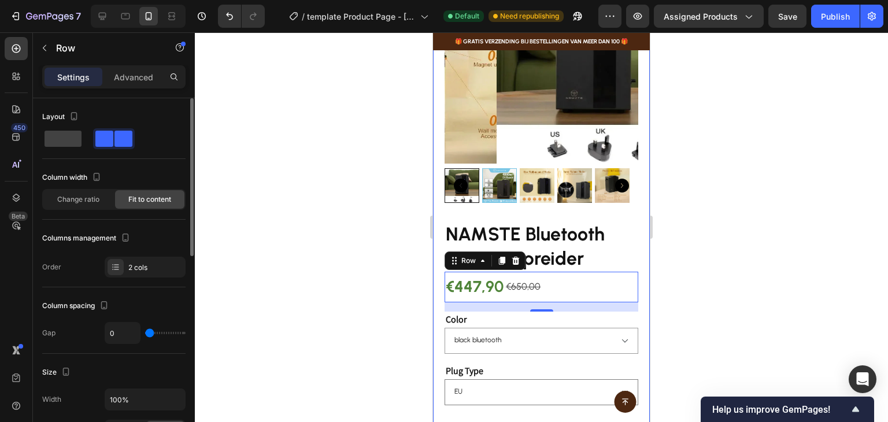
type input "2"
type input "6"
type input "8"
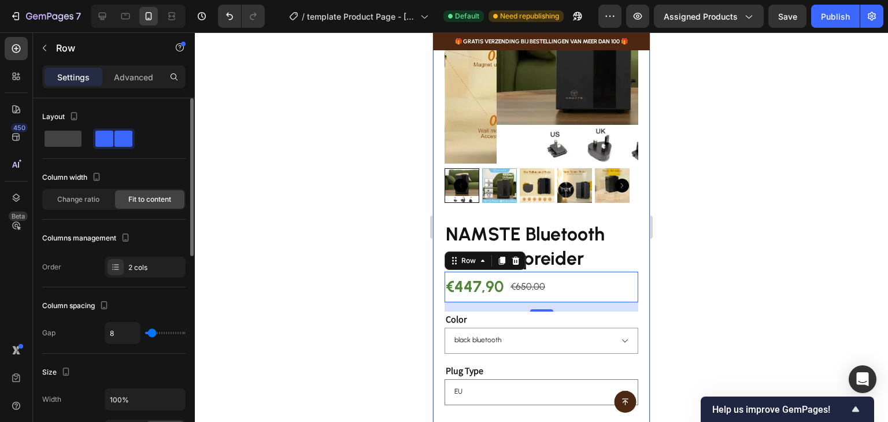
click at [151, 332] on input "range" at bounding box center [165, 333] width 40 height 2
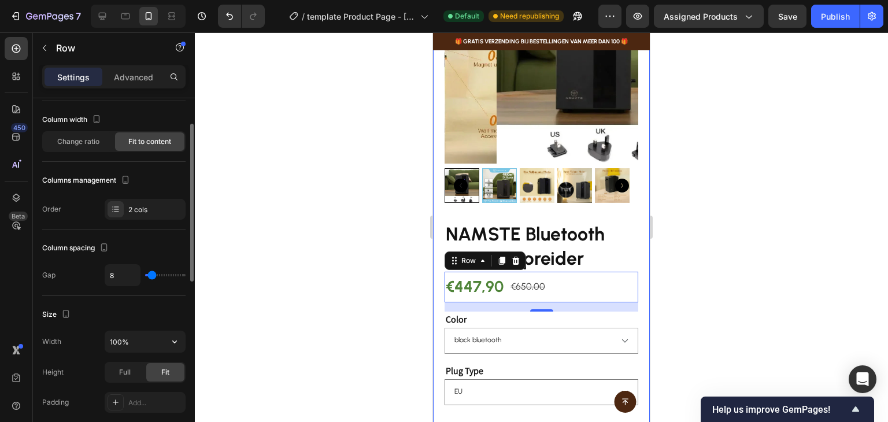
scroll to position [0, 0]
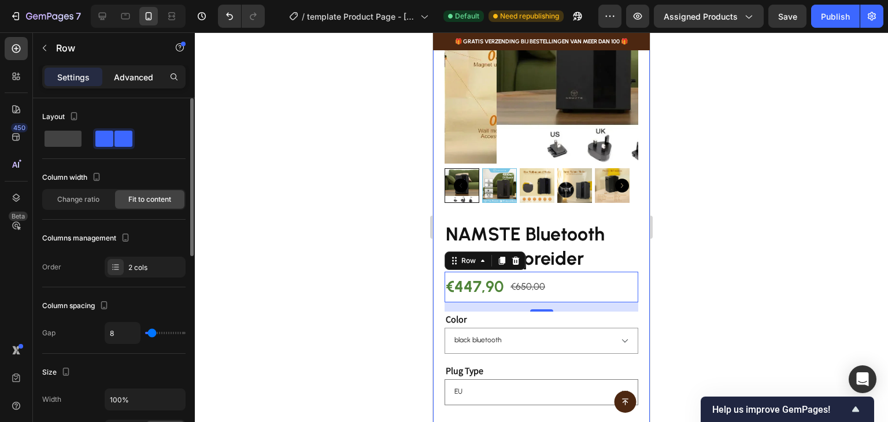
click at [138, 79] on p "Advanced" at bounding box center [133, 77] width 39 height 12
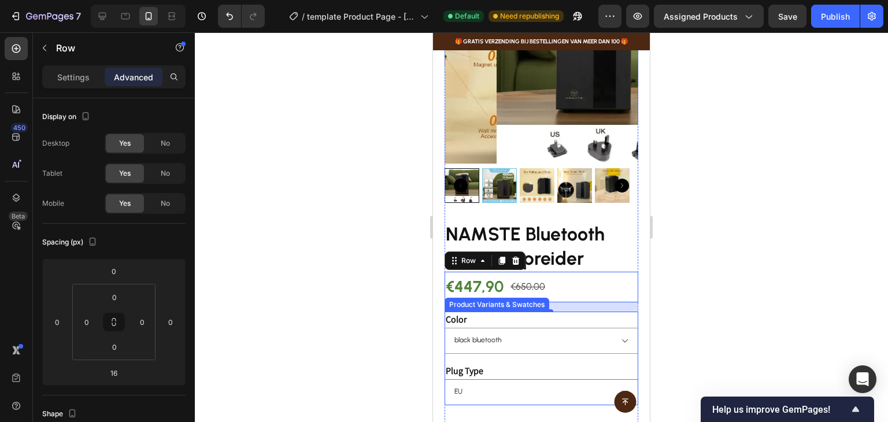
click at [553, 313] on div "Color black bluetooth" at bounding box center [541, 333] width 194 height 42
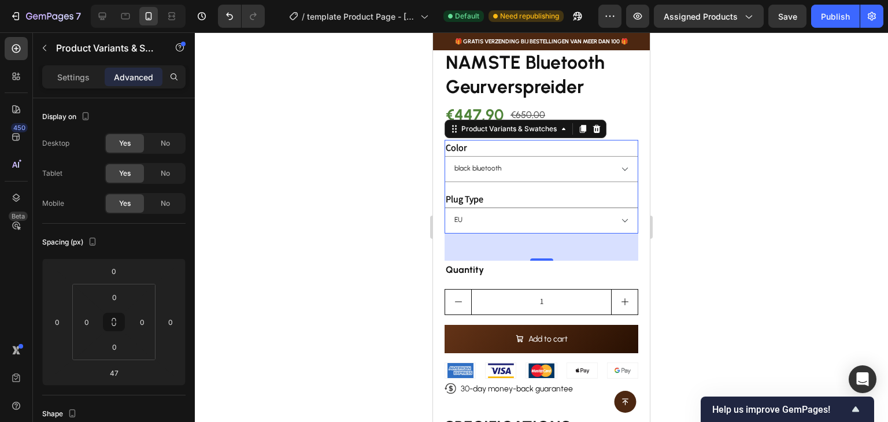
scroll to position [289, 0]
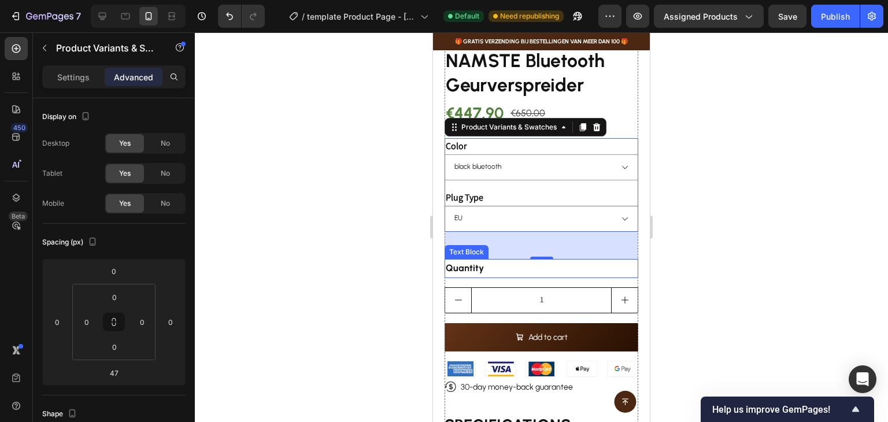
click at [475, 262] on div "Quantity" at bounding box center [541, 268] width 194 height 19
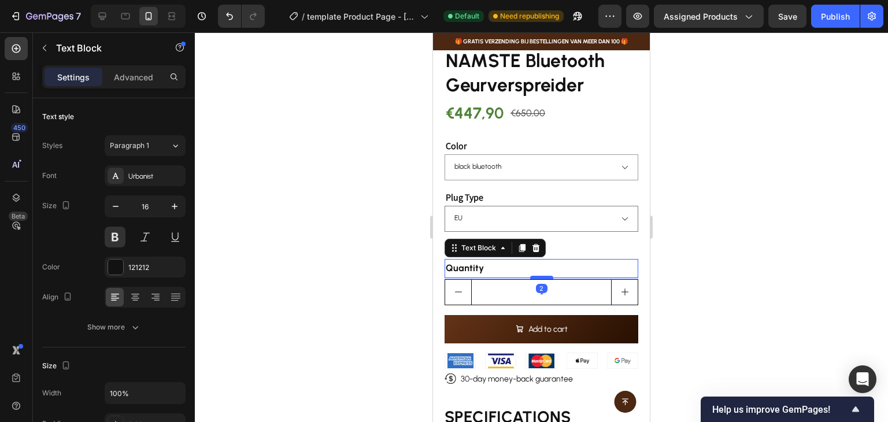
drag, startPoint x: 540, startPoint y: 277, endPoint x: 541, endPoint y: 269, distance: 8.1
click at [541, 276] on div at bounding box center [541, 277] width 23 height 3
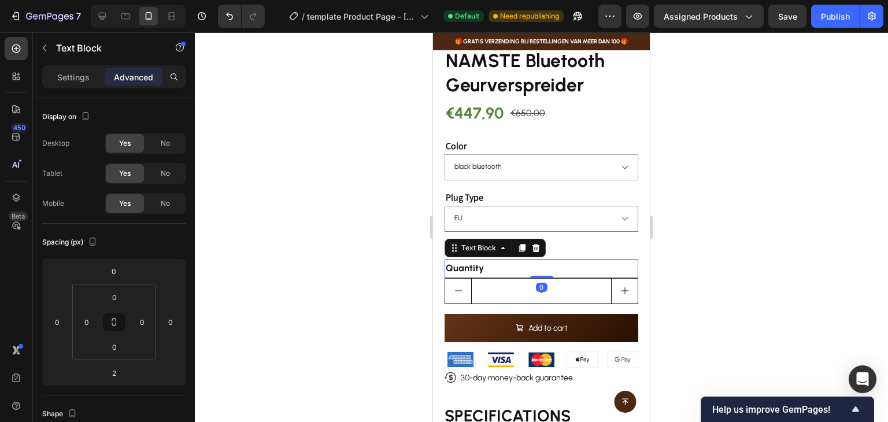
drag, startPoint x: 541, startPoint y: 269, endPoint x: 541, endPoint y: 260, distance: 9.2
click at [541, 260] on div "Quantity Text Block 0" at bounding box center [541, 268] width 194 height 19
type input "0"
click at [589, 226] on div "NAMSTE Bluetooth Geurverspreider Product Title €447,90 Product Price Product Pr…" at bounding box center [541, 260] width 194 height 424
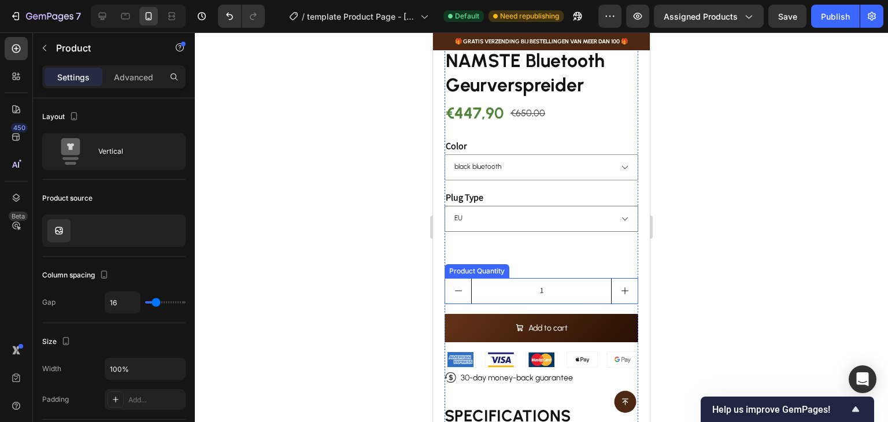
click at [584, 292] on input "1" at bounding box center [541, 291] width 140 height 25
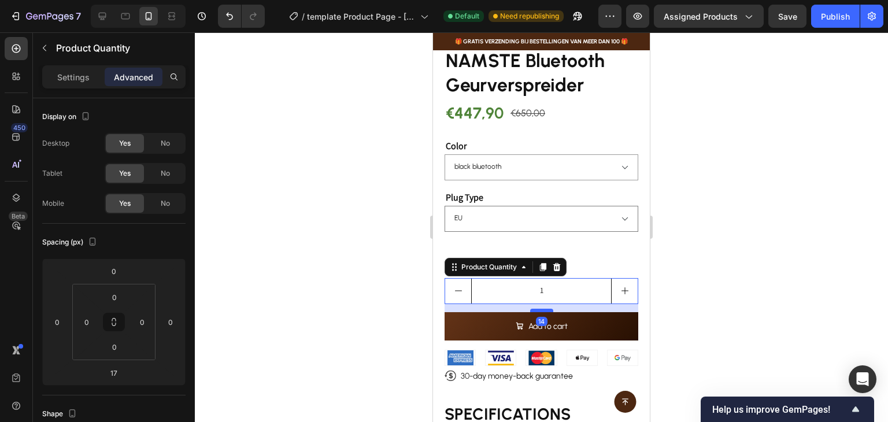
click at [541, 309] on div at bounding box center [541, 310] width 23 height 3
type input "14"
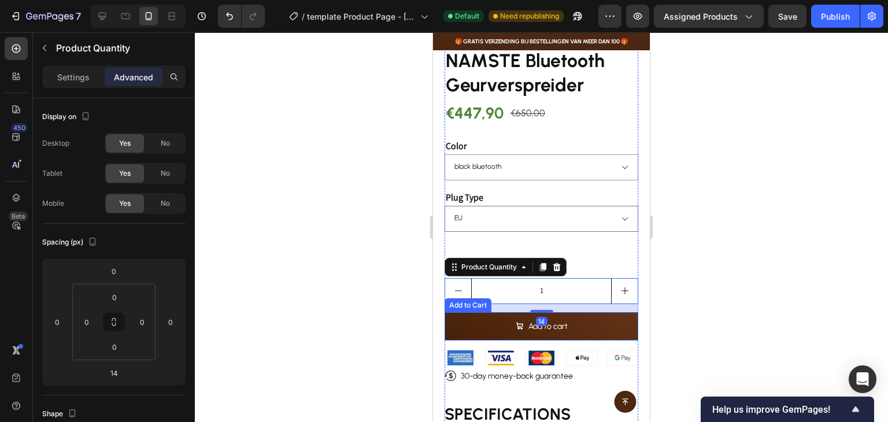
click at [568, 319] on button "Add to cart" at bounding box center [541, 326] width 194 height 28
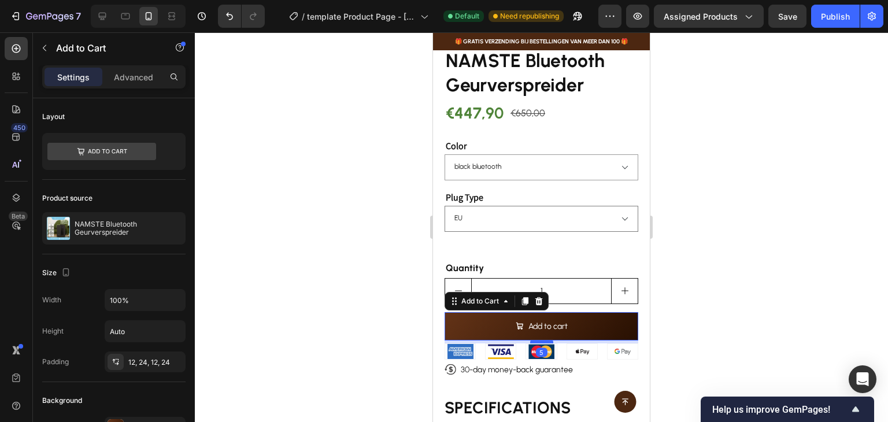
drag, startPoint x: 547, startPoint y: 340, endPoint x: 548, endPoint y: 334, distance: 6.4
click at [548, 340] on div at bounding box center [541, 341] width 23 height 3
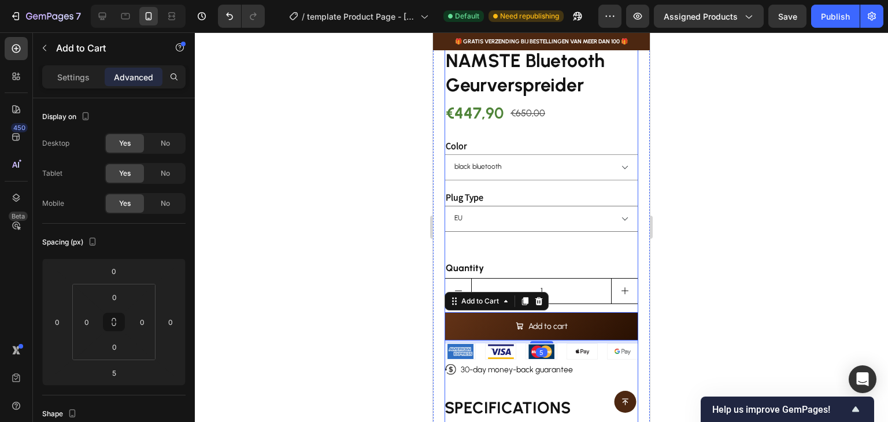
click at [575, 376] on div "NAMSTE Bluetooth Geurverspreider Product Title €447,90 Product Price Product Pr…" at bounding box center [541, 256] width 194 height 416
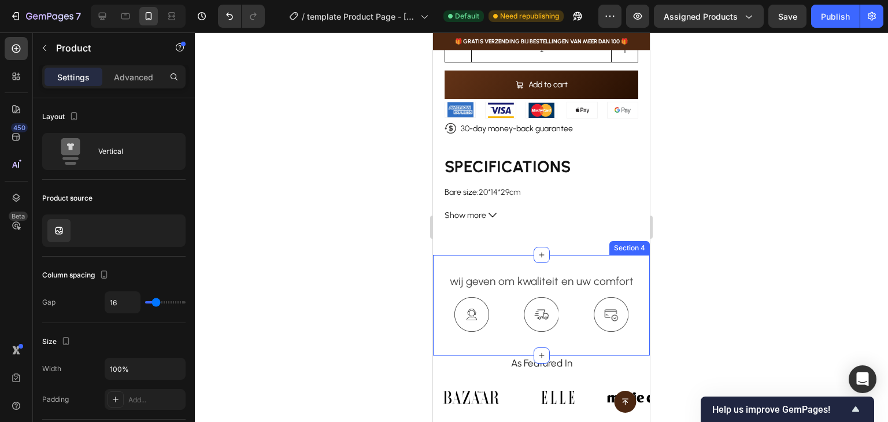
scroll to position [532, 0]
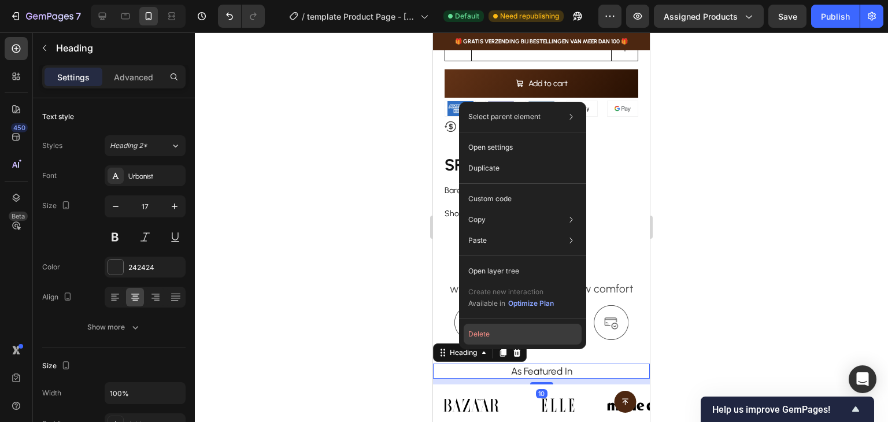
click at [495, 339] on button "Delete" at bounding box center [523, 334] width 118 height 21
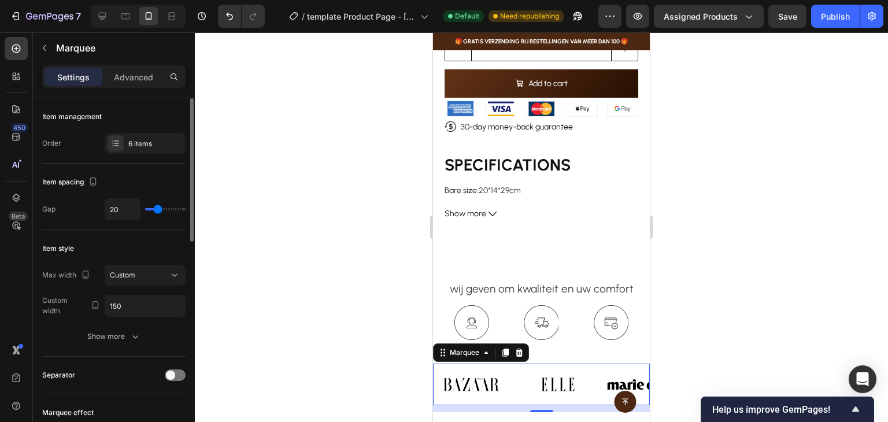
click at [141, 184] on div "Item spacing" at bounding box center [113, 182] width 143 height 18
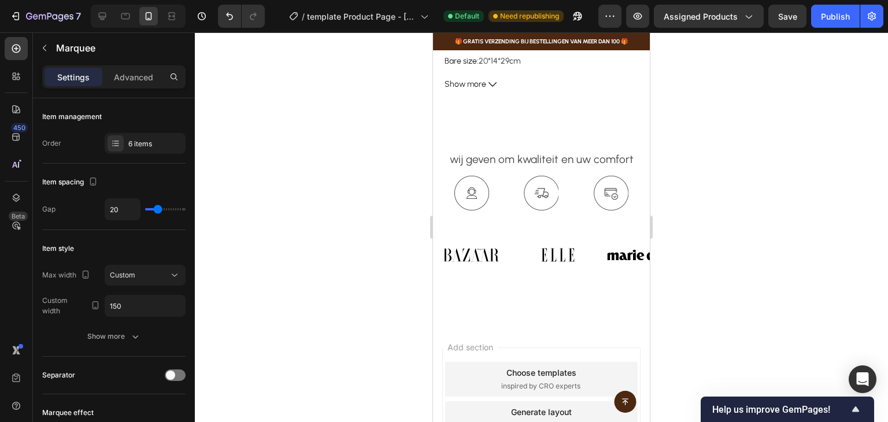
scroll to position [569, 0]
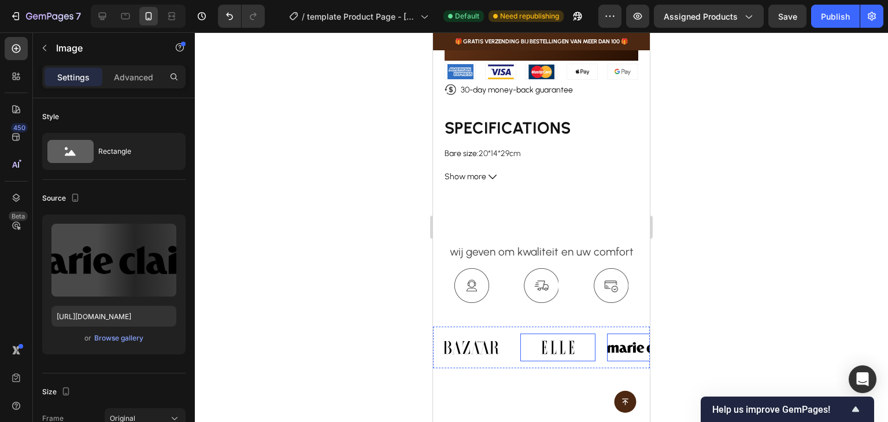
drag, startPoint x: 617, startPoint y: 343, endPoint x: 551, endPoint y: 375, distance: 73.2
click at [542, 342] on div "Image Image Image 0 Image Image Image" at bounding box center [693, 348] width 520 height 28
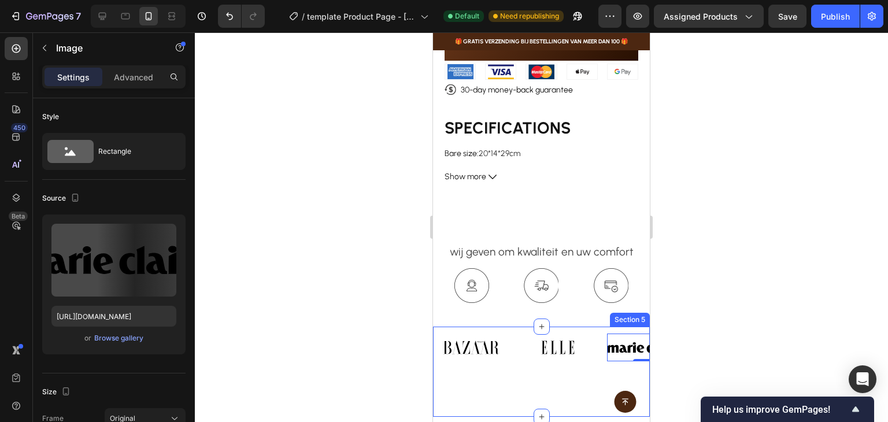
click at [551, 376] on div "Image Image Image 0 Image Image Image Image Image Image 0 Image Image Image Mar…" at bounding box center [541, 372] width 217 height 90
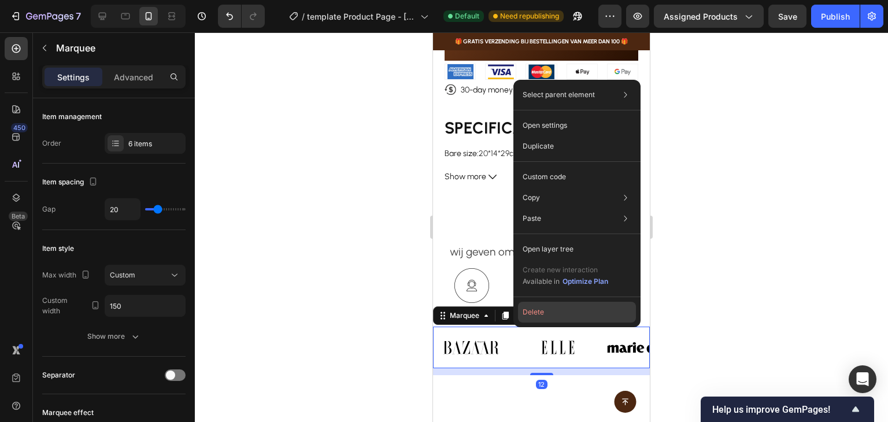
click at [533, 316] on button "Delete" at bounding box center [577, 312] width 118 height 21
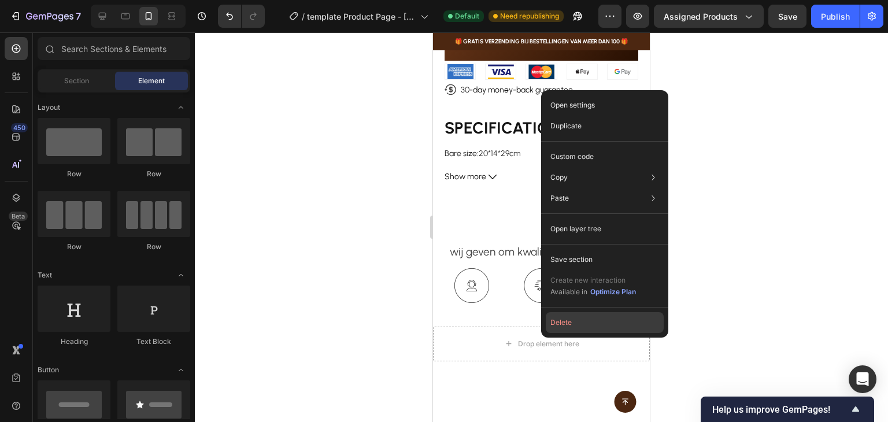
click at [558, 328] on button "Delete" at bounding box center [605, 322] width 118 height 21
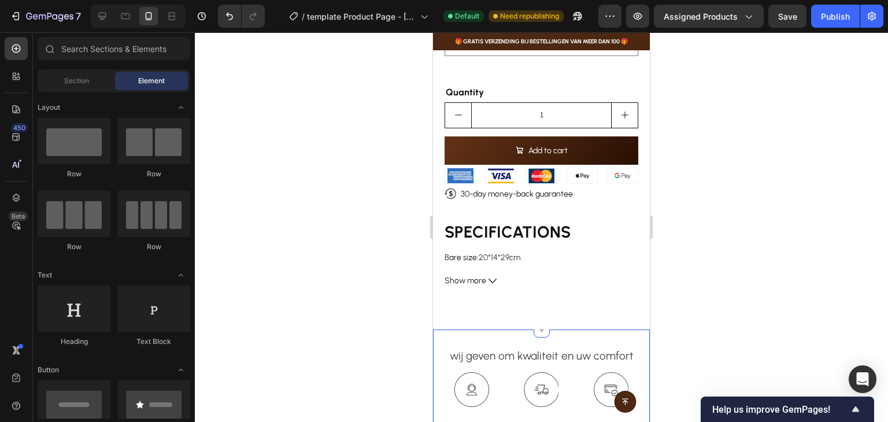
scroll to position [395, 0]
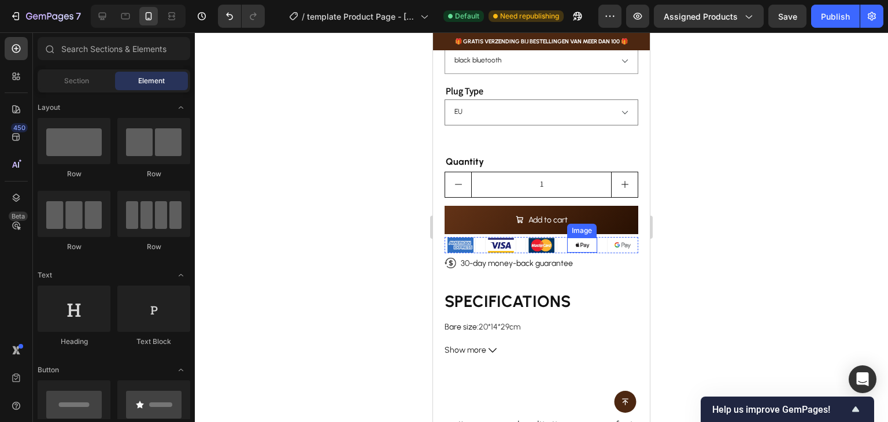
click at [578, 224] on div "Image" at bounding box center [581, 231] width 29 height 14
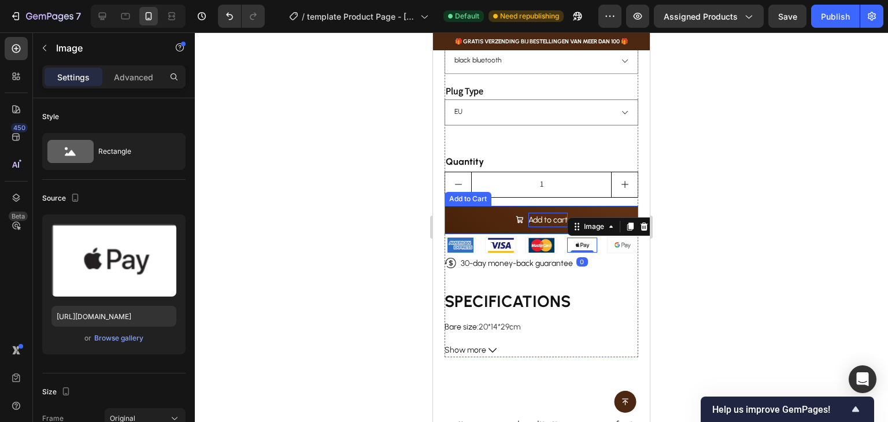
click at [528, 213] on div "Add to cart" at bounding box center [547, 220] width 39 height 14
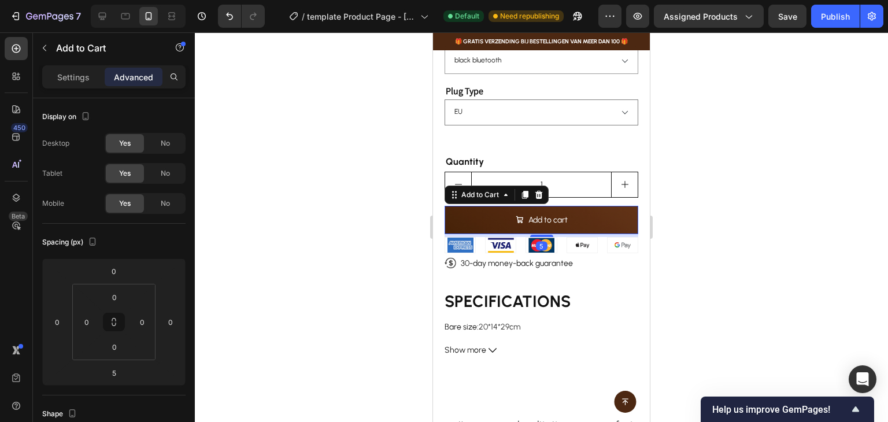
click at [588, 206] on button "Add to cart" at bounding box center [541, 220] width 194 height 28
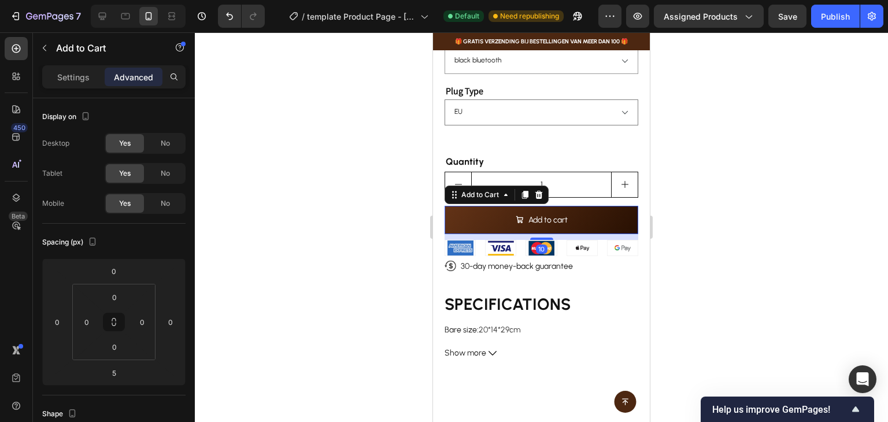
click at [541, 234] on div "10" at bounding box center [541, 234] width 194 height 0
type input "10"
click at [569, 301] on h1 "SPECIFICATIONS" at bounding box center [507, 304] width 126 height 20
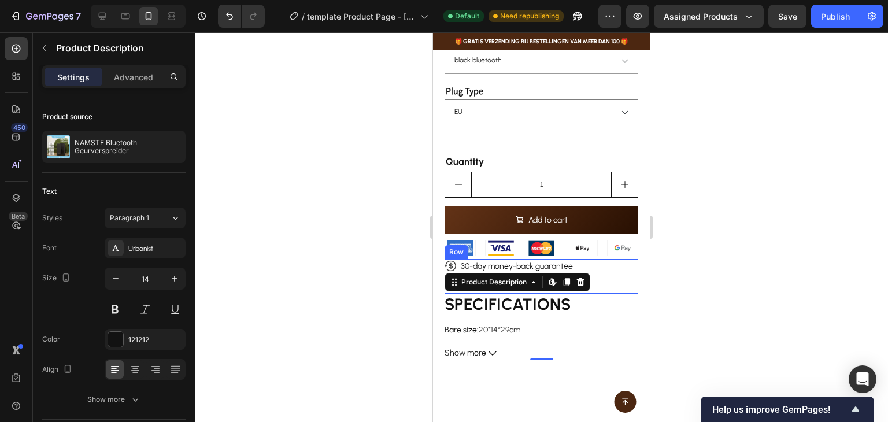
click at [613, 259] on div "Icon 30-day money-back guarantee Text Block Row" at bounding box center [541, 266] width 194 height 14
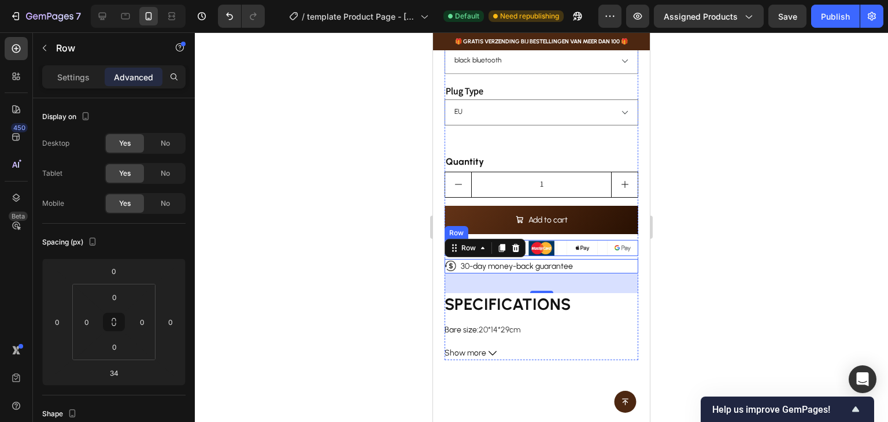
click at [598, 240] on div "Image Image Image Image Image Row" at bounding box center [541, 248] width 194 height 16
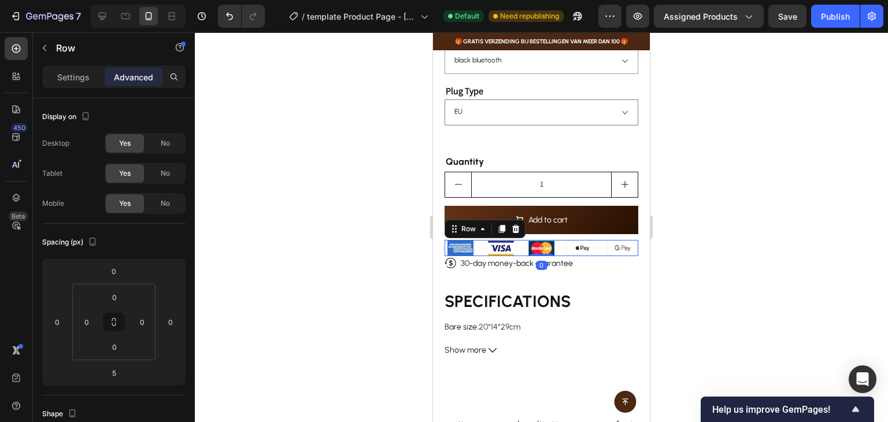
drag, startPoint x: 536, startPoint y: 246, endPoint x: 536, endPoint y: 237, distance: 8.7
click at [536, 240] on div "Image Image Image Image Image Row 0" at bounding box center [541, 248] width 194 height 16
type input "0"
click at [575, 277] on div "NAMSTE Bluetooth Geurverspreider Product Title €447,90 Product Price Product Pr…" at bounding box center [541, 150] width 194 height 416
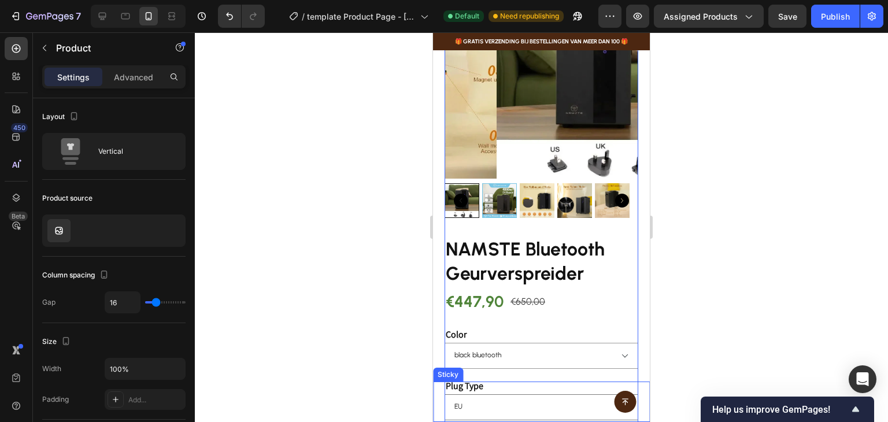
scroll to position [0, 0]
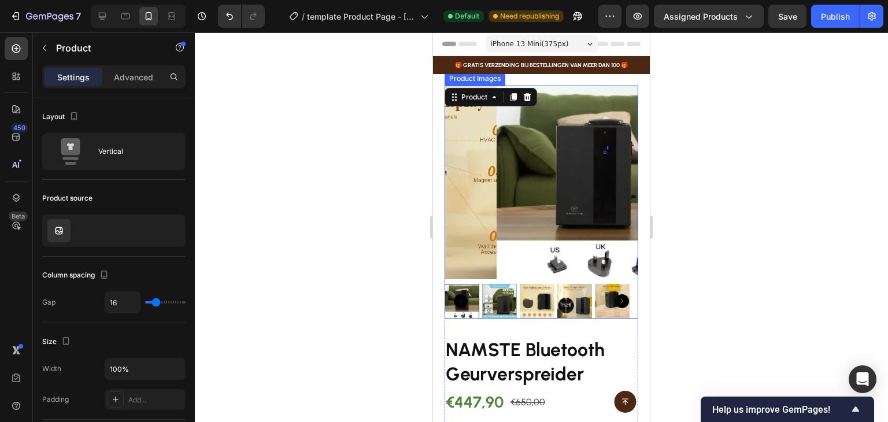
click at [518, 259] on img at bounding box center [593, 183] width 194 height 194
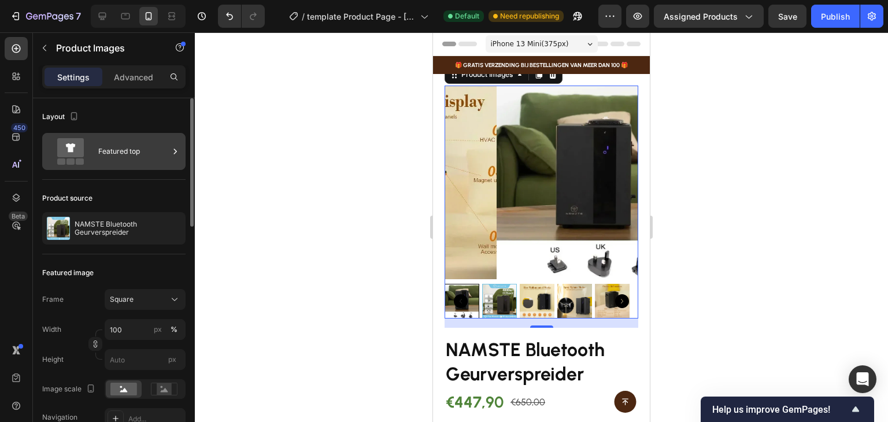
click at [142, 148] on div "Featured top" at bounding box center [133, 151] width 71 height 27
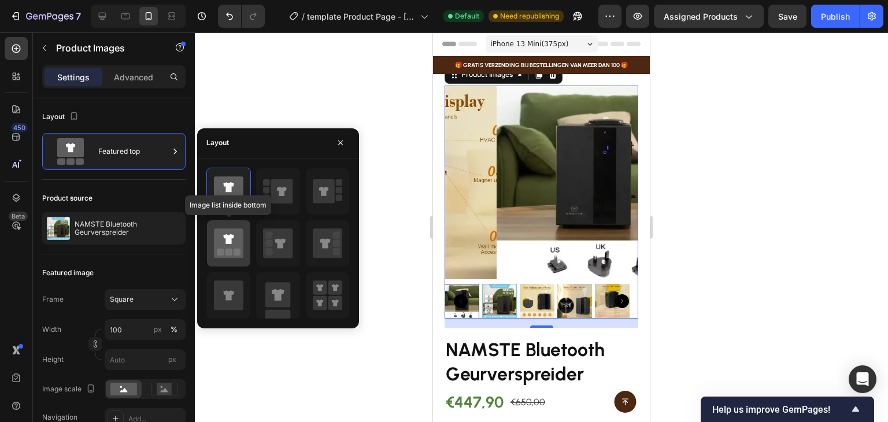
click at [225, 246] on icon at bounding box center [228, 242] width 29 height 29
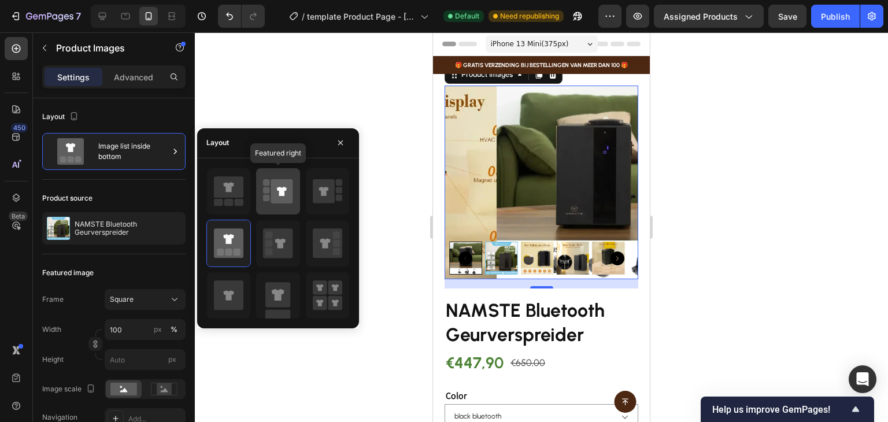
click at [280, 177] on icon at bounding box center [277, 191] width 29 height 32
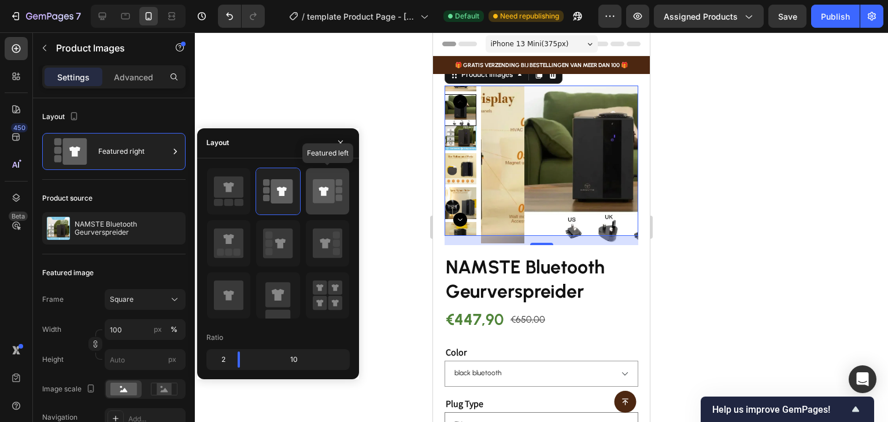
click at [327, 197] on icon at bounding box center [324, 191] width 22 height 24
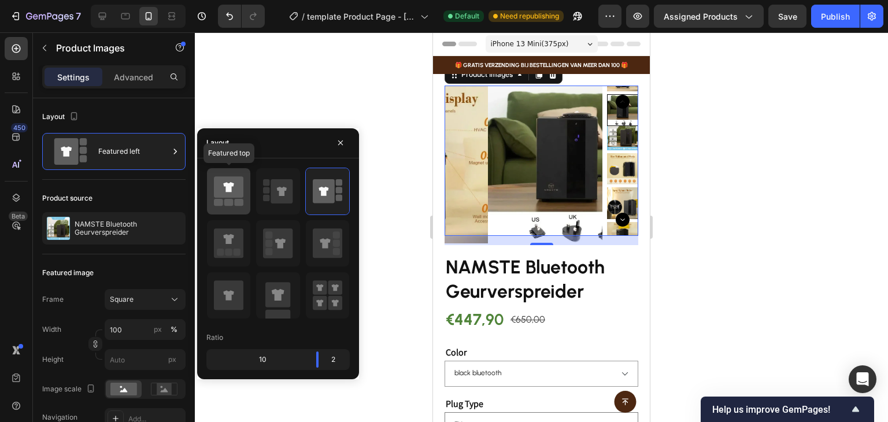
click at [239, 209] on div at bounding box center [228, 191] width 43 height 46
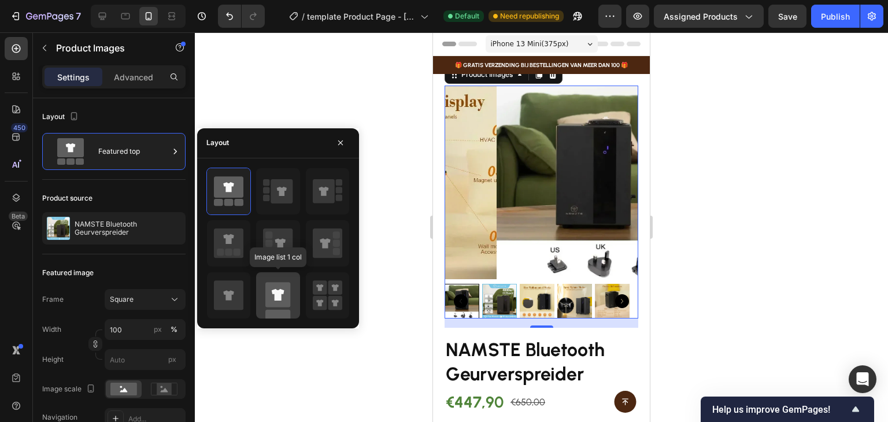
click at [290, 299] on rect at bounding box center [277, 294] width 25 height 25
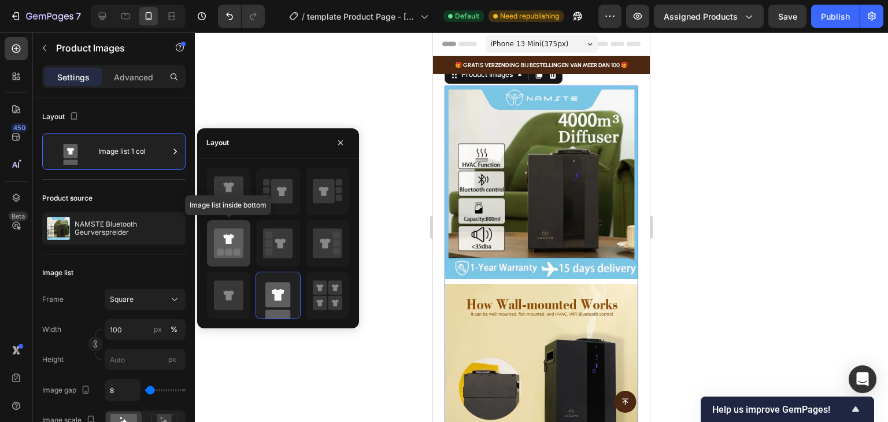
click at [229, 242] on icon at bounding box center [228, 239] width 10 height 10
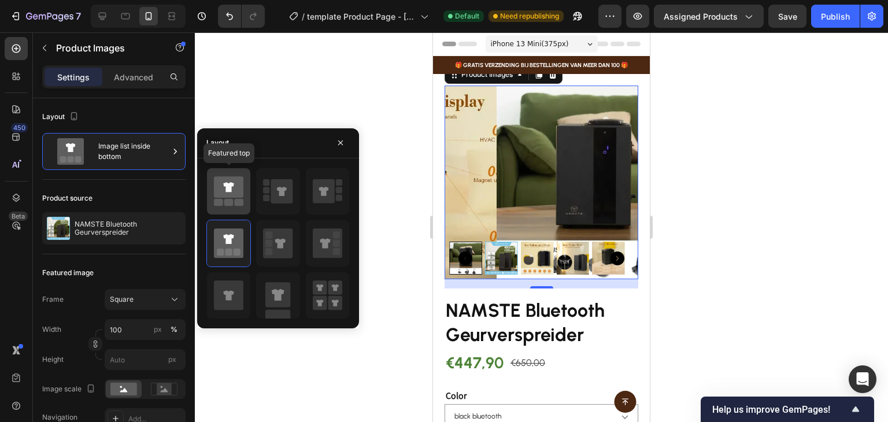
click at [225, 192] on icon at bounding box center [228, 186] width 29 height 21
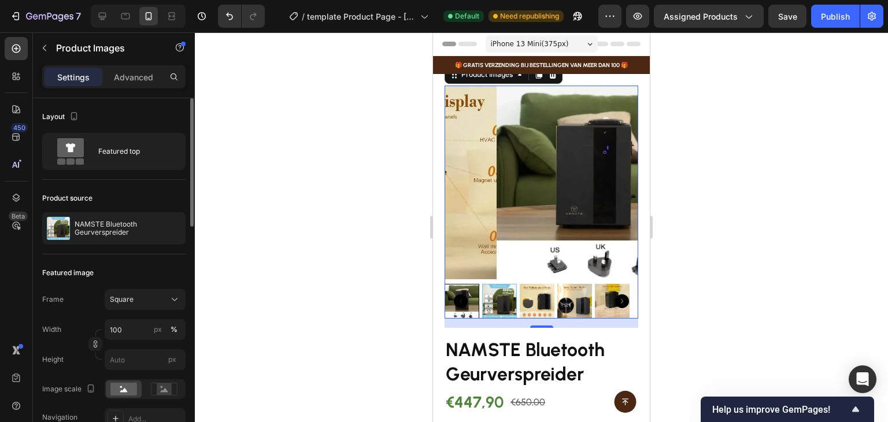
click at [132, 192] on div "Product source" at bounding box center [113, 198] width 143 height 18
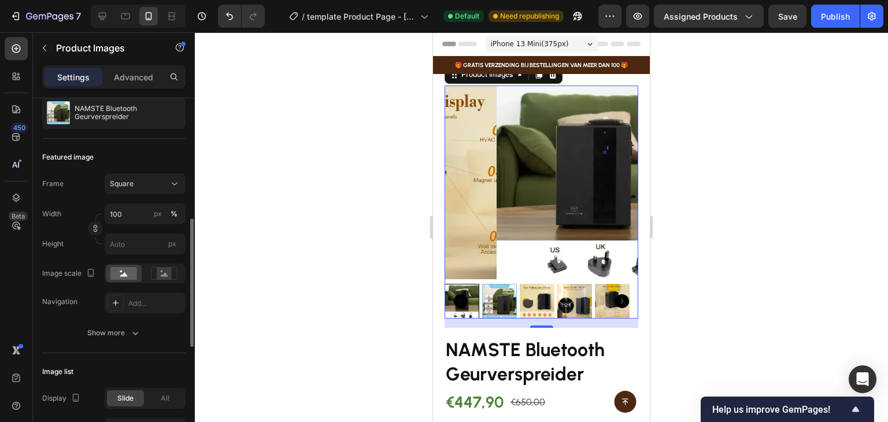
scroll to position [173, 0]
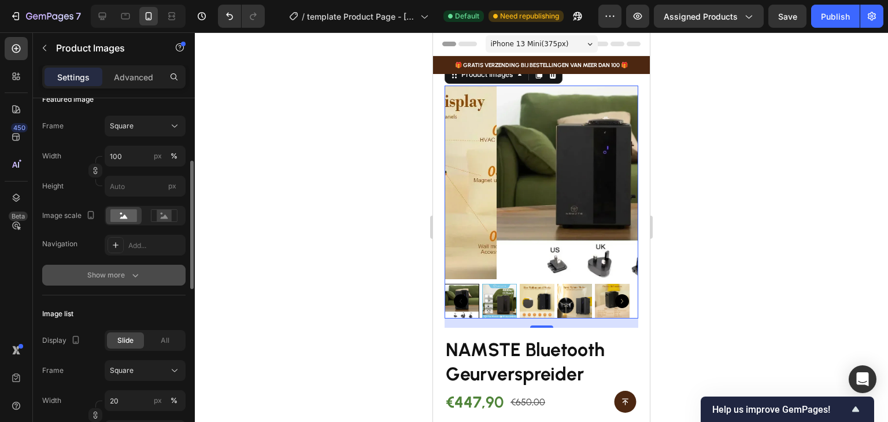
click at [130, 273] on icon "button" at bounding box center [135, 275] width 12 height 12
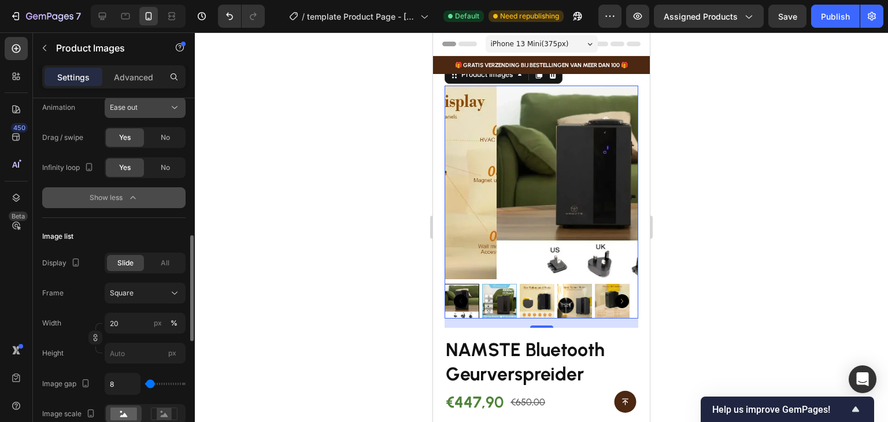
scroll to position [520, 0]
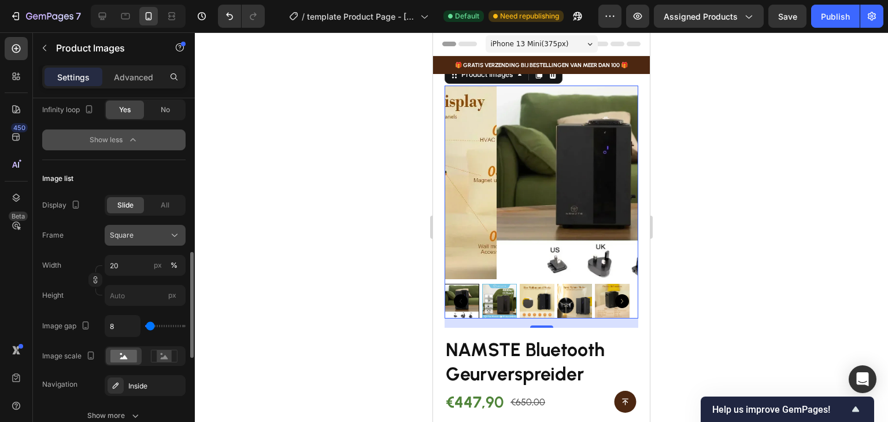
click at [167, 237] on div "Square" at bounding box center [145, 235] width 71 height 12
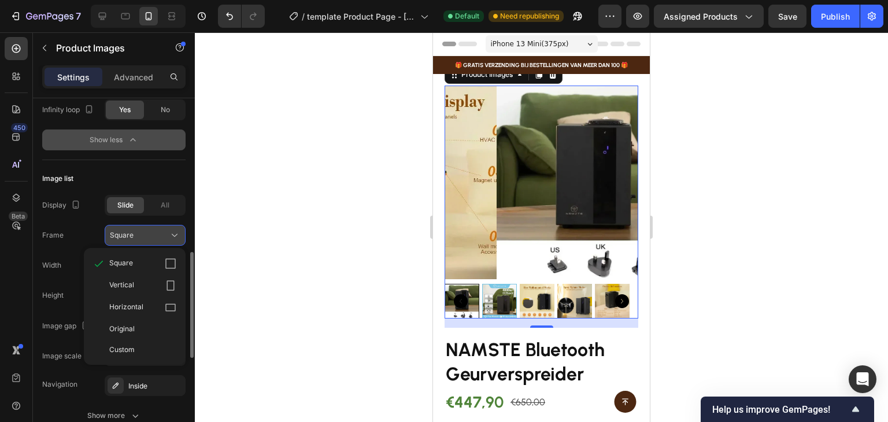
click at [167, 237] on div "Square" at bounding box center [145, 235] width 71 height 12
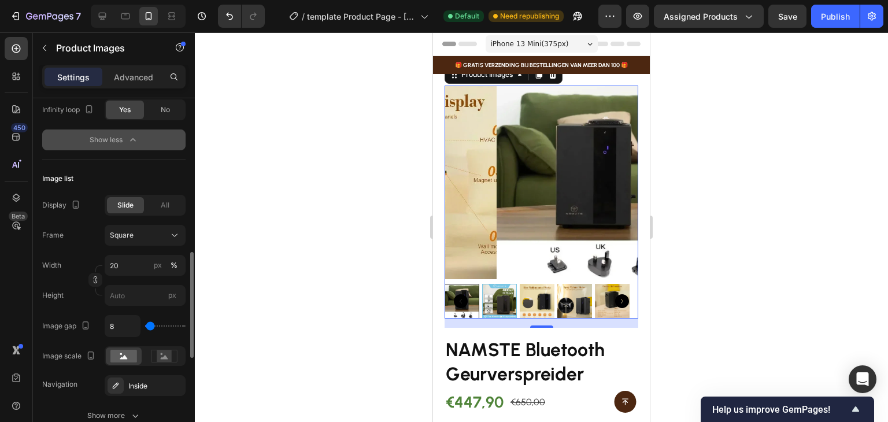
type input "83"
type input "120"
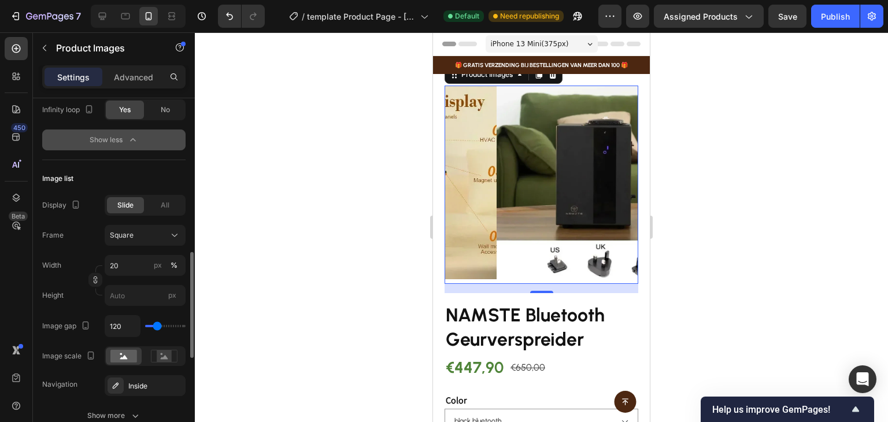
type input "135"
type input "0"
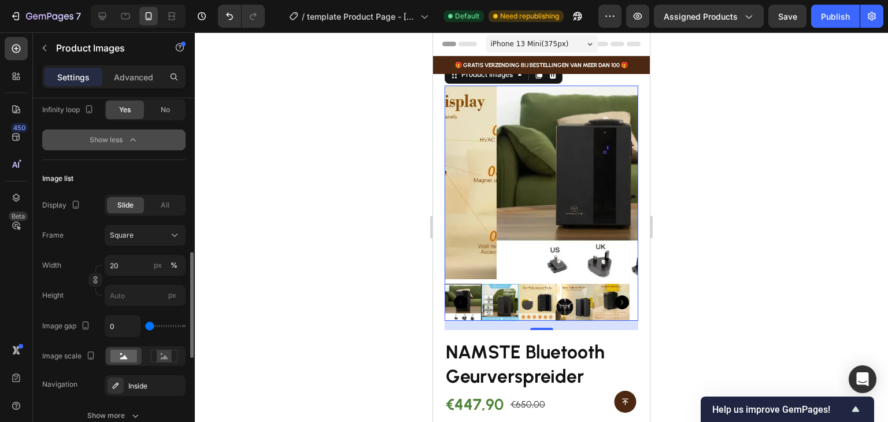
type input "61"
type input "106"
type input "120"
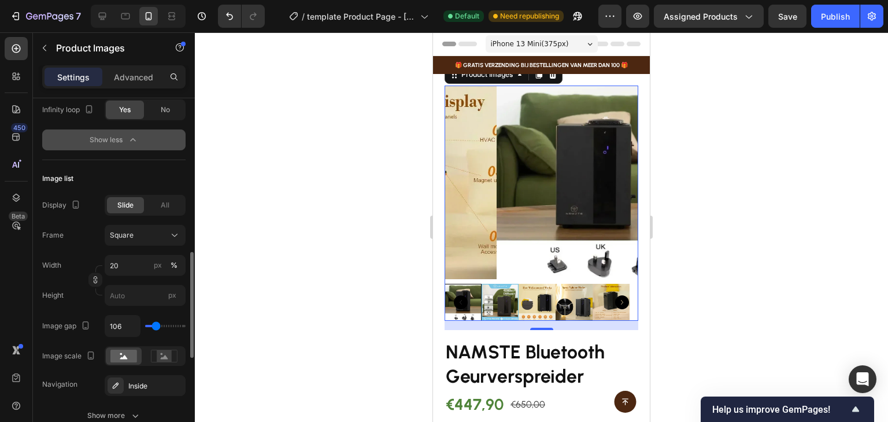
type input "120"
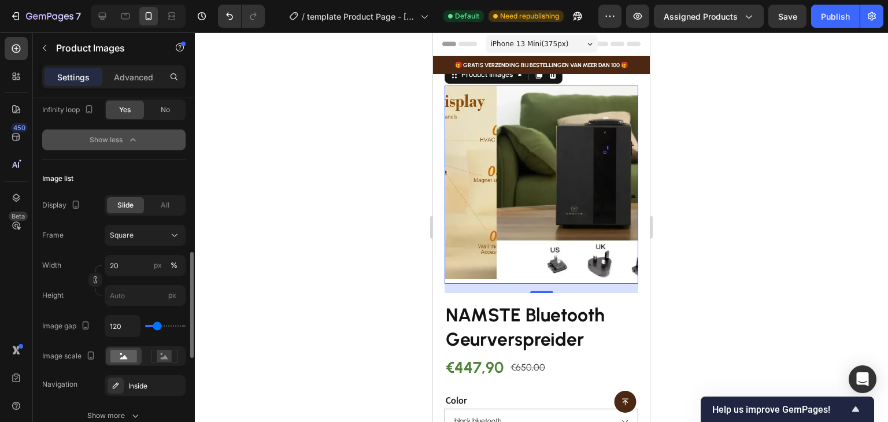
type input "135"
type input "61"
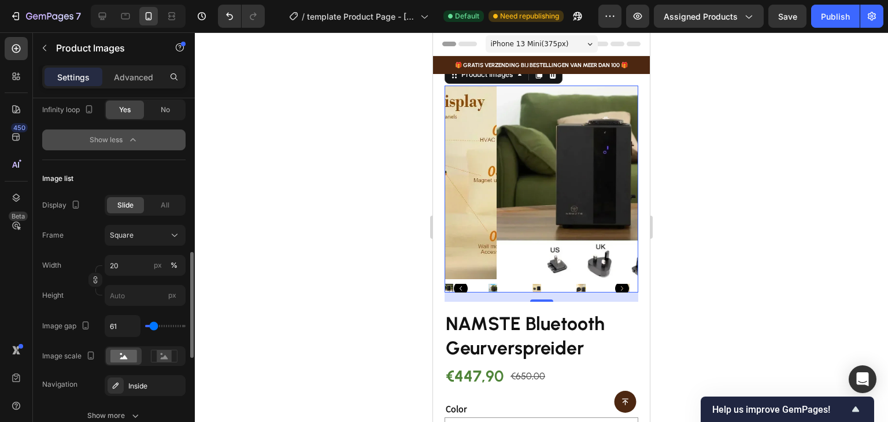
type input "54"
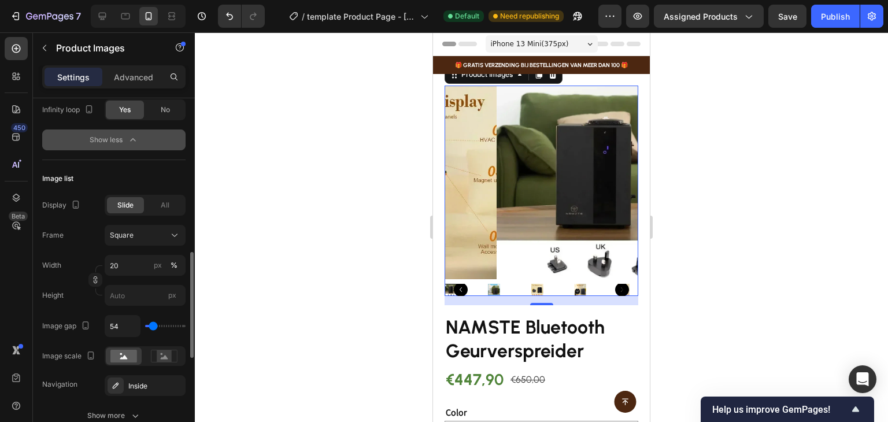
type input "39"
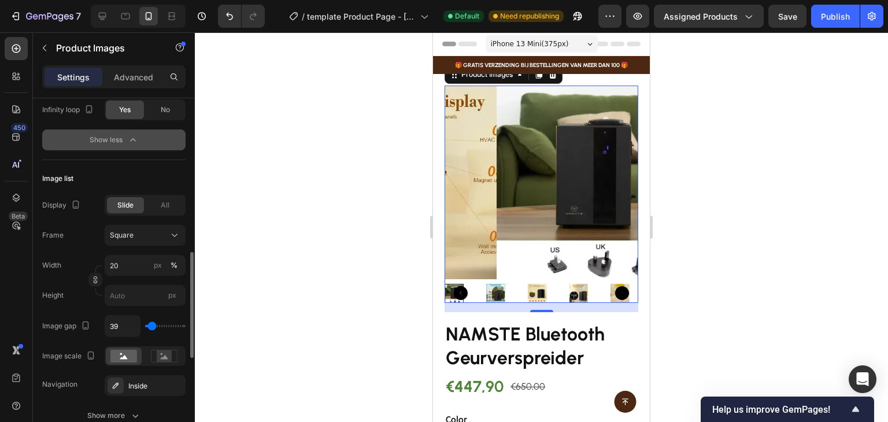
type input "24"
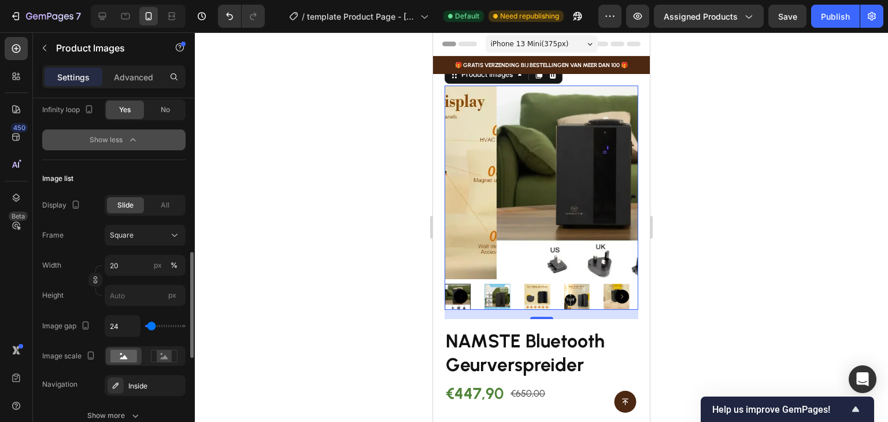
type input "17"
type input "0"
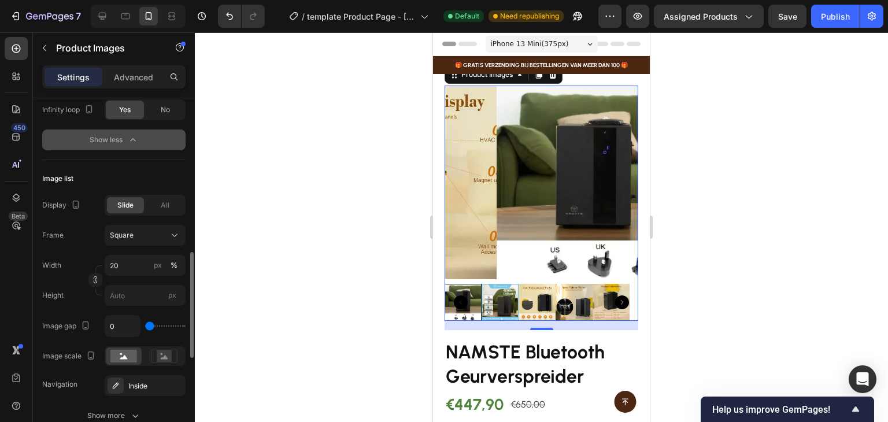
type input "0"
click at [149, 325] on input "range" at bounding box center [165, 326] width 40 height 2
click at [118, 324] on input "0" at bounding box center [122, 326] width 35 height 21
type input "3"
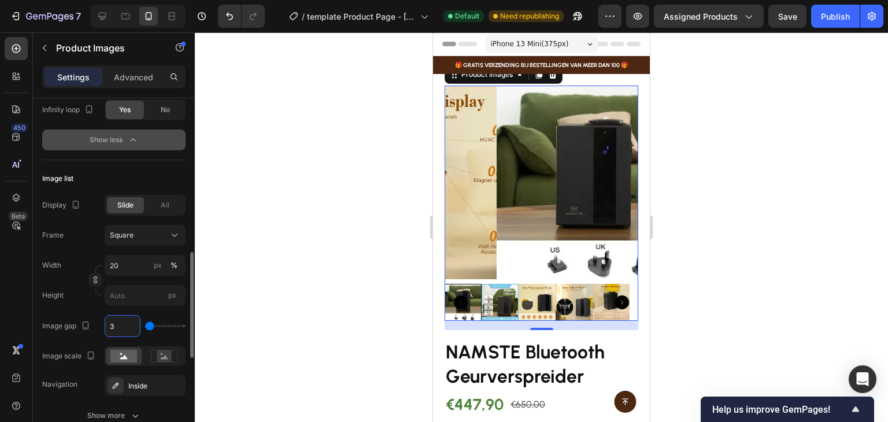
type input "3"
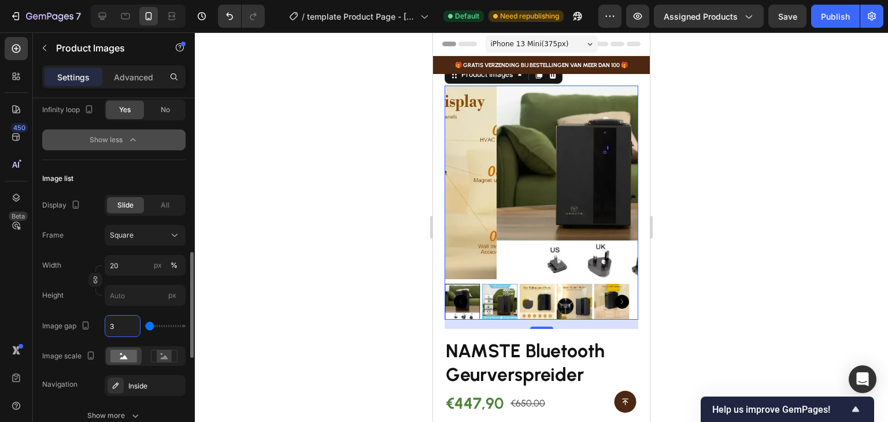
drag, startPoint x: 119, startPoint y: 323, endPoint x: 100, endPoint y: 324, distance: 19.1
click at [100, 324] on div "Image gap 3" at bounding box center [113, 326] width 143 height 22
type input "5"
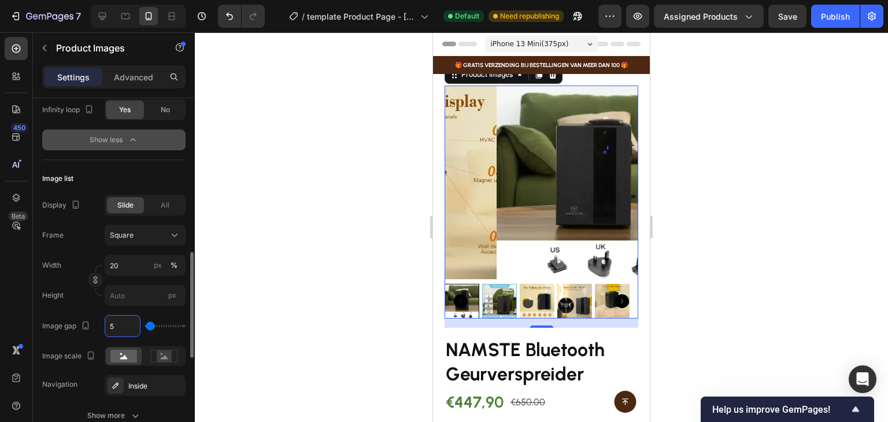
click at [82, 303] on div "Height px" at bounding box center [113, 295] width 143 height 21
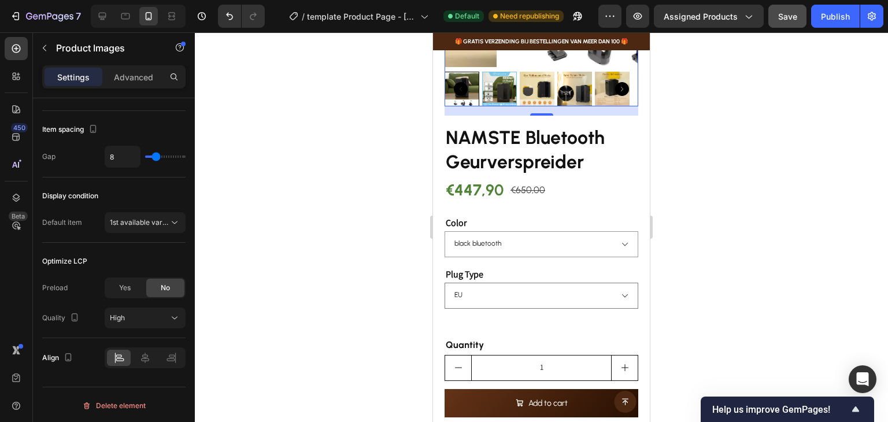
scroll to position [190, 0]
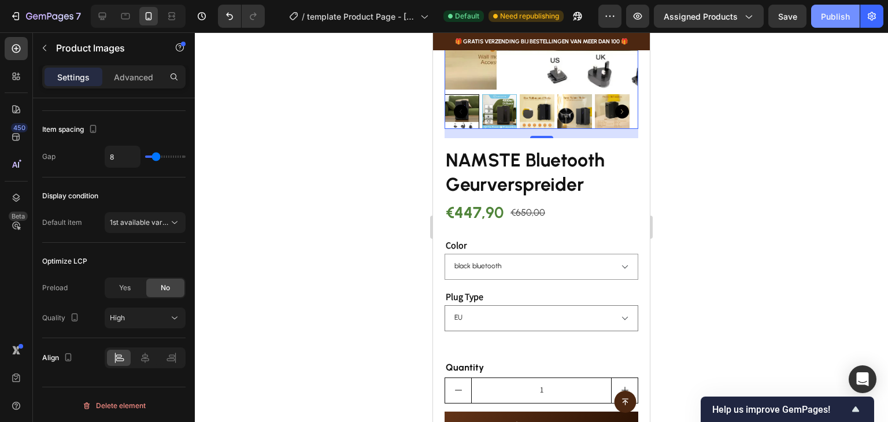
click at [822, 16] on div "Publish" at bounding box center [835, 16] width 29 height 12
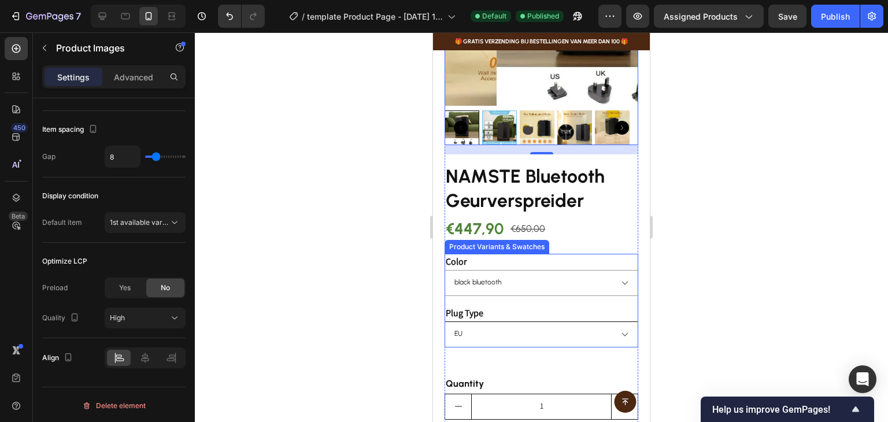
scroll to position [231, 0]
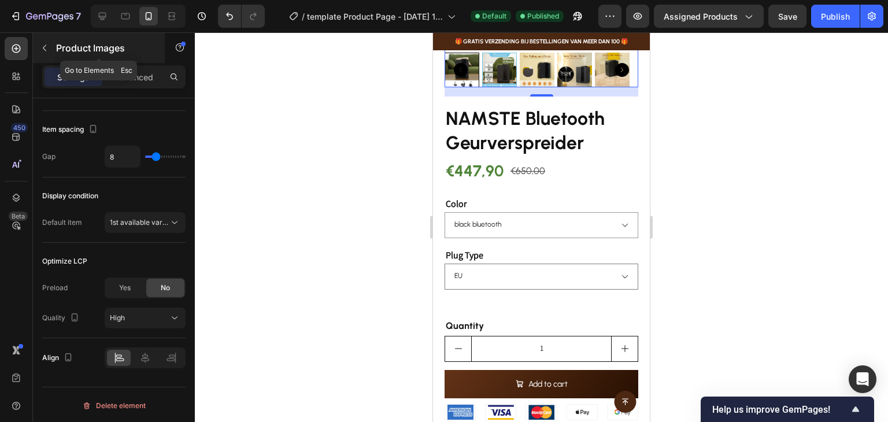
click at [46, 49] on icon "button" at bounding box center [44, 47] width 9 height 9
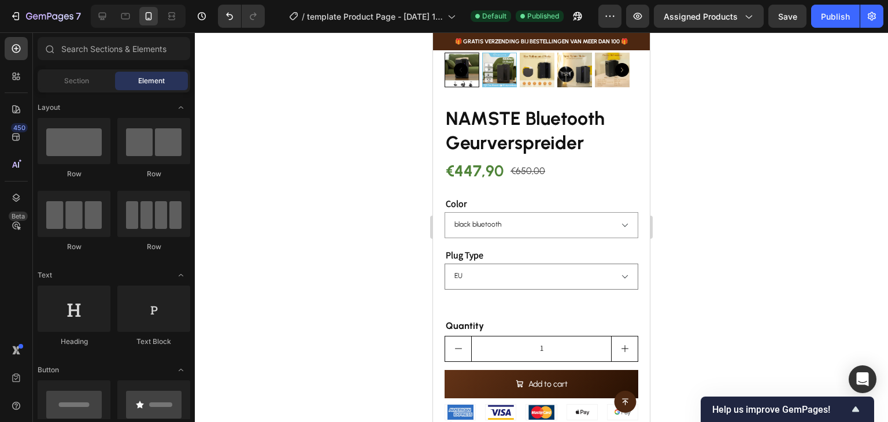
scroll to position [173, 0]
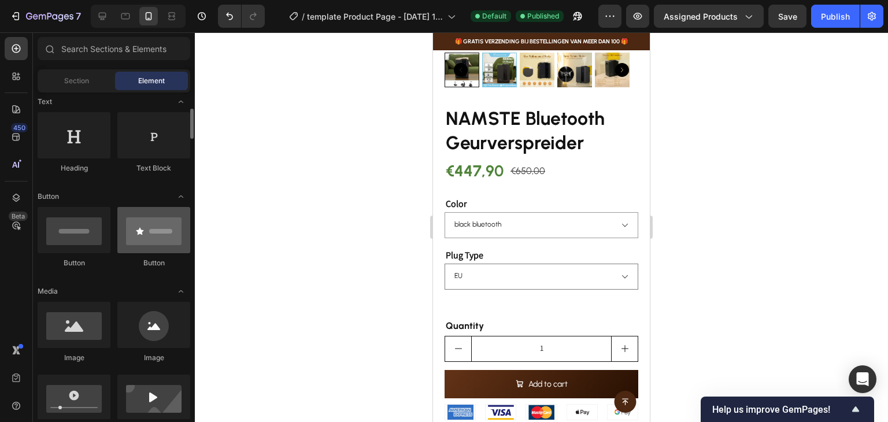
click at [150, 243] on div at bounding box center [153, 230] width 73 height 46
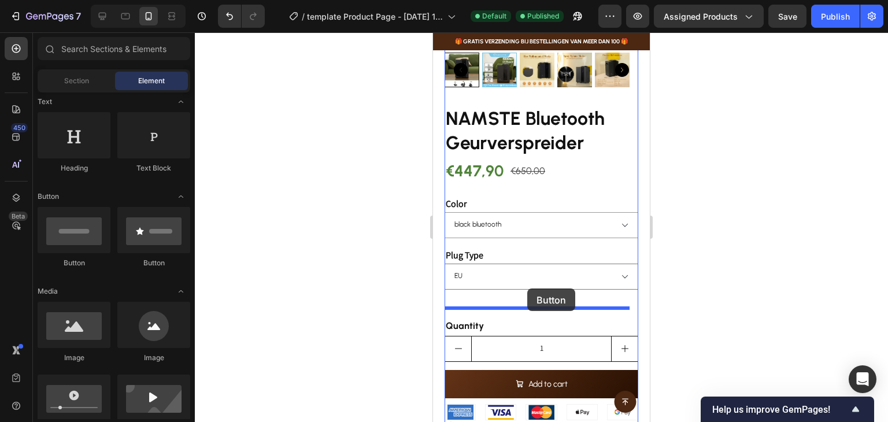
drag, startPoint x: 583, startPoint y: 275, endPoint x: 527, endPoint y: 288, distance: 57.6
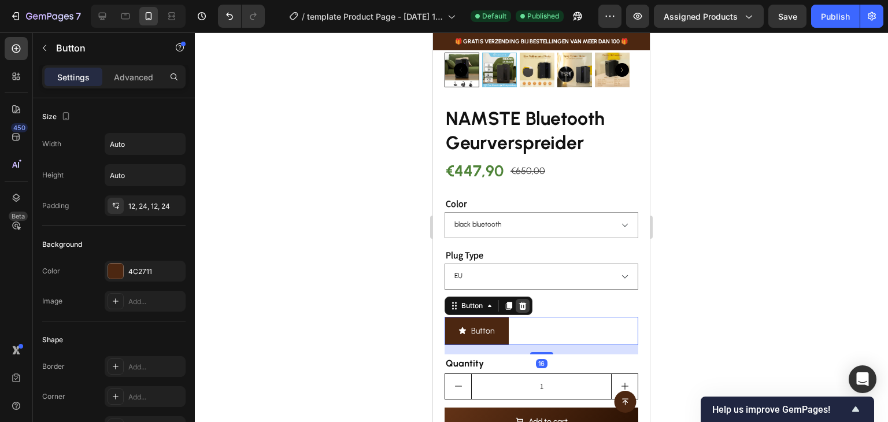
click at [523, 302] on icon at bounding box center [523, 306] width 8 height 8
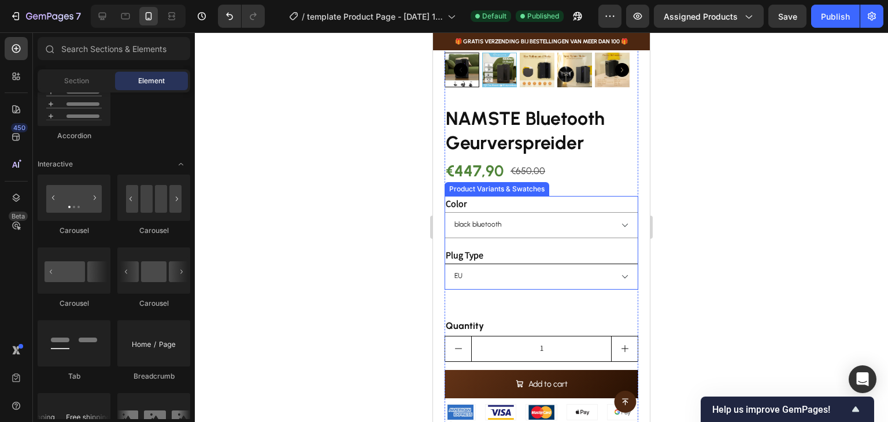
scroll to position [289, 0]
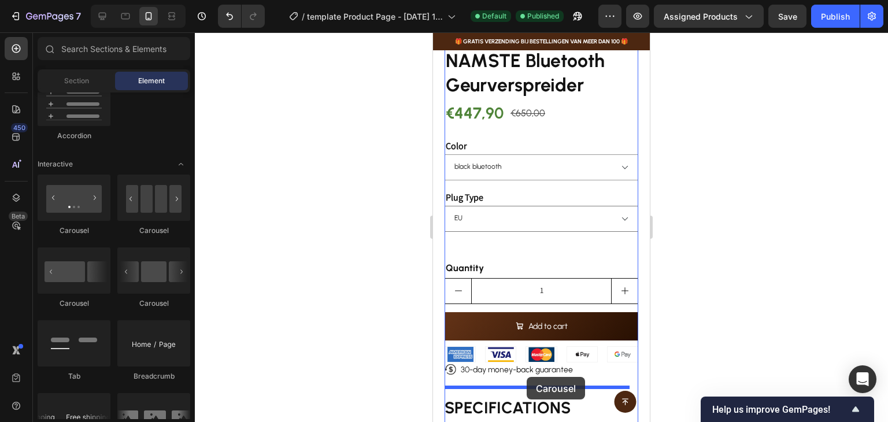
drag, startPoint x: 588, startPoint y: 236, endPoint x: 527, endPoint y: 377, distance: 153.2
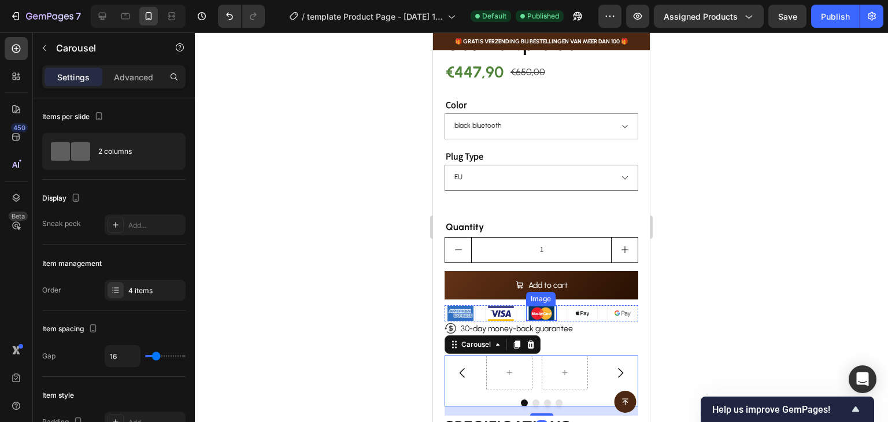
scroll to position [462, 0]
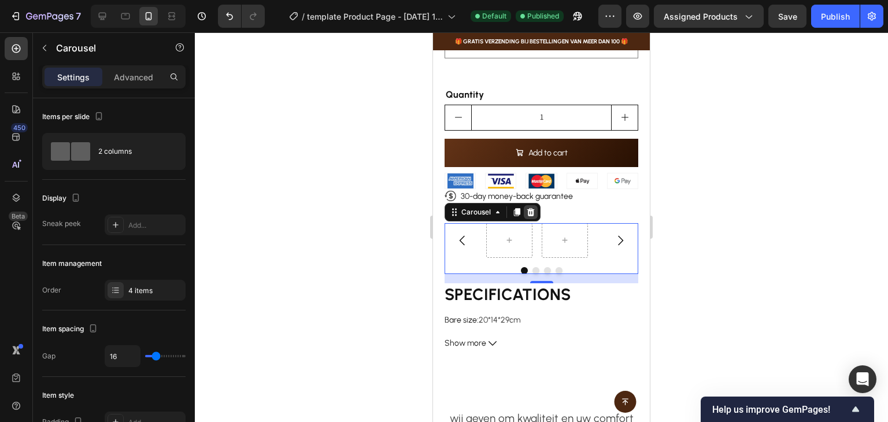
click at [529, 208] on icon at bounding box center [531, 212] width 8 height 8
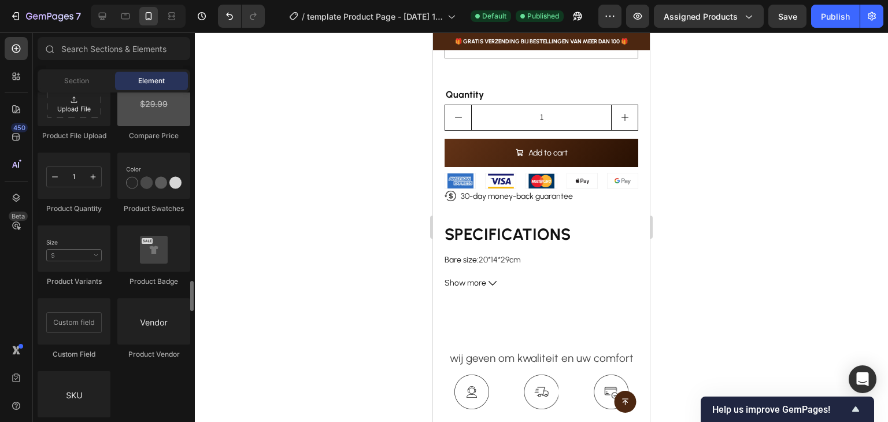
scroll to position [2139, 0]
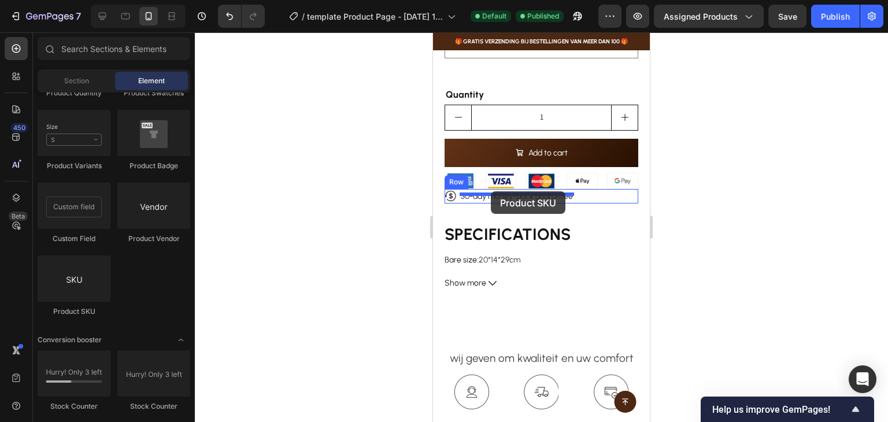
drag, startPoint x: 502, startPoint y: 314, endPoint x: 491, endPoint y: 191, distance: 123.7
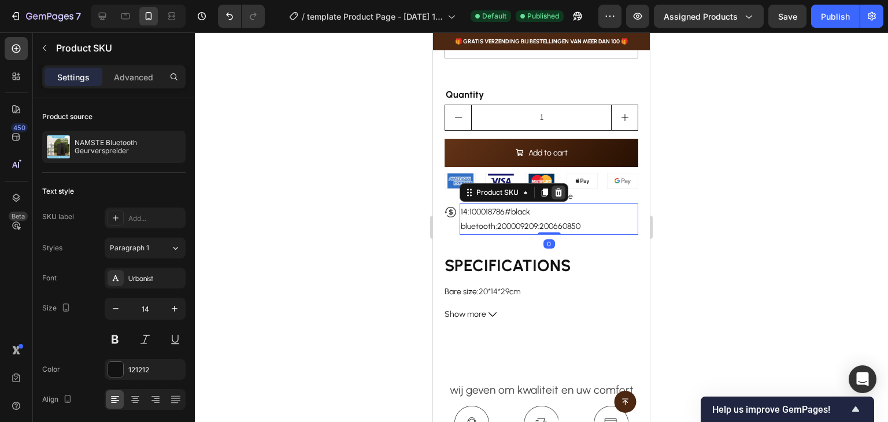
click at [557, 188] on icon at bounding box center [559, 192] width 8 height 8
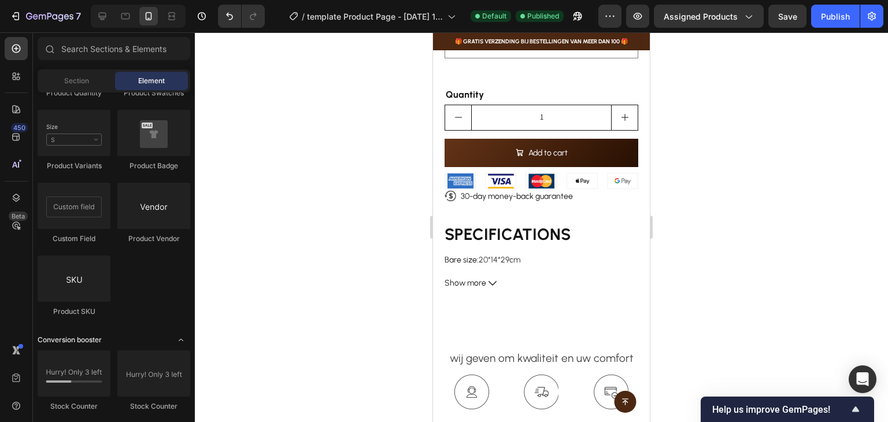
scroll to position [2254, 0]
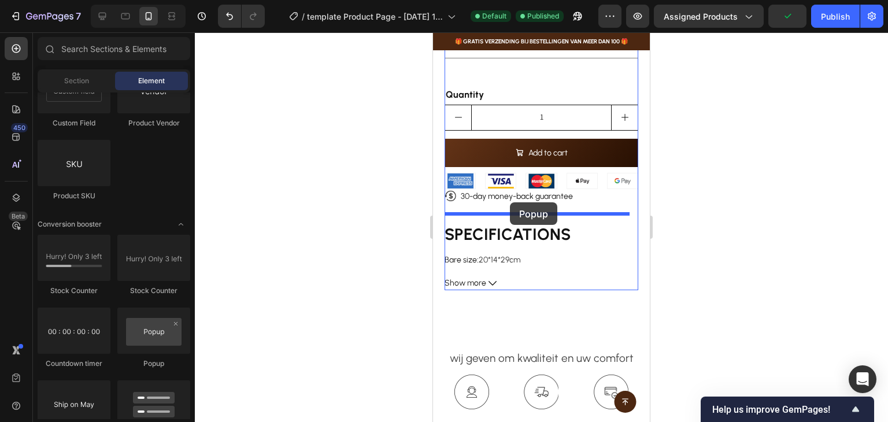
drag, startPoint x: 565, startPoint y: 362, endPoint x: 510, endPoint y: 202, distance: 168.7
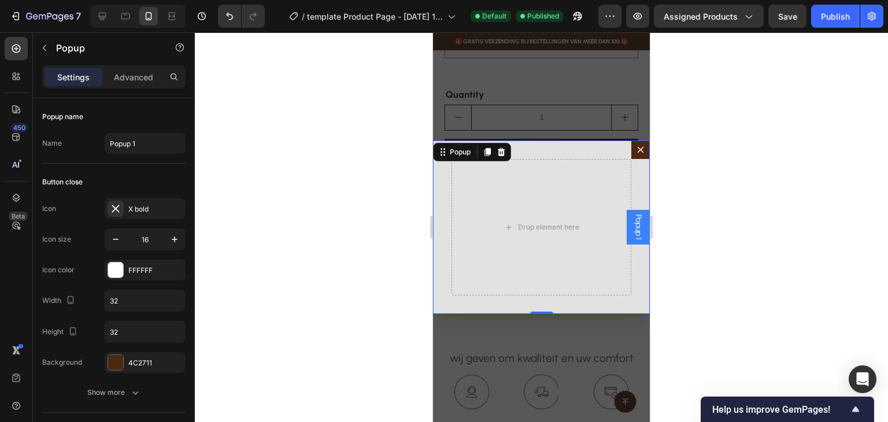
click at [636, 146] on icon "Dialog content" at bounding box center [640, 149] width 9 height 9
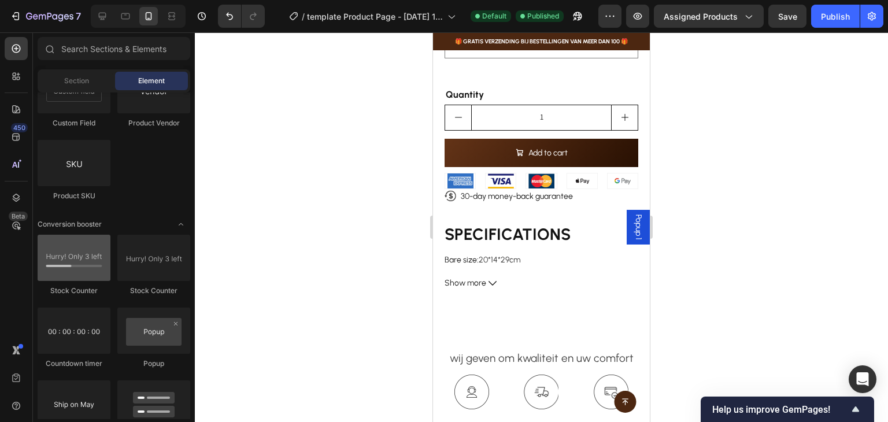
scroll to position [2428, 0]
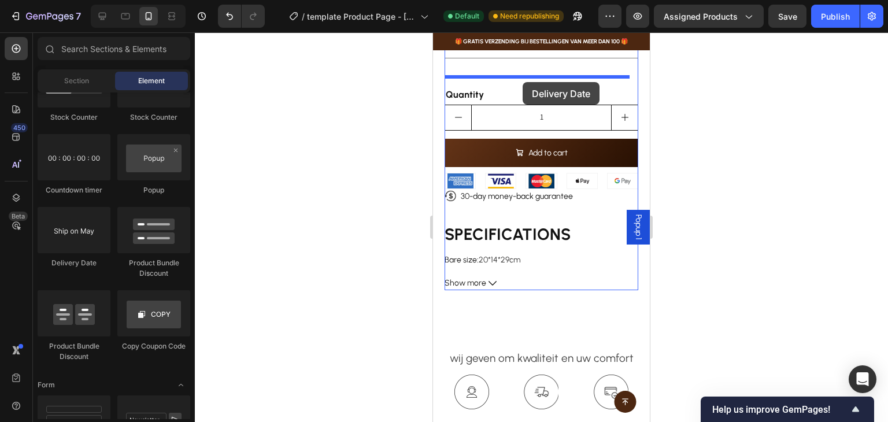
drag, startPoint x: 518, startPoint y: 268, endPoint x: 523, endPoint y: 82, distance: 186.2
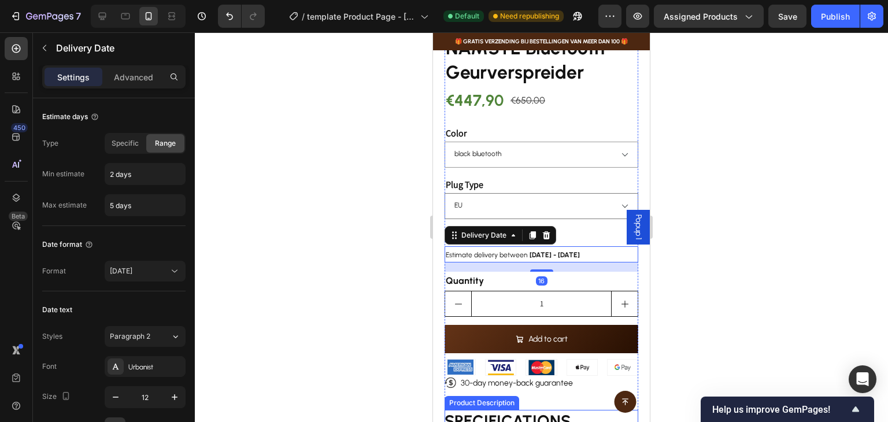
scroll to position [289, 0]
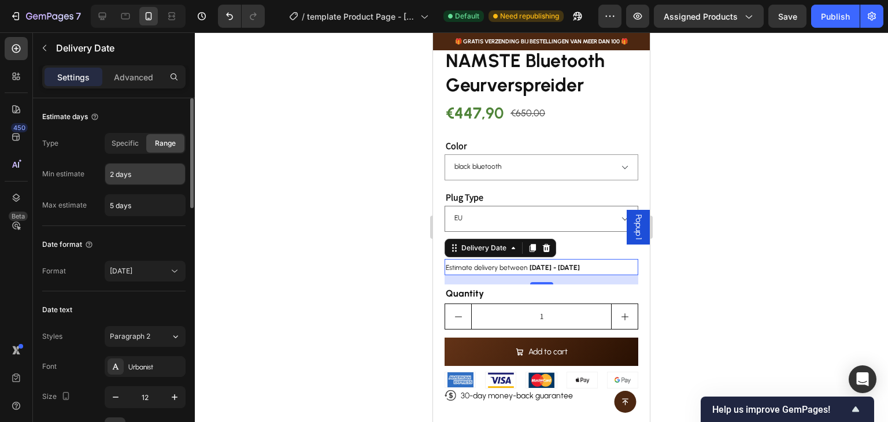
click at [113, 176] on input "2 days" at bounding box center [145, 174] width 80 height 21
type input "3 days"
click at [113, 203] on input "5 days" at bounding box center [145, 205] width 80 height 21
type input "8 days"
click at [156, 230] on div "Date format Format Sep 24" at bounding box center [113, 258] width 143 height 65
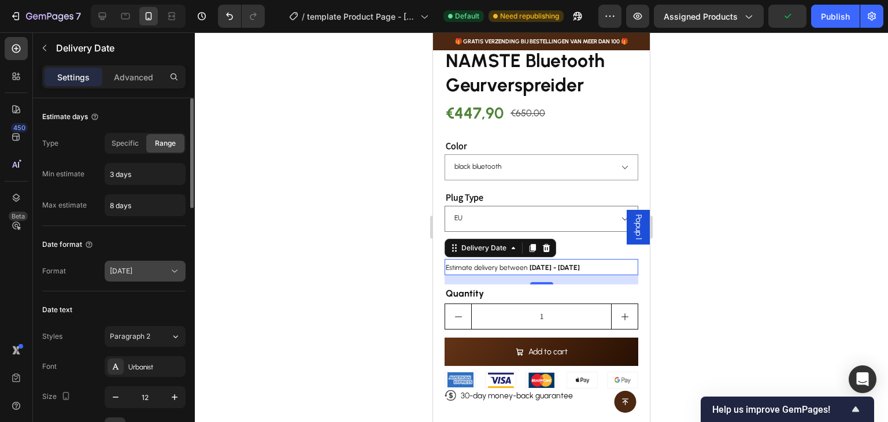
click at [157, 276] on div "Sep 24" at bounding box center [145, 271] width 71 height 12
click at [90, 257] on div "Date format Format Sep 24" at bounding box center [113, 258] width 143 height 65
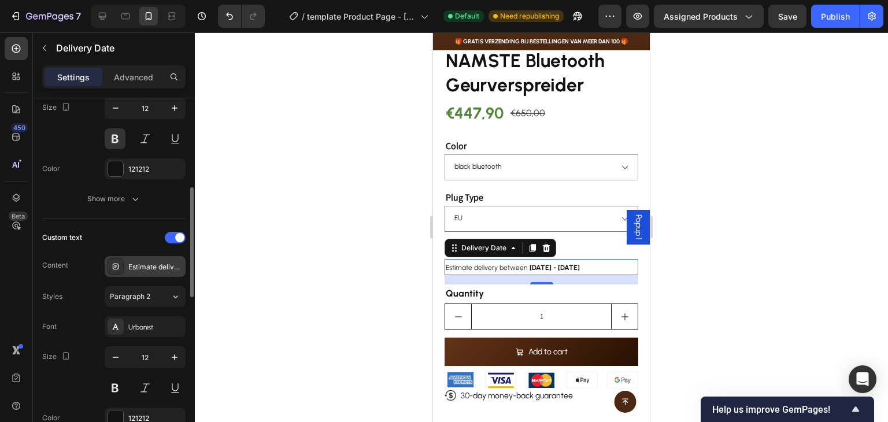
click at [162, 269] on div "Estimate delivery between" at bounding box center [155, 267] width 54 height 10
click at [98, 220] on div "Custom text Content Estimate delivery between Styles Paragraph 2 Font Urbanist …" at bounding box center [113, 343] width 143 height 249
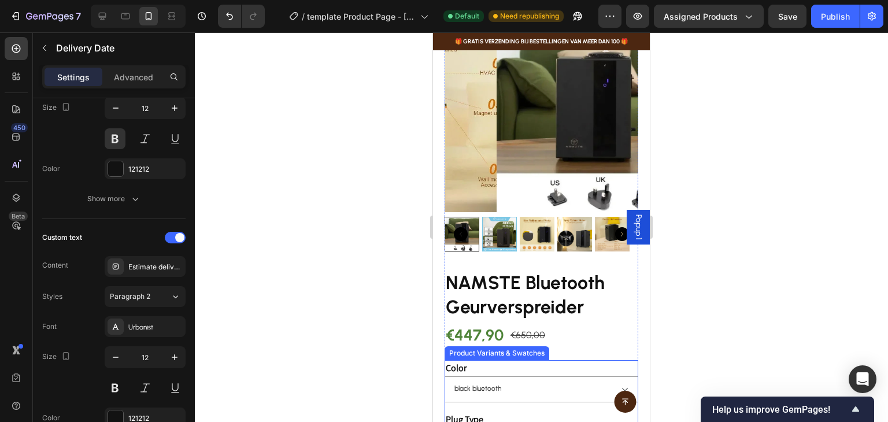
scroll to position [0, 0]
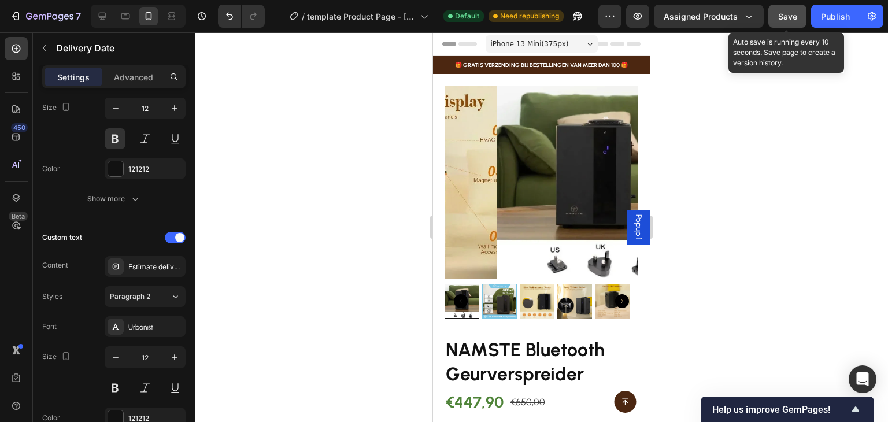
click at [785, 13] on span "Save" at bounding box center [787, 17] width 19 height 10
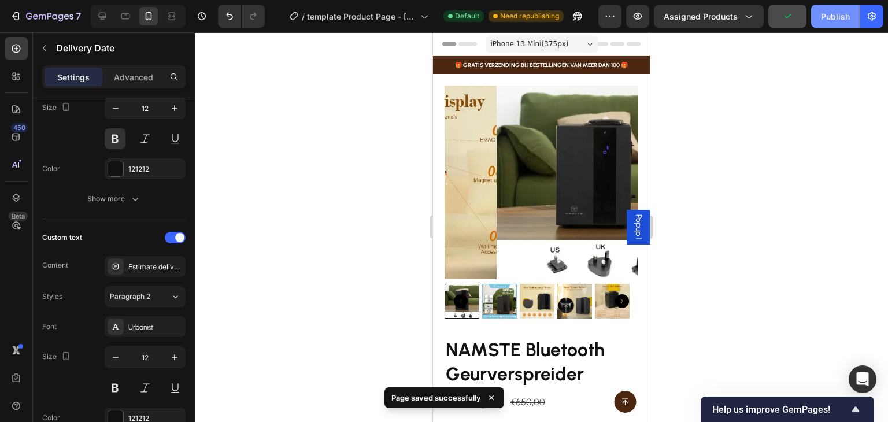
click at [832, 14] on div "Publish" at bounding box center [835, 16] width 29 height 12
